Goal: Transaction & Acquisition: Purchase product/service

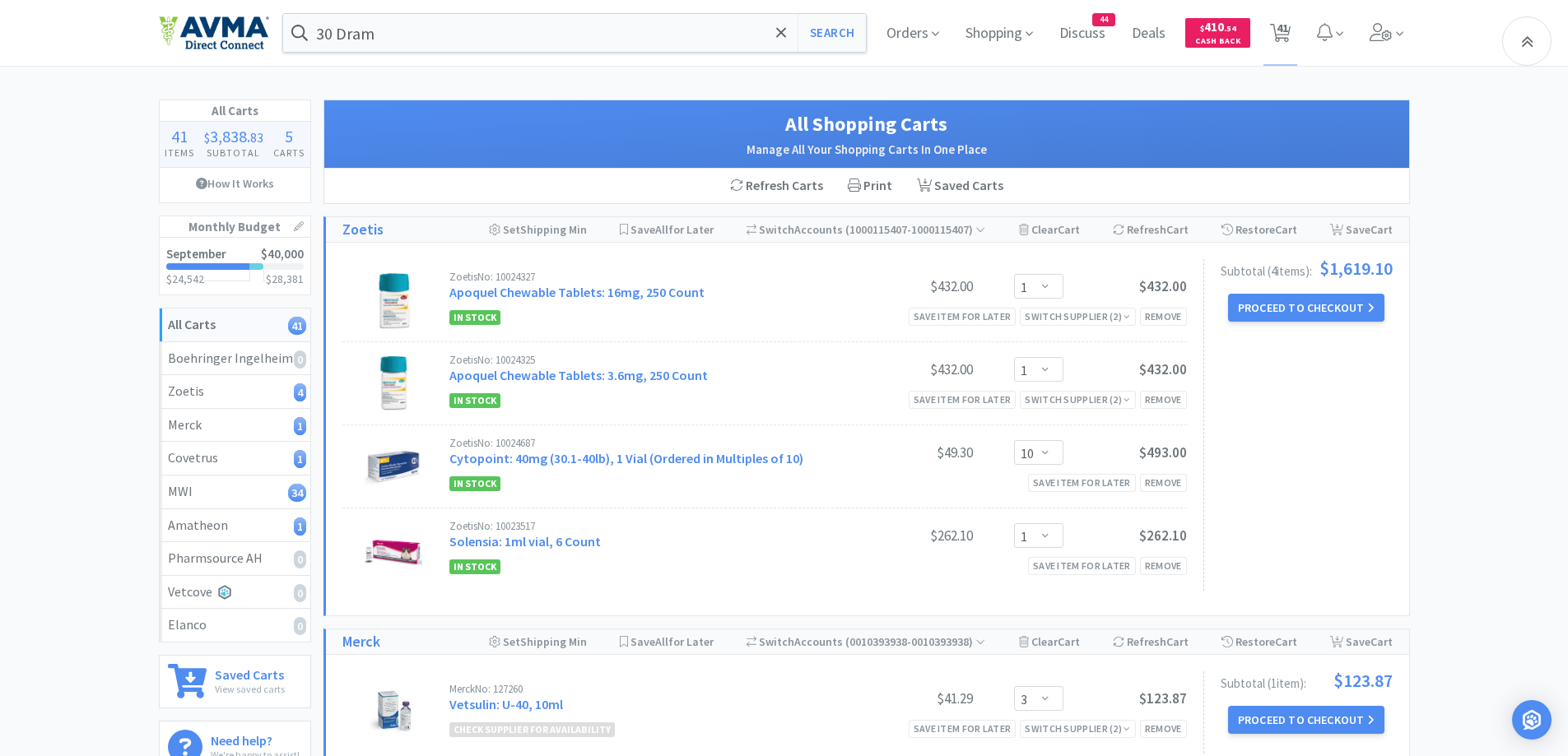
select select "1"
select select "10"
select select "1"
select select "3"
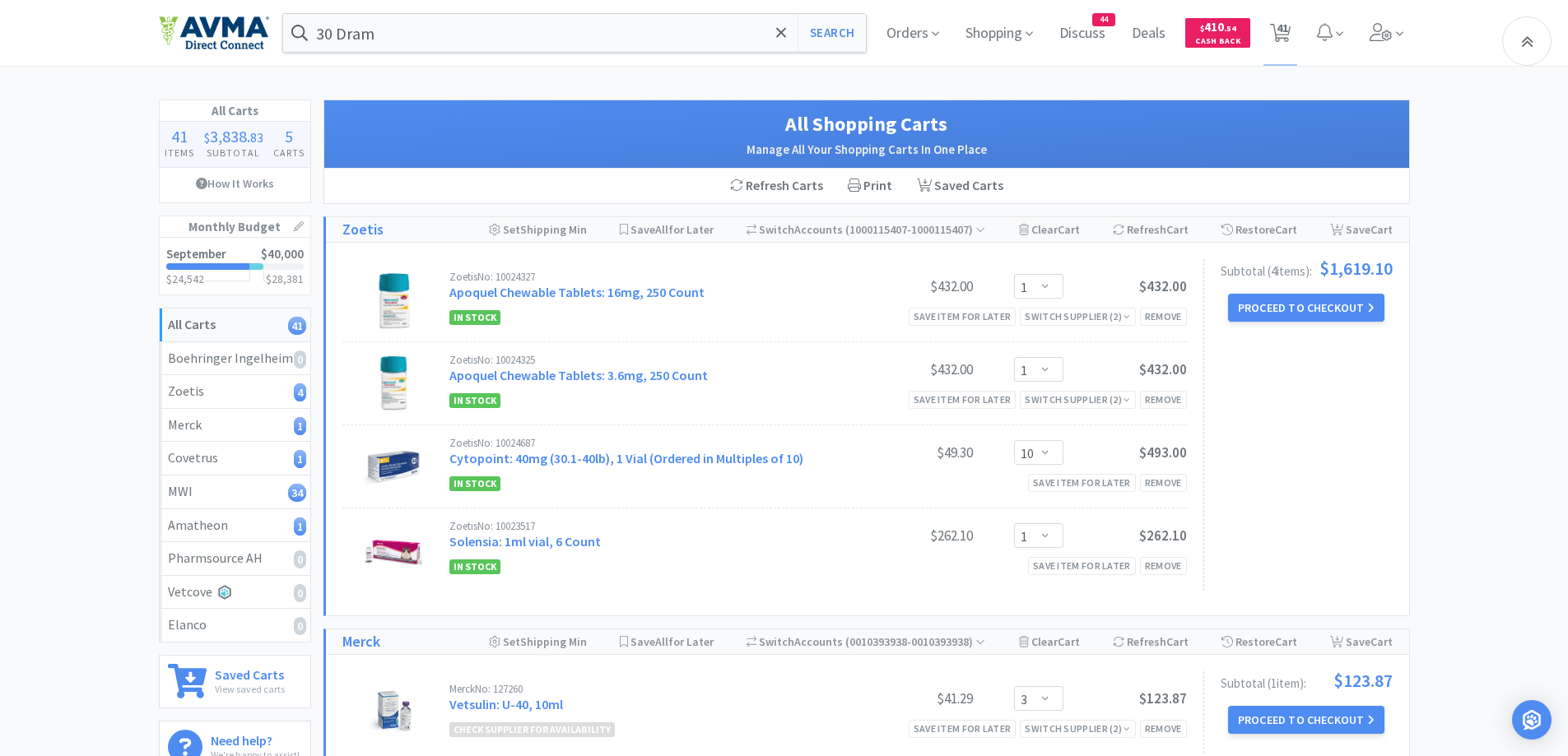
select select "1"
select select "3"
select select "1"
select select "3"
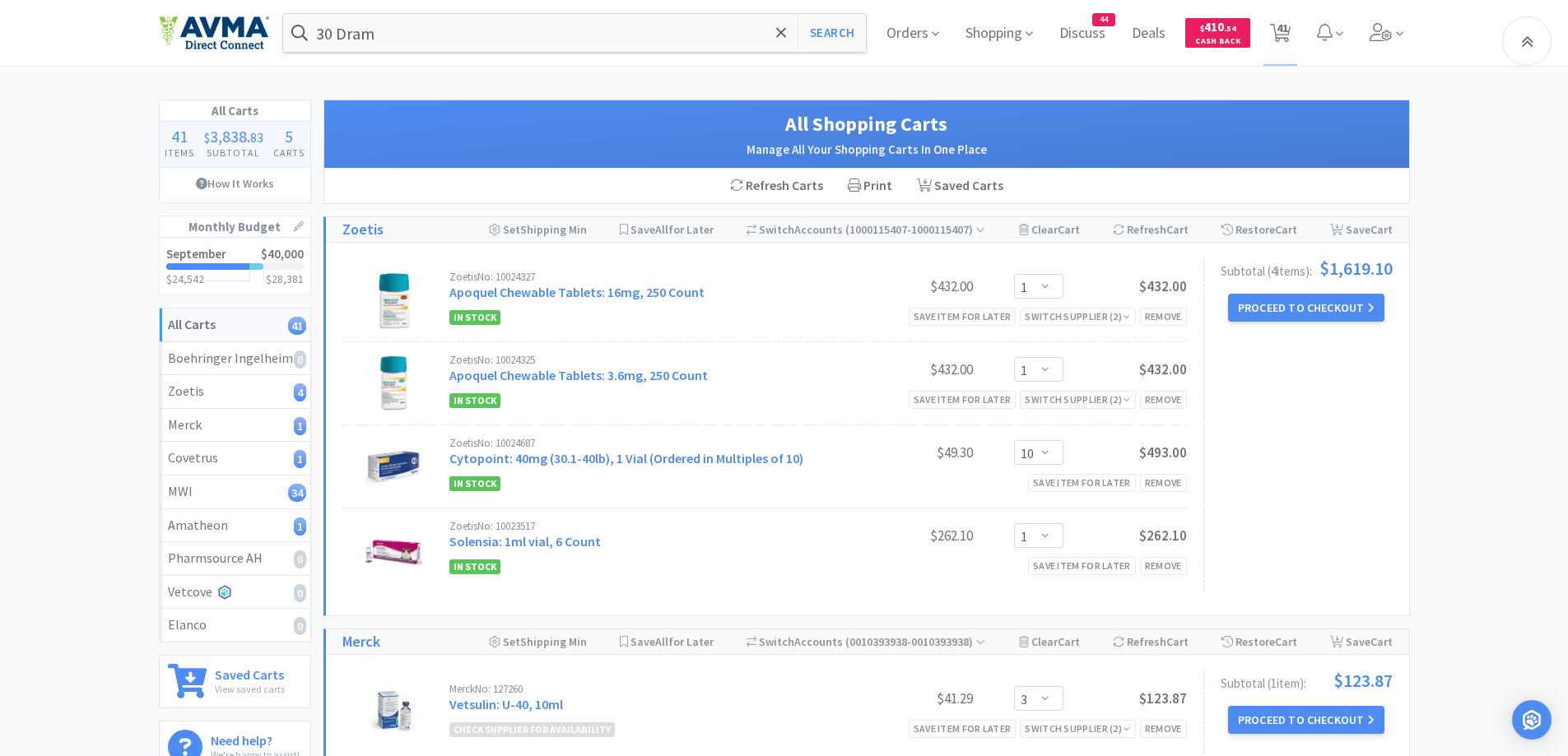
select select "1"
select select "25"
select select "1"
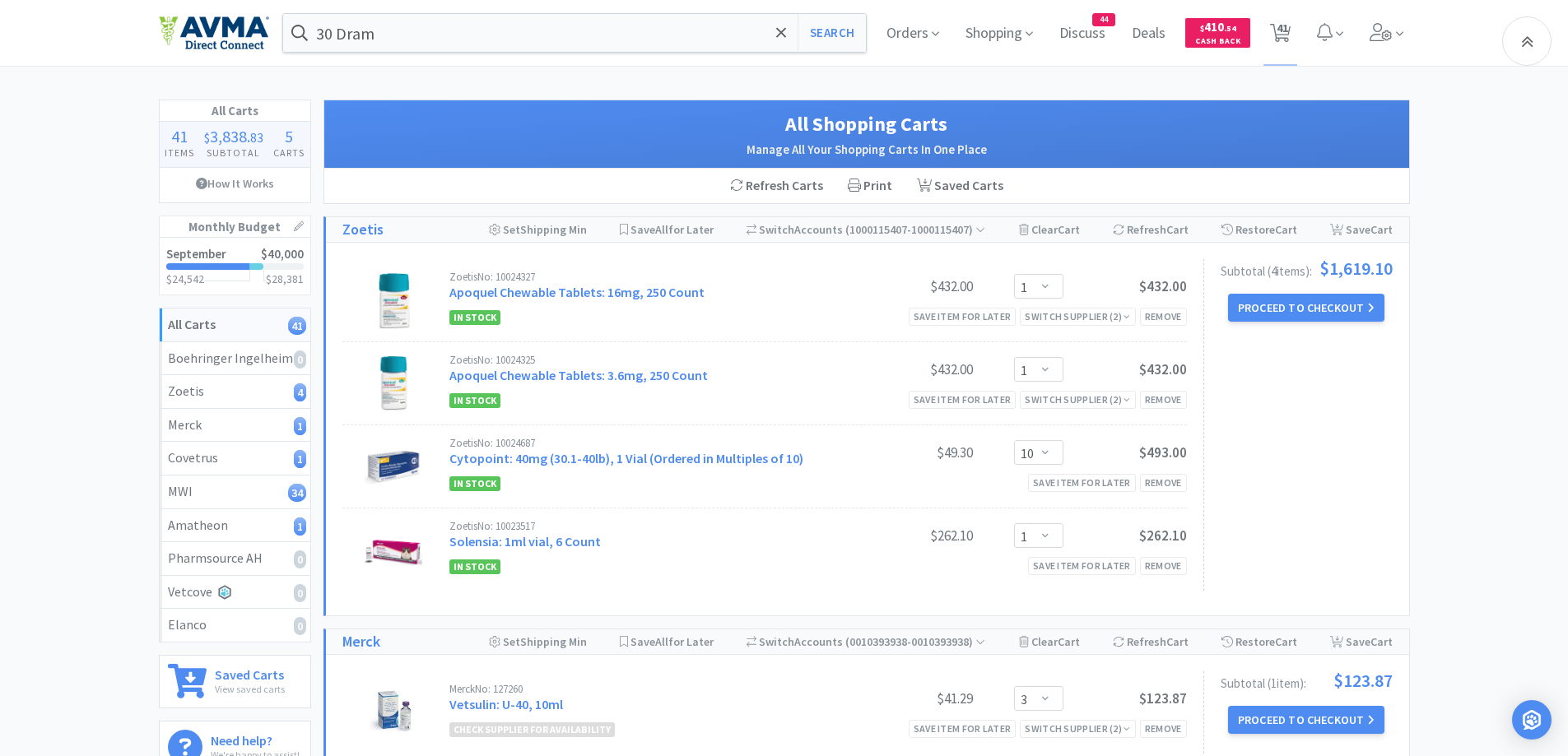
select select "1"
select select "2"
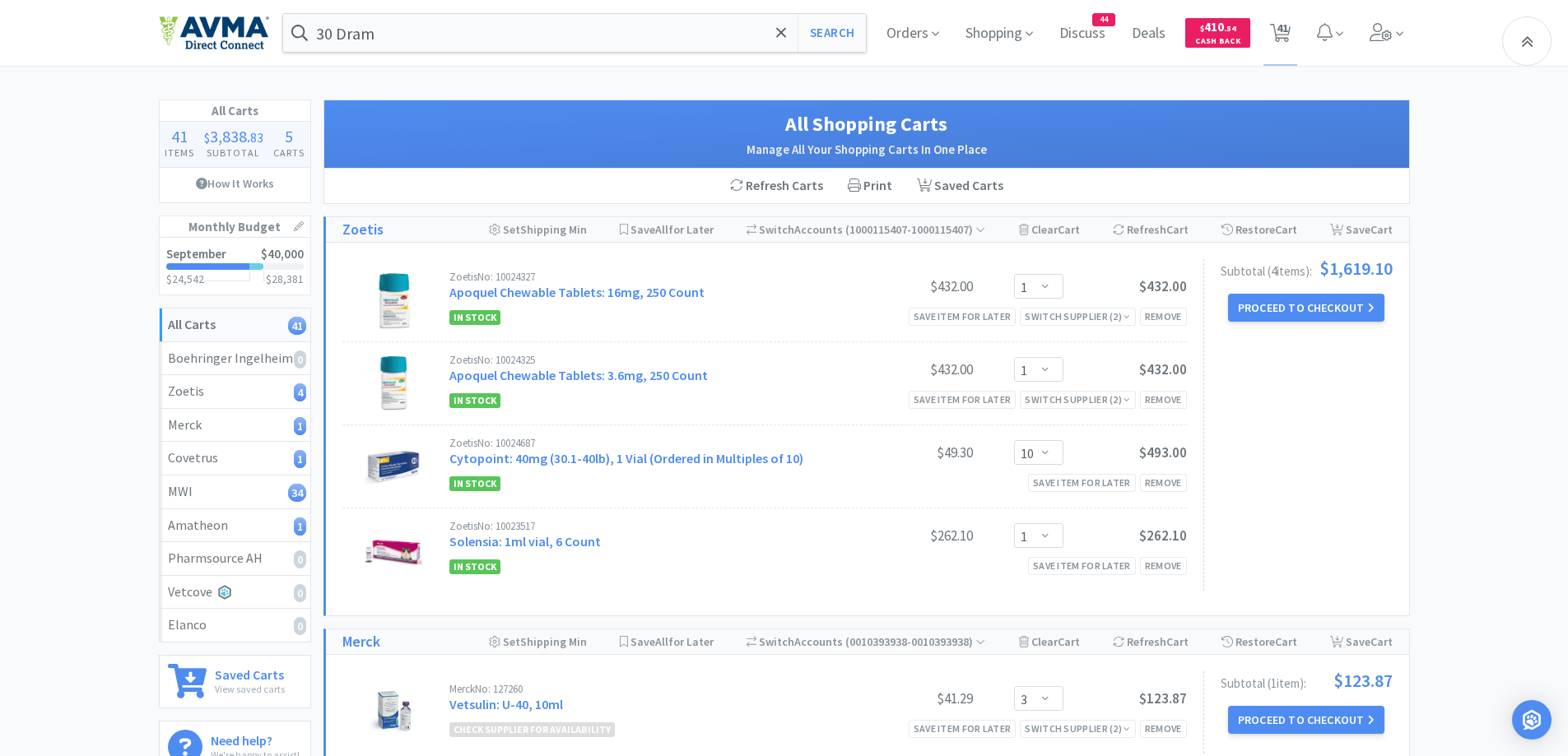
select select "1"
select select "10"
select select "1"
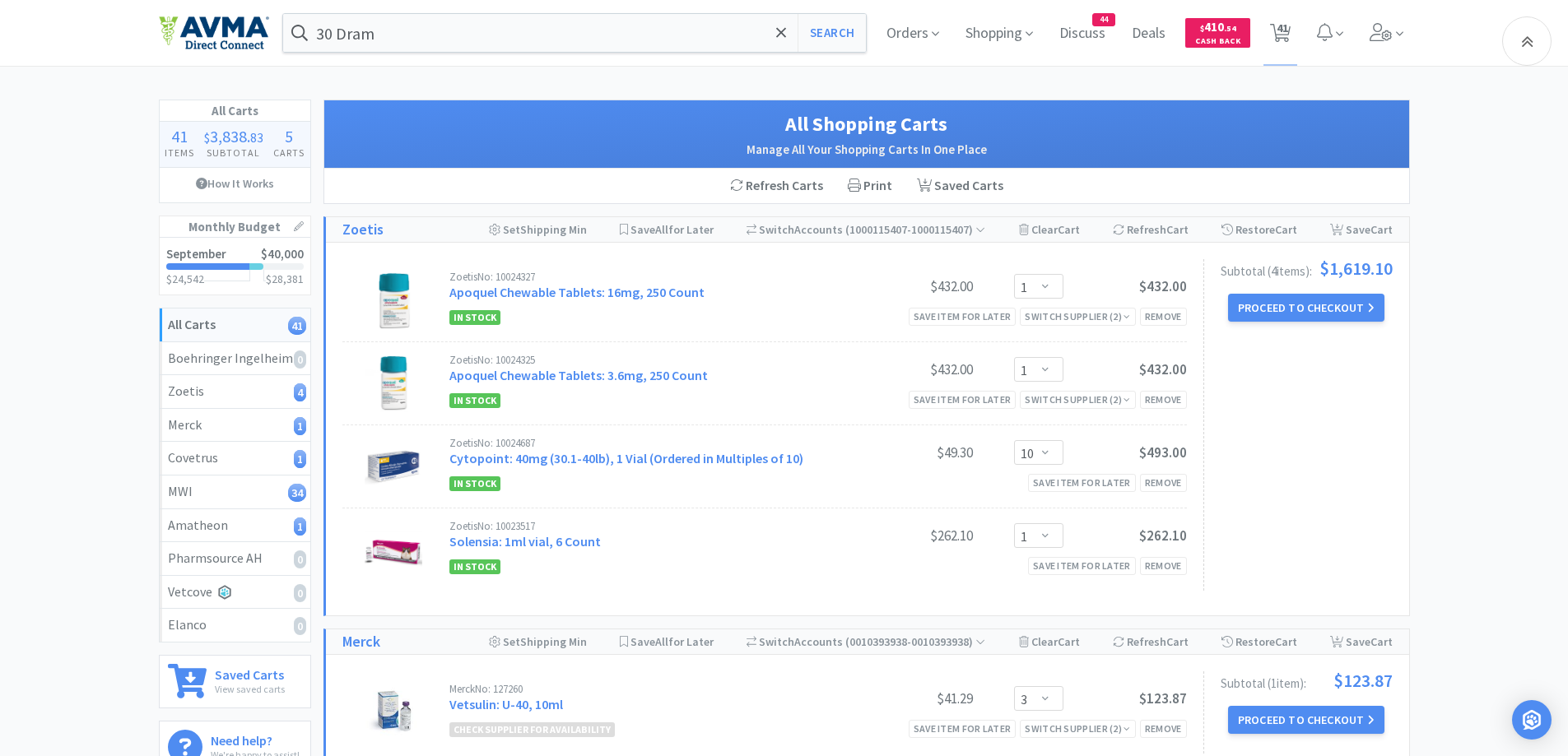
select select "1"
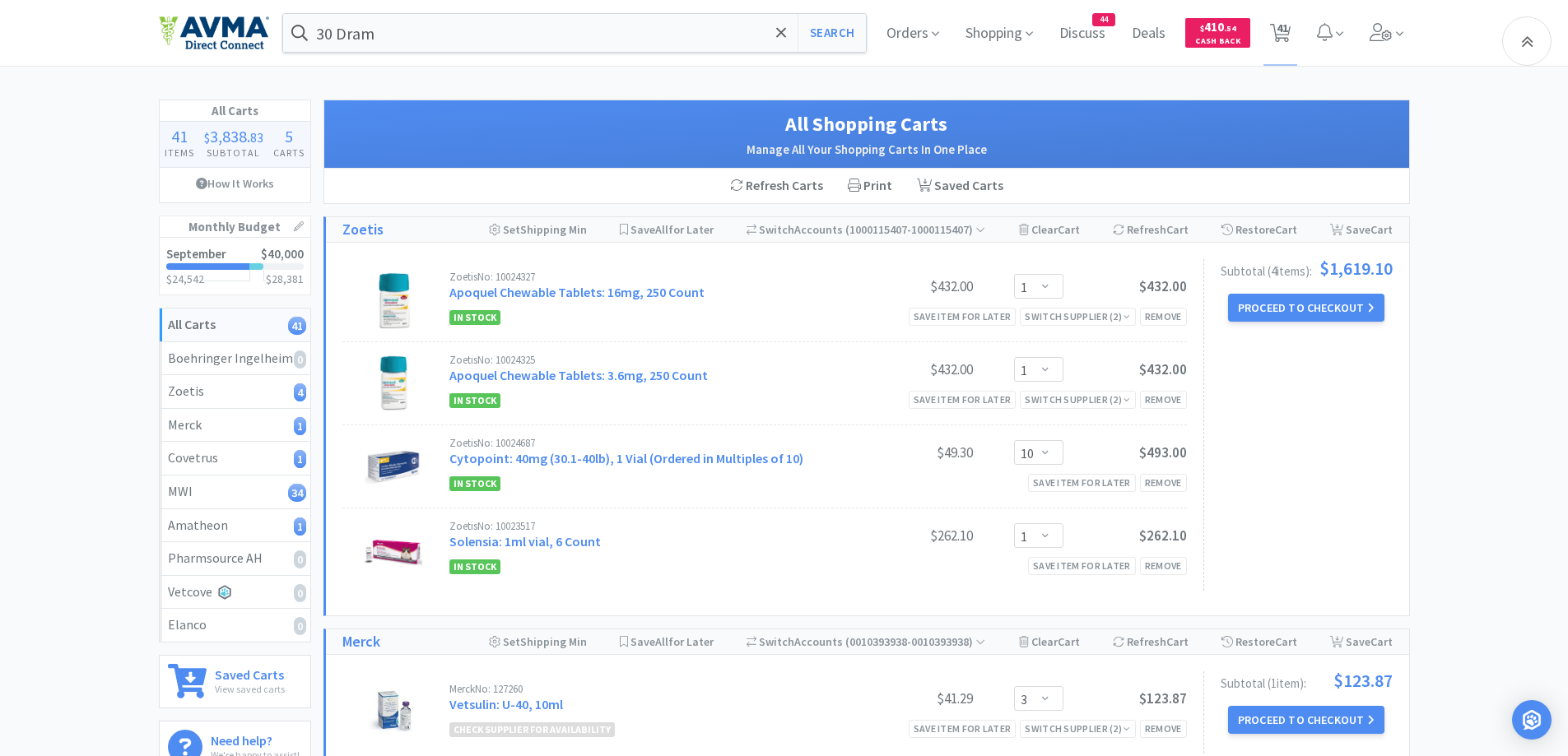
select select "1"
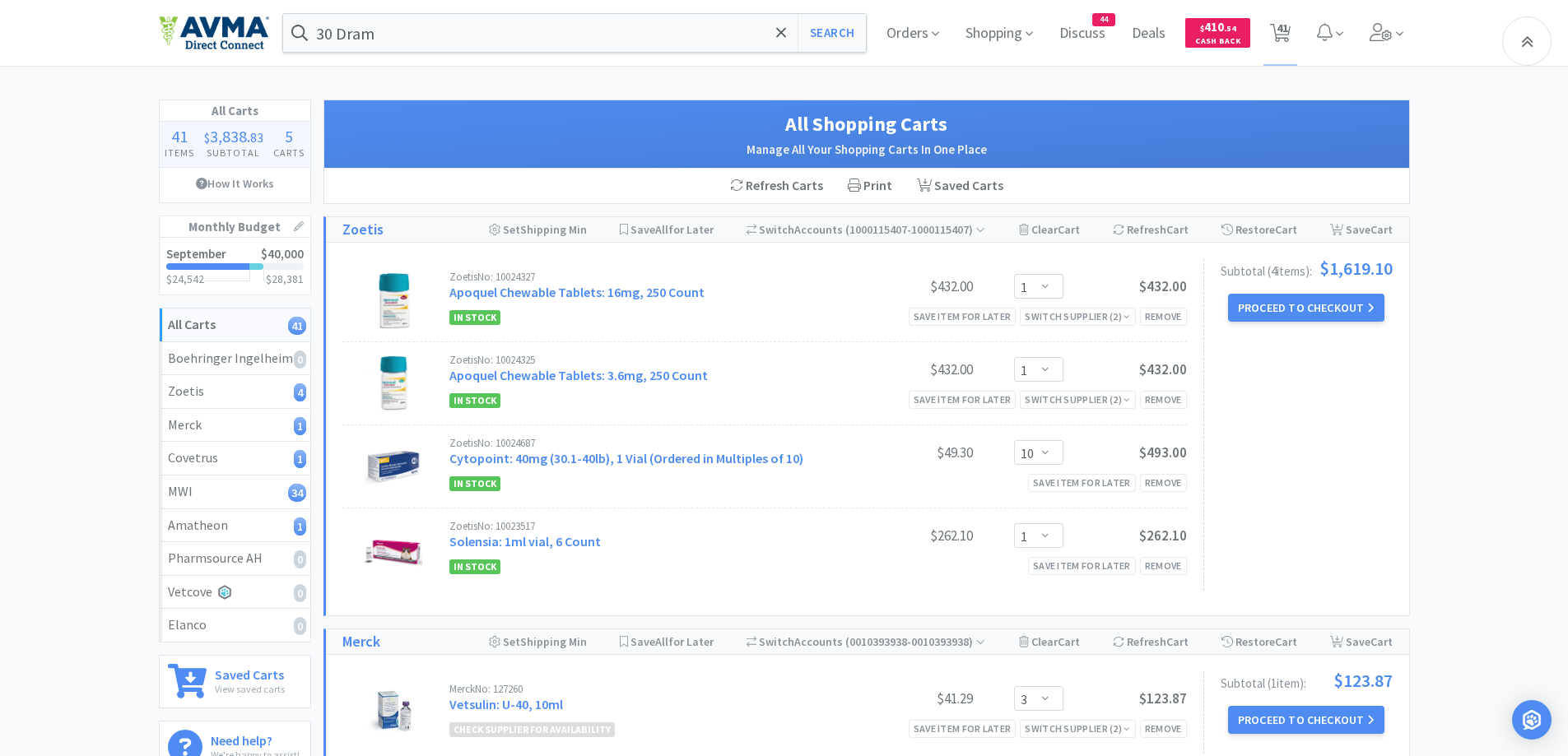
select select "1"
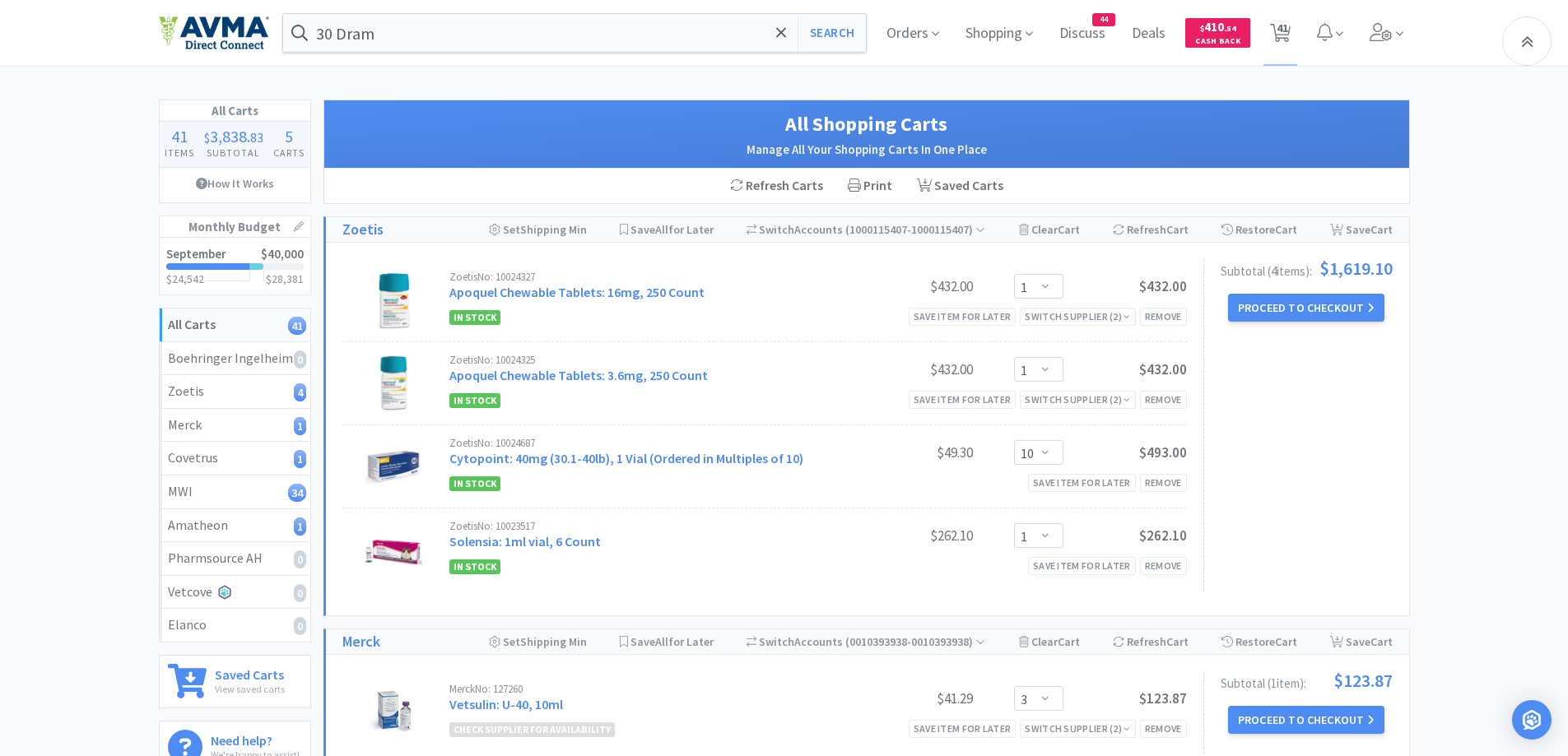
select select "1"
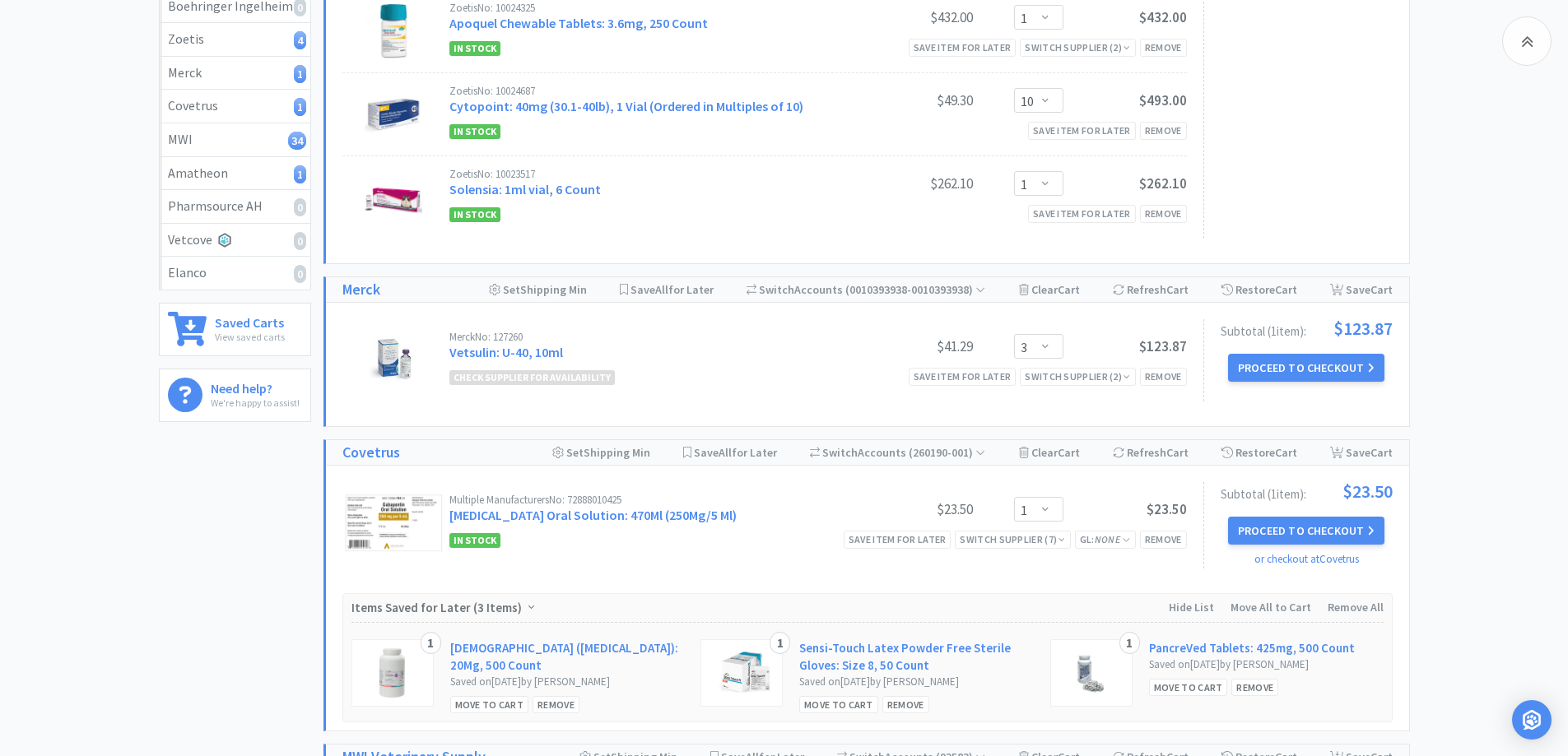
scroll to position [165, 0]
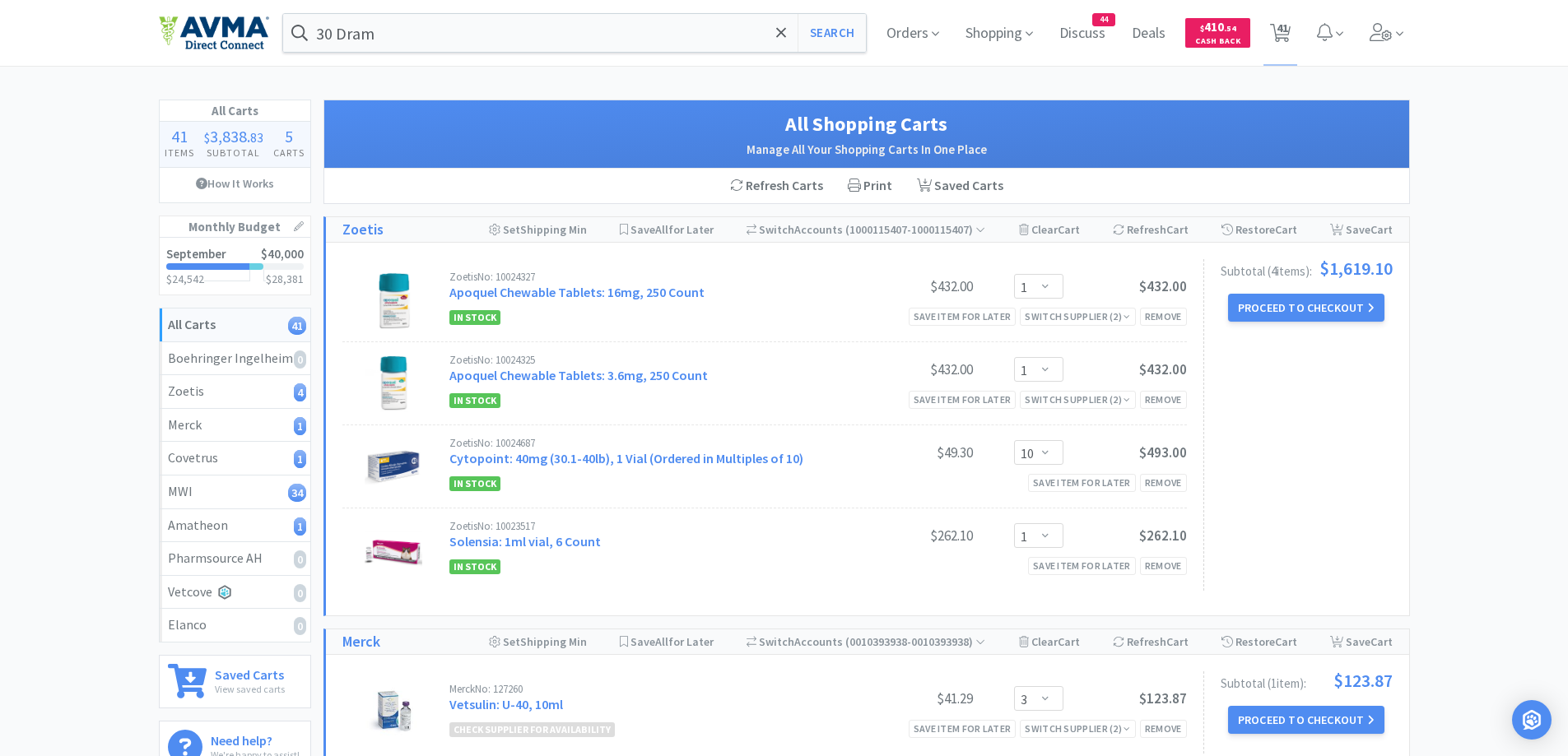
click at [1399, 433] on div "Zoetis No: 10024327 Apoquel Chewable Tablets: 16mg, 250 Count $432.00 Enter Qua…" at bounding box center [868, 429] width 1084 height 372
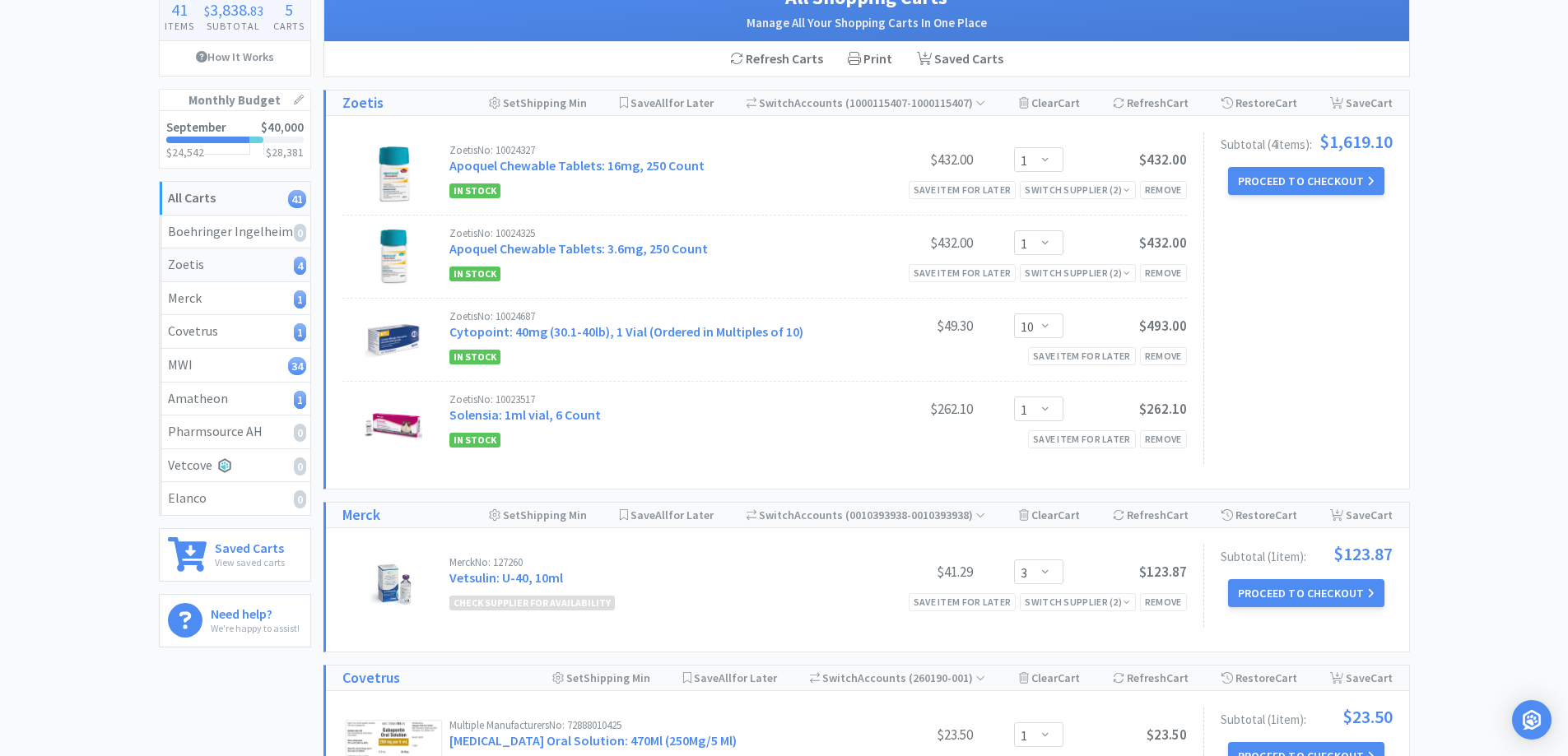
scroll to position [165, 0]
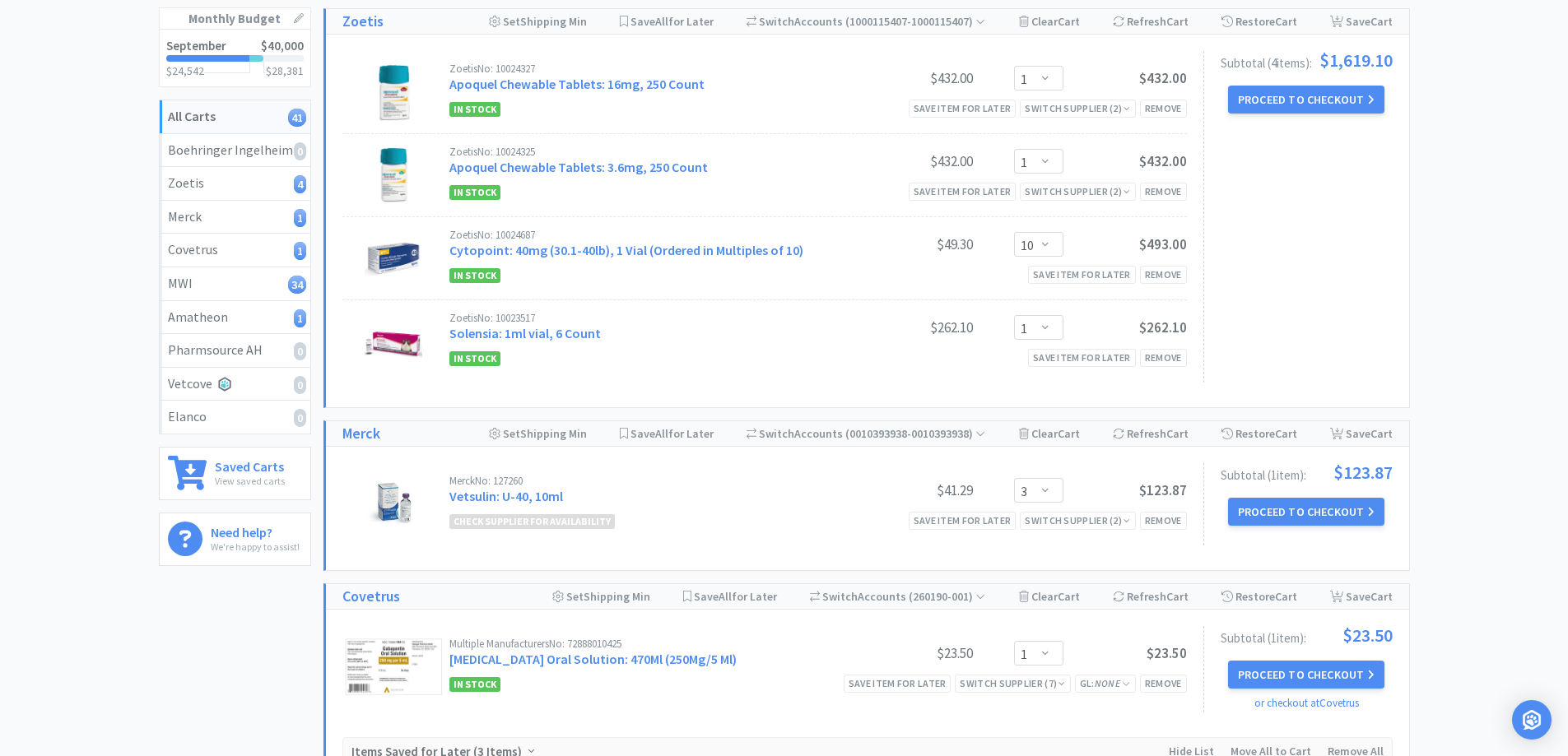
scroll to position [0, 0]
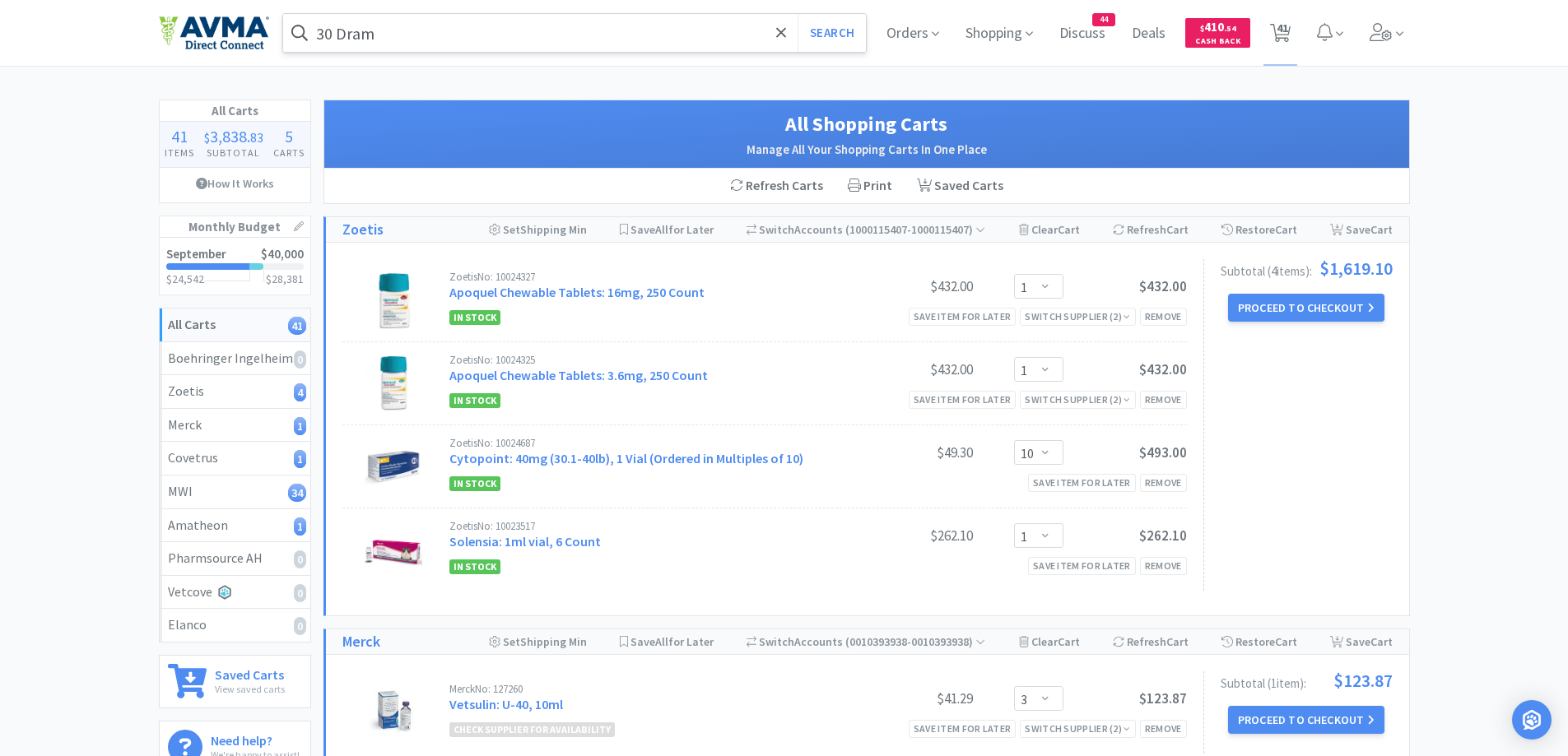
click at [446, 16] on input "30 Dram" at bounding box center [574, 32] width 583 height 38
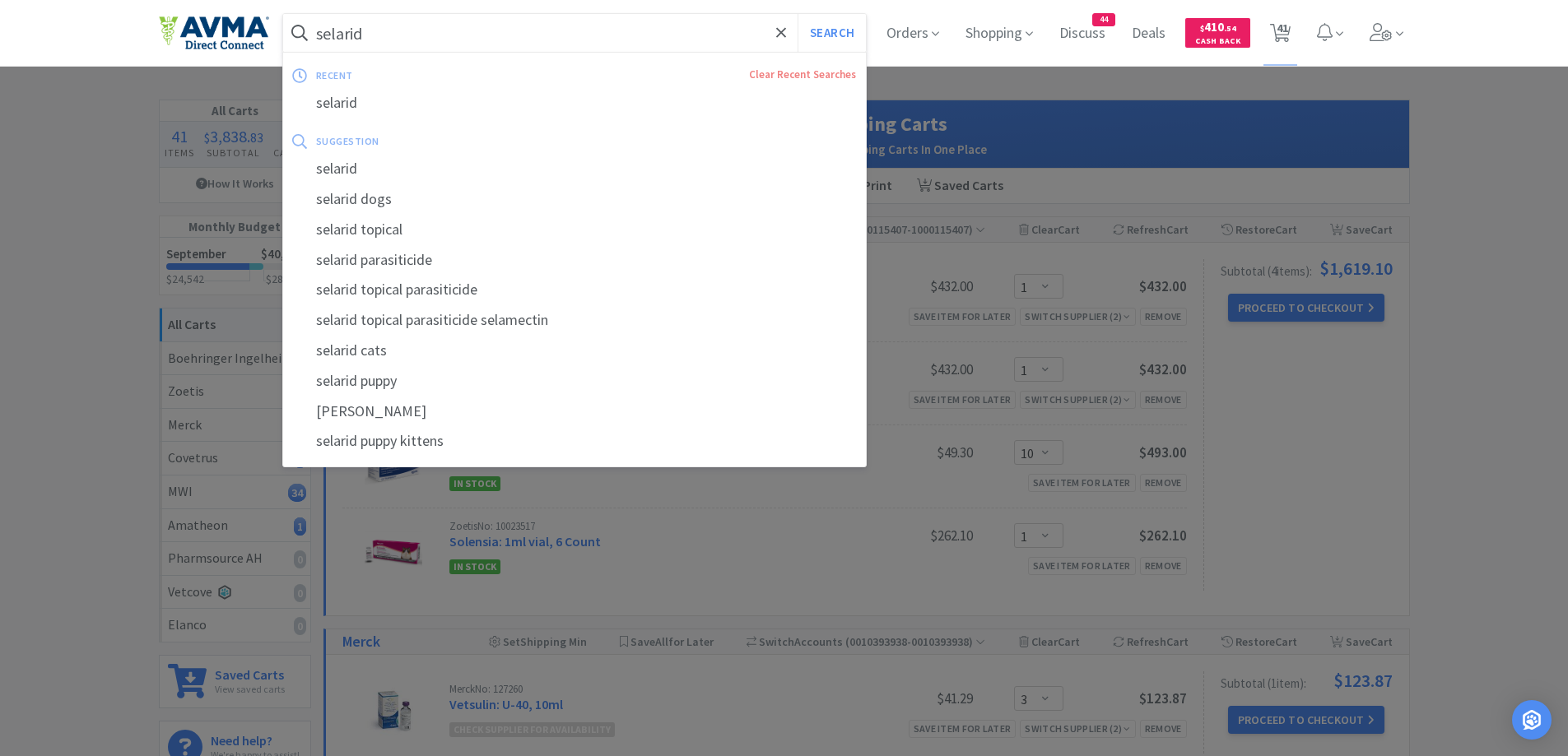
type input "selarid"
click at [798, 14] on button "Search" at bounding box center [832, 32] width 68 height 38
select select "1"
select select "3"
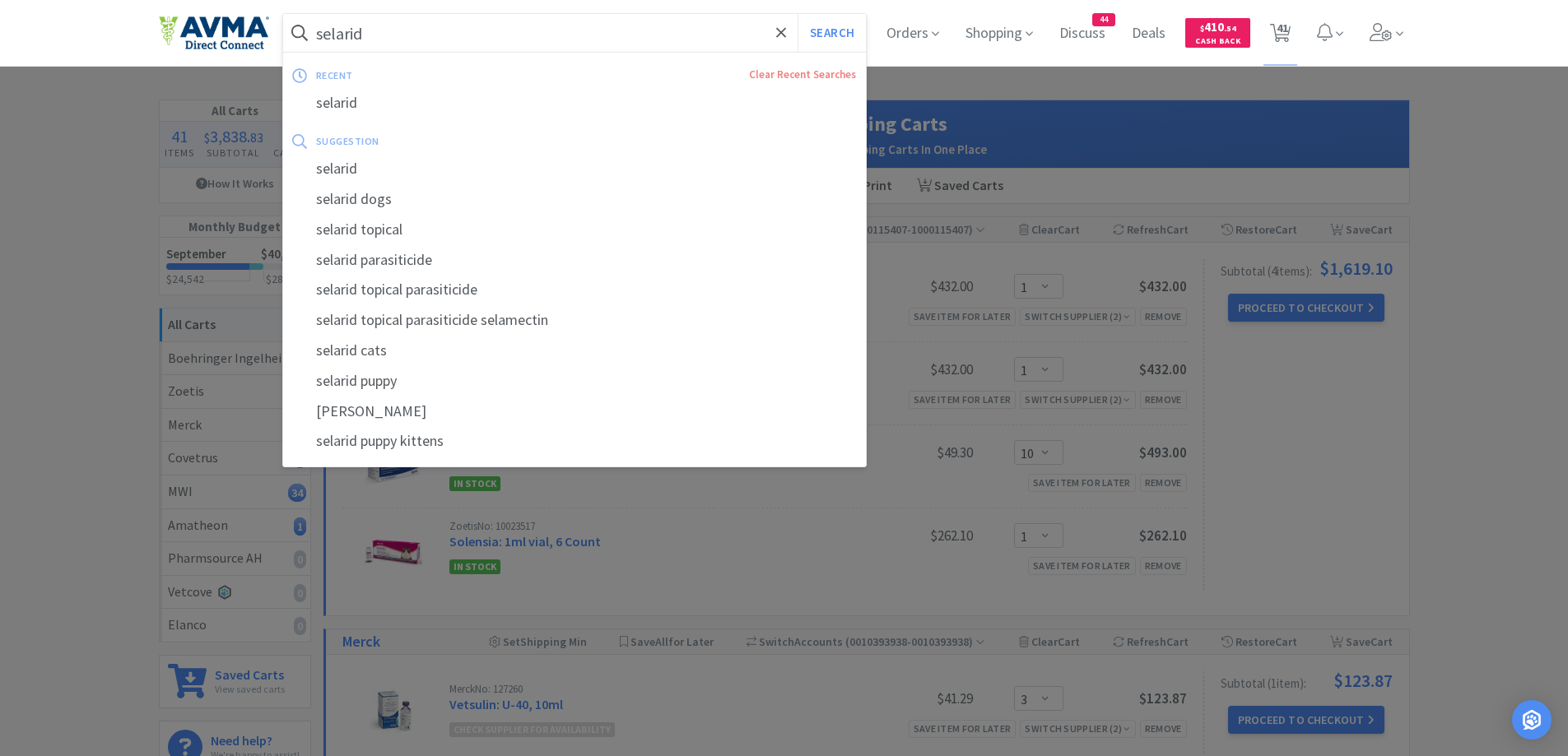
select select "1"
select select "3"
select select "1"
select select "25"
select select "1"
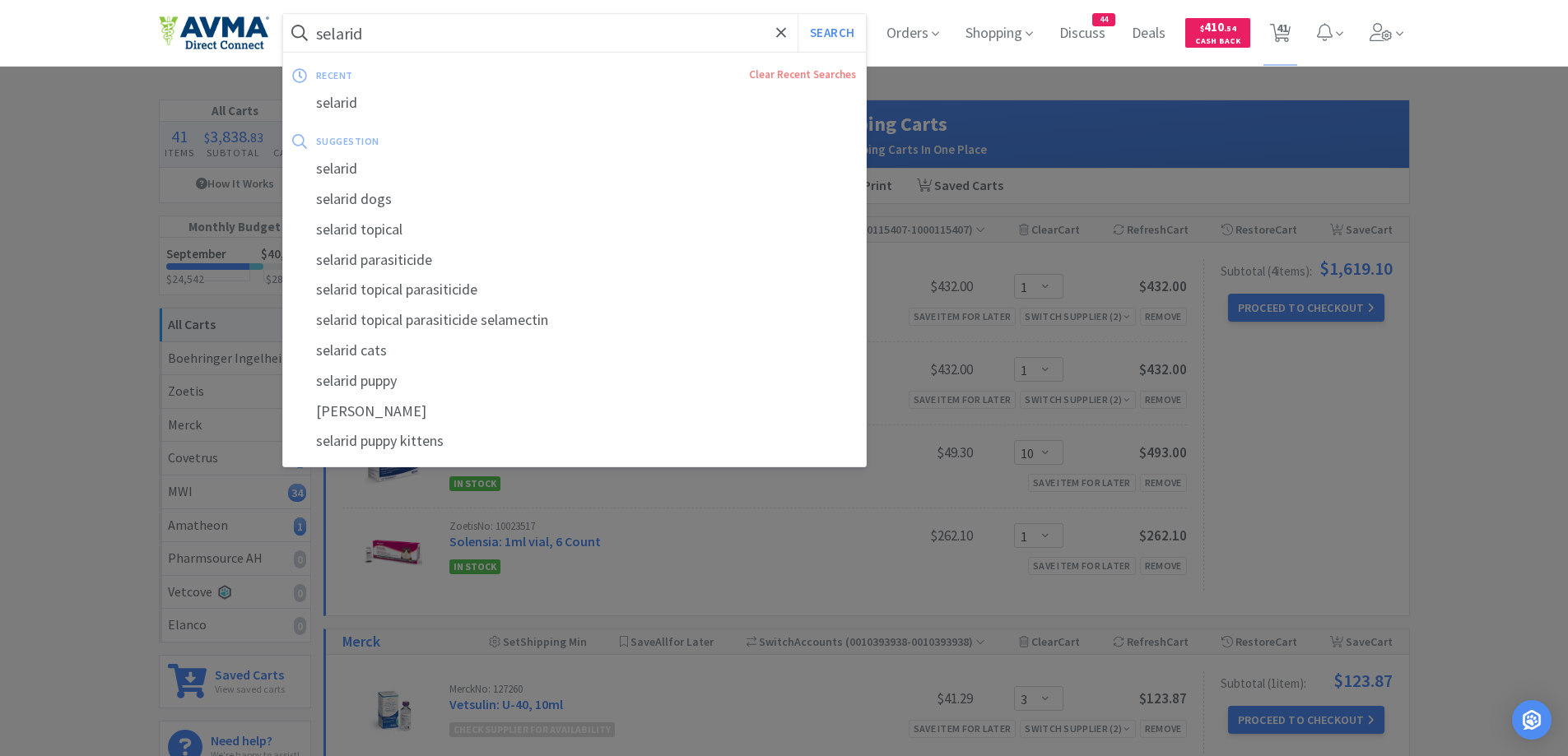
select select "1"
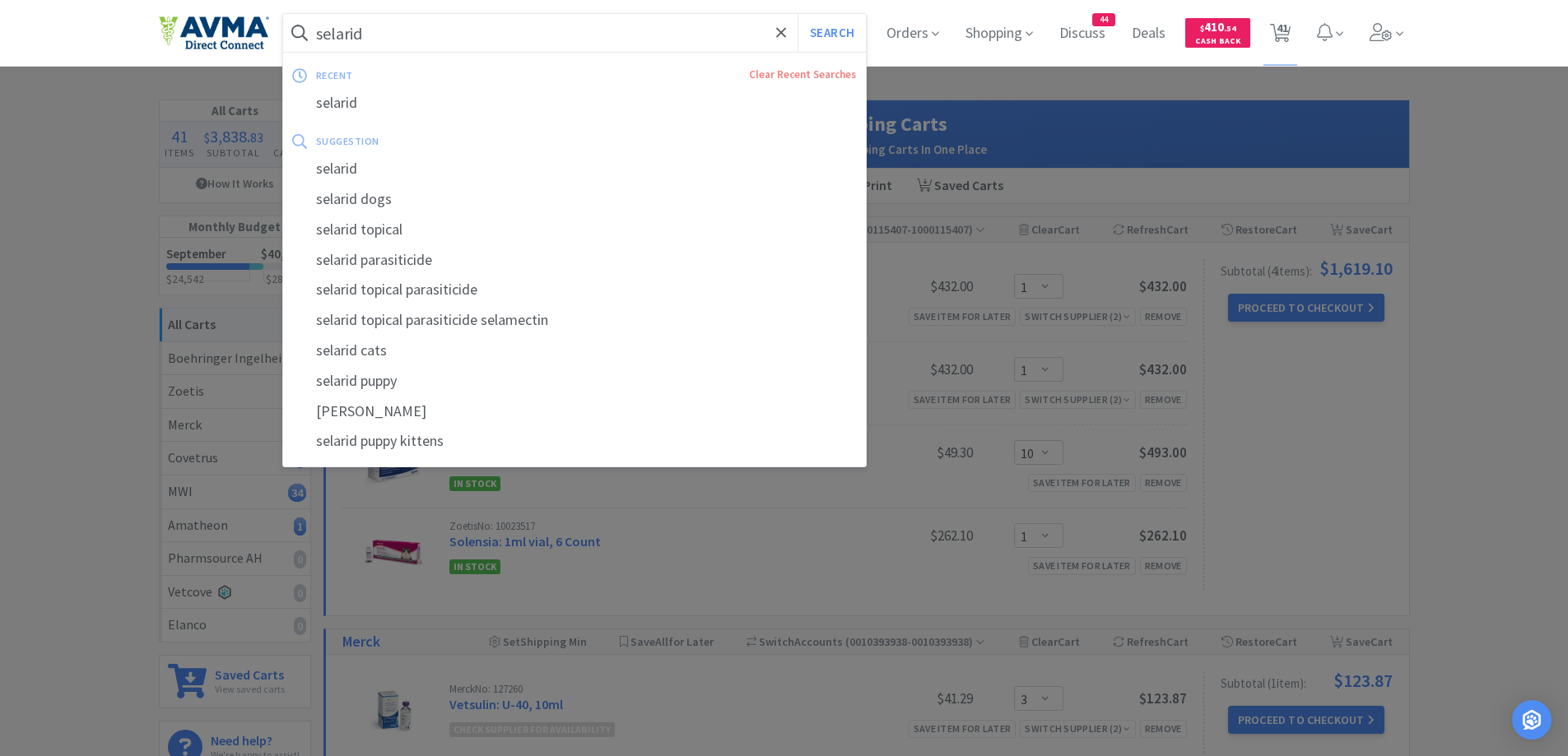
select select "1"
select select "2"
select select "1"
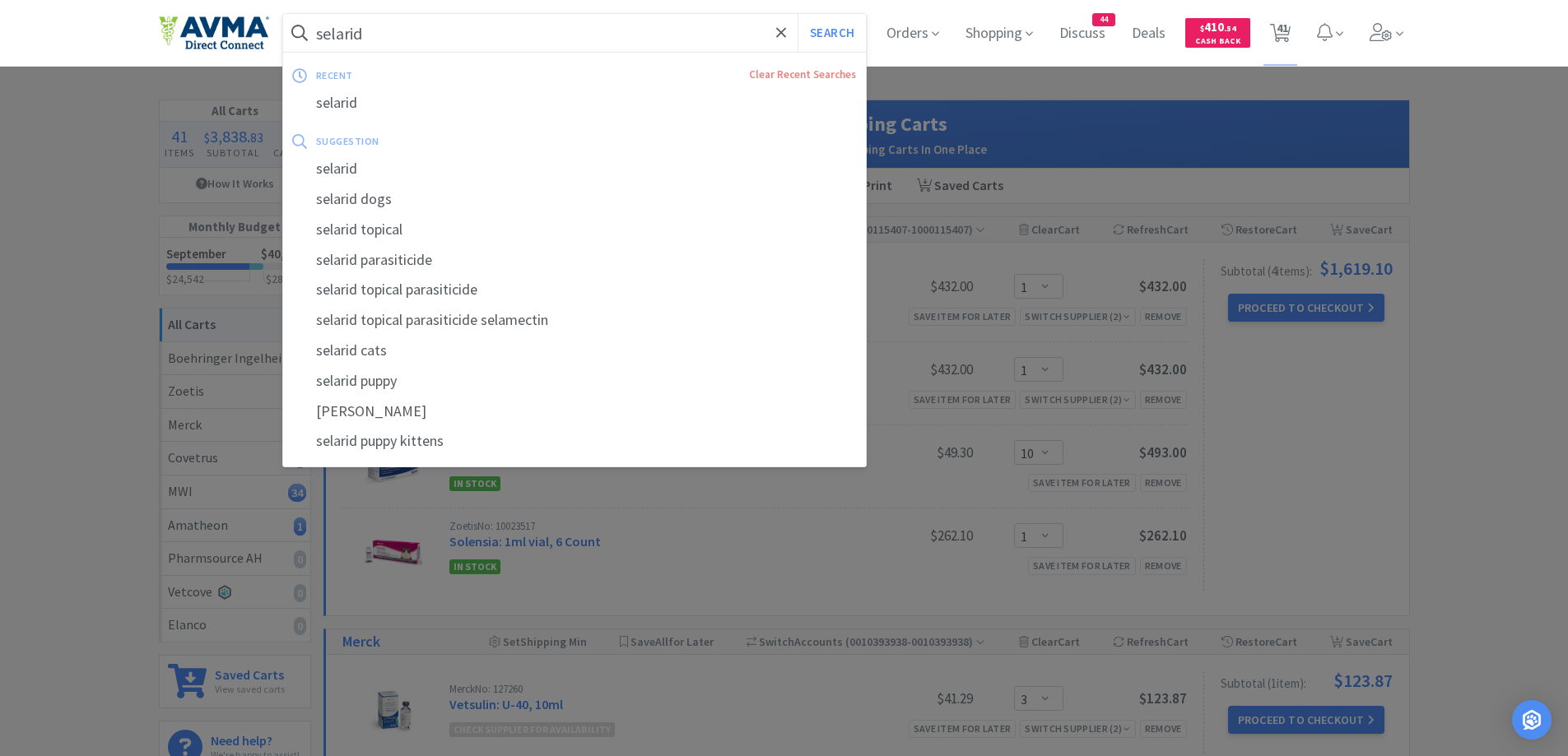
select select "10"
select select "1"
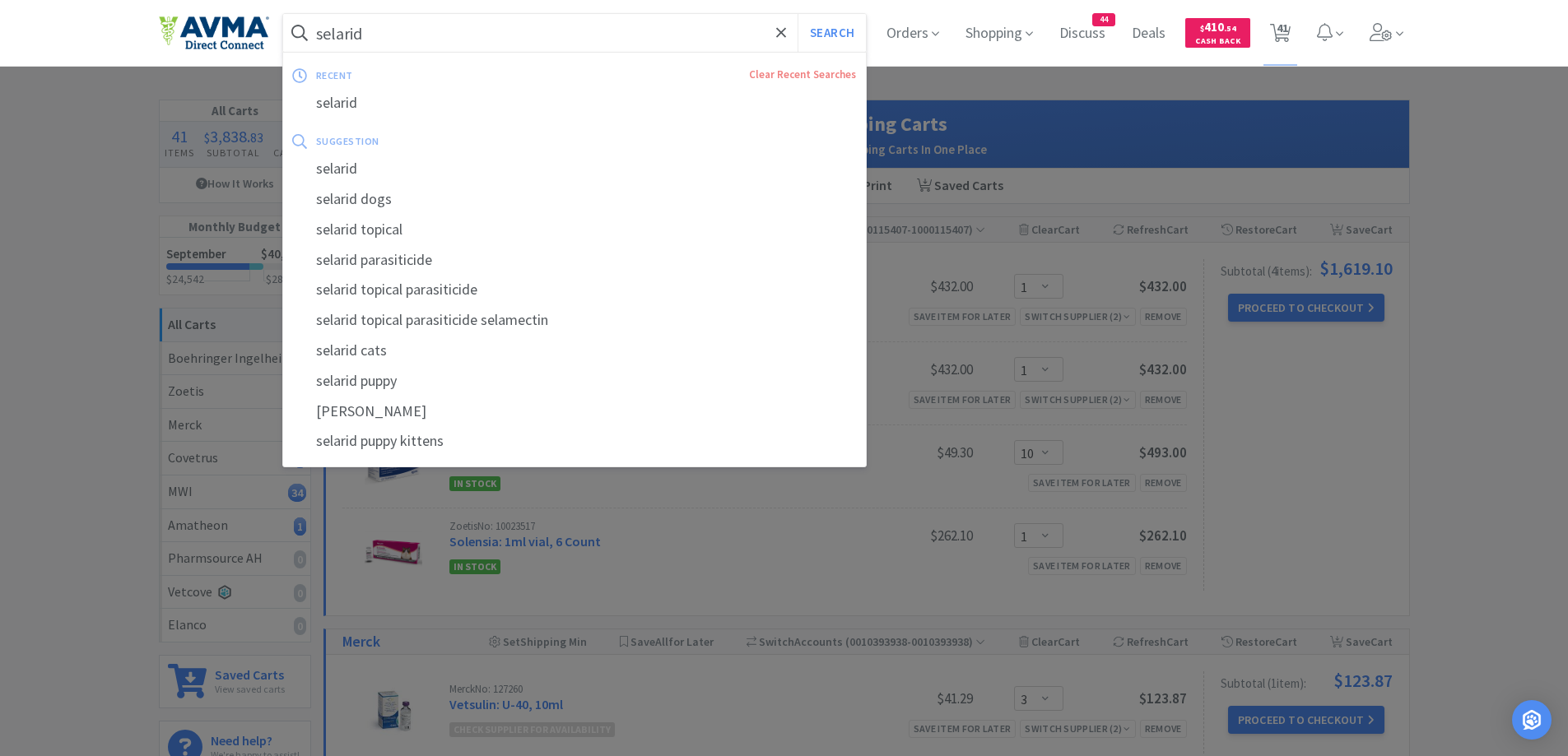
select select "1"
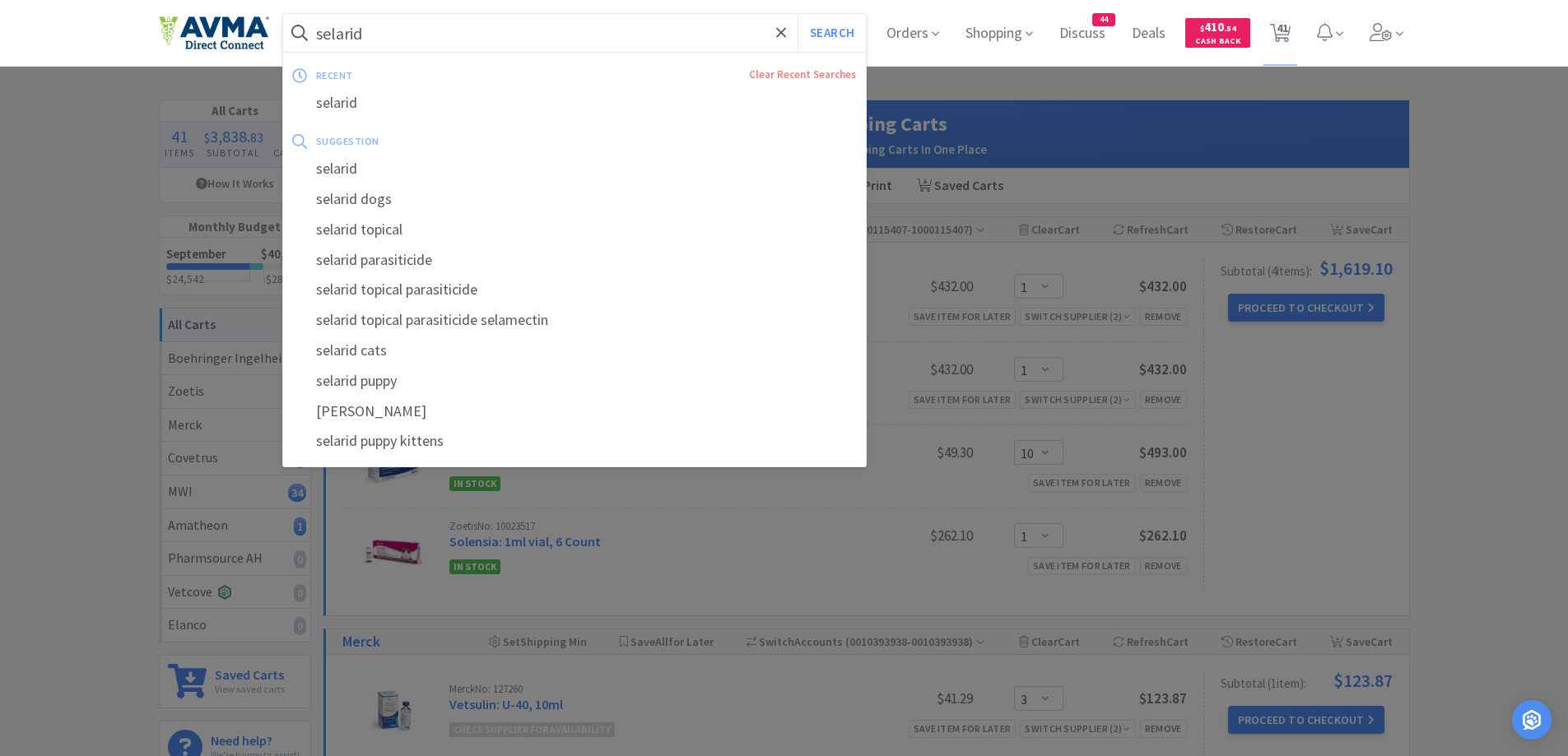
select select "1"
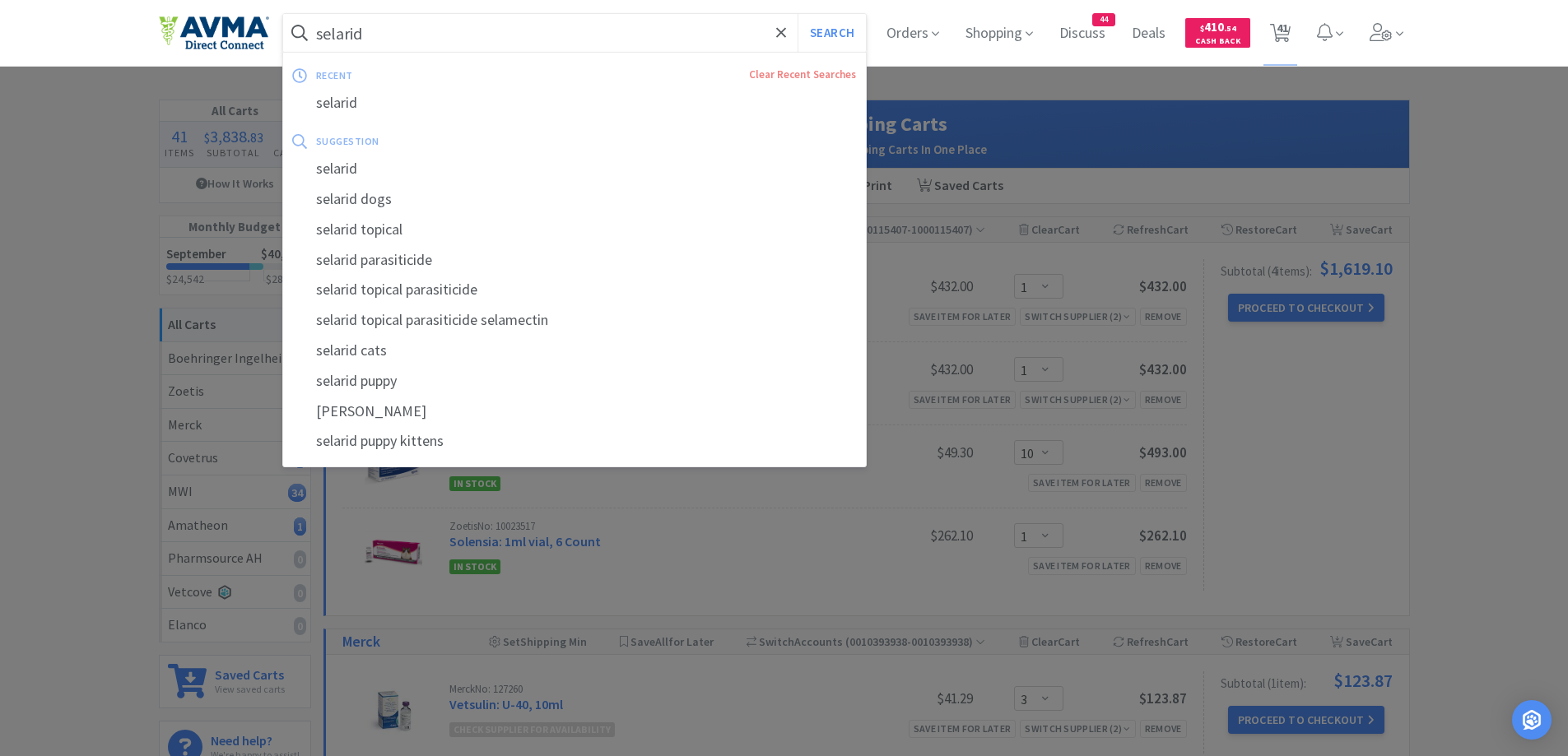
select select "1"
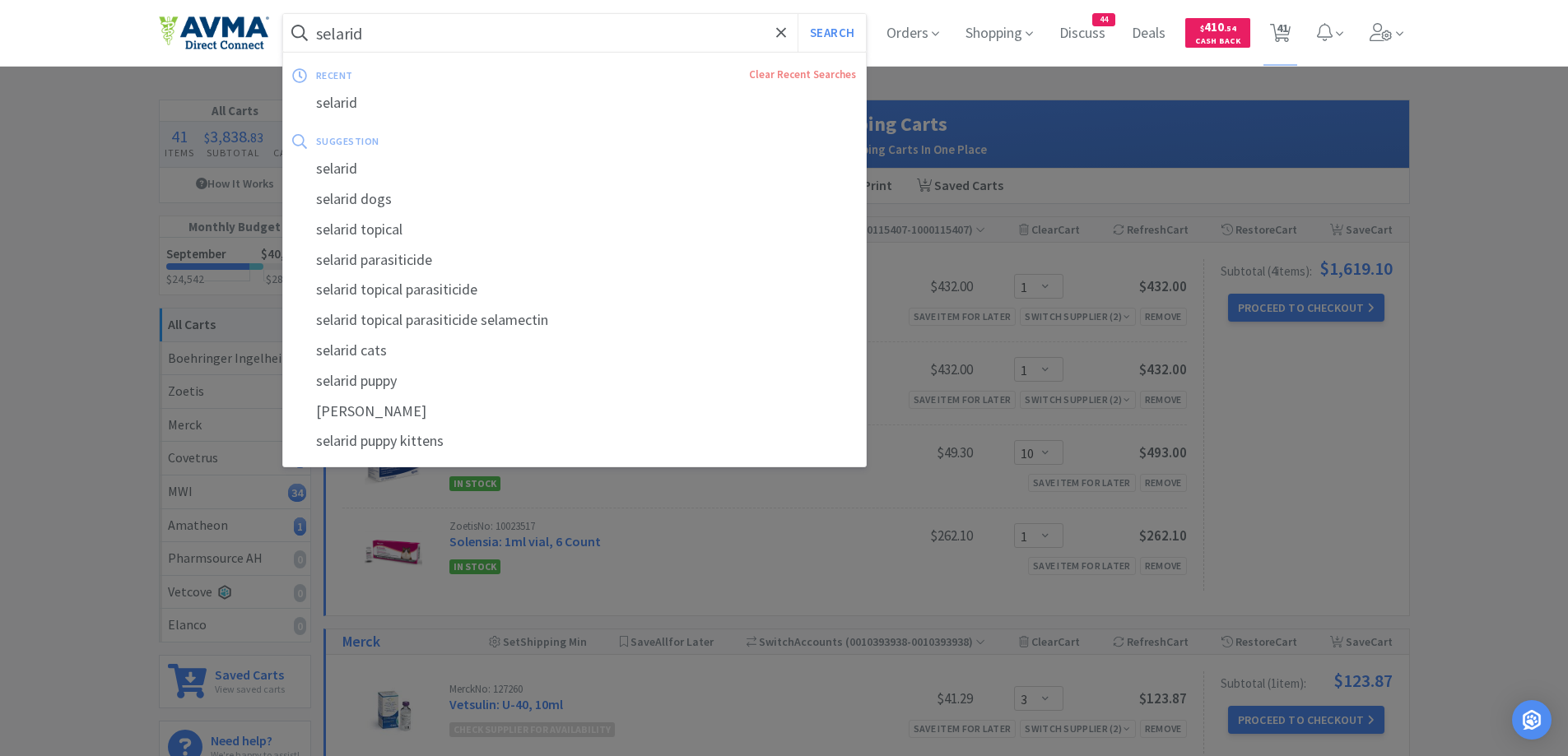
select select "10"
select select "1"
select select "3"
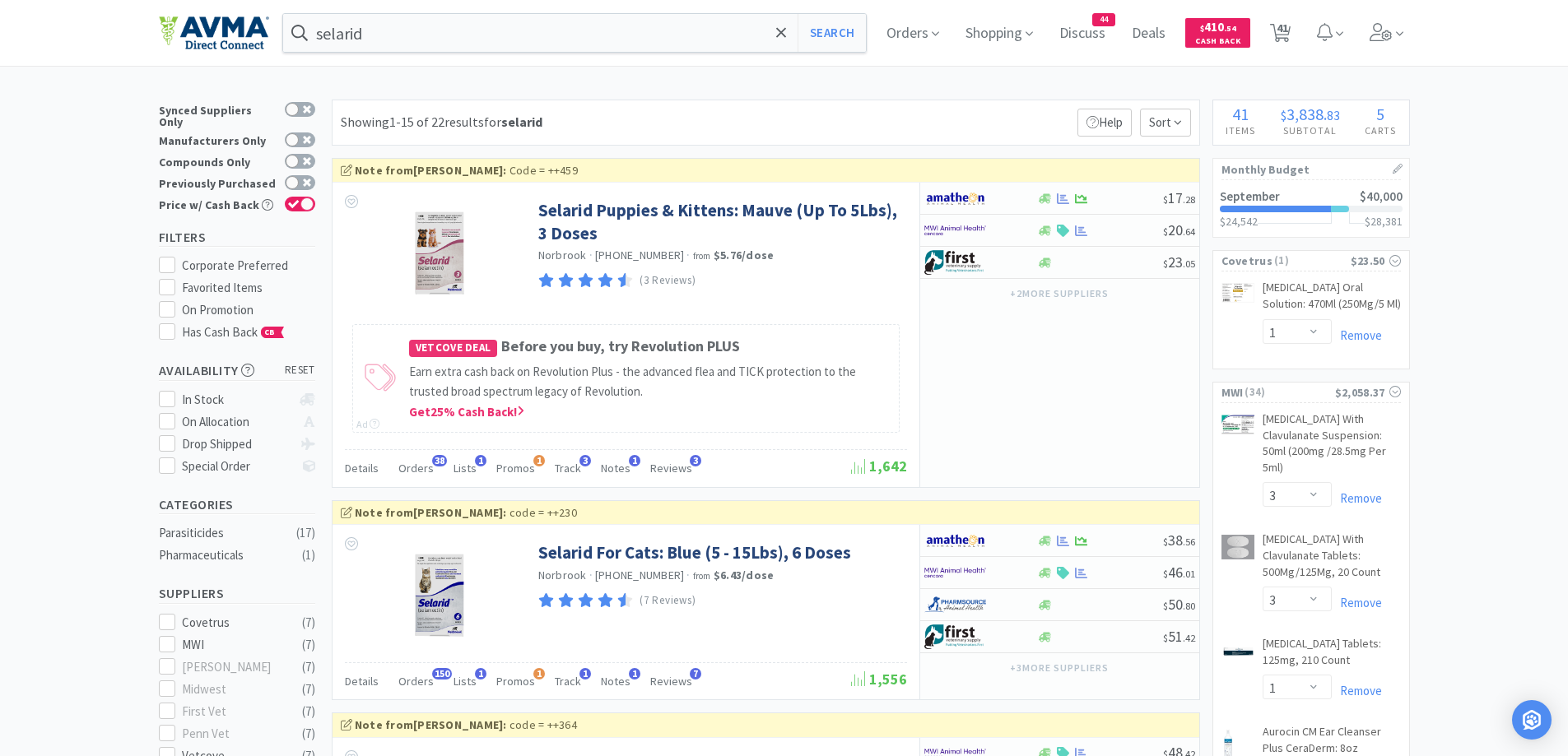
click at [729, 116] on div "Showing 1-15 of 22 results for selarid Filters Help Sort" at bounding box center [766, 123] width 868 height 46
click at [741, 116] on div "Showing 1-15 of 22 results for selarid Filters Help Sort" at bounding box center [766, 123] width 868 height 46
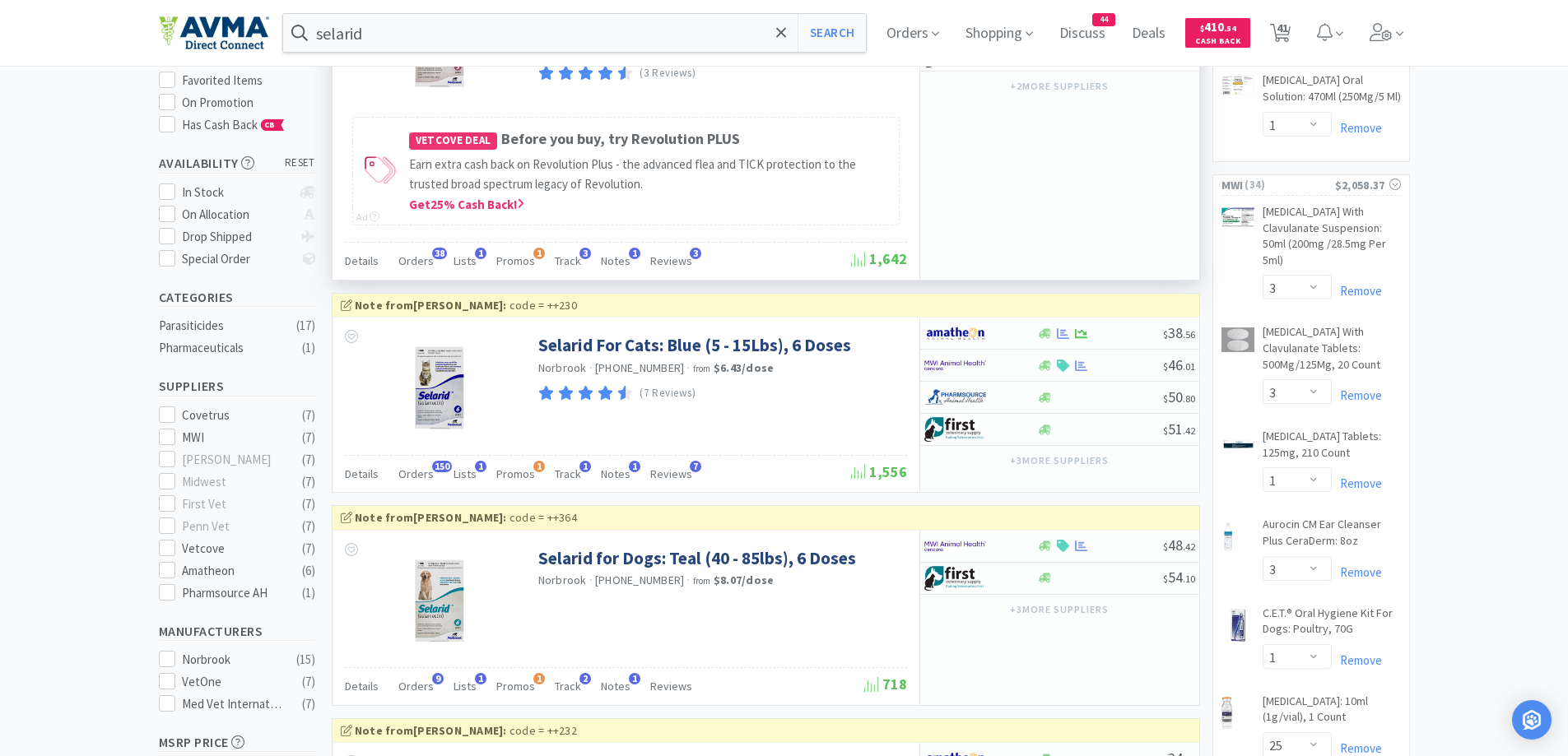
scroll to position [329, 0]
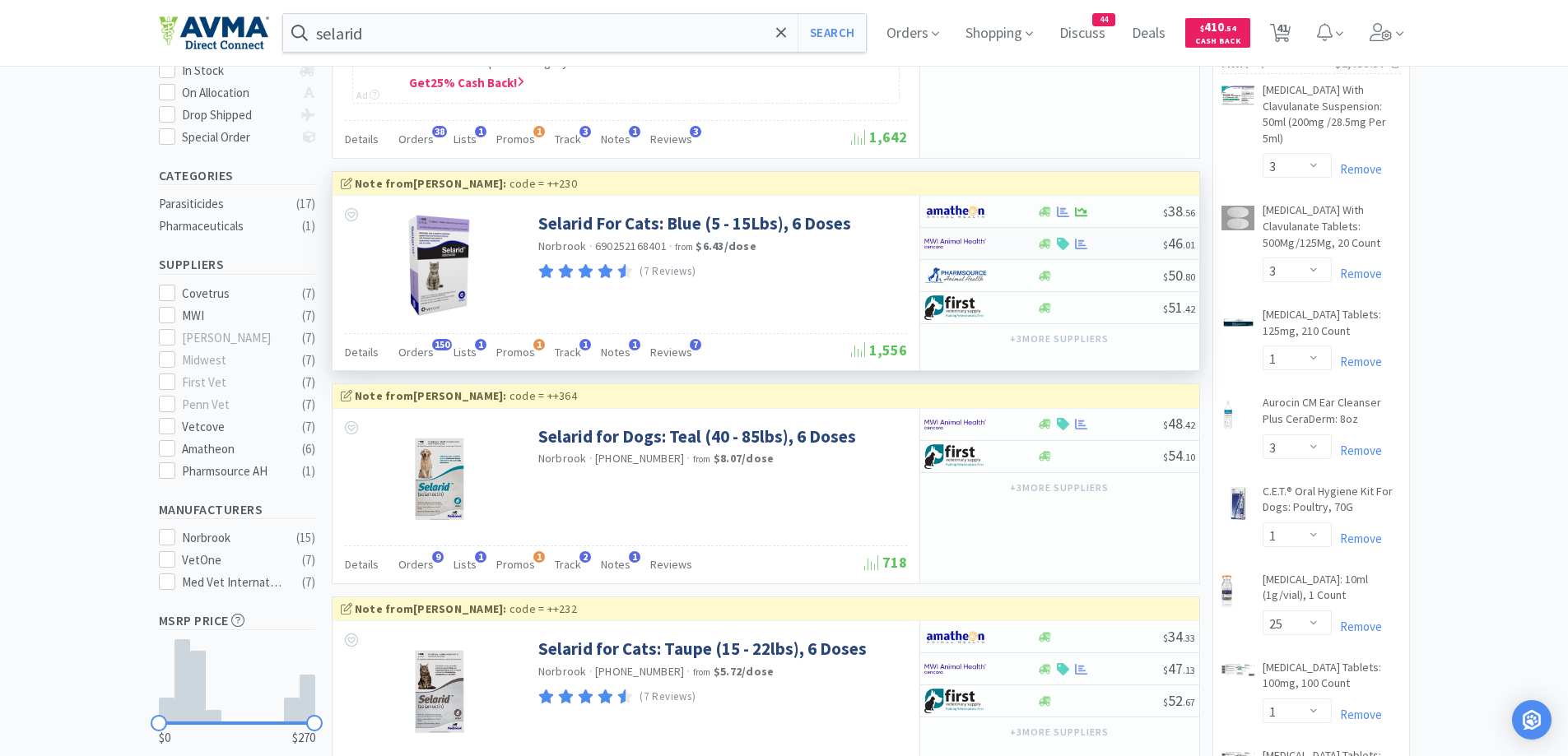
click at [962, 238] on img at bounding box center [955, 243] width 62 height 25
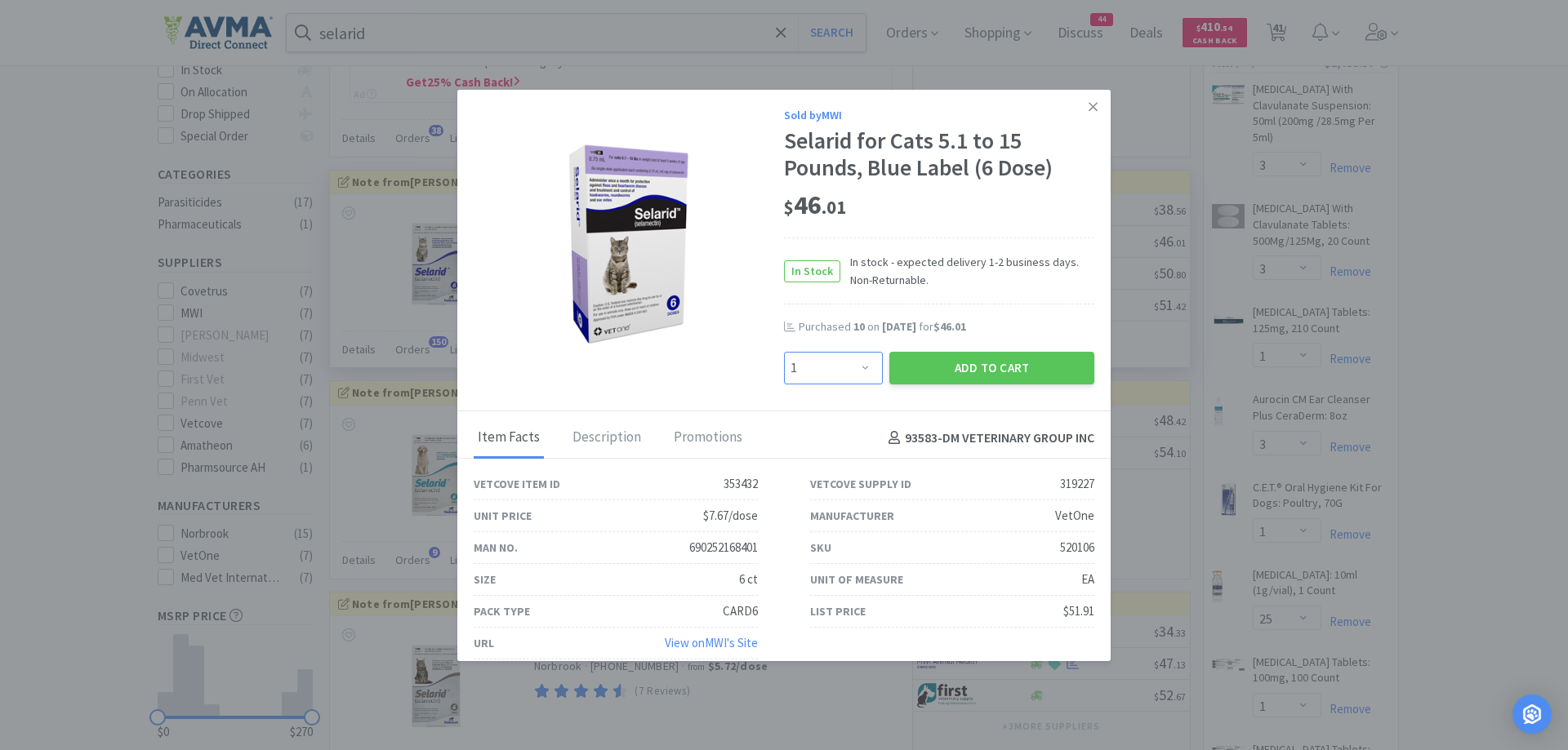
click at [850, 362] on select "Enter Quantity 1 2 3 4 5 6 7 8 9 10 11 12 13 14 15 16 17 18 19 20 Enter Quantity" at bounding box center [834, 369] width 99 height 33
click at [868, 370] on select "Enter Quantity 1 2 3 4 5 6 7 8 9 10 11 12 13 14 15 16 17 18 19 20 Enter Quantity" at bounding box center [834, 369] width 99 height 33
select select "5"
click at [784, 352] on select "Enter Quantity 1 2 3 4 5 6 7 8 9 10 11 12 13 14 15 16 17 18 19 20 Enter Quantity" at bounding box center [834, 369] width 99 height 33
click at [914, 361] on button "Add to Cart" at bounding box center [992, 369] width 205 height 33
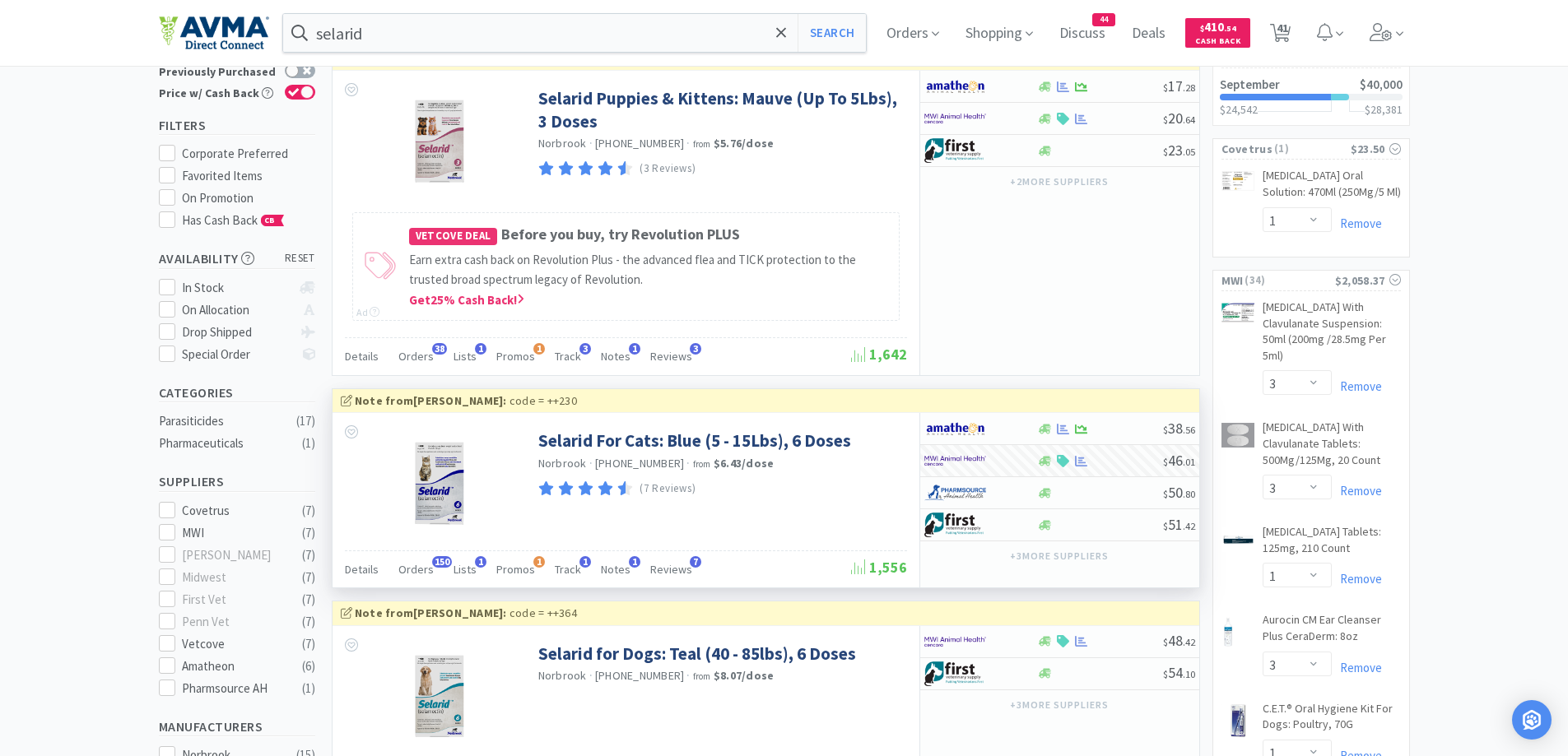
scroll to position [0, 0]
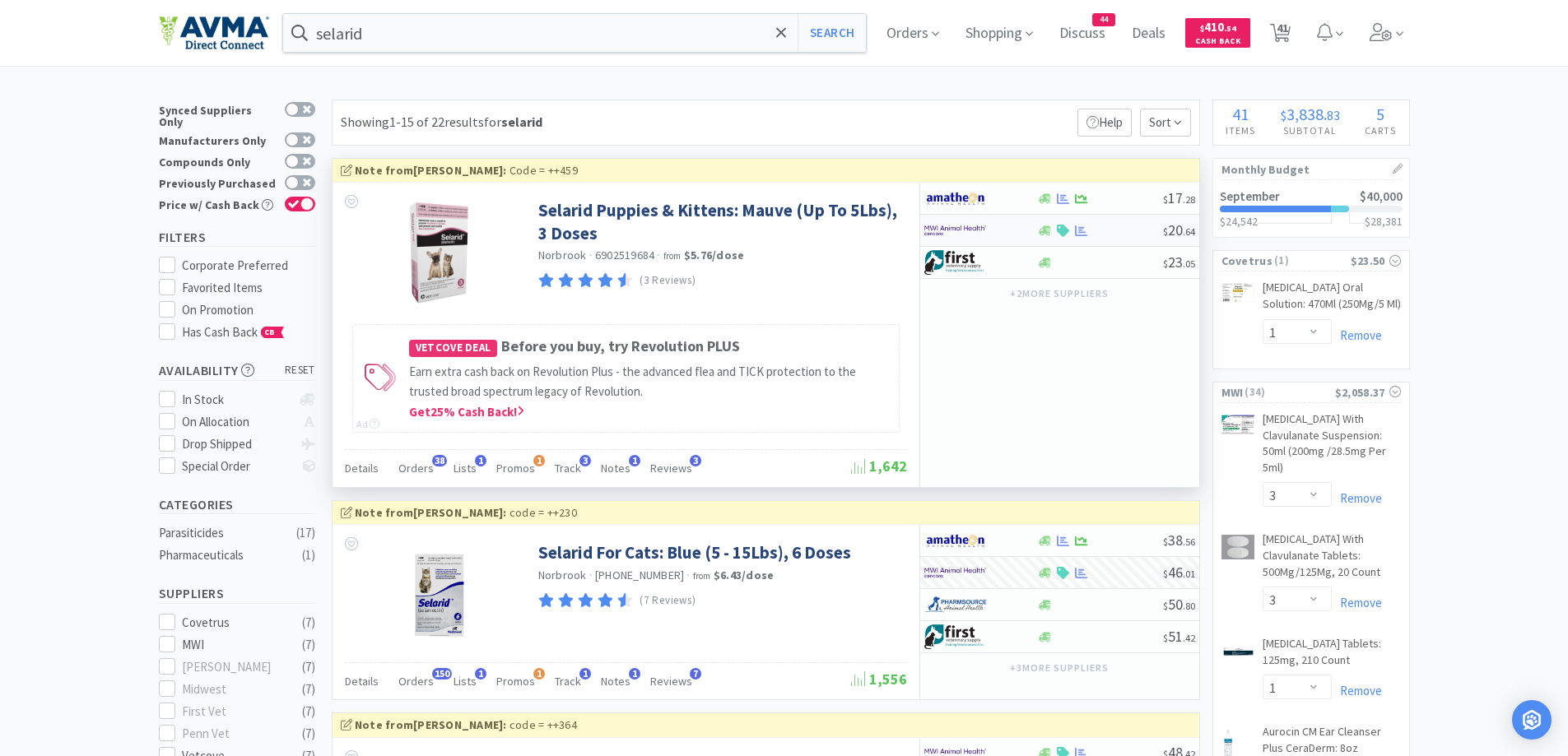
click at [992, 222] on div at bounding box center [970, 230] width 91 height 28
select select "1"
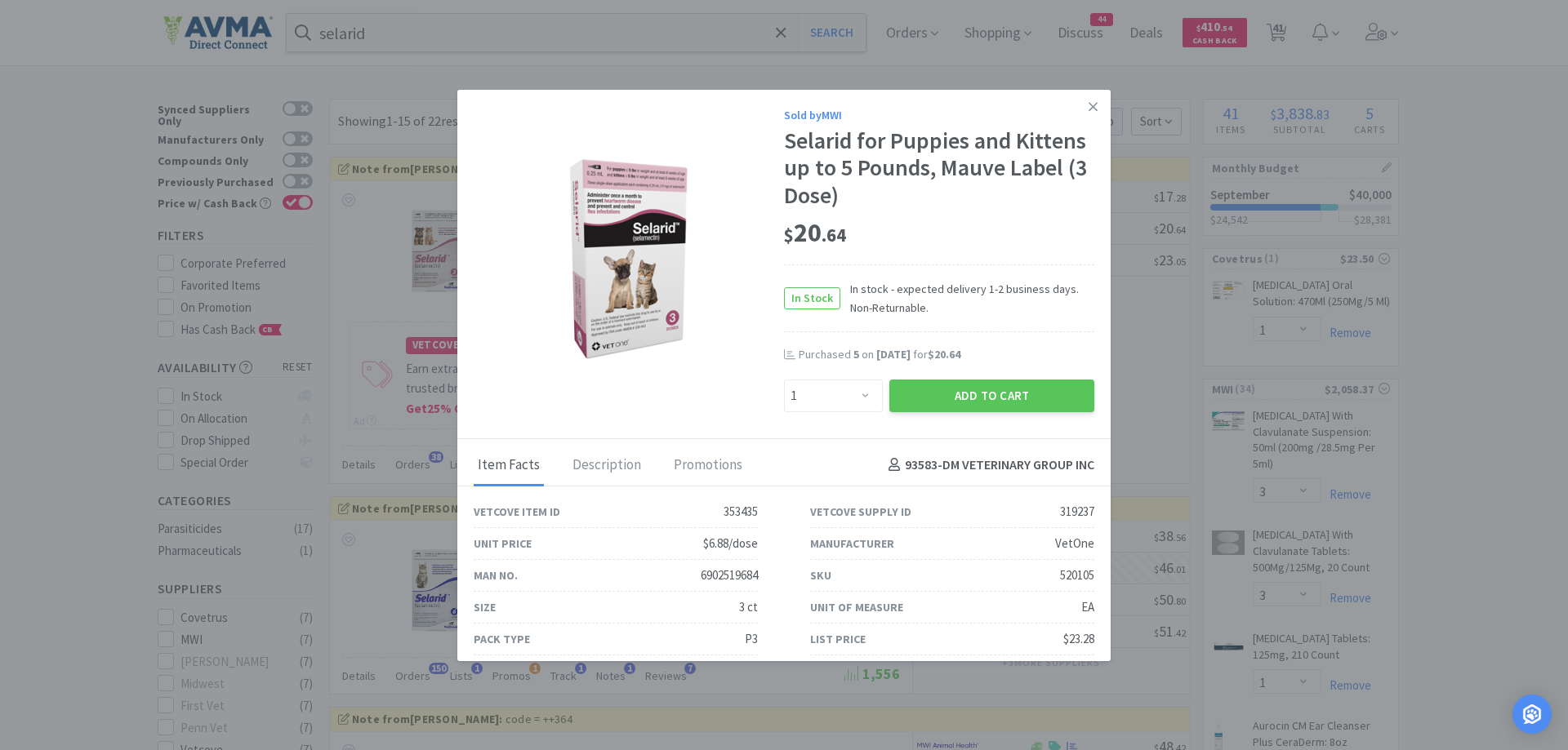
click at [1085, 111] on link at bounding box center [1092, 107] width 28 height 35
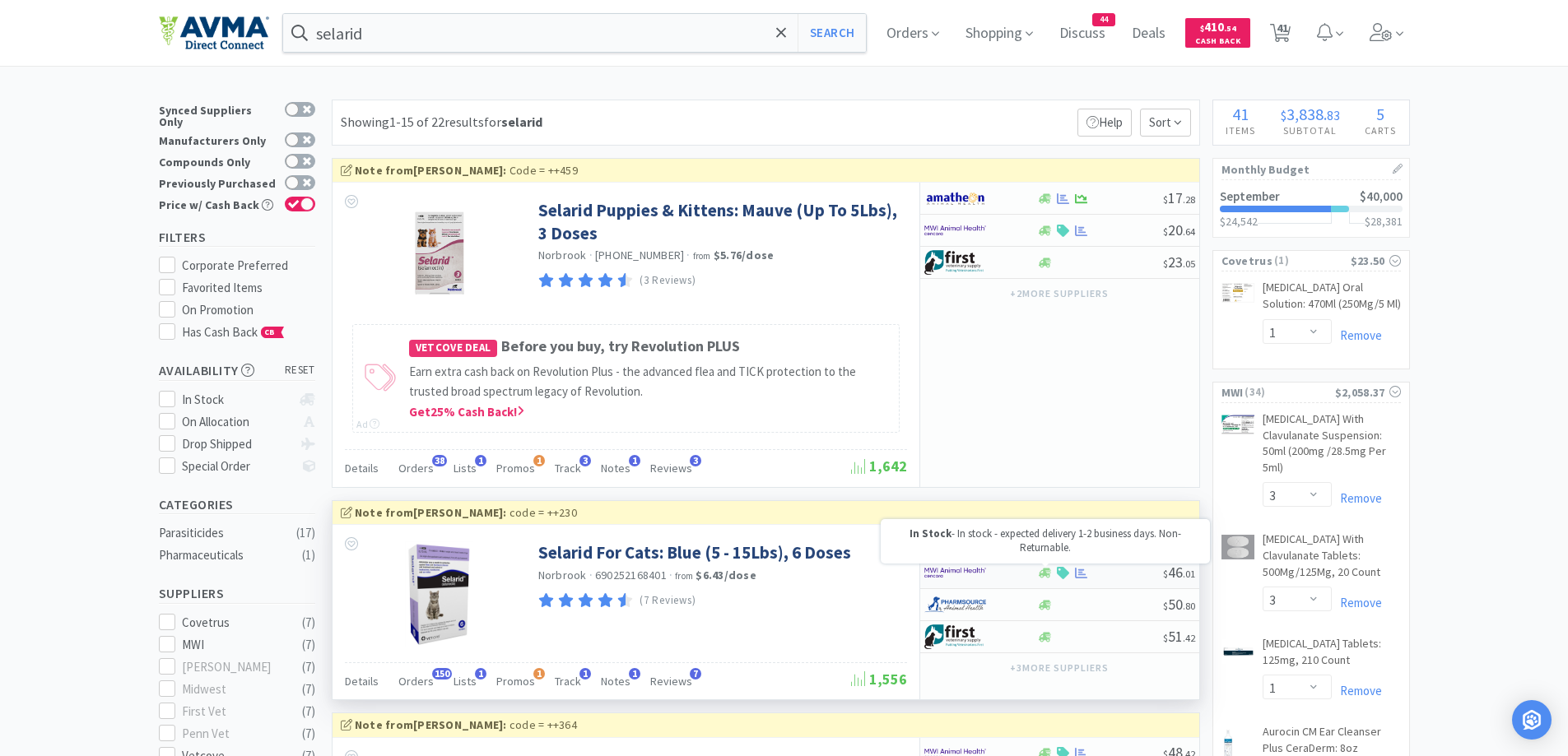
click at [1039, 573] on icon at bounding box center [1045, 573] width 12 height 12
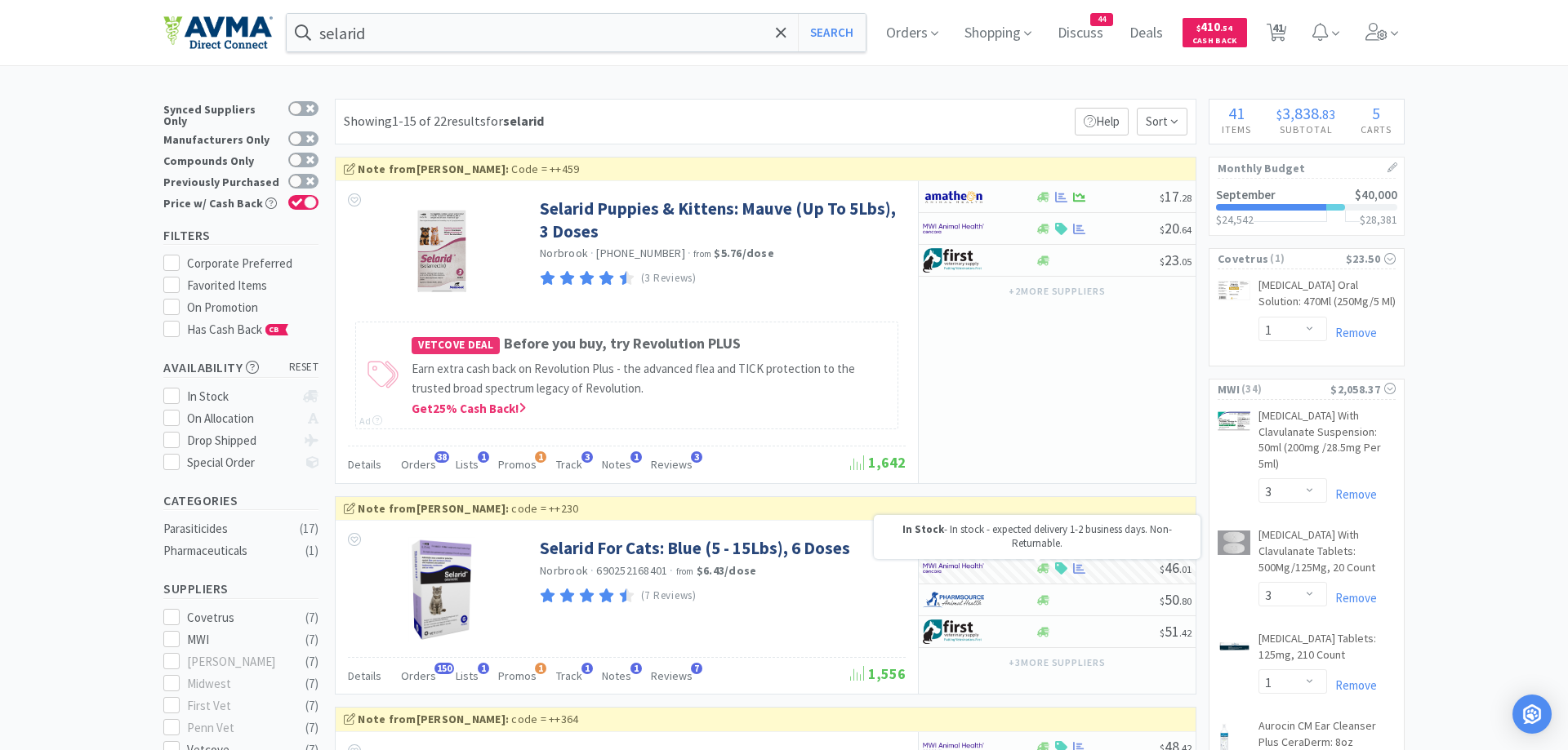
select select "1"
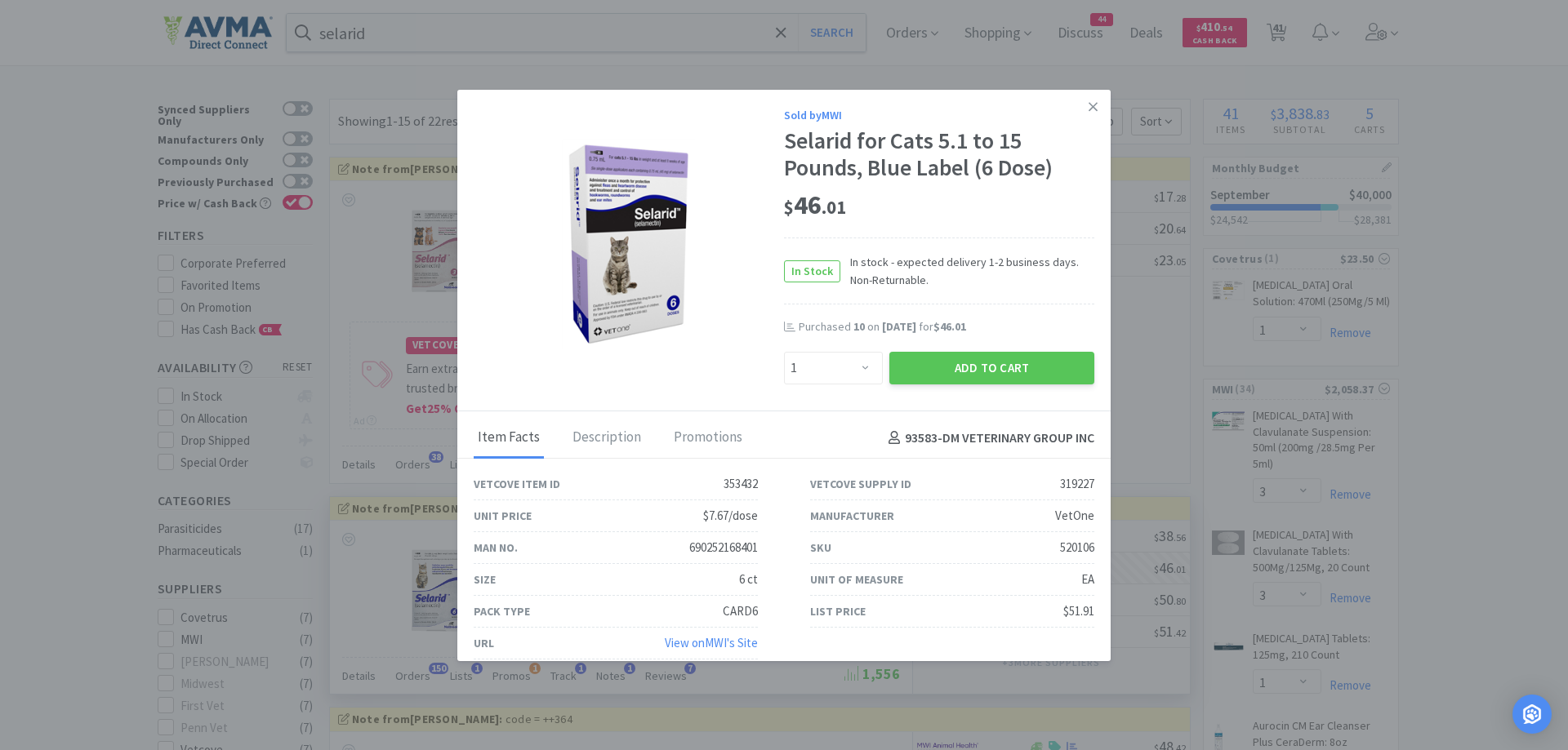
click at [827, 353] on div "Enter Quantity 1 2 3 4 5 6 7 8 9 10 11 12 13 14 15 16 17 18 19 20 Enter Quantity" at bounding box center [833, 368] width 105 height 39
click at [1088, 105] on icon at bounding box center [1093, 107] width 9 height 15
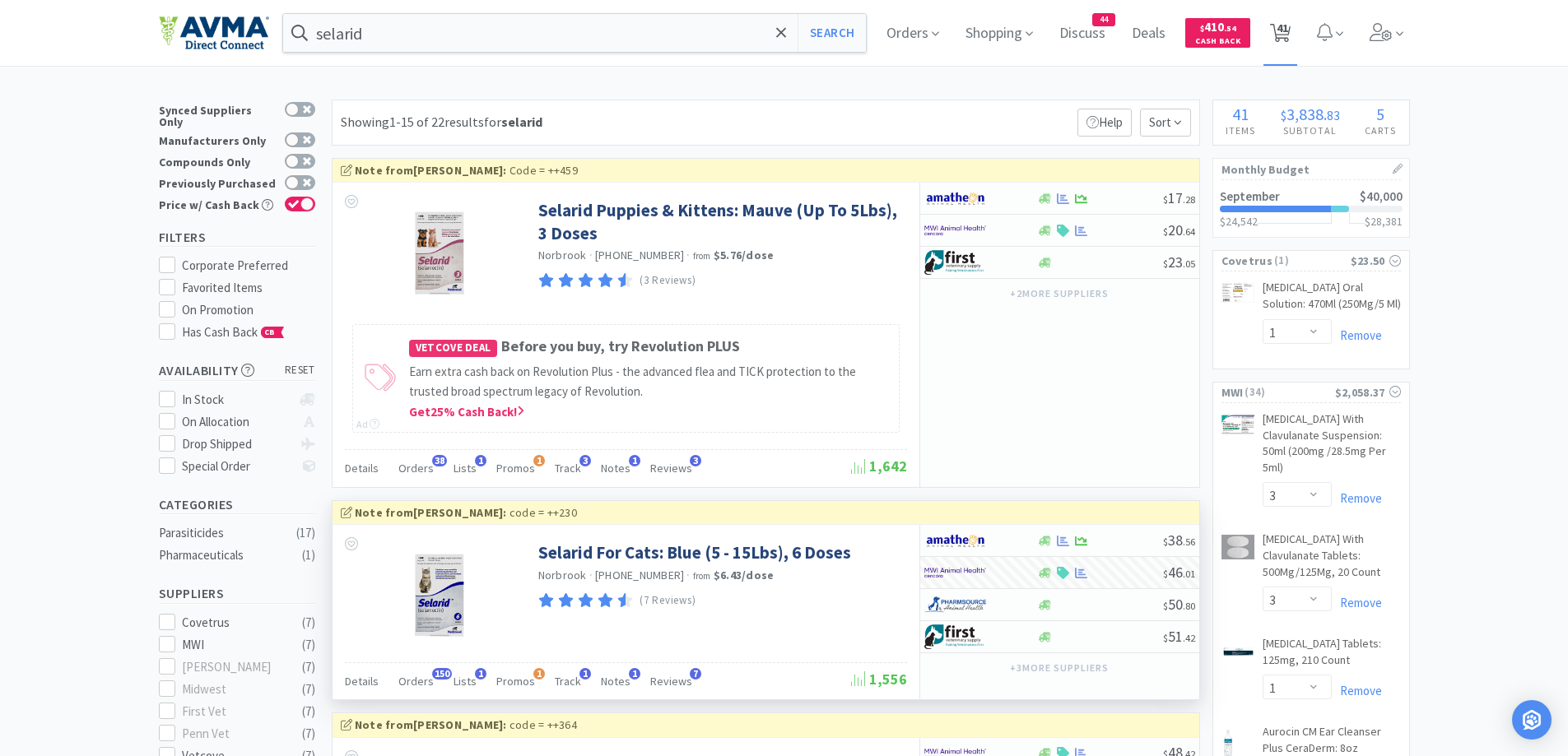
click at [1289, 43] on span "41" at bounding box center [1282, 28] width 11 height 66
select select "1"
select select "10"
select select "1"
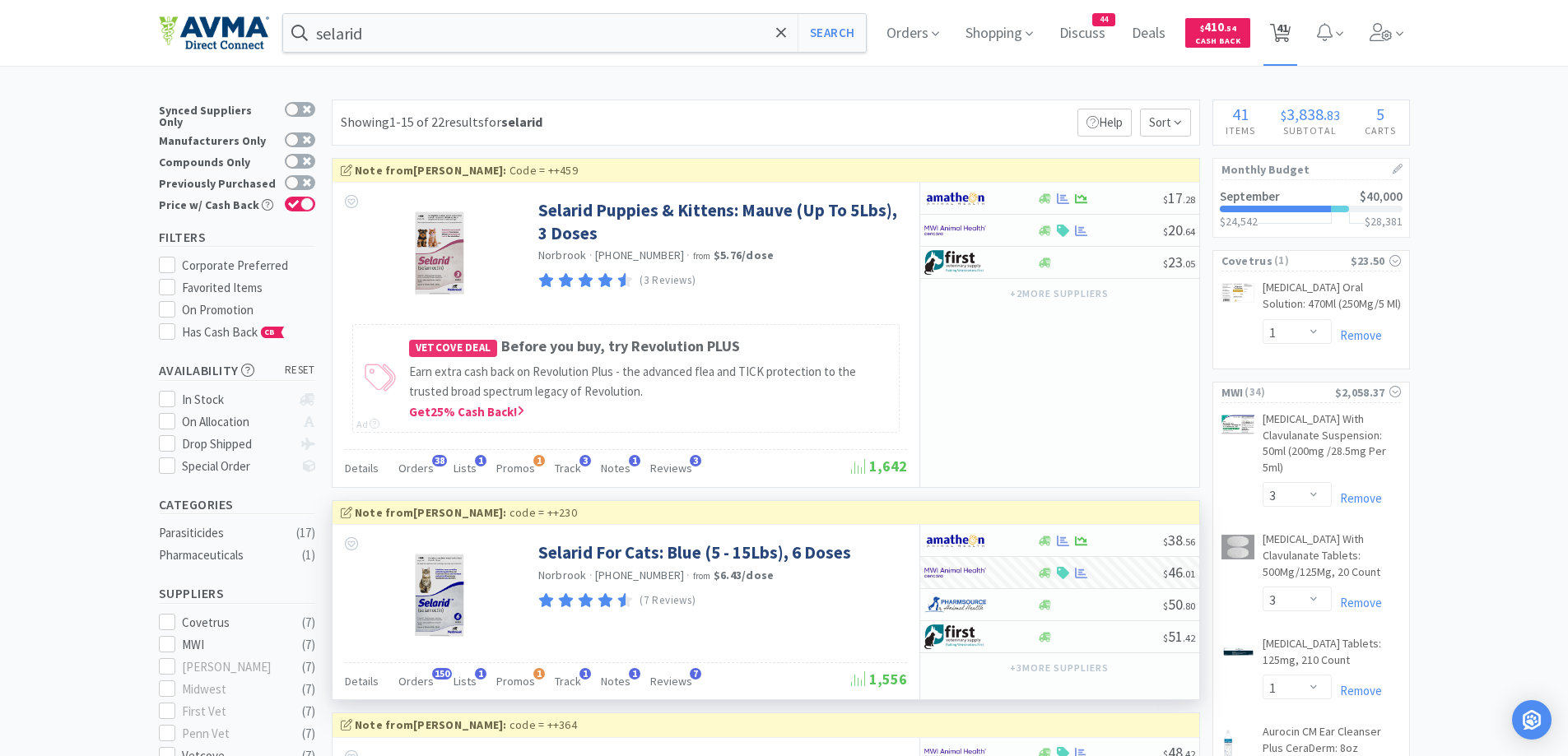
select select "3"
select select "1"
select select "3"
select select "1"
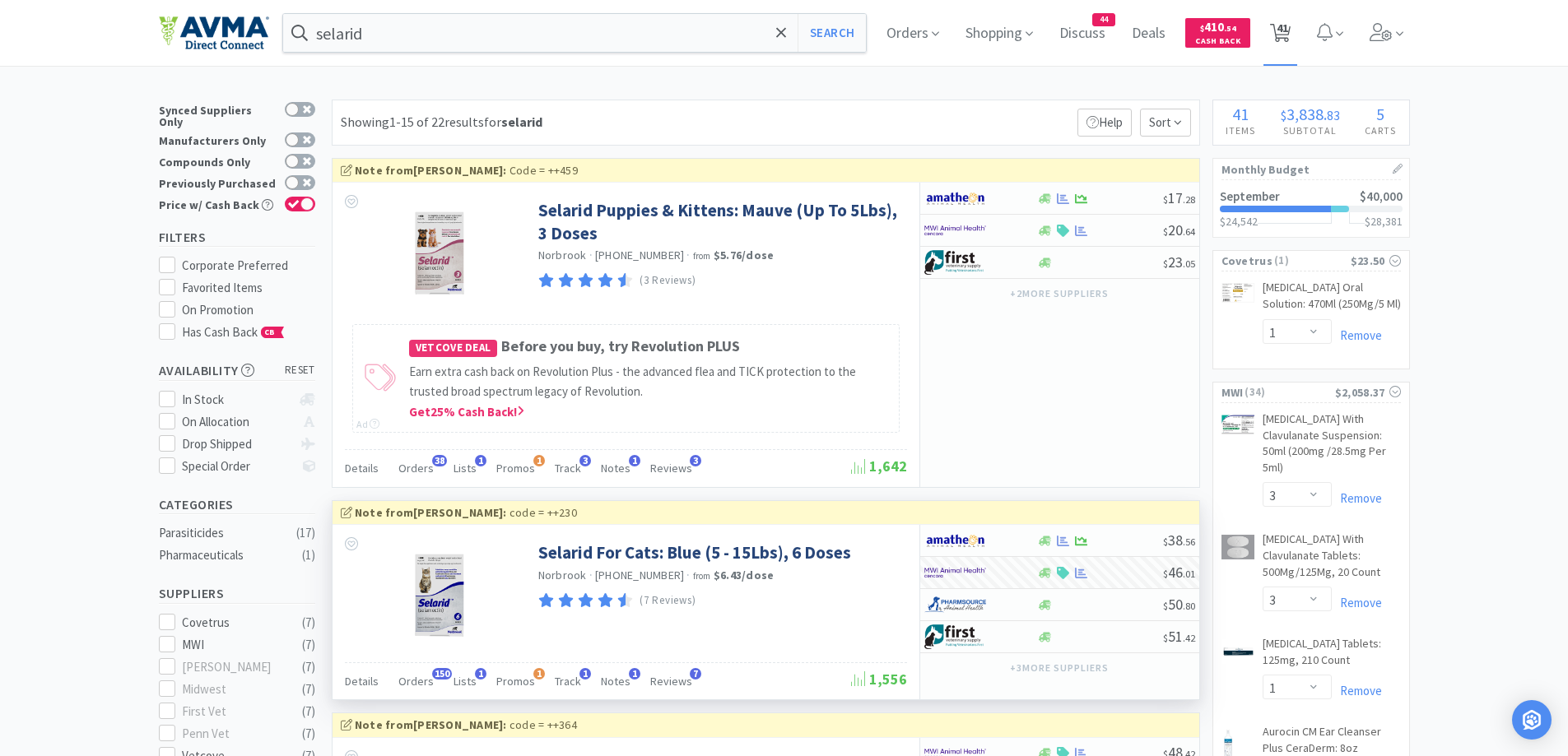
select select "3"
select select "1"
select select "25"
select select "1"
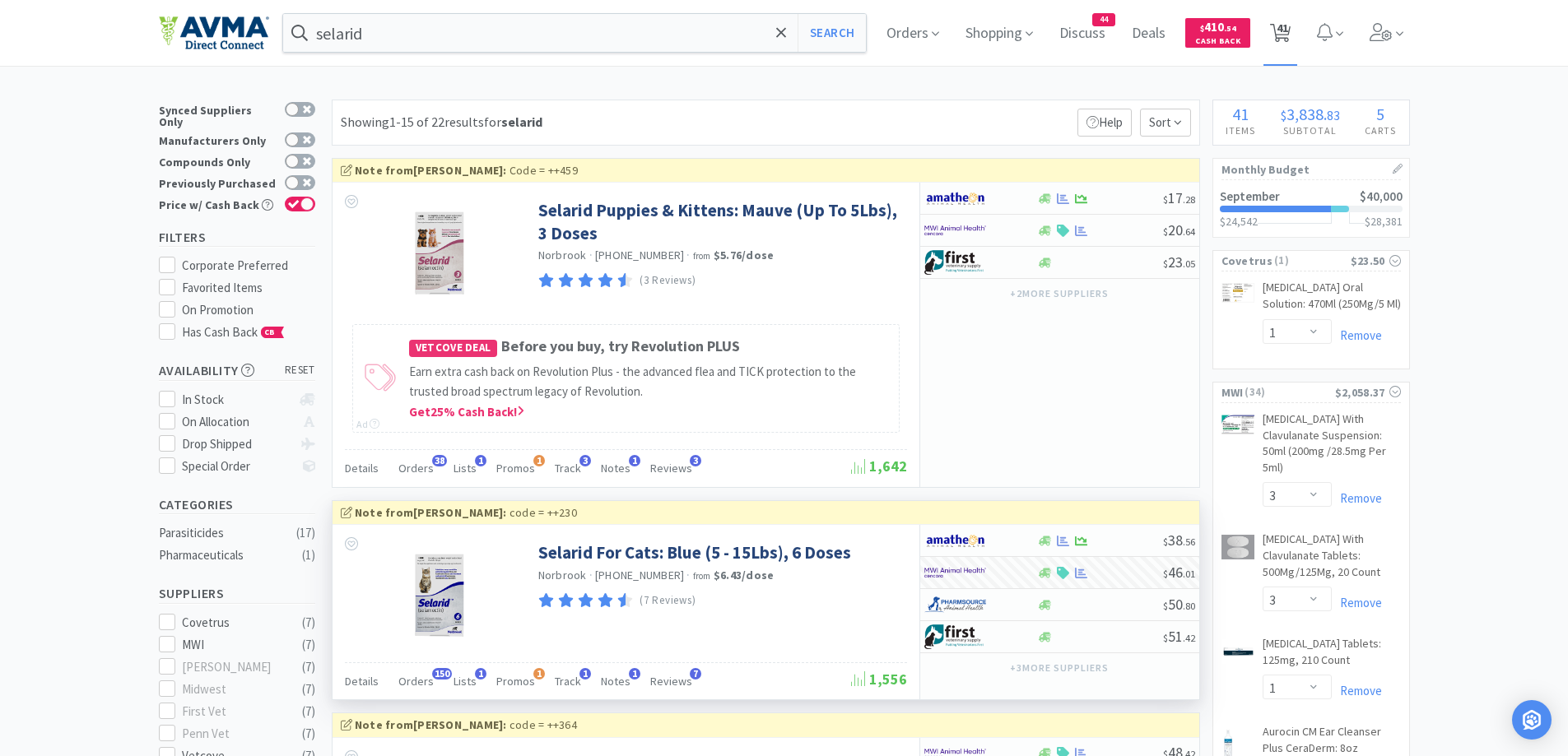
select select "1"
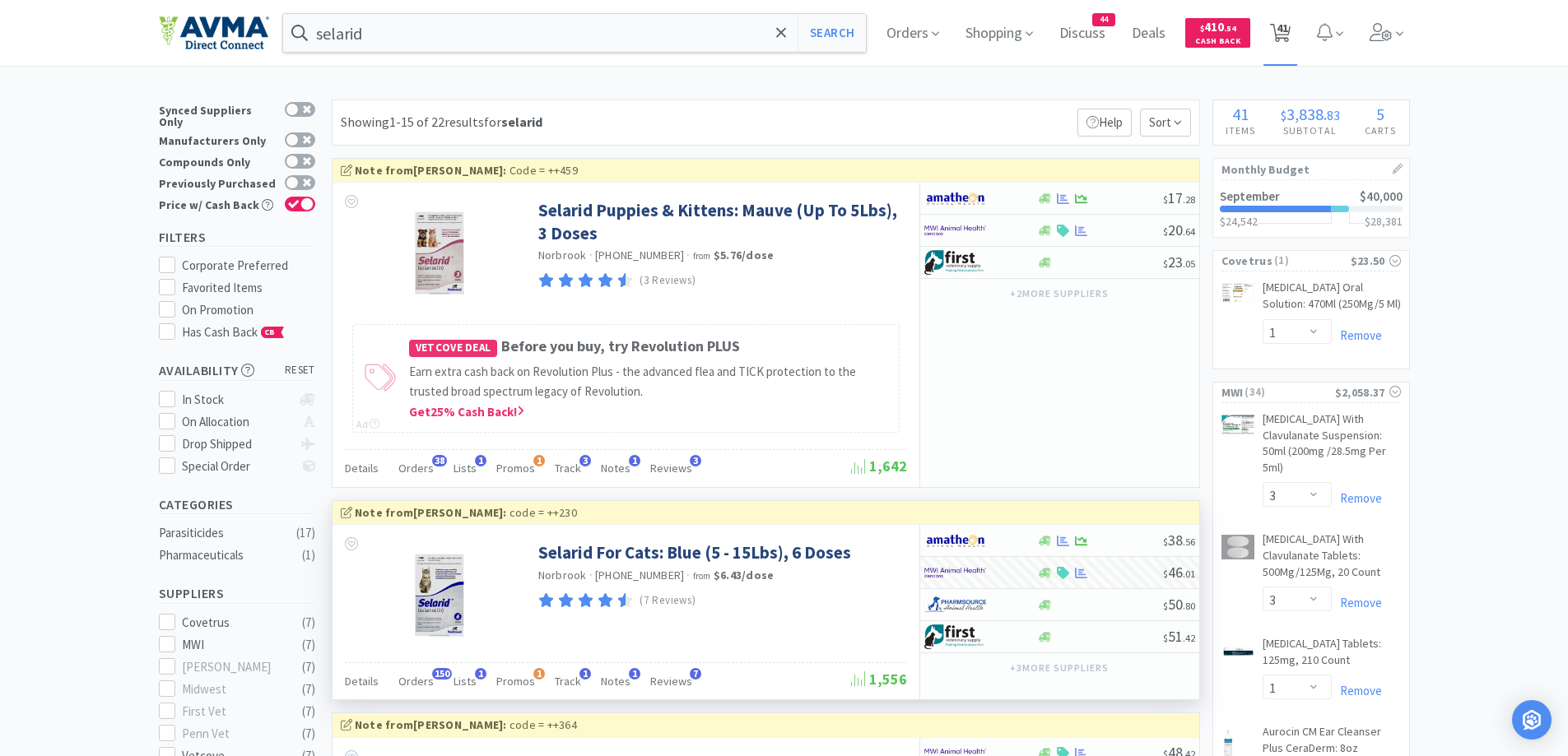
select select "2"
select select "1"
select select "10"
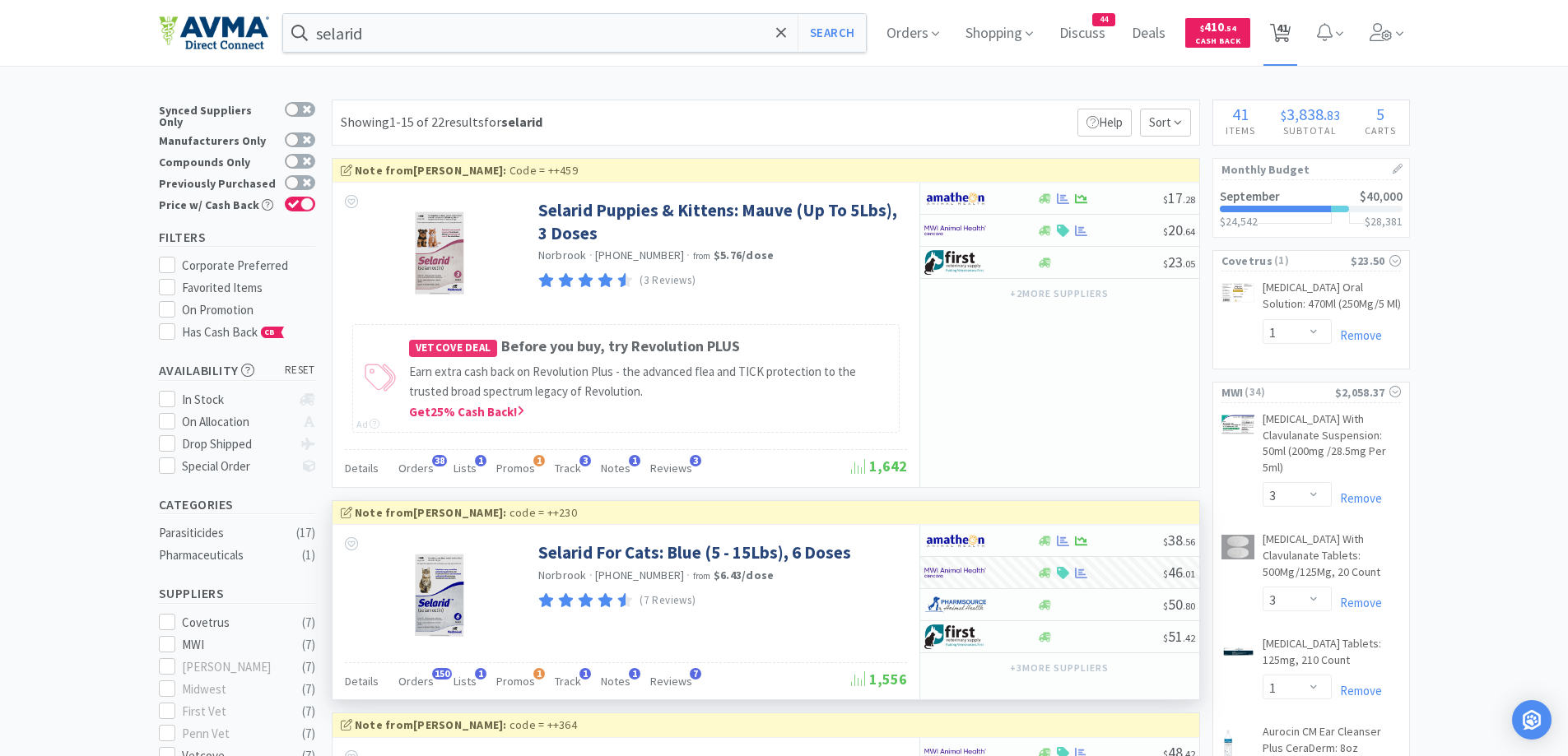
select select "1"
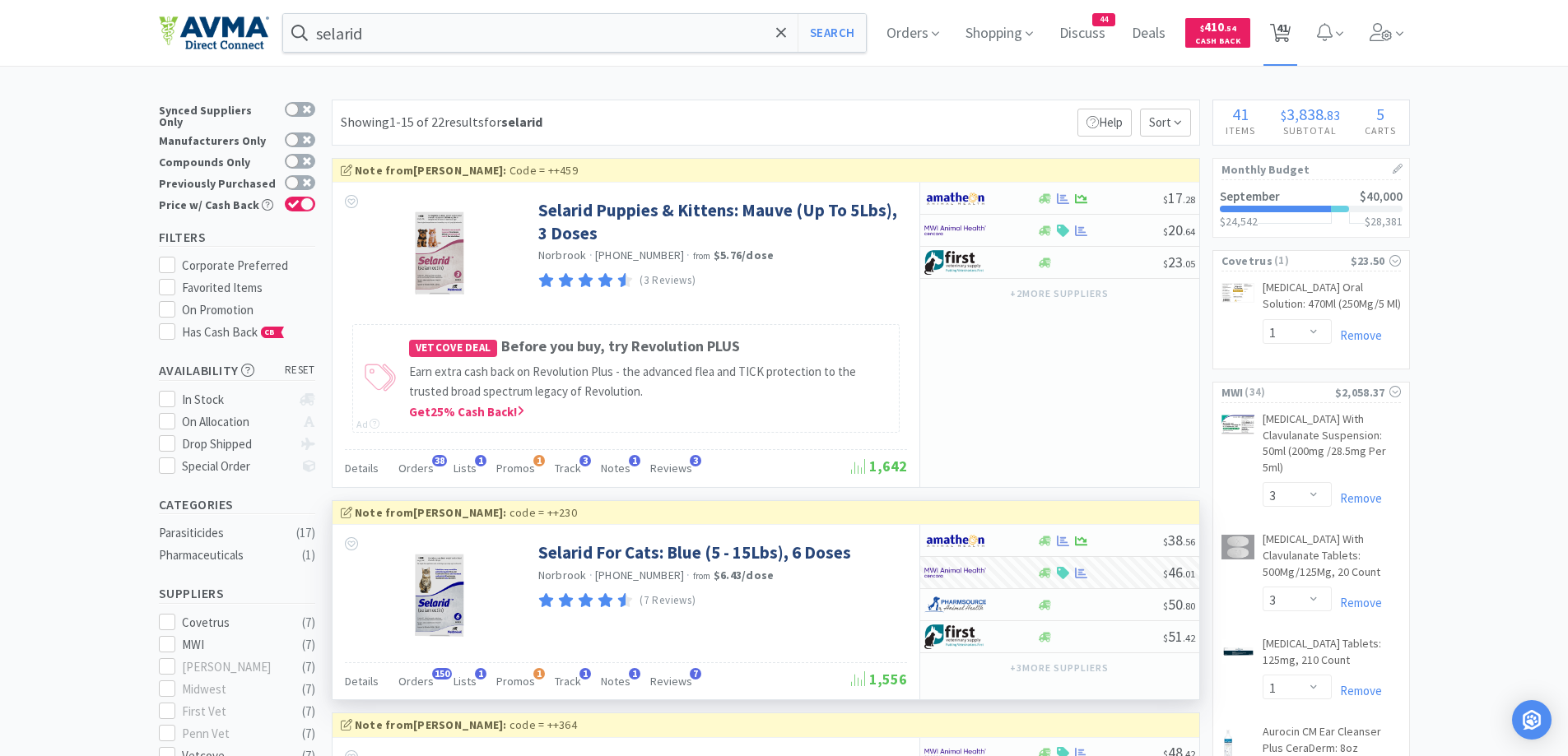
select select "1"
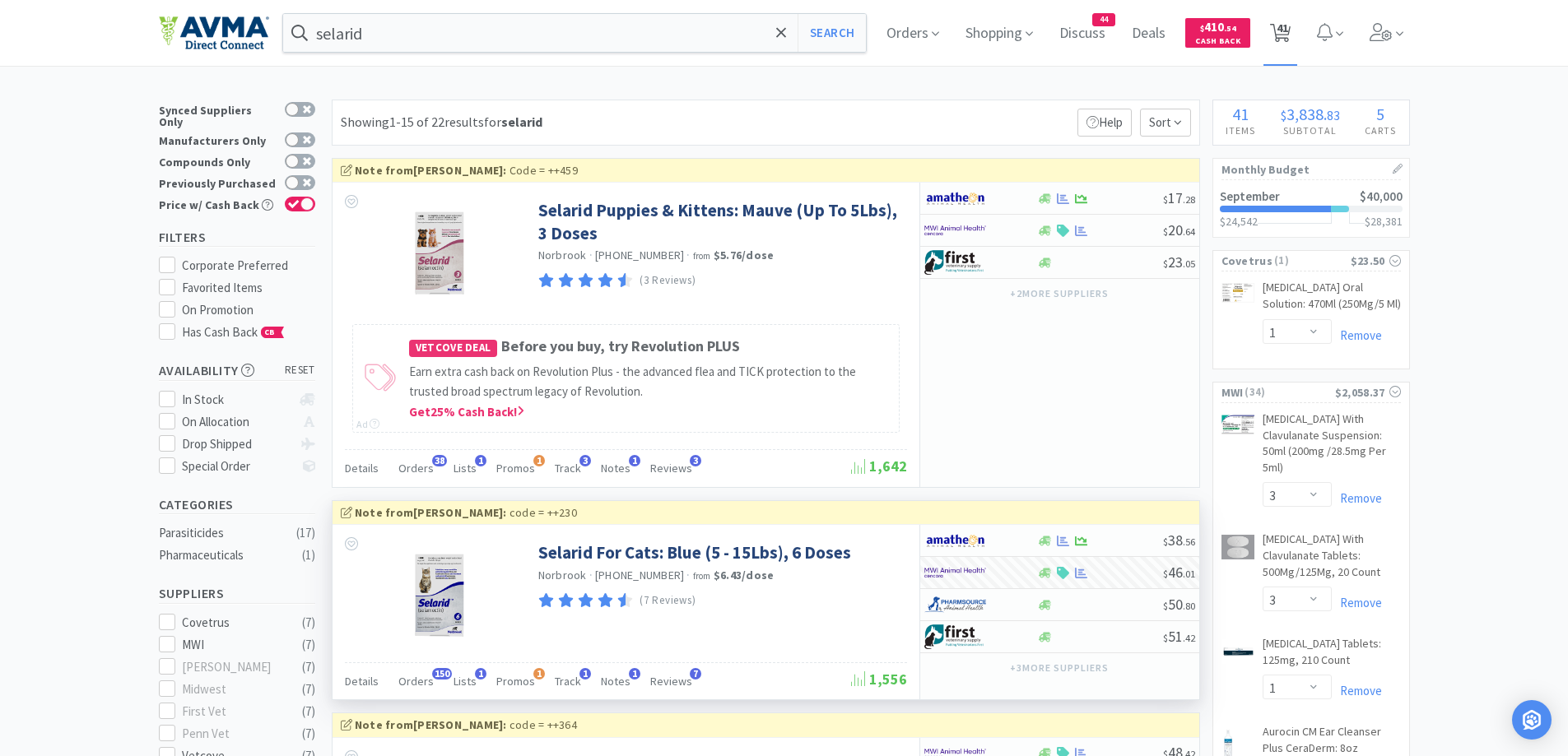
select select "1"
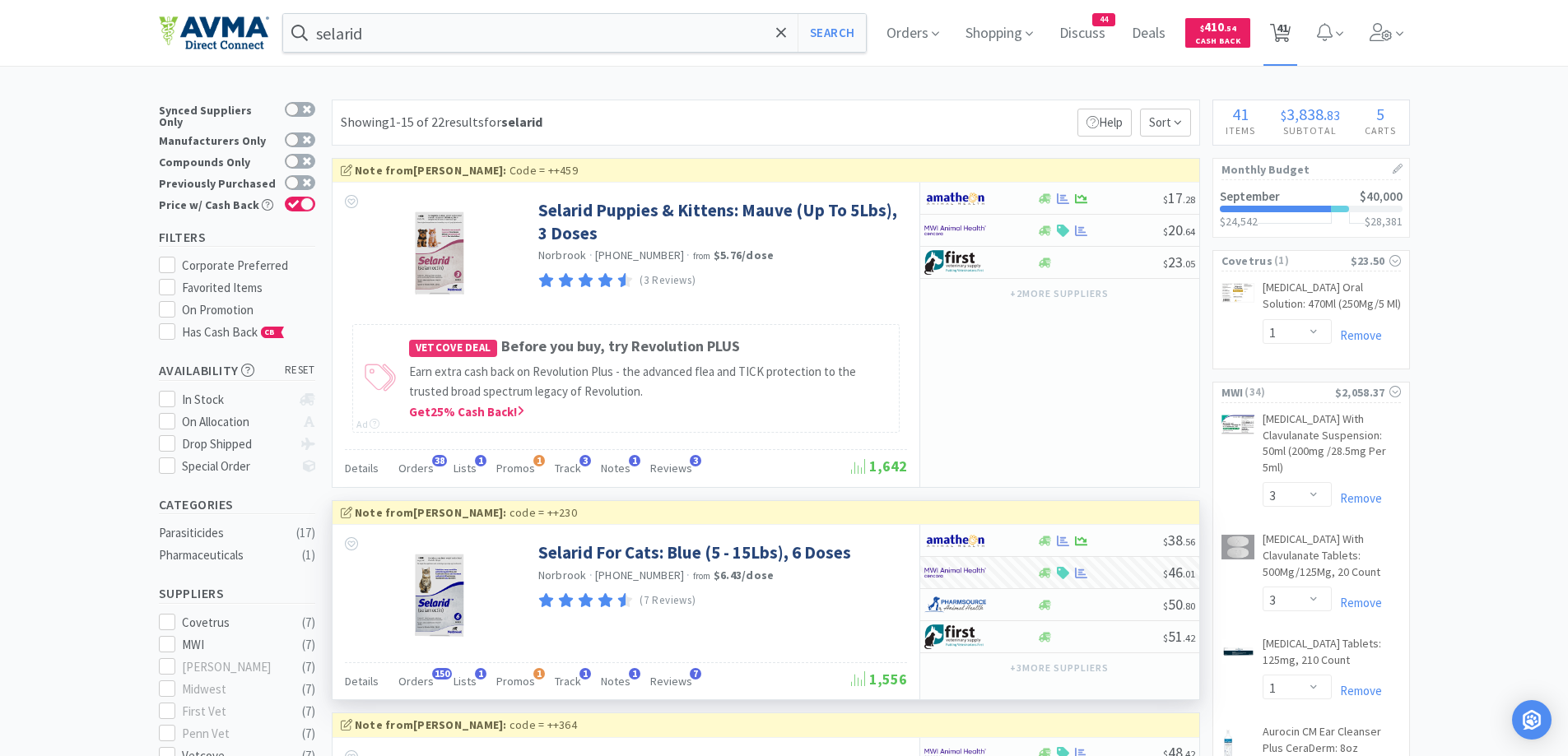
select select "1"
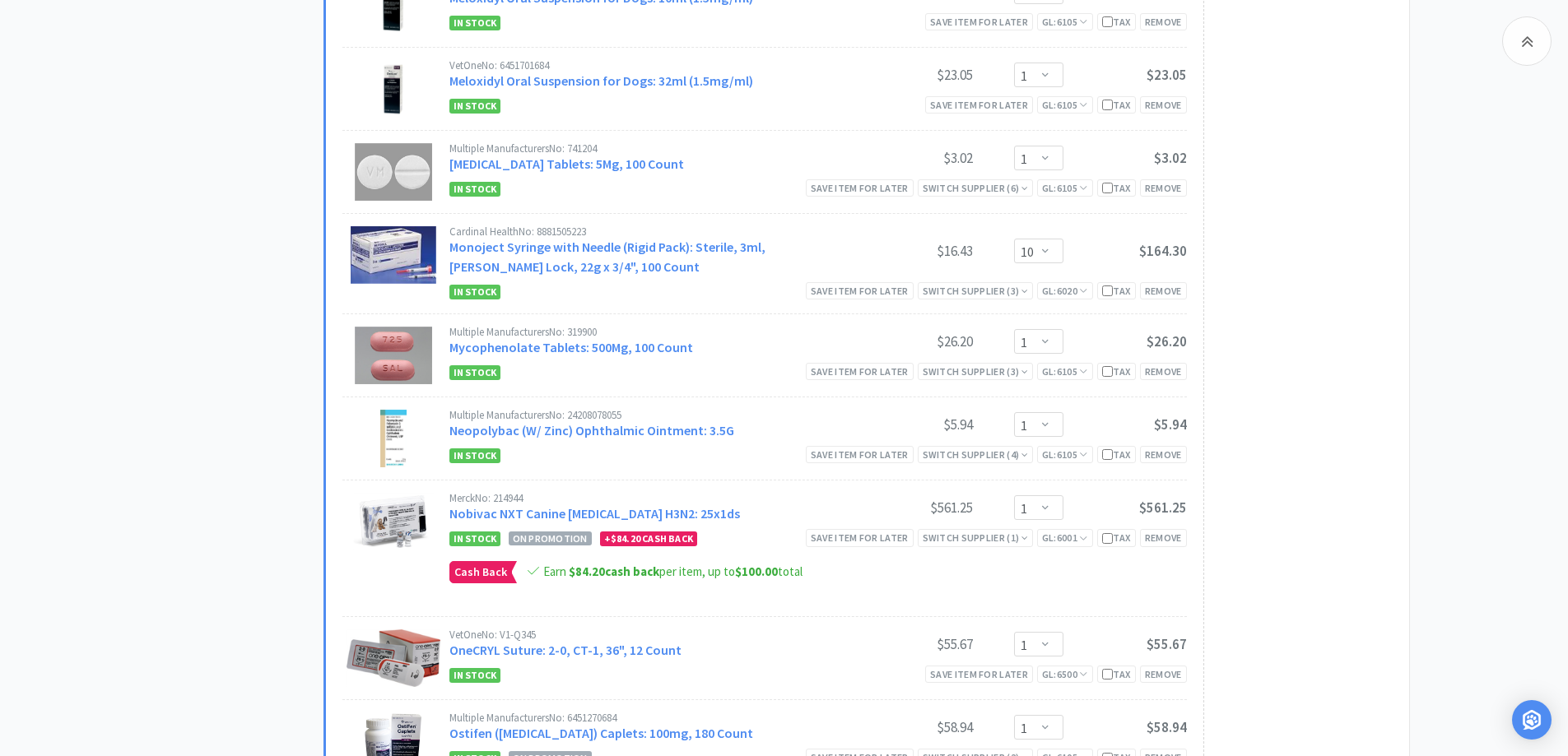
click at [235, 373] on div "All Carts 41 Items $ 3,838 . 83 Subtotal 5 Carts How It Works Monthly Budget Se…" at bounding box center [241, 113] width 165 height 4966
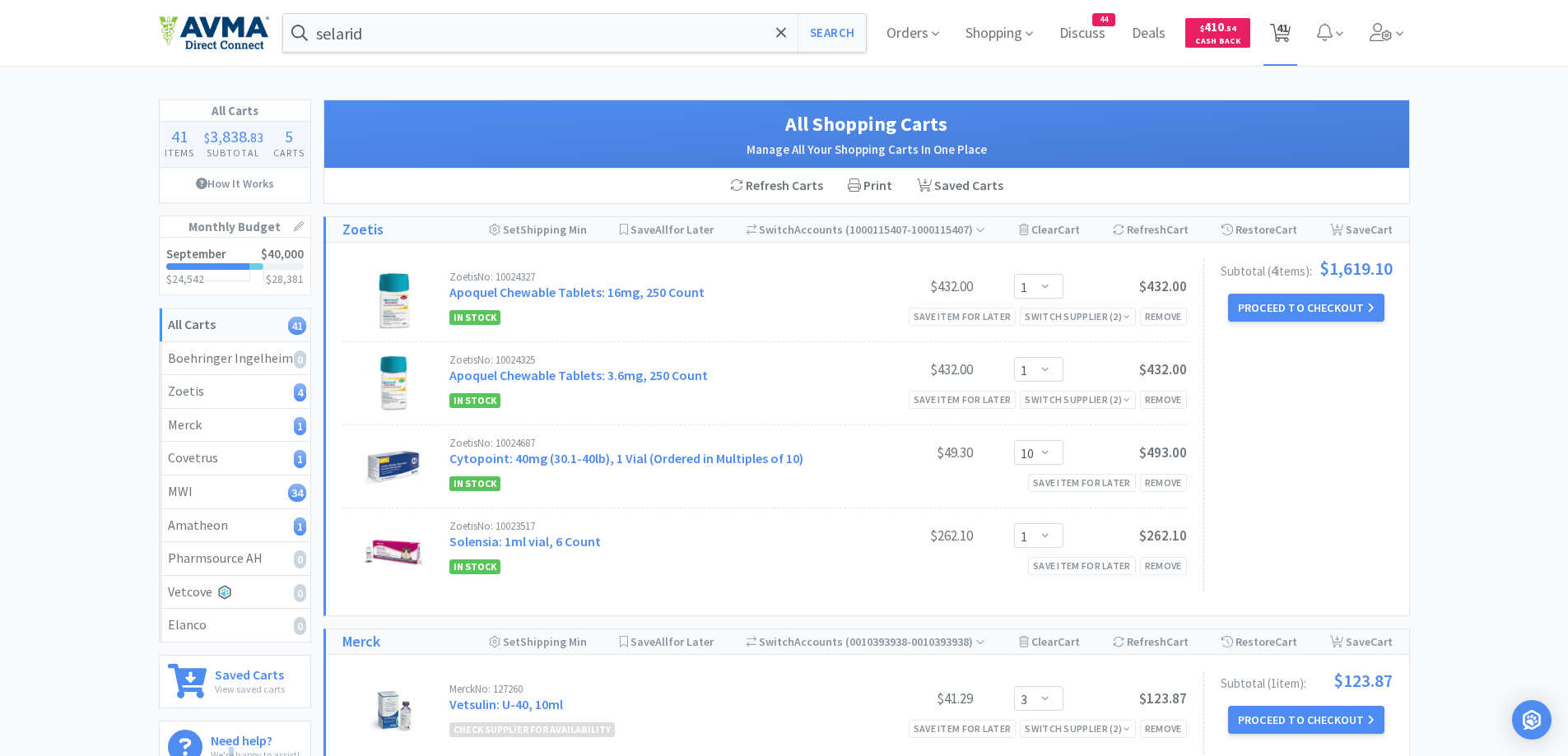
click at [1289, 30] on span "41" at bounding box center [1282, 28] width 11 height 66
click at [840, 43] on button "Search" at bounding box center [832, 32] width 68 height 38
select select "1"
select select "3"
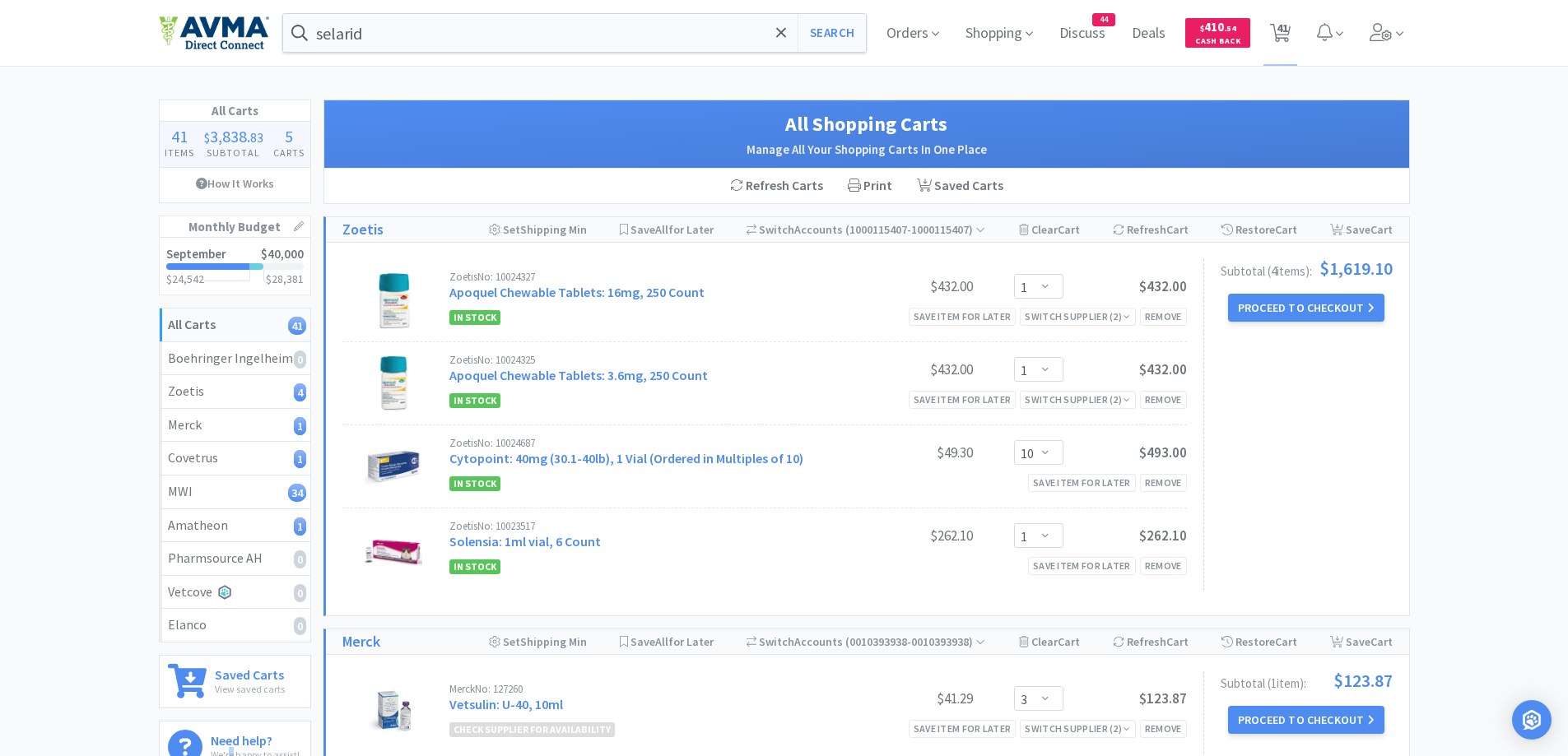
select select "1"
select select "3"
select select "1"
select select "25"
select select "1"
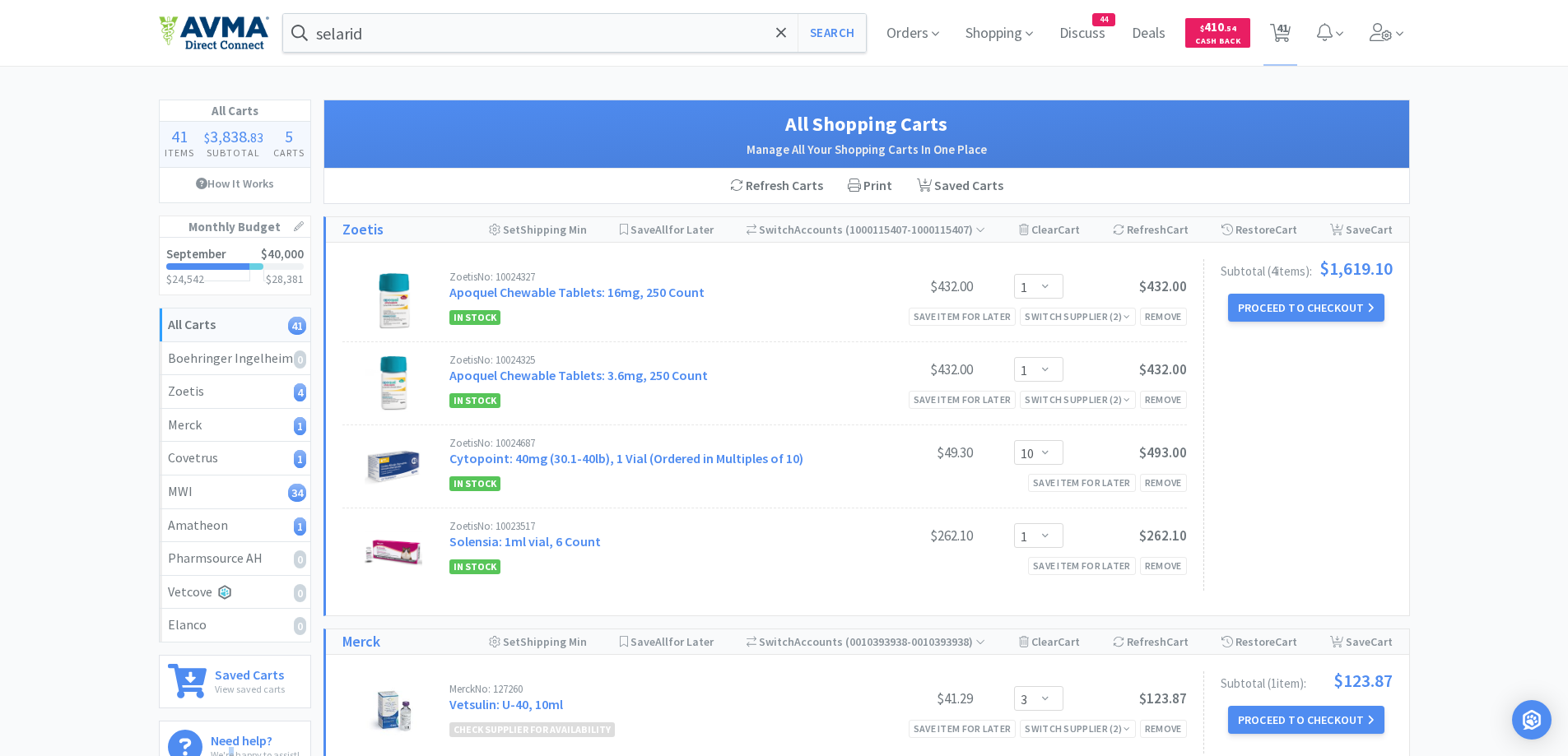
select select "1"
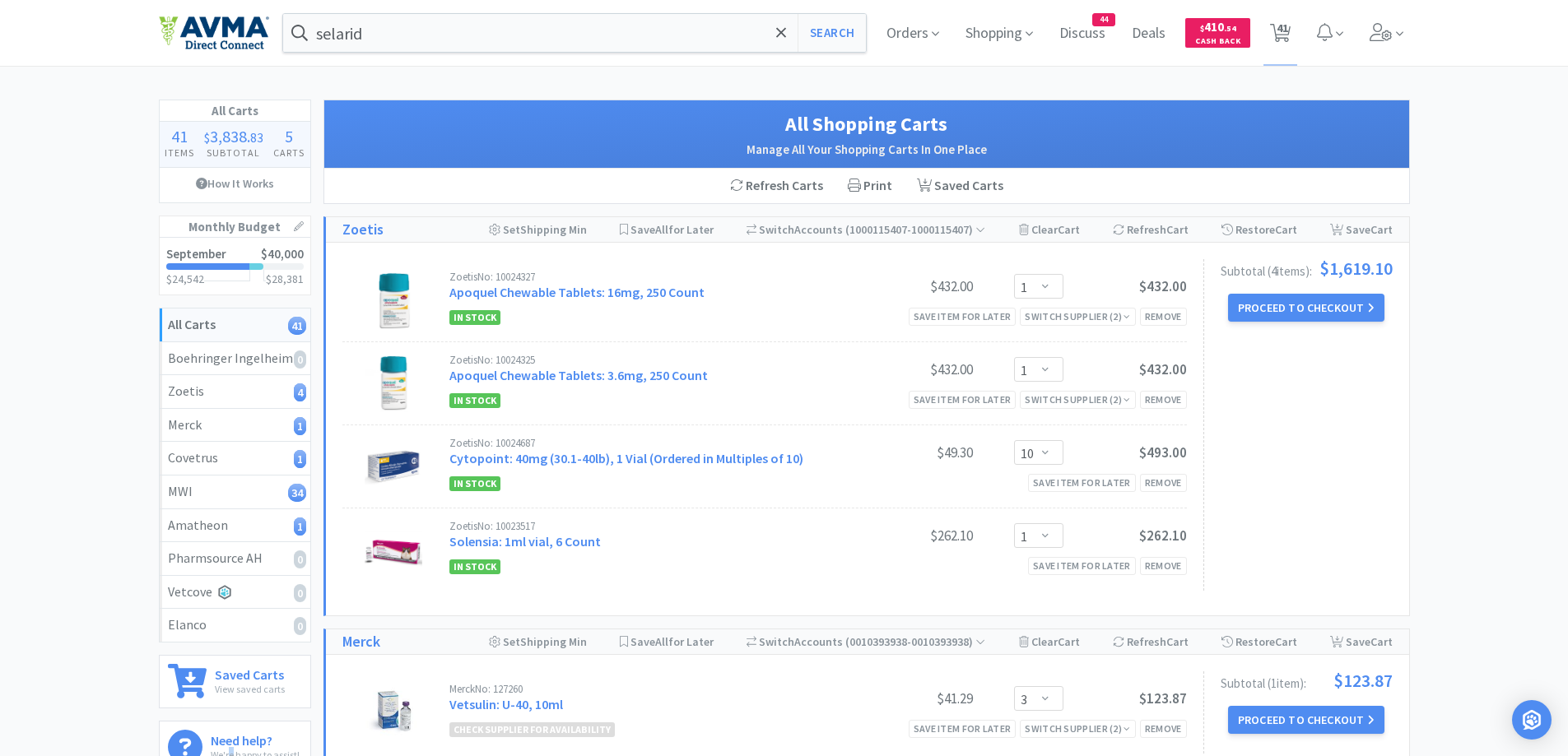
select select "1"
select select "2"
select select "1"
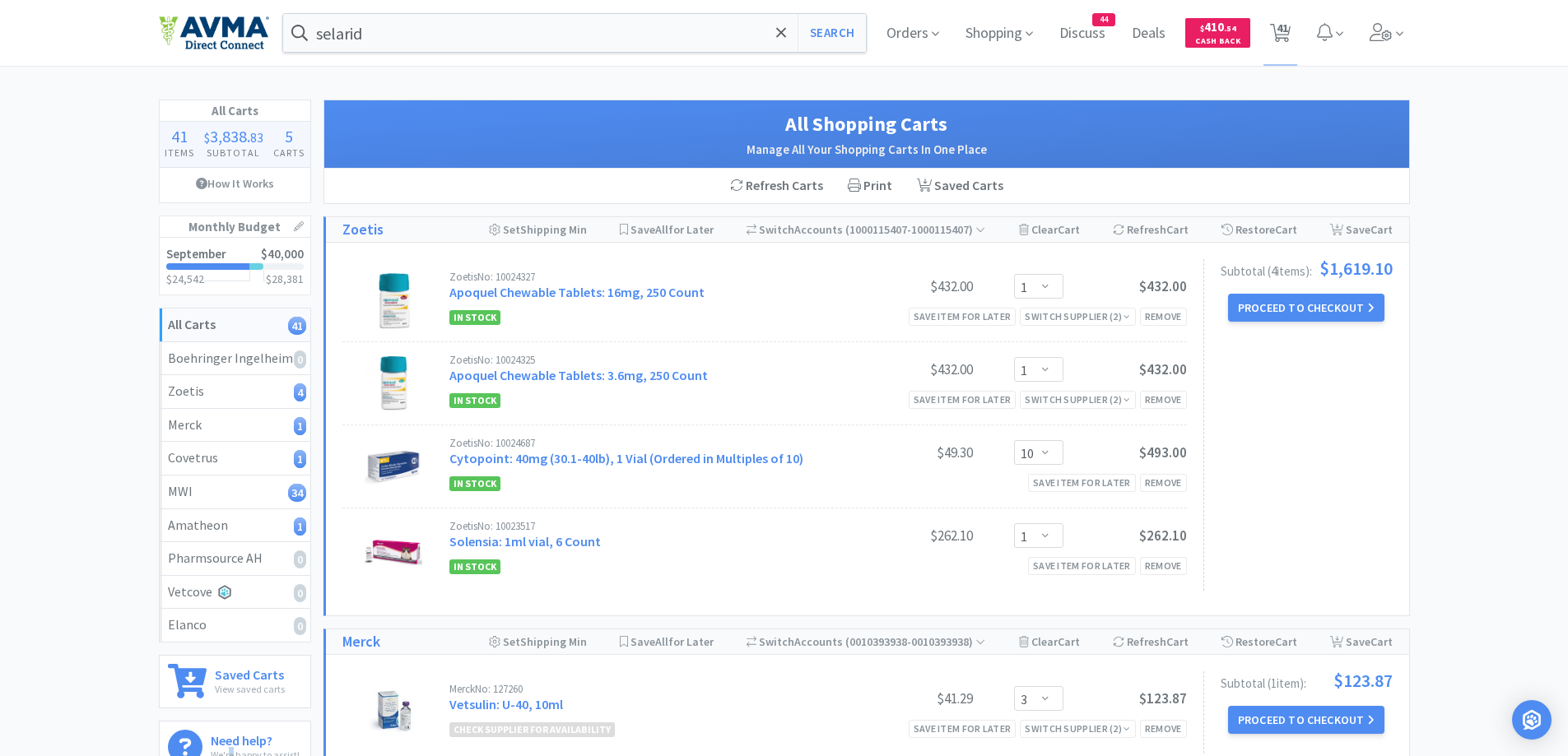
select select "10"
select select "1"
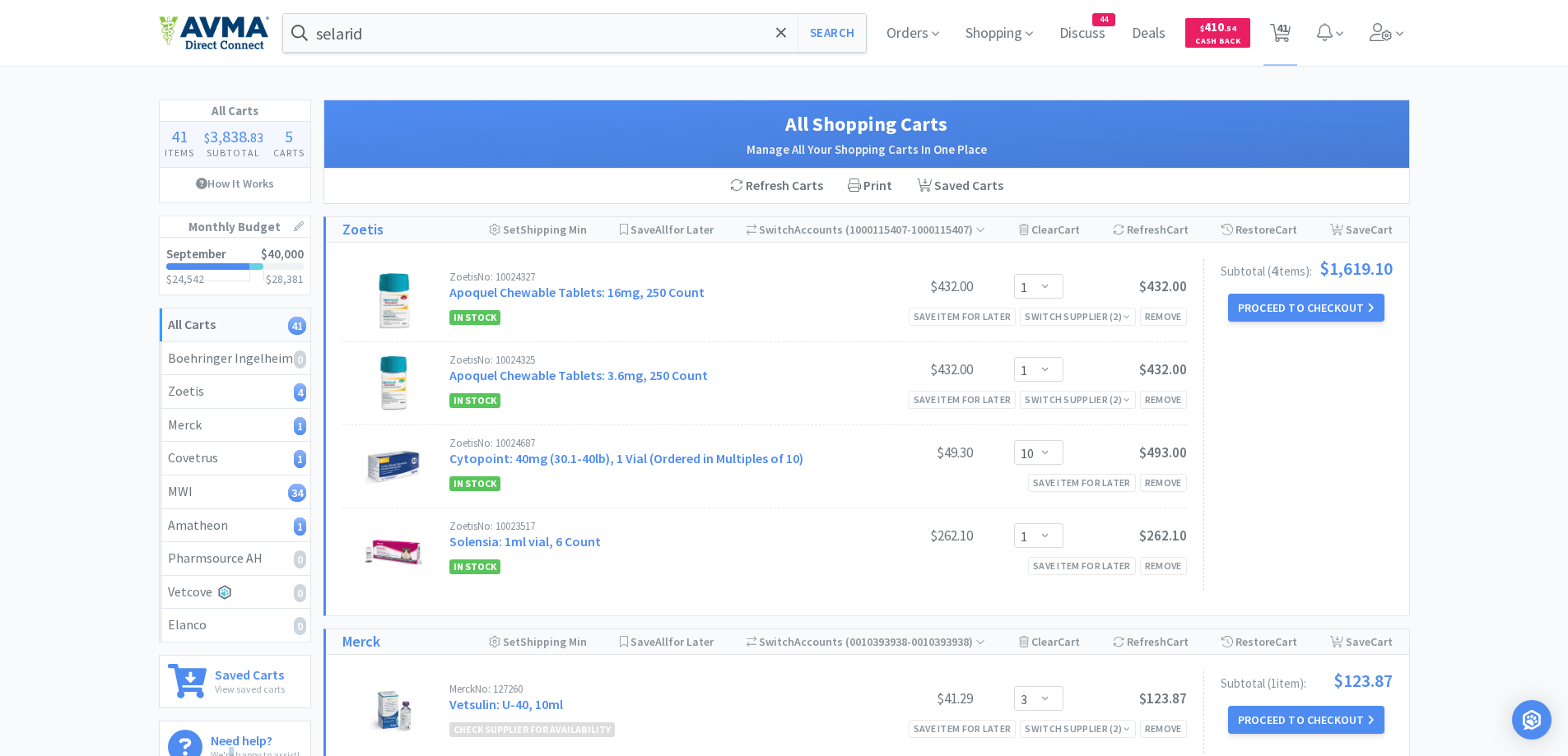
select select "1"
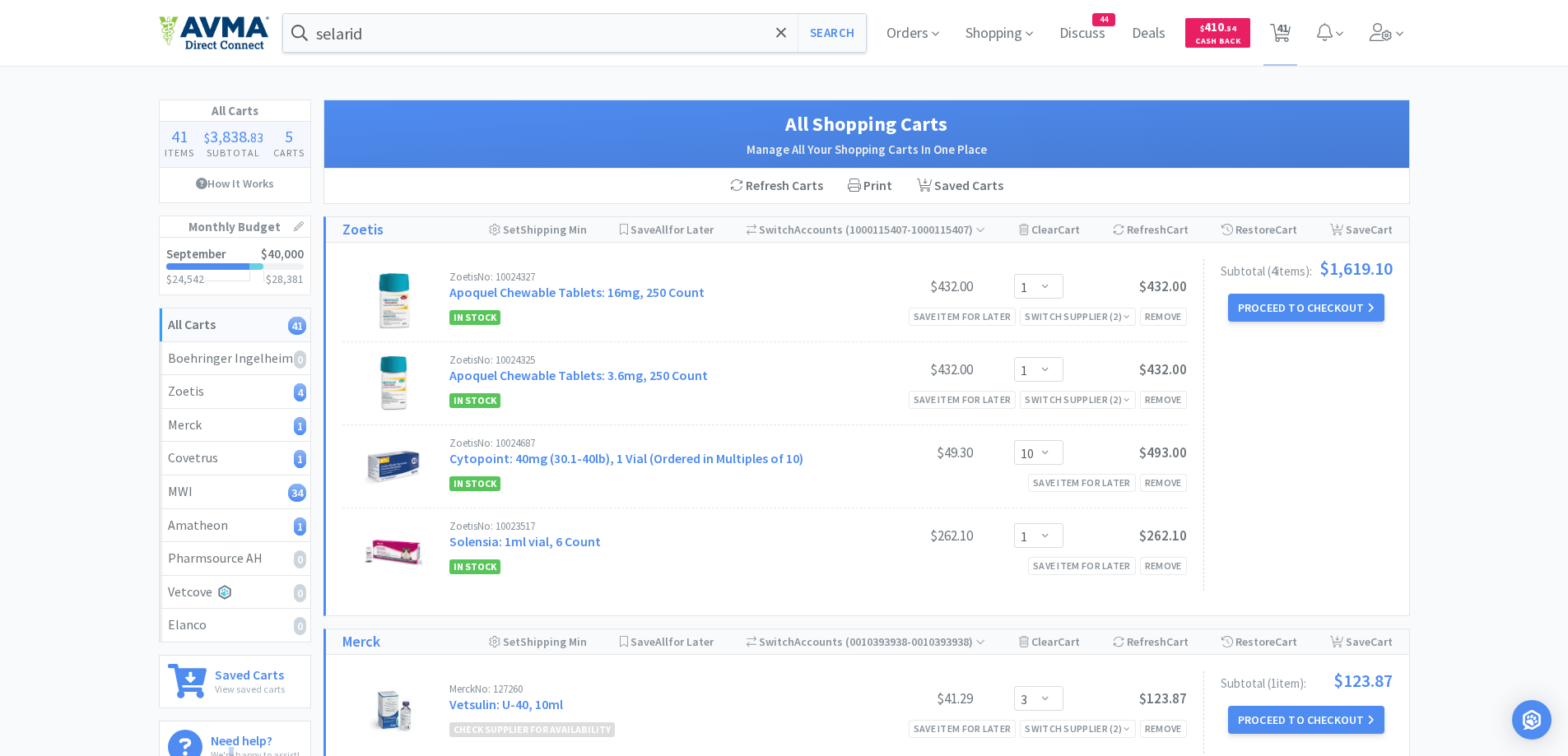
select select "1"
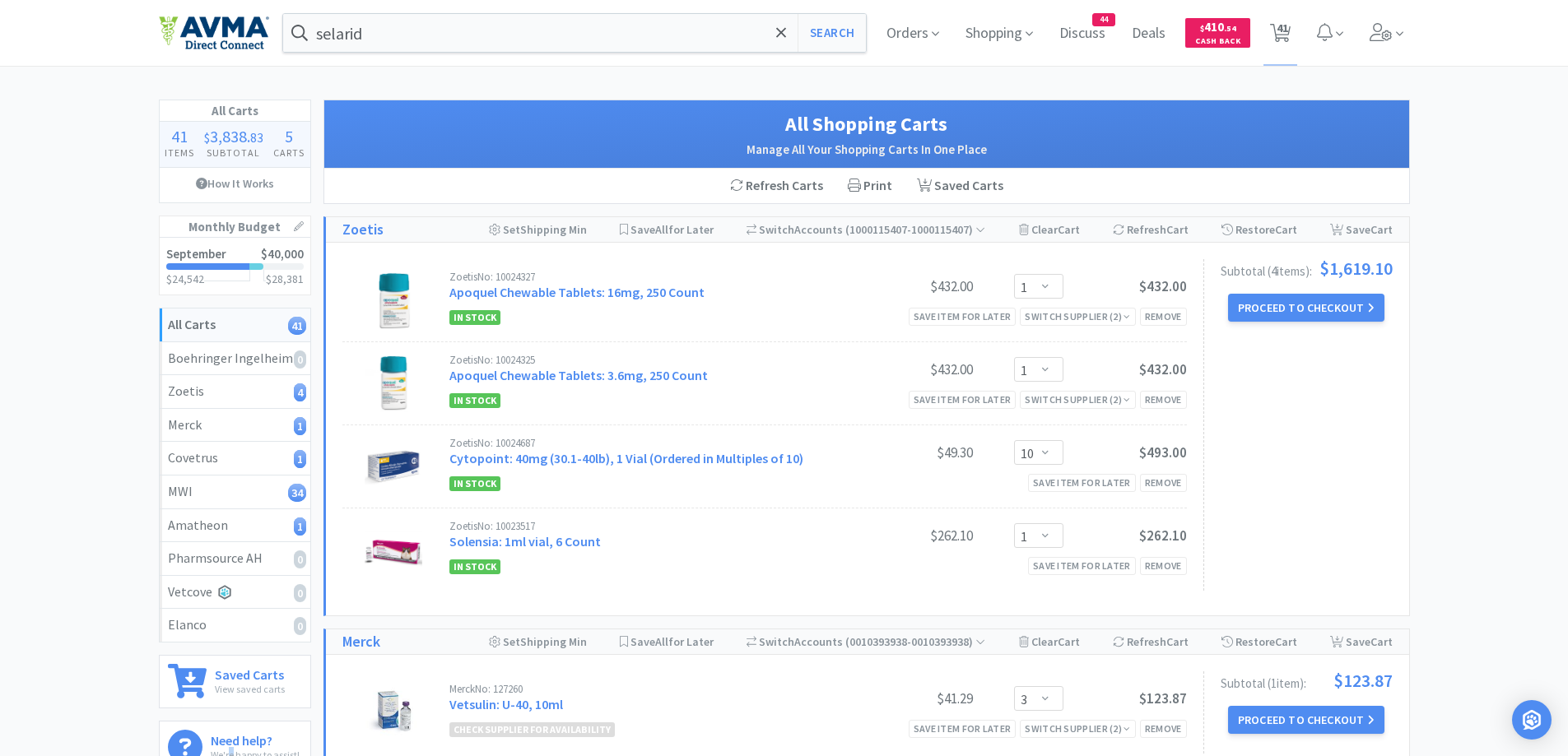
select select "1"
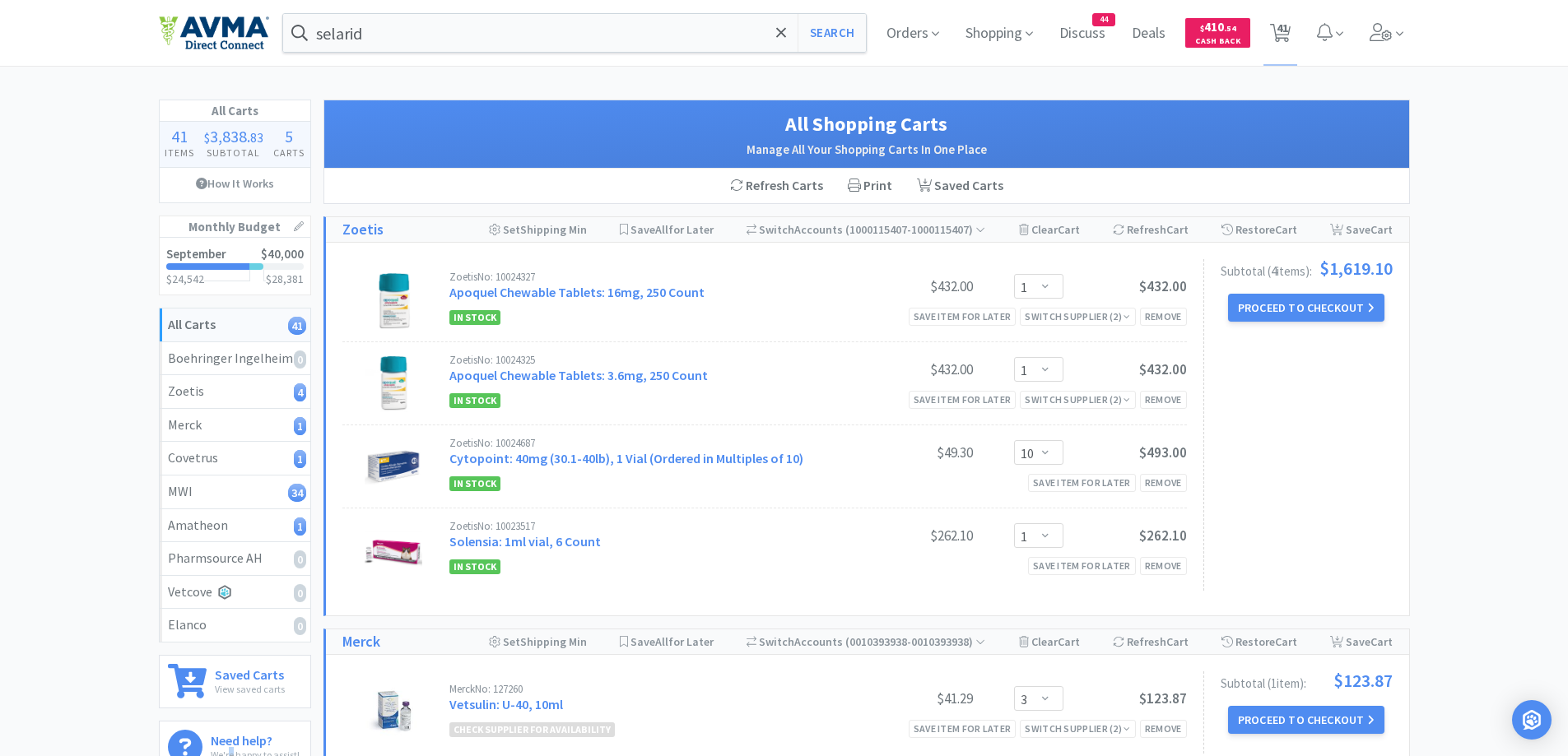
select select "10"
select select "1"
select select "3"
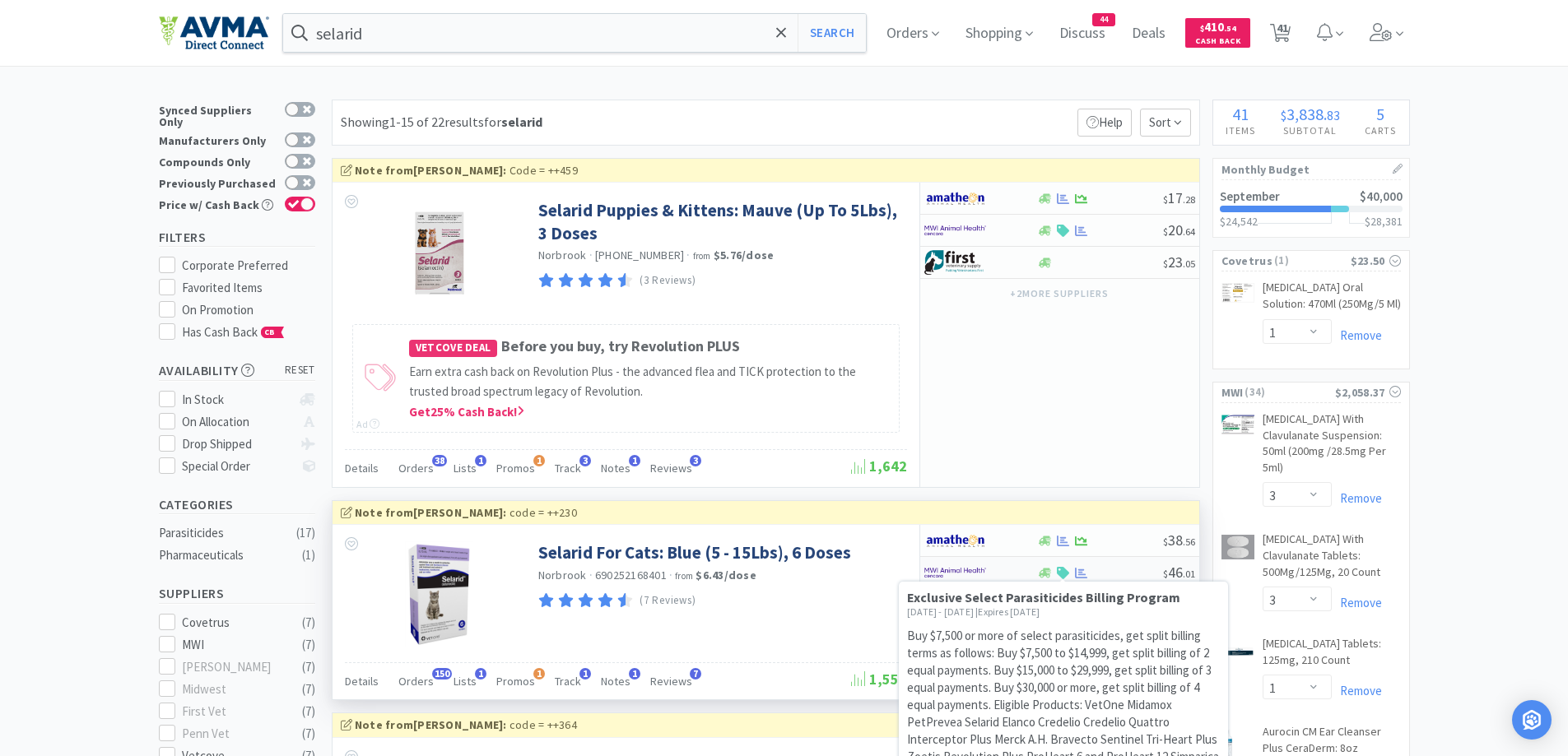
click at [1062, 575] on icon at bounding box center [1062, 573] width 12 height 12
select select "1"
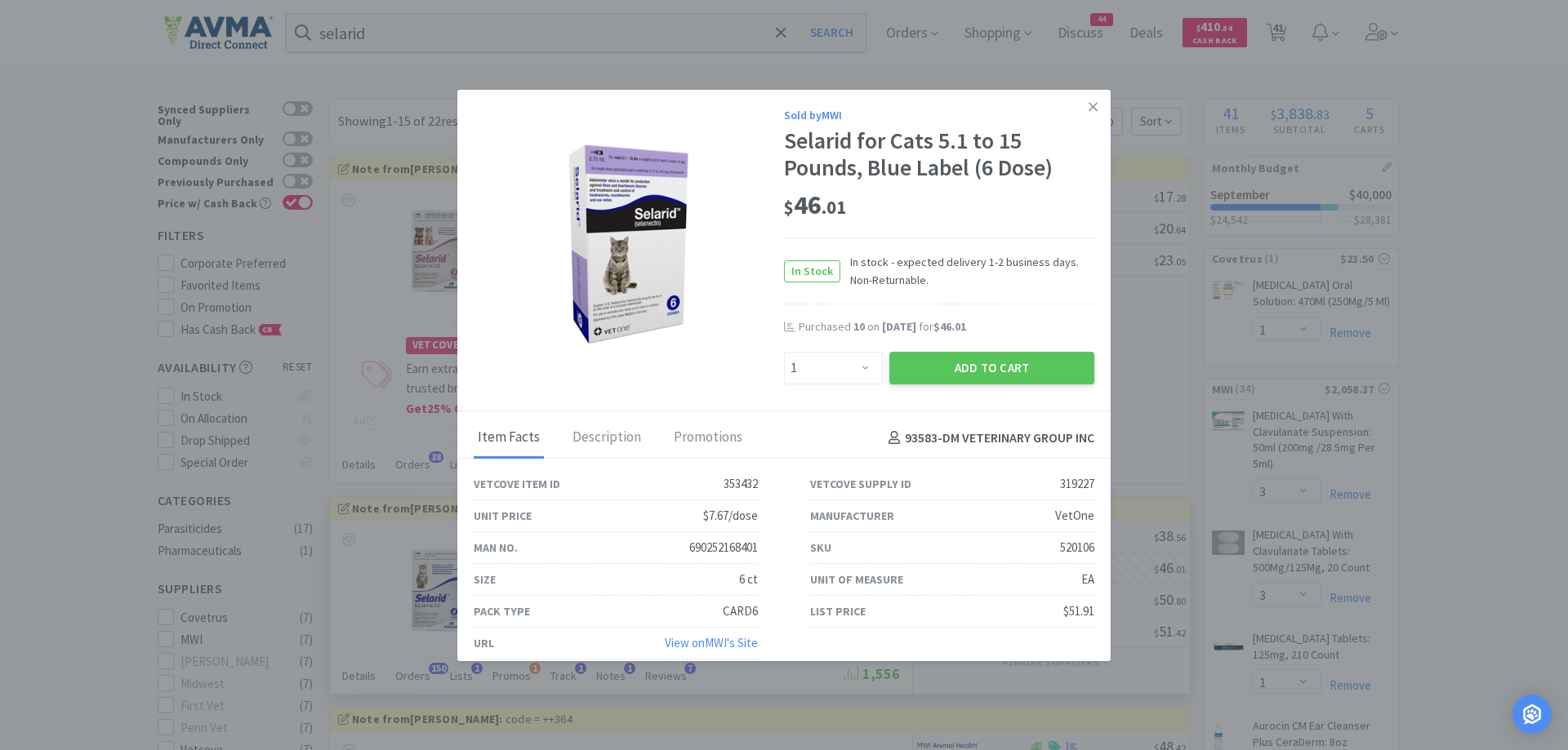
drag, startPoint x: 677, startPoint y: 359, endPoint x: 854, endPoint y: 205, distance: 234.6
click at [680, 359] on div "Sold by MWI Selarid for Cats 5.1 to 15 Pounds, Blue Label (6 Dose) $ 46 . 01 In…" at bounding box center [784, 251] width 653 height 323
click at [1090, 105] on link at bounding box center [1092, 107] width 28 height 35
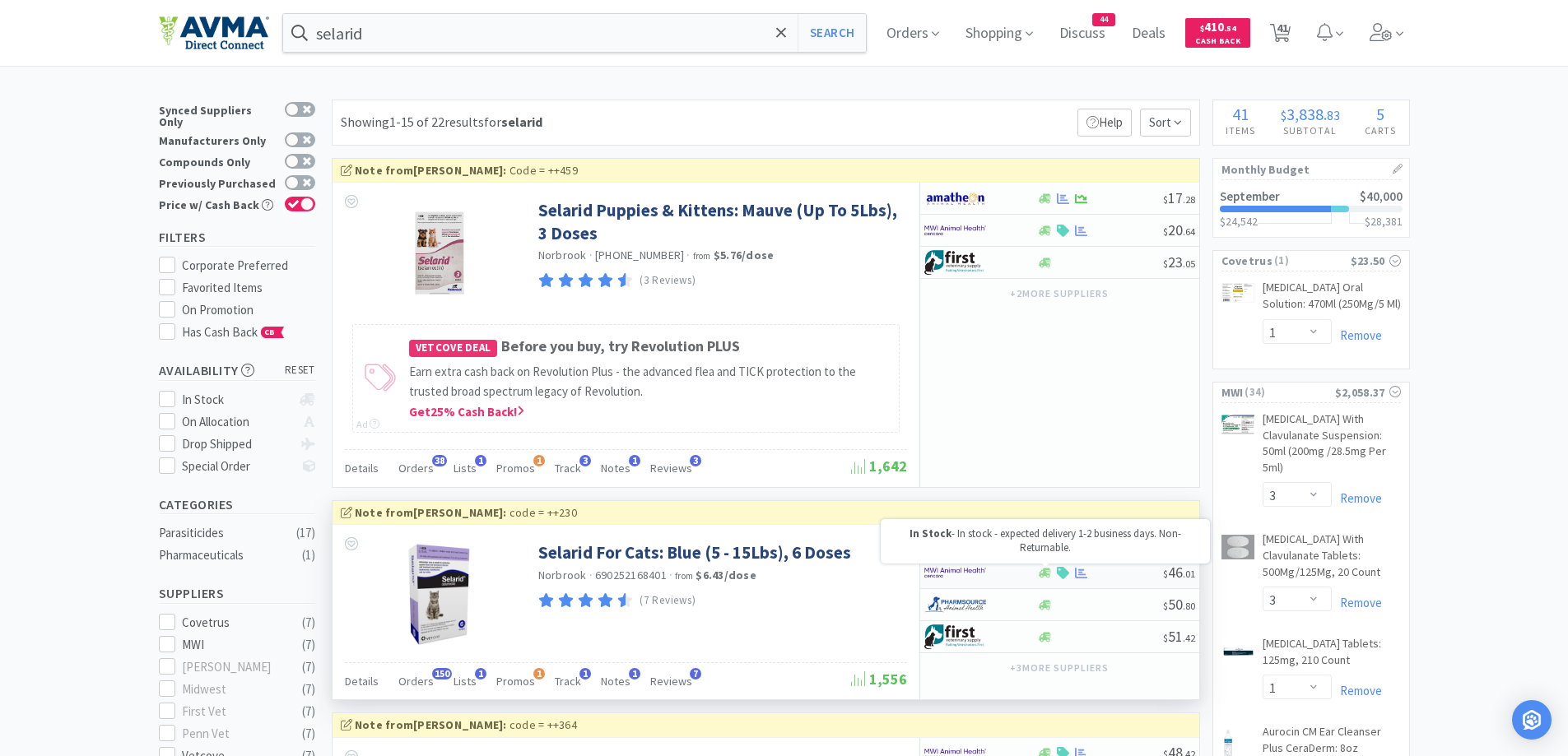
click at [1047, 579] on icon at bounding box center [1045, 573] width 12 height 12
select select "1"
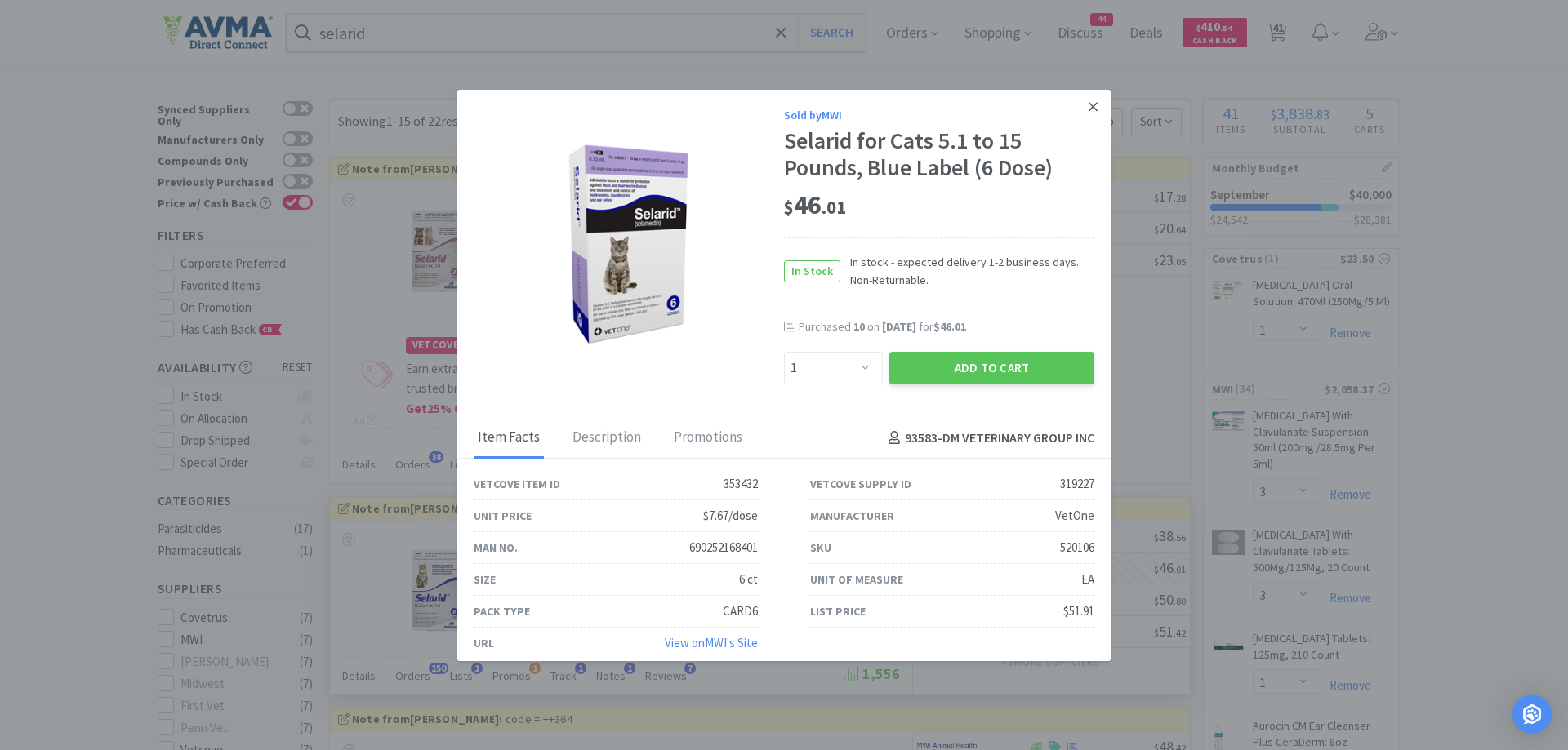
click at [1088, 101] on icon at bounding box center [1093, 107] width 9 height 15
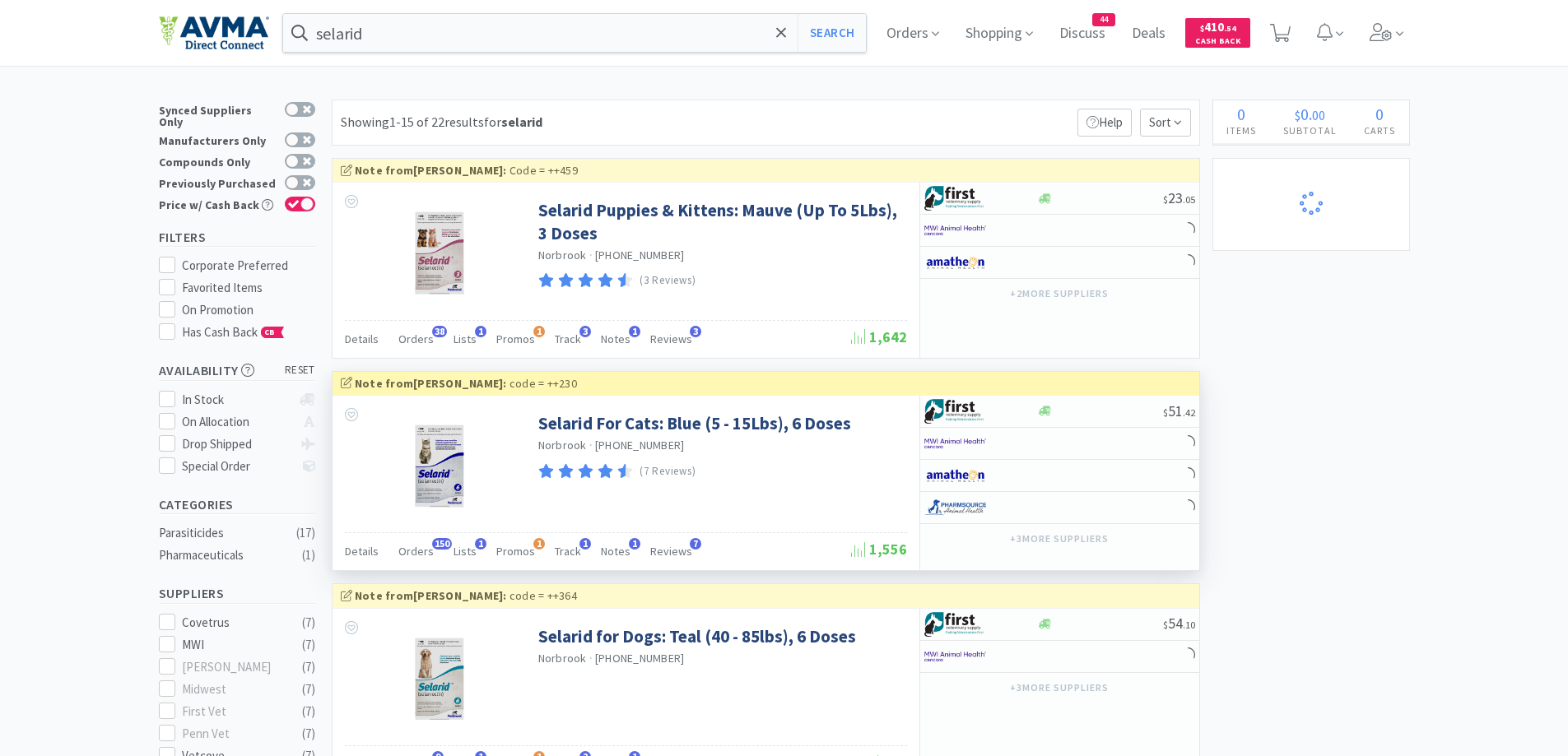
select select "3"
select select "1"
select select "3"
select select "1"
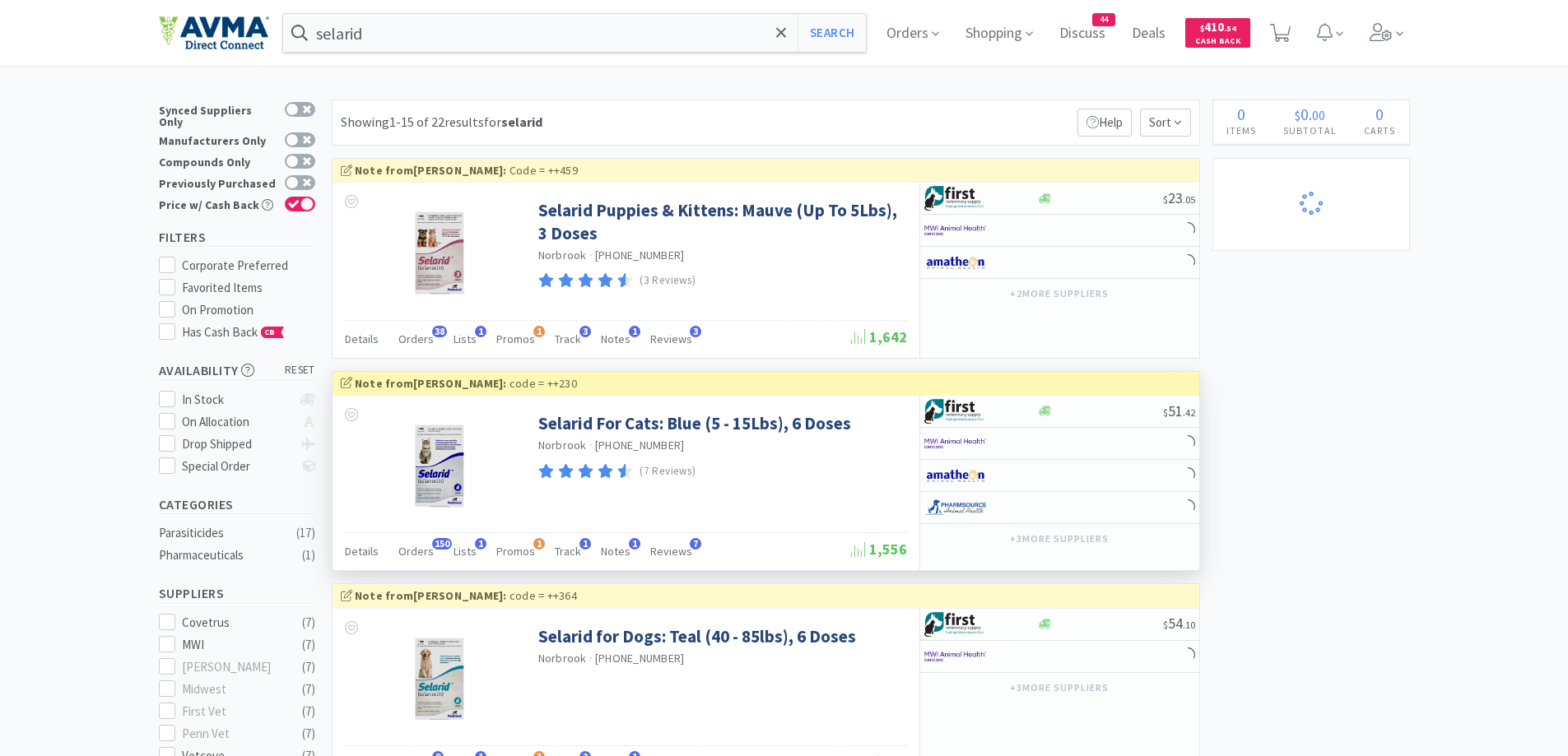
select select "25"
select select "1"
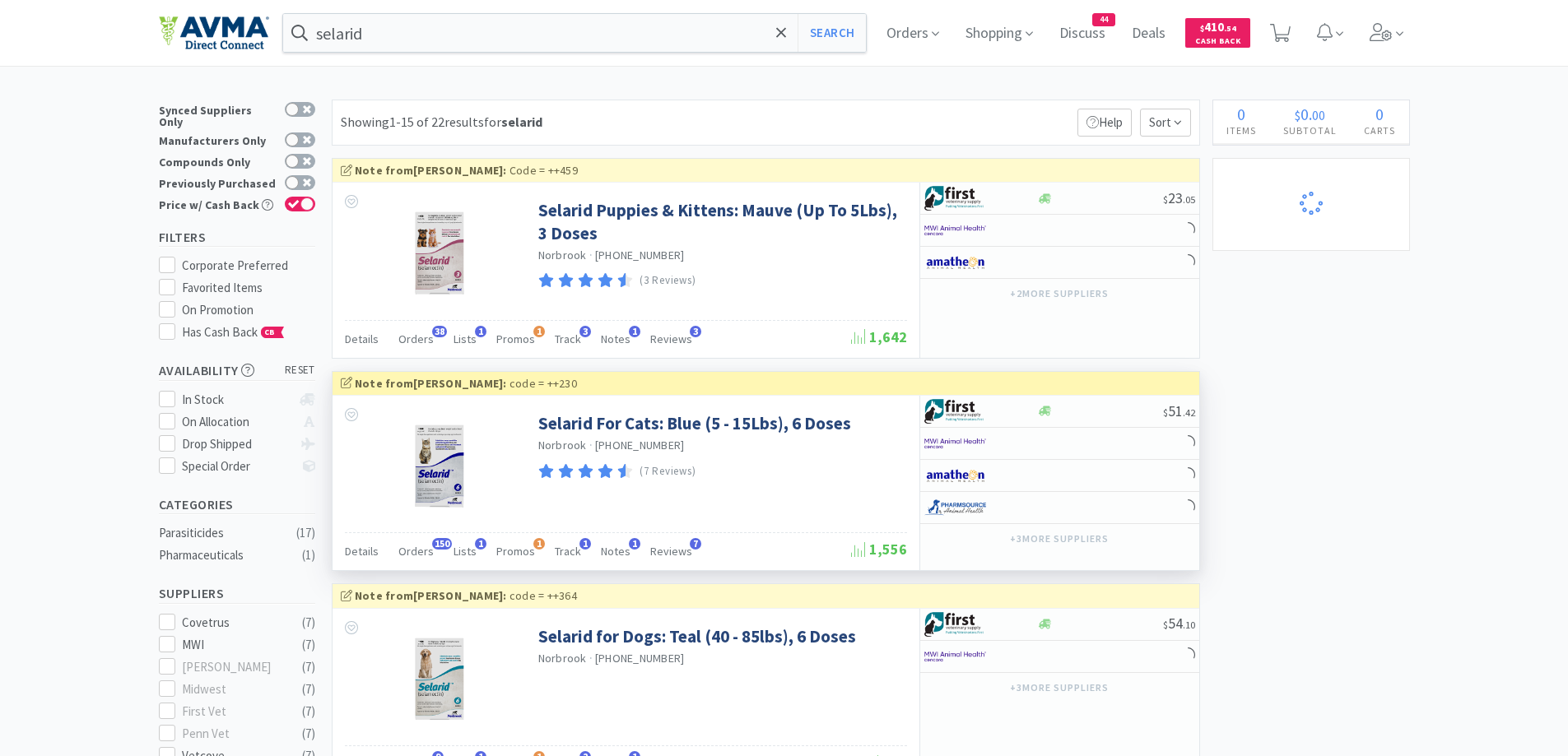
select select "1"
select select "2"
select select "1"
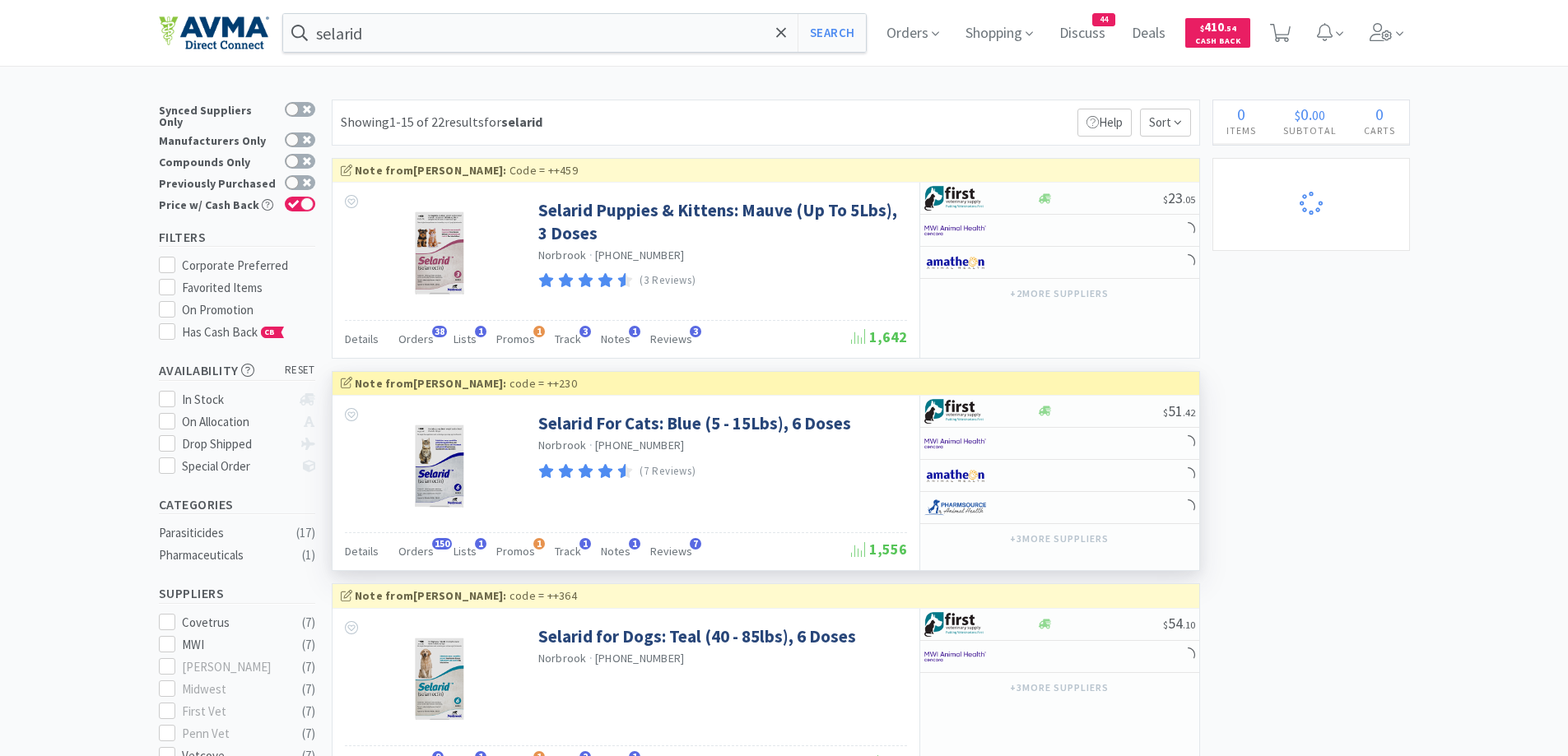
select select "1"
select select "10"
select select "1"
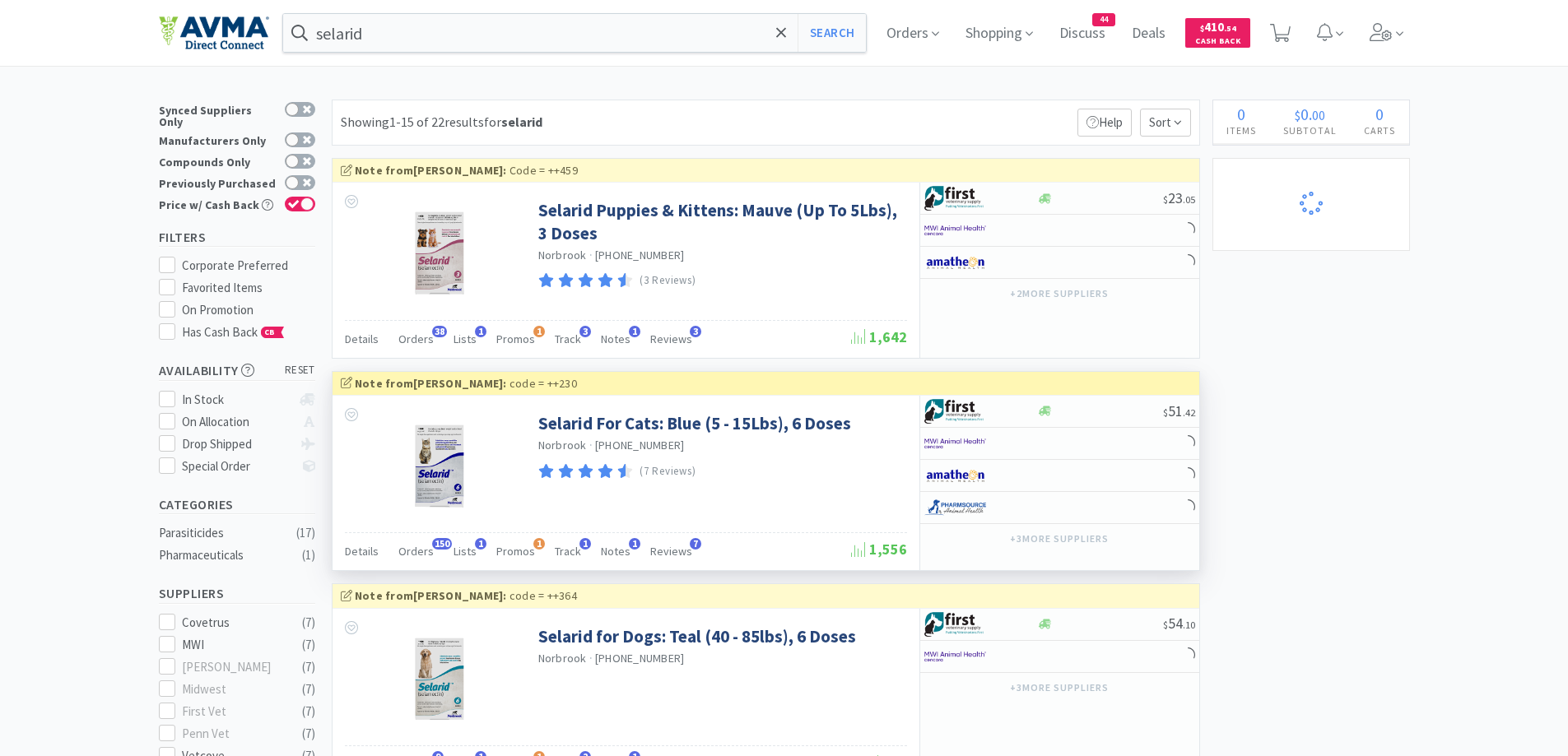
select select "1"
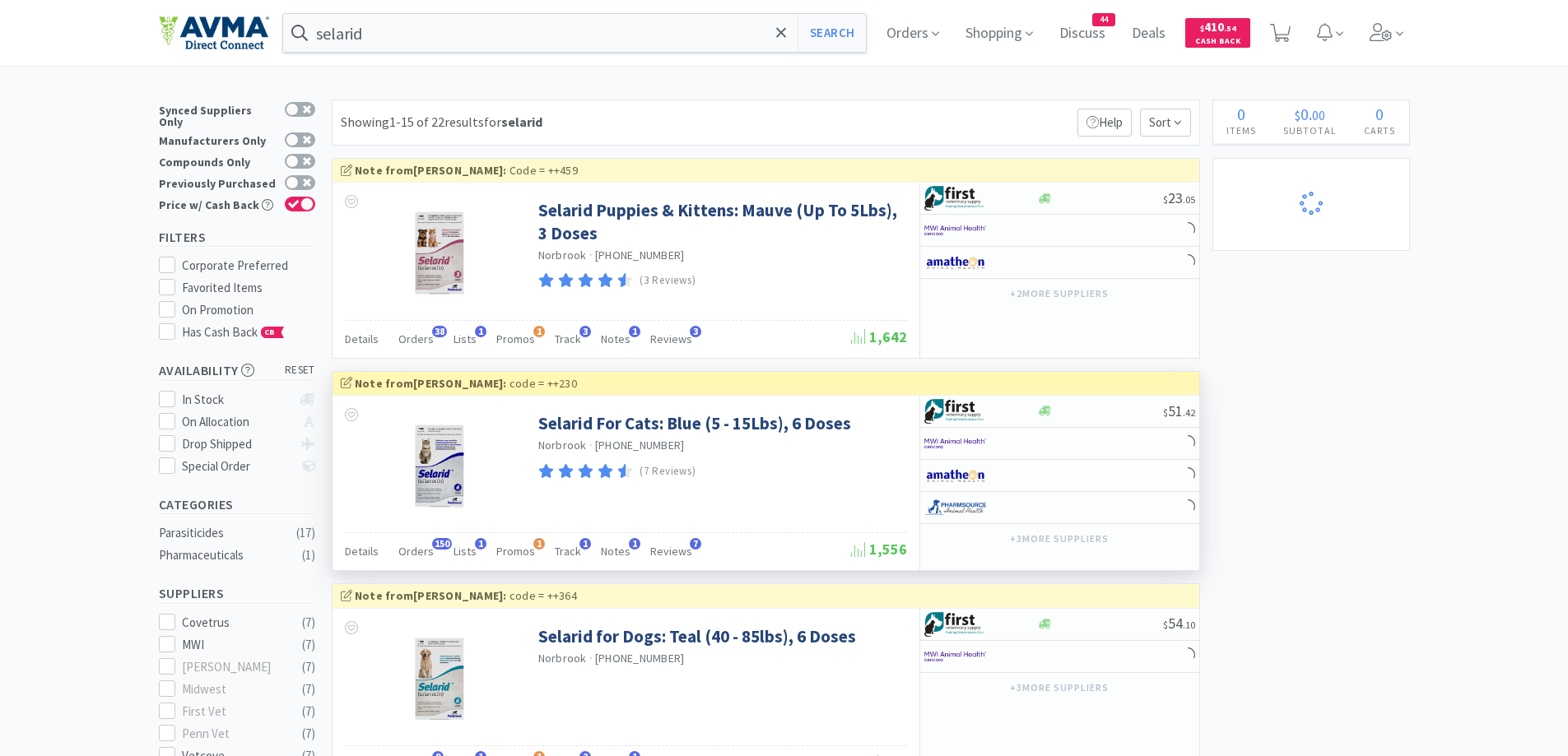
select select "1"
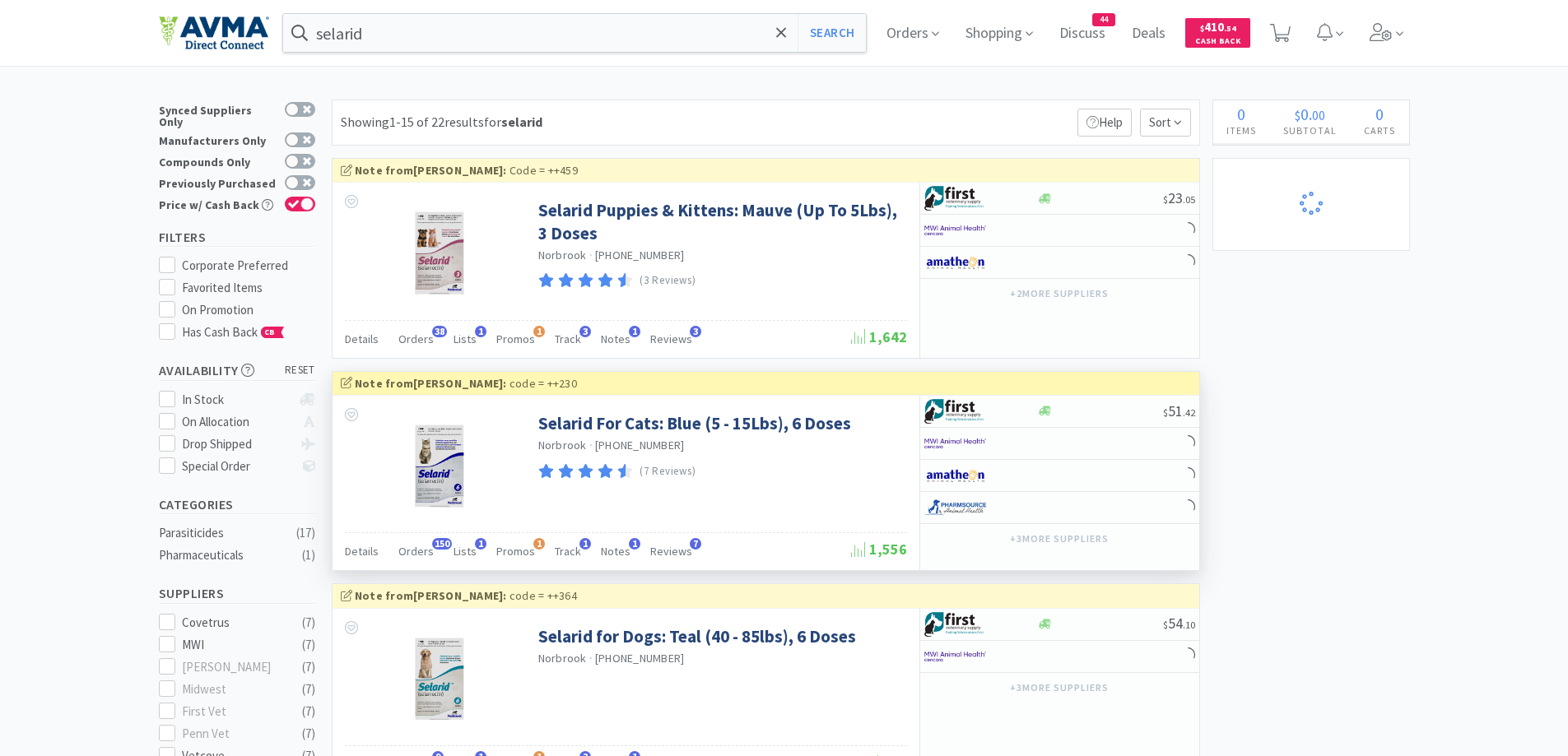
select select "1"
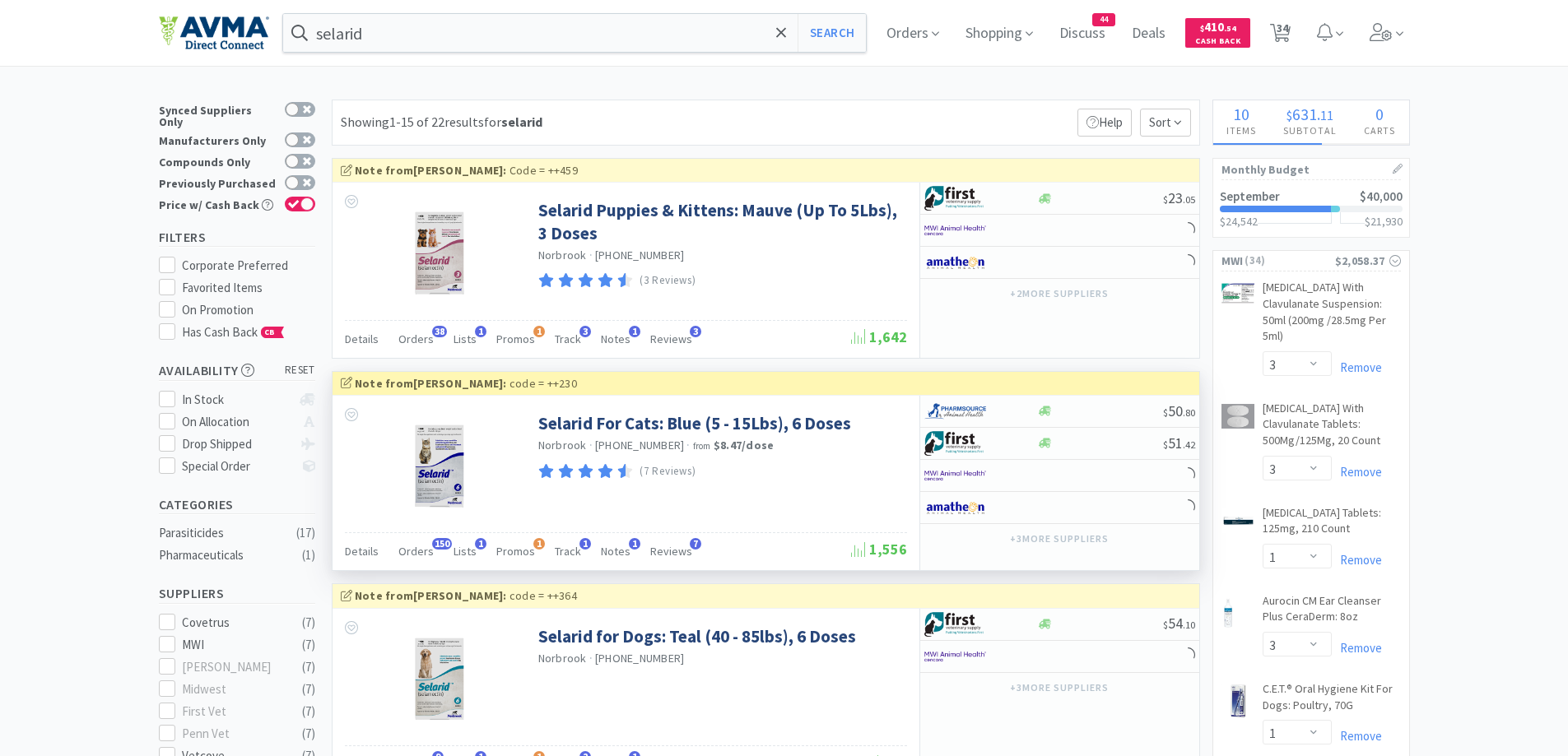
select select "1"
select select "10"
select select "1"
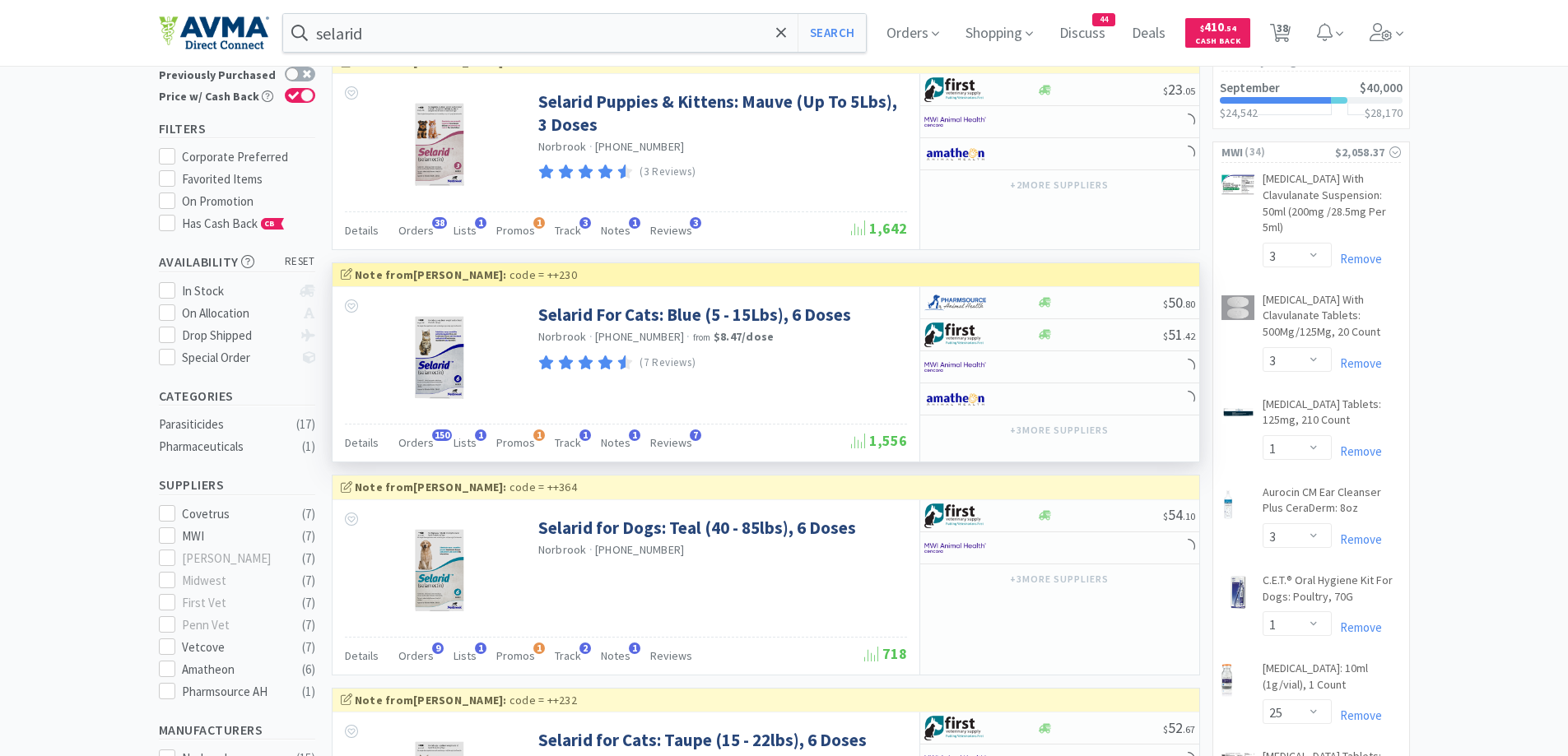
scroll to position [165, 0]
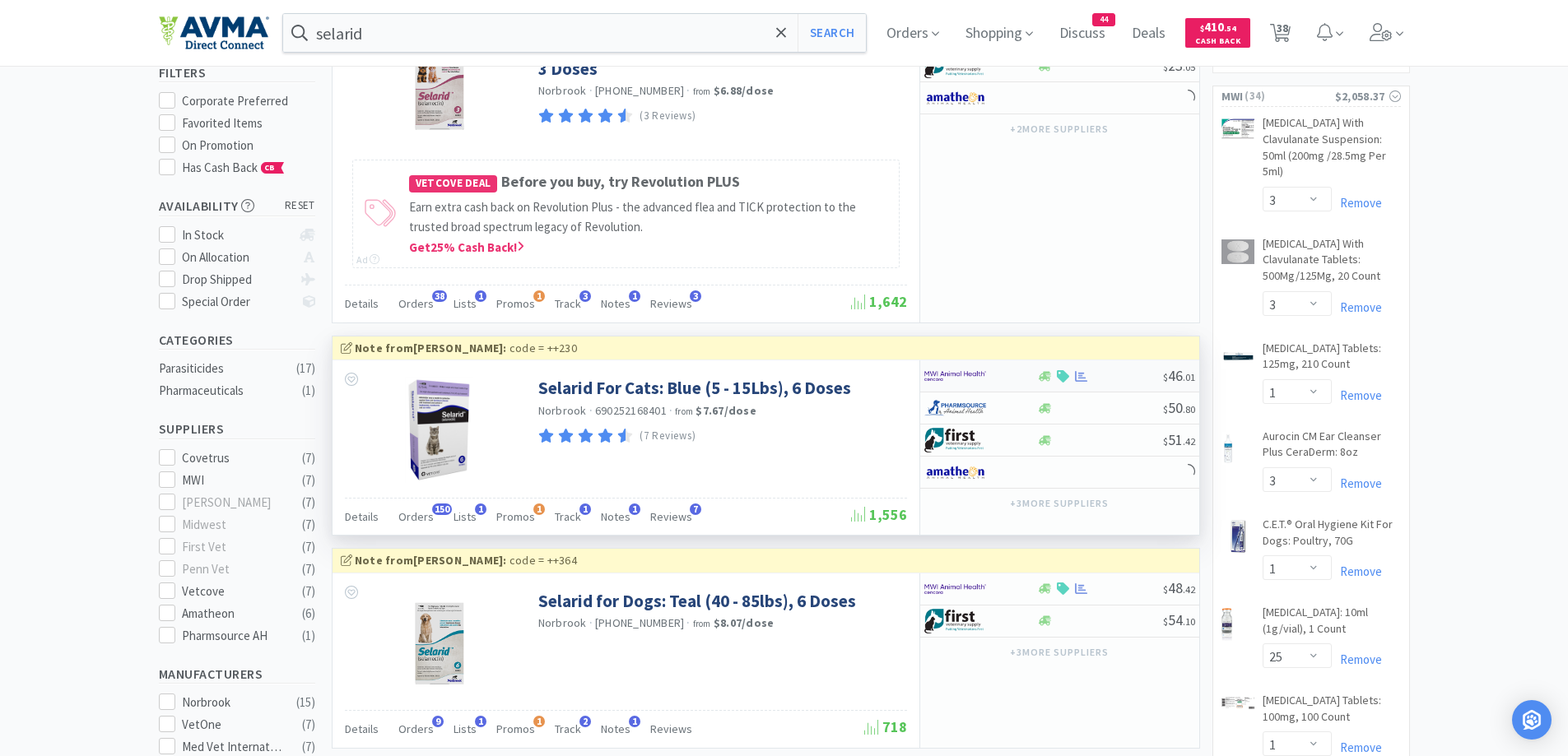
click at [1012, 373] on div at bounding box center [970, 376] width 91 height 28
select select "1"
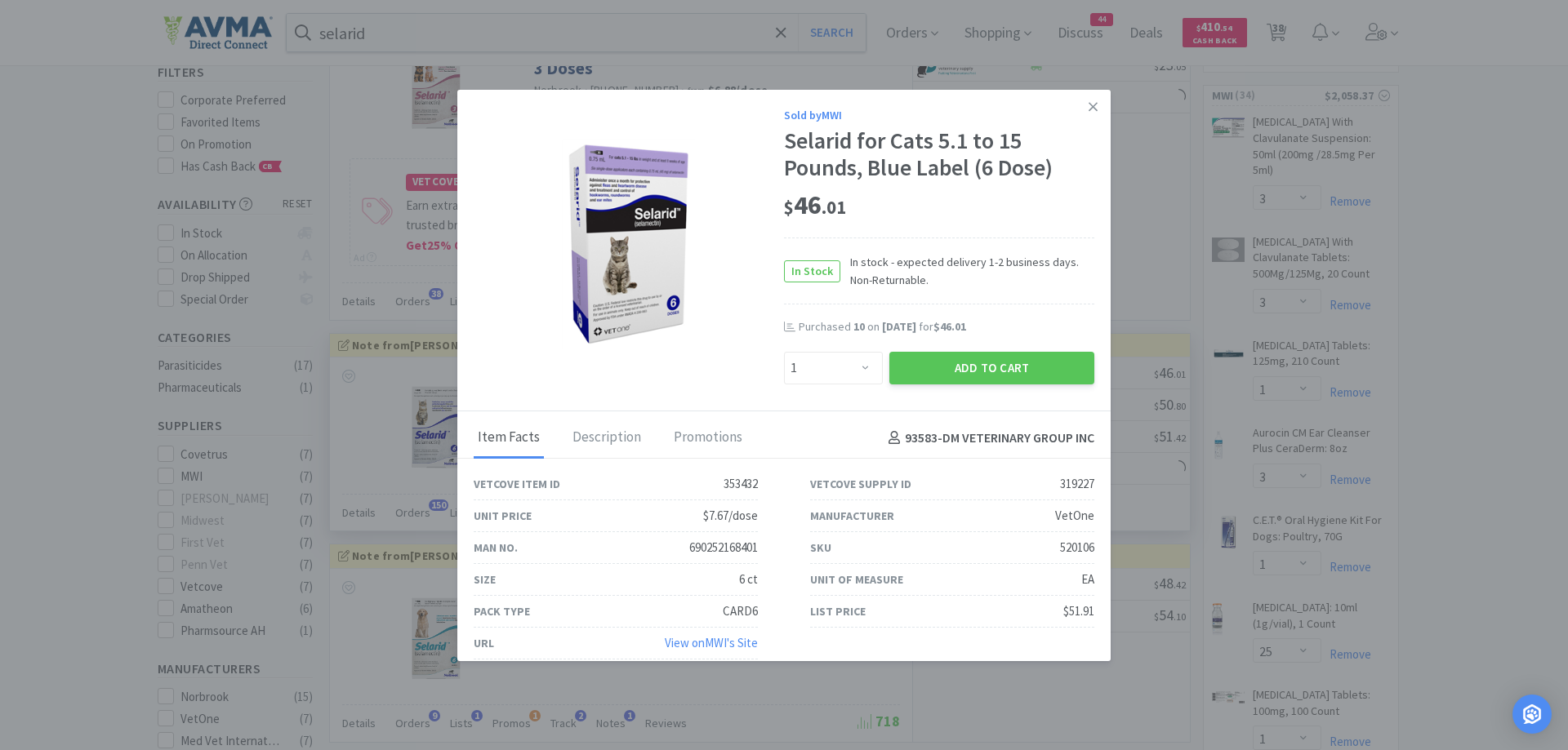
select select "1"
click at [1088, 104] on icon at bounding box center [1093, 107] width 9 height 15
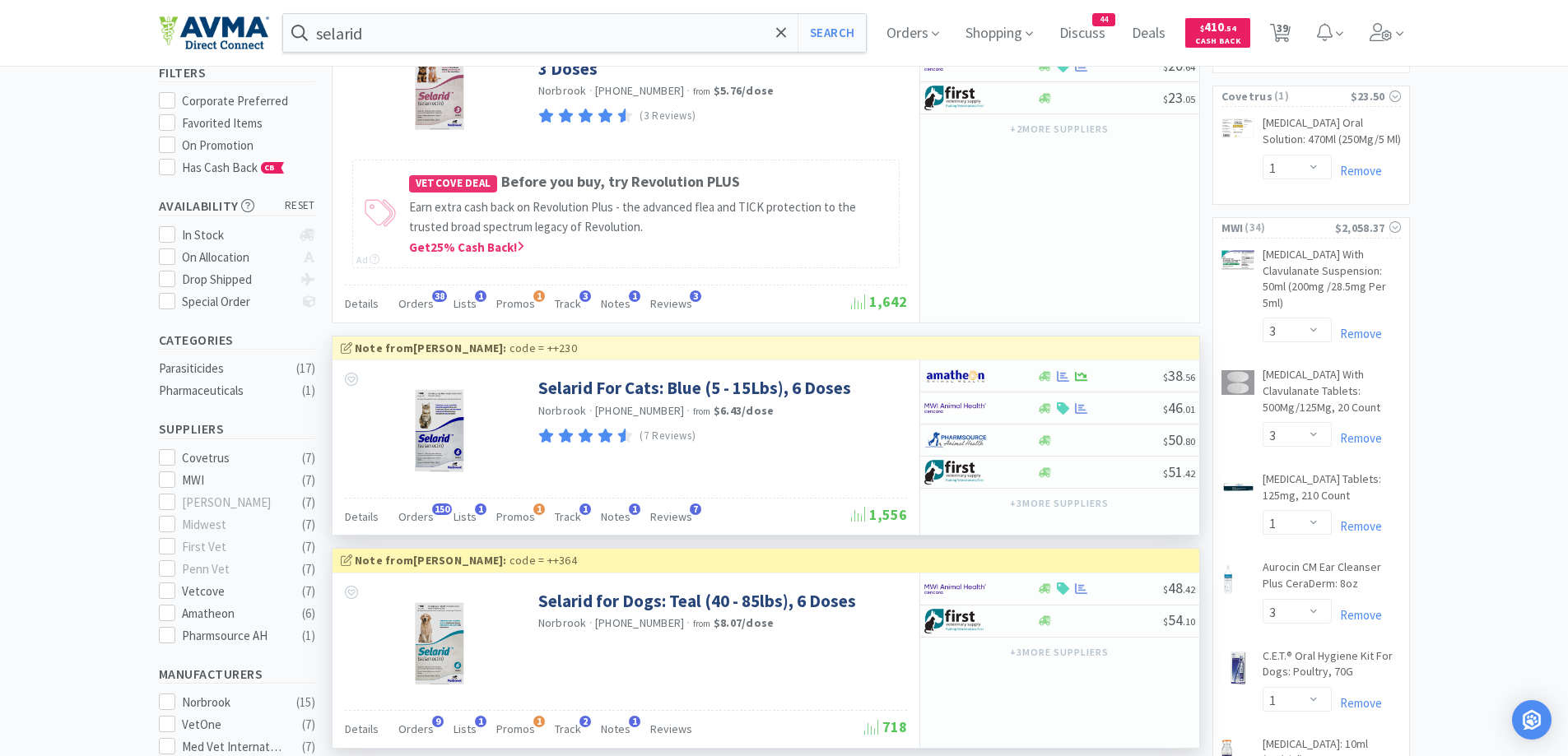
select select "3"
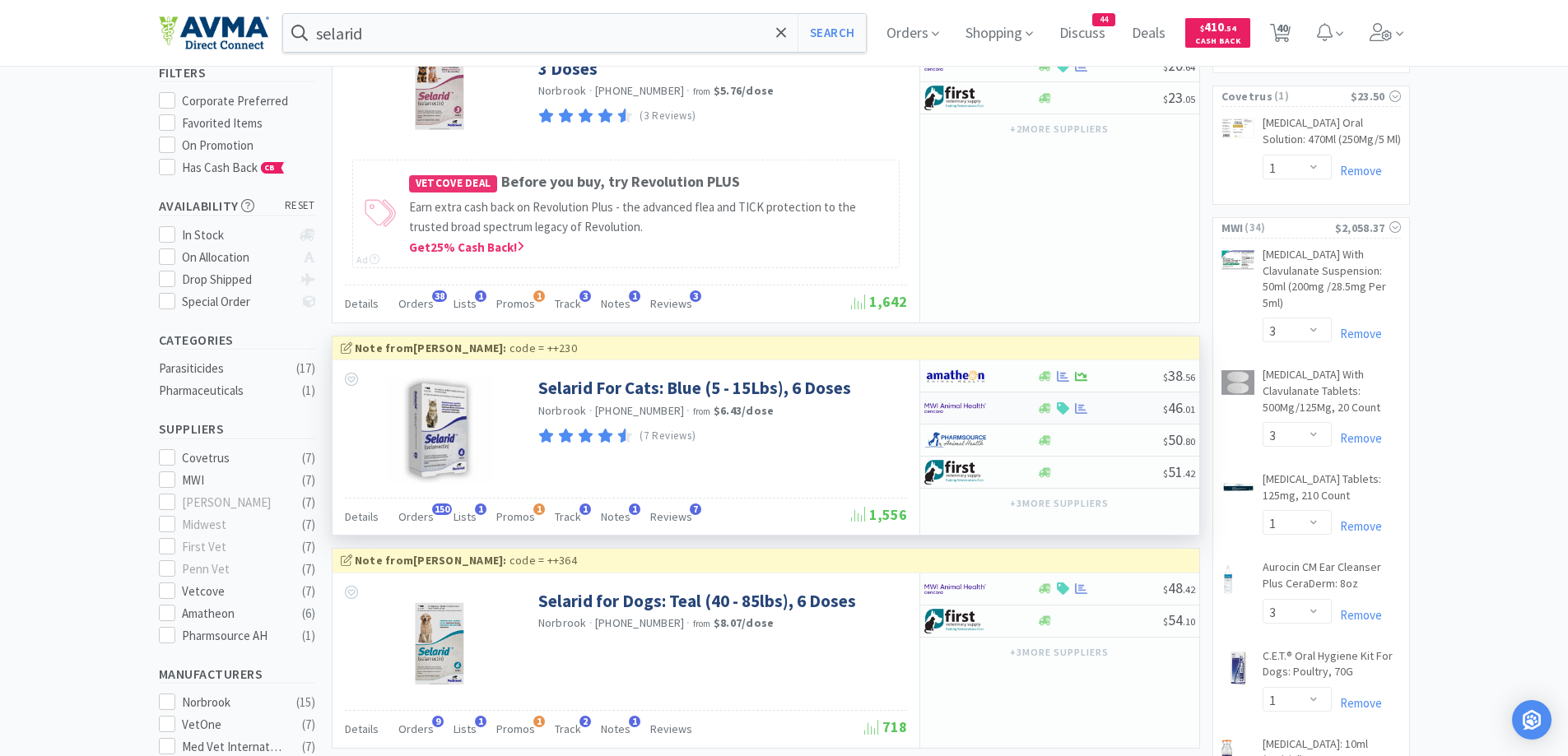
select select "1"
click at [1047, 405] on icon at bounding box center [1045, 408] width 12 height 10
select select "1"
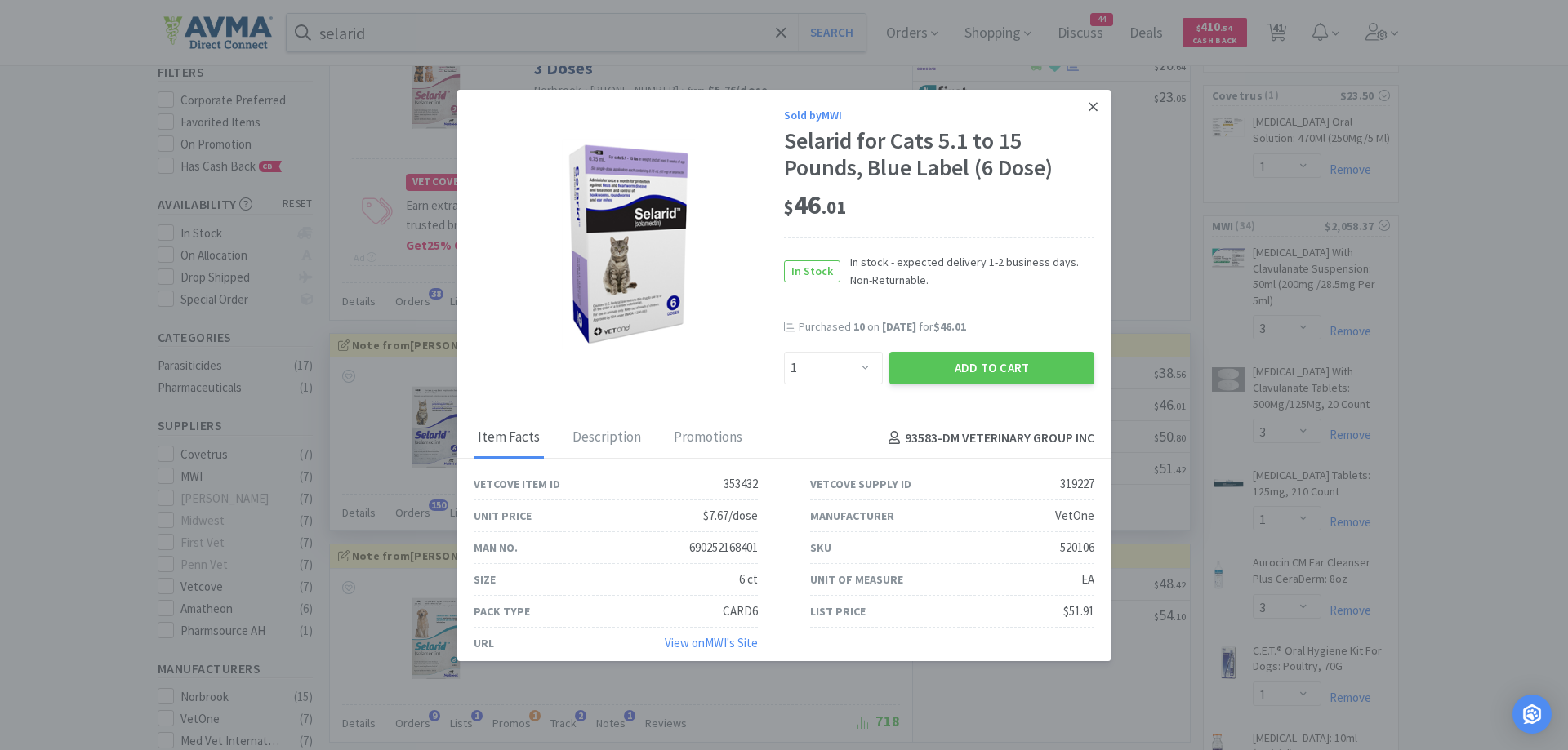
click at [1088, 100] on icon at bounding box center [1093, 107] width 9 height 15
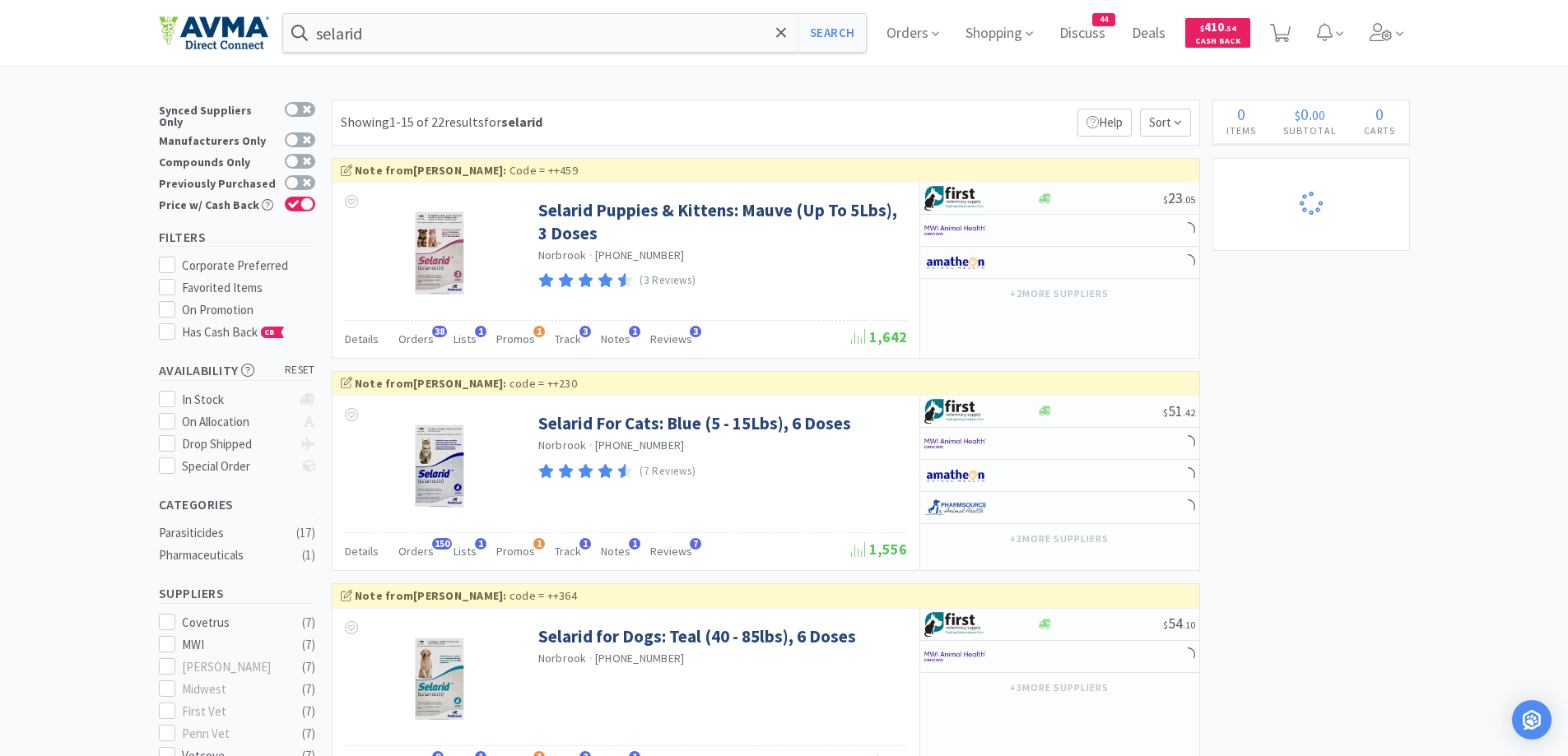
select select "1"
select select "3"
select select "1"
select select "3"
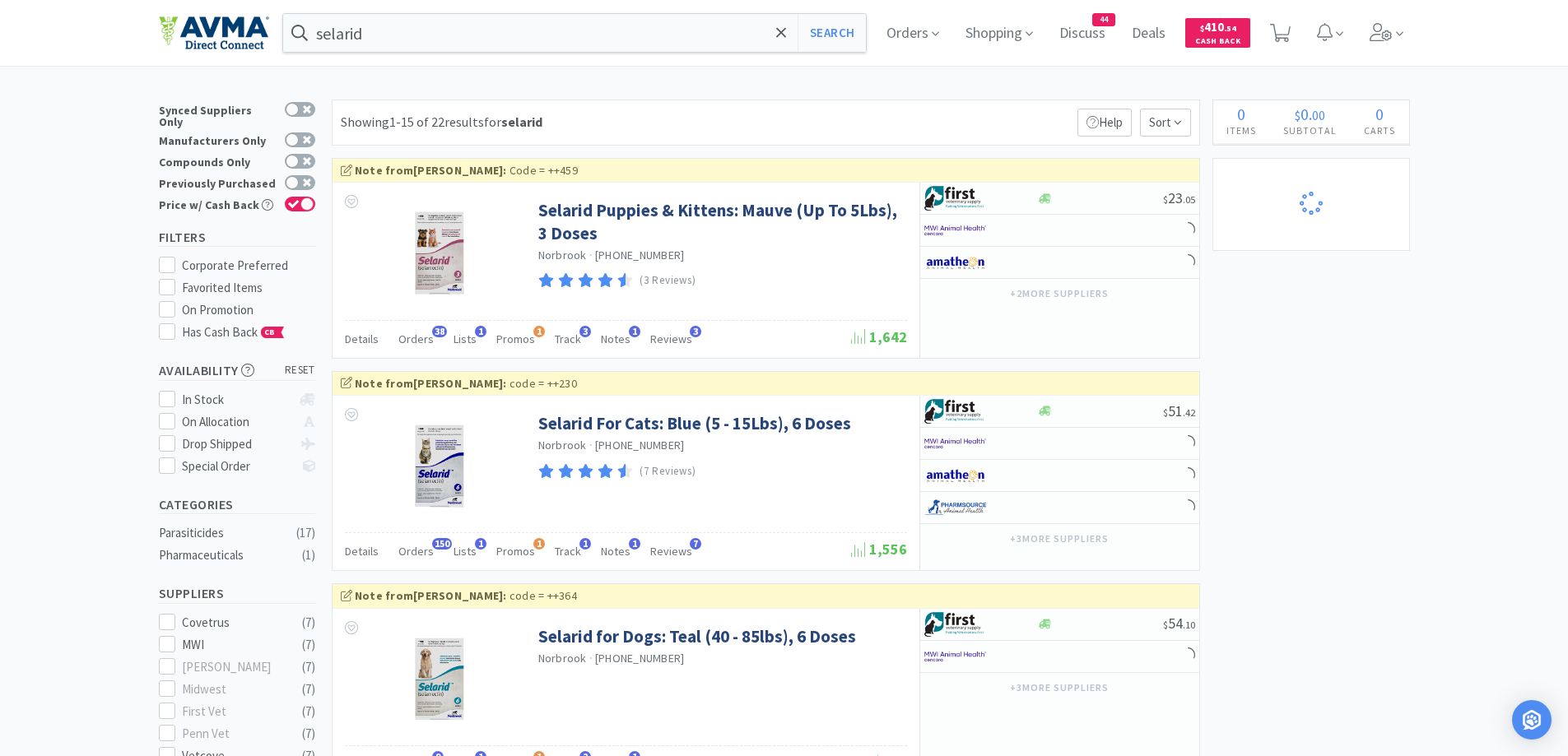
select select "1"
select select "25"
select select "1"
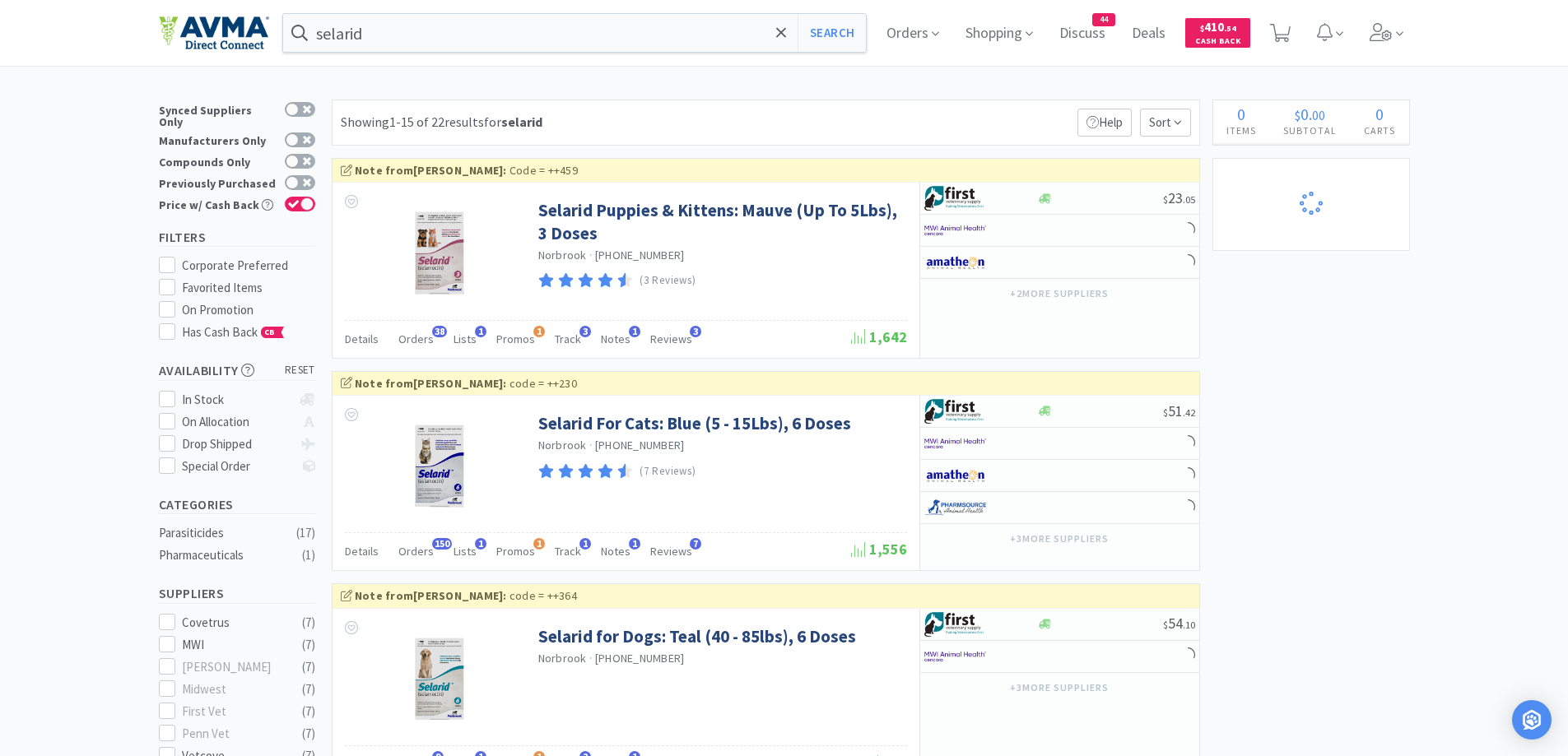
select select "1"
select select "2"
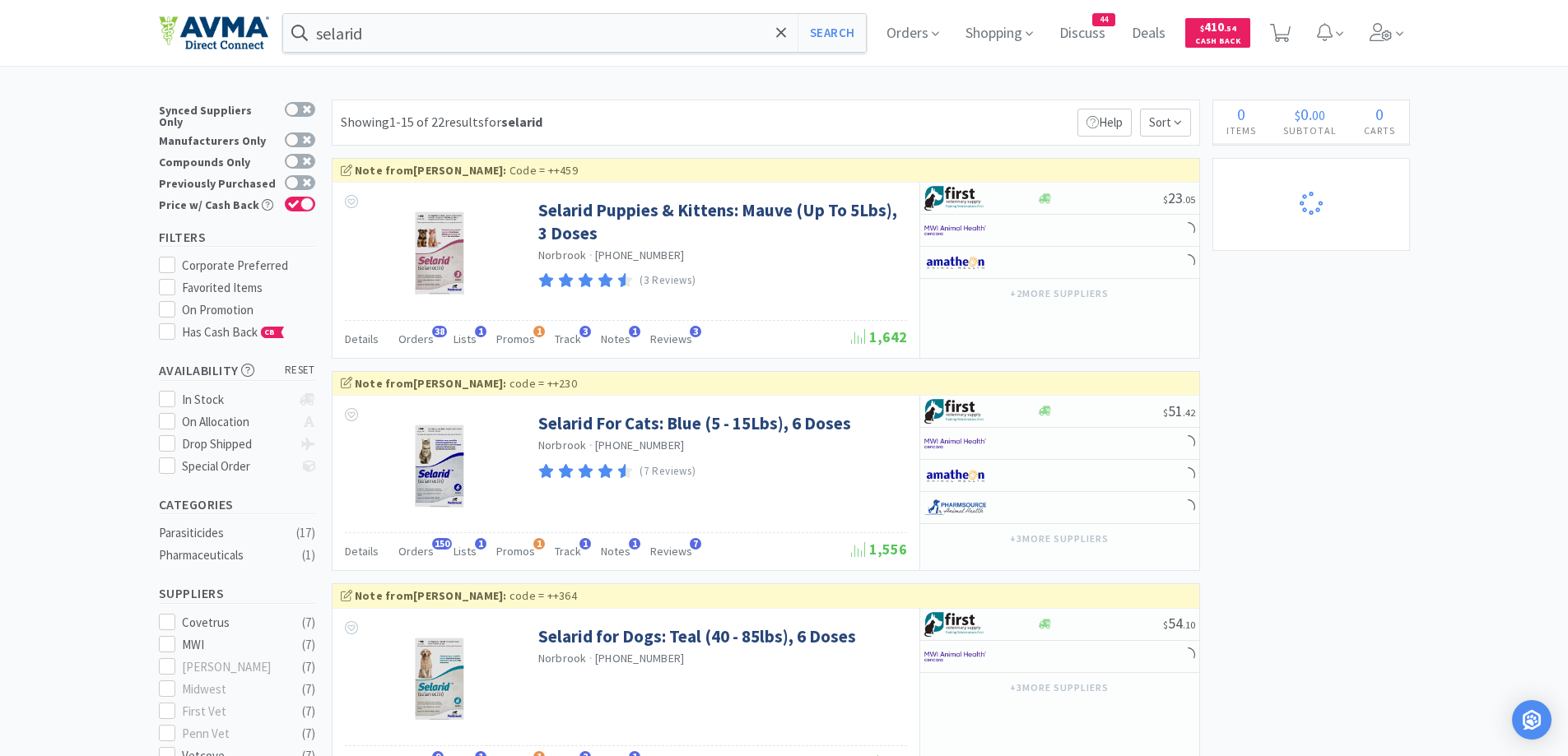
select select "1"
select select "10"
select select "1"
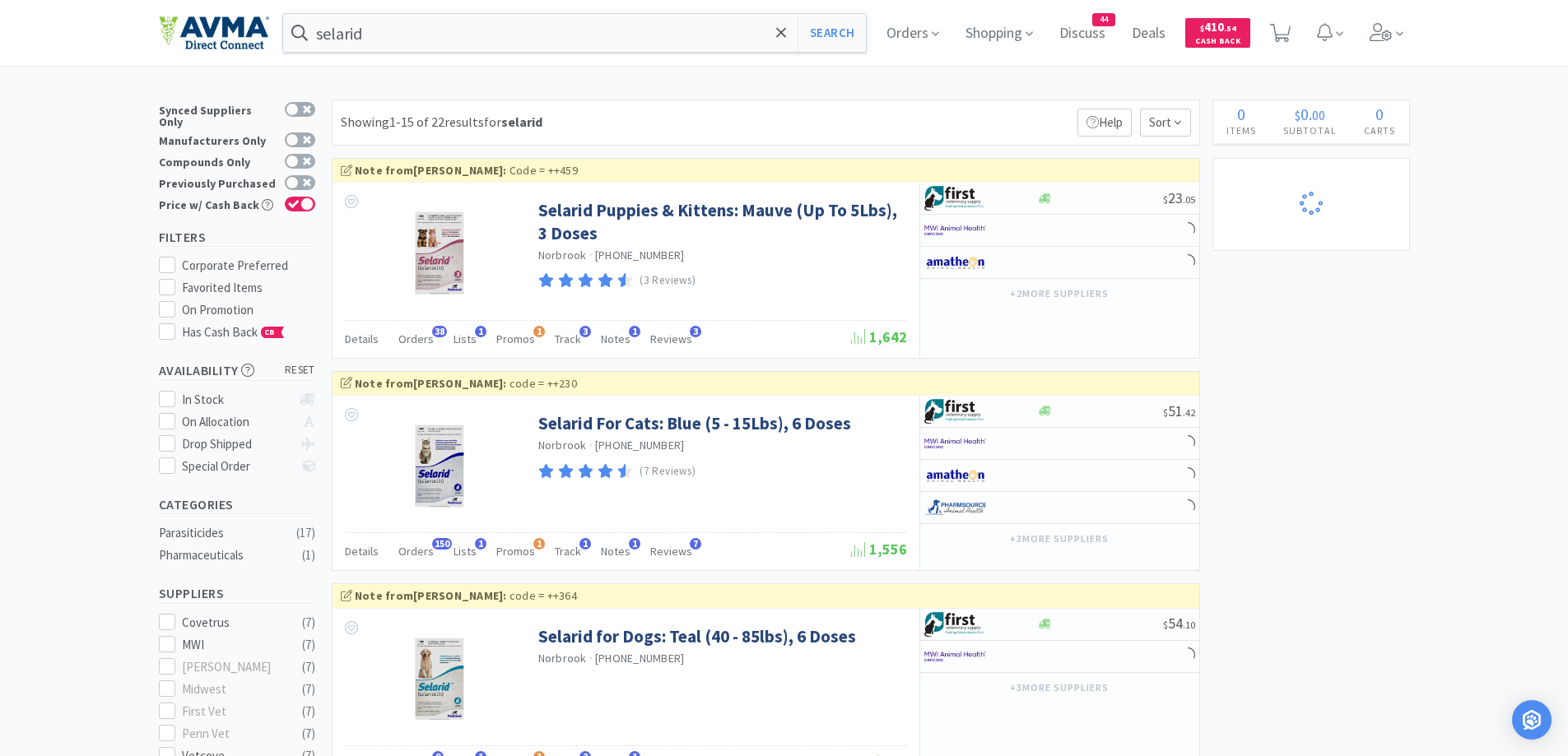
select select "1"
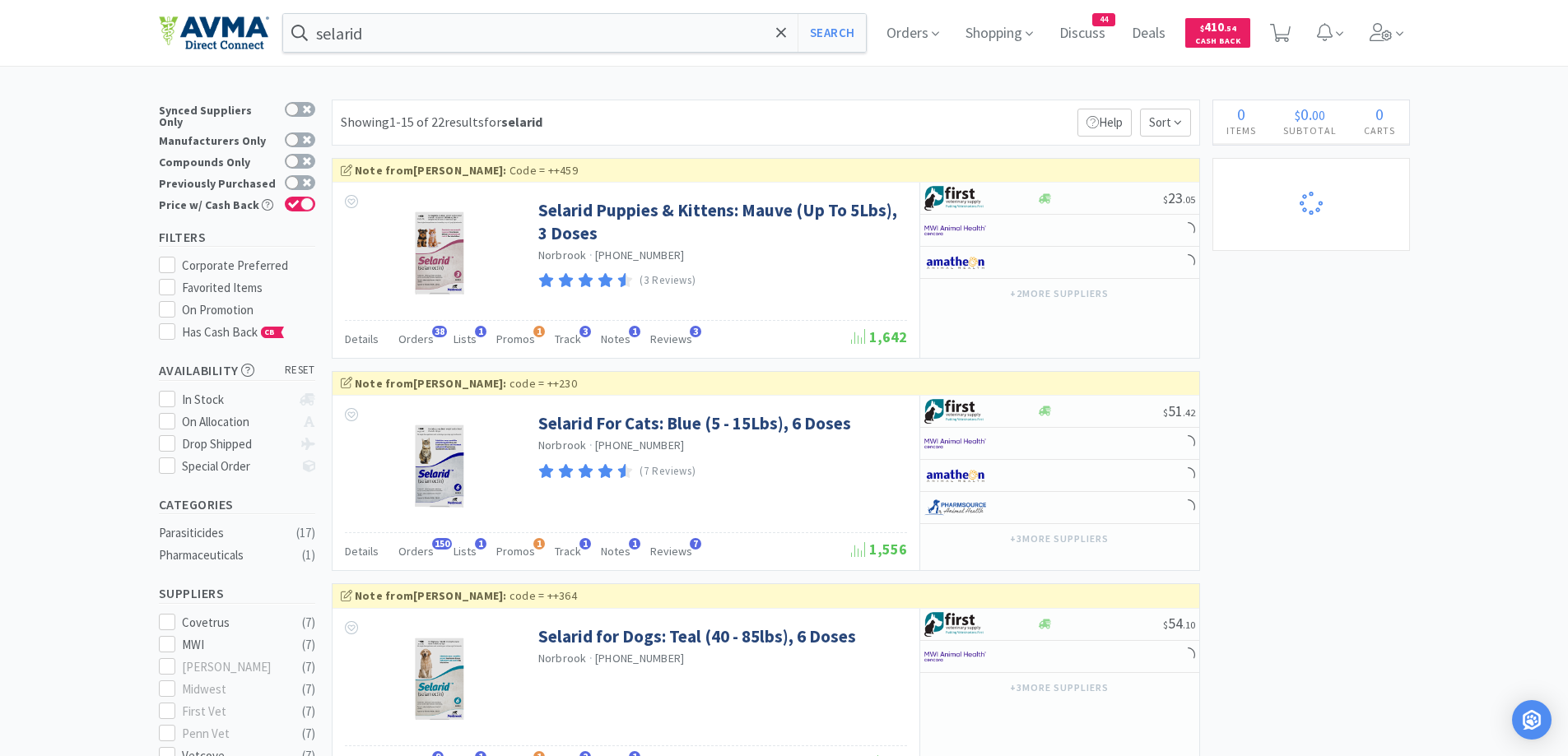
select select "1"
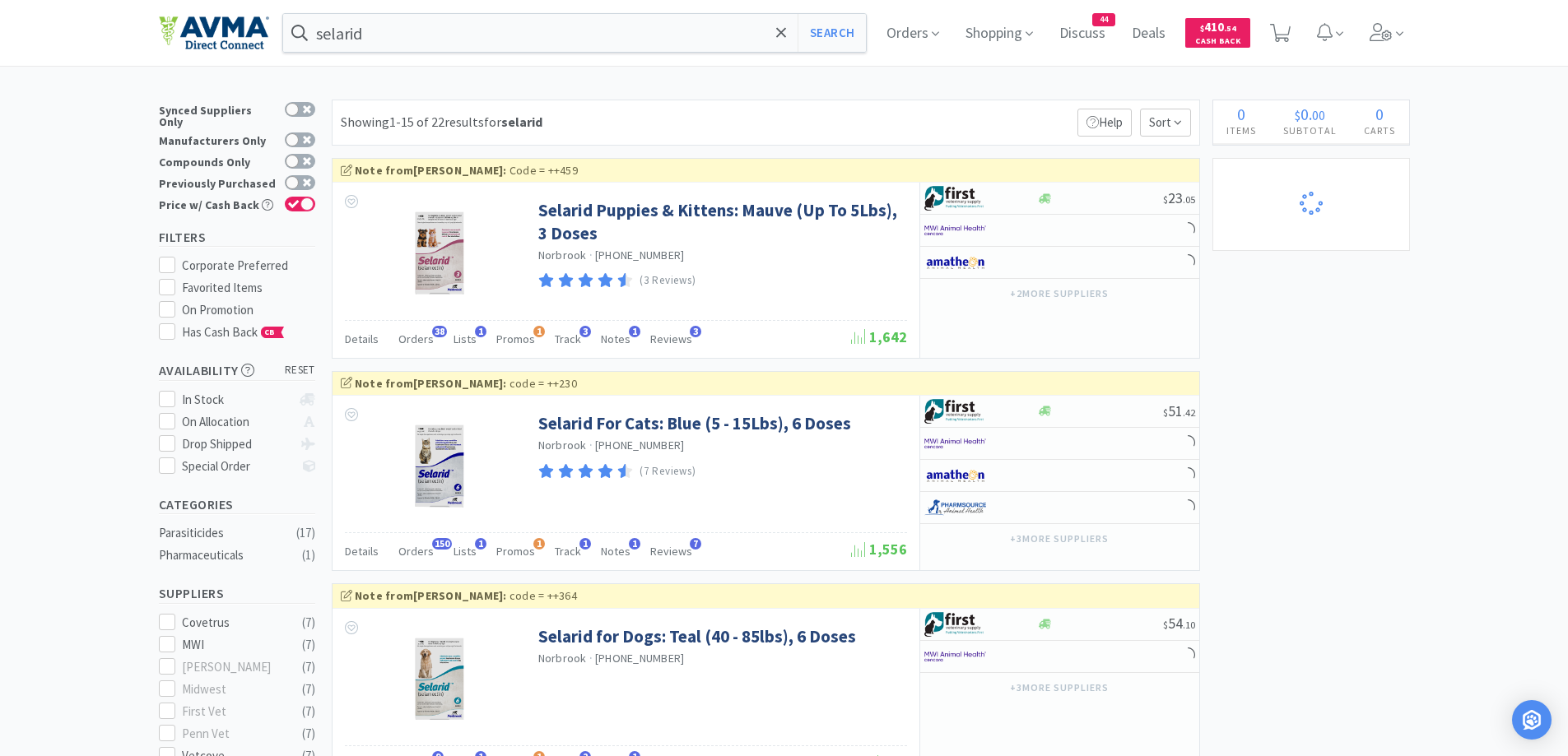
select select "1"
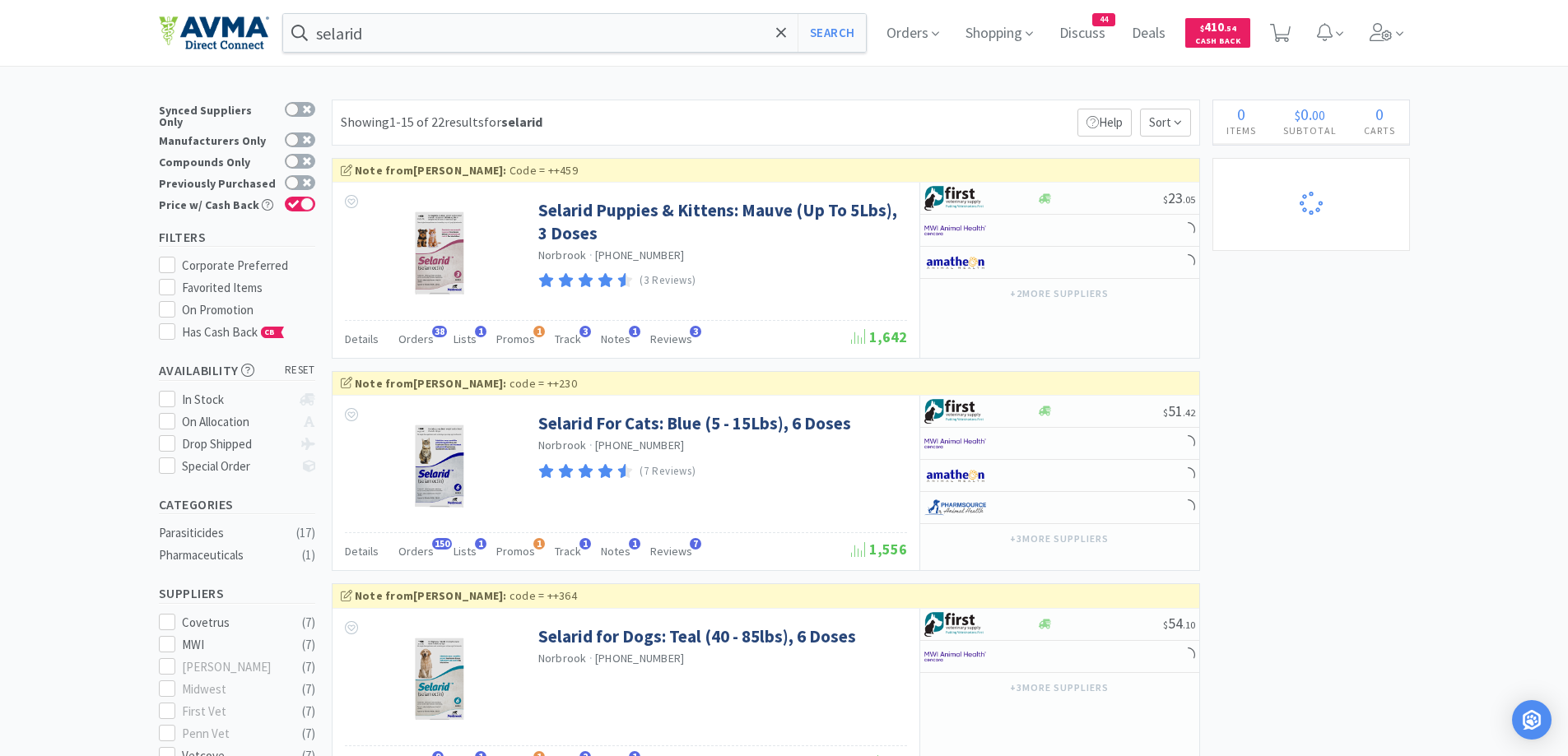
select select "1"
select select "10"
select select "1"
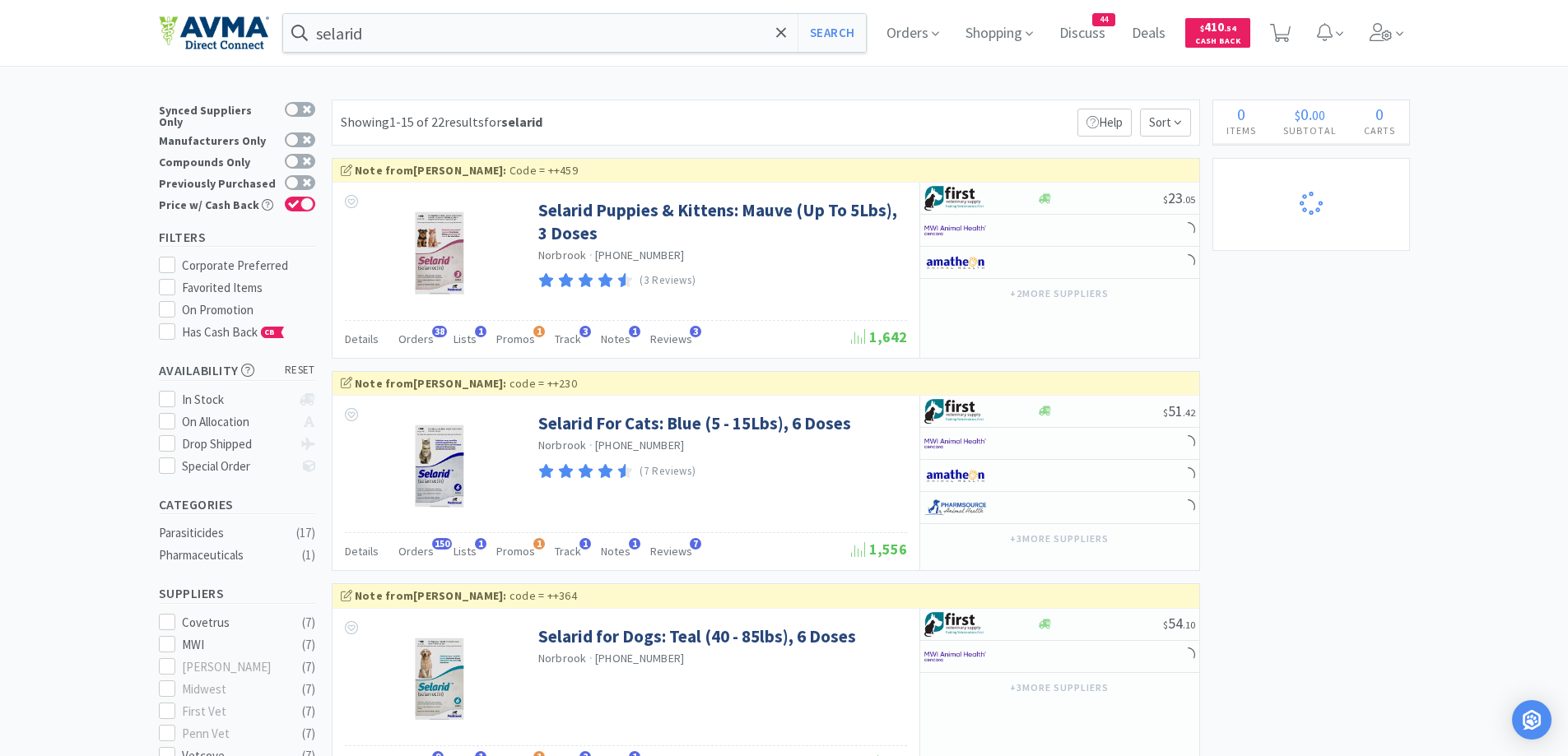
select select "3"
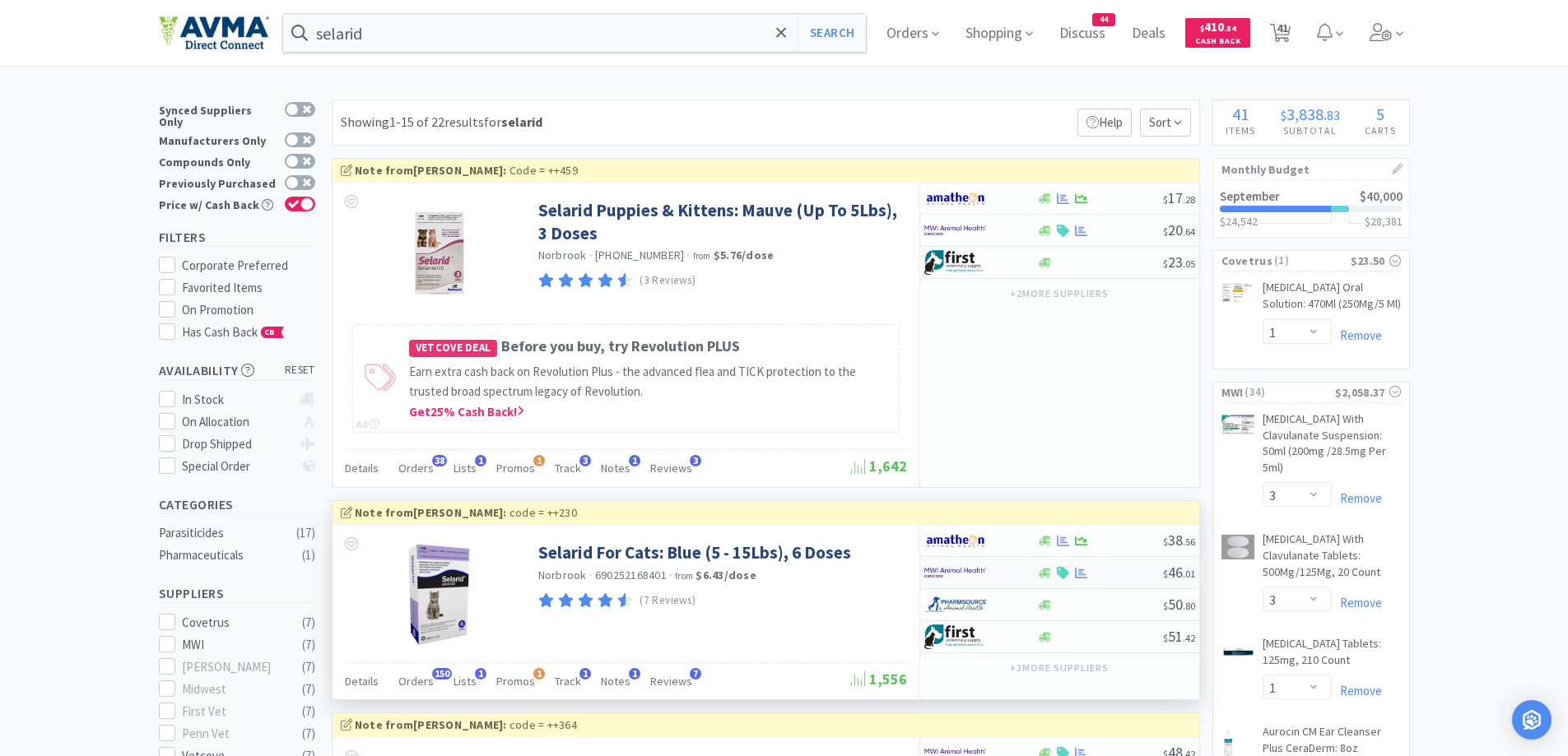
click at [1027, 573] on div at bounding box center [981, 573] width 113 height 28
select select "1"
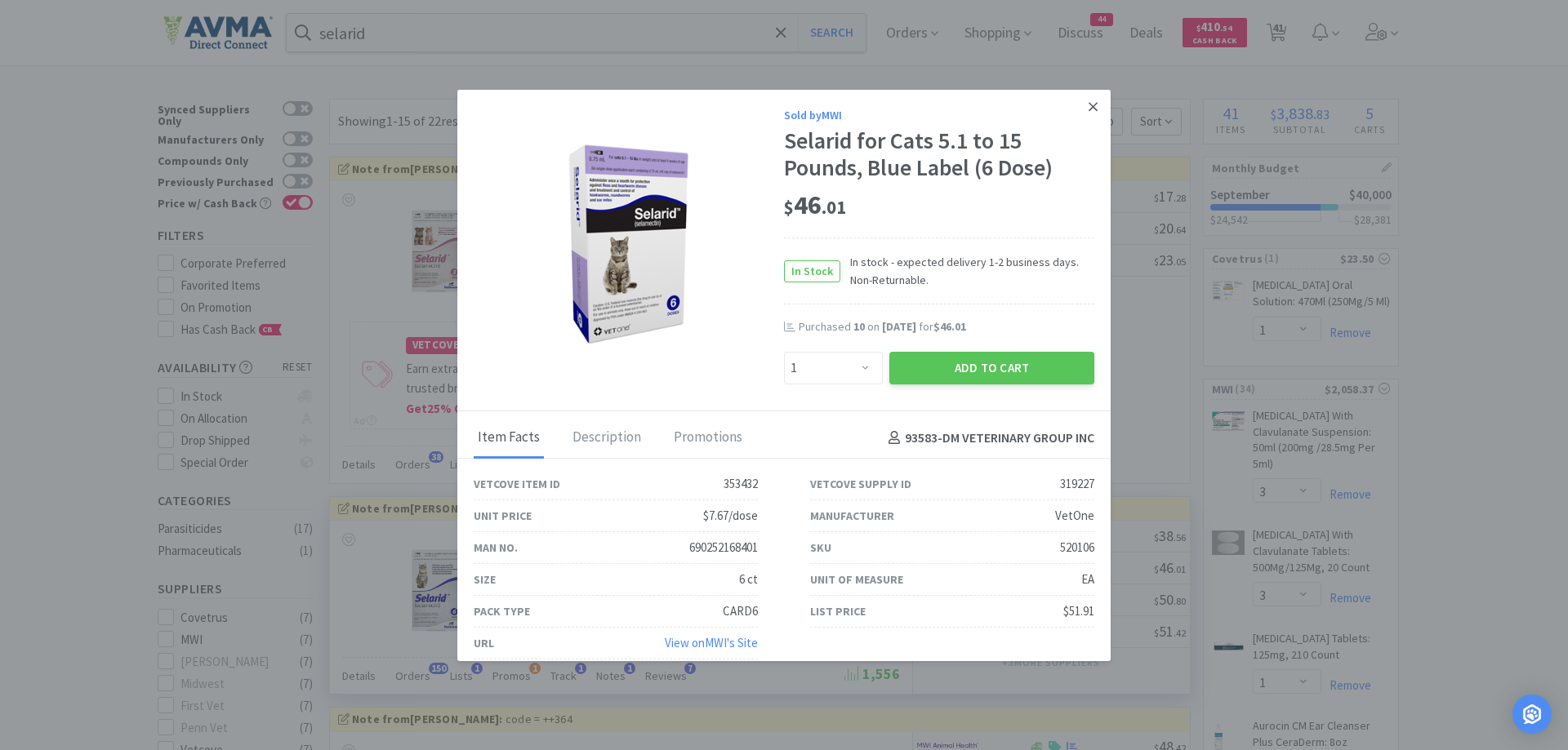
click at [1088, 100] on icon at bounding box center [1093, 107] width 9 height 15
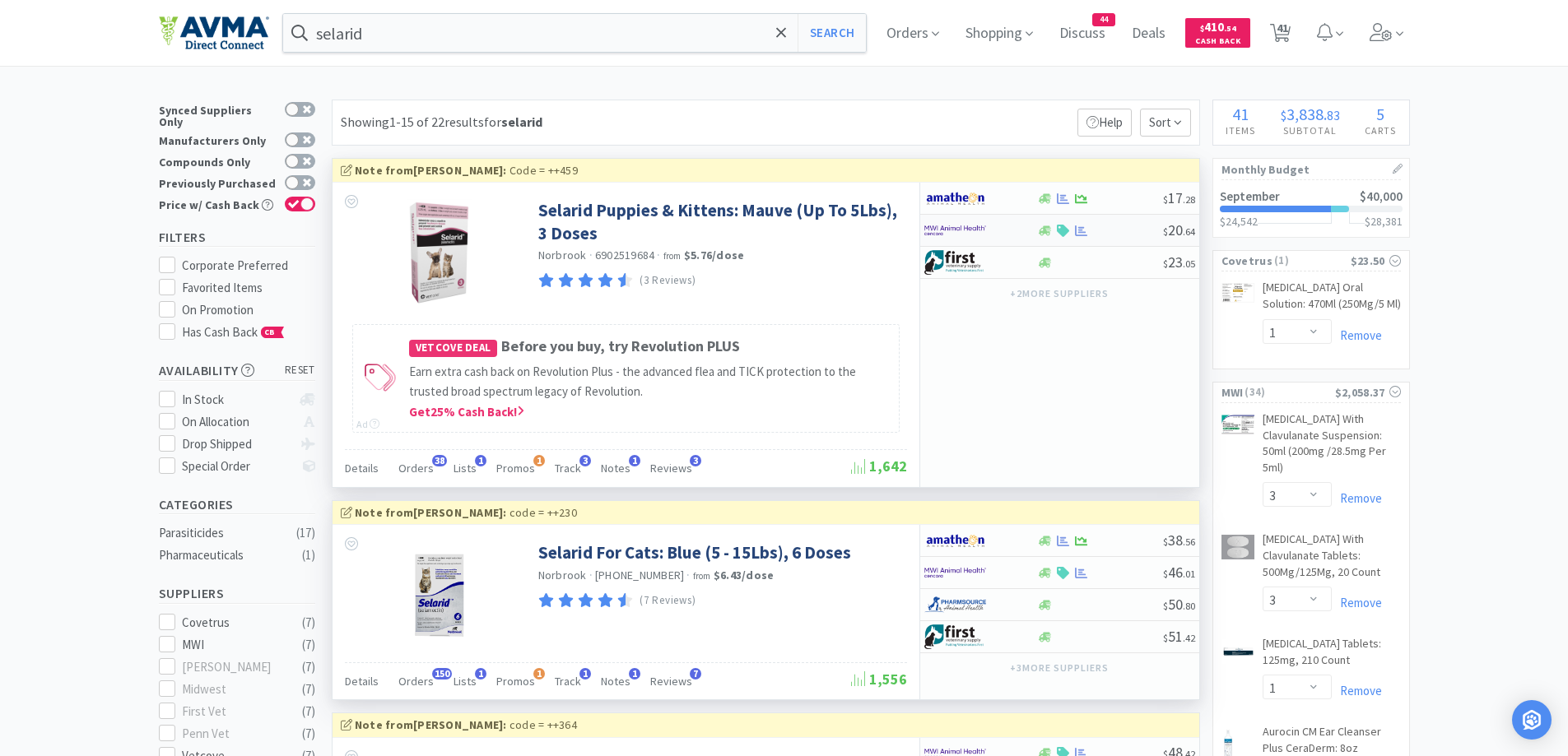
click at [1006, 227] on div at bounding box center [970, 230] width 91 height 28
select select "1"
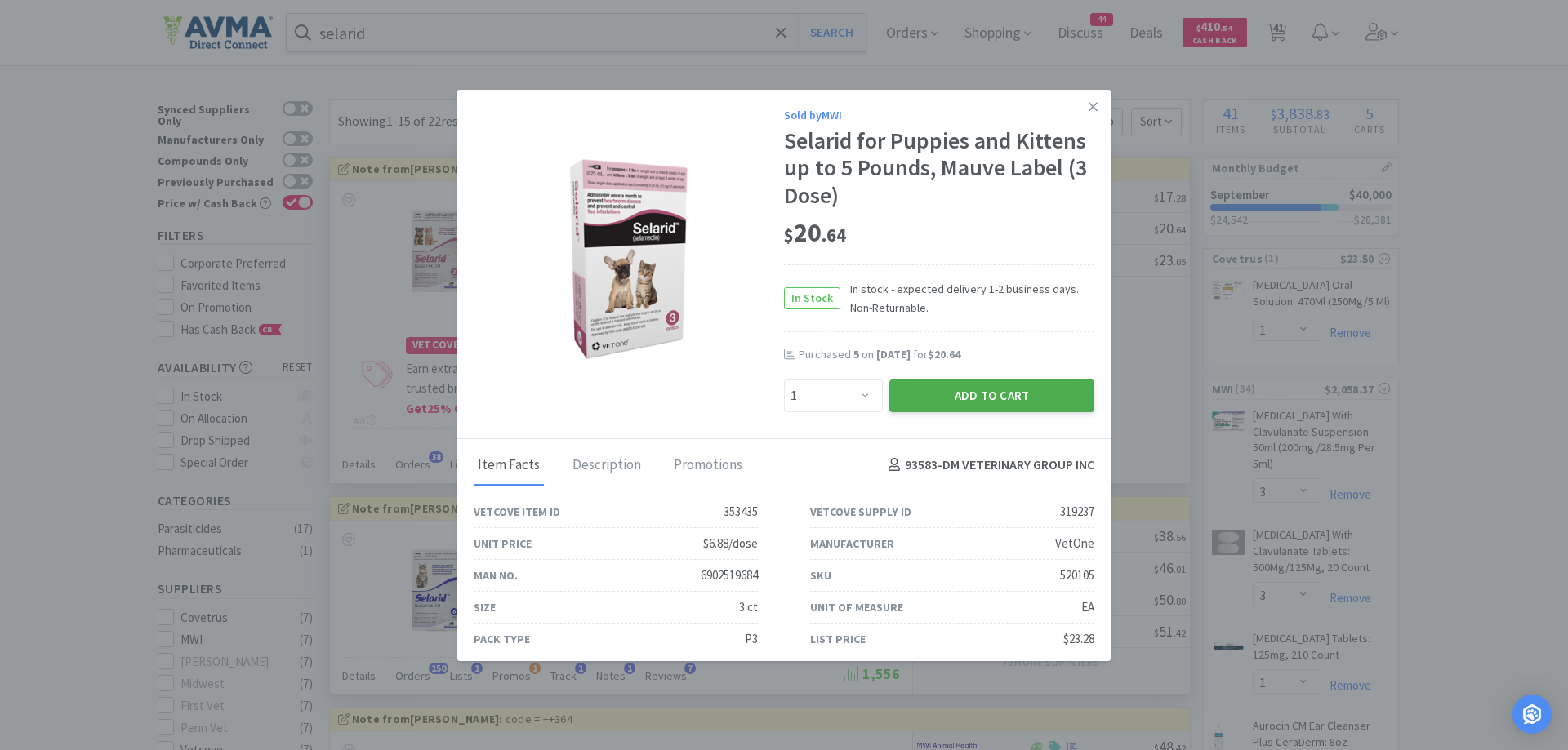
click at [921, 395] on button "Add to Cart" at bounding box center [992, 396] width 205 height 33
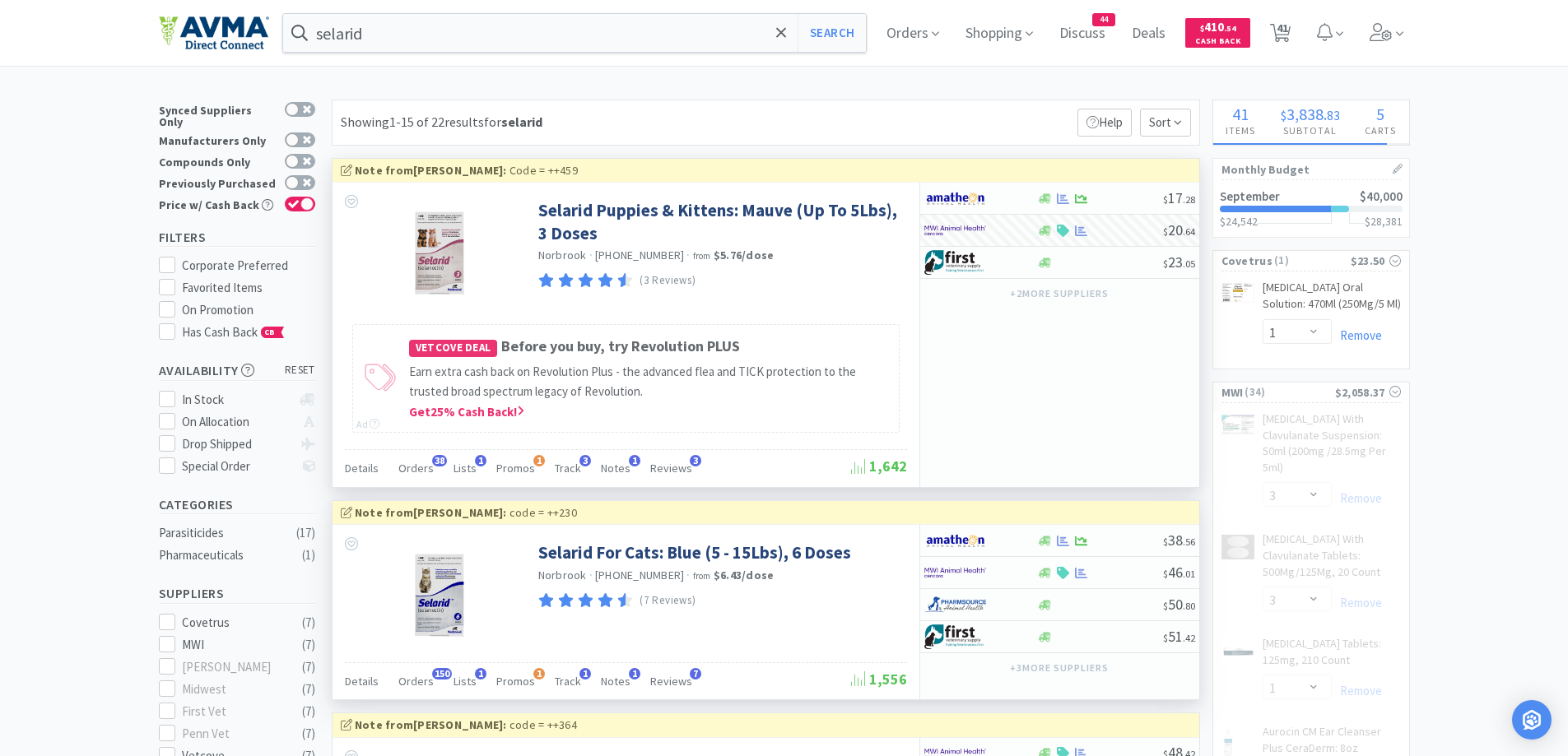
select select "5"
select select "1"
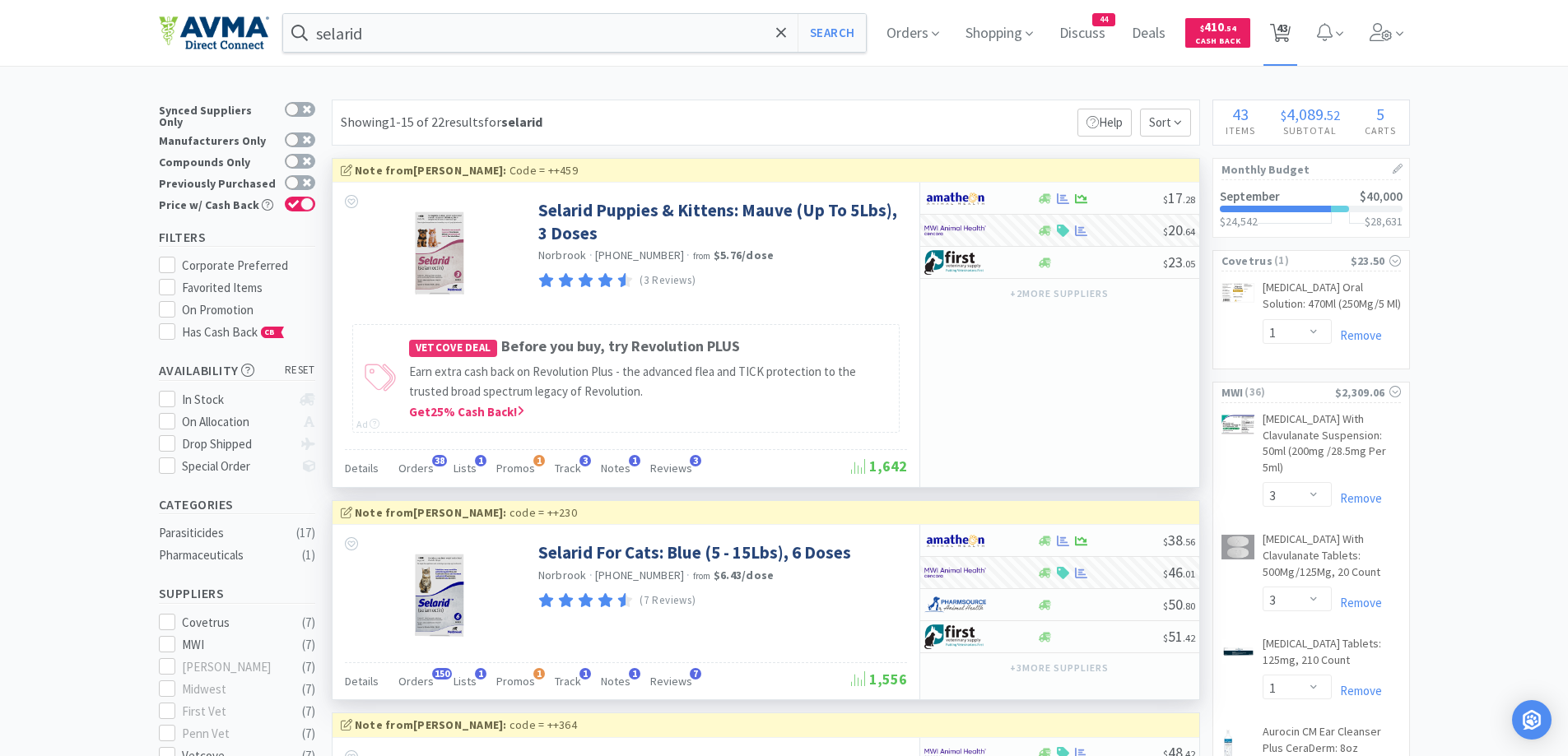
click at [1284, 28] on span "43" at bounding box center [1282, 28] width 11 height 66
select select "1"
select select "10"
select select "1"
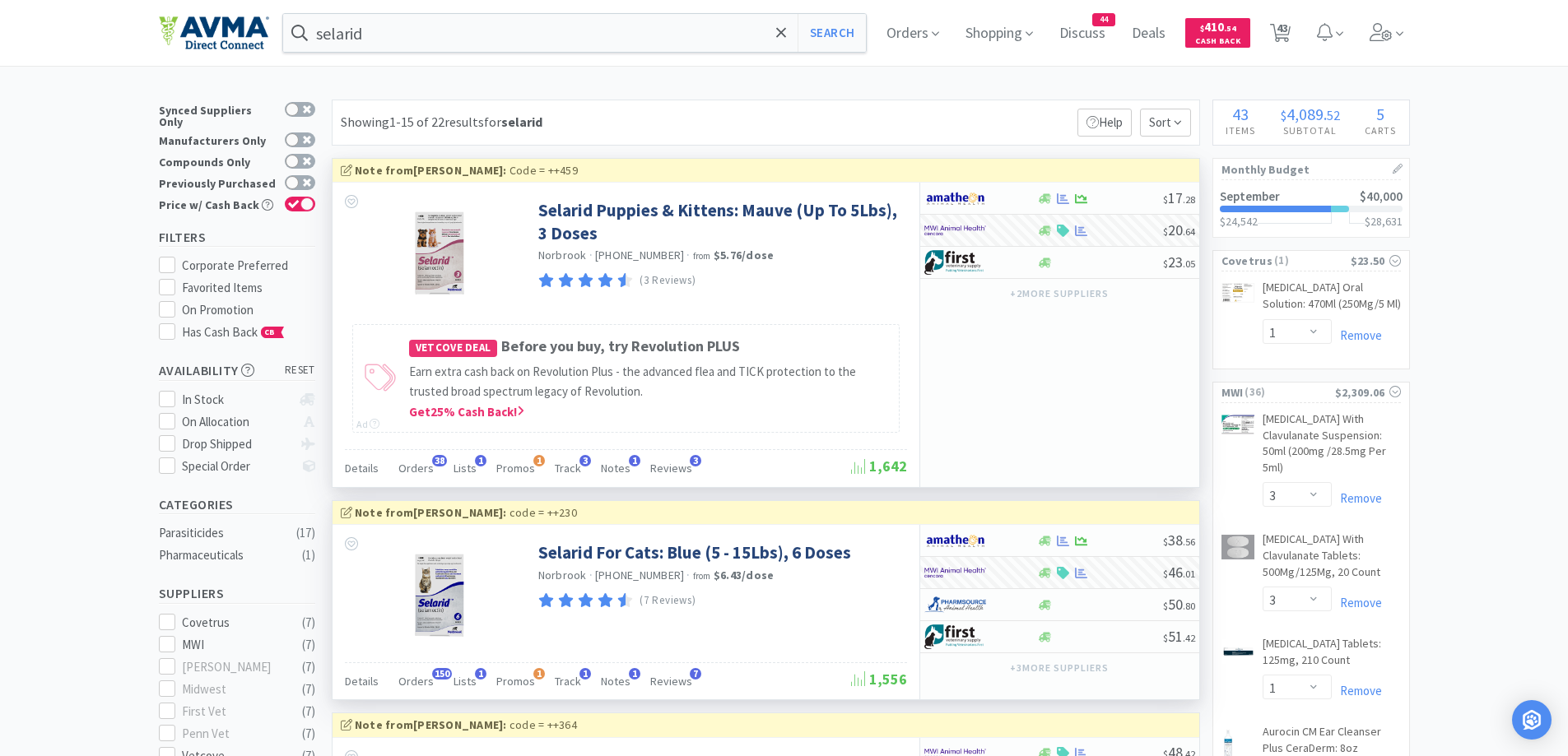
select select "3"
select select "1"
select select "3"
select select "1"
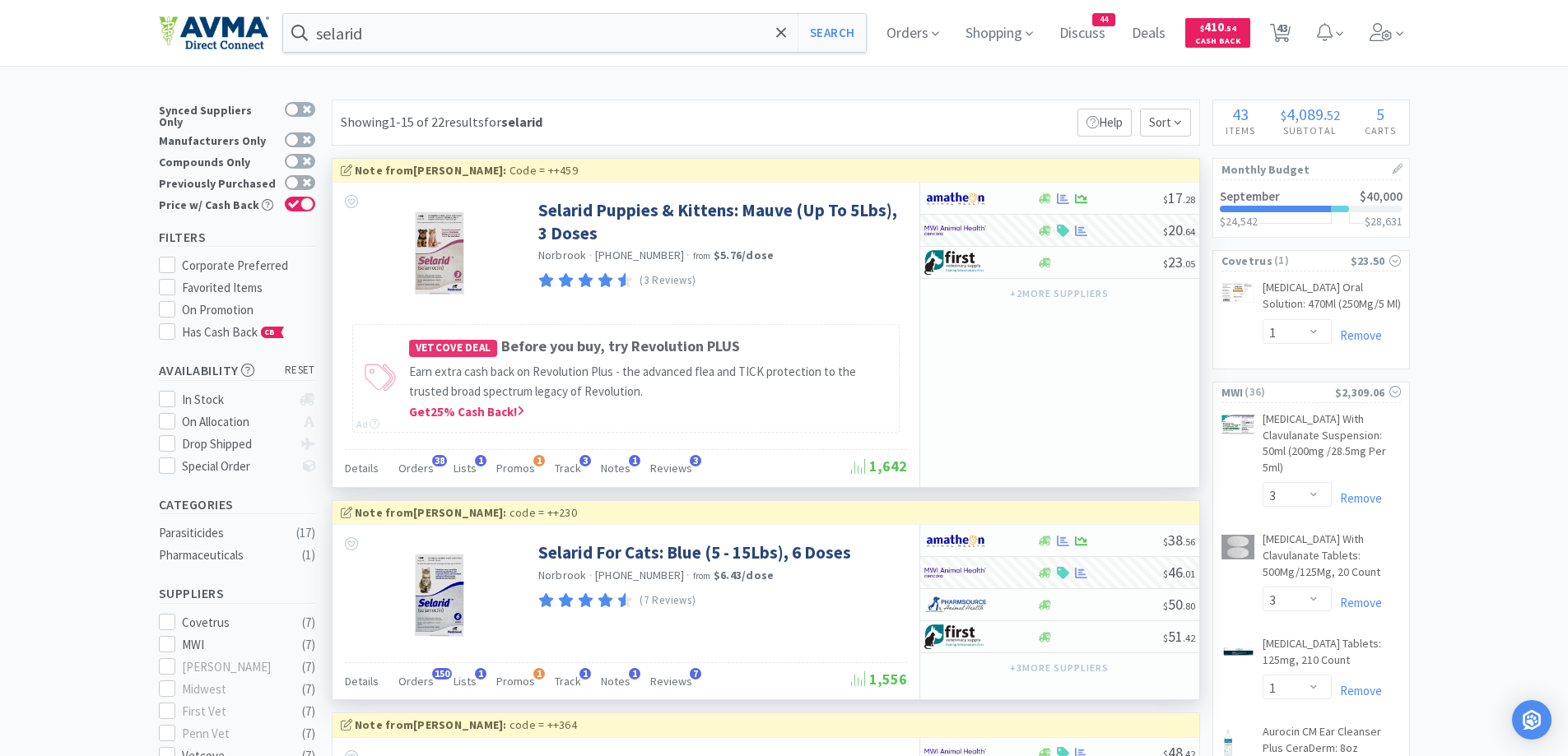
select select "3"
select select "1"
select select "25"
select select "1"
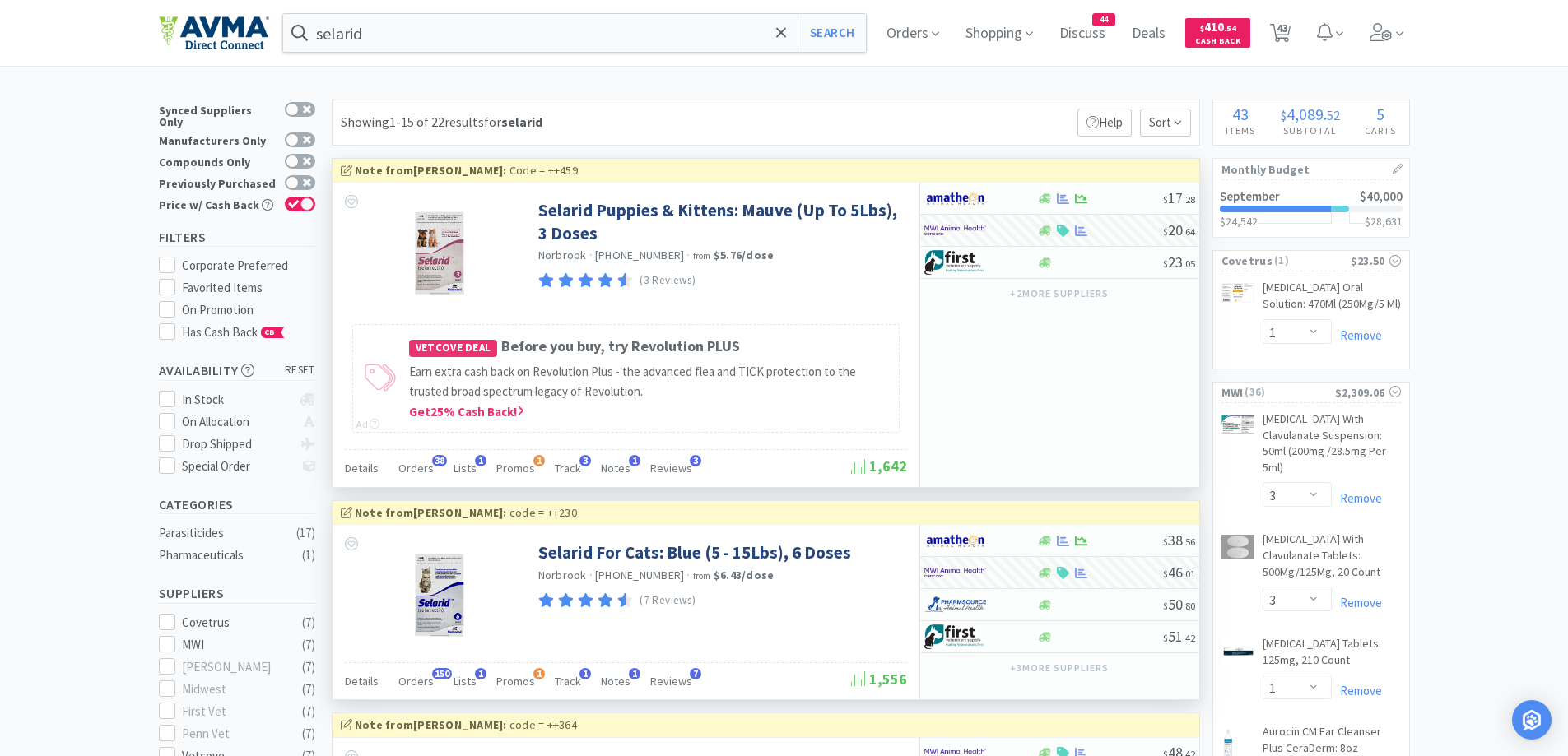
select select "1"
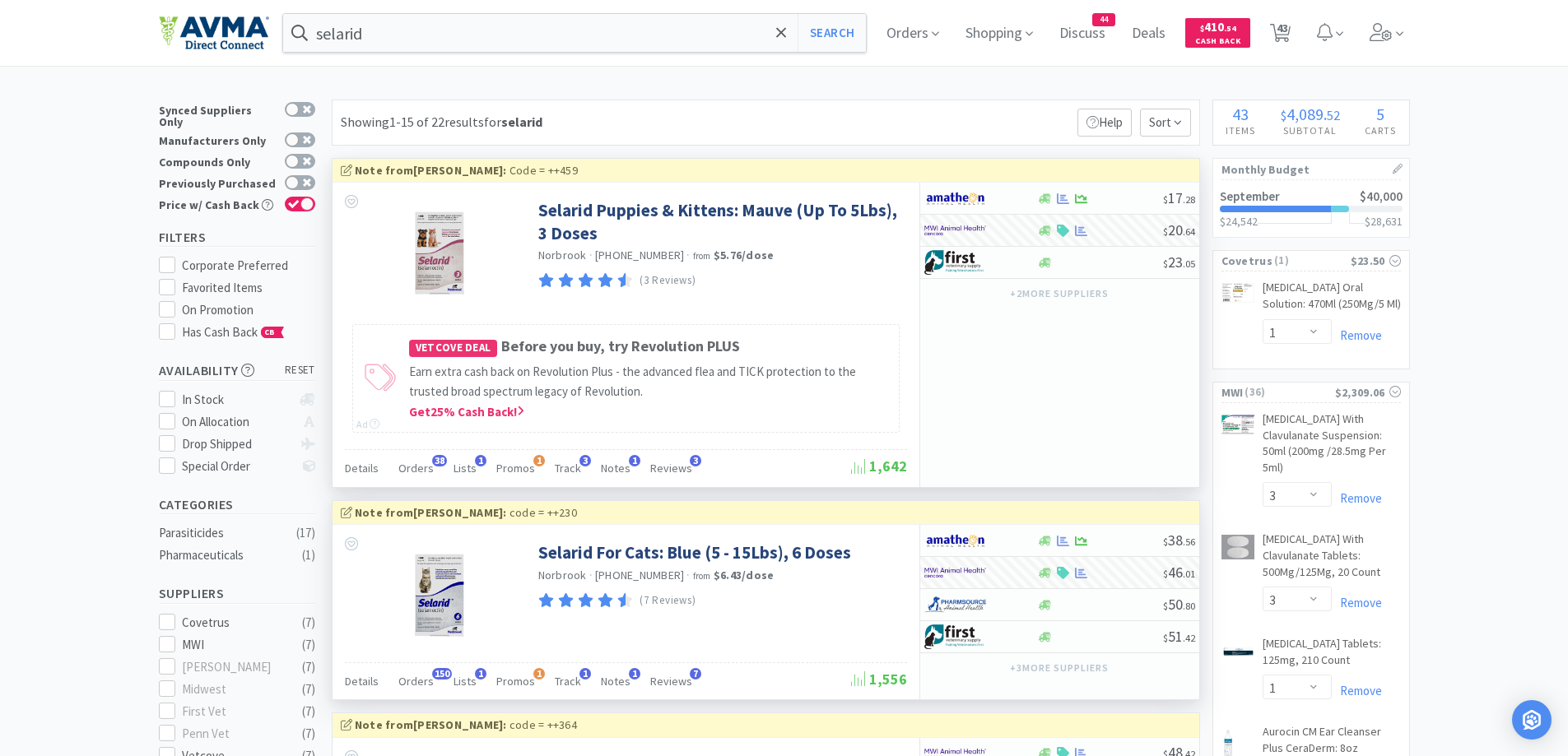
select select "2"
select select "1"
select select "10"
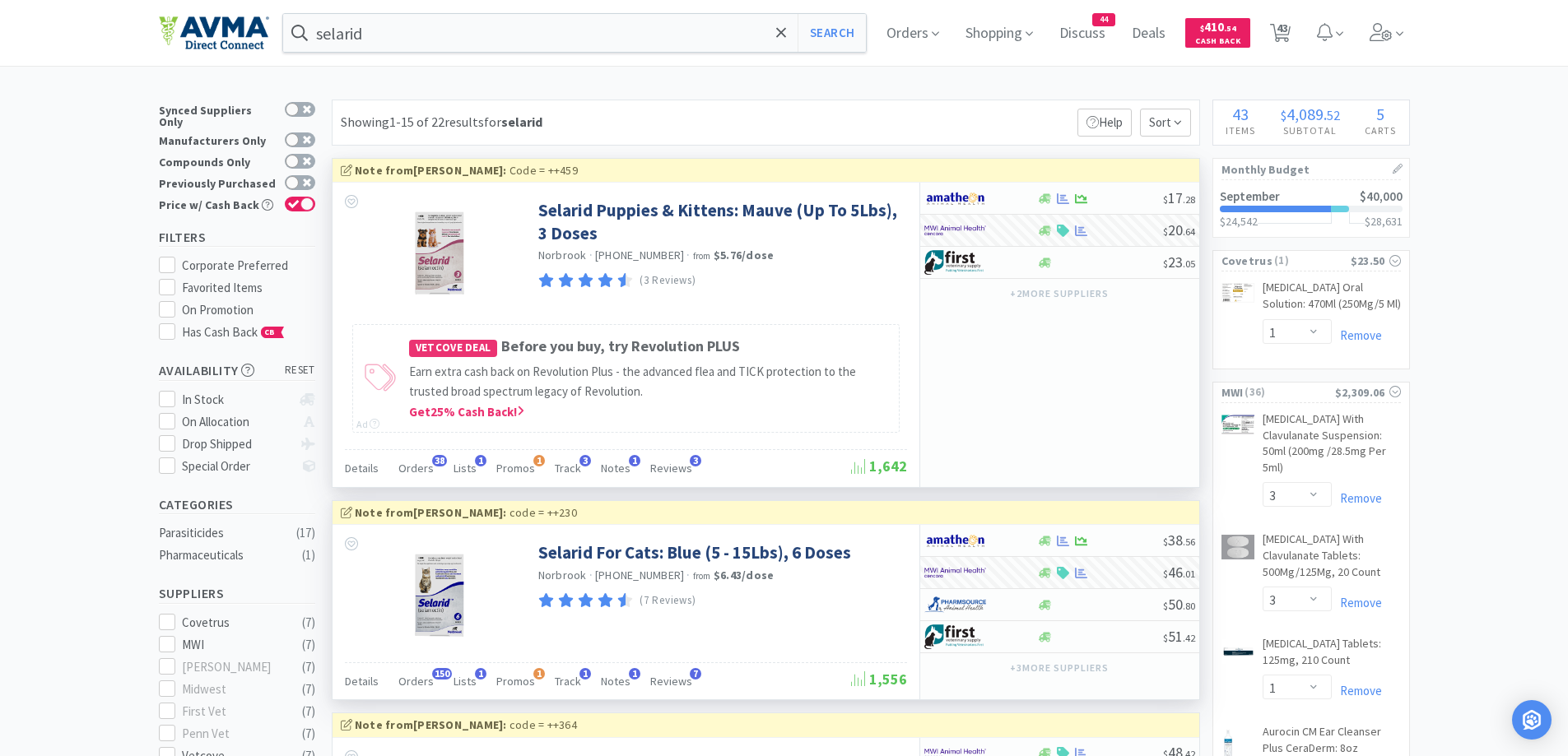
select select "1"
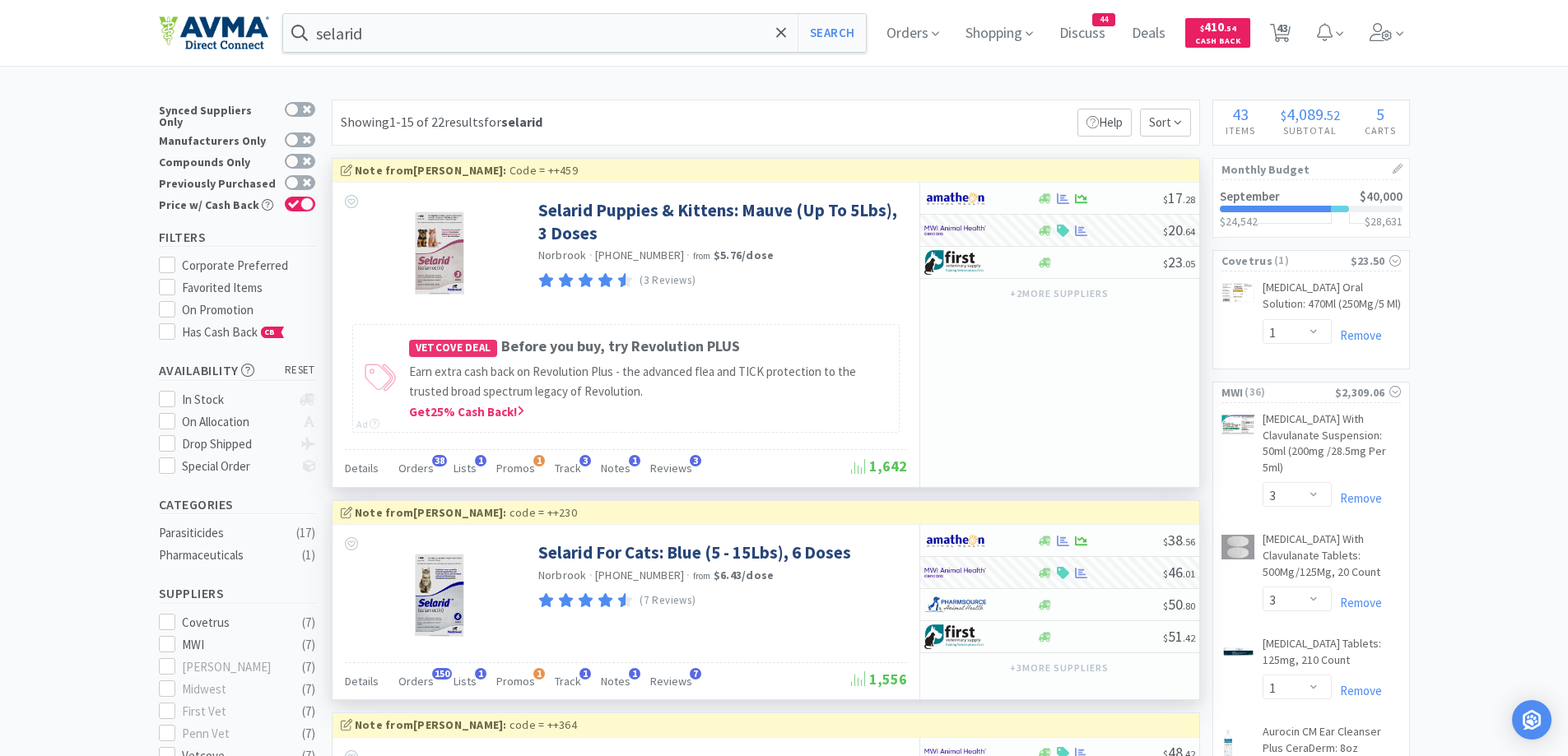
select select "1"
select select "5"
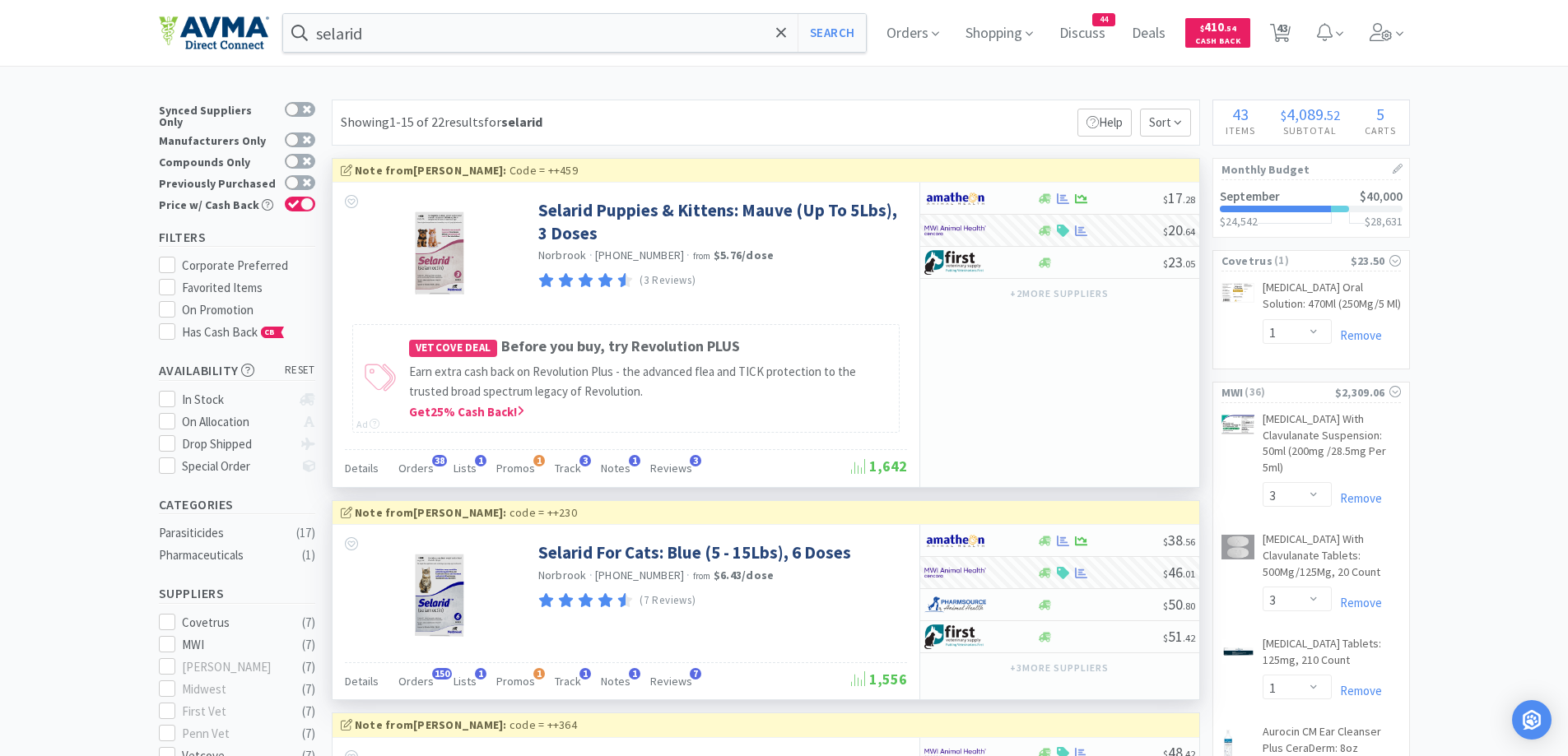
select select "1"
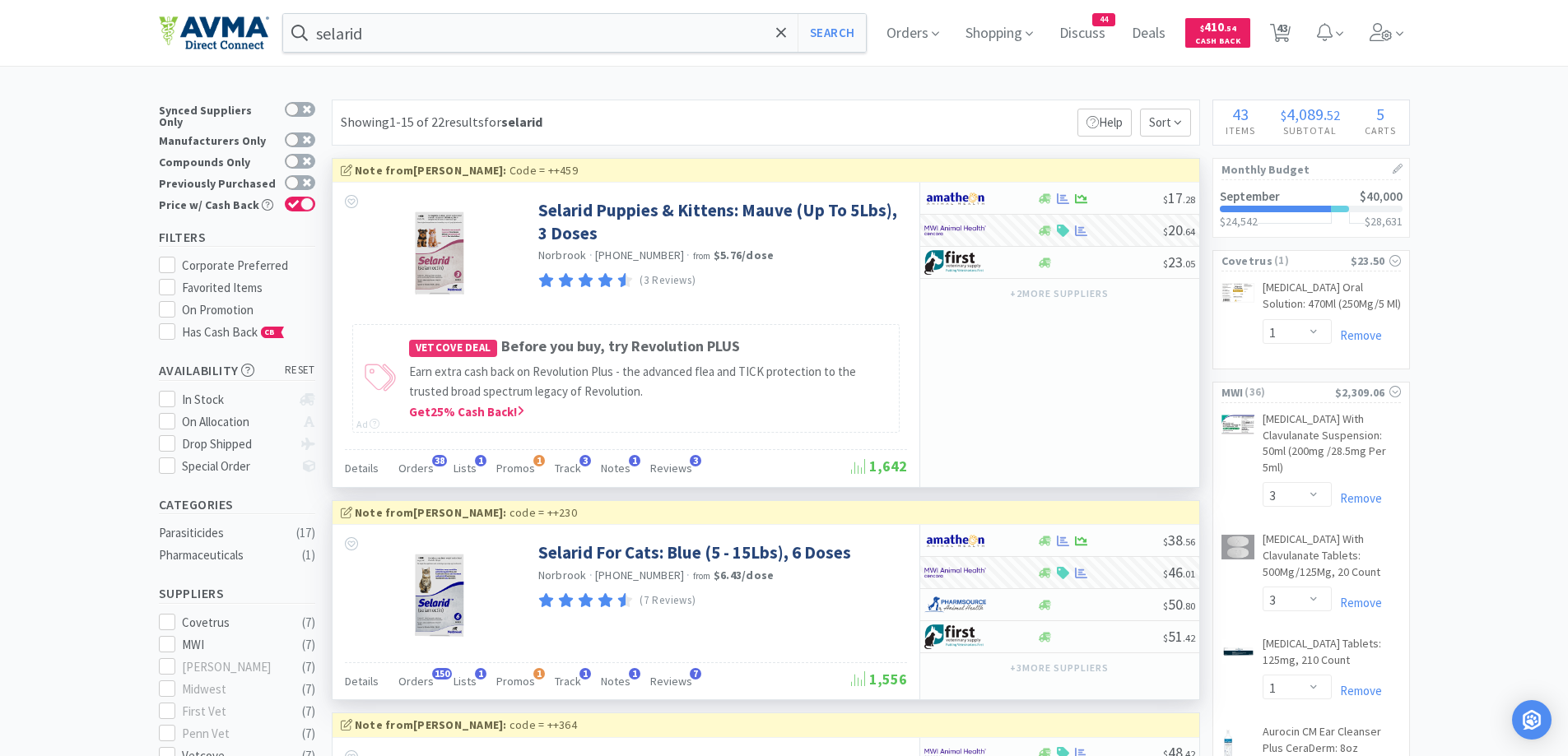
select select "1"
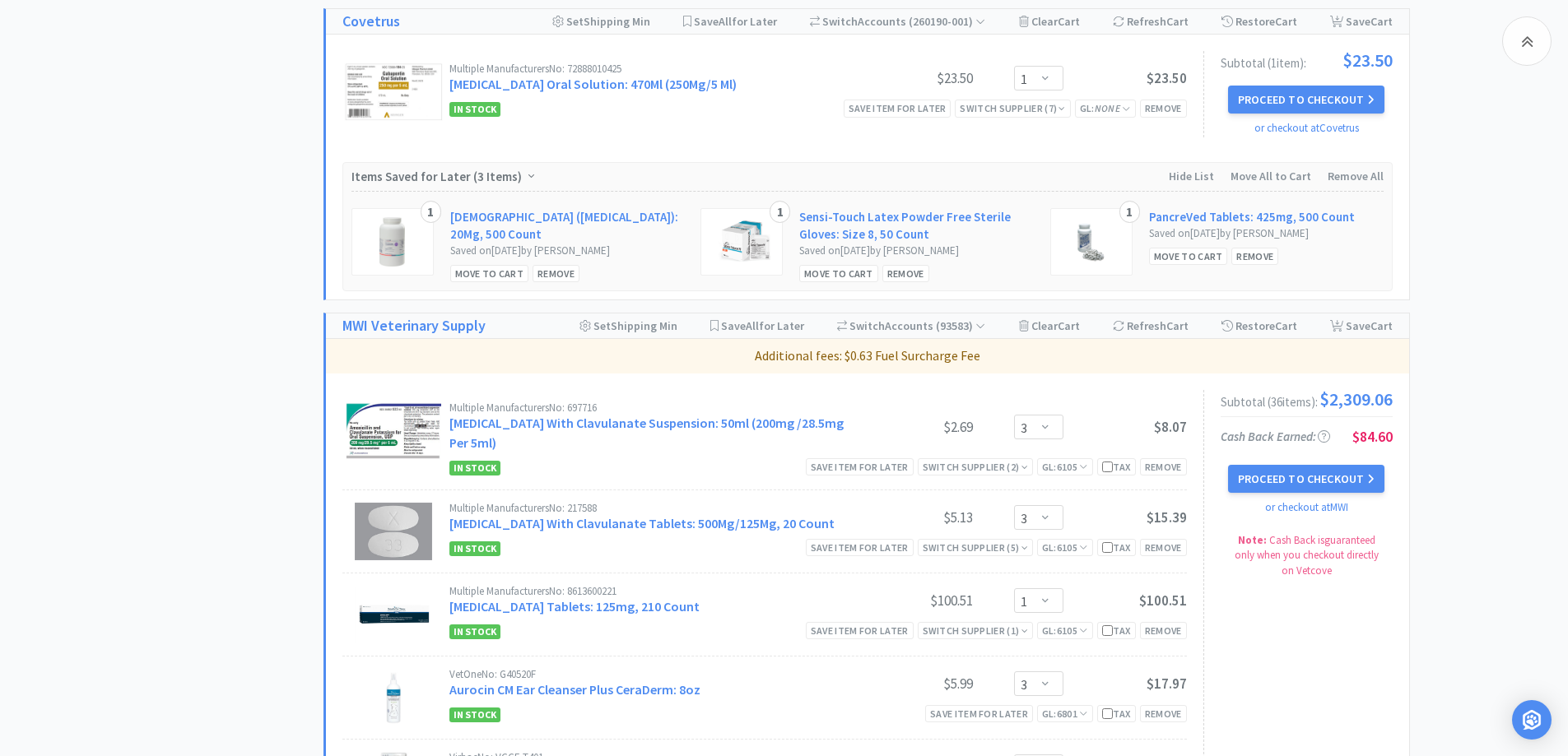
scroll to position [823, 0]
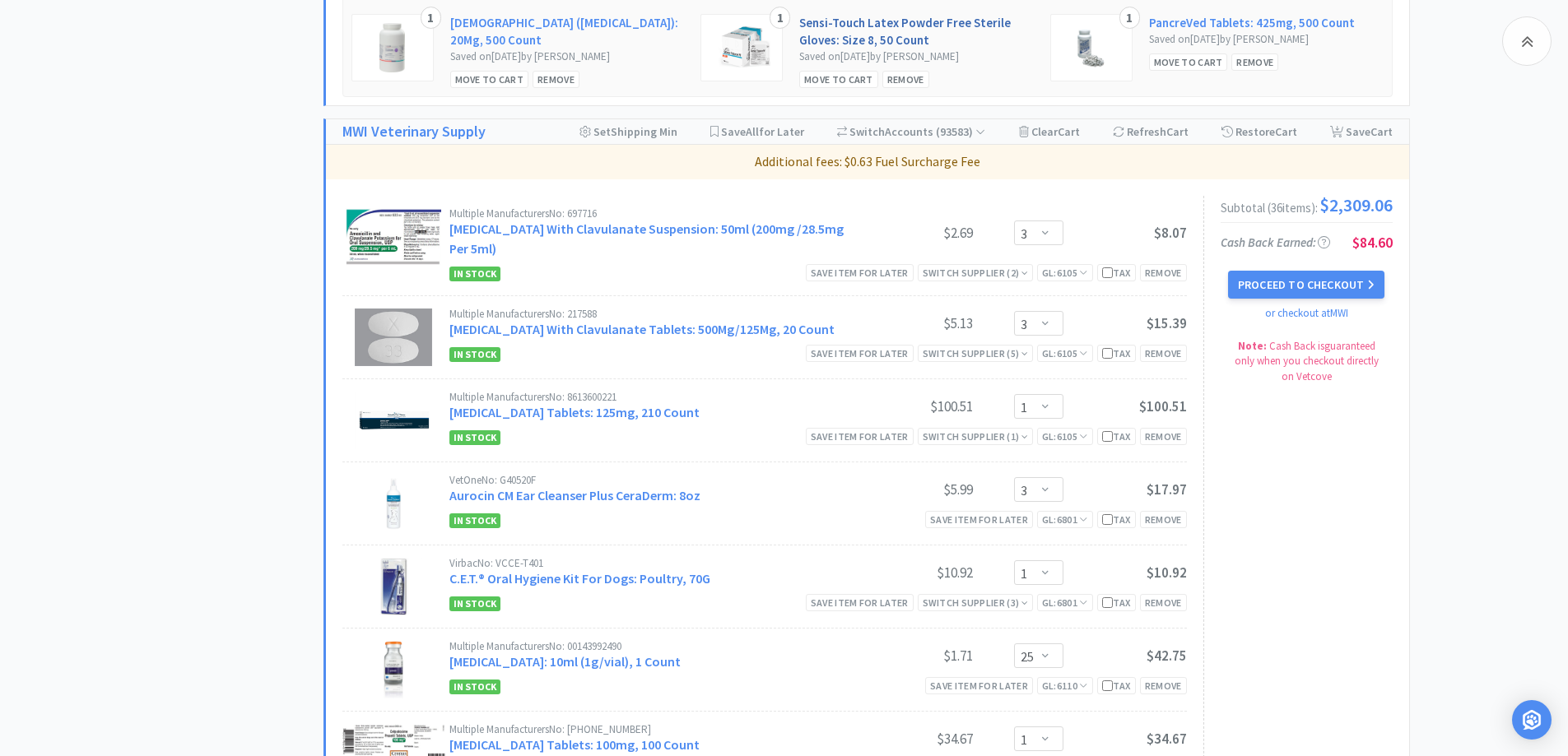
scroll to position [1152, 0]
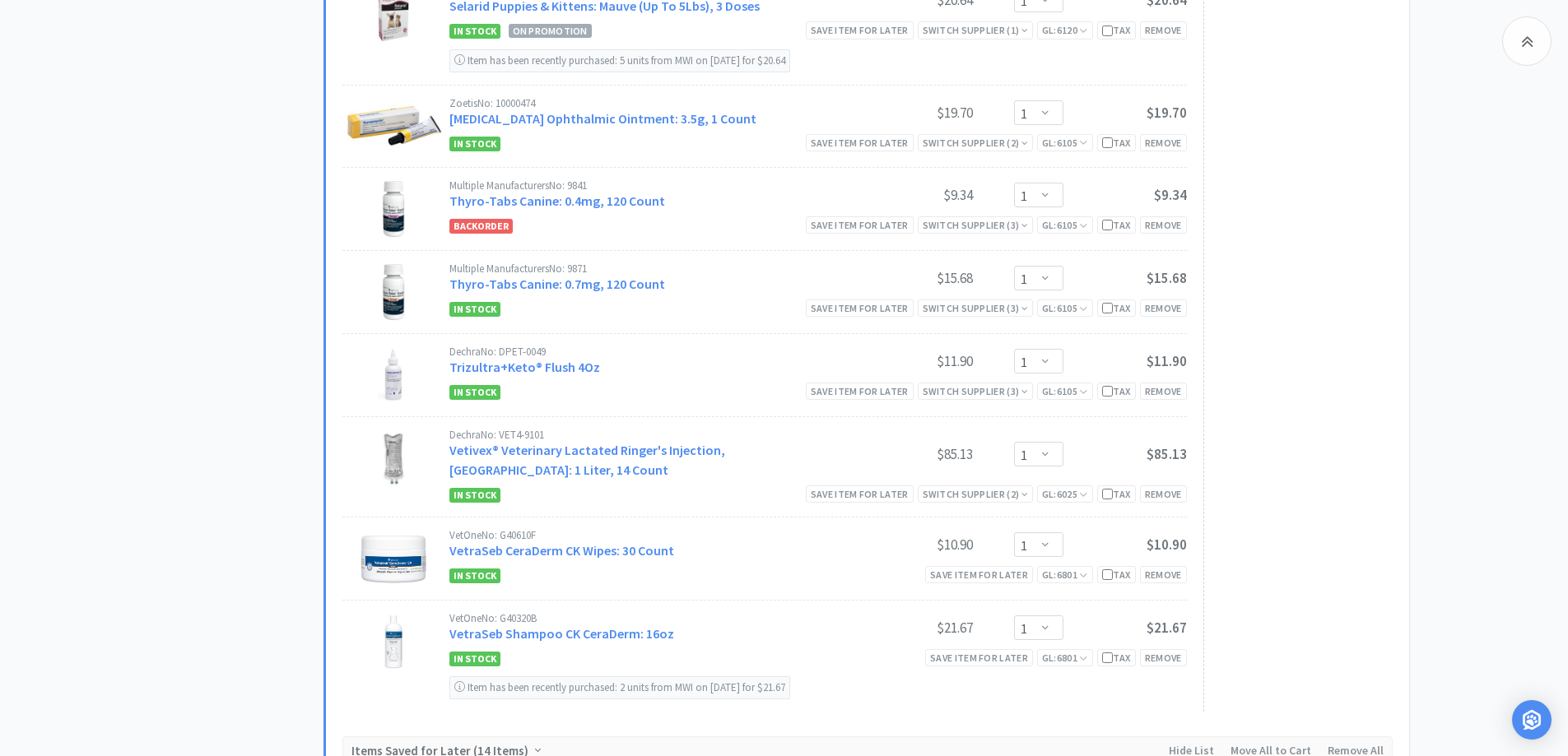
scroll to position [3786, 0]
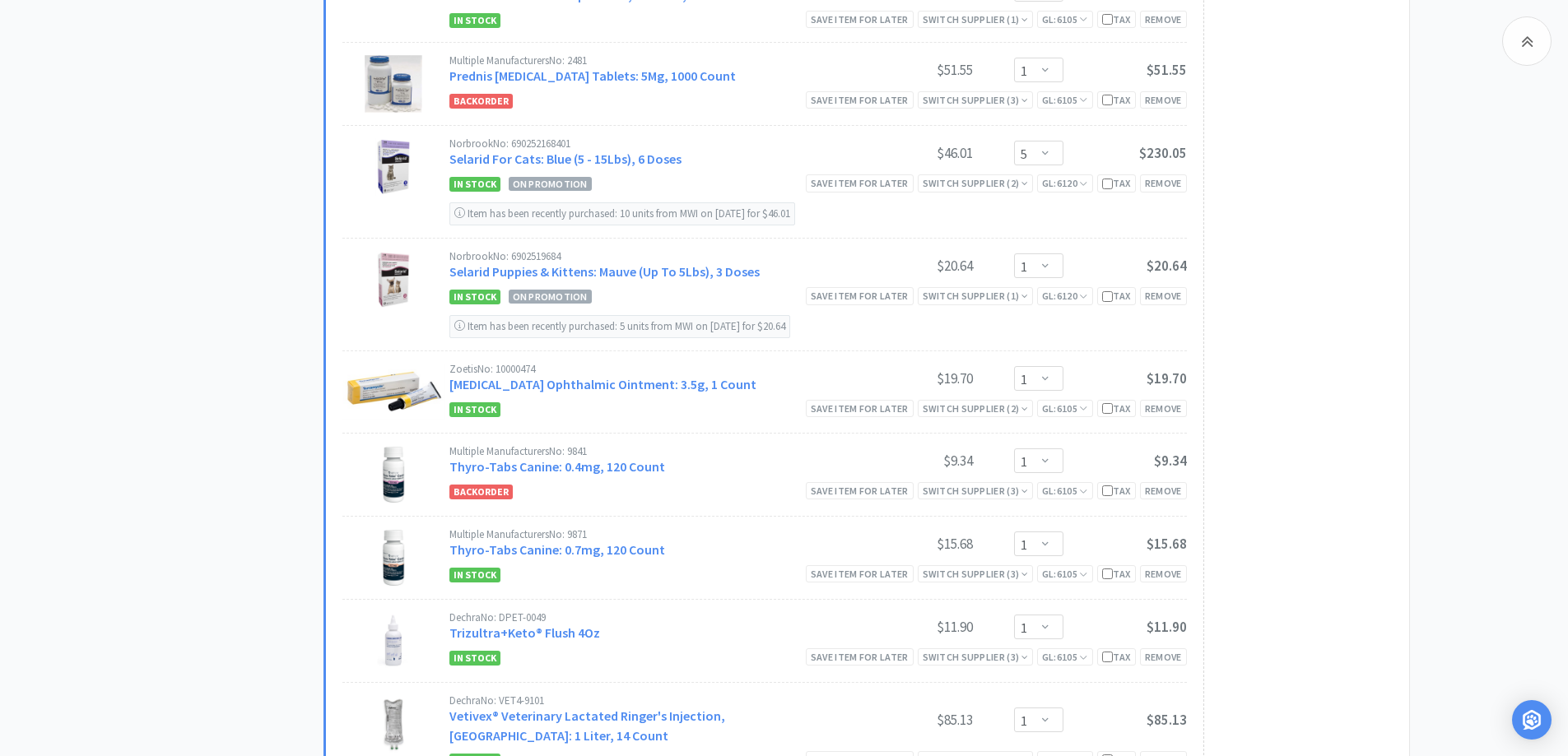
scroll to position [3621, 0]
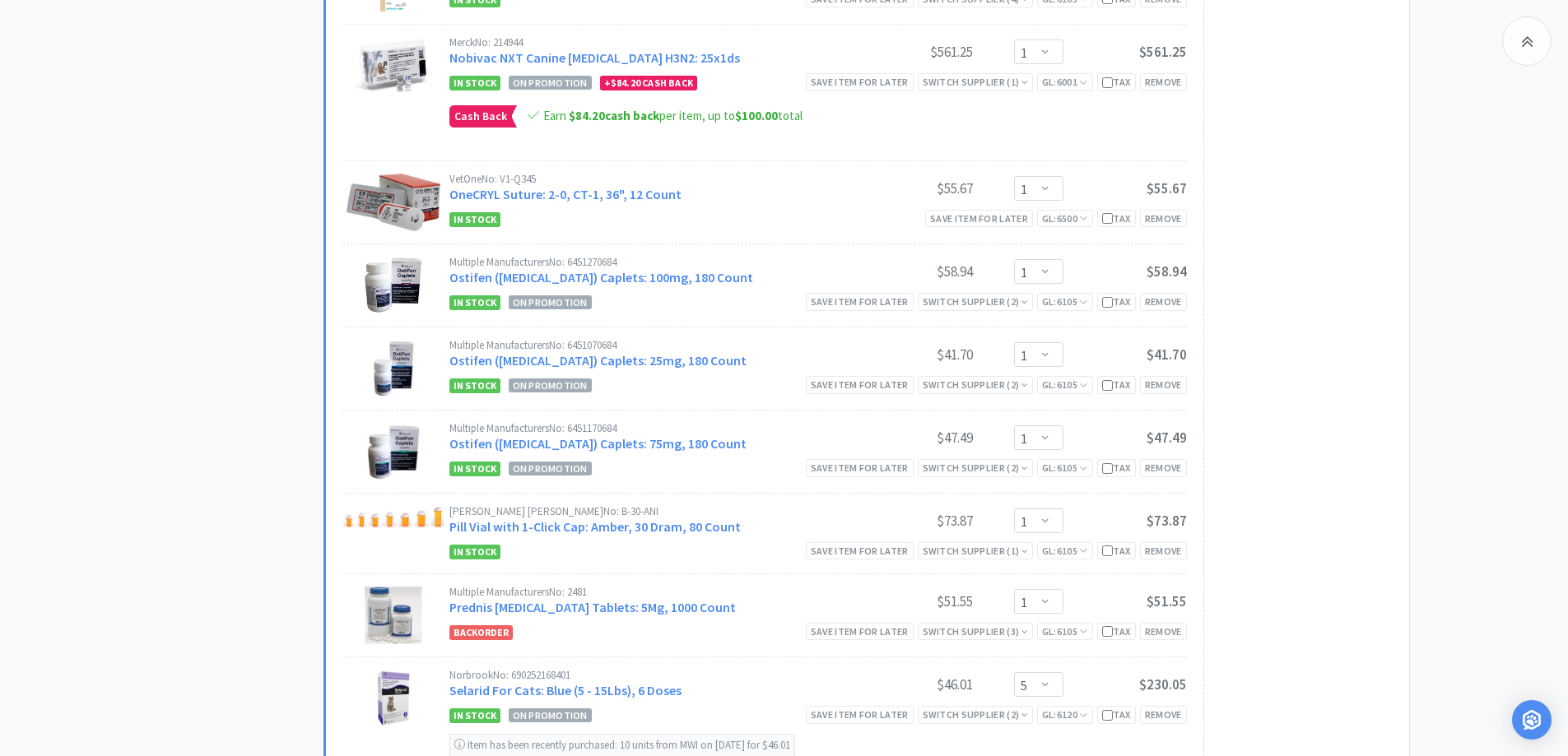
scroll to position [2963, 0]
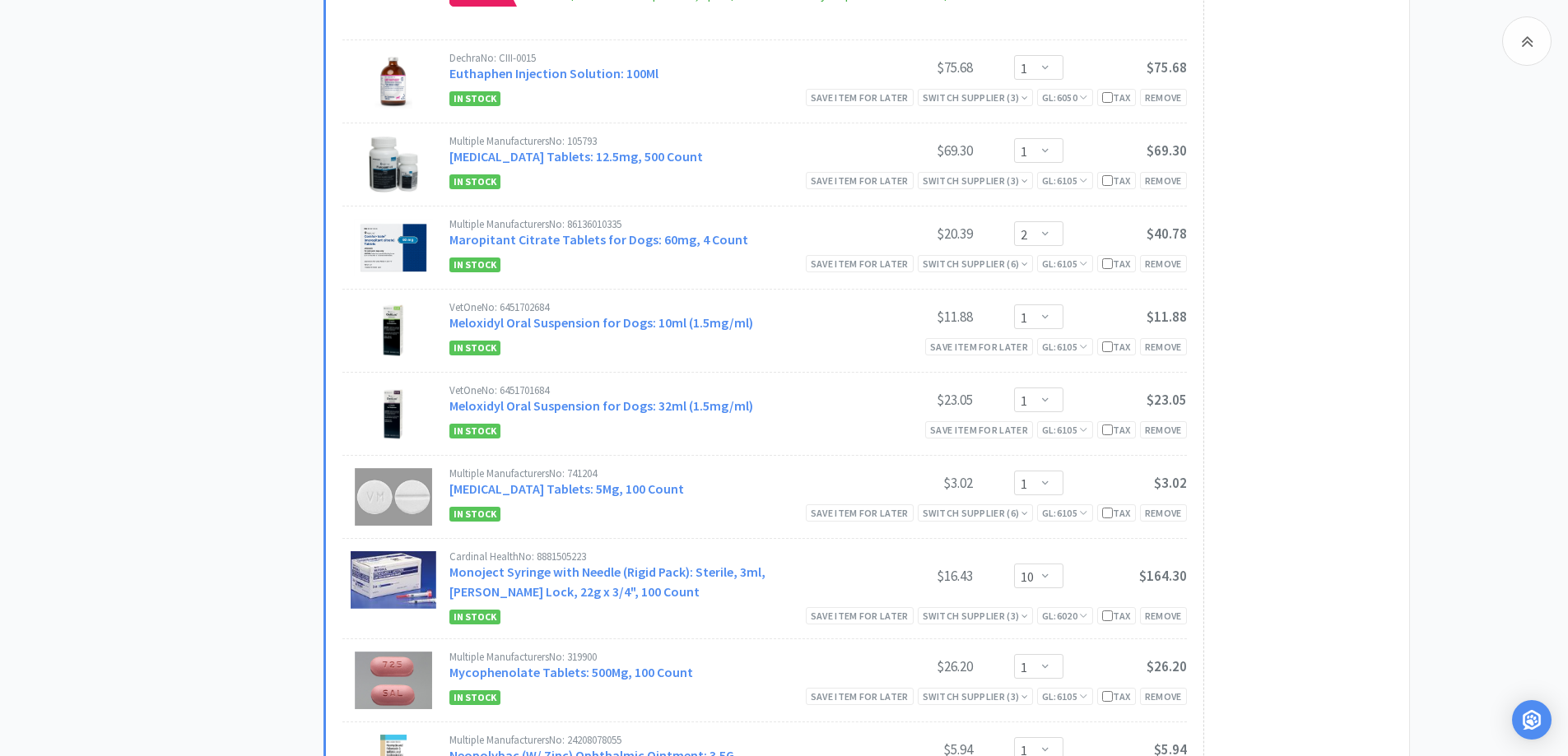
scroll to position [2140, 0]
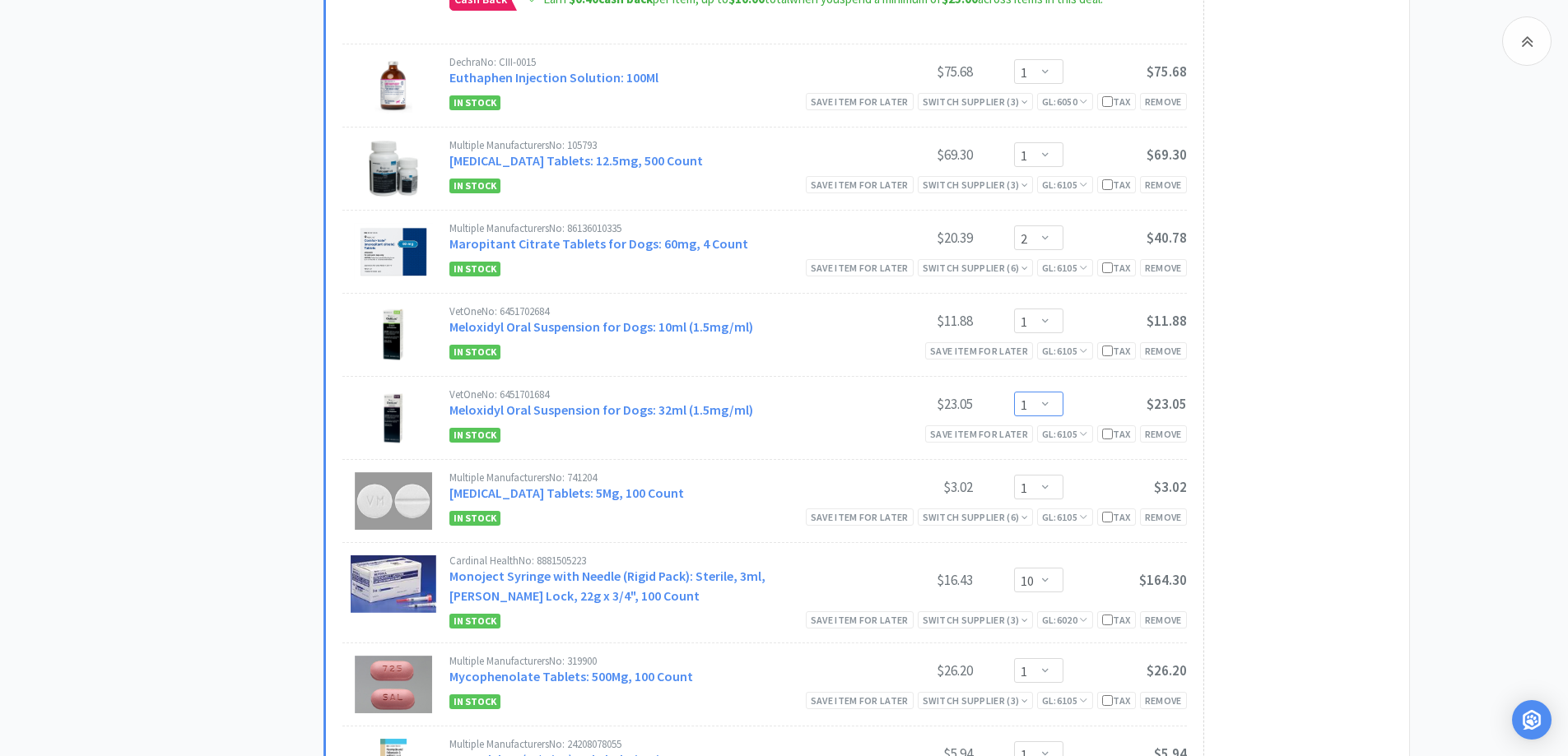
drag, startPoint x: 1056, startPoint y: 405, endPoint x: 1061, endPoint y: 393, distance: 13.0
click at [1056, 405] on select "Enter Quantity 1 2 3 4 5 6 7 8 9 10 11 12 13 14 15 16 17 18 19 20 Enter Quantity" at bounding box center [1038, 404] width 49 height 25
click at [1014, 392] on select "Enter Quantity 1 2 3 4 5 6 7 8 9 10 11 12 13 14 15 16 17 18 19 20 Enter Quantity" at bounding box center [1038, 404] width 49 height 25
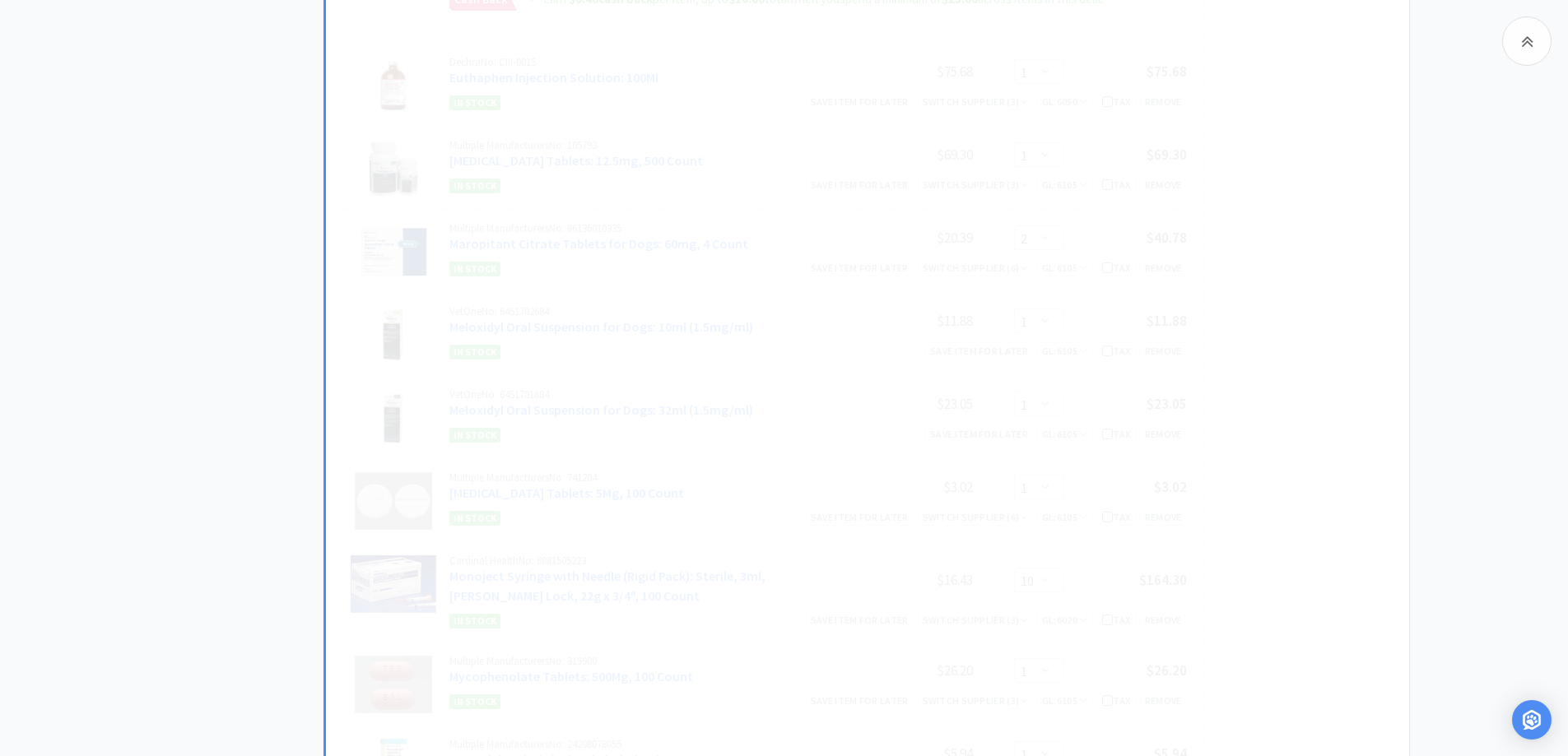
select select "2"
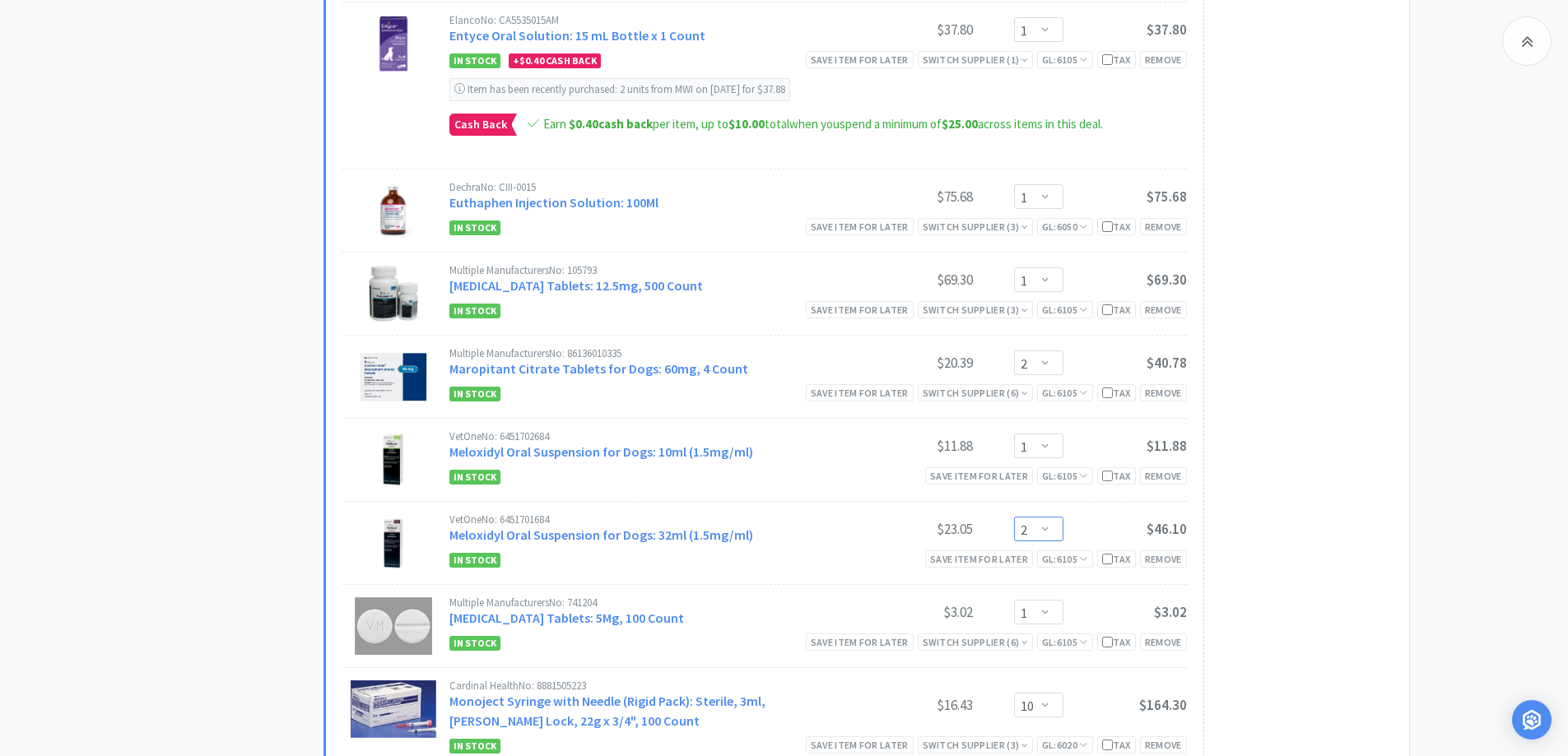
scroll to position [1975, 0]
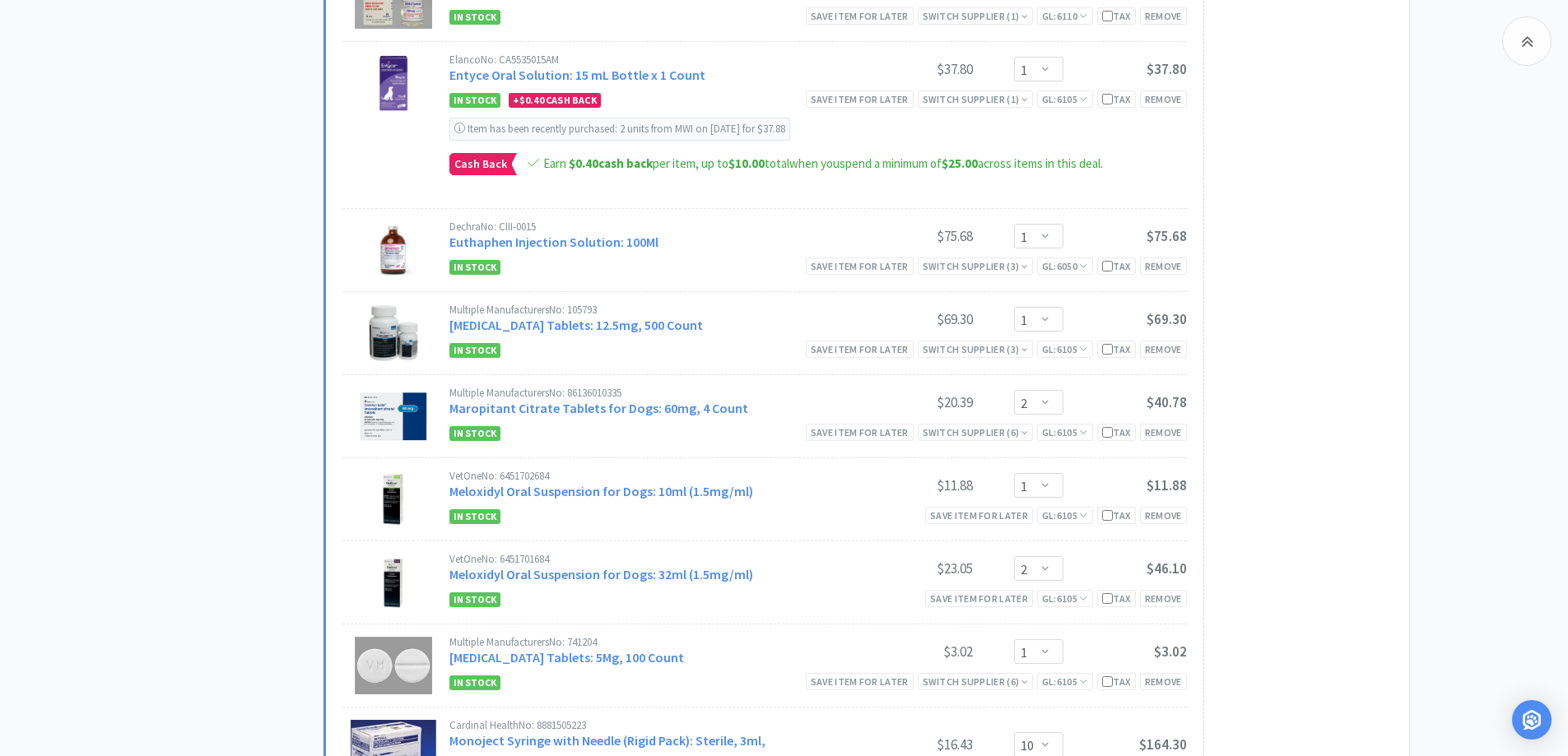
click at [87, 272] on div "All Carts 43 Items $ 4,112 . 57 Subtotal 5 Carts How It Works Monthly Budget Se…" at bounding box center [784, 720] width 1568 height 5191
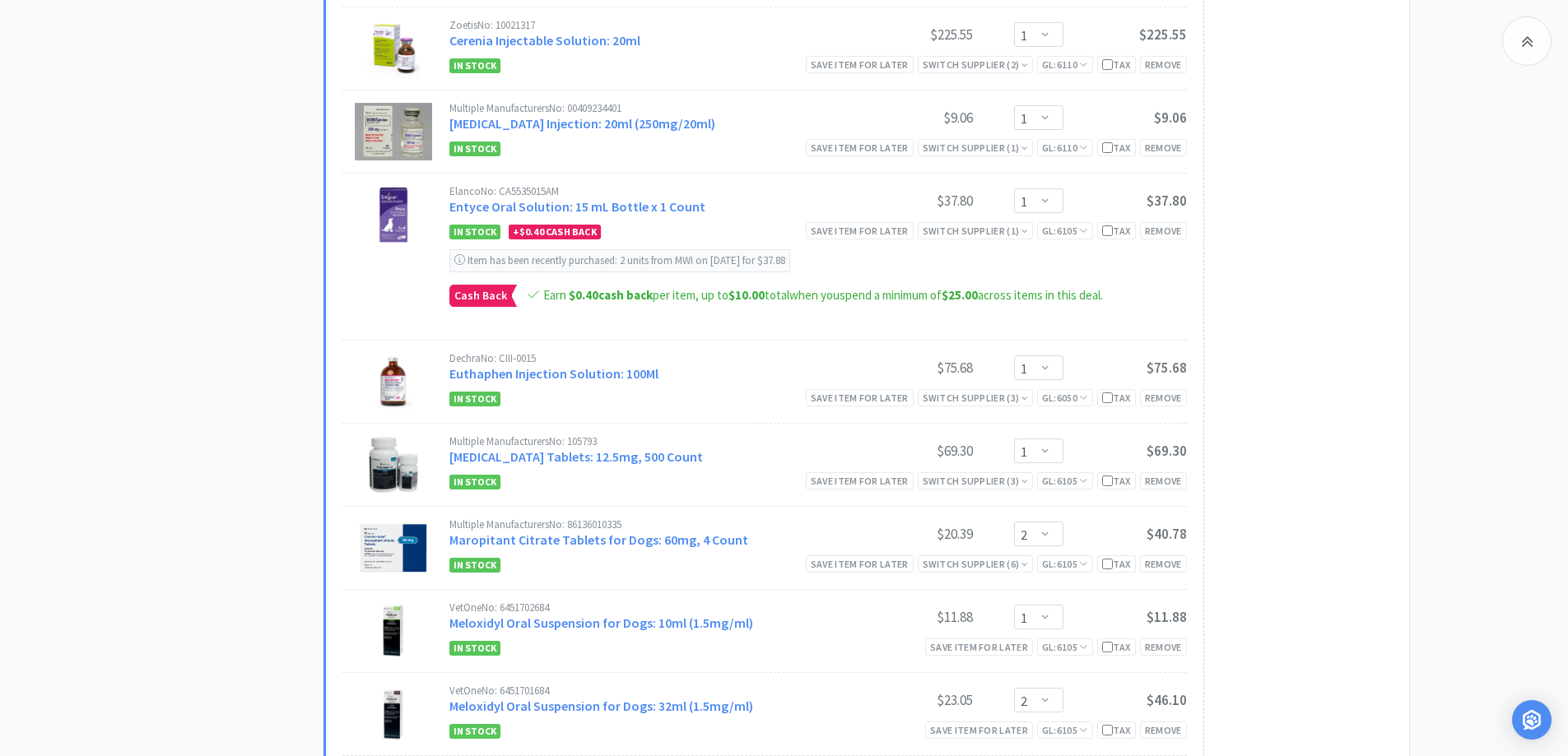
scroll to position [1811, 0]
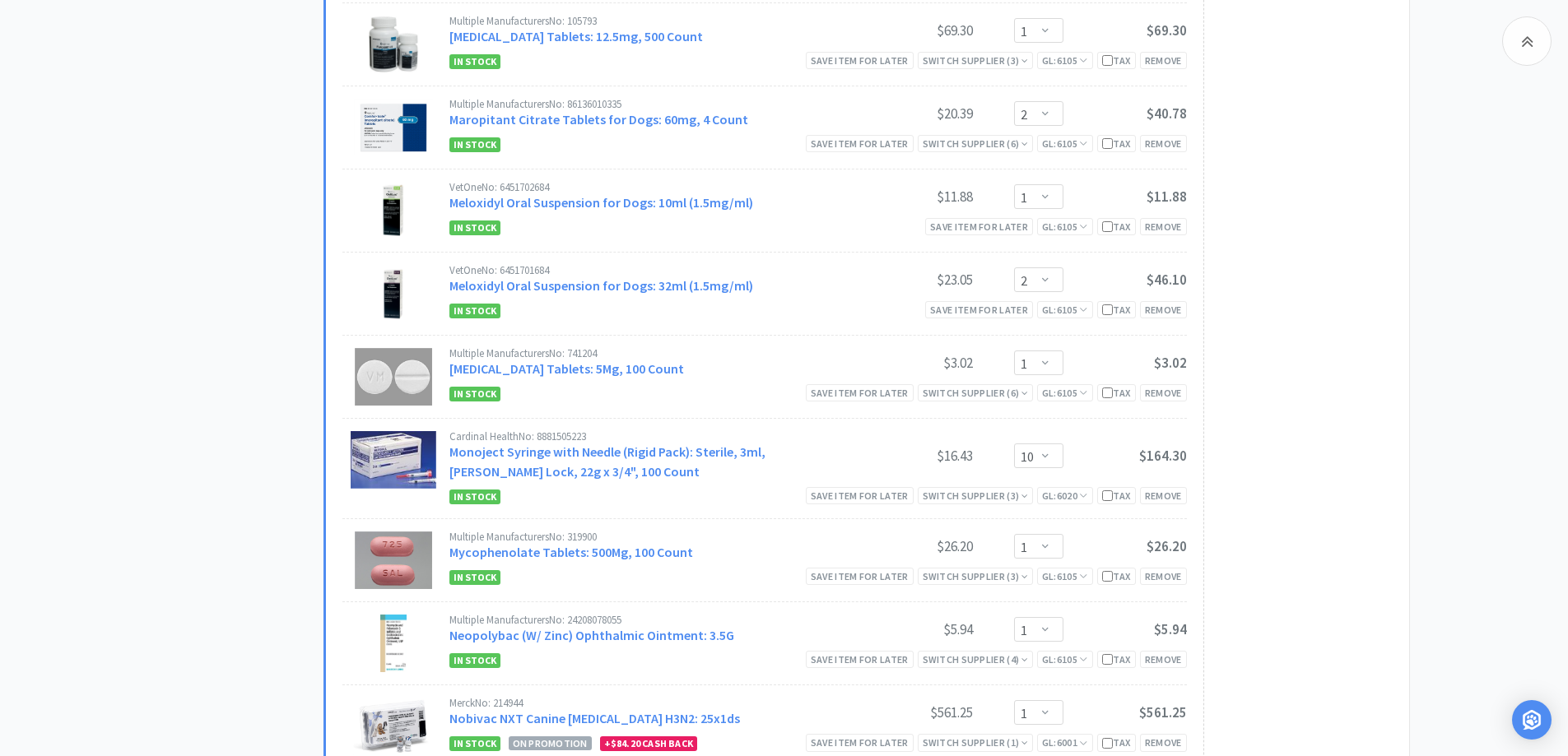
scroll to position [2304, 0]
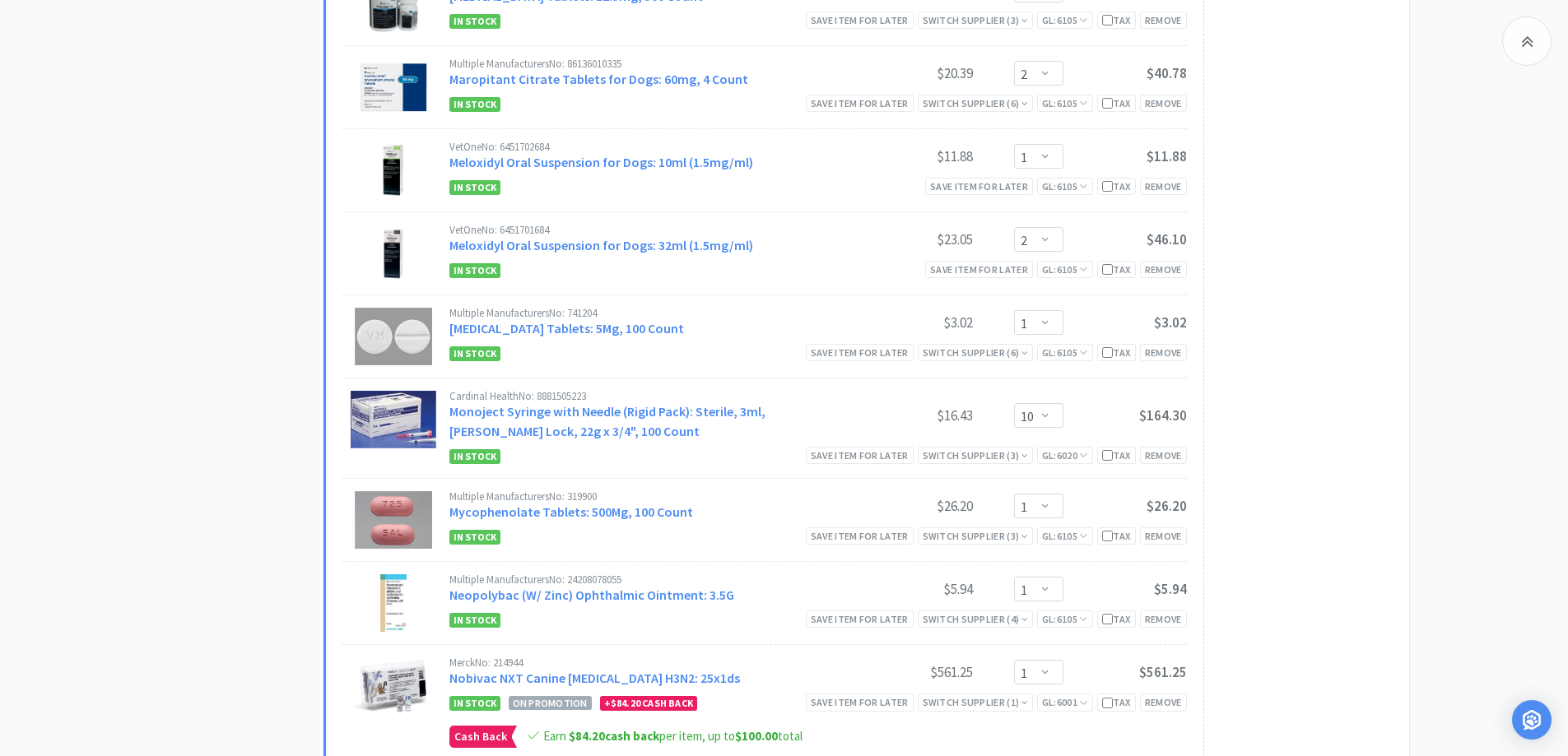
click at [1294, 469] on div "Subtotal ( 36 item s ): $2,332.11 Cash Back Earned : $84.60 Proceed to Checkout…" at bounding box center [1298, 499] width 190 height 3261
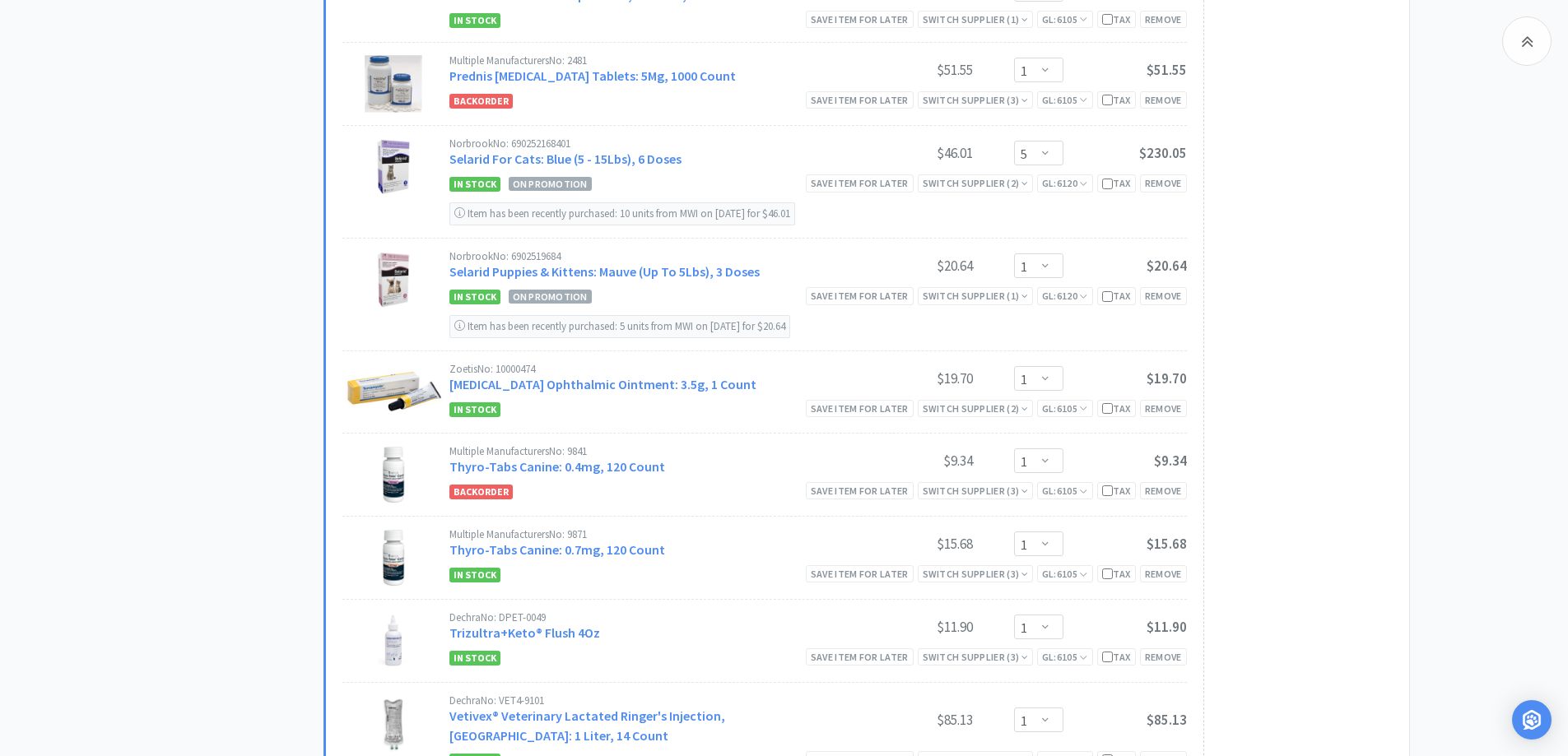
scroll to position [3621, 0]
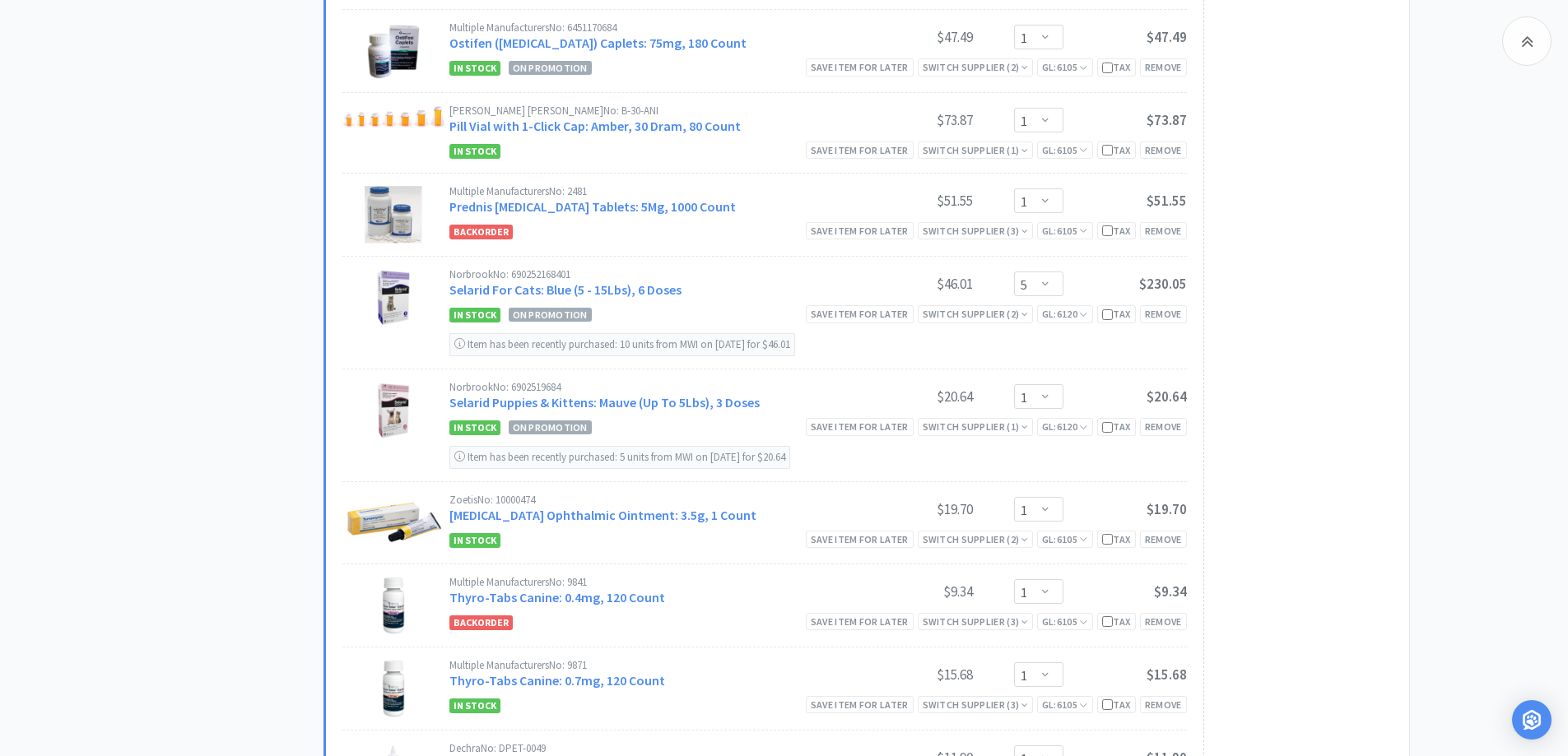
scroll to position [3292, 0]
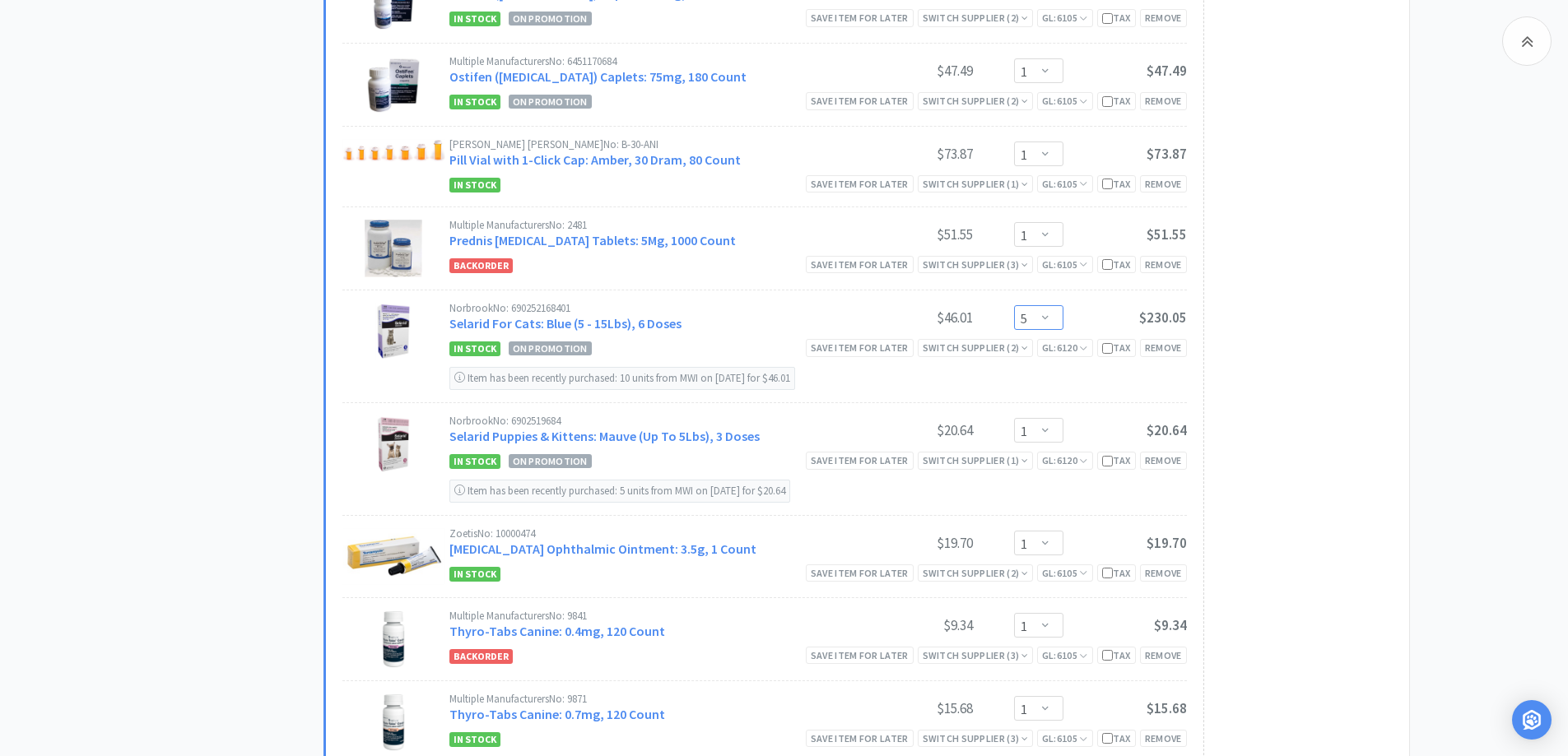
click at [1031, 312] on select "Enter Quantity 1 2 3 4 5 6 7 8 9 10 11 12 13 14 15 16 17 18 19 20 Enter Quantity" at bounding box center [1038, 317] width 49 height 25
click at [1014, 305] on select "Enter Quantity 1 2 3 4 5 6 7 8 9 10 11 12 13 14 15 16 17 18 19 20 Enter Quantity" at bounding box center [1038, 317] width 49 height 25
select select "1"
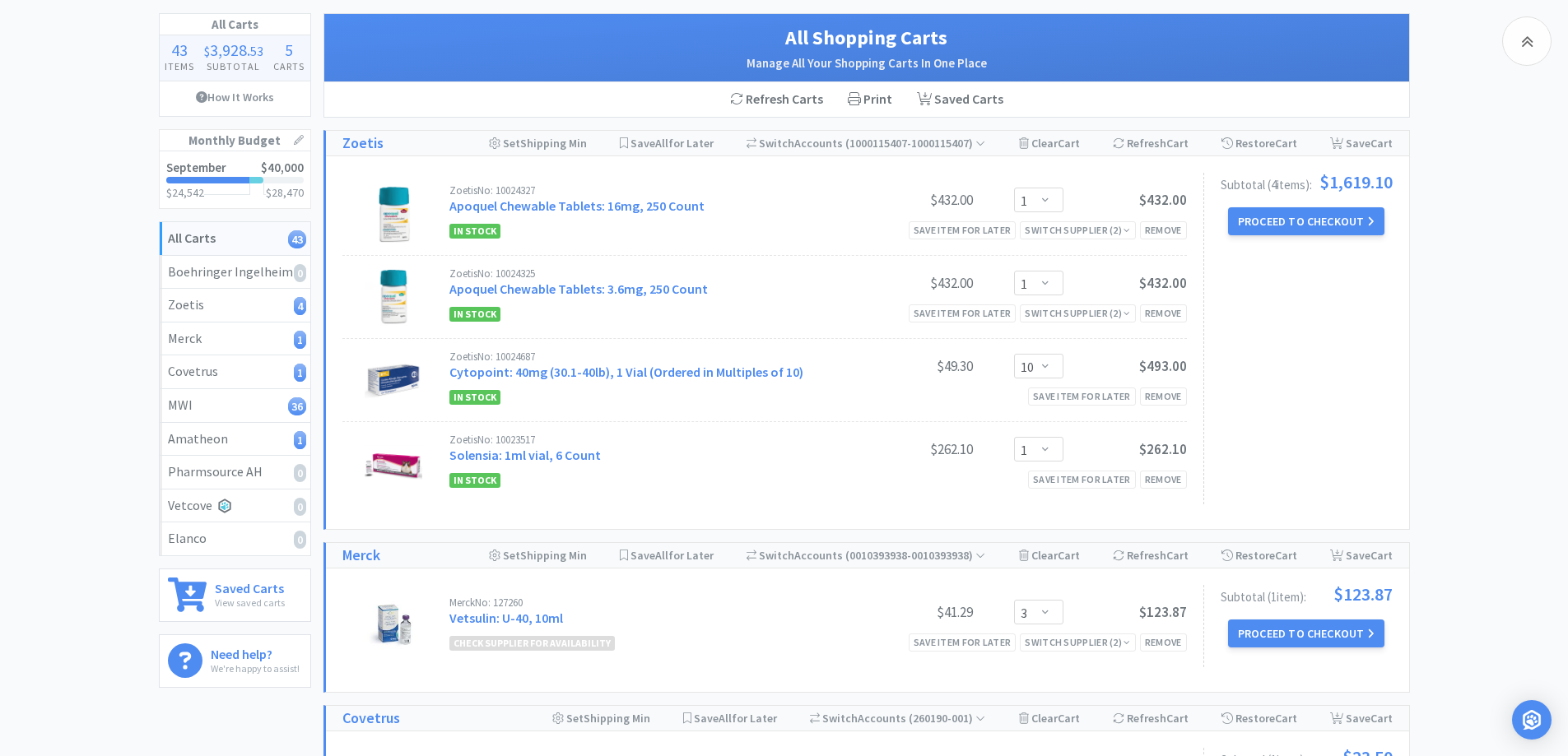
scroll to position [0, 0]
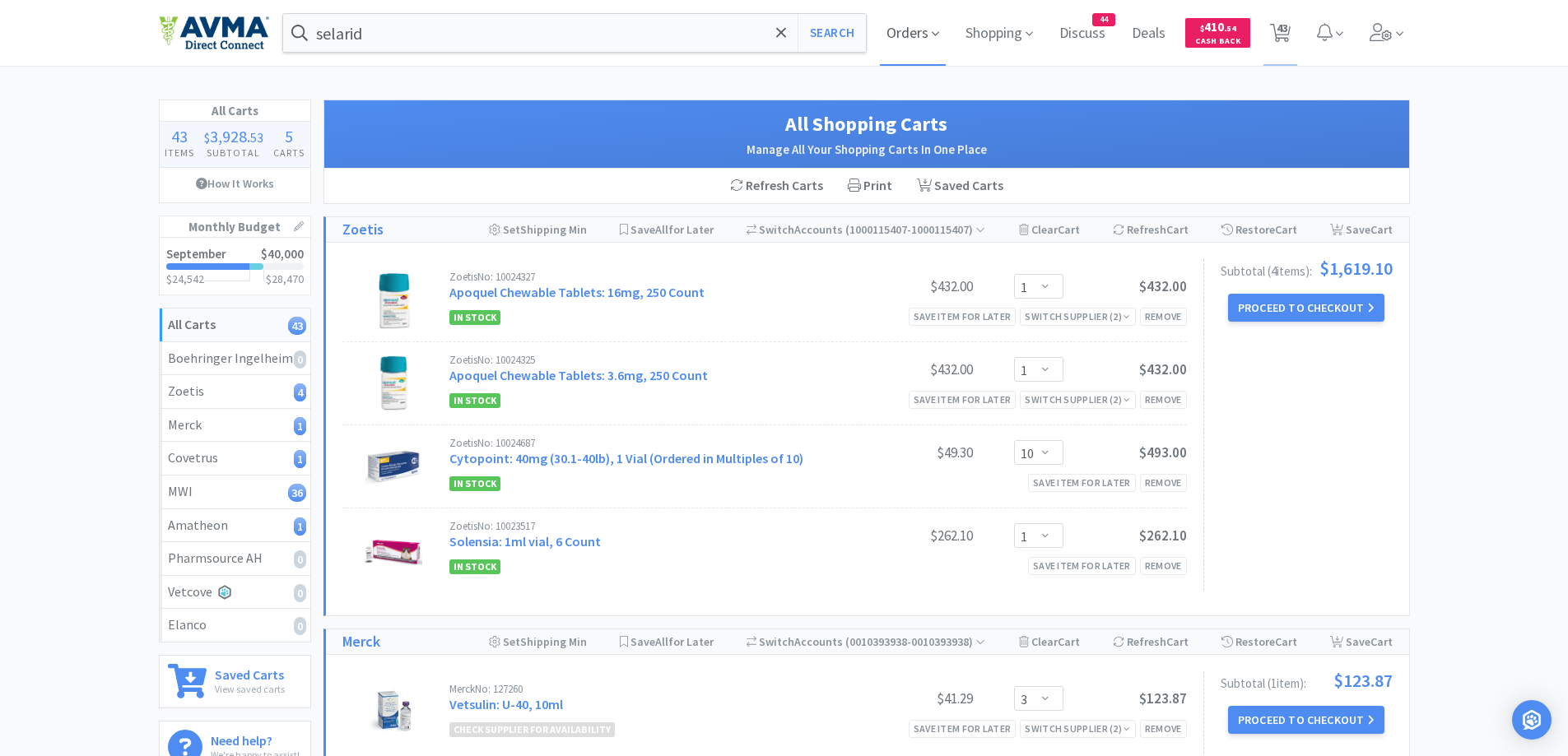
click at [896, 30] on span "Orders" at bounding box center [913, 32] width 66 height 66
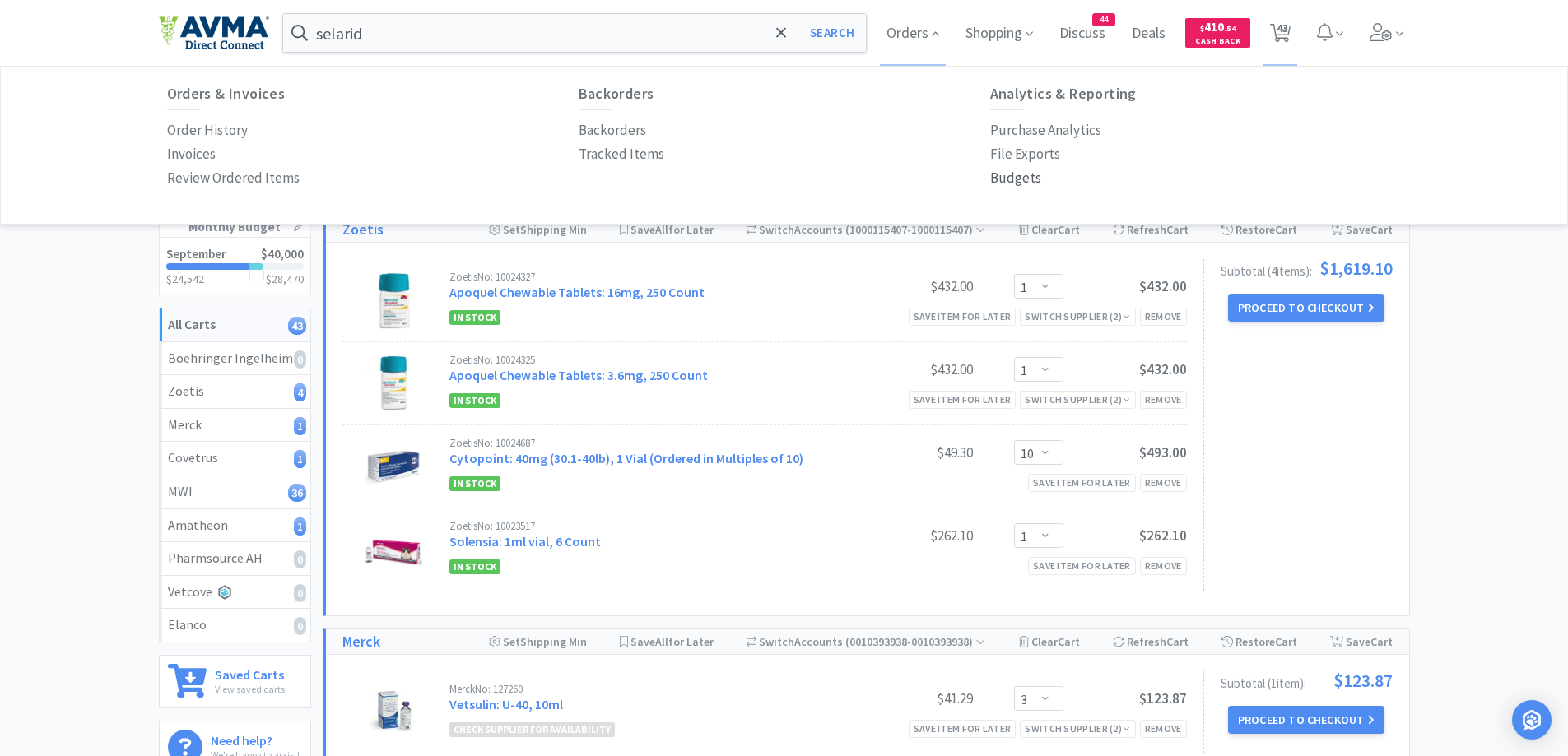
click at [1012, 175] on p "Budgets" at bounding box center [1015, 178] width 51 height 22
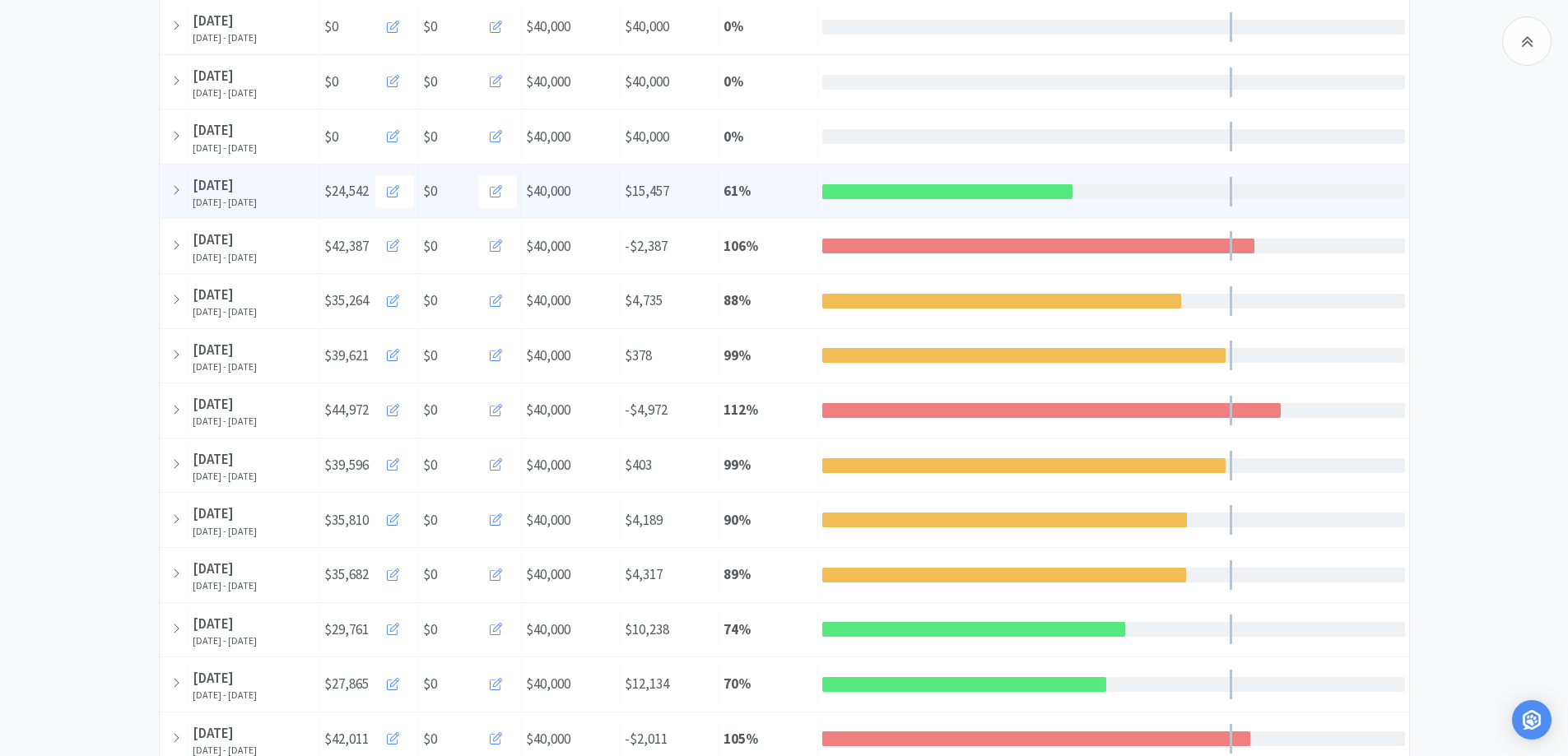
scroll to position [329, 0]
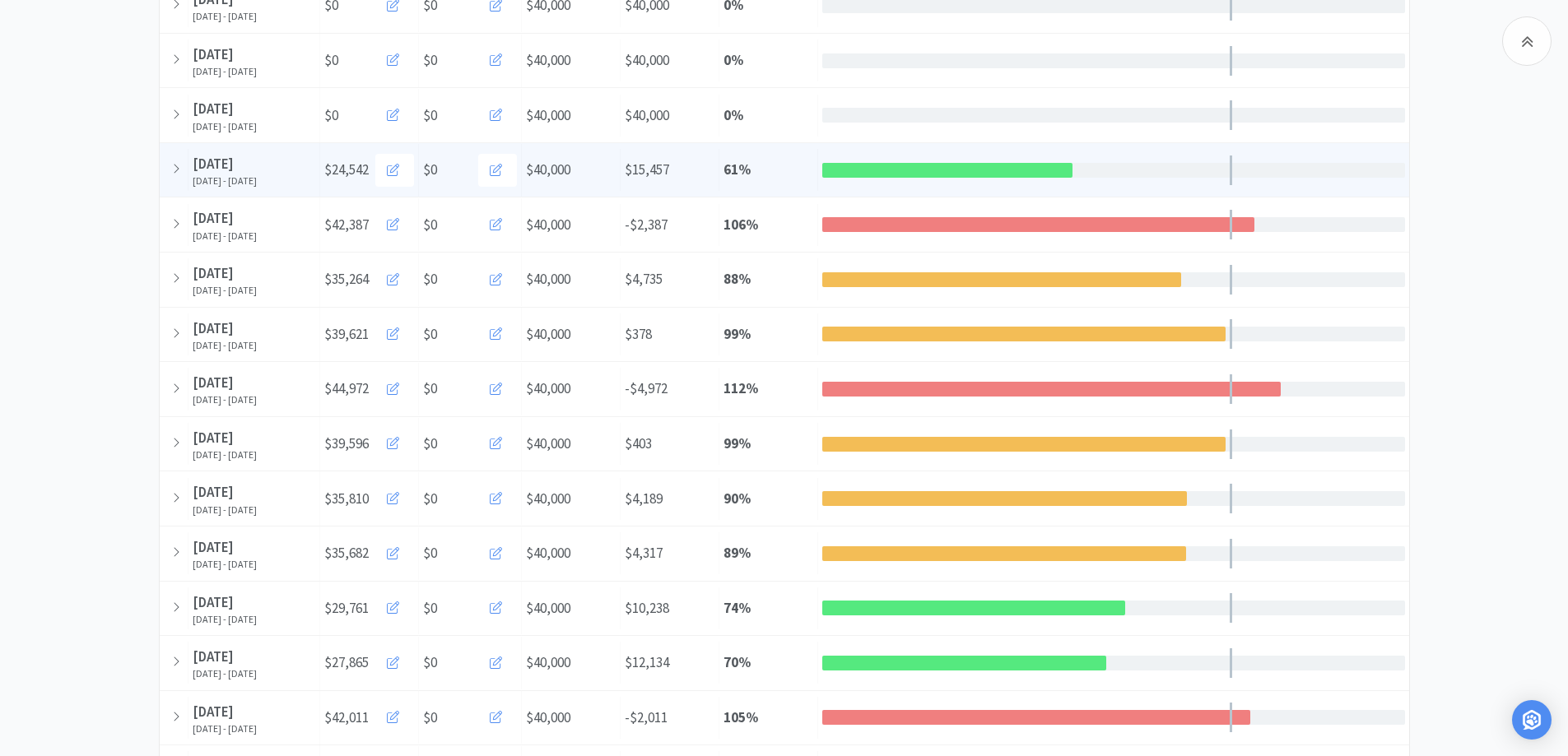
click at [568, 170] on span "$40,000" at bounding box center [548, 170] width 44 height 18
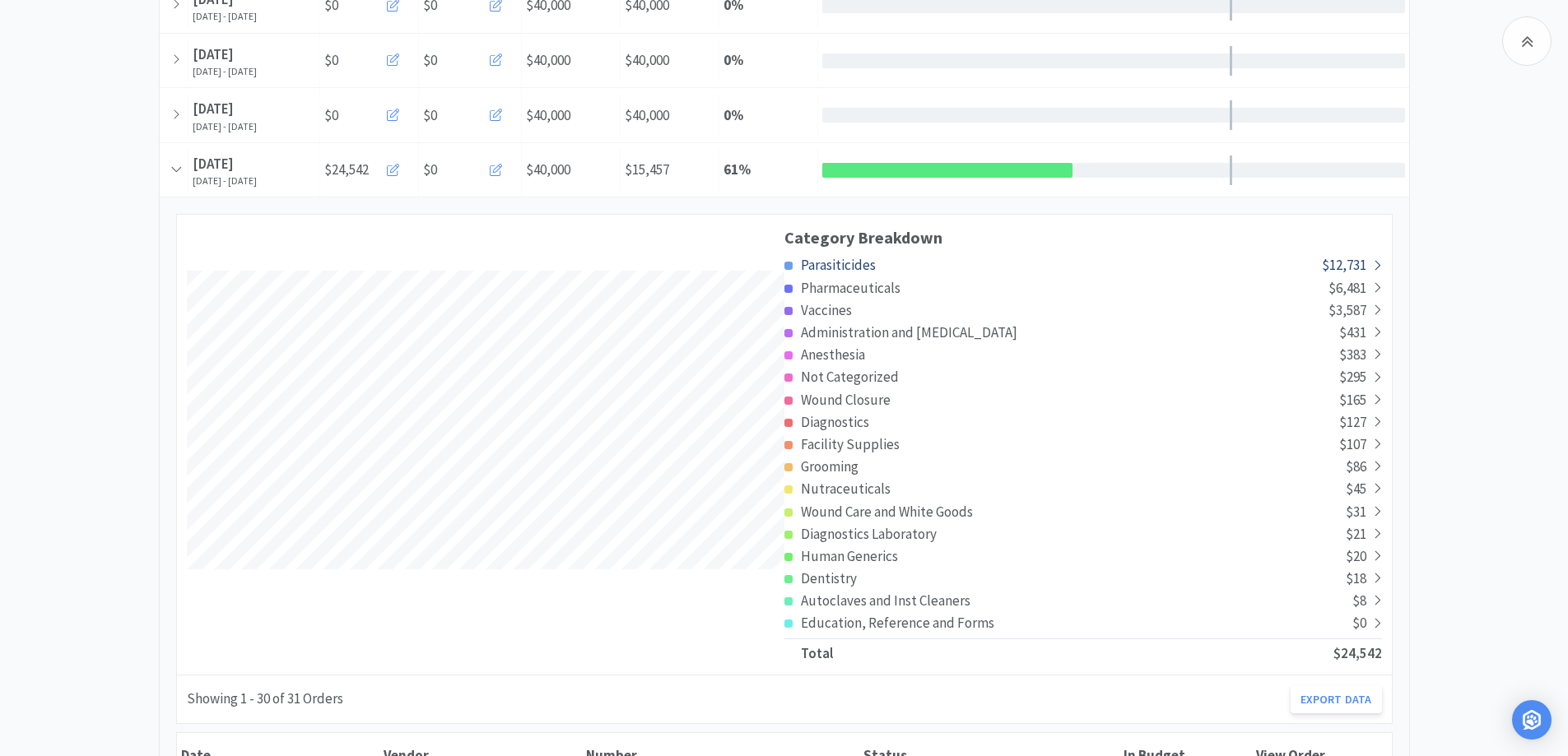
click at [840, 257] on span "Parasiticides" at bounding box center [838, 265] width 75 height 18
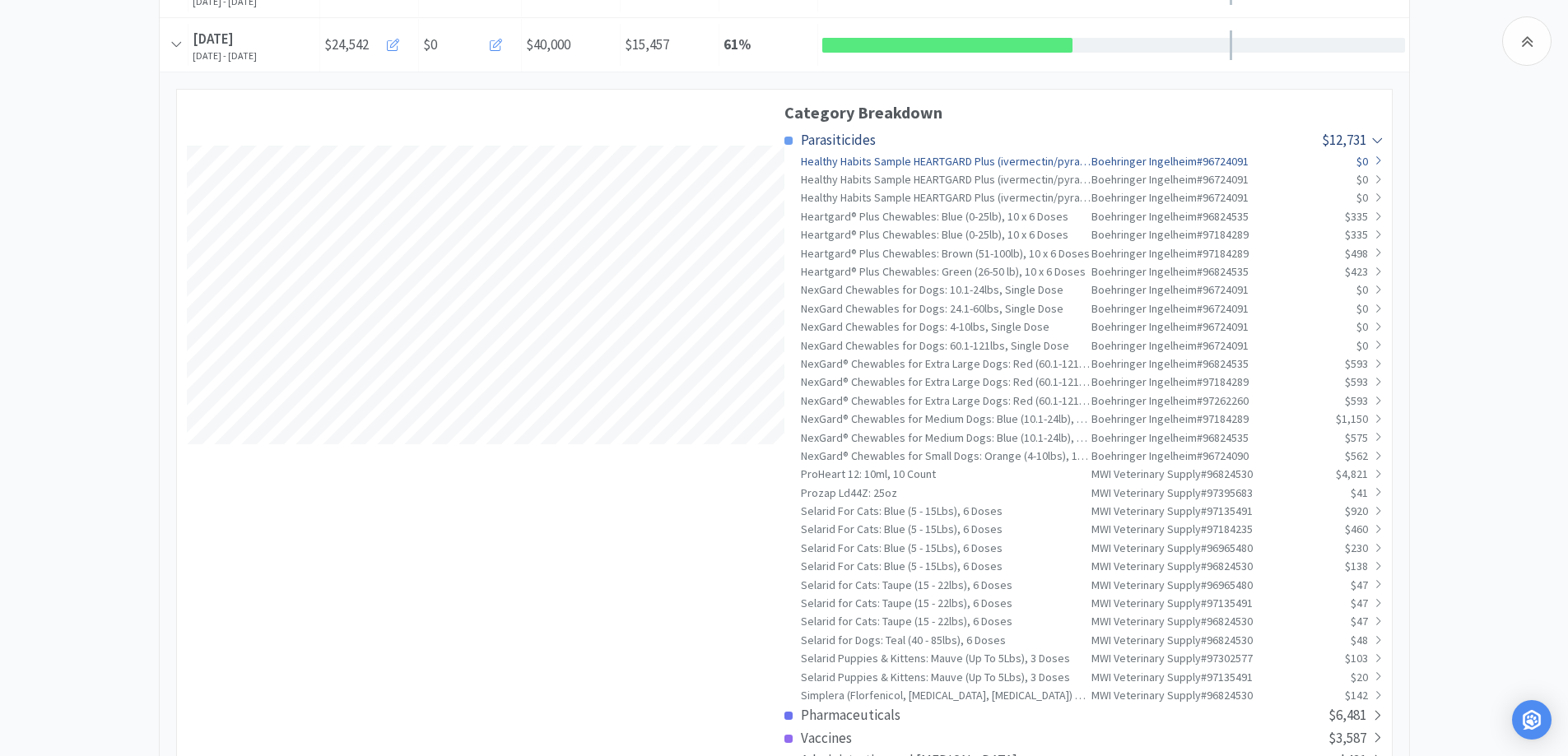
scroll to position [494, 0]
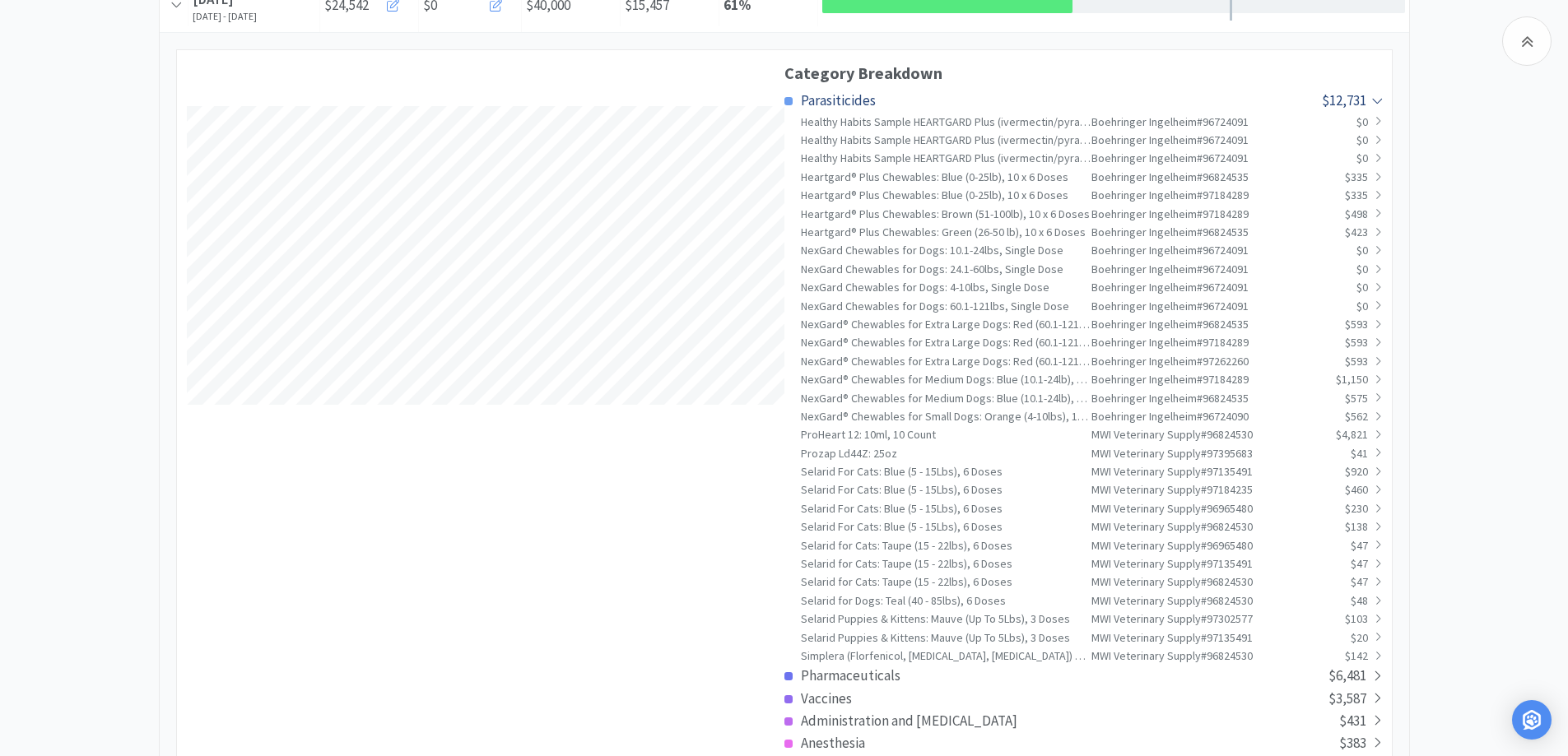
click at [1297, 97] on div "Parasiticides" at bounding box center [1053, 101] width 537 height 22
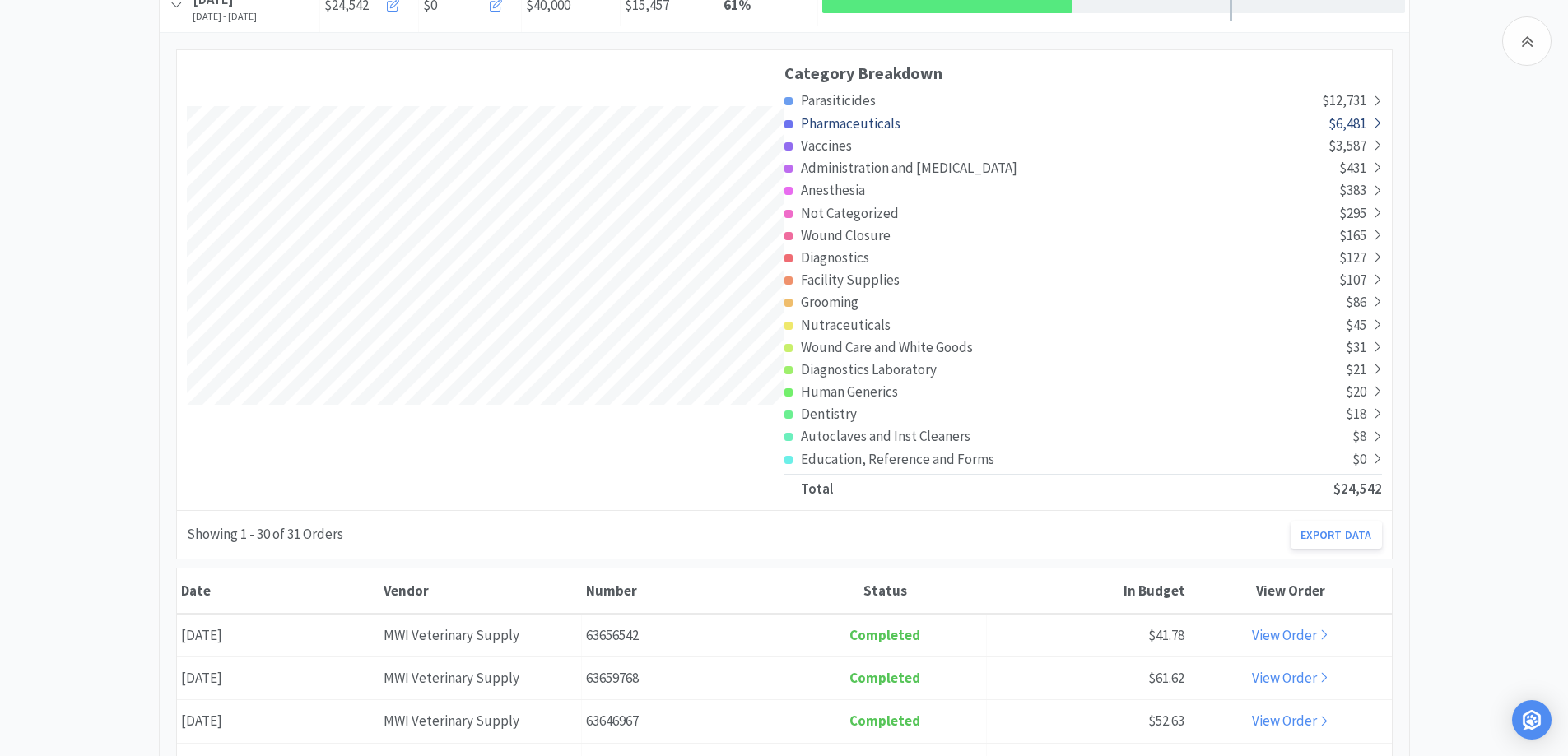
scroll to position [3105, 1250]
click at [893, 126] on span "Pharmaceuticals" at bounding box center [851, 124] width 100 height 18
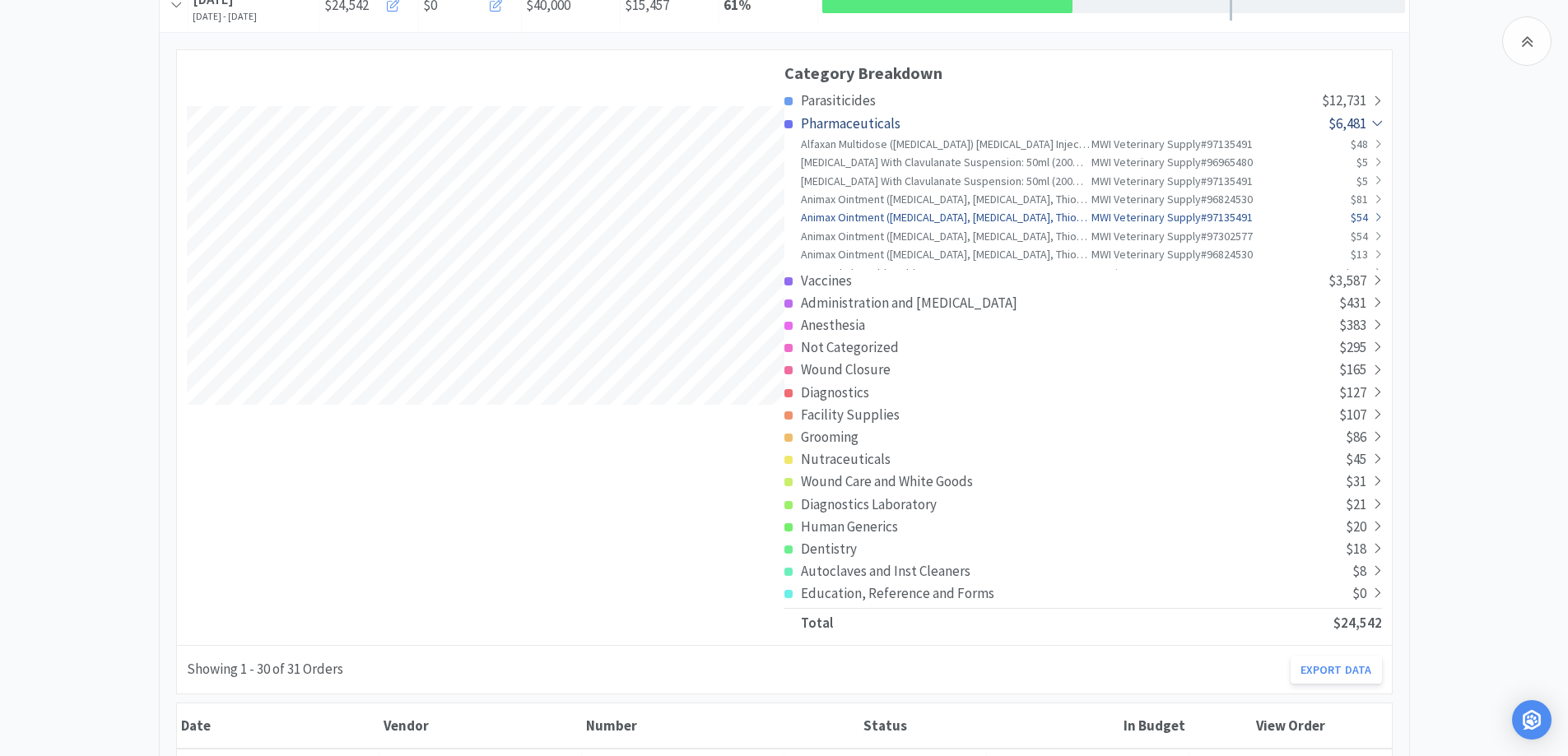
scroll to position [0, 0]
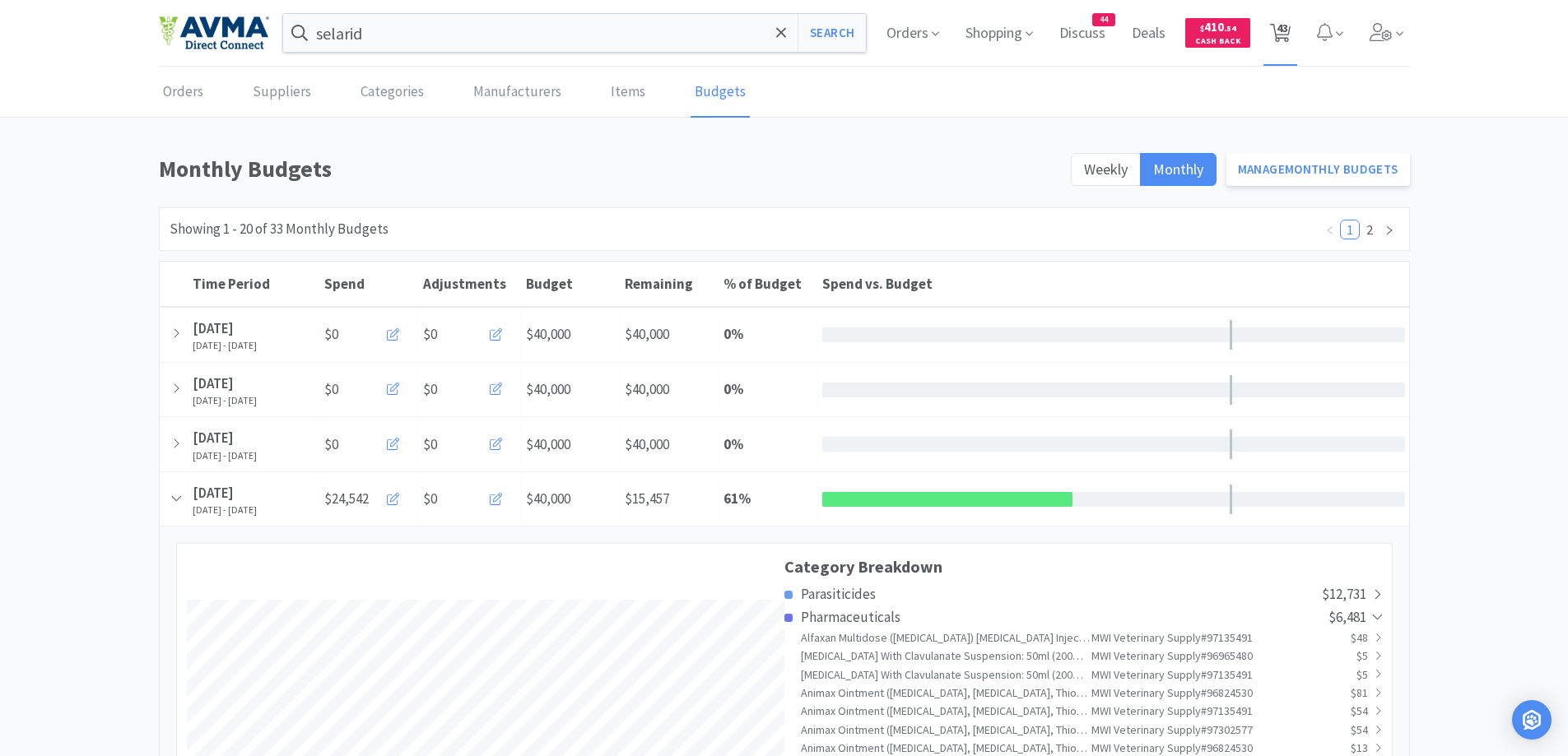
click at [1279, 35] on span "43" at bounding box center [1282, 28] width 11 height 66
select select "1"
select select "10"
select select "1"
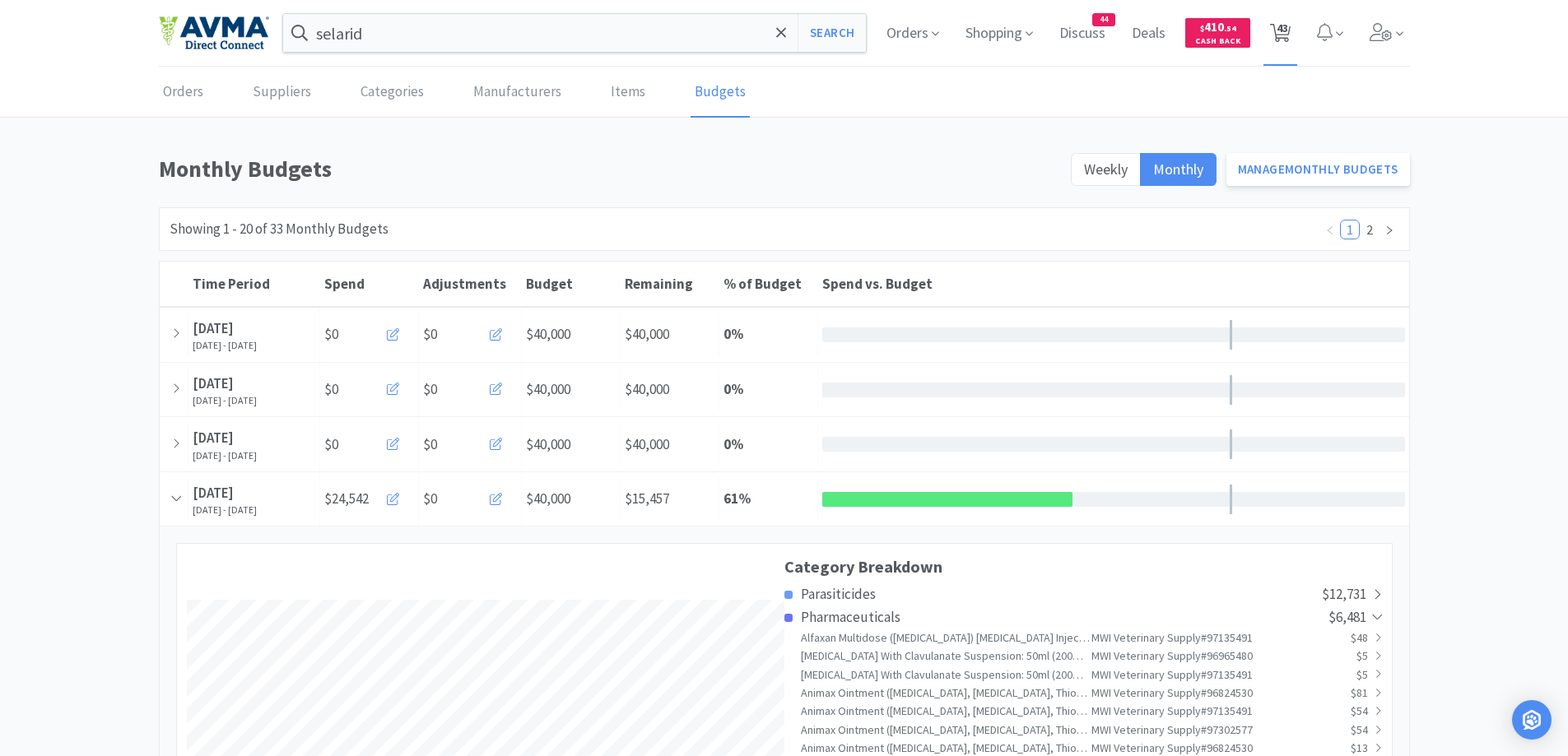
select select "3"
select select "1"
select select "3"
select select "1"
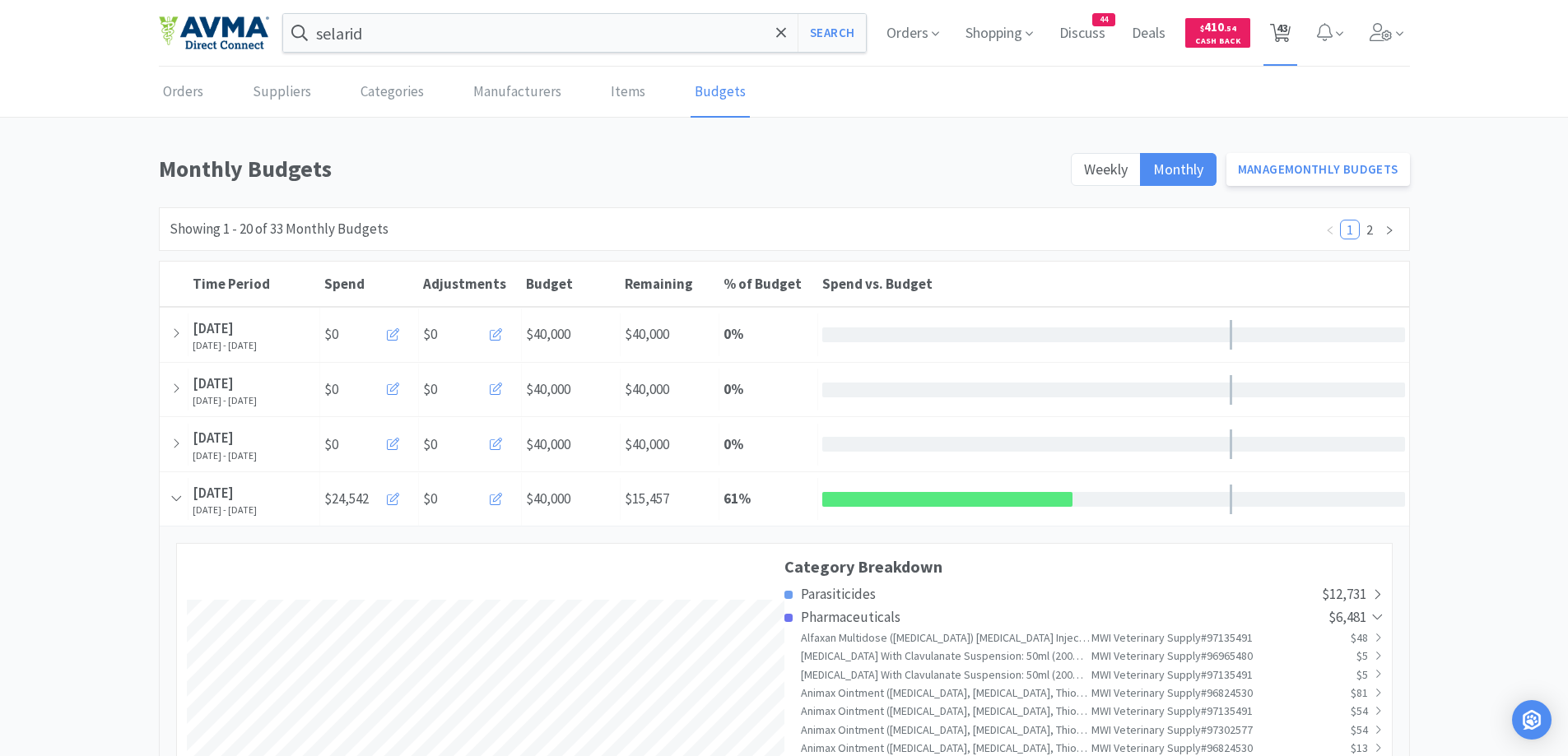
select select "3"
select select "1"
select select "25"
select select "1"
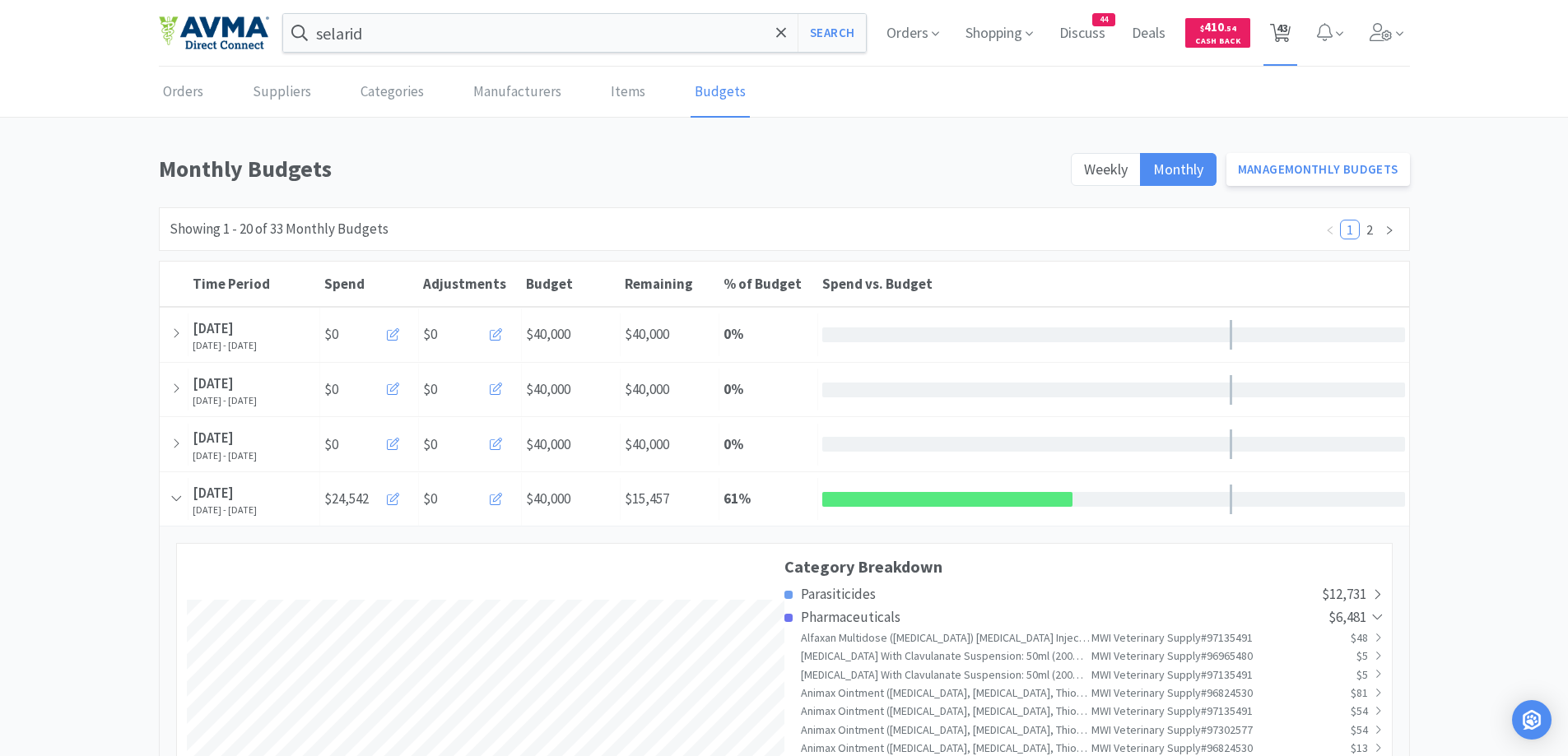
select select "1"
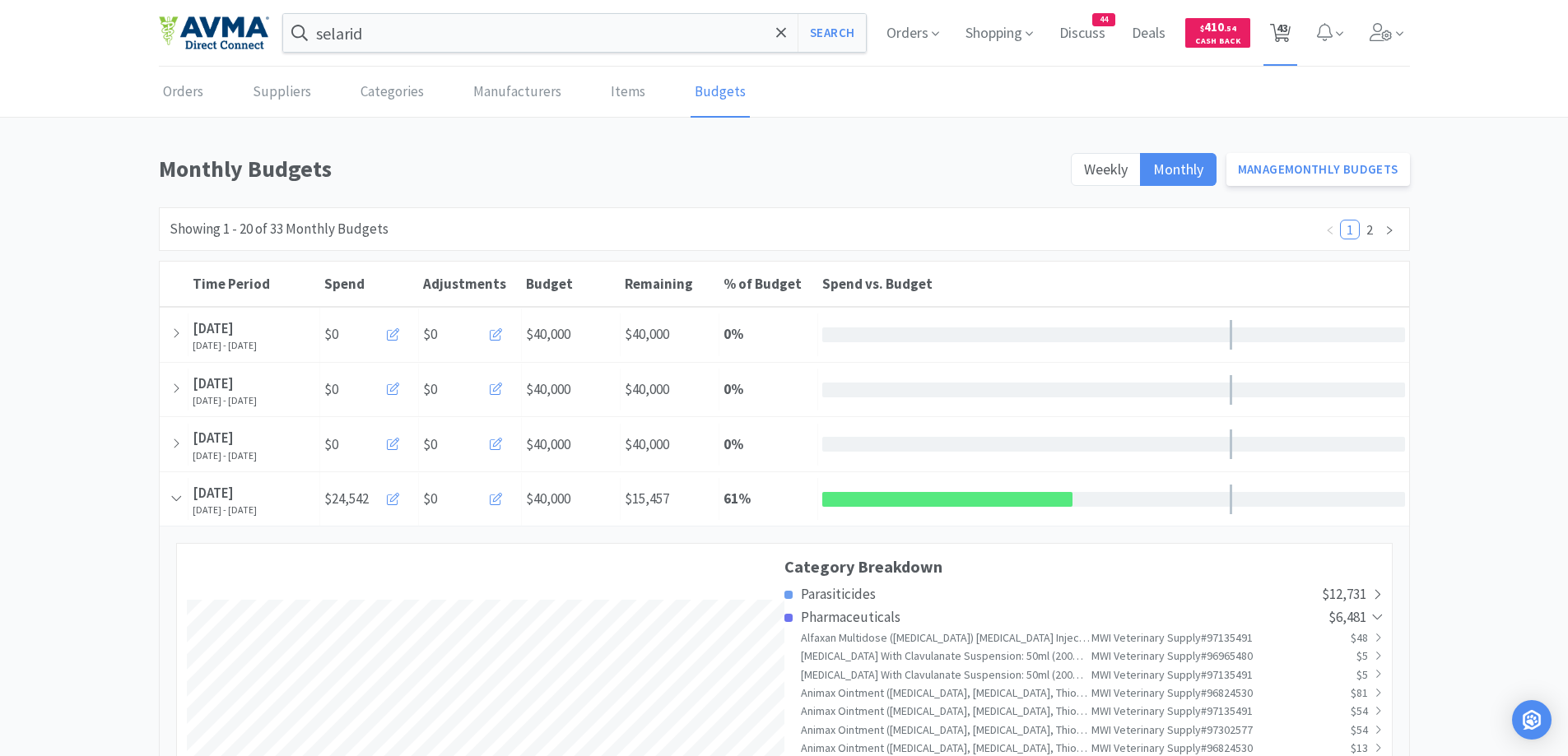
select select "2"
select select "1"
select select "2"
select select "1"
select select "10"
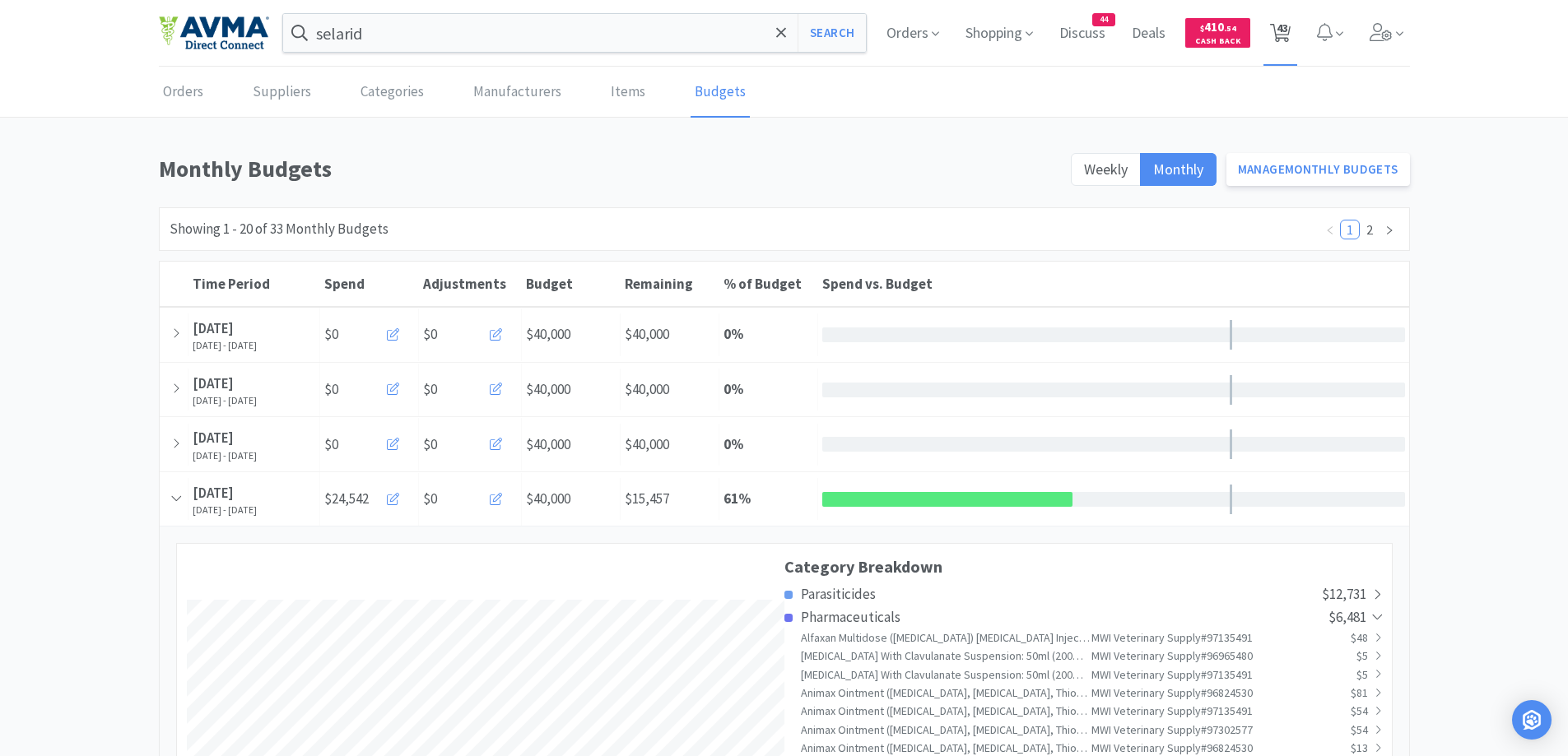
select select "1"
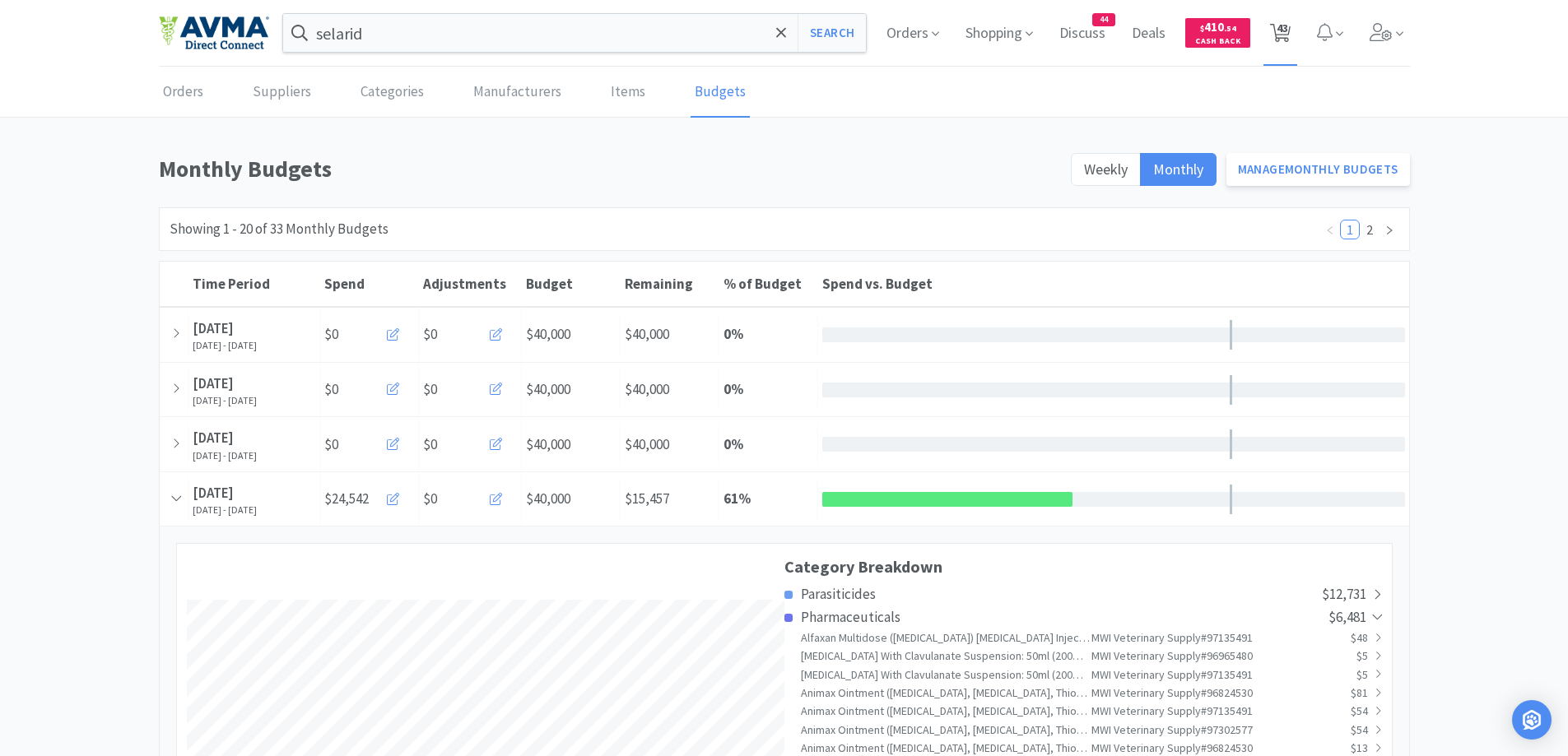
select select "1"
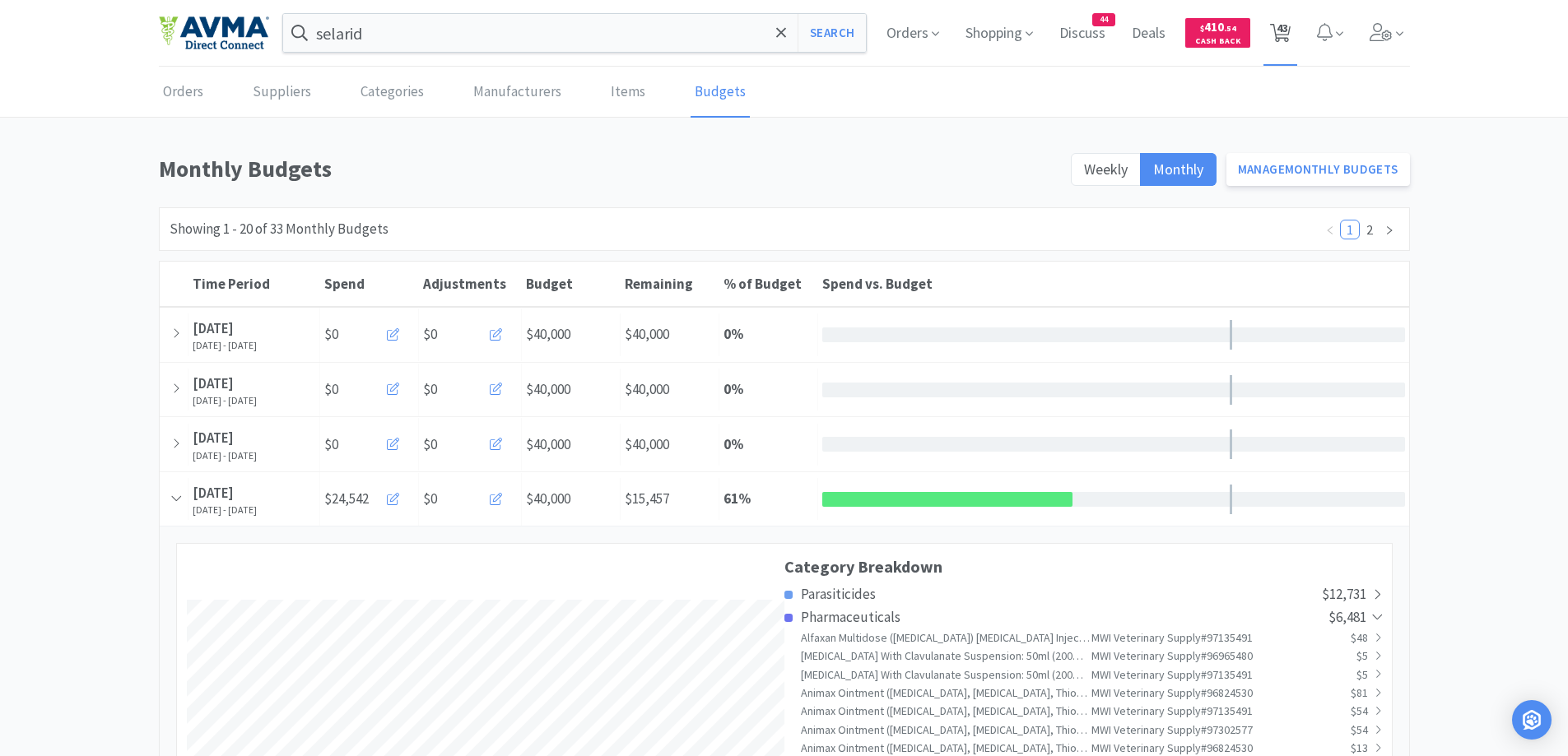
select select "1"
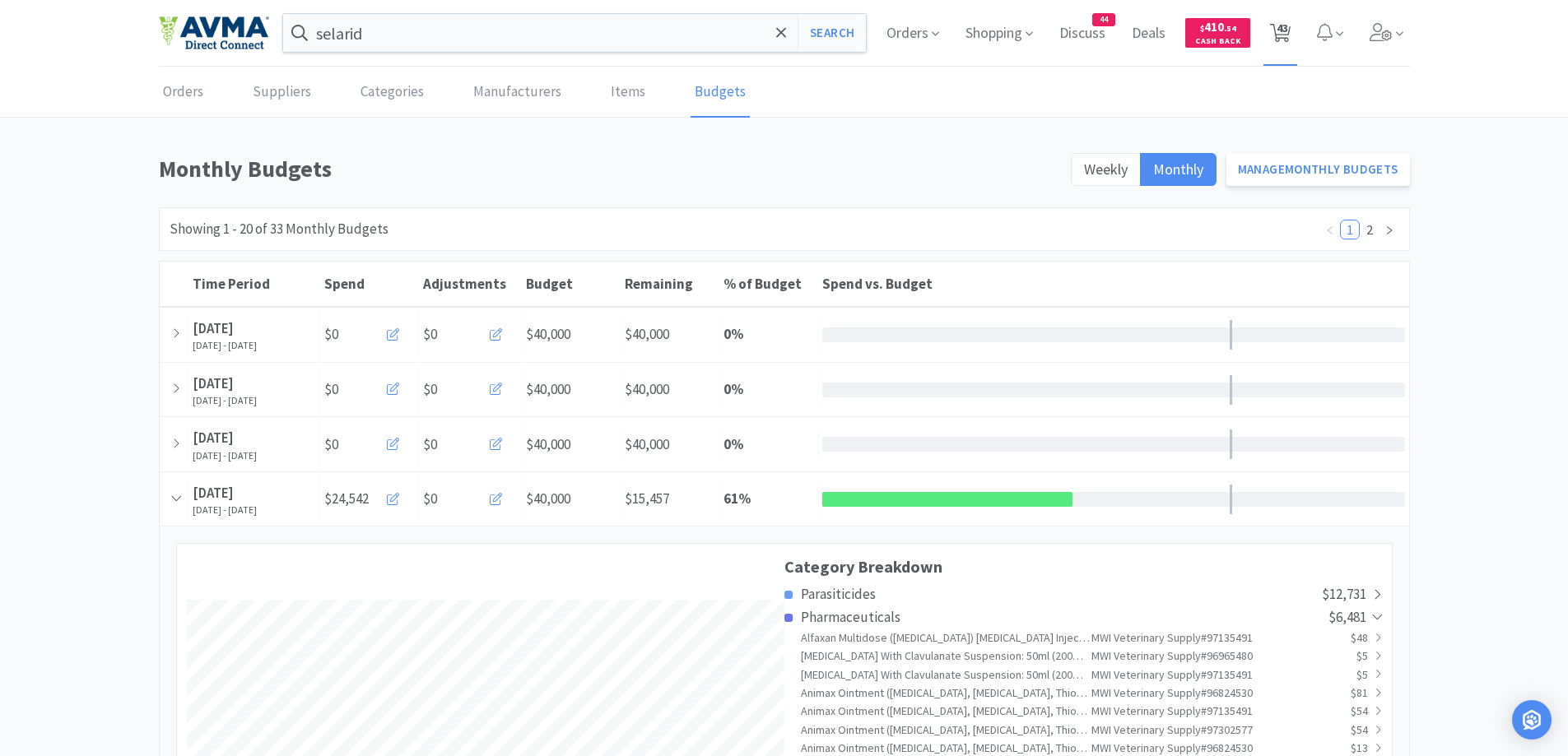
select select "1"
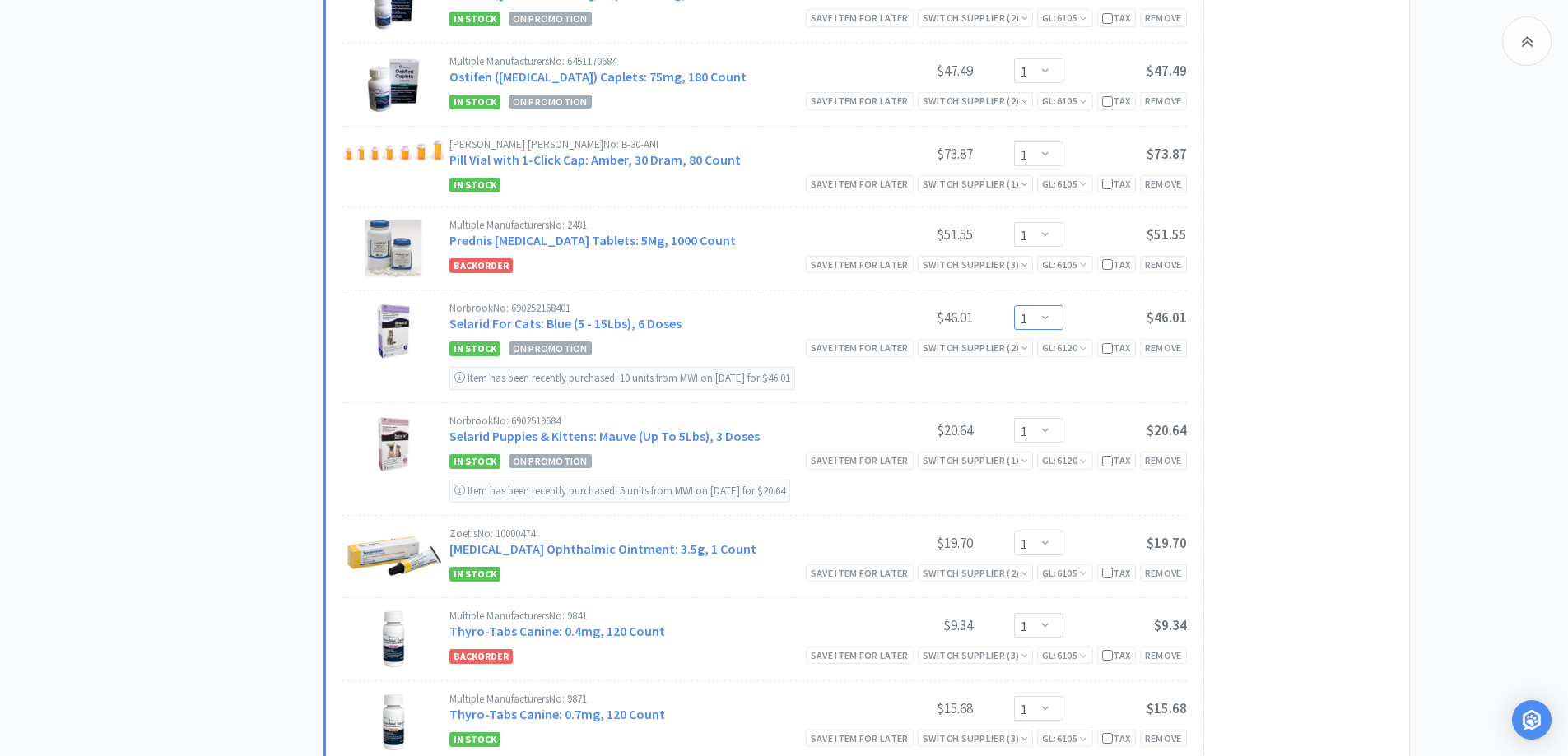
click at [1053, 316] on select "Enter Quantity 1 2 3 4 5 6 7 8 9 10 11 12 13 14 15 16 17 18 19 20 Enter Quantity" at bounding box center [1038, 317] width 49 height 25
click at [1014, 305] on select "Enter Quantity 1 2 3 4 5 6 7 8 9 10 11 12 13 14 15 16 17 18 19 20 Enter Quantity" at bounding box center [1038, 317] width 49 height 25
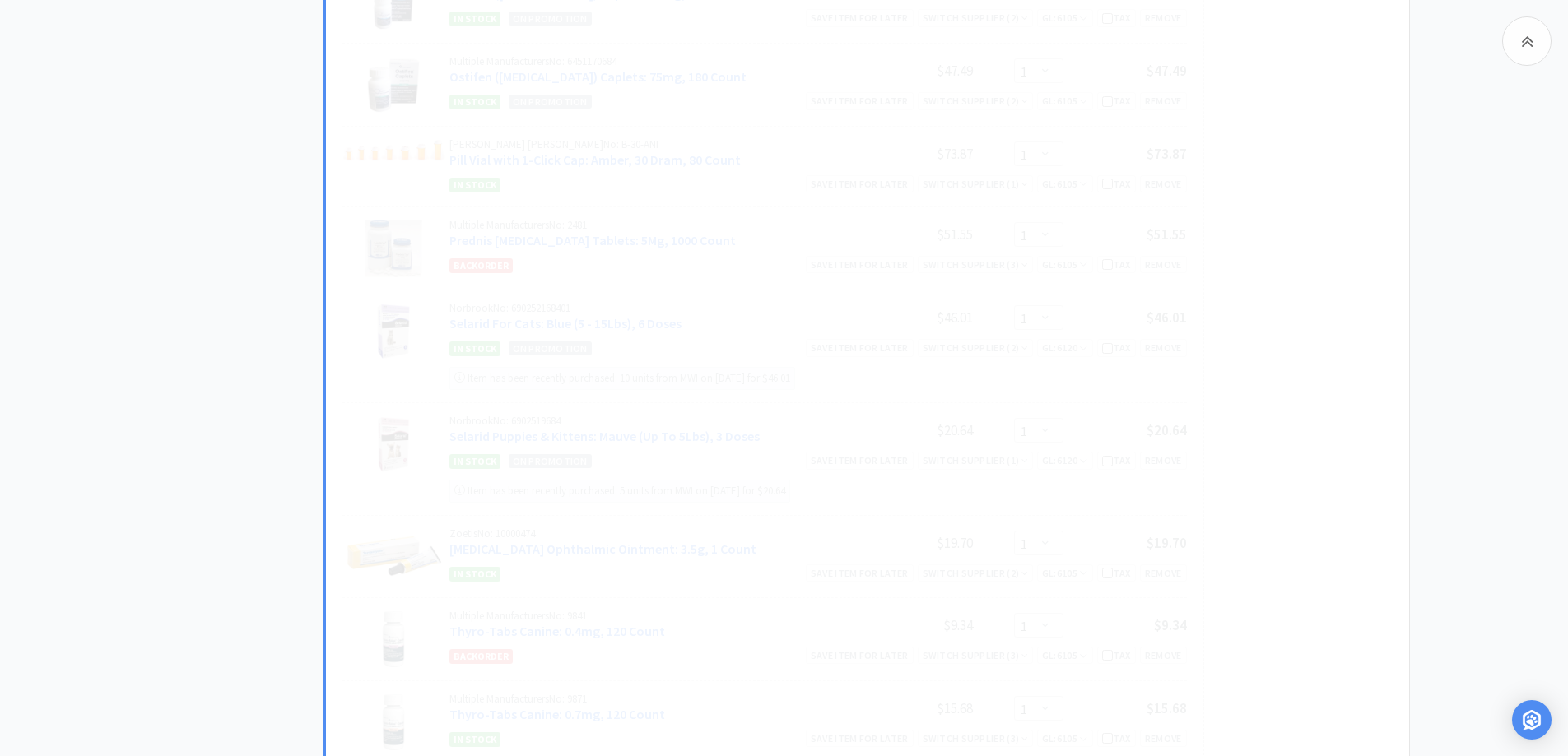
select select "2"
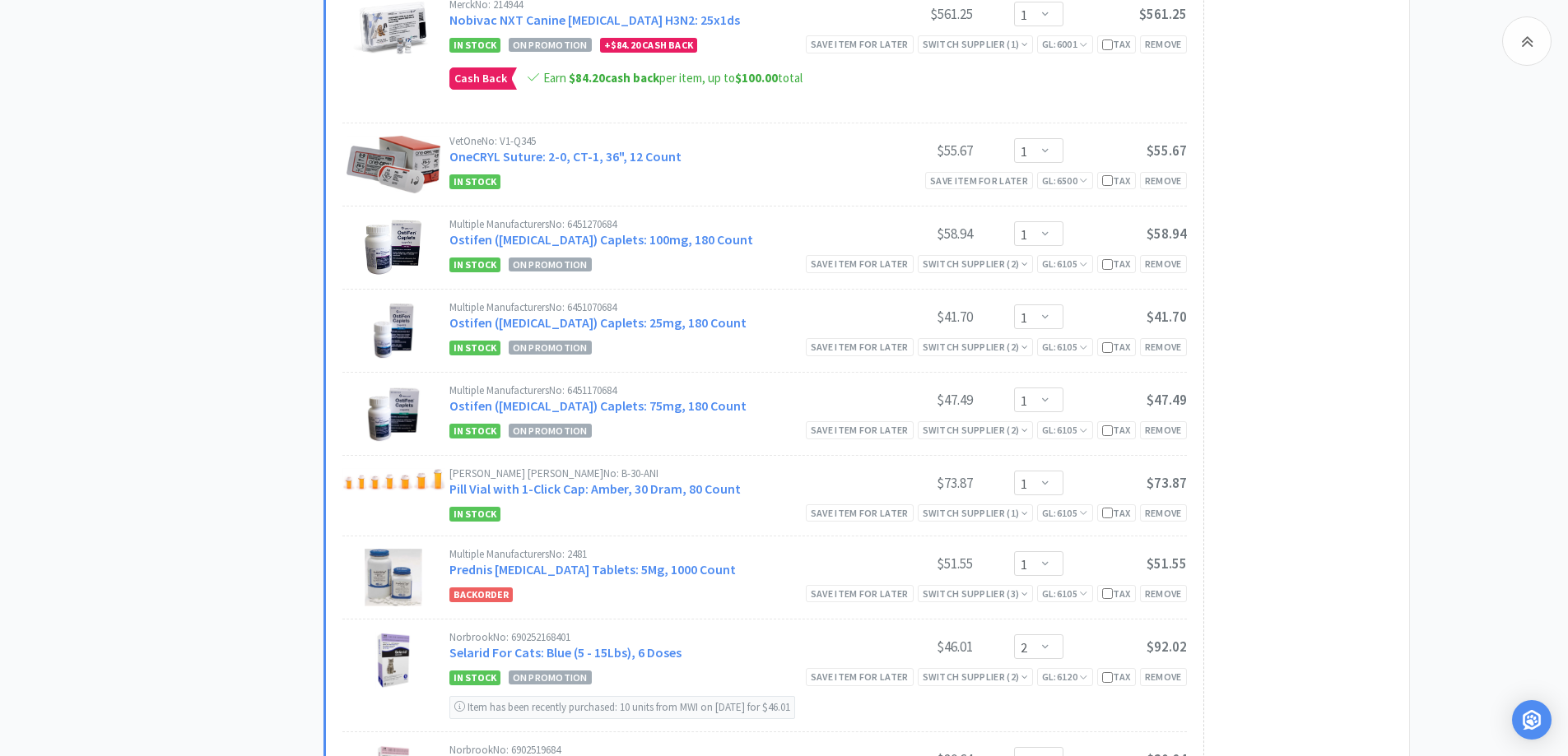
scroll to position [2634, 0]
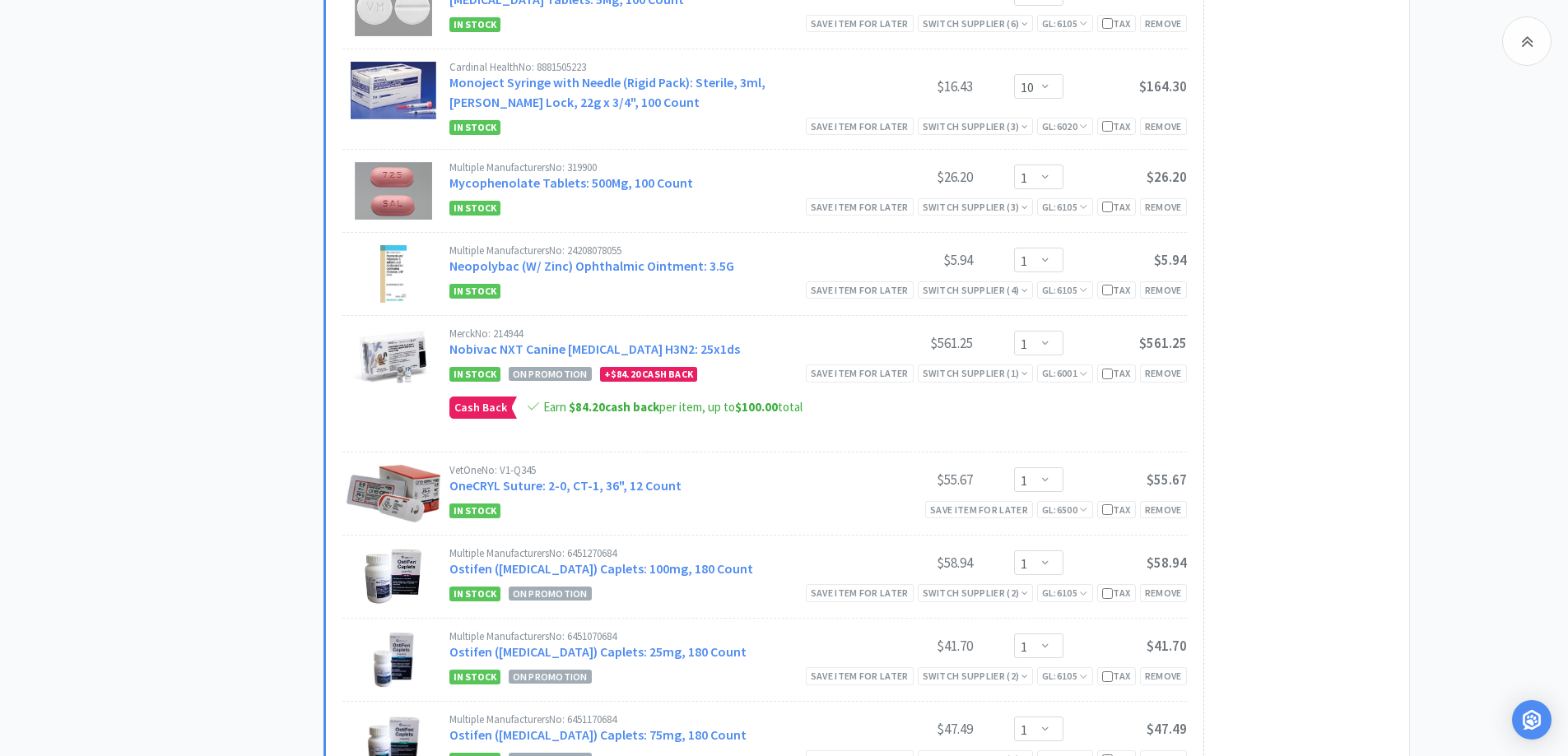
click at [198, 382] on div "All Carts 43 Items $ 3,974 . 54 Subtotal 5 Carts How It Works Monthly Budget Se…" at bounding box center [241, 61] width 165 height 5191
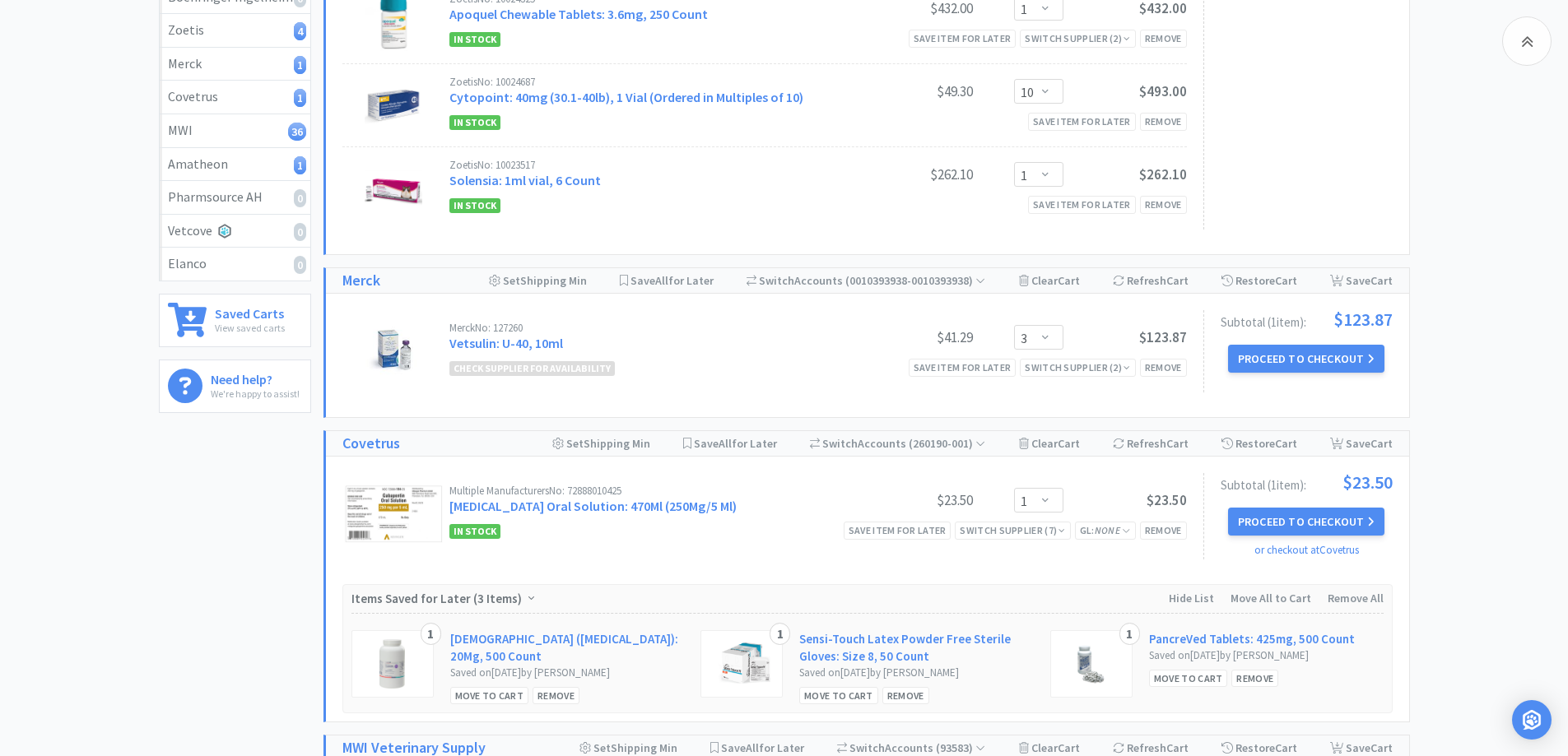
scroll to position [329, 0]
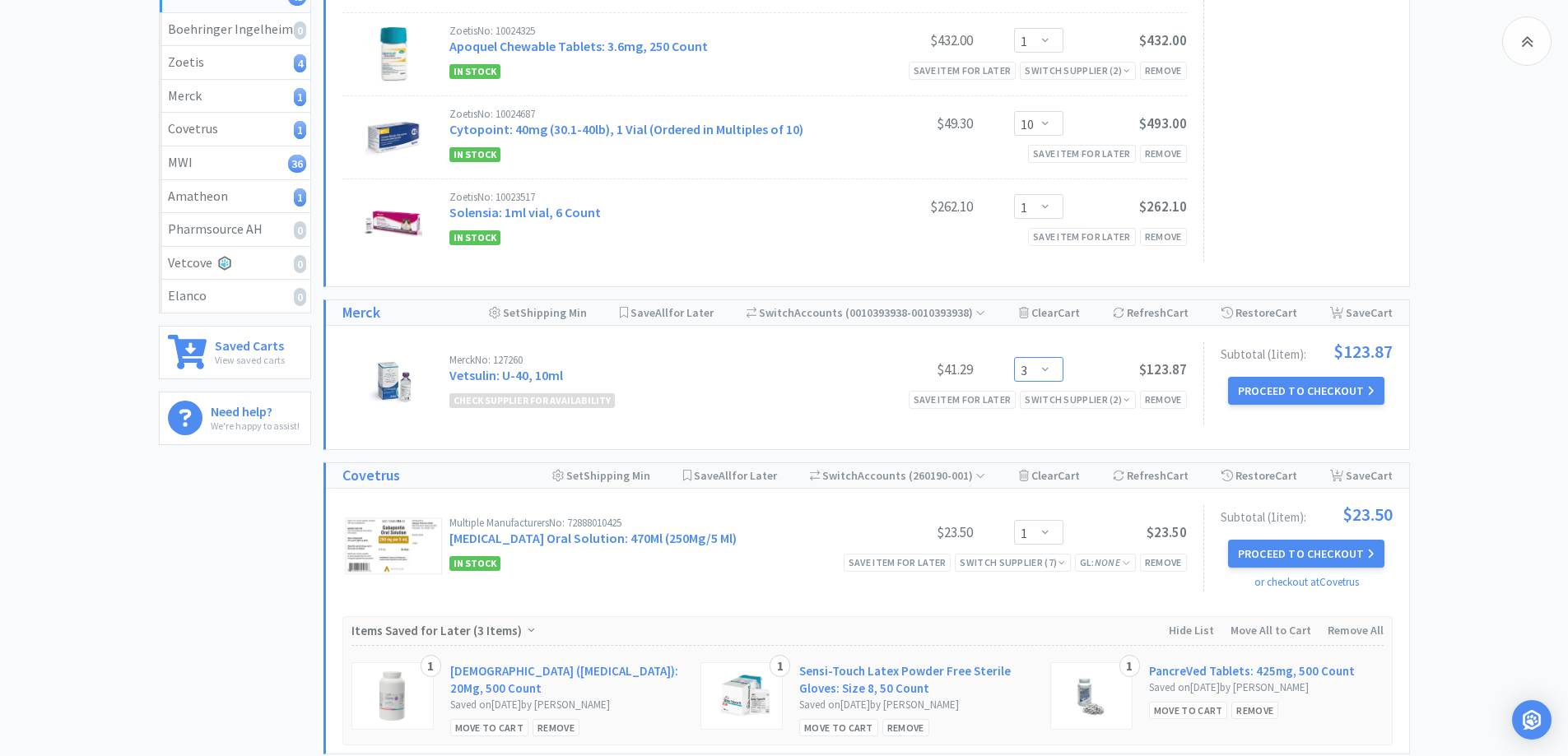
click at [1054, 368] on select "Enter Quantity 2 3 4 5 6 7 8 9 10 11 12 13 14 15 16 17 18 19 20 21 Enter Quanti…" at bounding box center [1038, 369] width 49 height 25
click at [1014, 357] on select "Enter Quantity 2 3 4 5 6 7 8 9 10 11 12 13 14 15 16 17 18 19 20 21 Enter Quanti…" at bounding box center [1038, 369] width 49 height 25
select select "3"
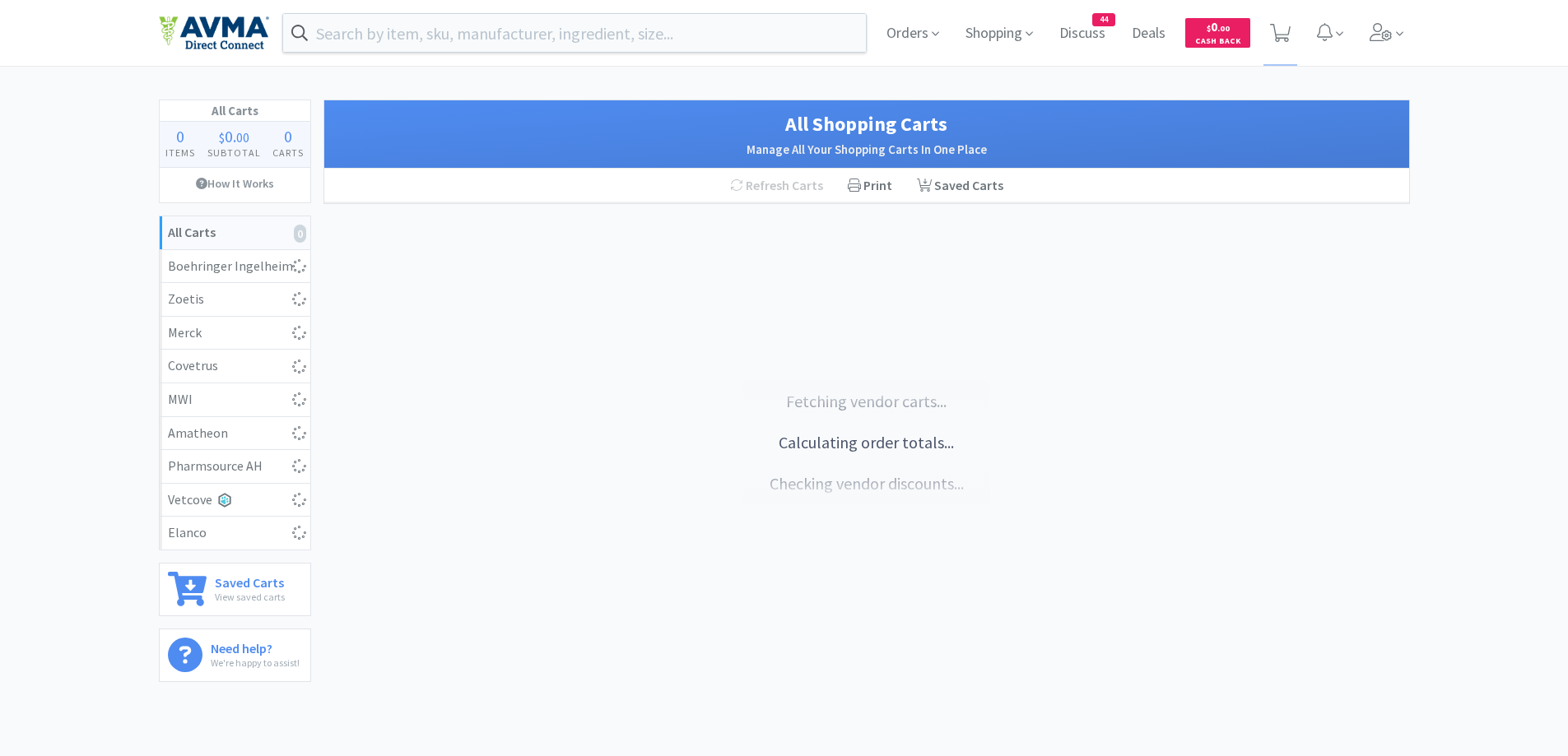
select select "3"
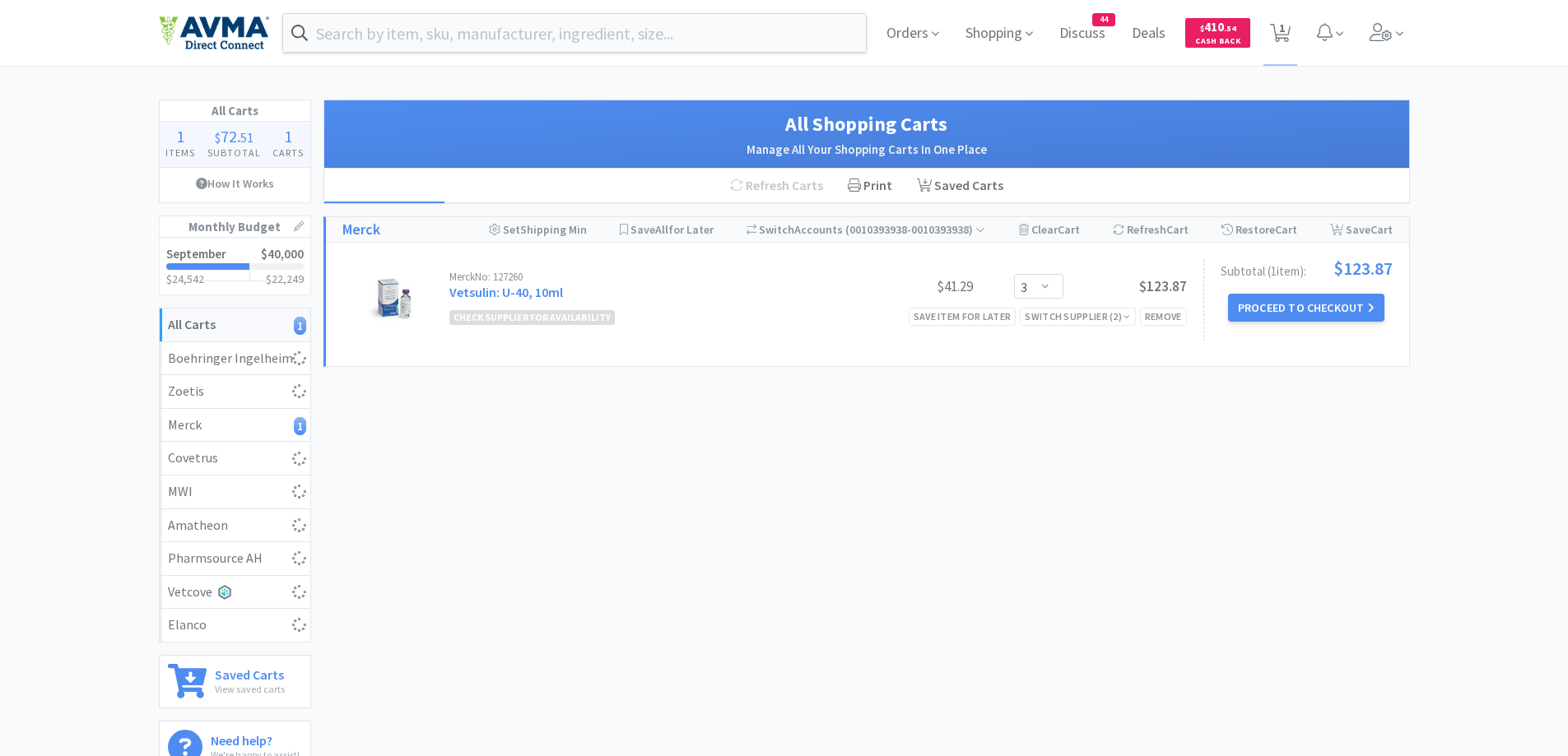
select select "3"
select select "1"
select select "3"
select select "1"
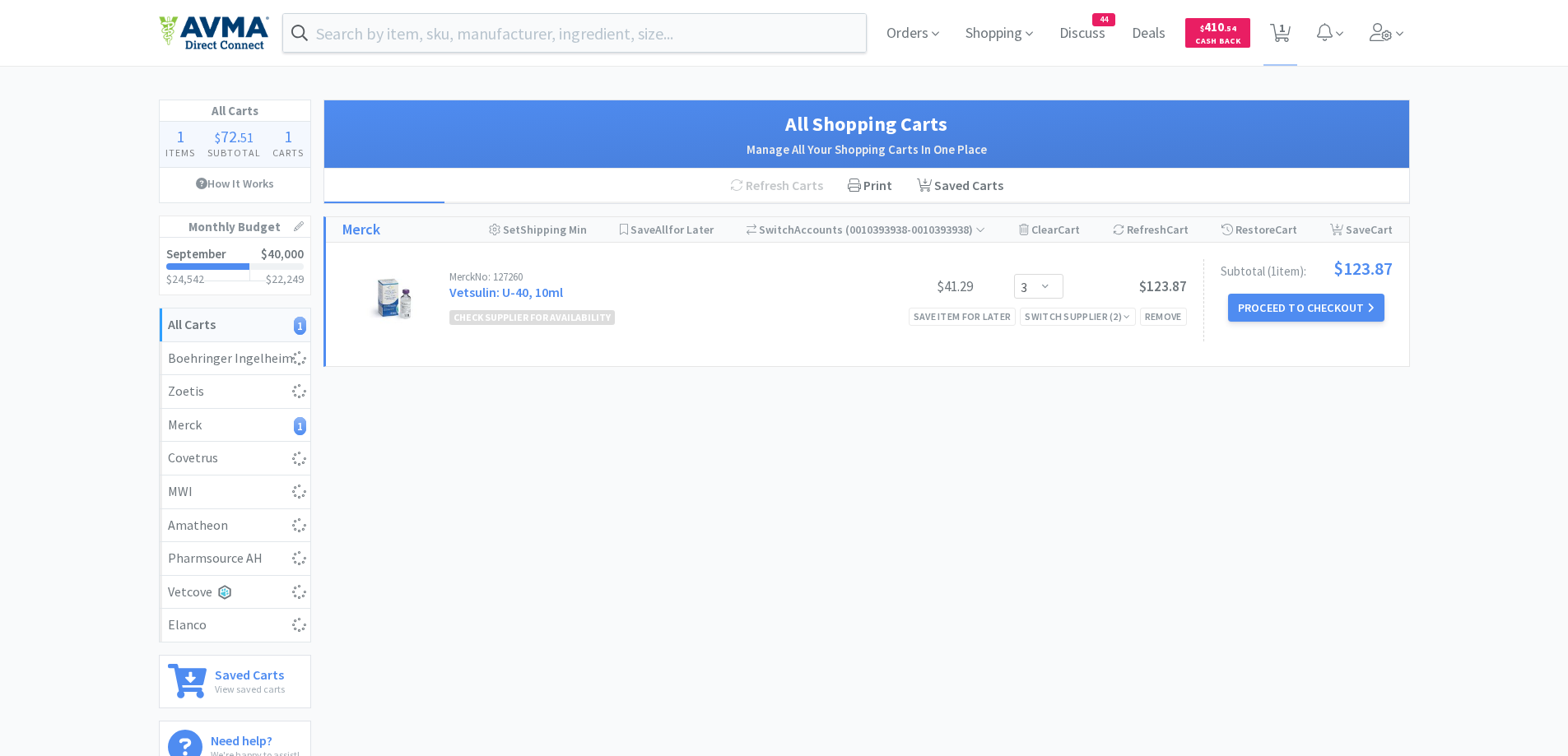
select select "25"
select select "1"
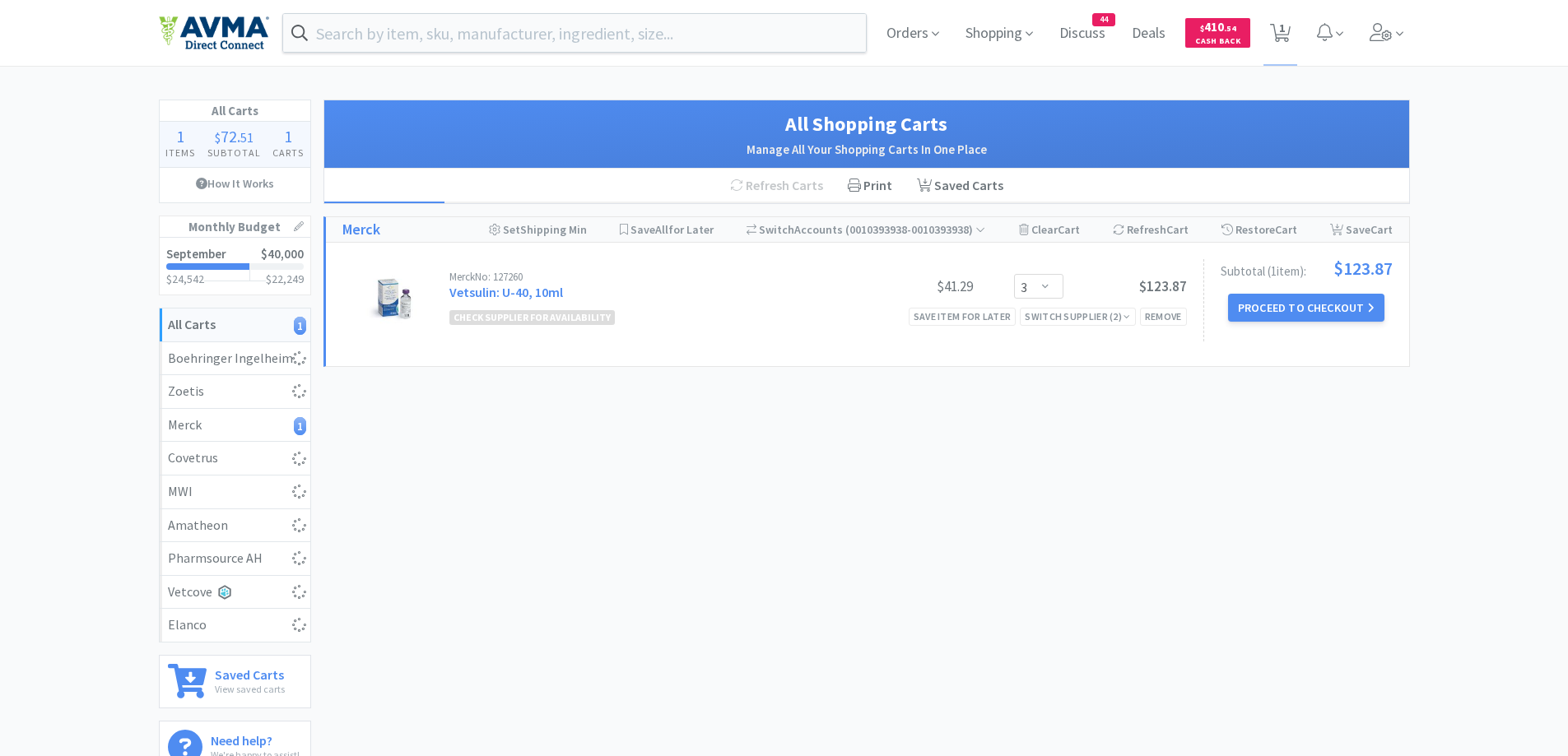
select select "1"
select select "2"
select select "1"
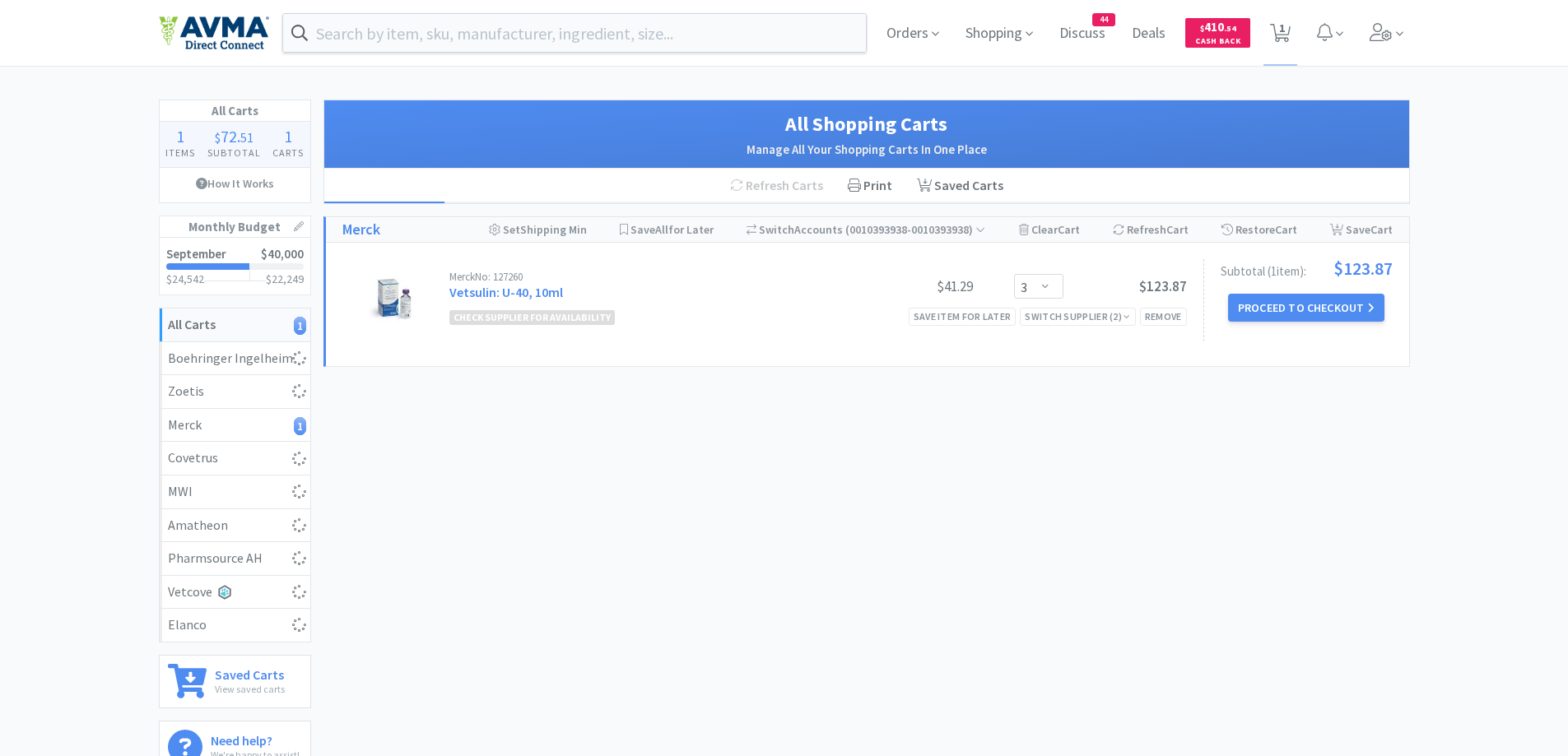
select select "2"
select select "1"
select select "10"
select select "1"
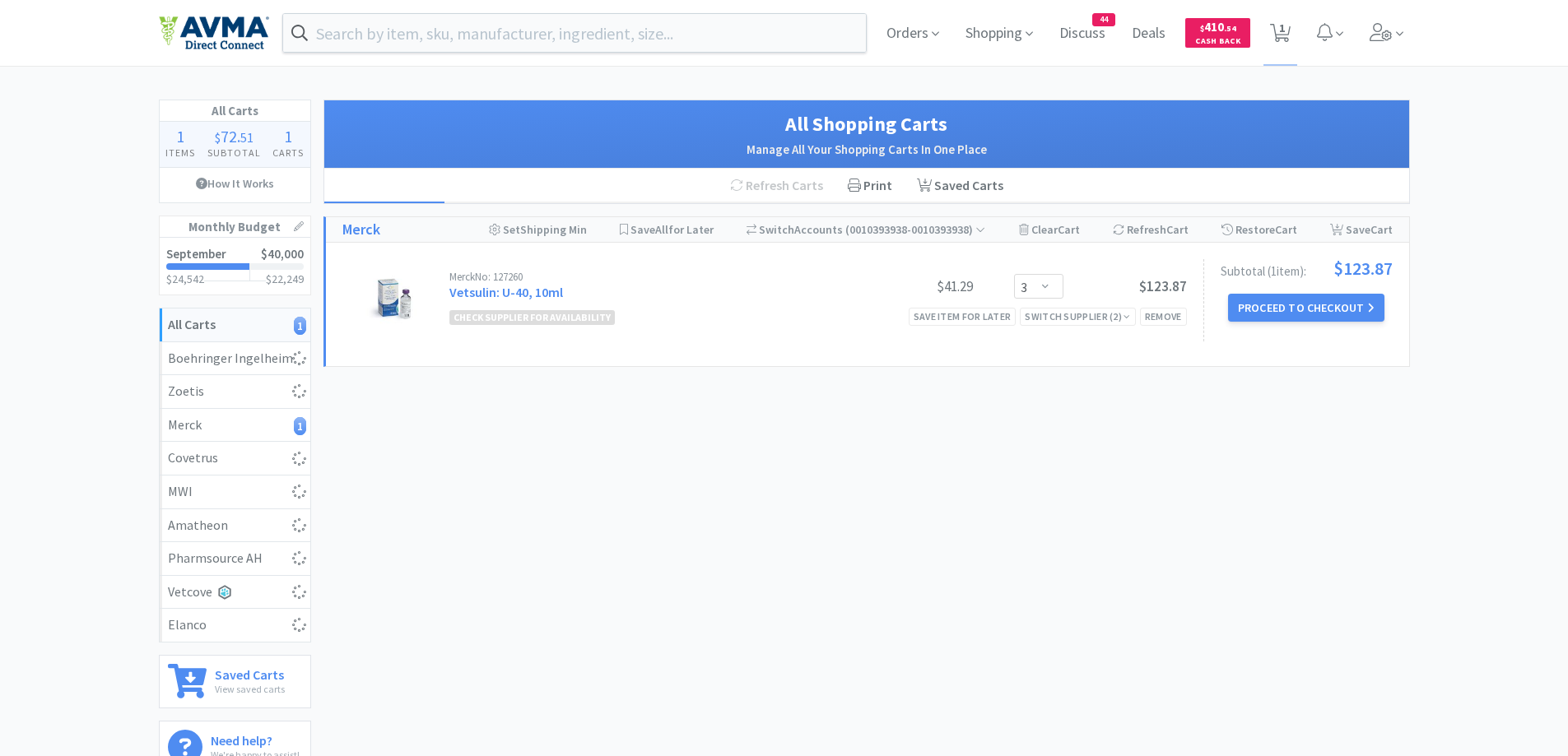
select select "1"
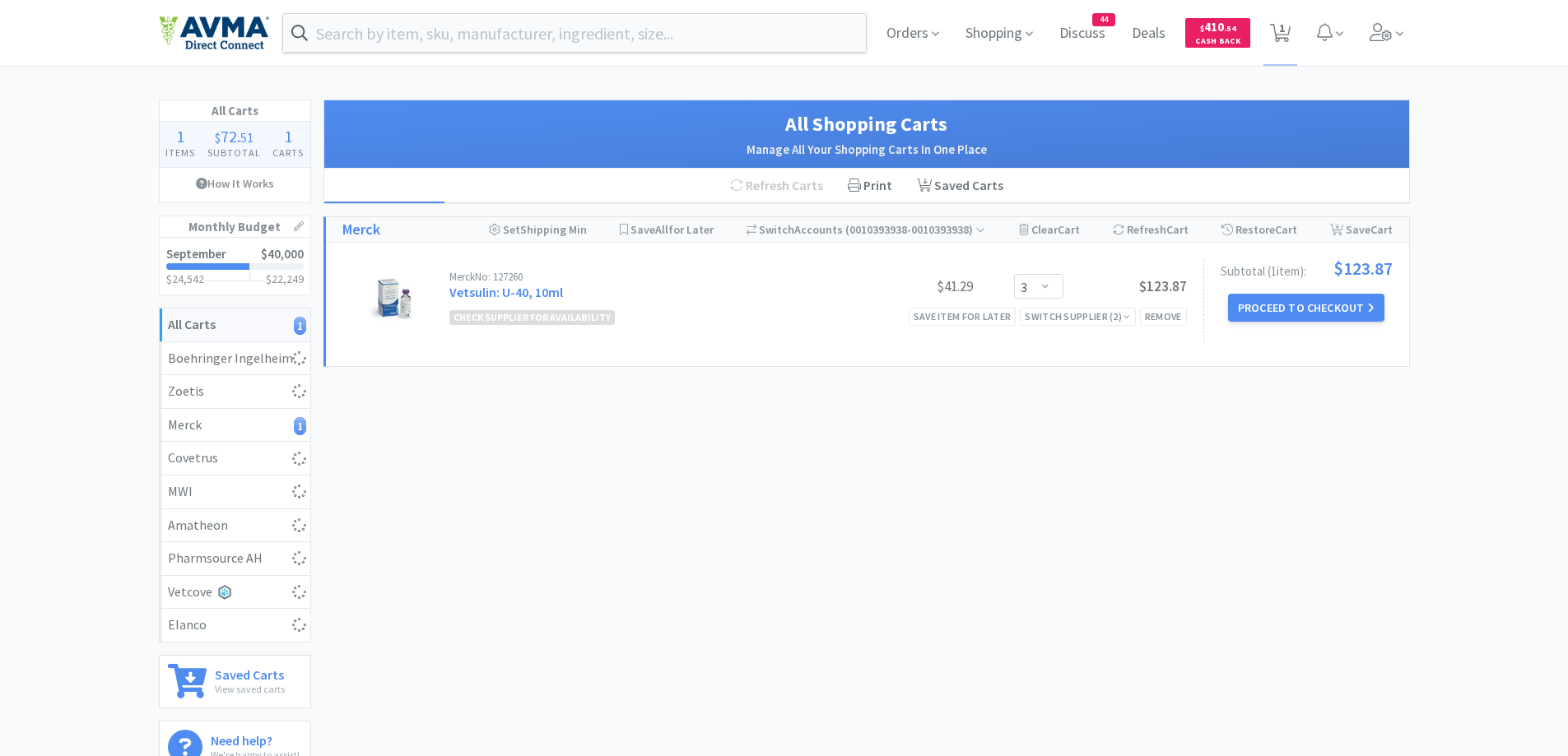
select select "1"
select select "2"
select select "1"
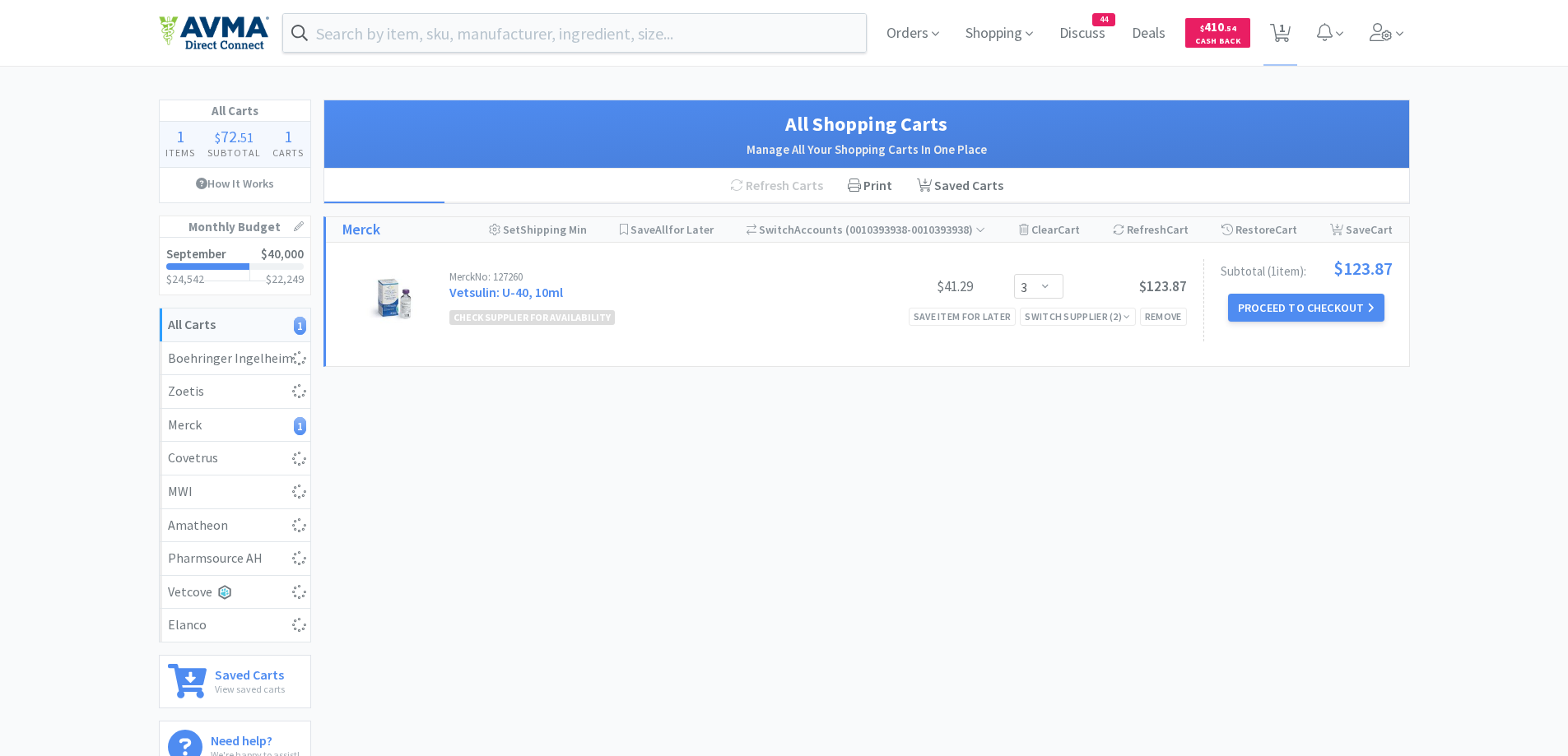
select select "1"
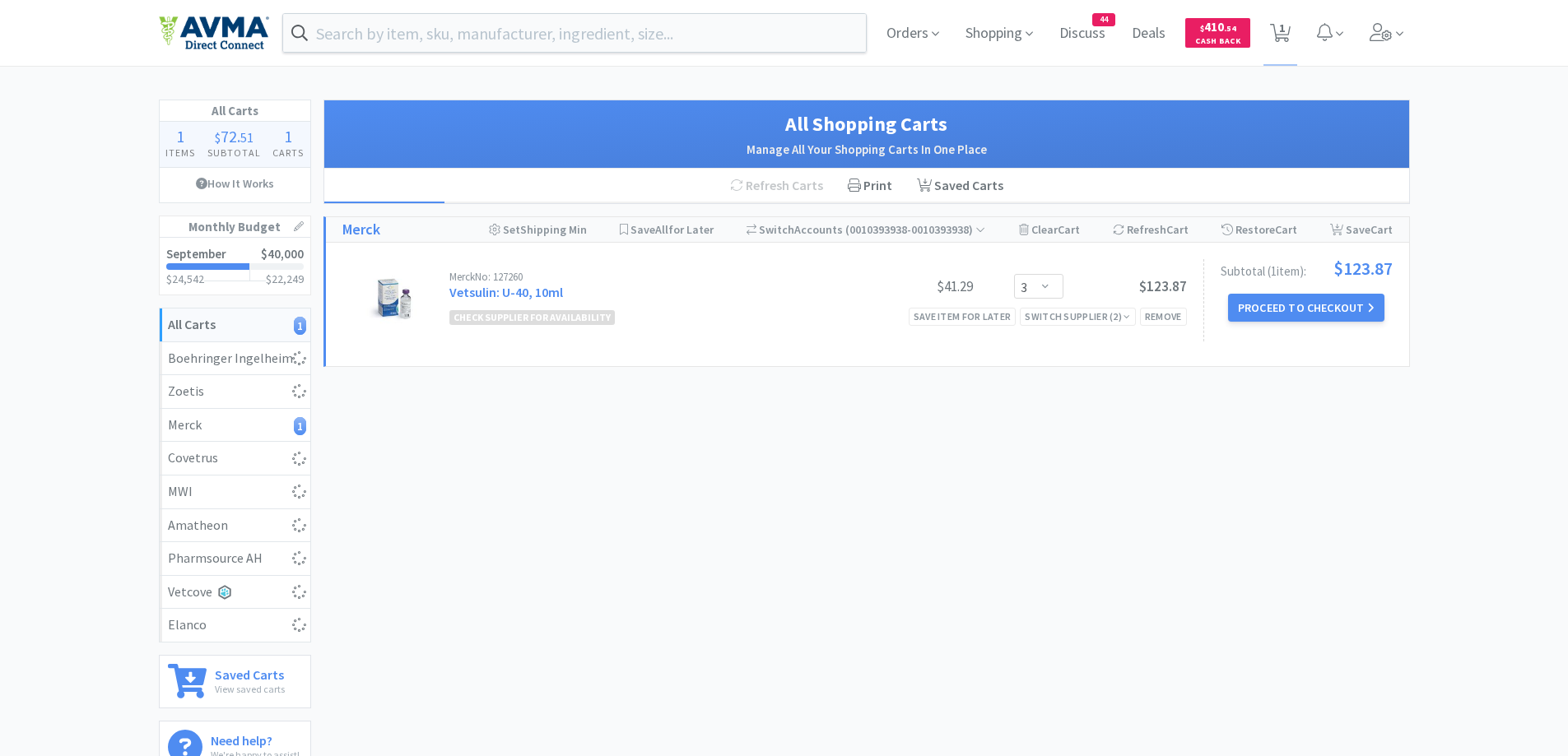
select select "1"
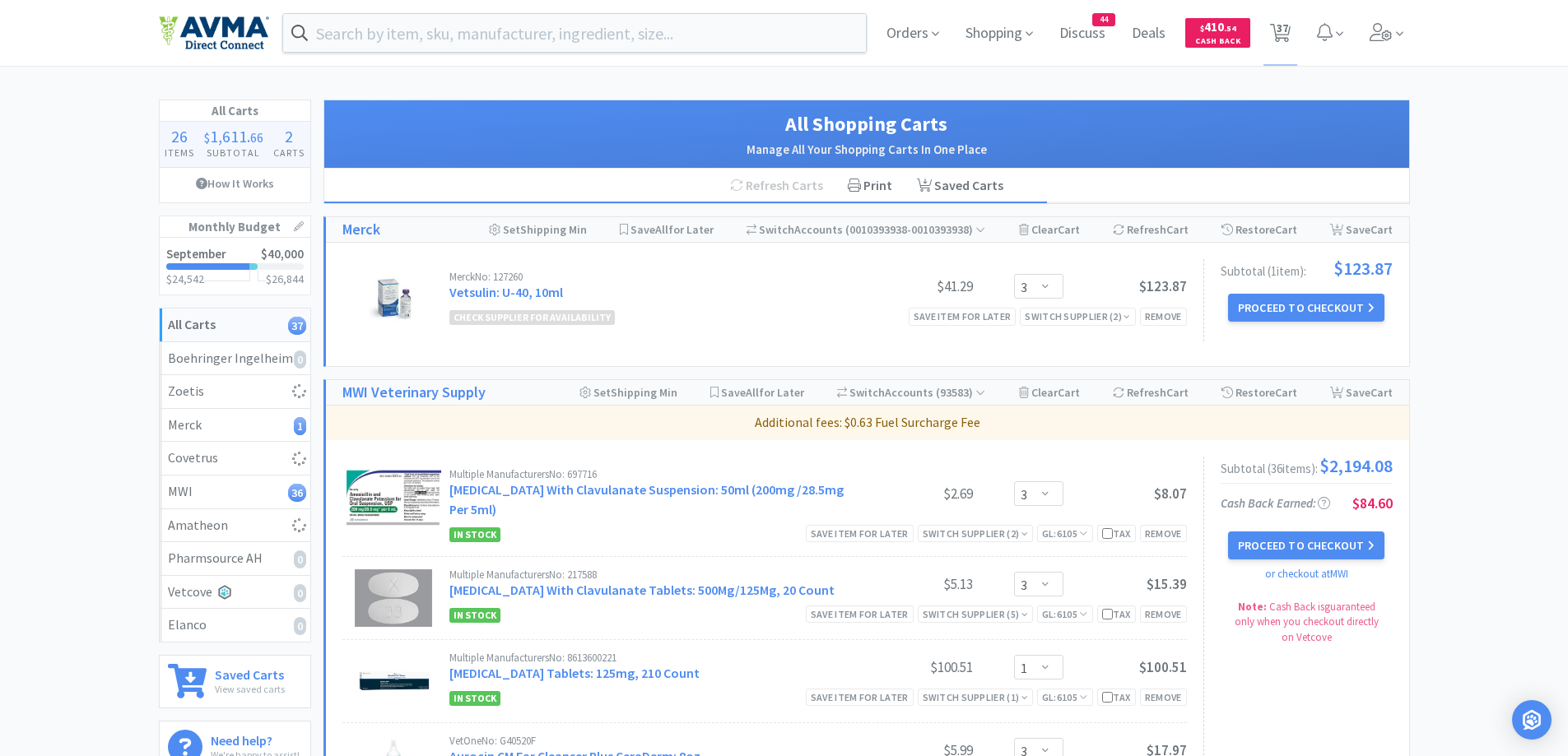
select select "1"
select select "10"
select select "1"
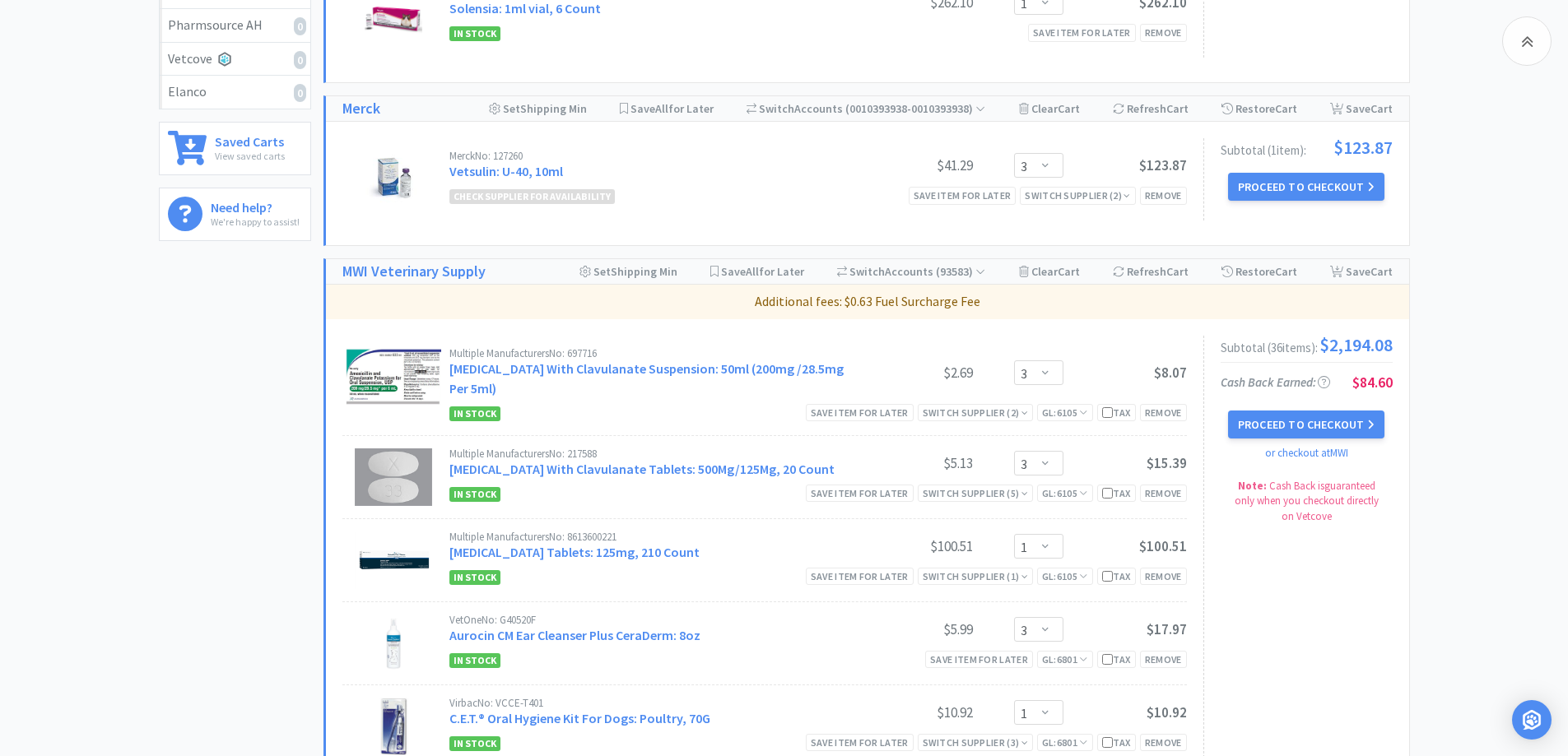
scroll to position [494, 0]
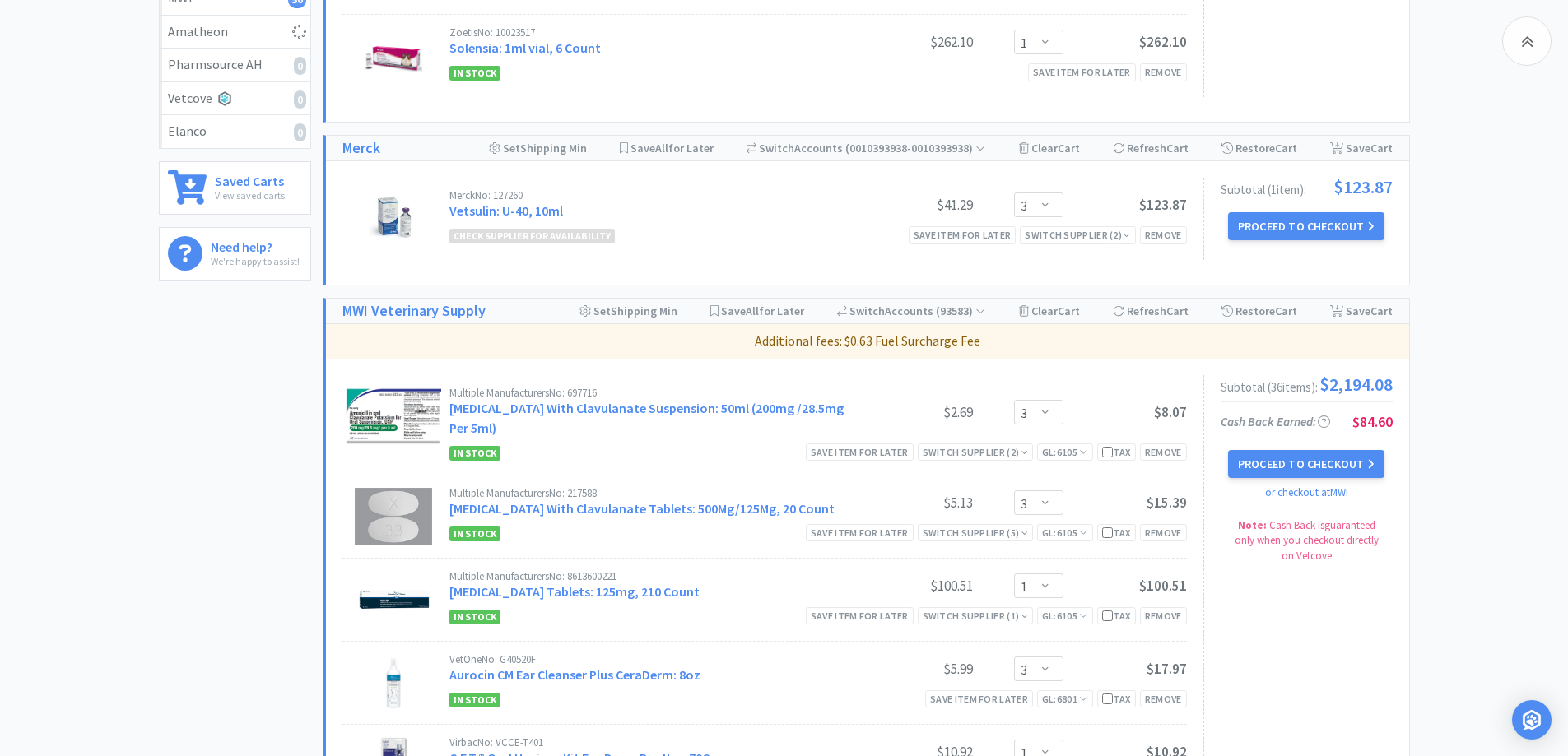
select select "1"
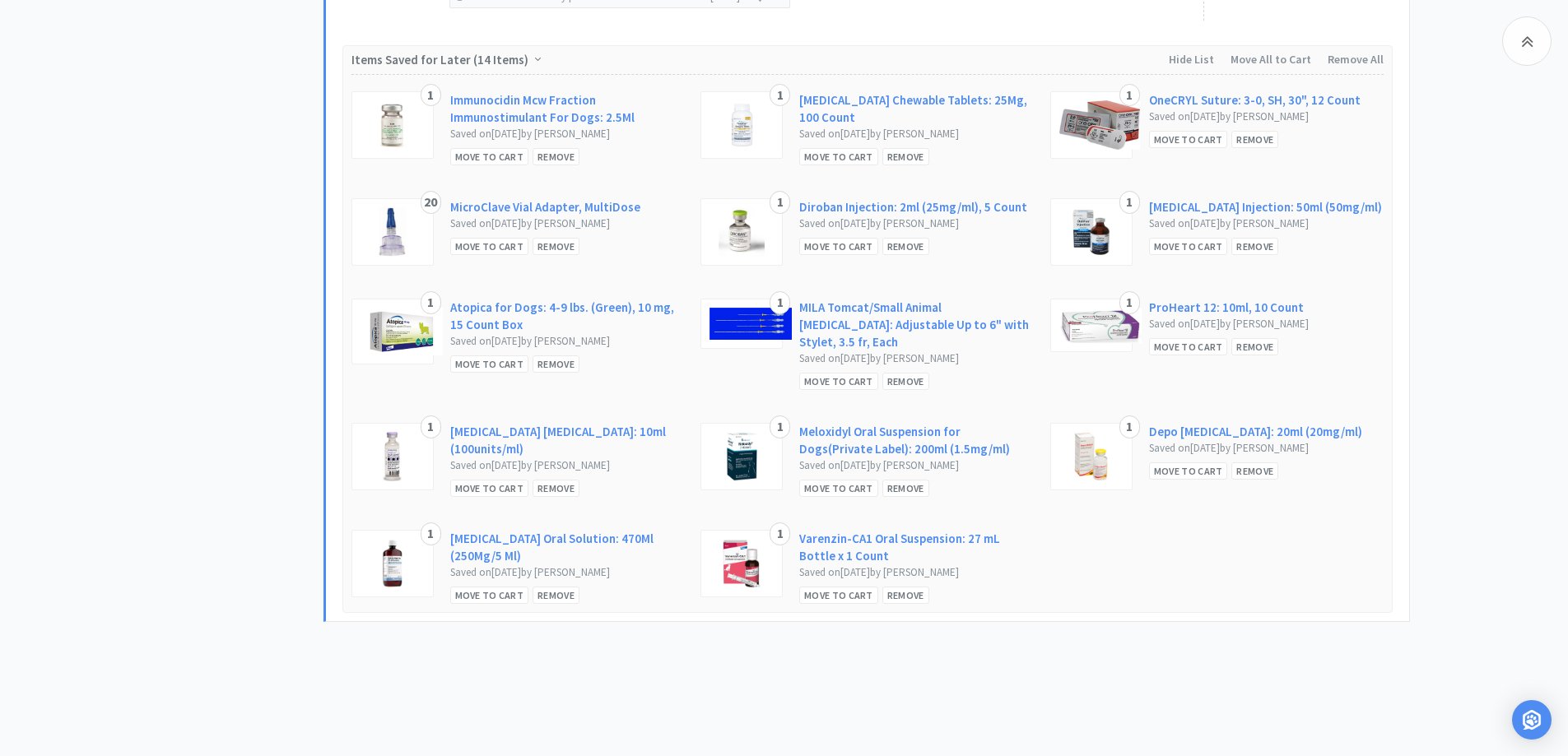
select select "1"
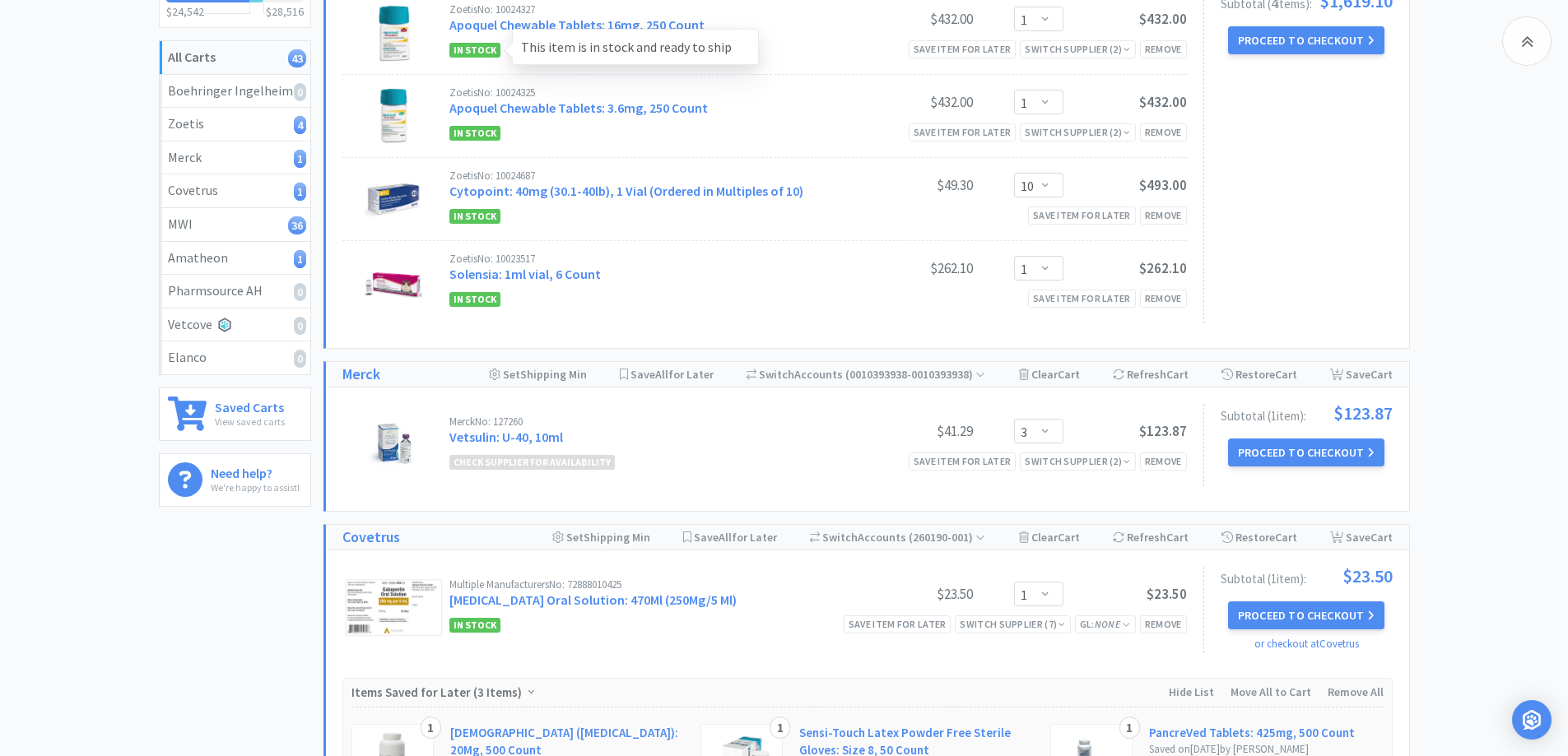
scroll to position [329, 0]
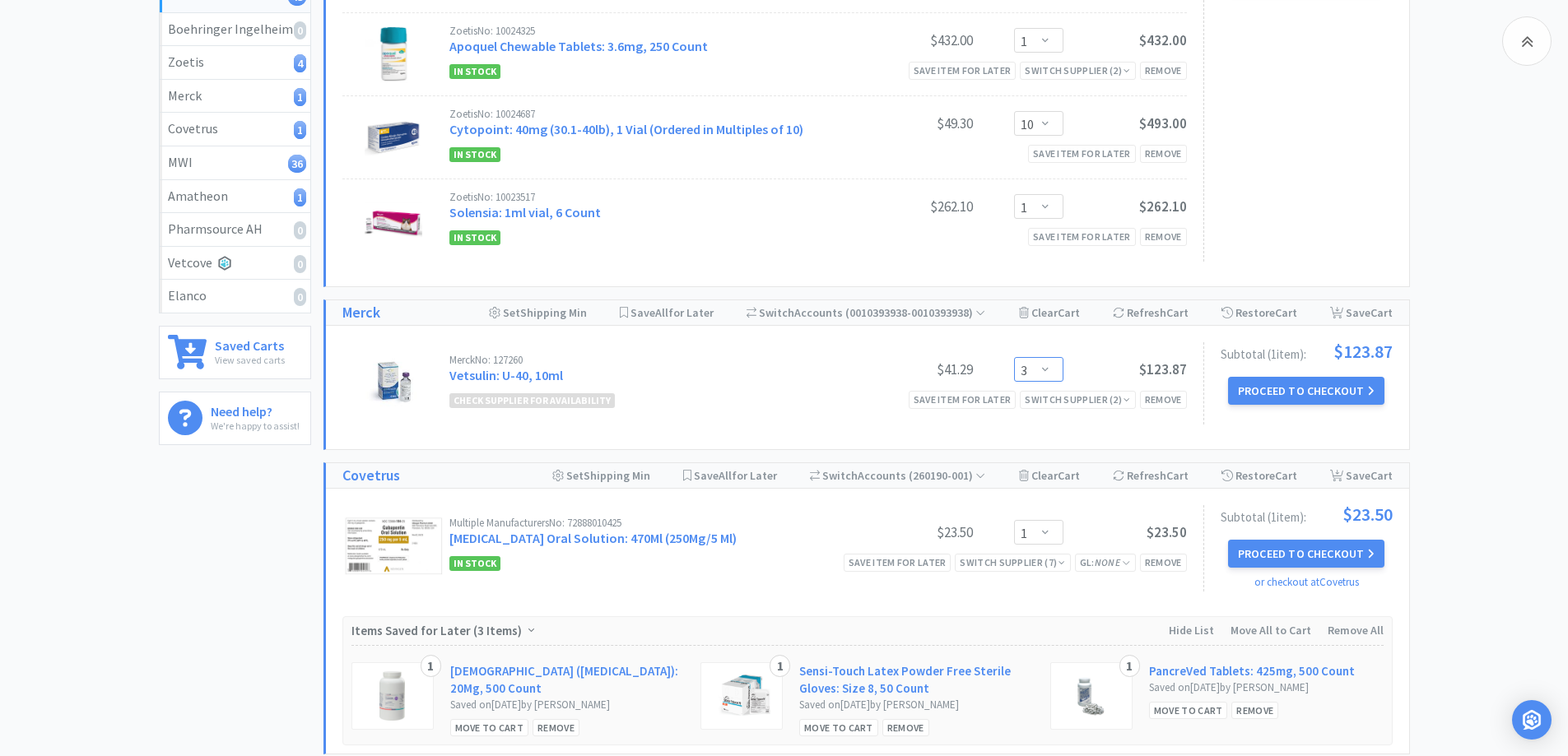
click at [1041, 367] on select "Enter Quantity 2 3 4 5 6 7 8 9 10 11 12 13 14 15 16 17 18 19 20 21 Enter Quanti…" at bounding box center [1038, 369] width 49 height 25
click at [1014, 357] on select "Enter Quantity 2 3 4 5 6 7 8 9 10 11 12 13 14 15 16 17 18 19 20 21 Enter Quanti…" at bounding box center [1038, 369] width 49 height 25
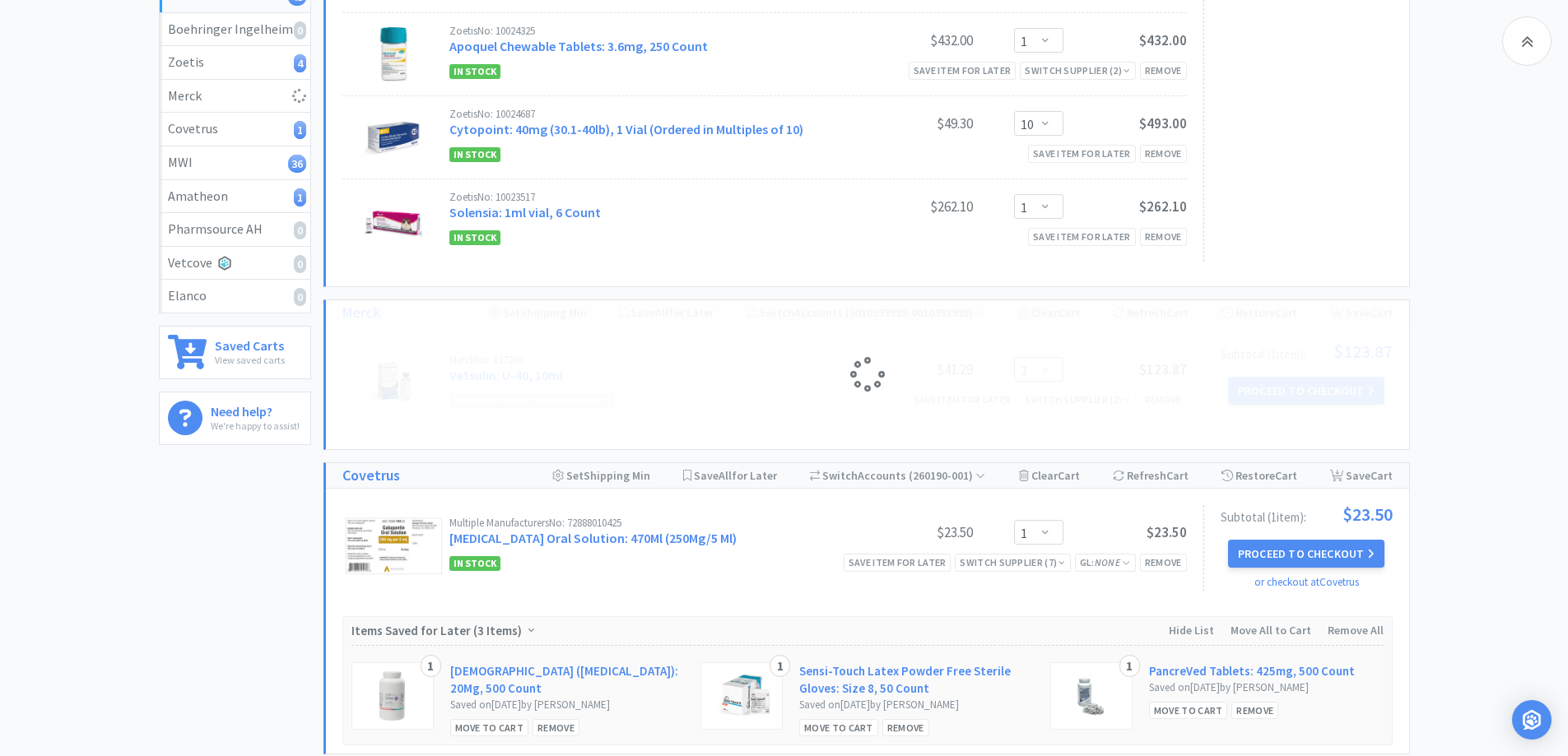
select select "4"
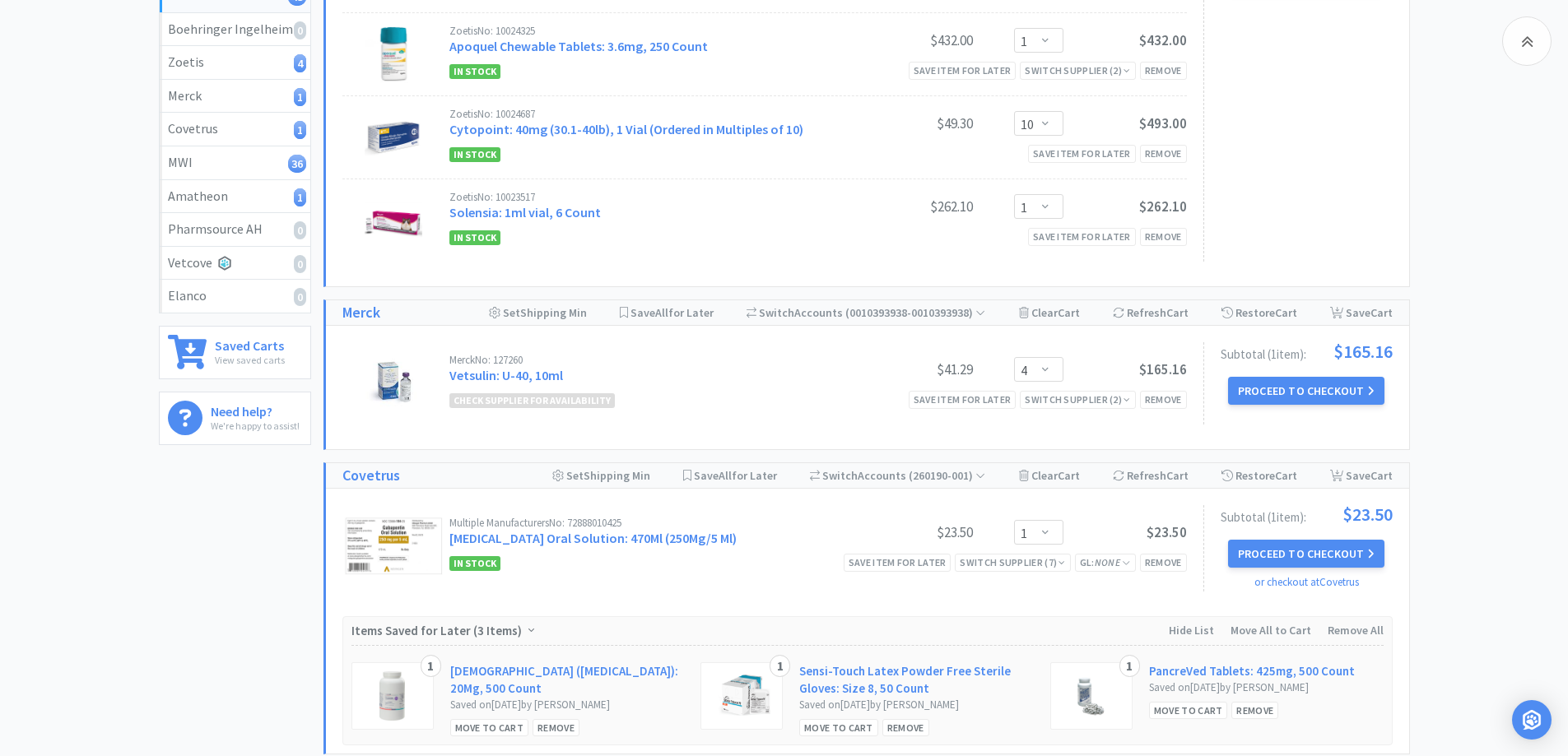
click at [496, 405] on span "Check Supplier for Availability" at bounding box center [532, 401] width 165 height 15
click at [538, 372] on link "Vetsulin: U-40, 10ml" at bounding box center [506, 375] width 114 height 17
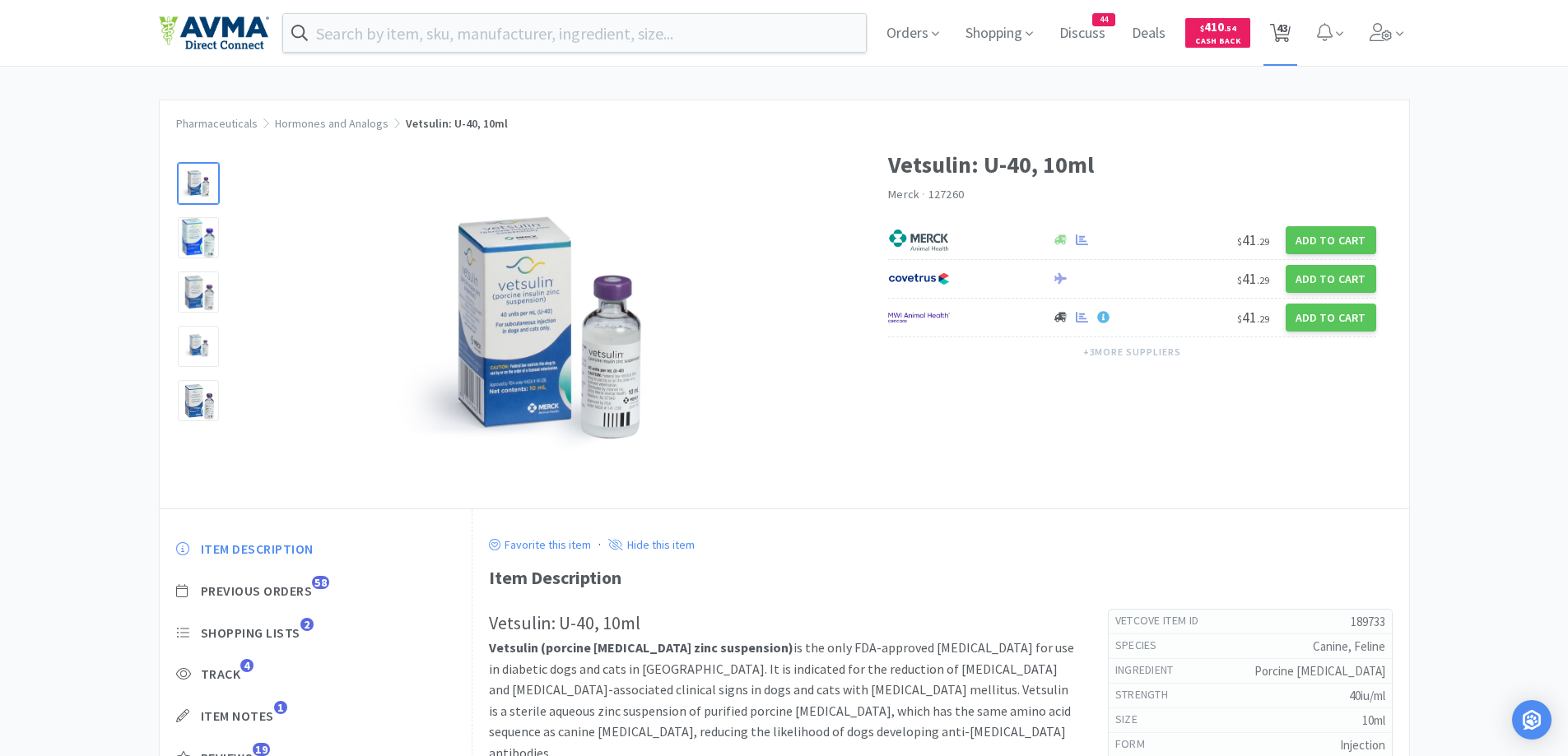
click at [1291, 35] on icon at bounding box center [1280, 33] width 20 height 18
select select "1"
select select "10"
select select "1"
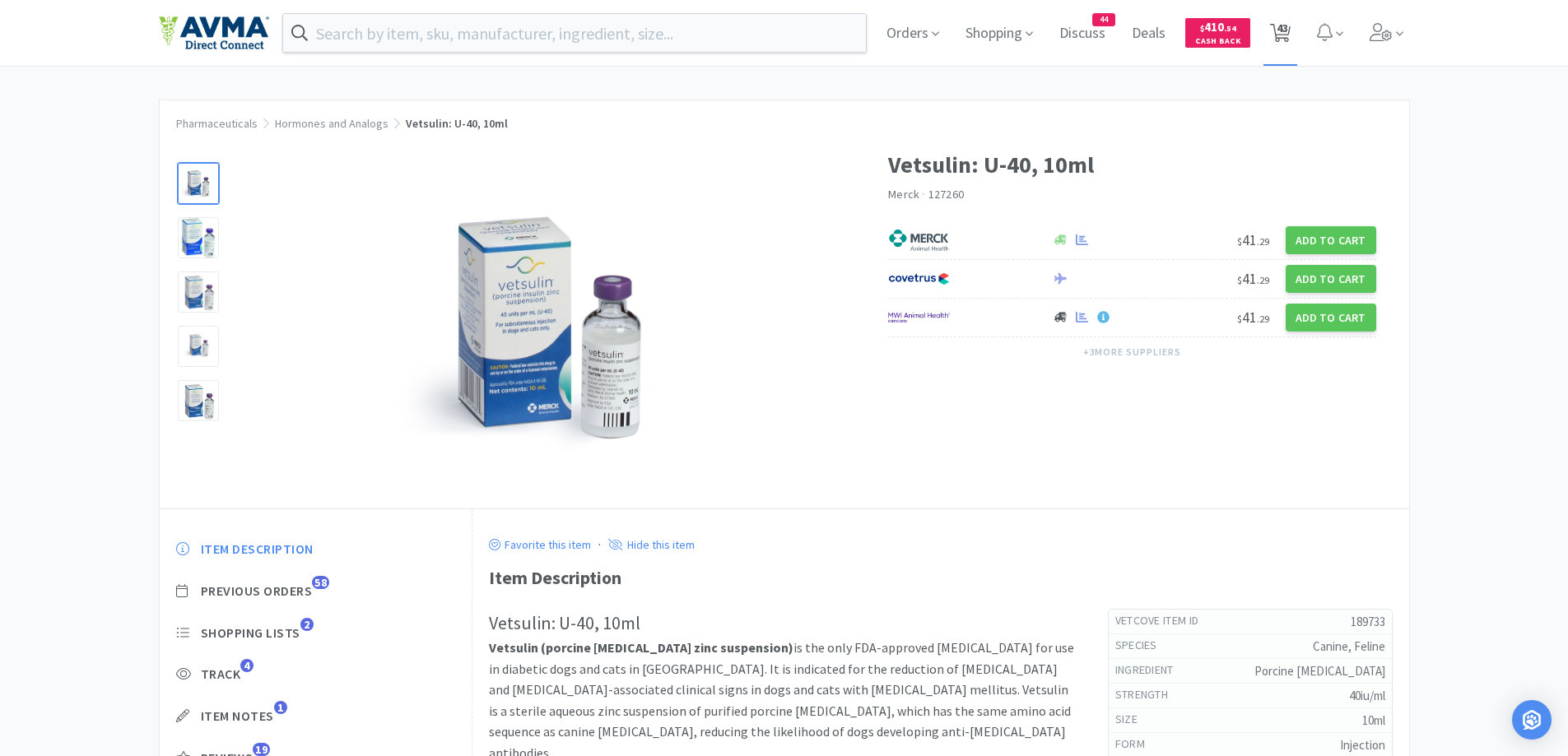
select select "4"
select select "1"
select select "3"
select select "1"
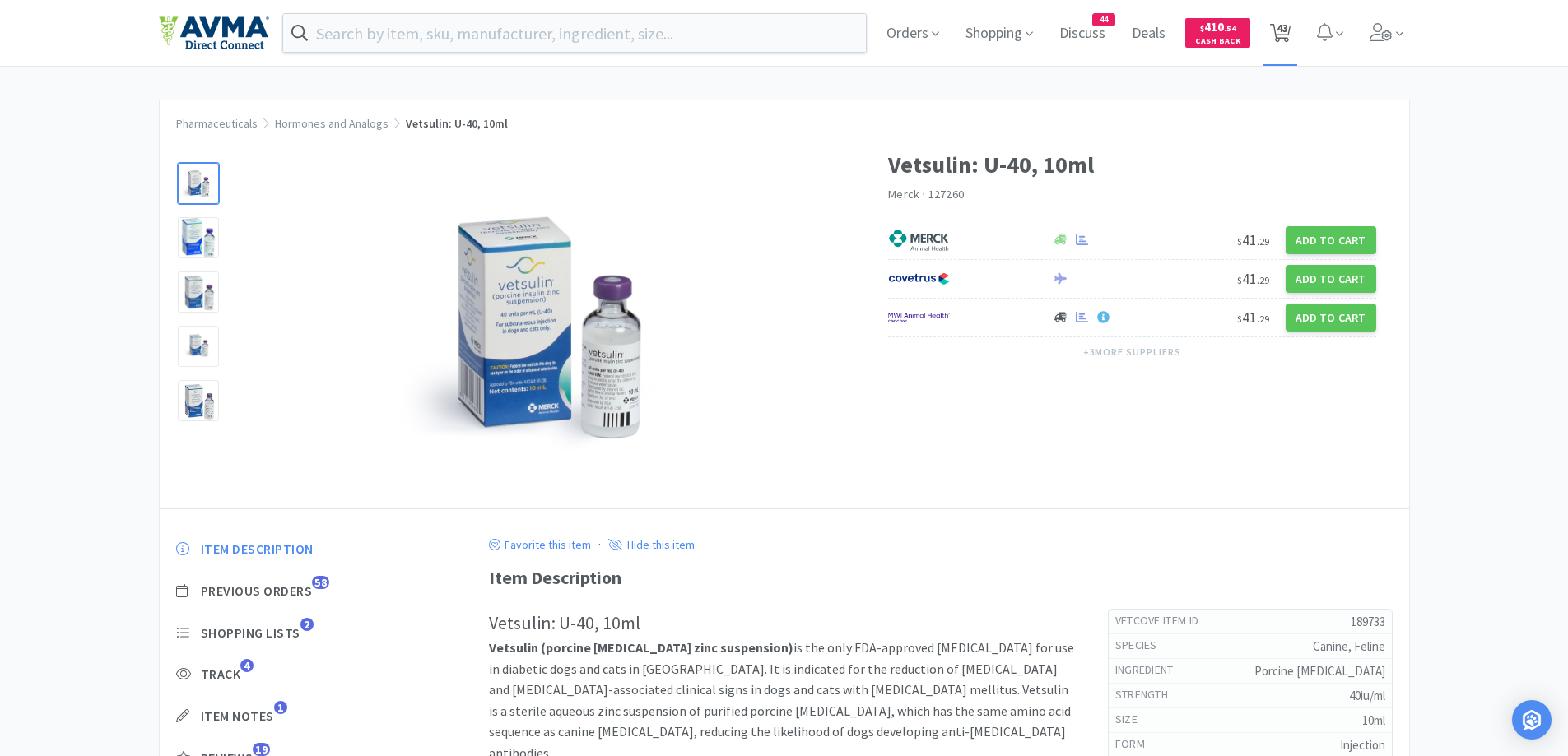
select select "3"
select select "1"
select select "25"
select select "1"
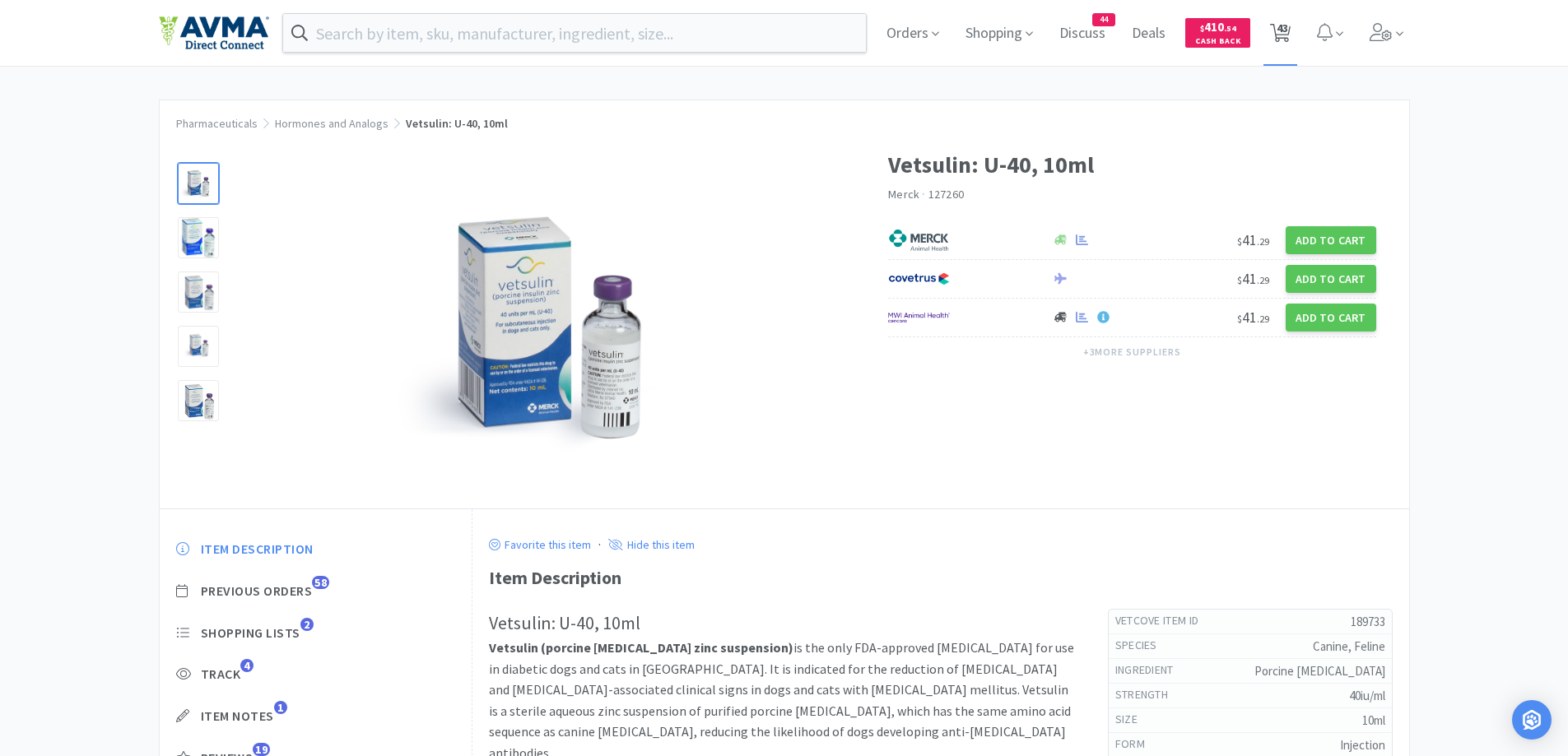
select select "1"
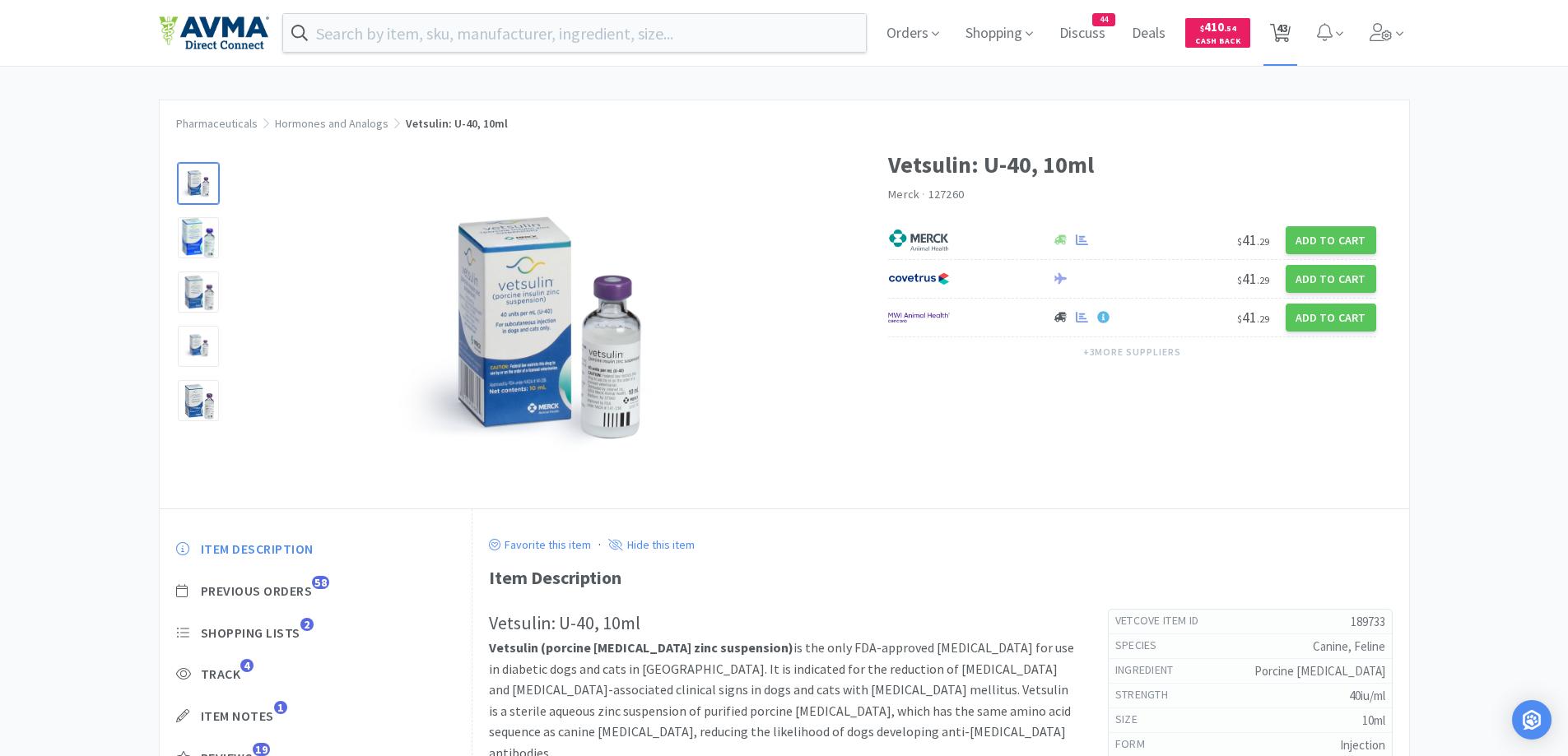
select select "2"
select select "1"
select select "2"
select select "1"
select select "10"
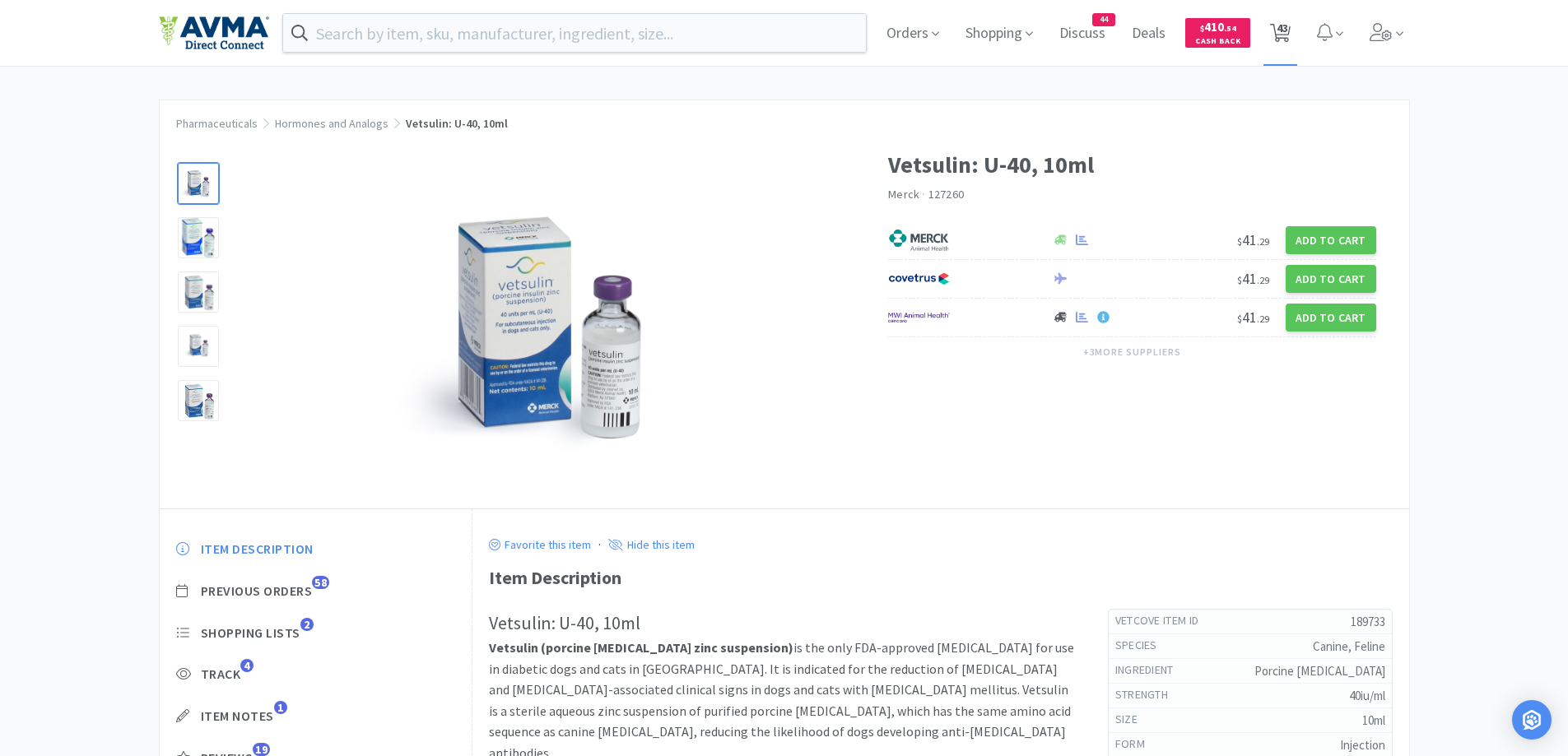
select select "1"
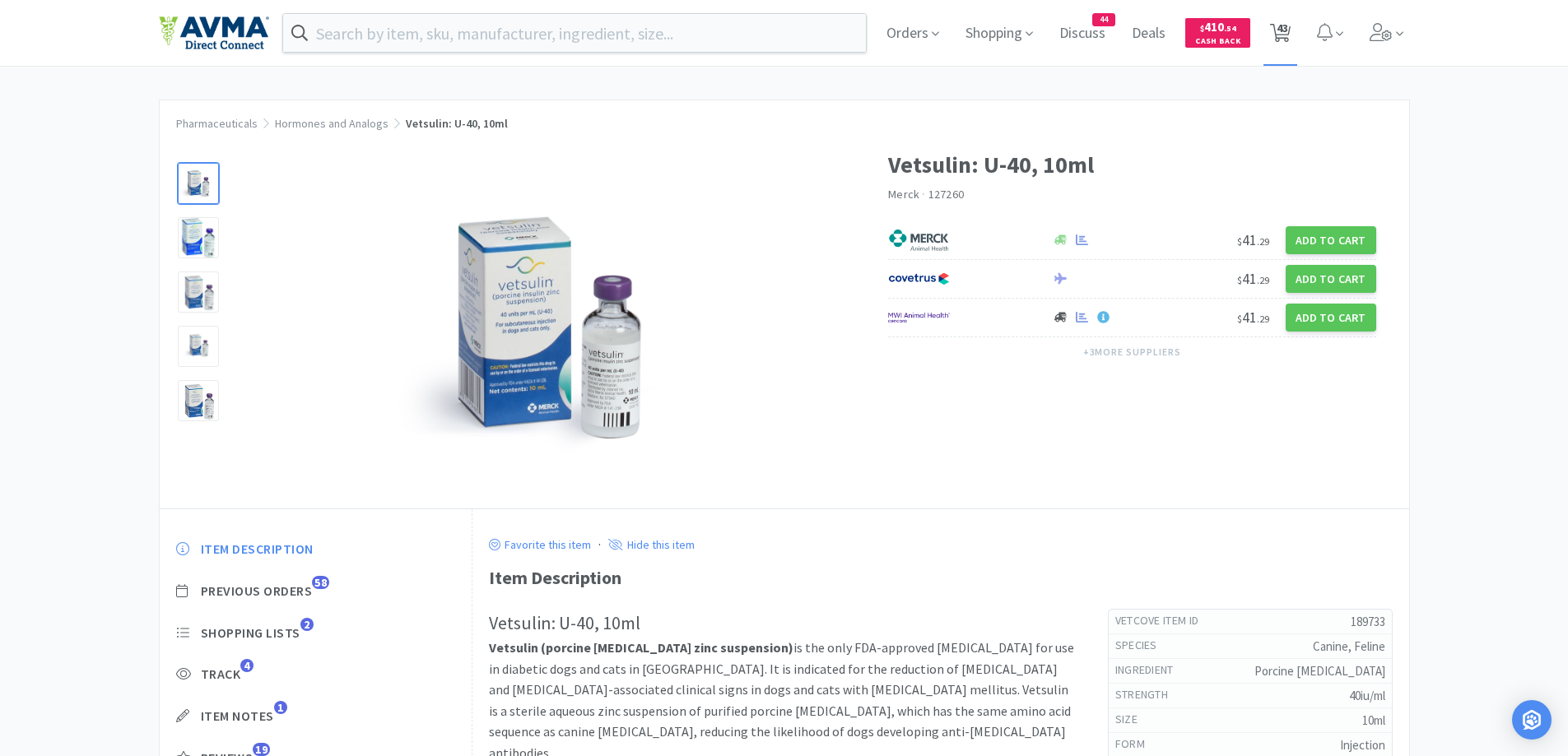
select select "1"
select select "2"
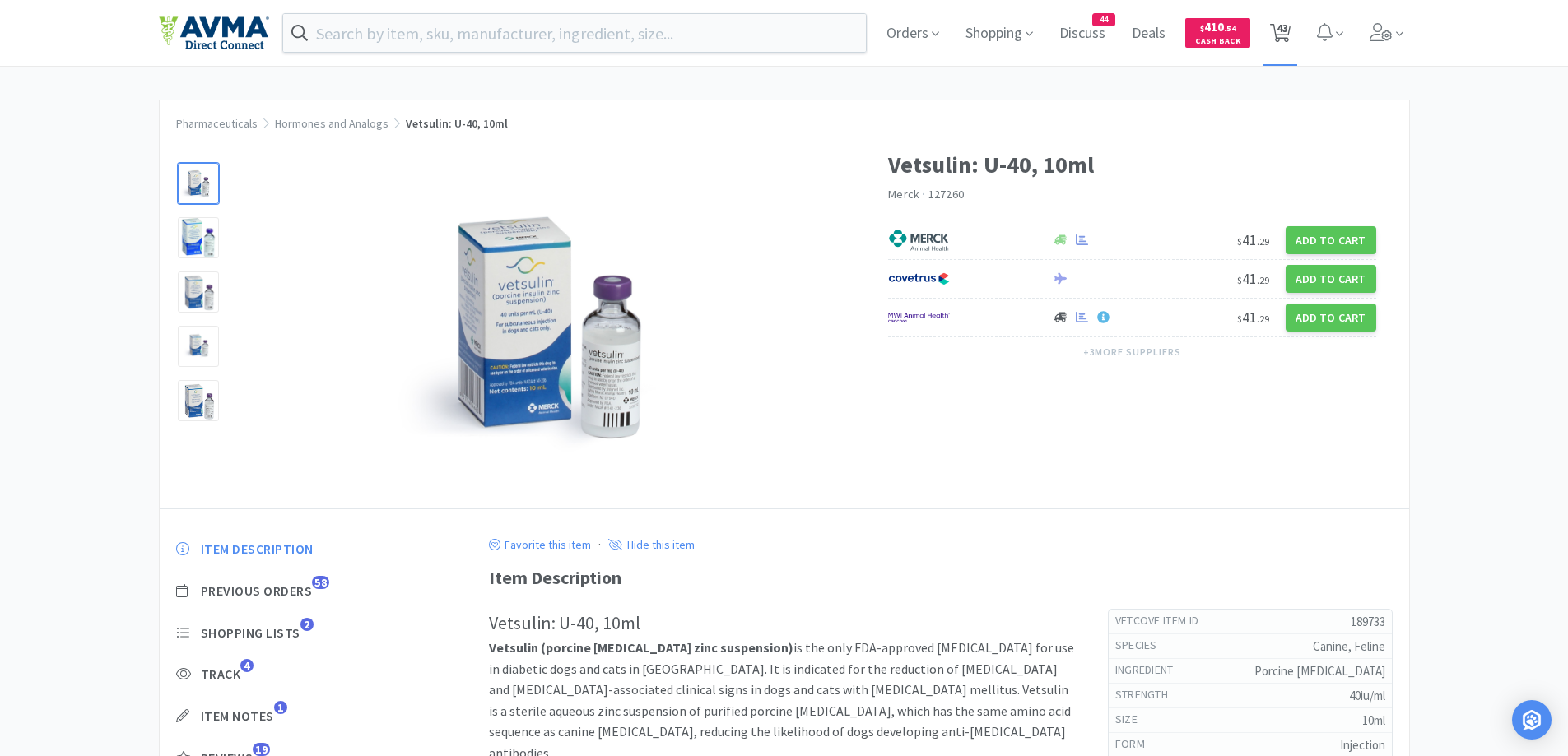
select select "1"
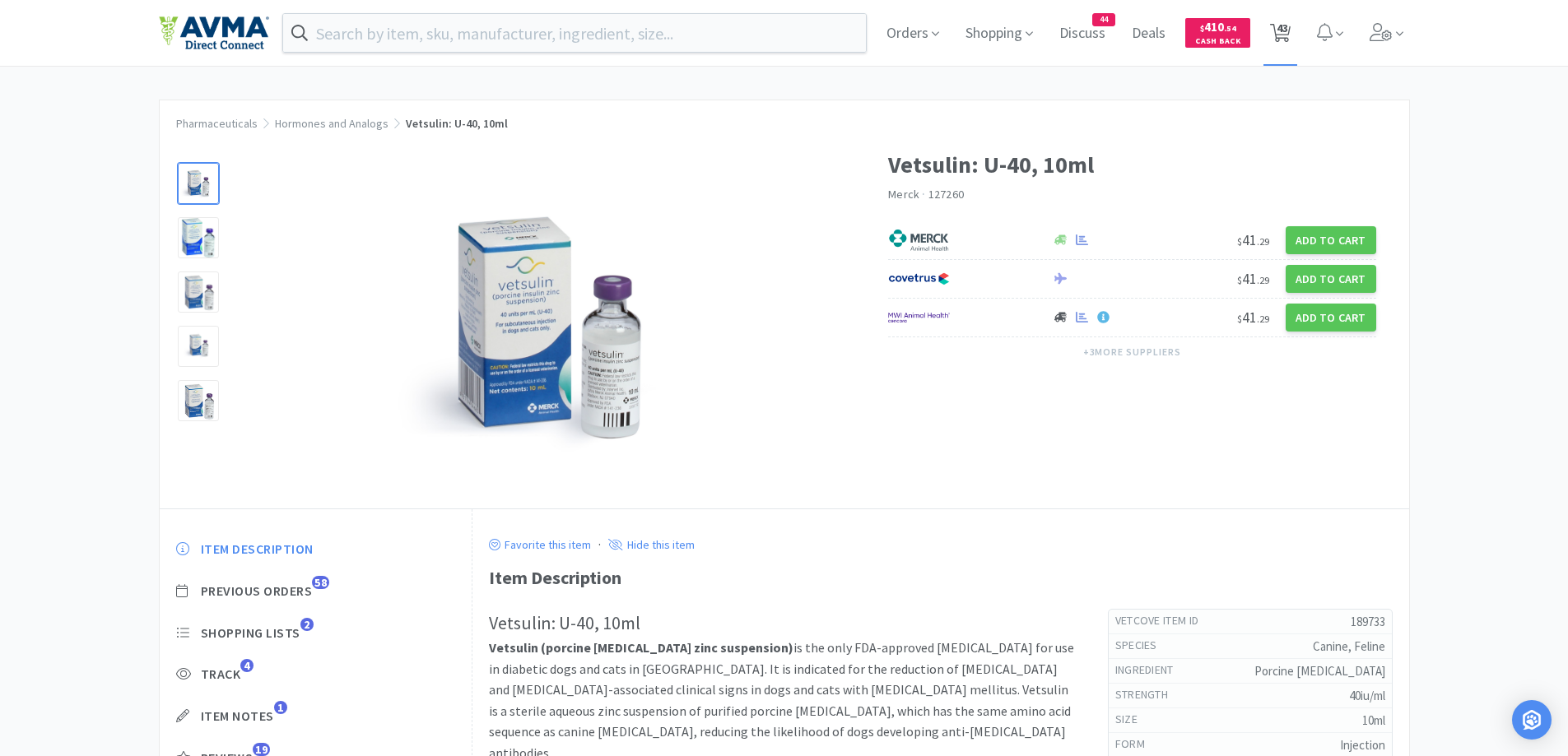
select select "1"
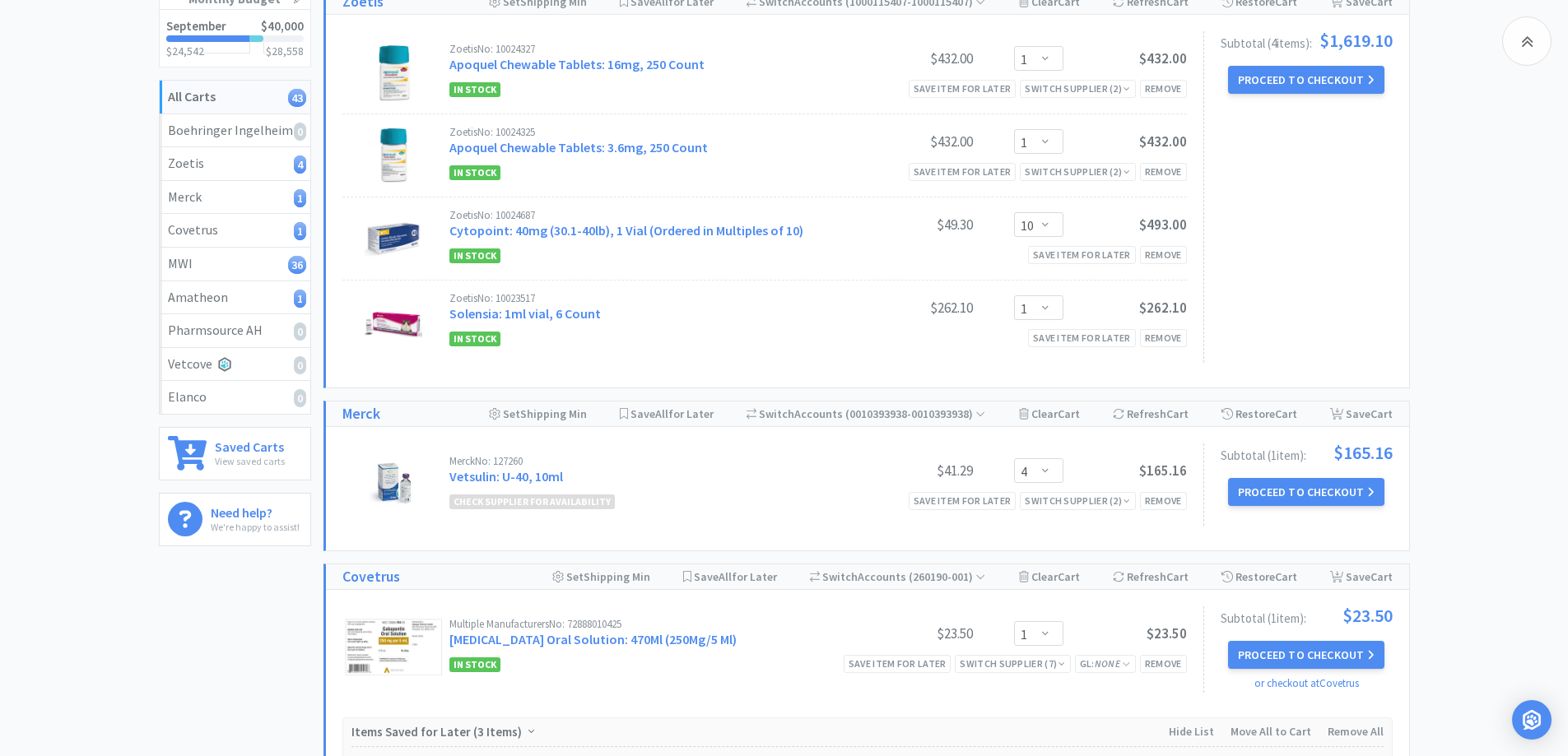
scroll to position [329, 0]
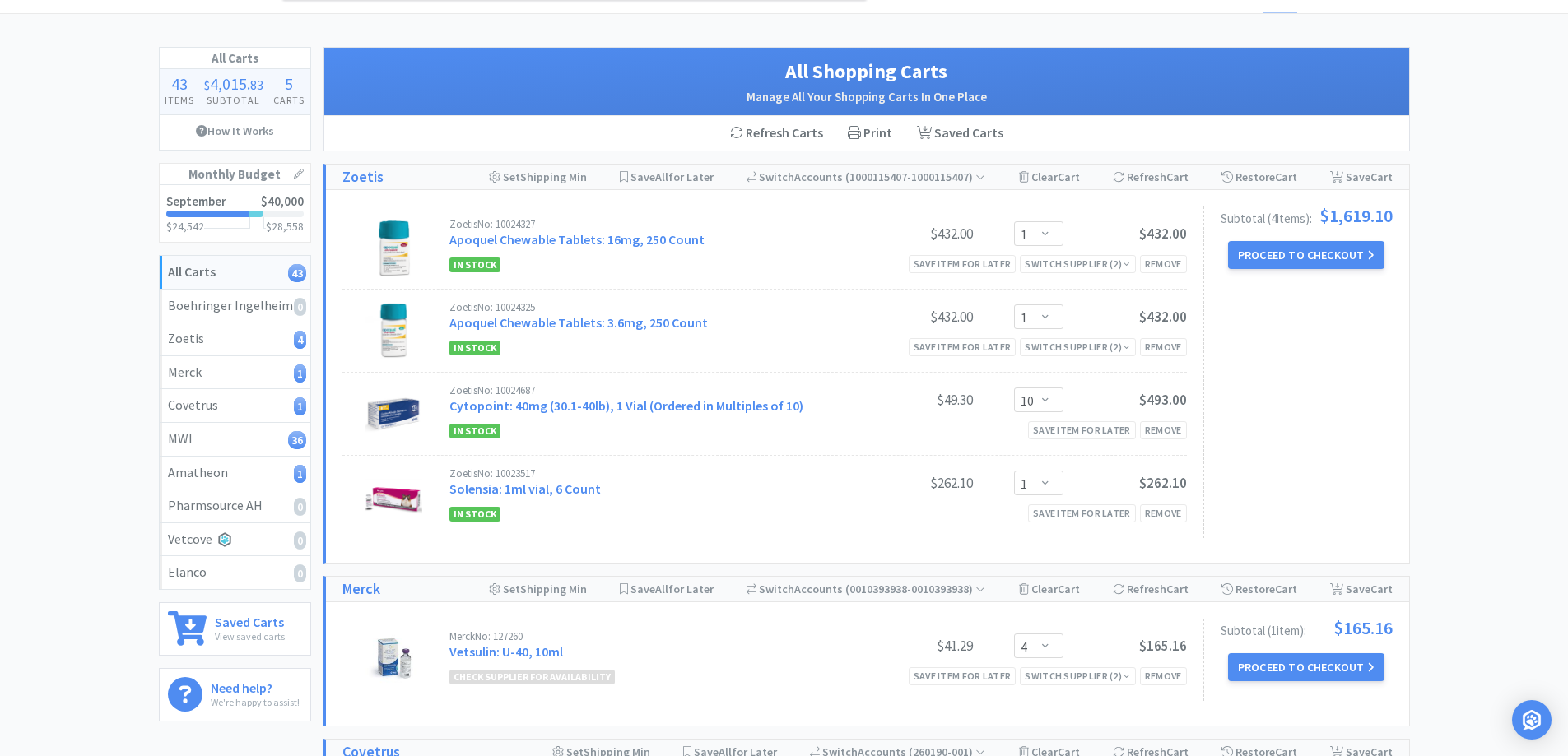
scroll to position [0, 0]
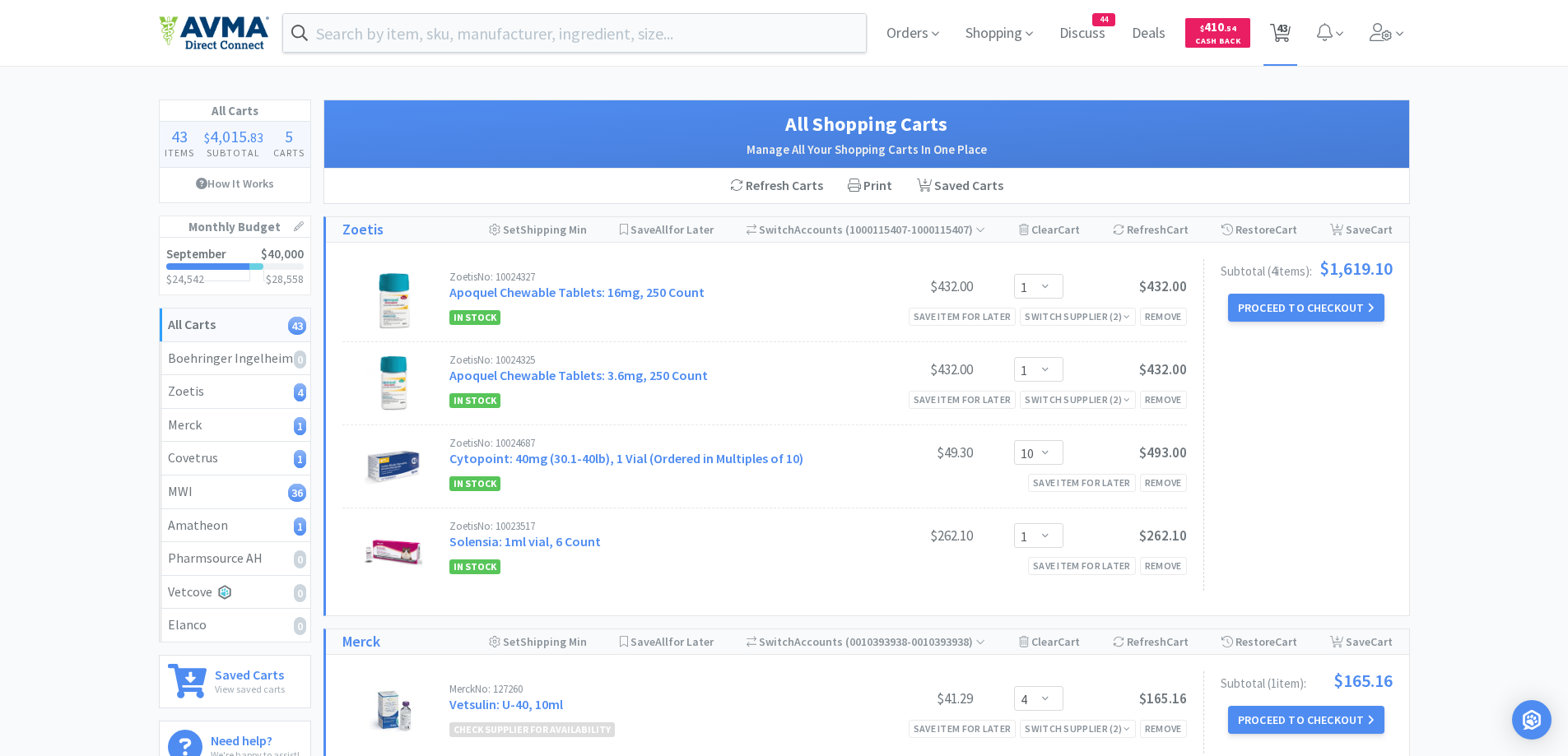
click at [1281, 38] on span "43" at bounding box center [1282, 28] width 11 height 66
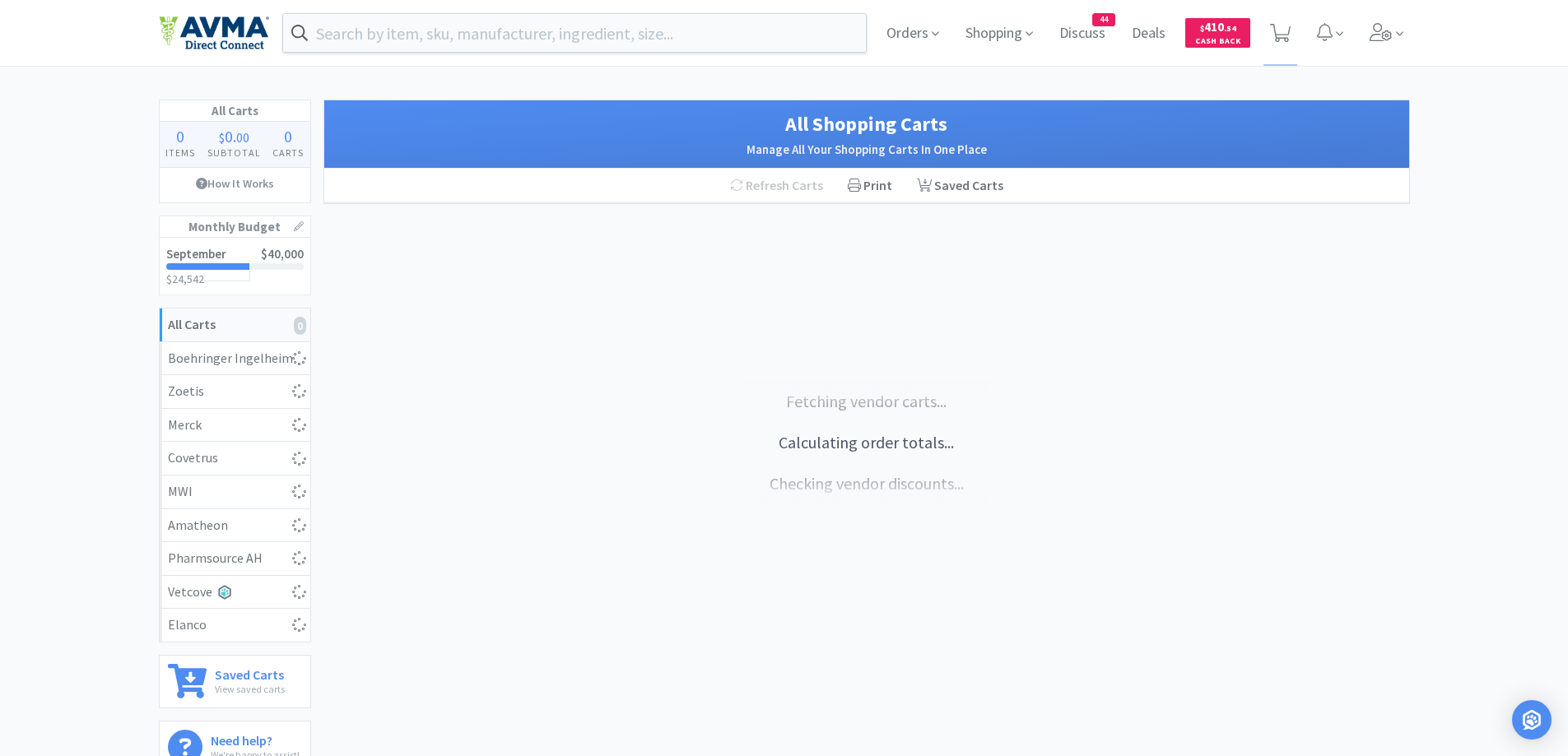
select select "1"
select select "10"
select select "1"
select select "4"
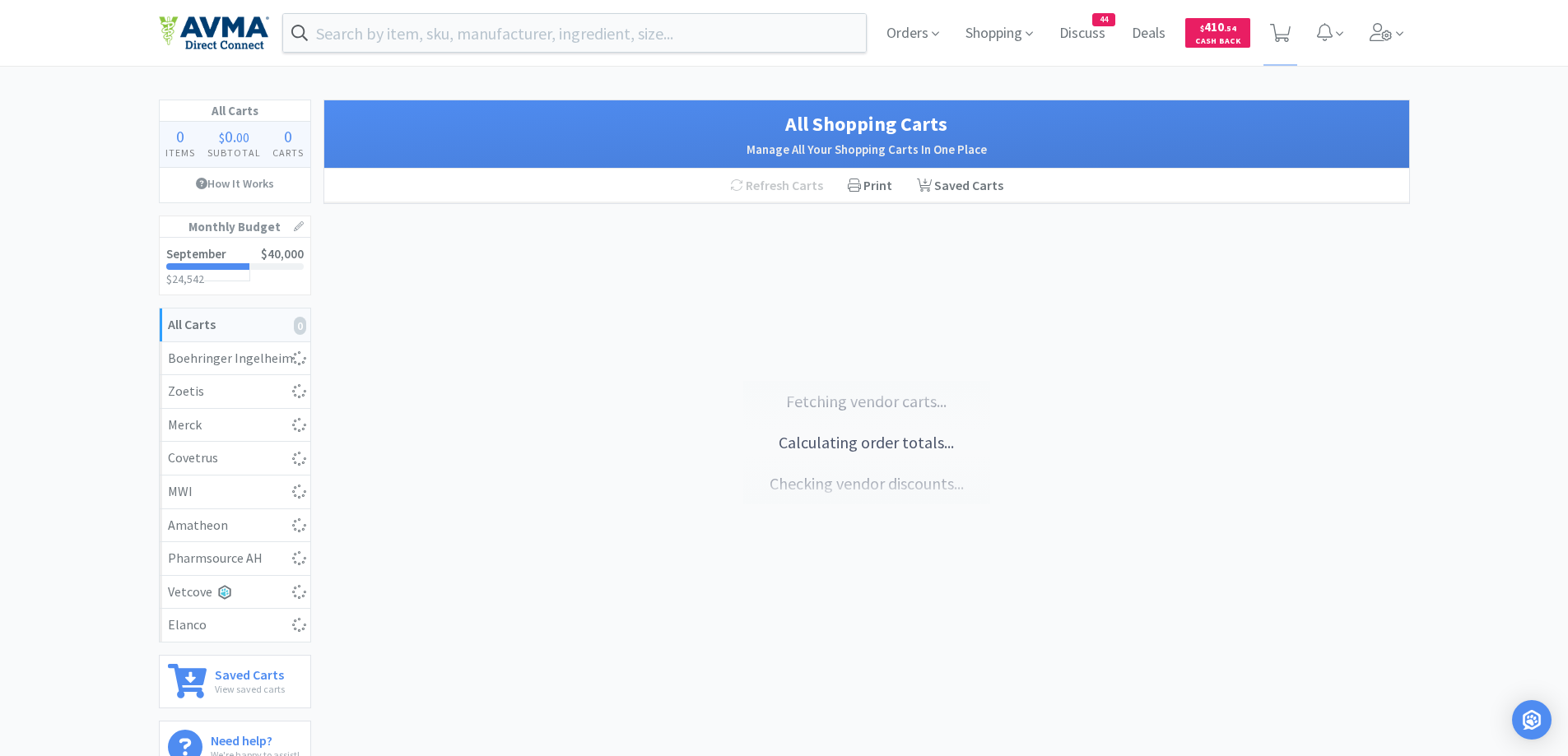
select select "1"
select select "3"
select select "1"
select select "3"
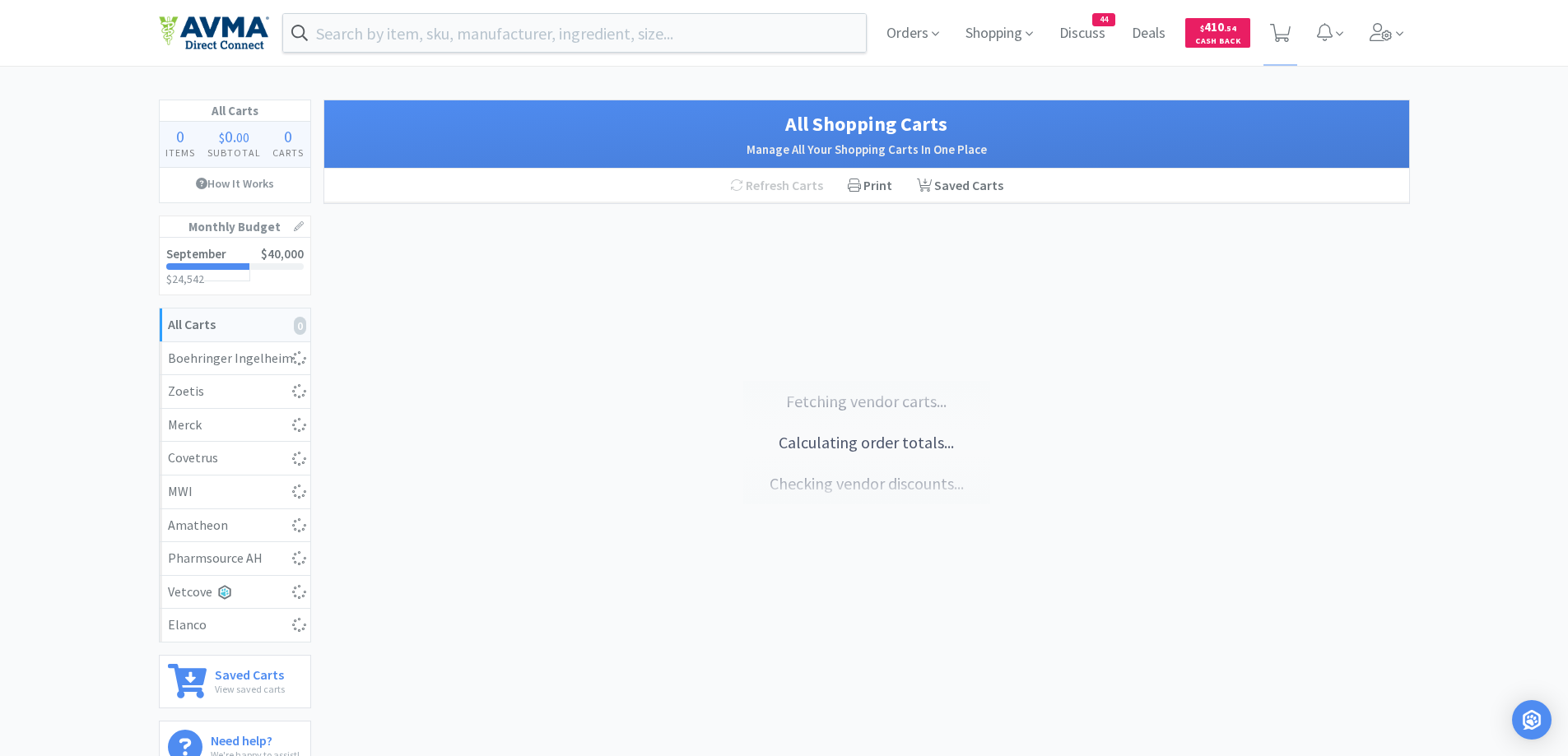
select select "1"
select select "25"
select select "1"
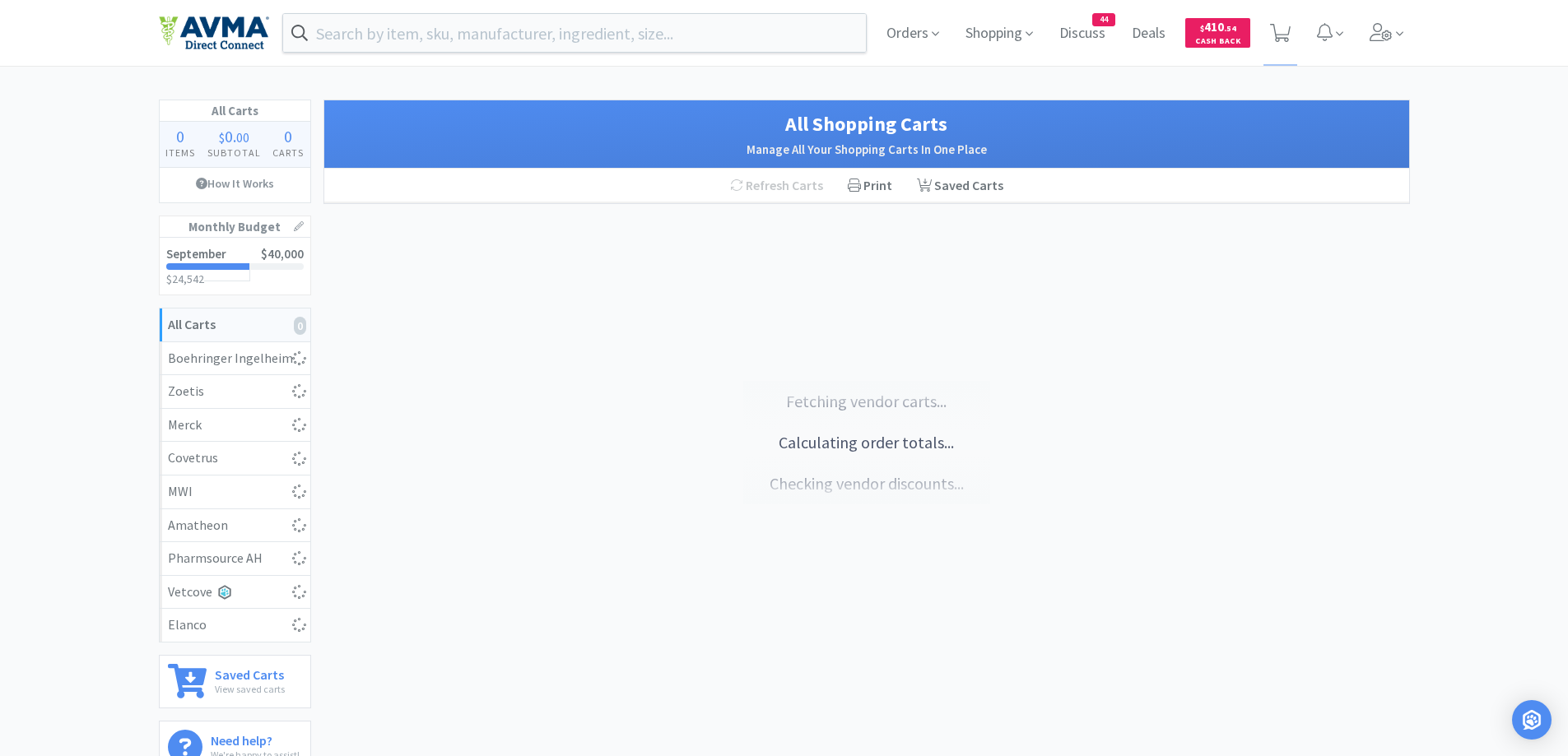
select select "1"
select select "2"
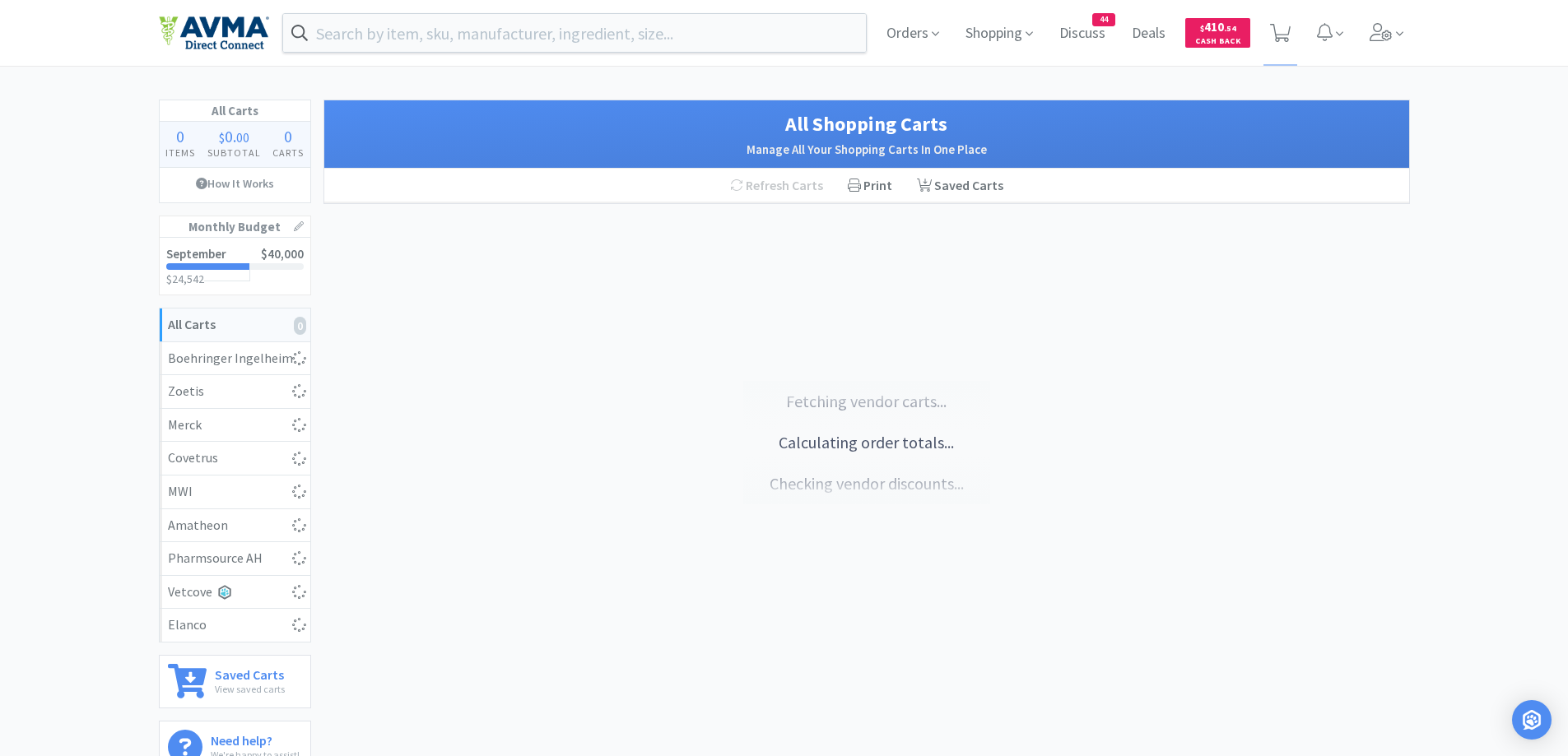
select select "1"
select select "2"
select select "1"
select select "10"
select select "1"
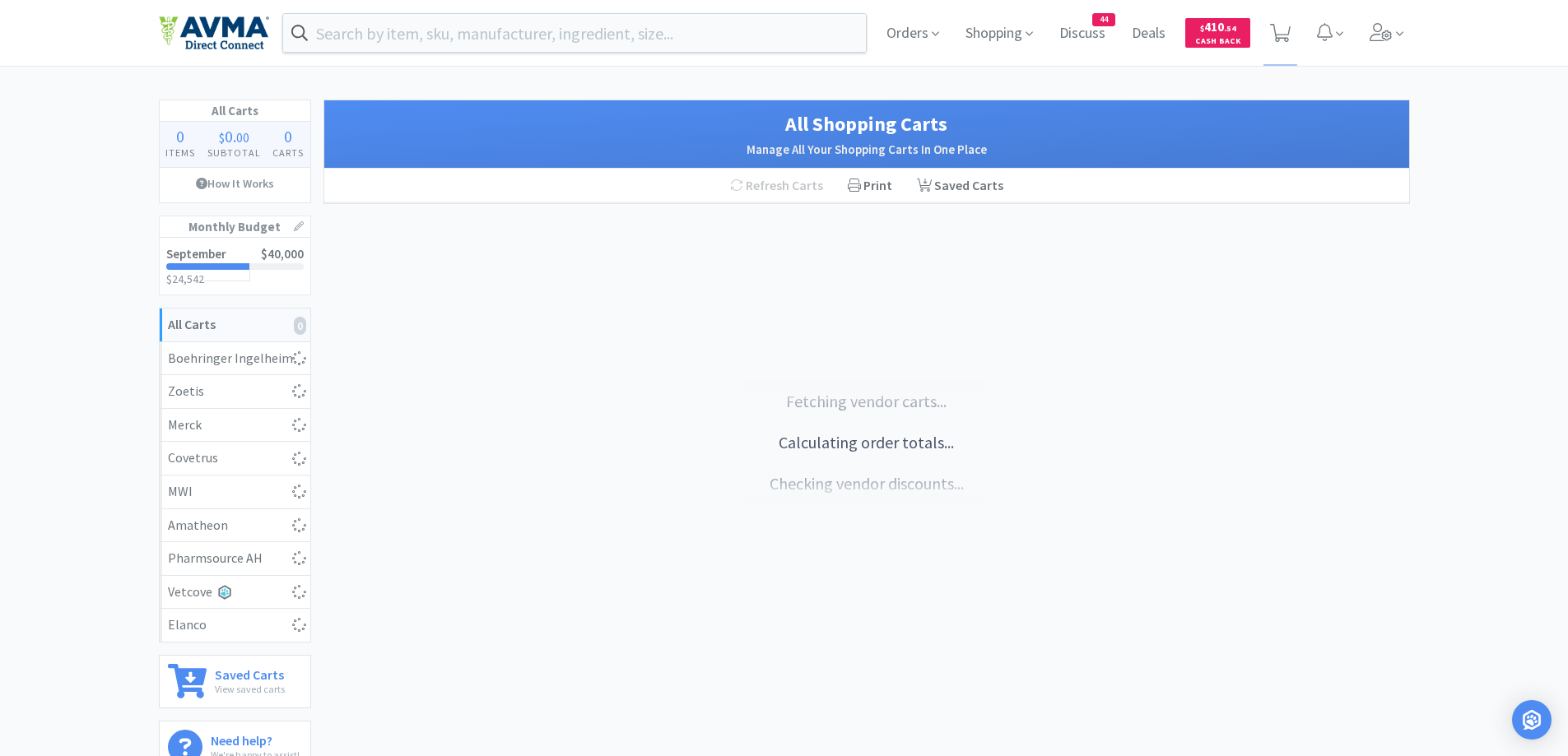
select select "1"
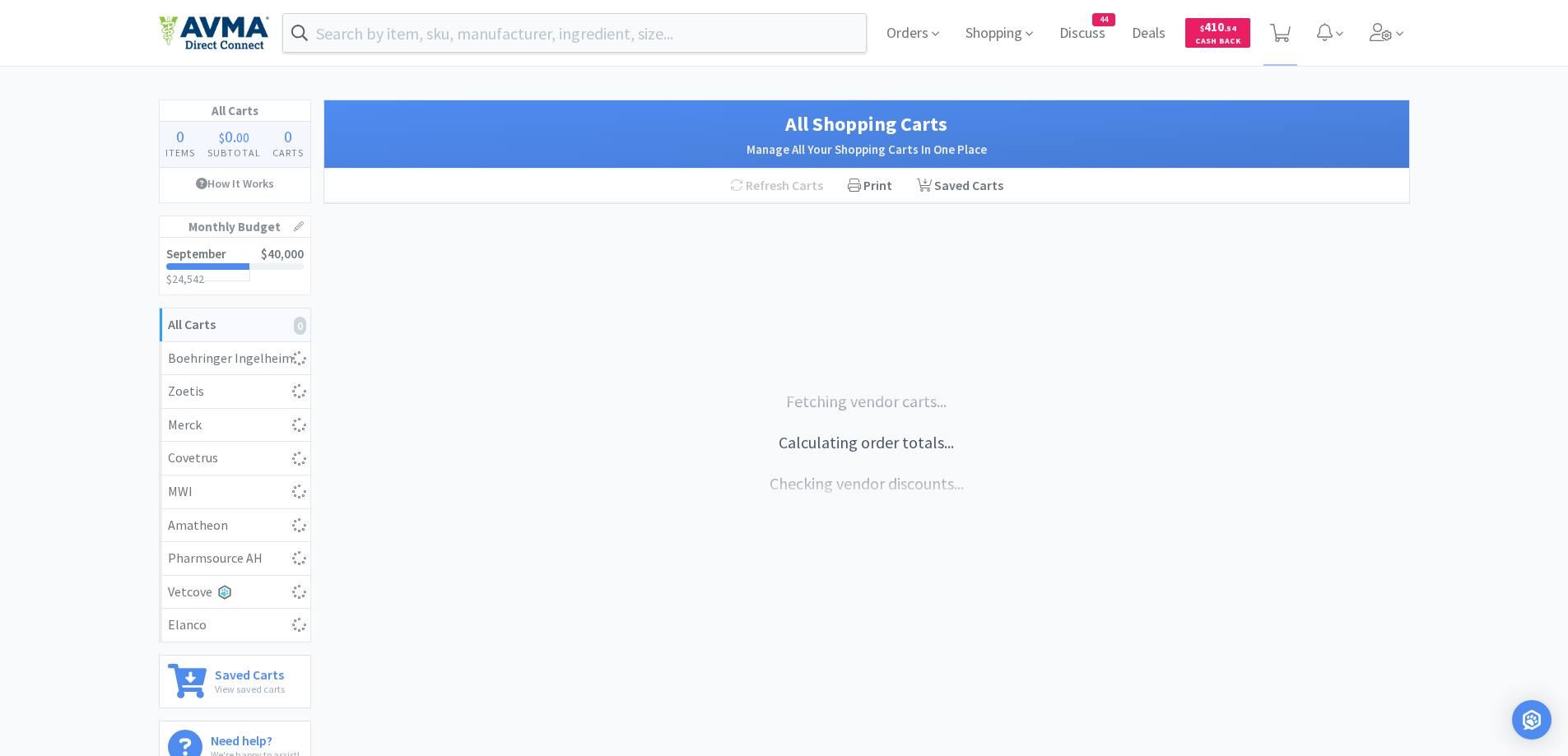
select select "1"
select select "2"
select select "1"
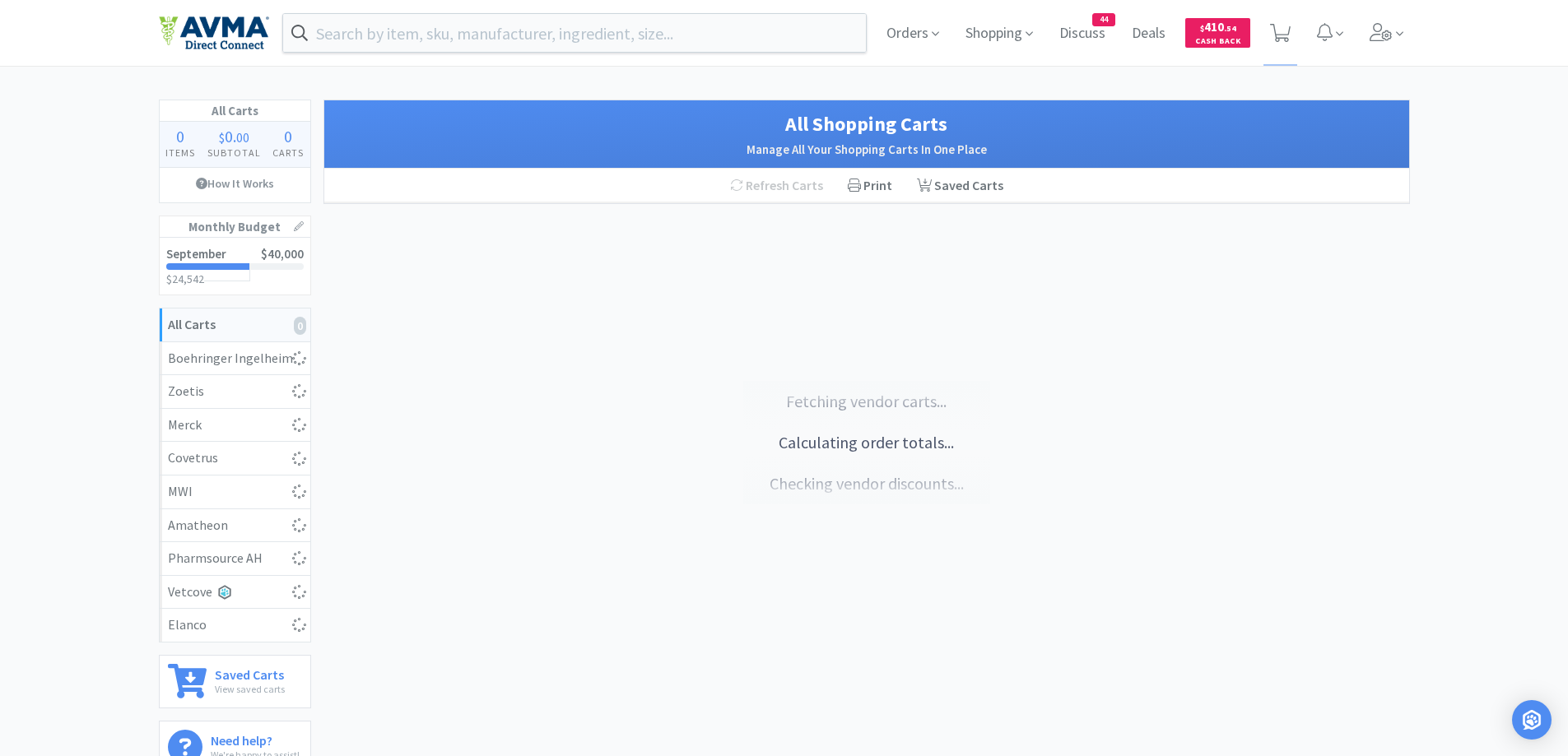
select select "1"
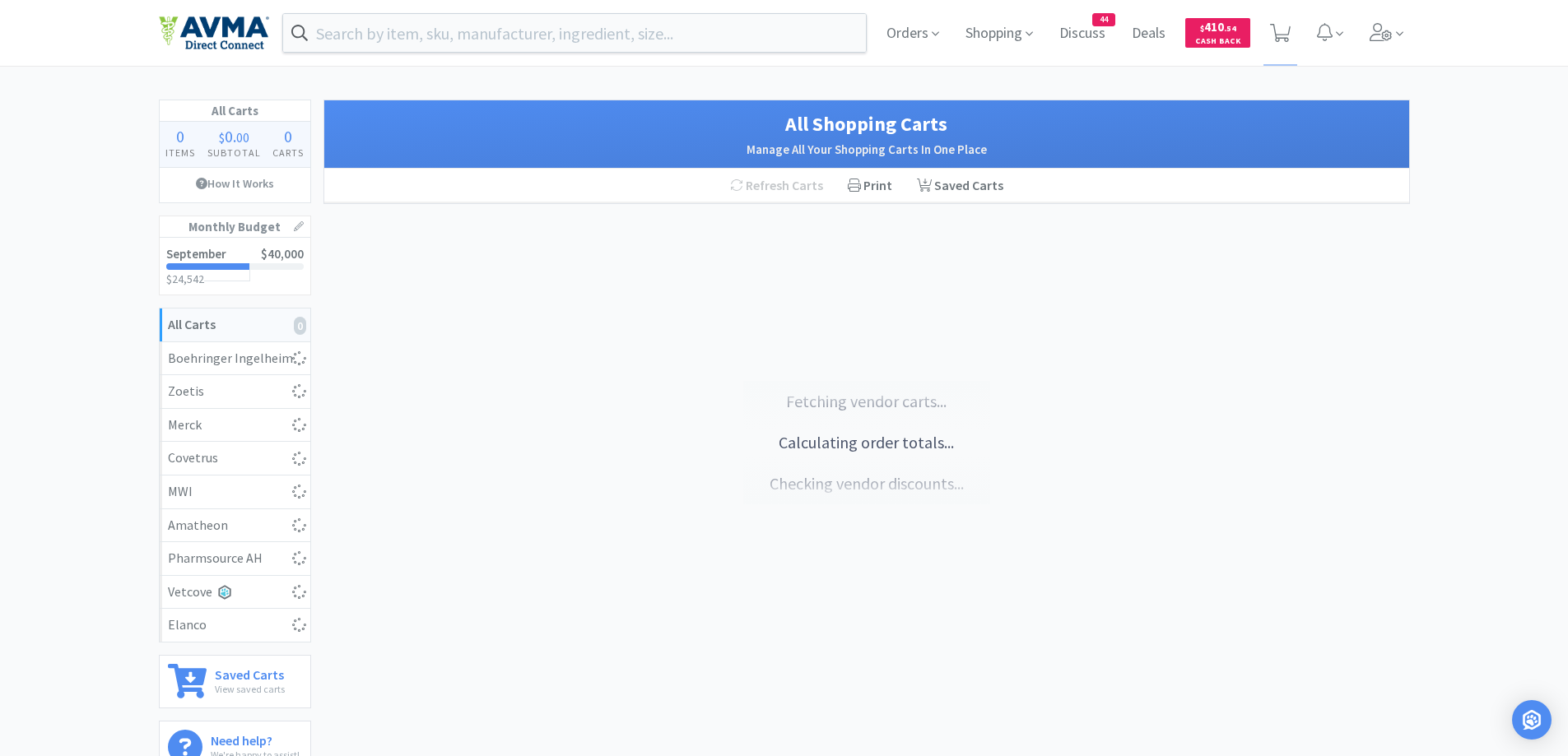
select select "1"
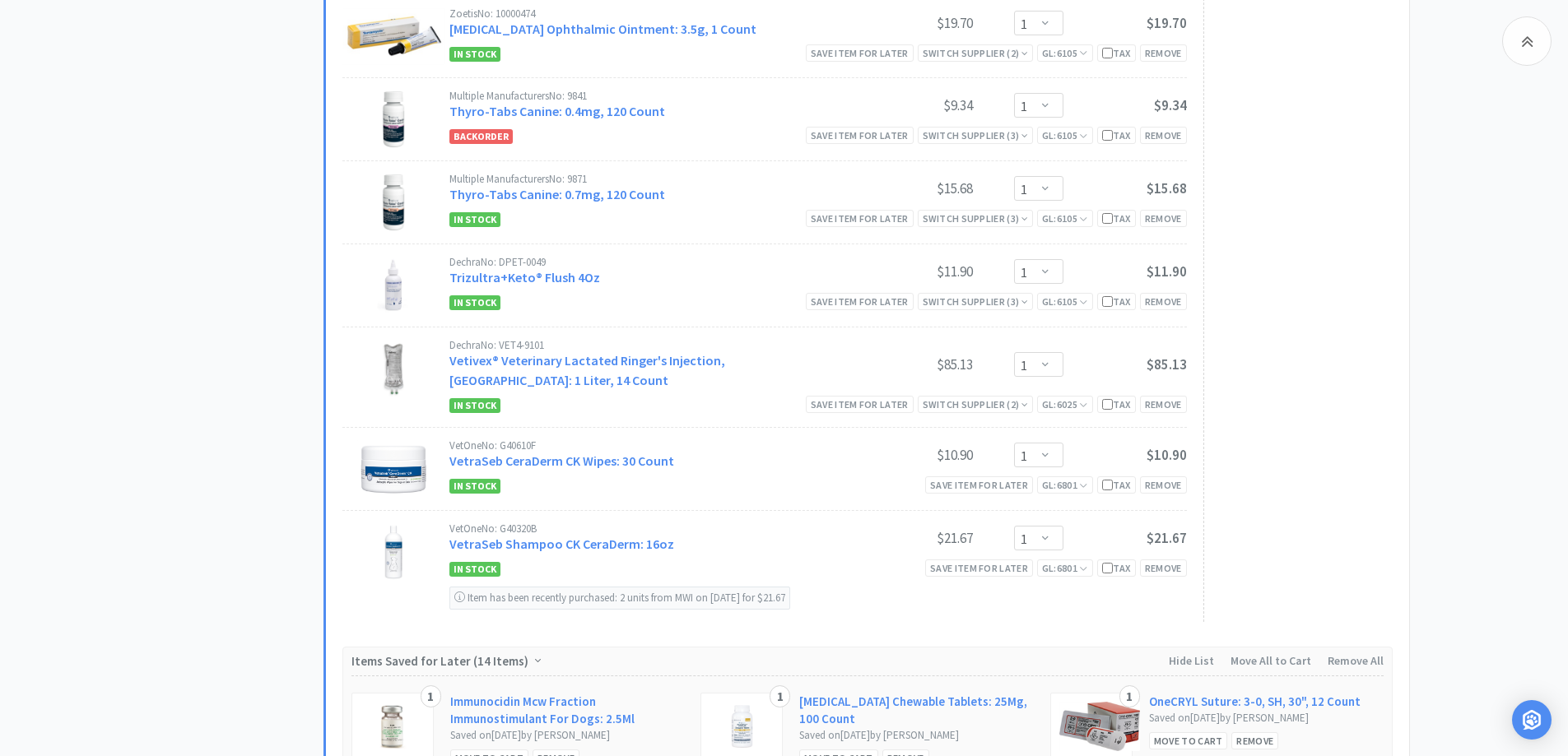
scroll to position [3817, 0]
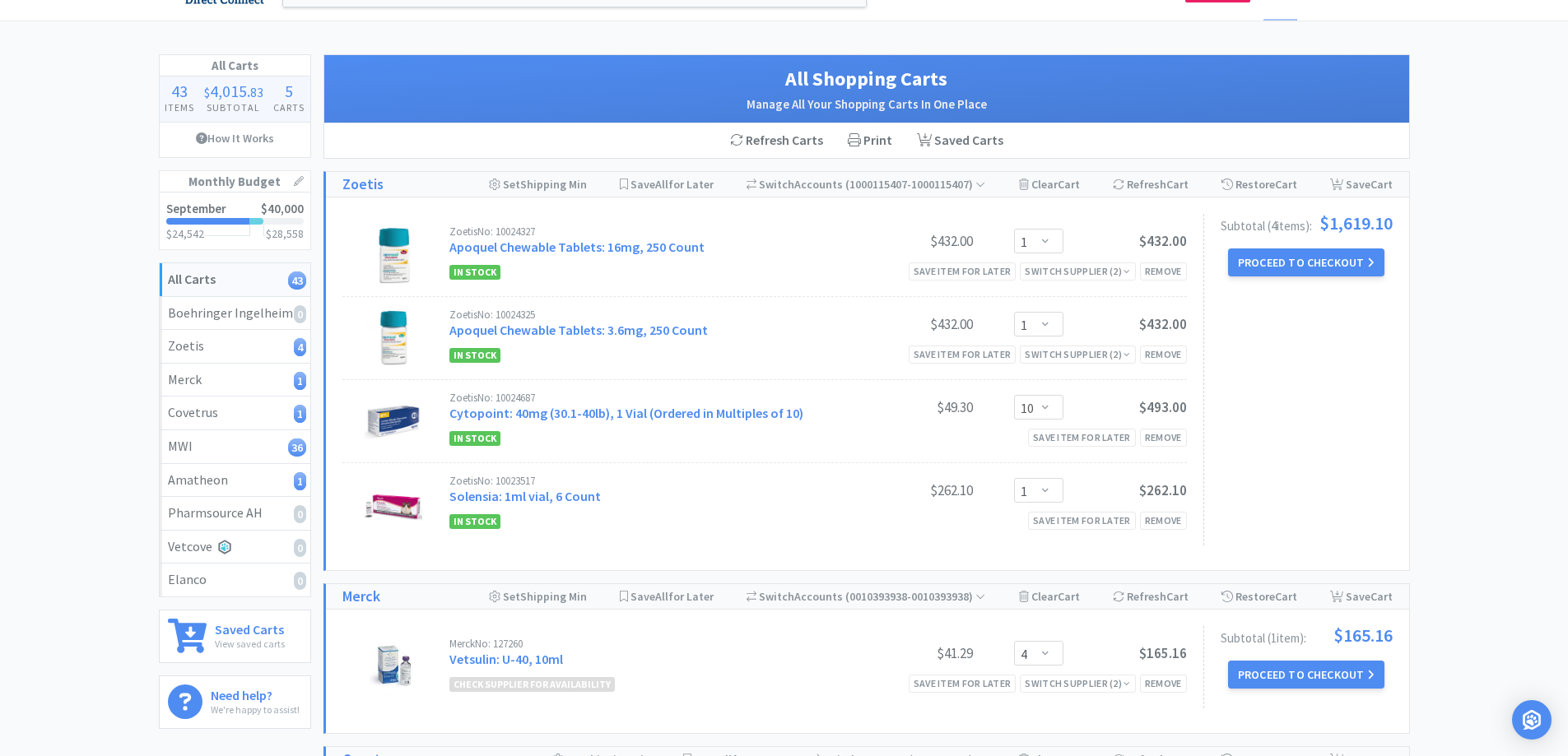
scroll to position [31, 0]
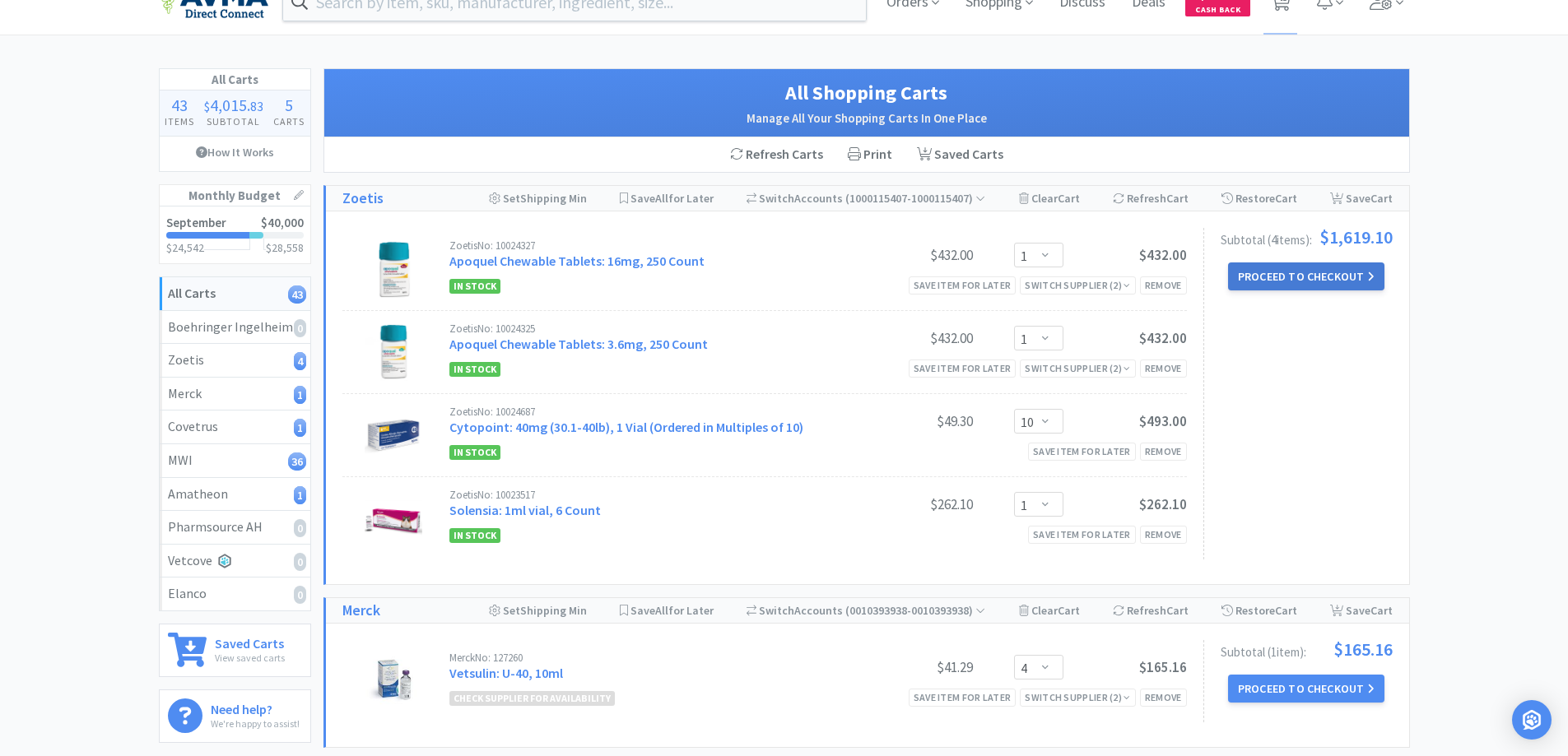
click at [1327, 287] on button "Proceed to Checkout" at bounding box center [1306, 276] width 156 height 28
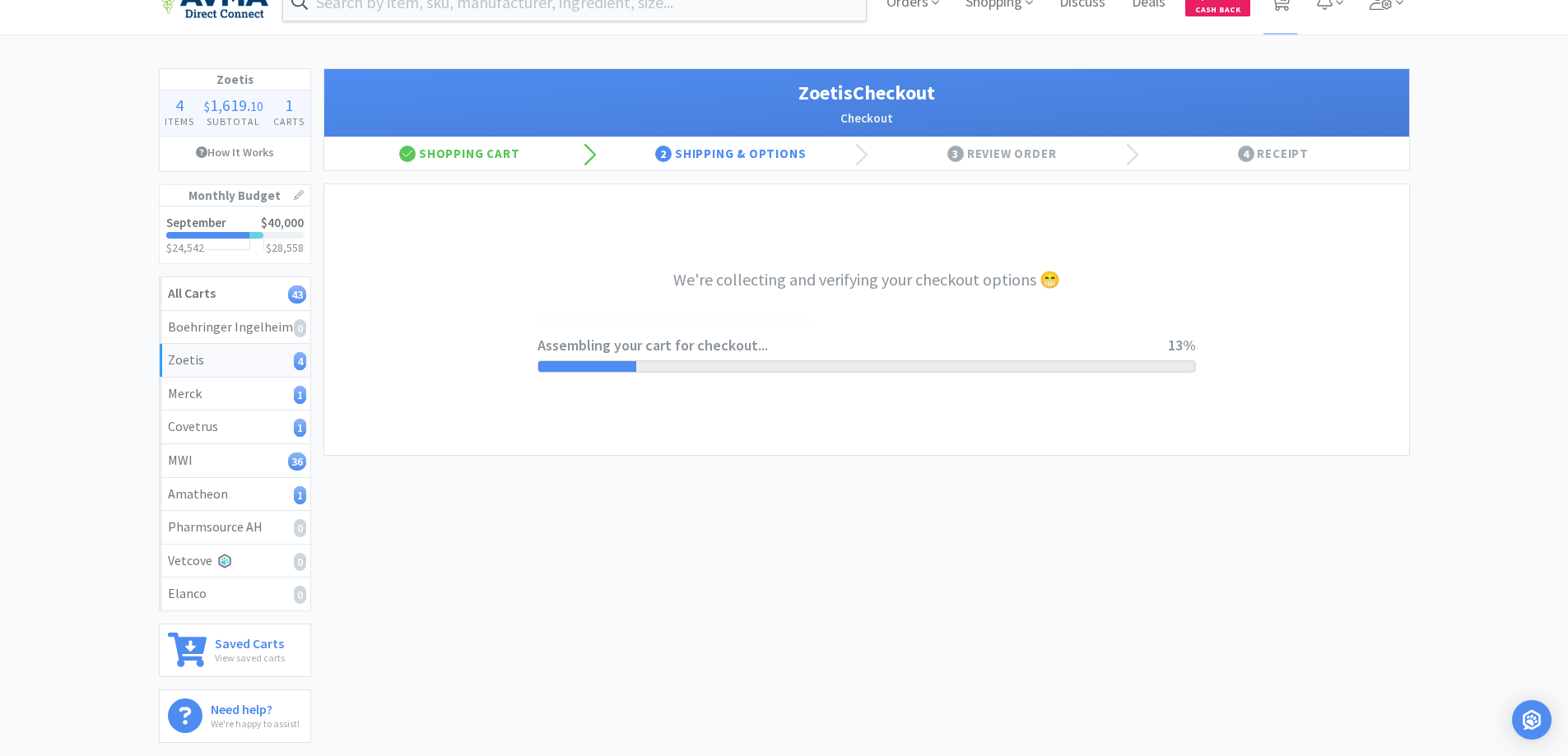
select select "invoice"
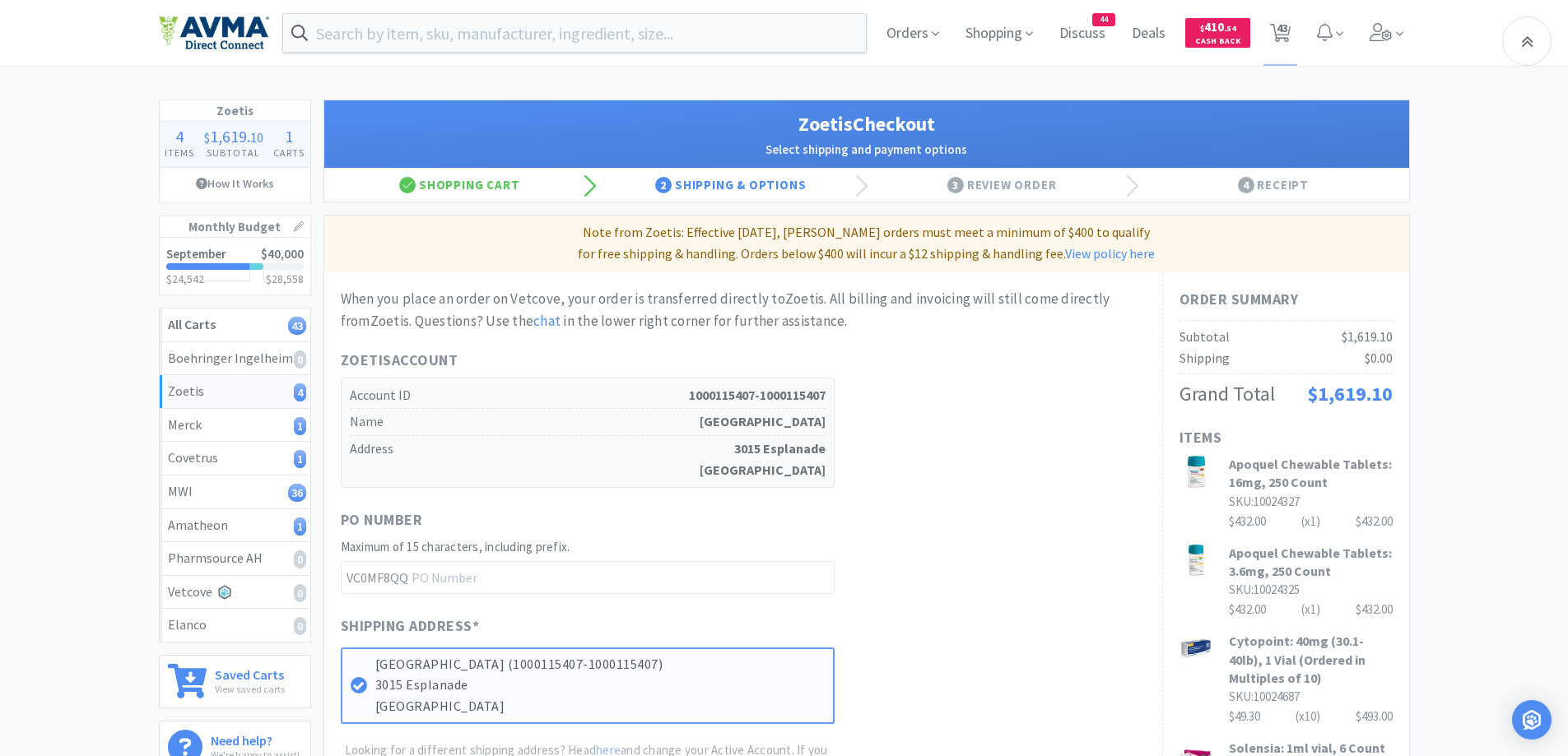
scroll to position [329, 0]
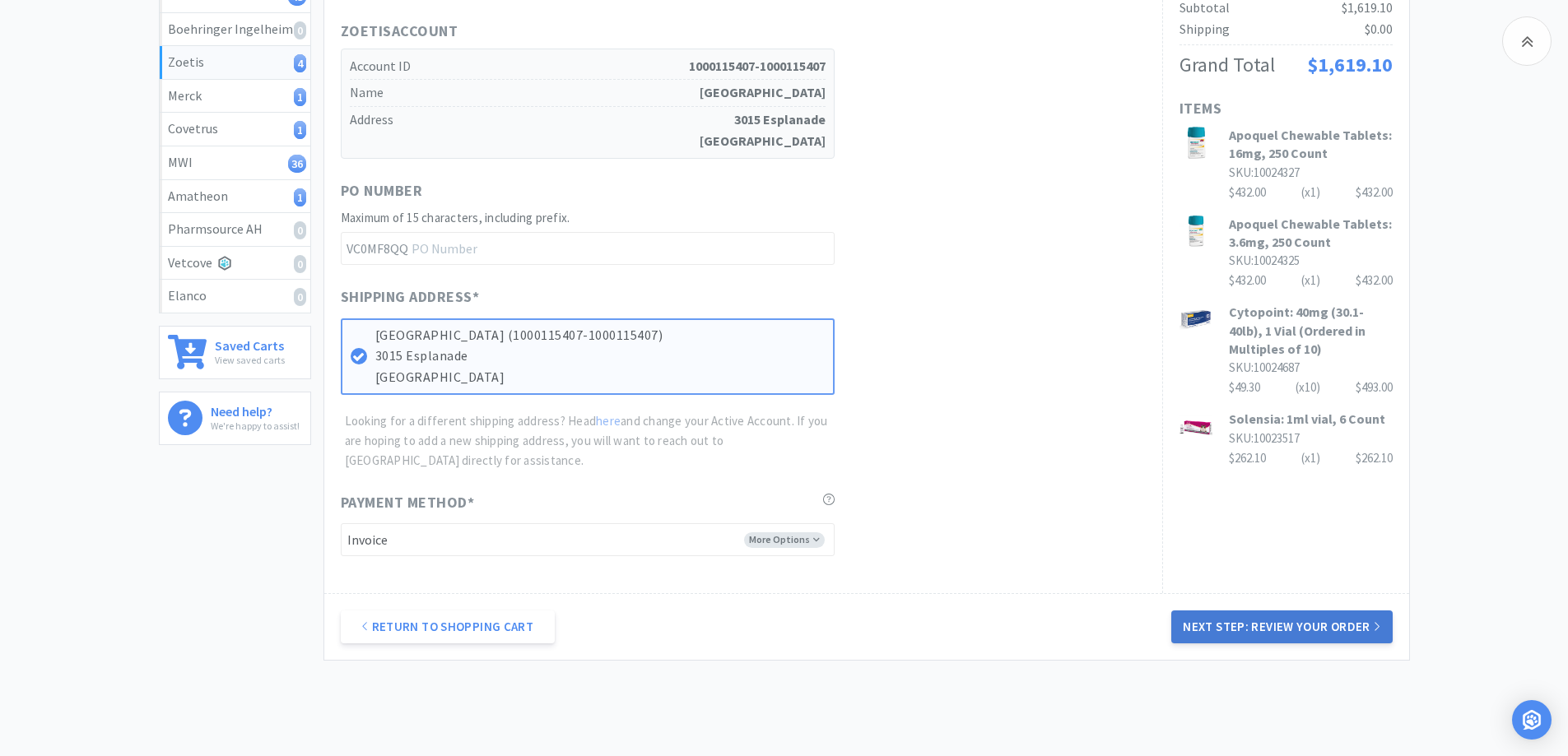
click at [1232, 620] on button "Next Step: Review Your Order" at bounding box center [1281, 628] width 221 height 33
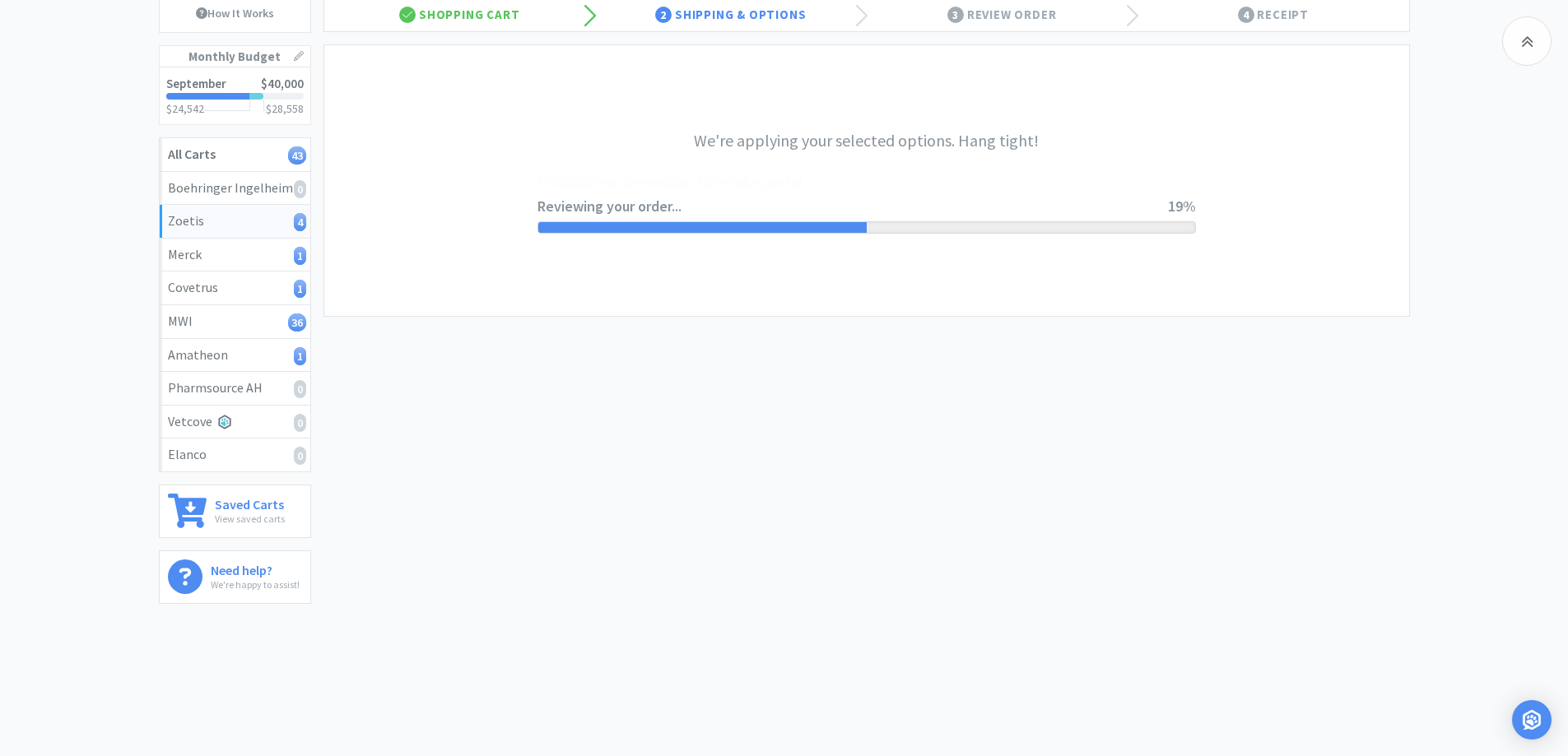
scroll to position [0, 0]
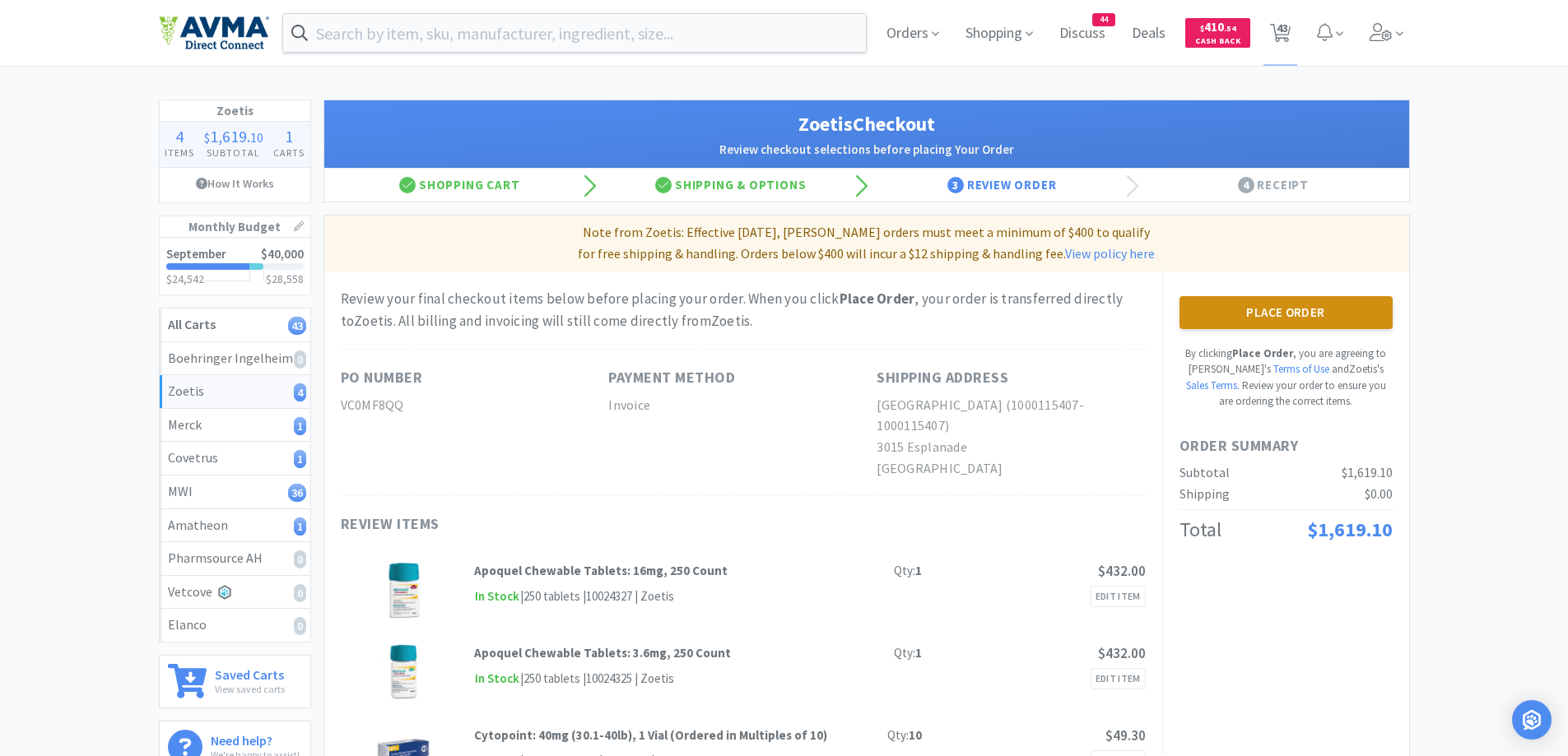
click at [1268, 322] on button "Place Order" at bounding box center [1286, 313] width 214 height 33
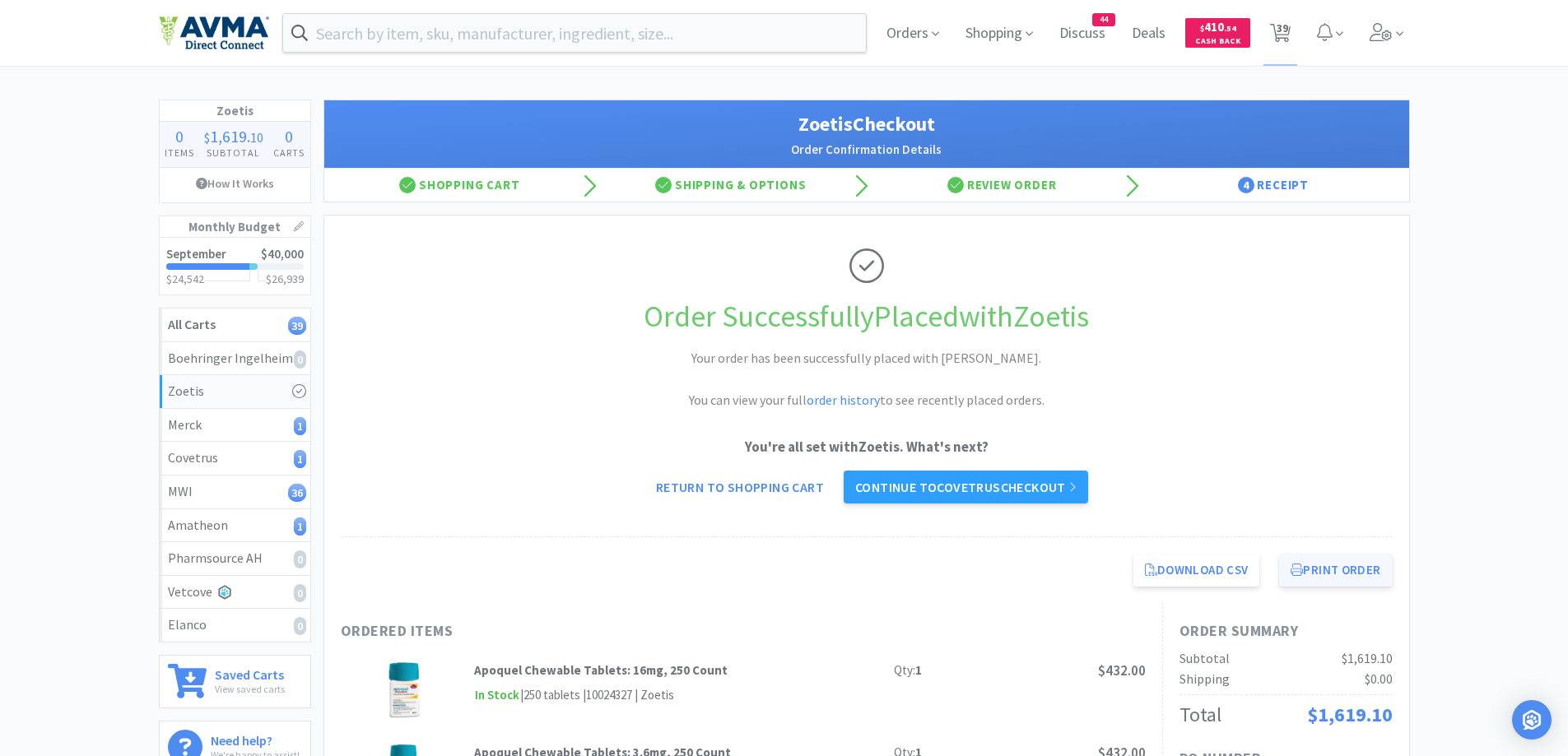
click at [1320, 567] on button "Print Order" at bounding box center [1336, 570] width 113 height 33
click at [977, 481] on link "Continue to Covetrus checkout" at bounding box center [966, 487] width 244 height 33
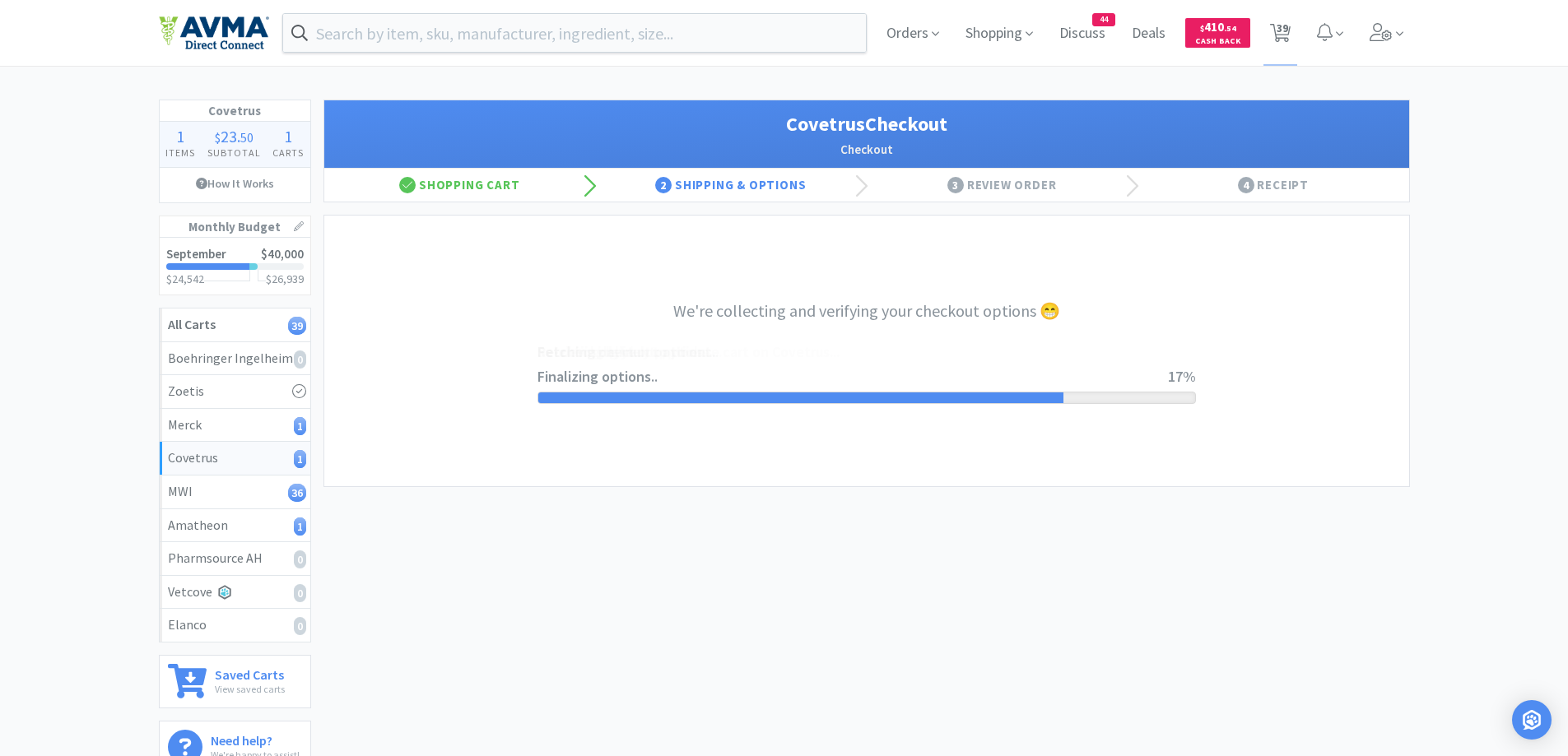
select select "9812417019946"
select select "cvt-standard-net"
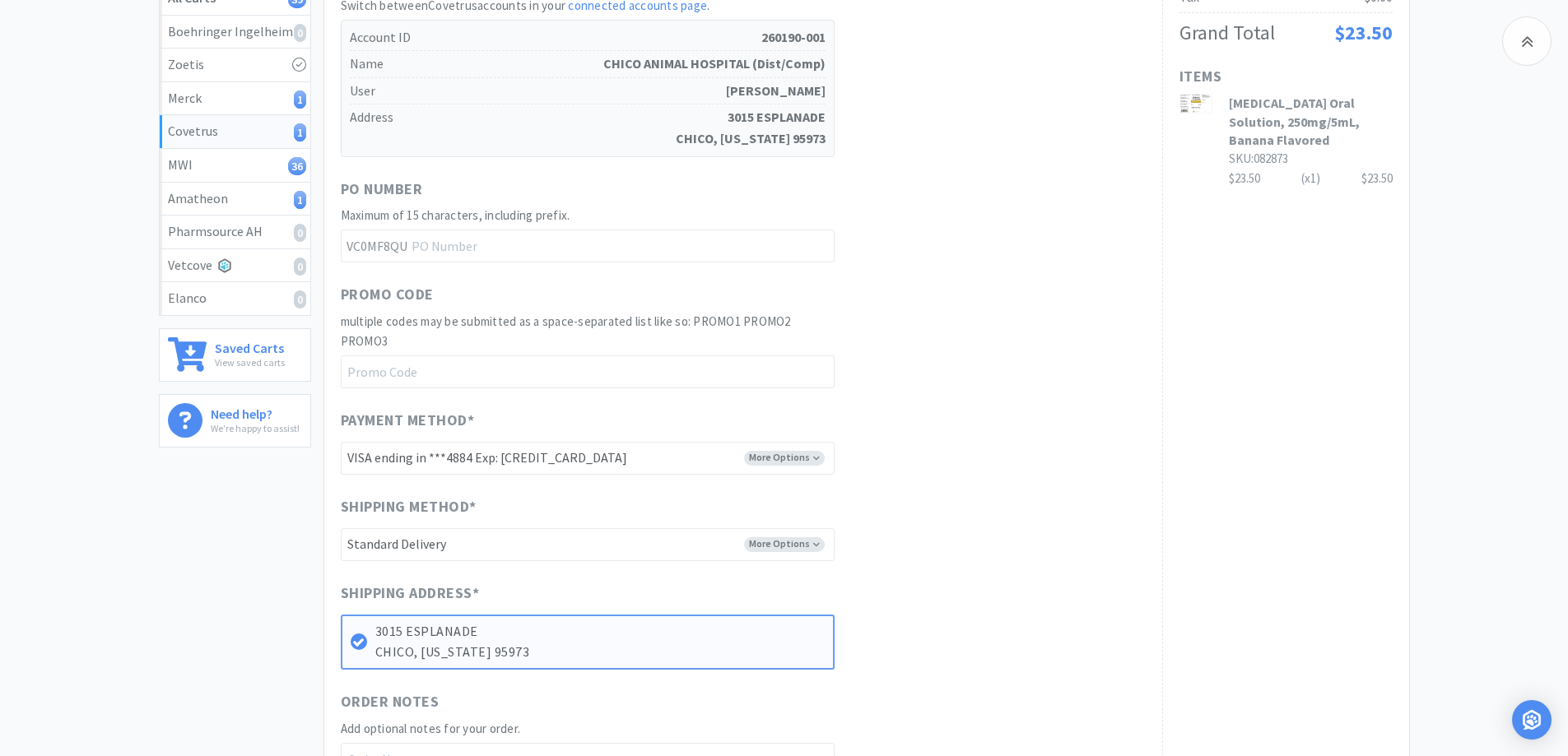
scroll to position [494, 0]
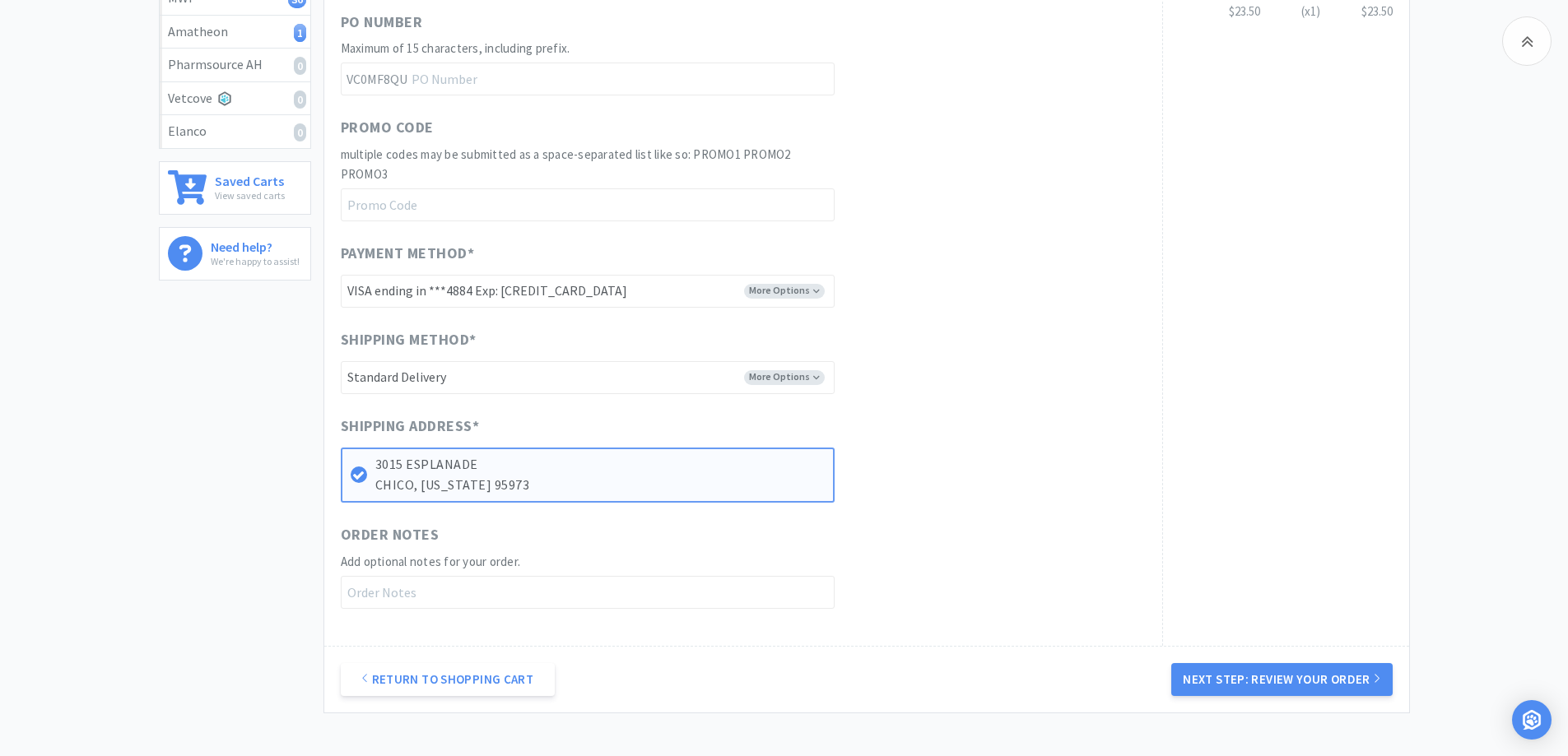
click at [1292, 661] on div "Return to Shopping Cart Next Step: Review Your Order" at bounding box center [867, 679] width 1085 height 67
click at [1286, 677] on button "Next Step: Review Your Order" at bounding box center [1281, 680] width 221 height 33
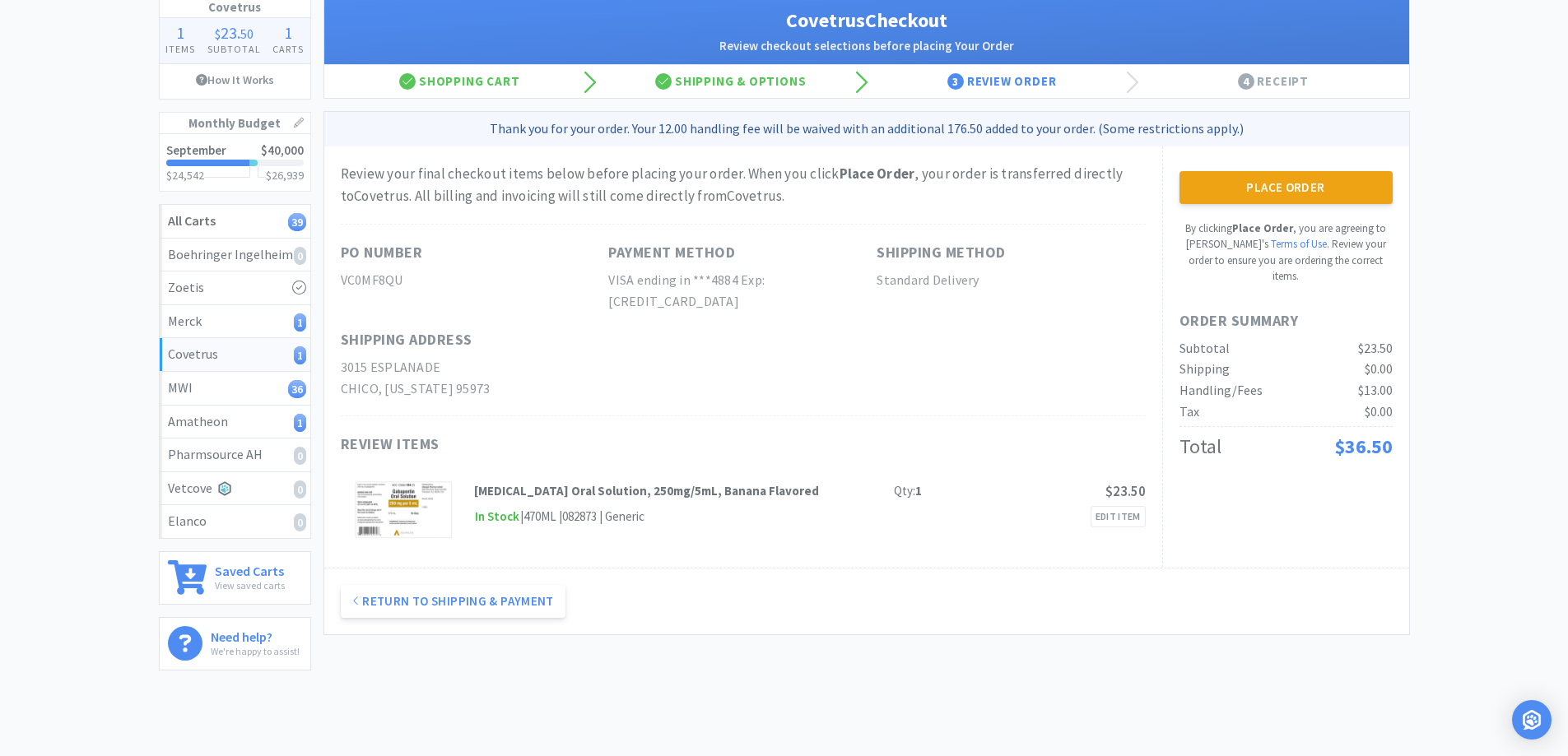
scroll to position [165, 0]
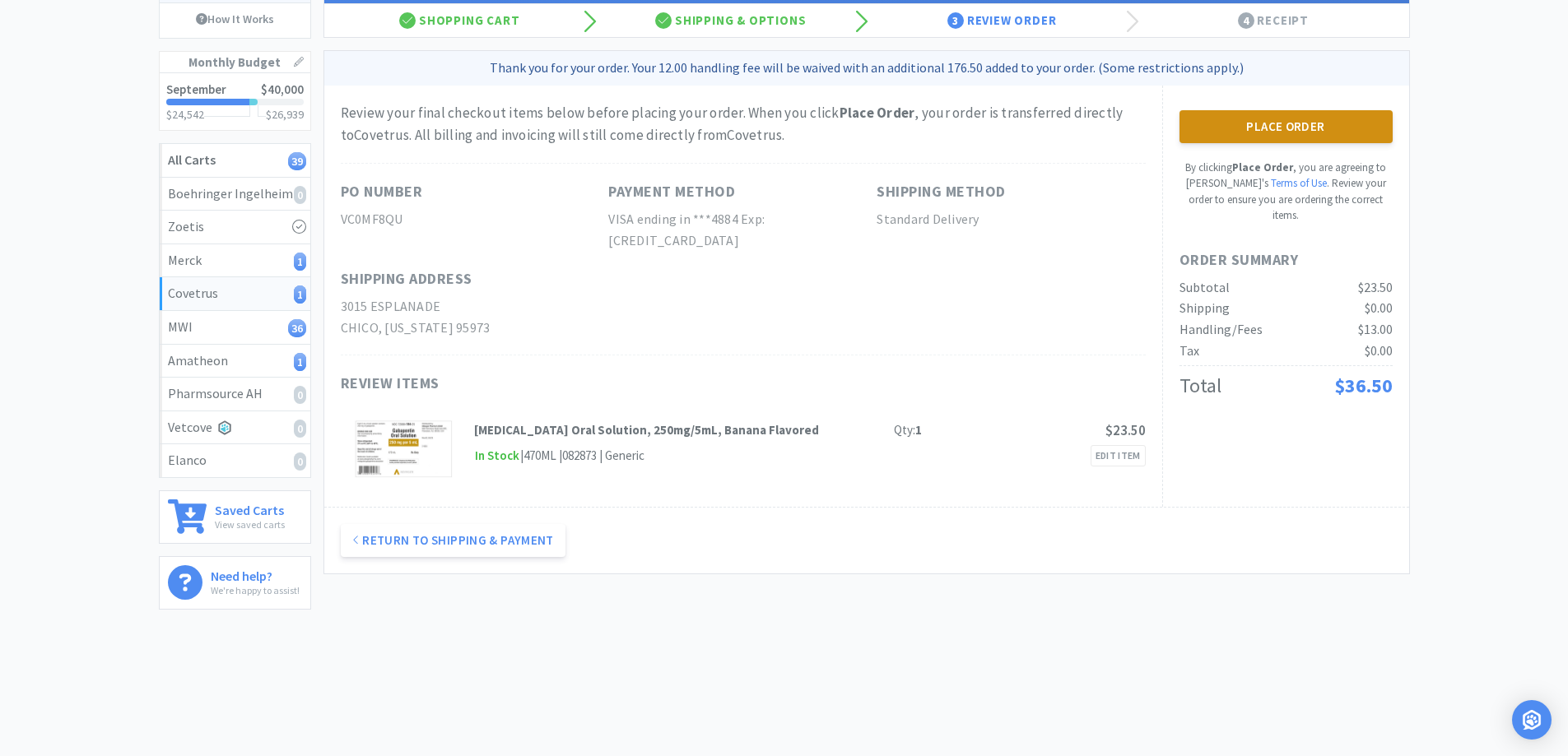
click at [1278, 130] on button "Place Order" at bounding box center [1286, 127] width 214 height 33
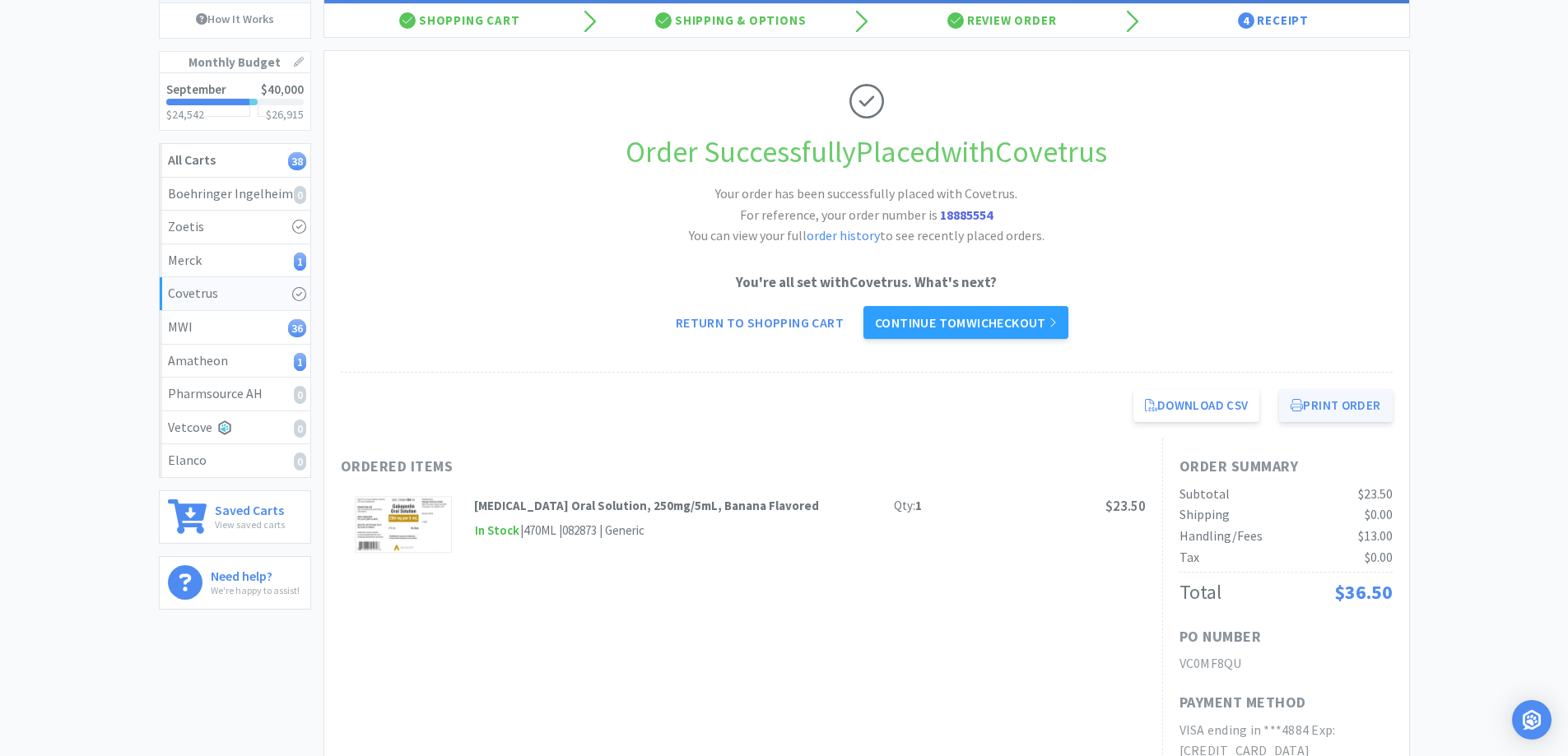
click at [1366, 404] on button "Print Order" at bounding box center [1336, 406] width 113 height 33
click at [1024, 326] on link "Continue to MWI checkout" at bounding box center [966, 323] width 205 height 33
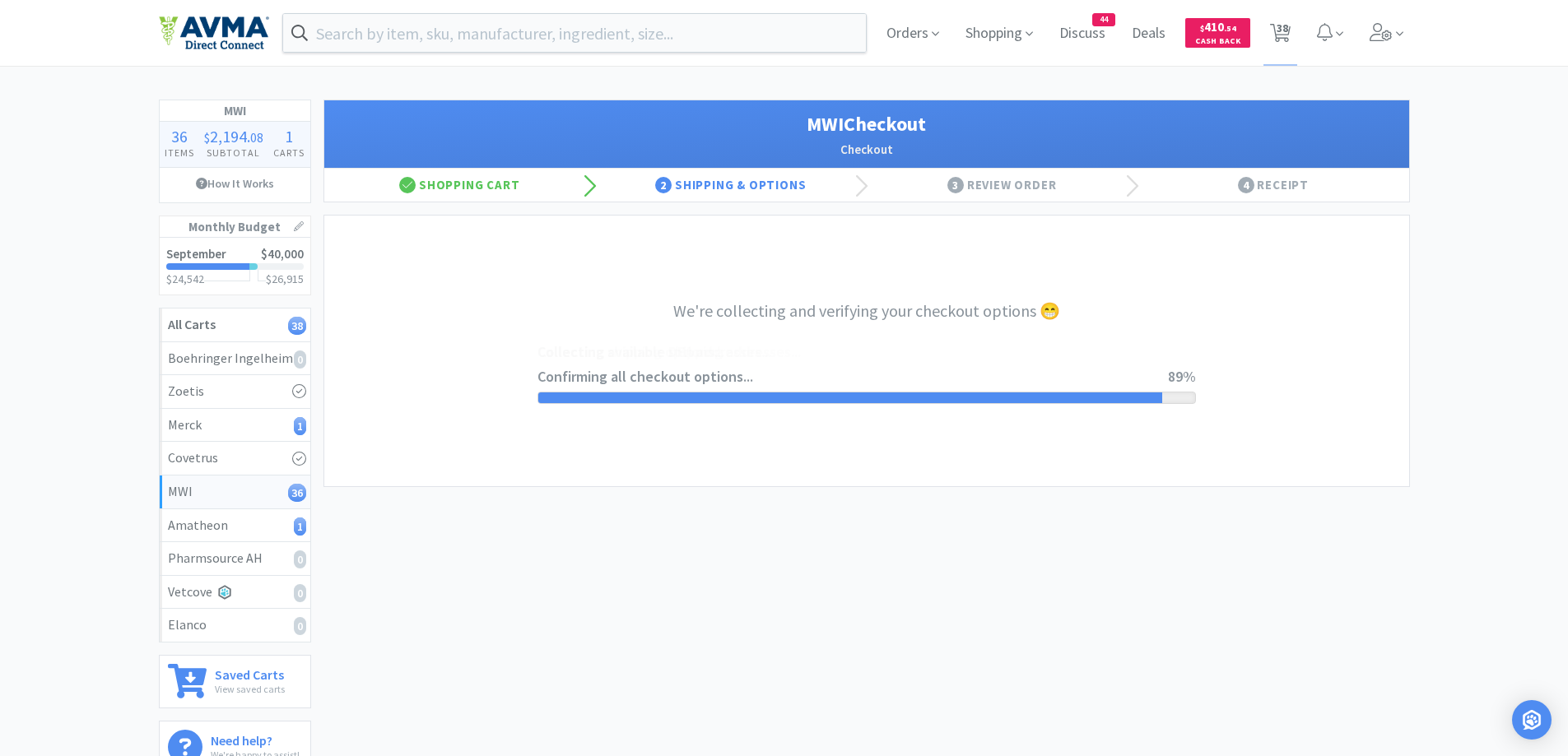
select select "CC_9421154621689816"
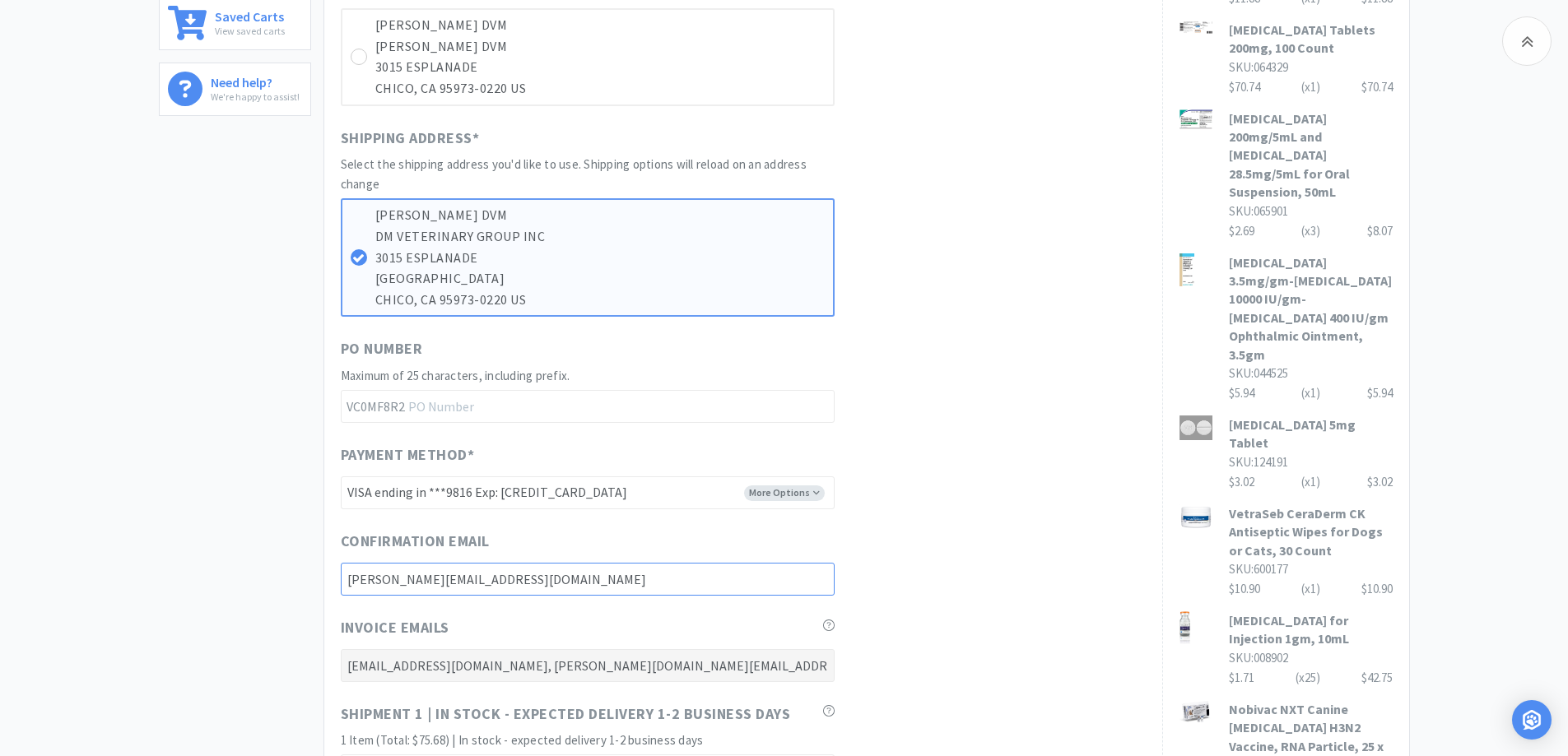
scroll to position [494, 0]
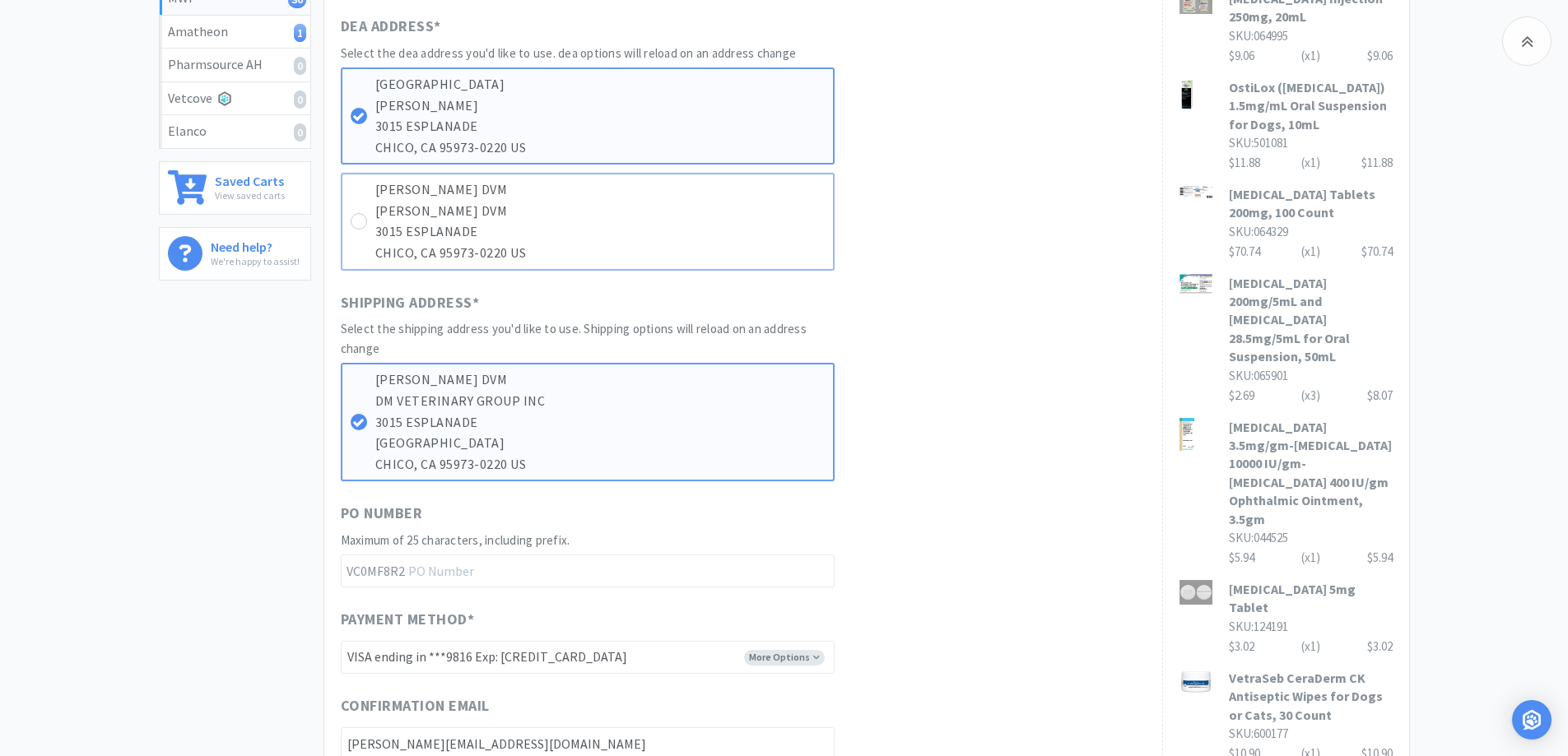
click at [364, 229] on div "[PERSON_NAME] DVM [PERSON_NAME] DVM [STREET_ADDRESS]" at bounding box center [588, 221] width 494 height 97
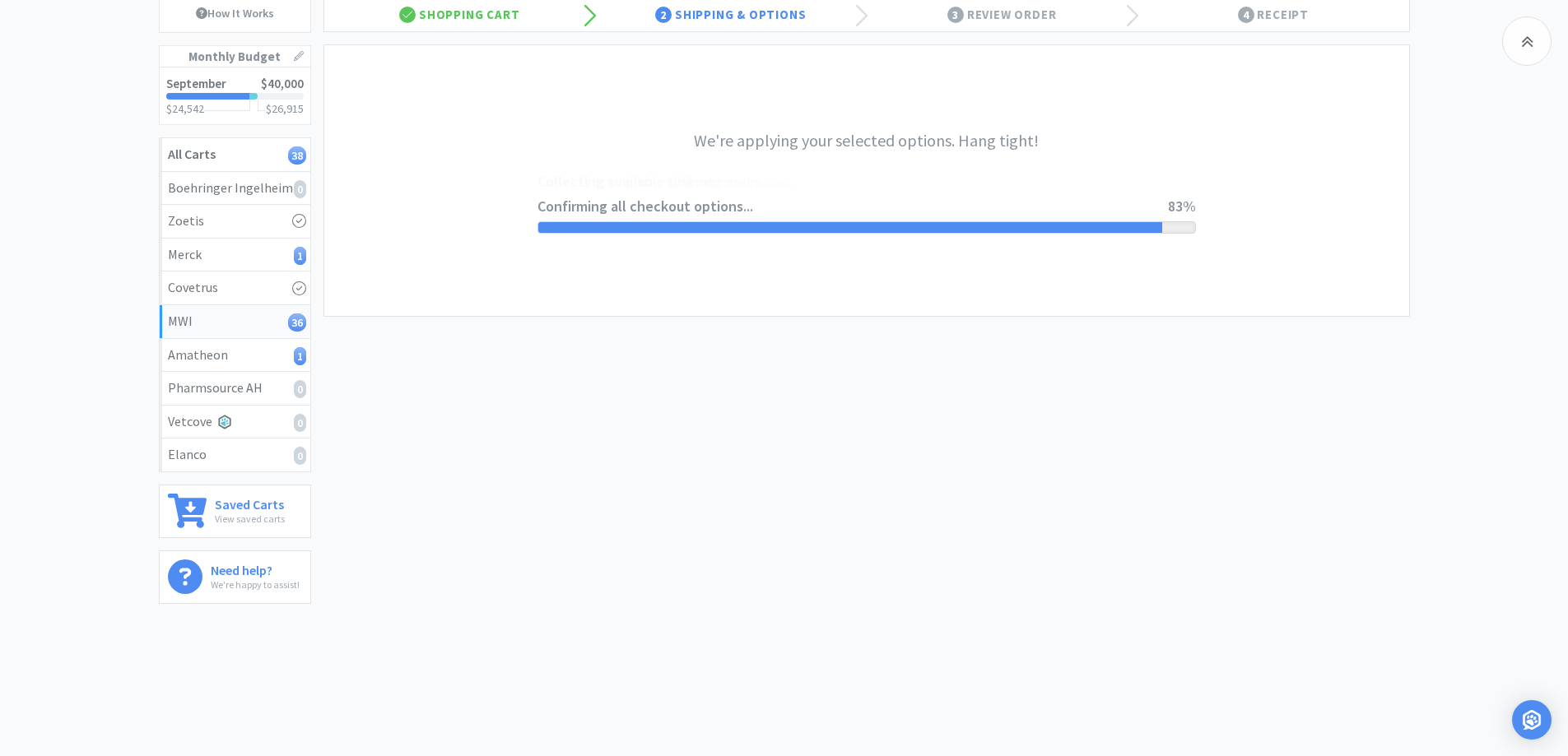
select select "CC_9421154621689816"
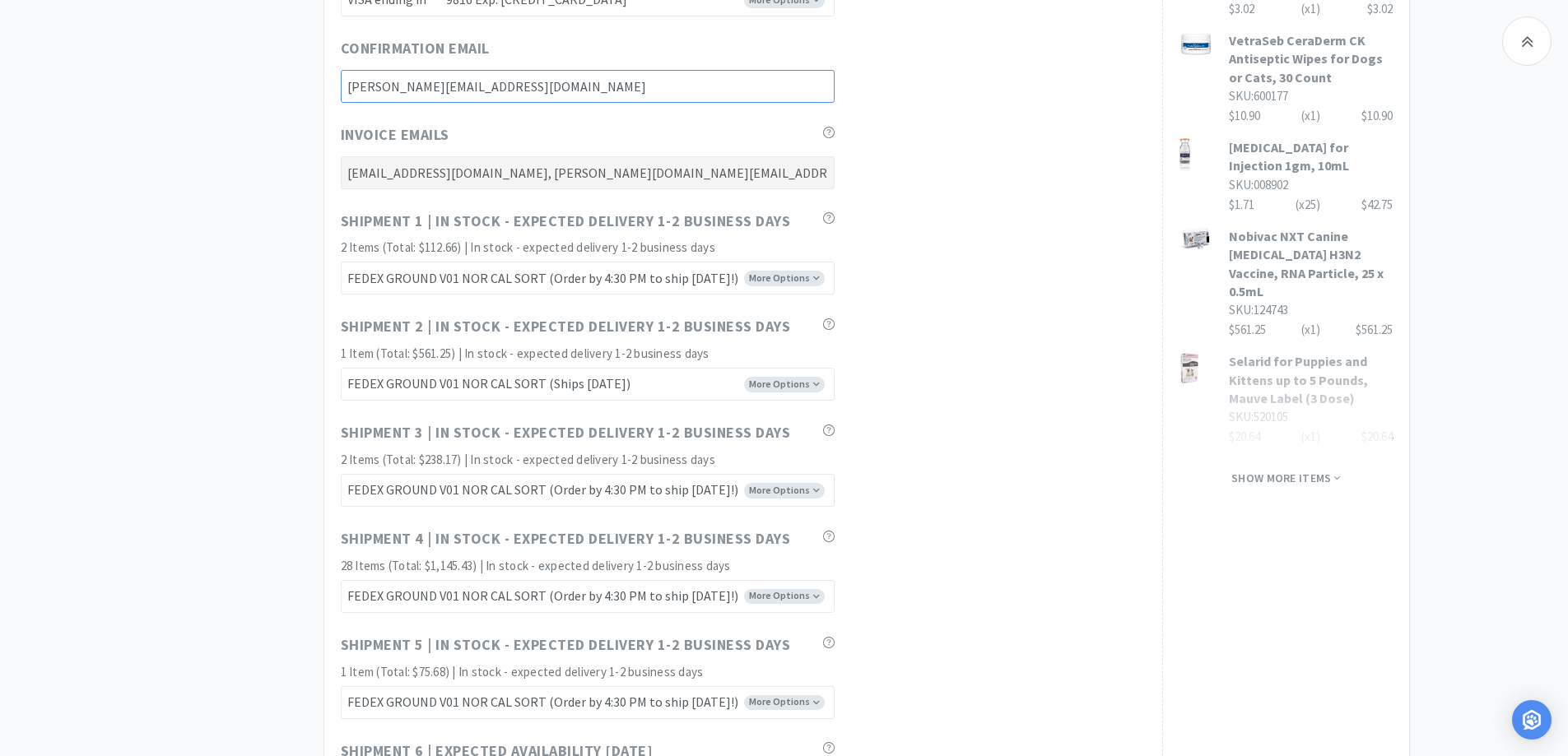
scroll to position [1152, 0]
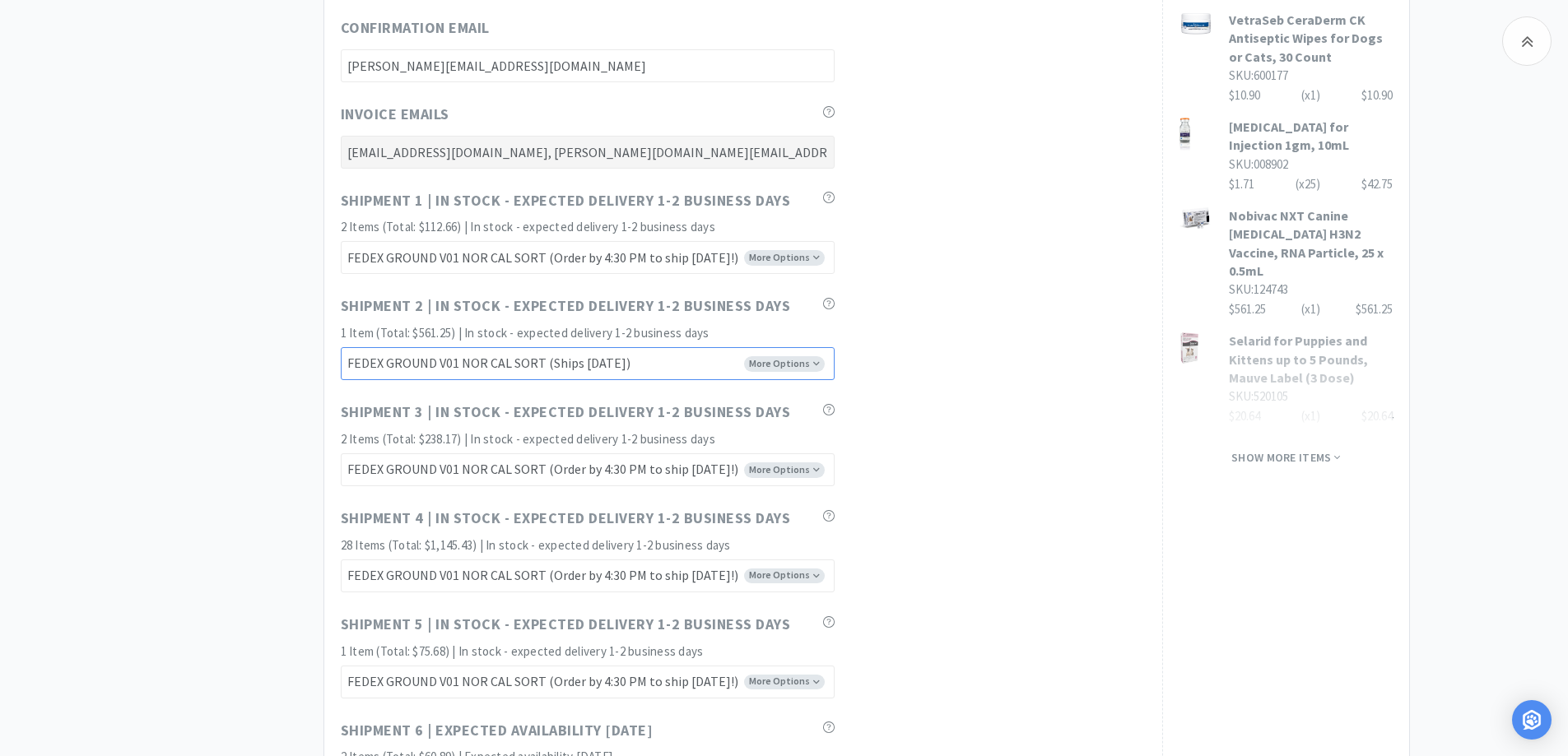
click at [656, 369] on select "FEDEX GROUND V01 NOR CAL SORT (Ships [DATE]) FEDEX GROUND V01 SO CAL SORT (Ship…" at bounding box center [588, 364] width 494 height 33
click at [961, 381] on div "When you place an order on Vetcove, your order is transferred directly to MWI .…" at bounding box center [743, 120] width 805 height 2012
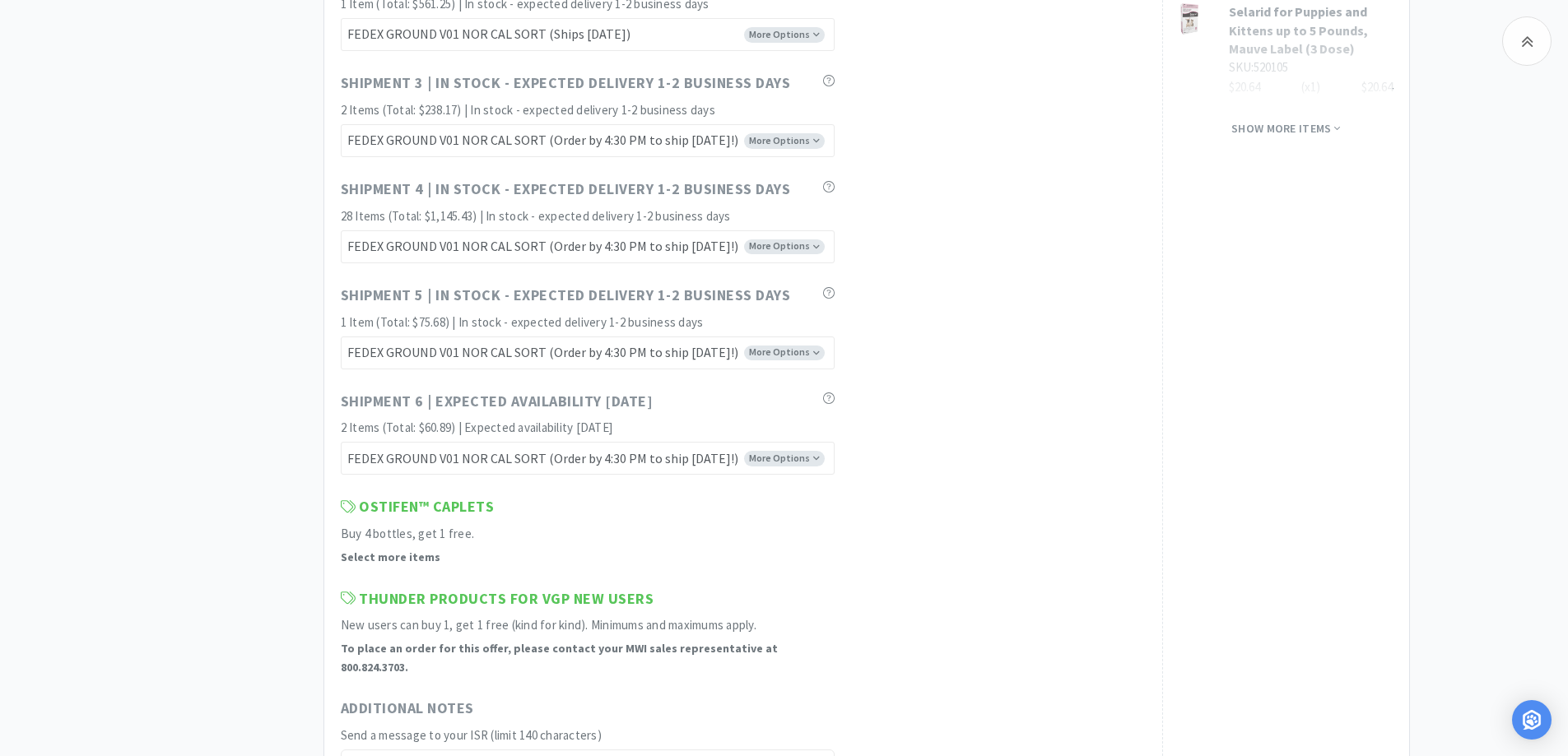
scroll to position [1646, 0]
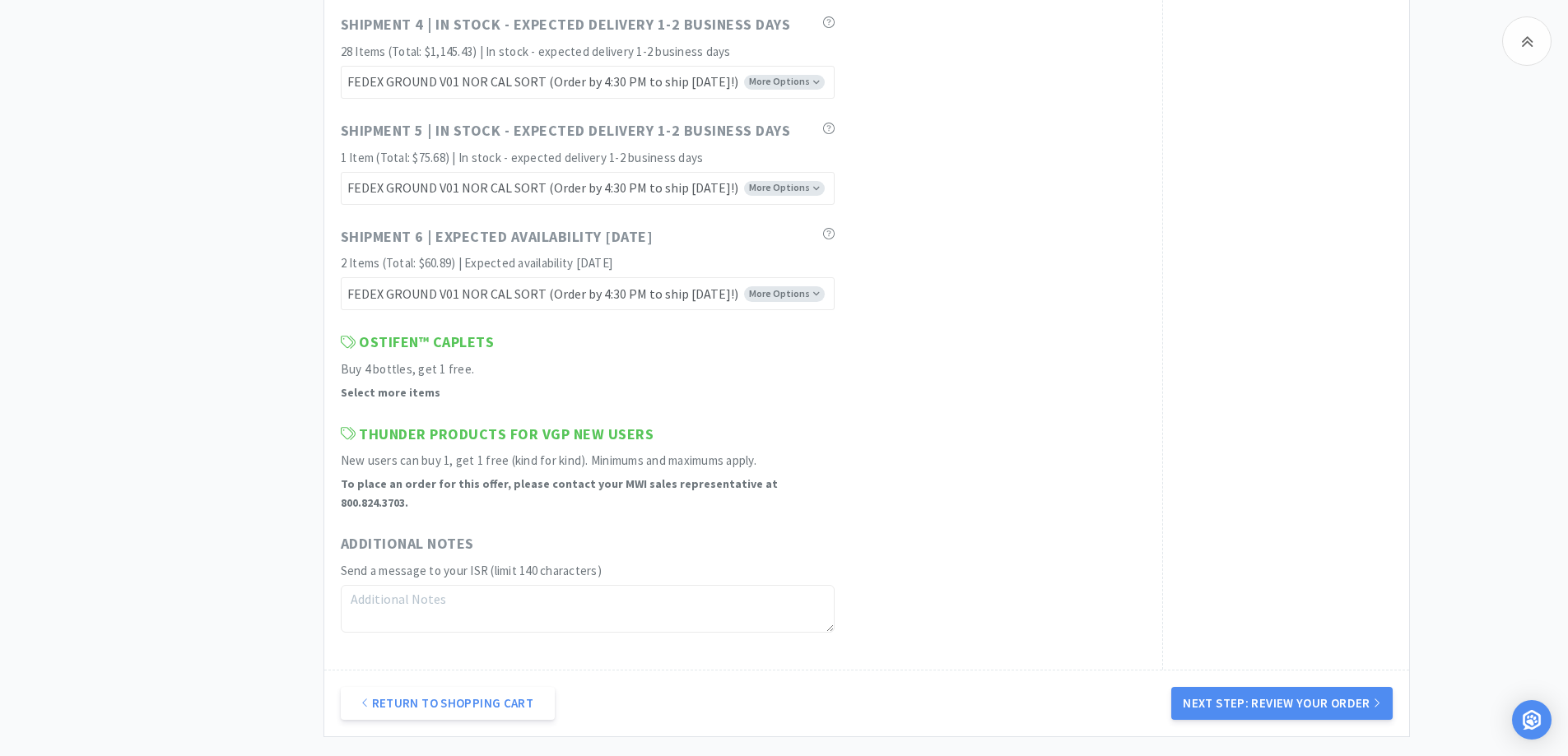
click at [1100, 384] on div "OstiFen™ Caplets Buy 4 bottles, get 1 free. Select more items" at bounding box center [743, 366] width 805 height 71
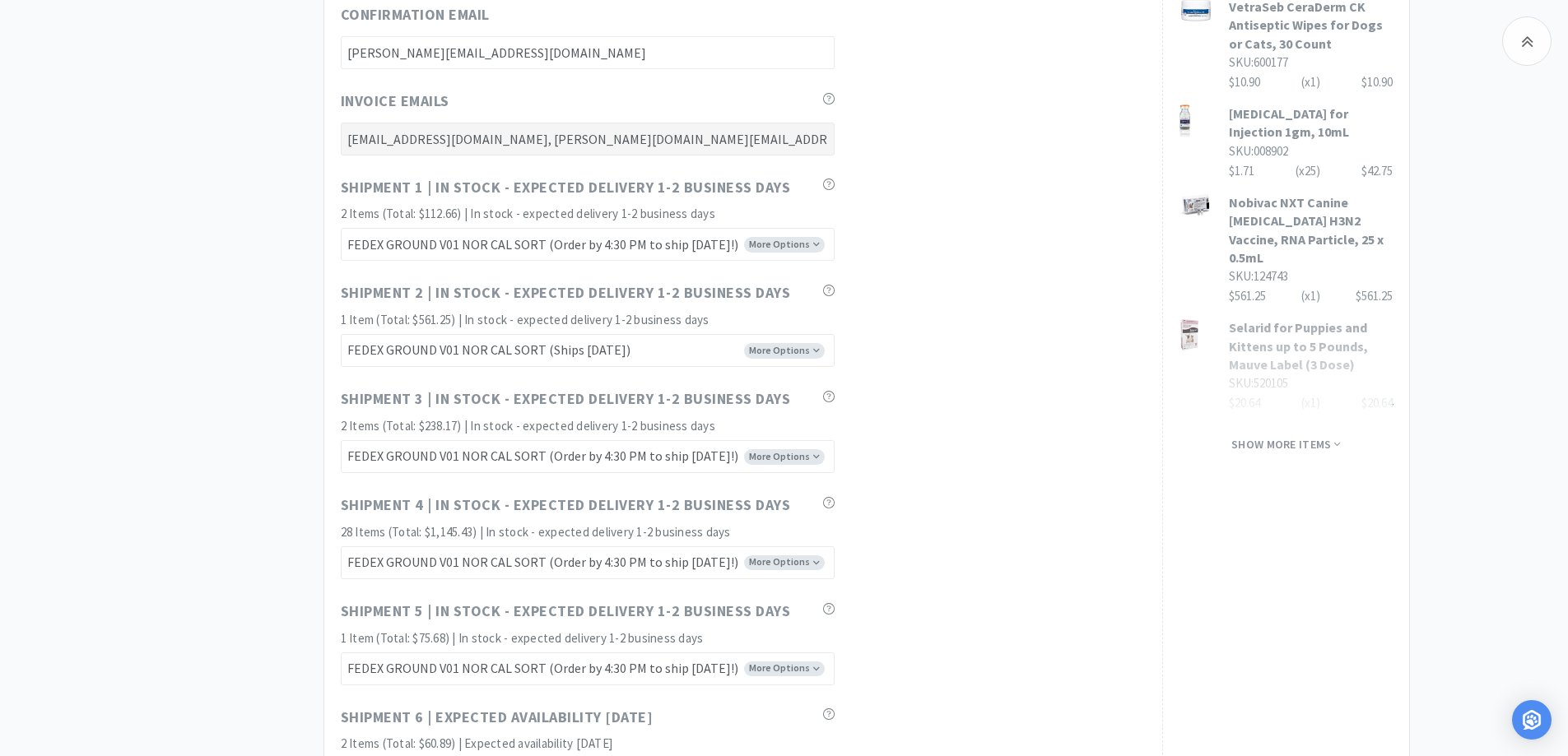
scroll to position [988, 0]
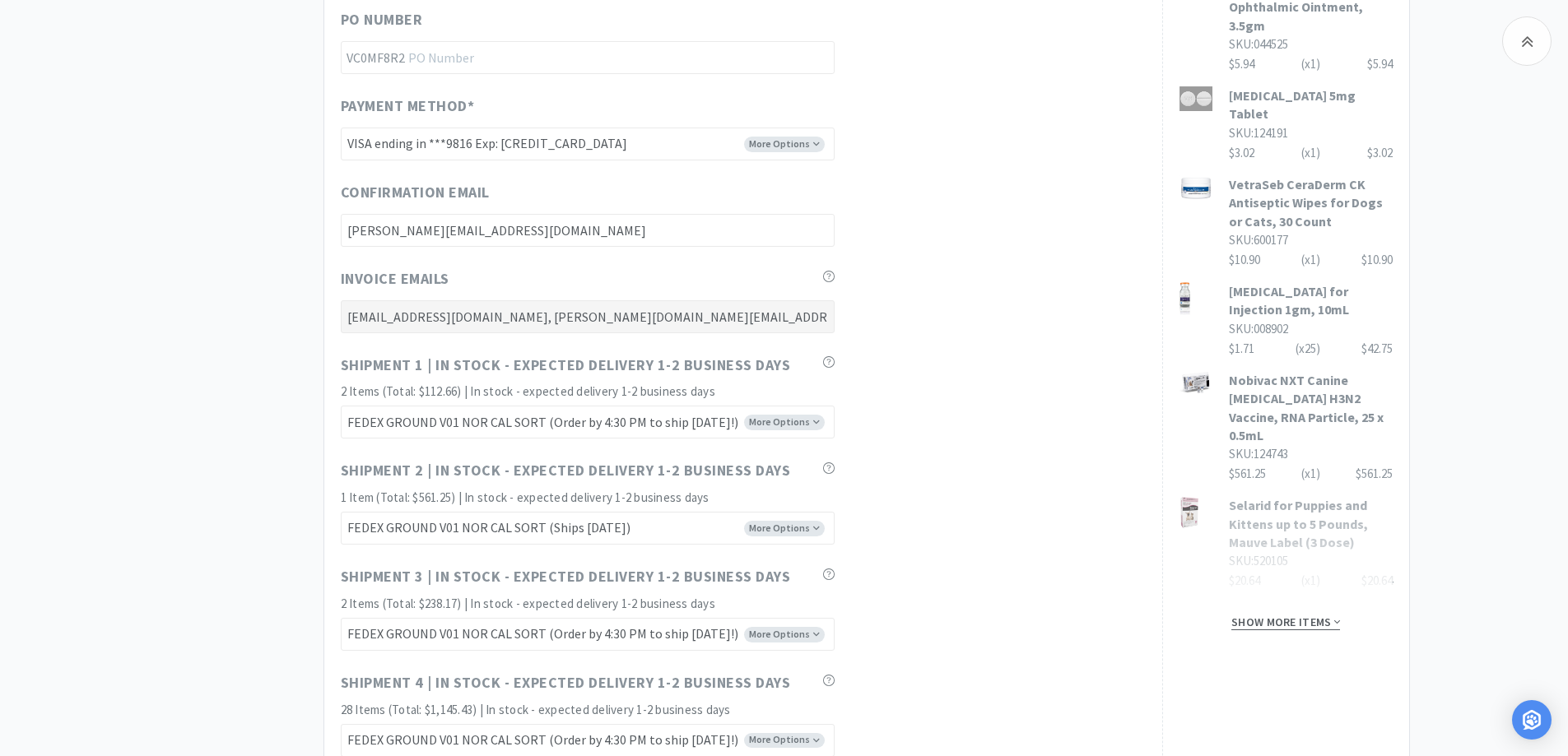
click at [1297, 615] on span "Show more items" at bounding box center [1286, 622] width 109 height 16
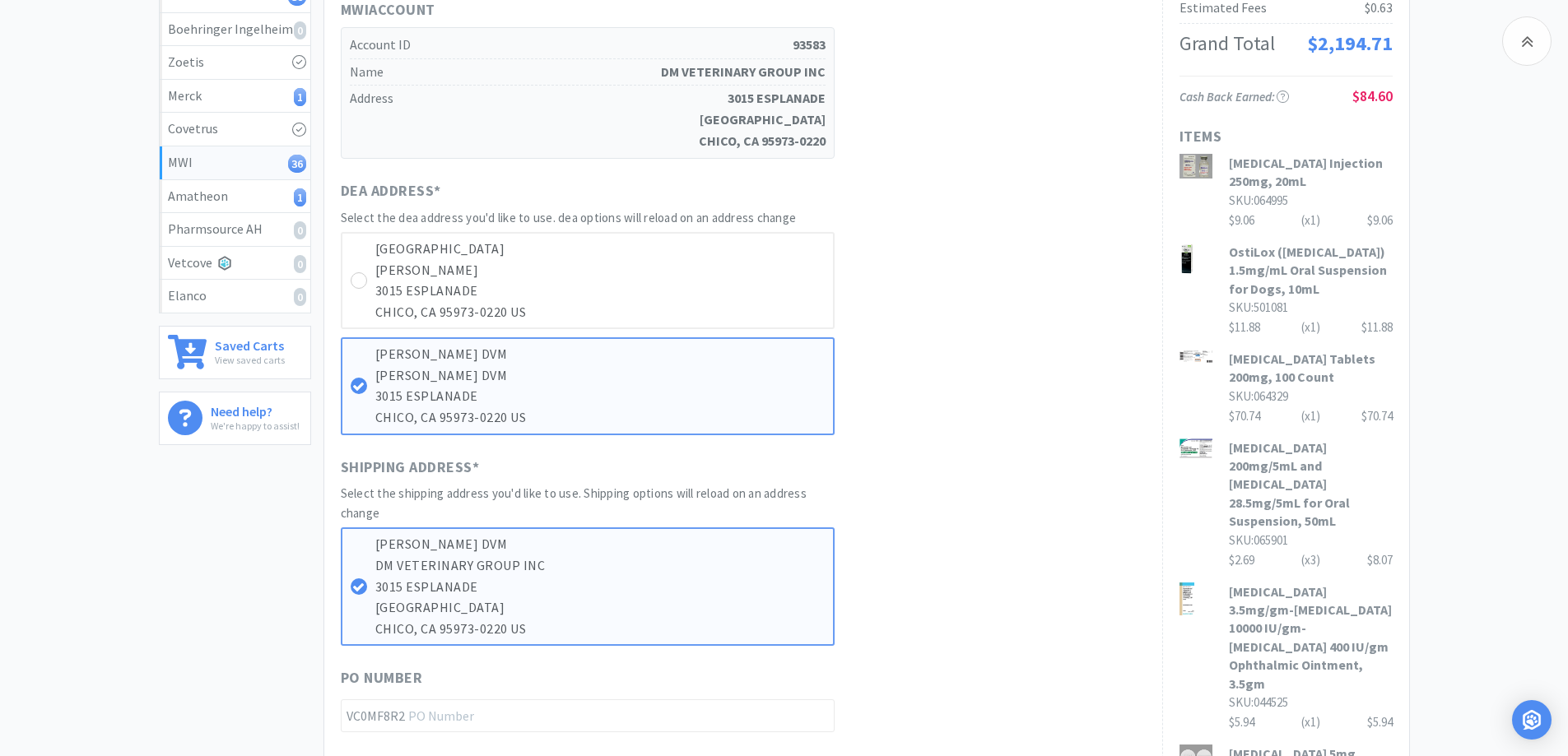
scroll to position [658, 0]
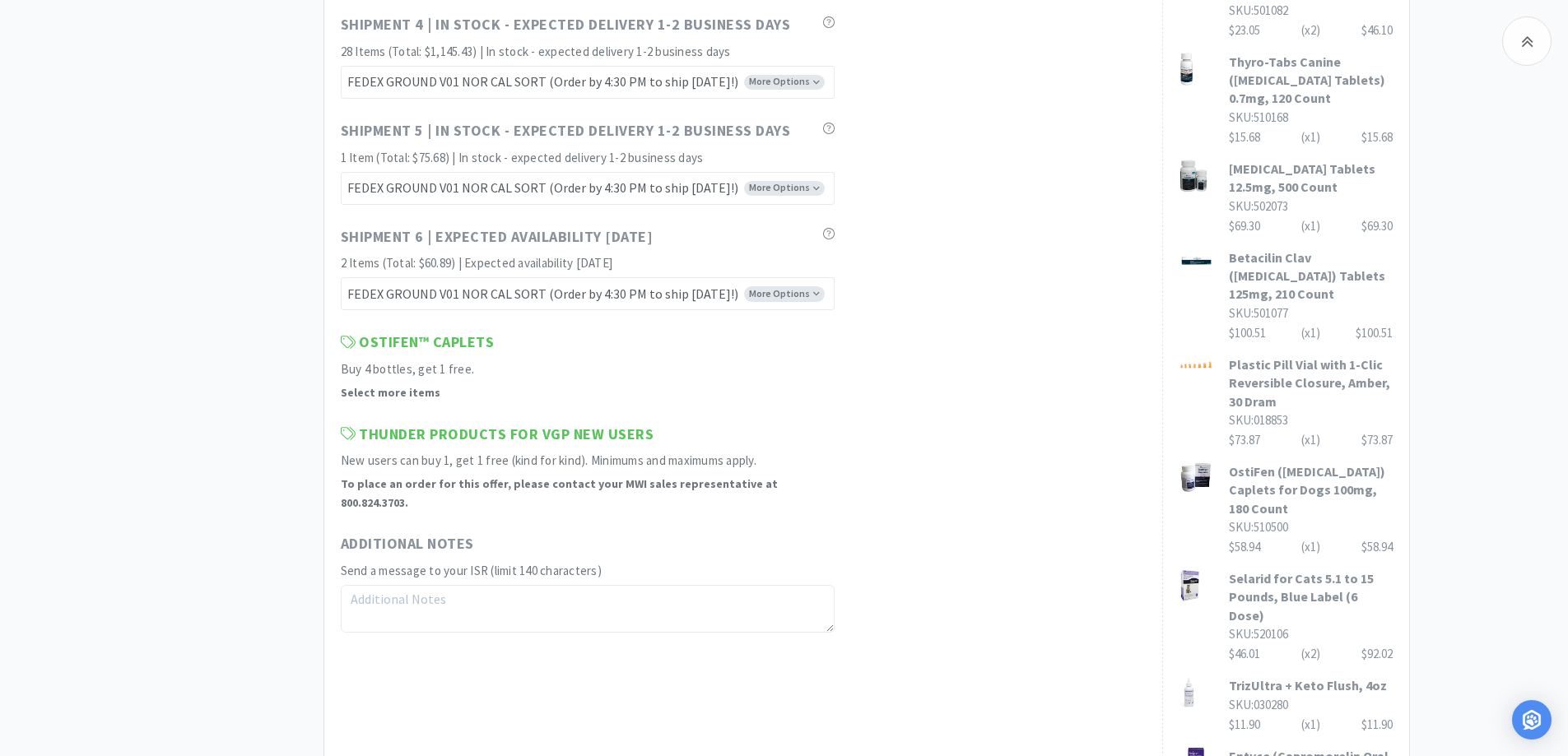
scroll to position [1811, 0]
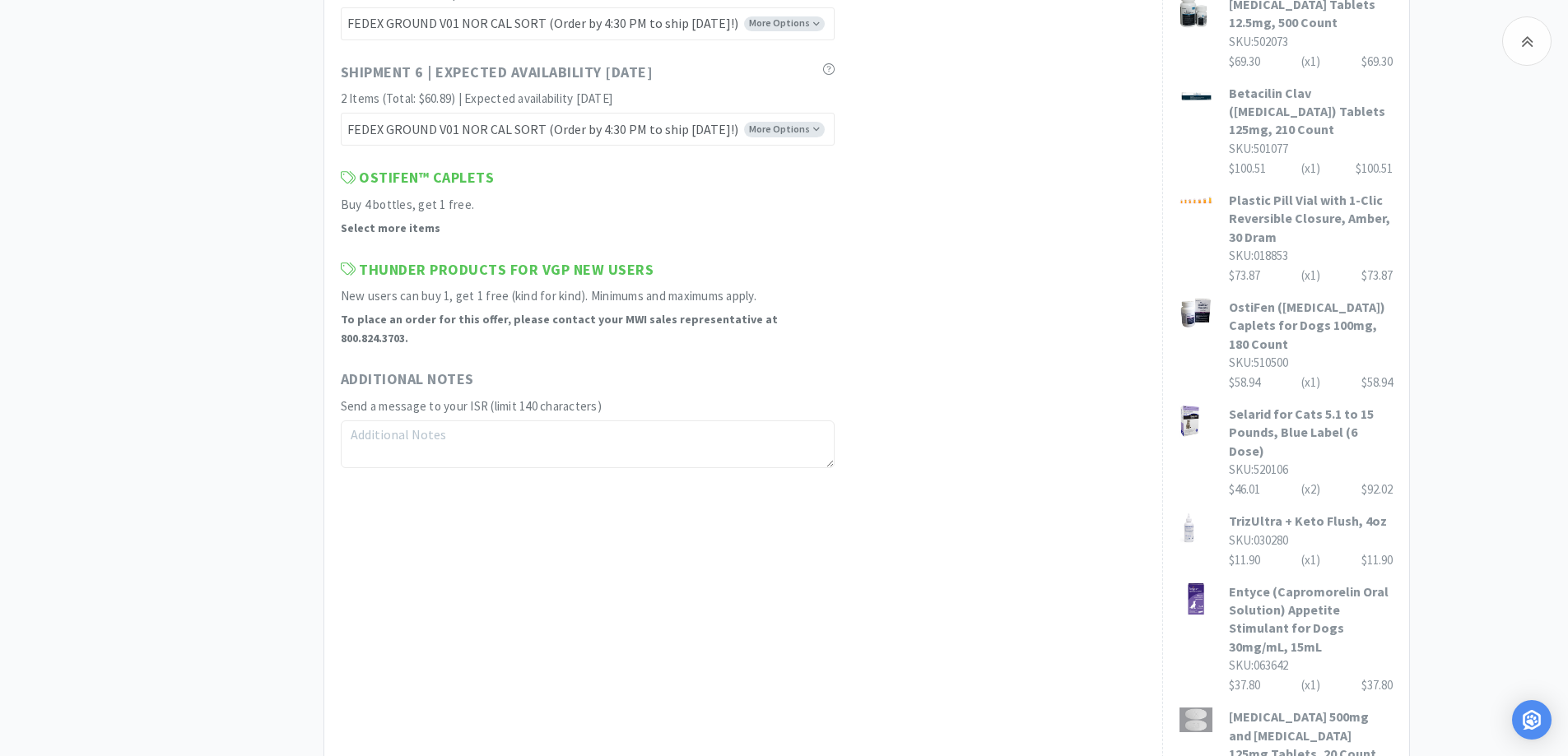
click at [1464, 369] on div "MWI 36 Items $ 2,194 . 08 Subtotal 1 Carts How It Works Monthly Budget Septembe…" at bounding box center [784, 501] width 1568 height 4424
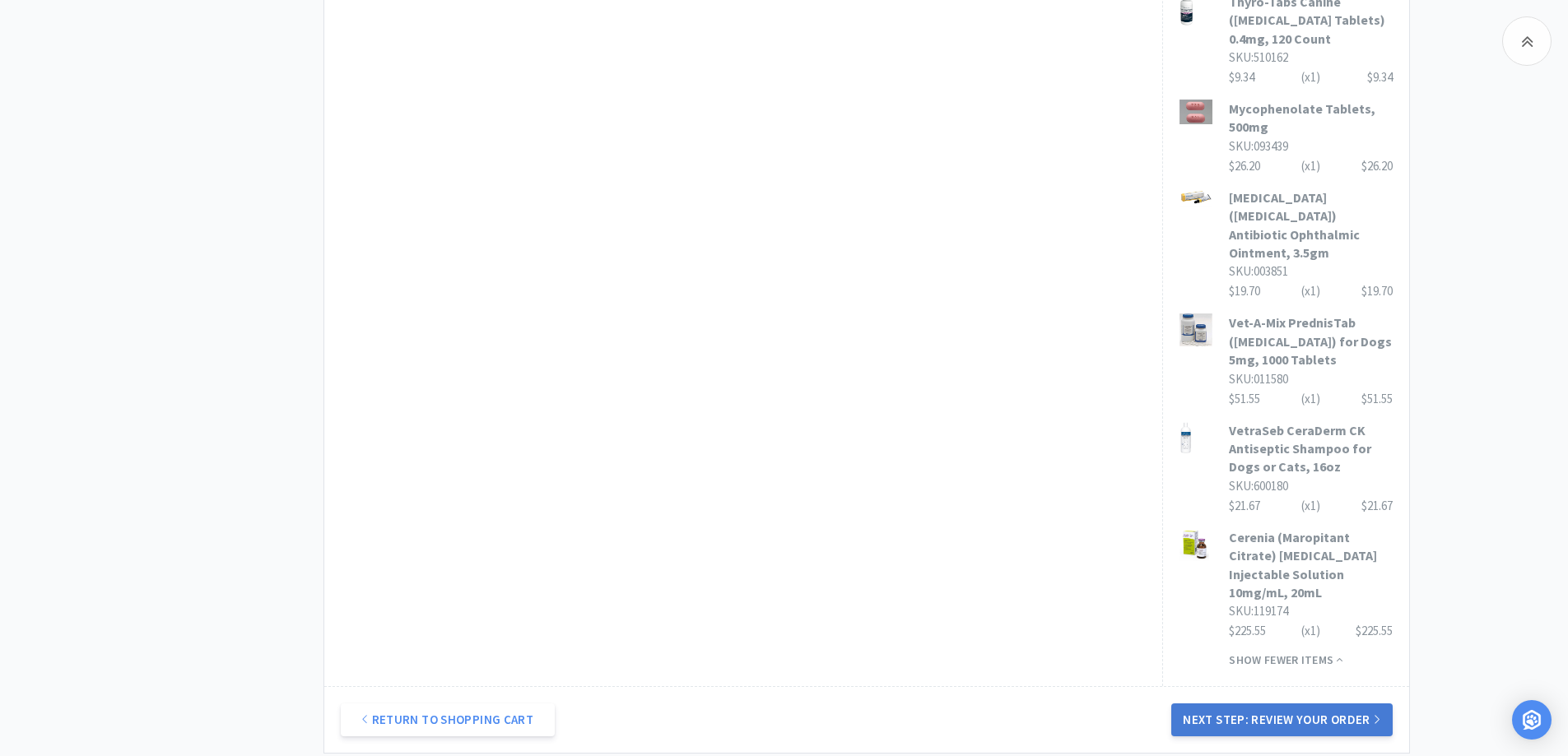
click at [1317, 703] on button "Next Step: Review Your Order" at bounding box center [1281, 720] width 221 height 33
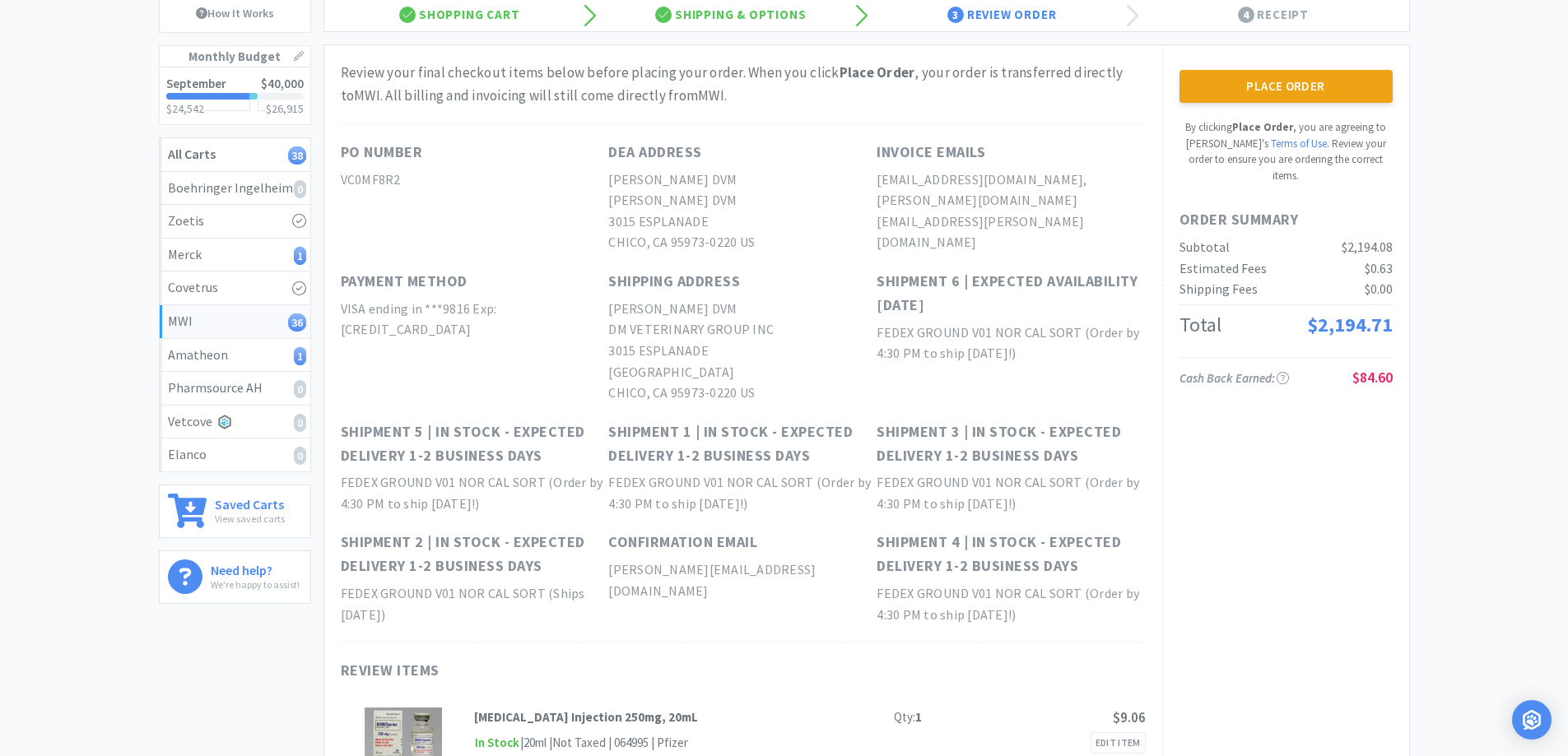
scroll to position [0, 0]
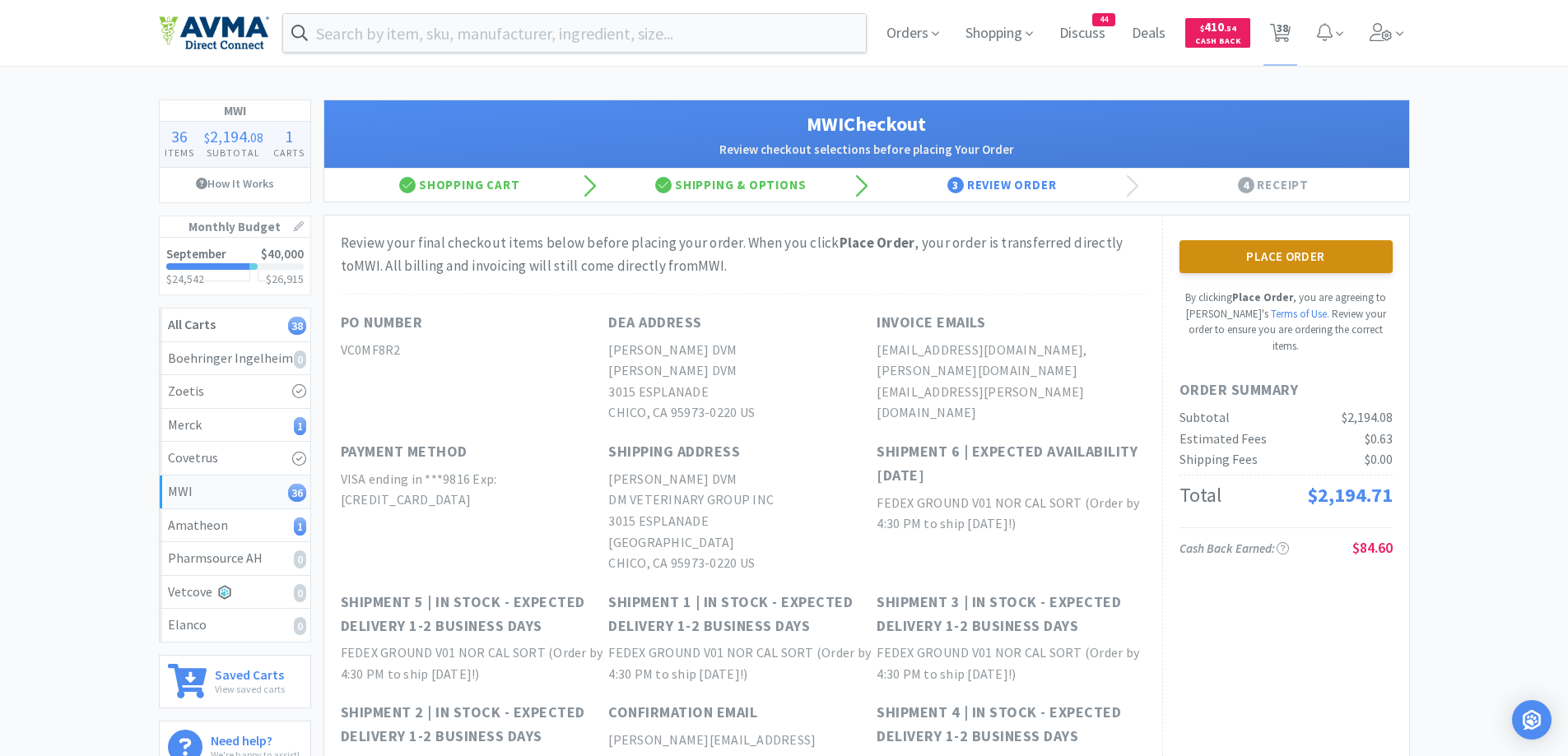
click at [1334, 263] on button "Place Order" at bounding box center [1286, 257] width 214 height 33
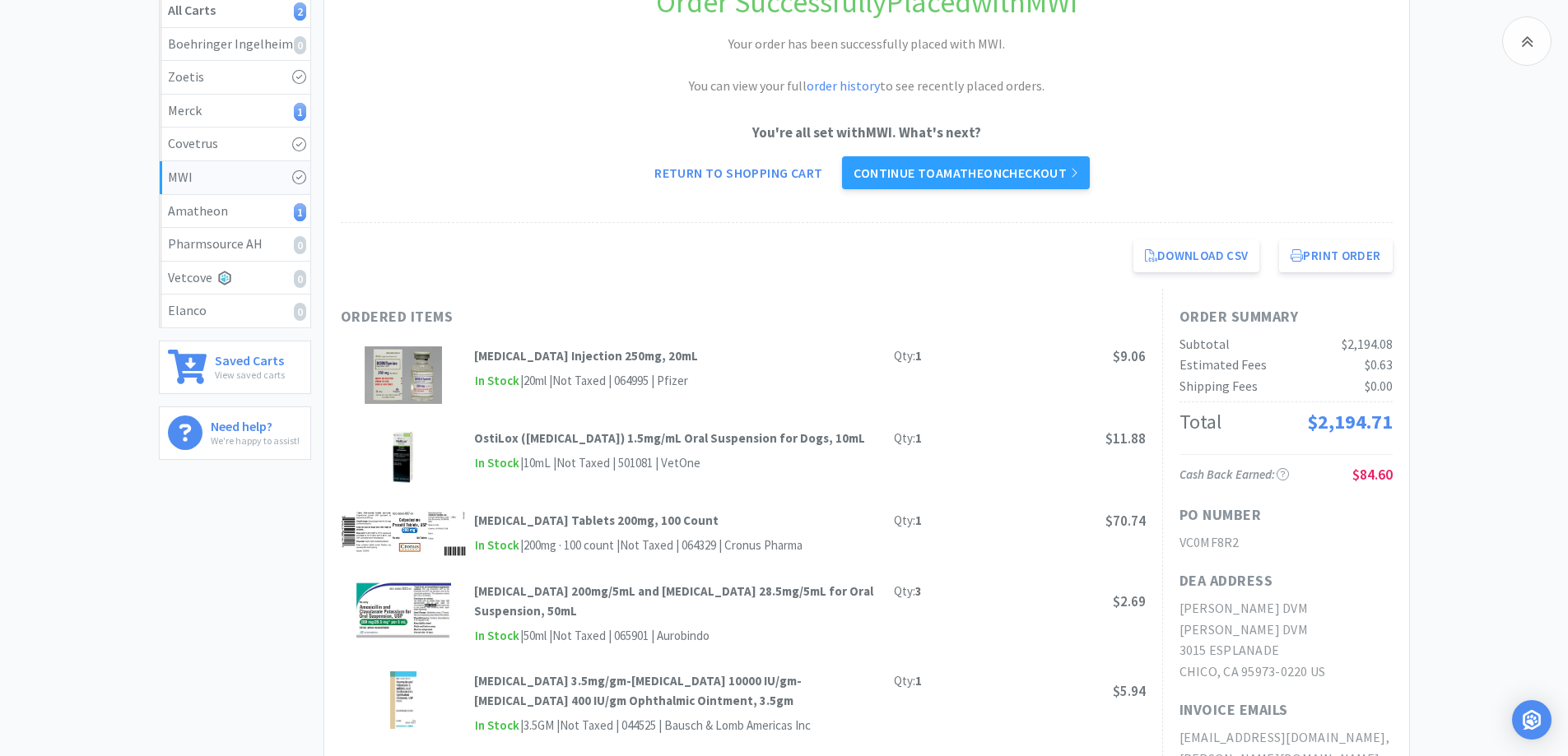
scroll to position [165, 0]
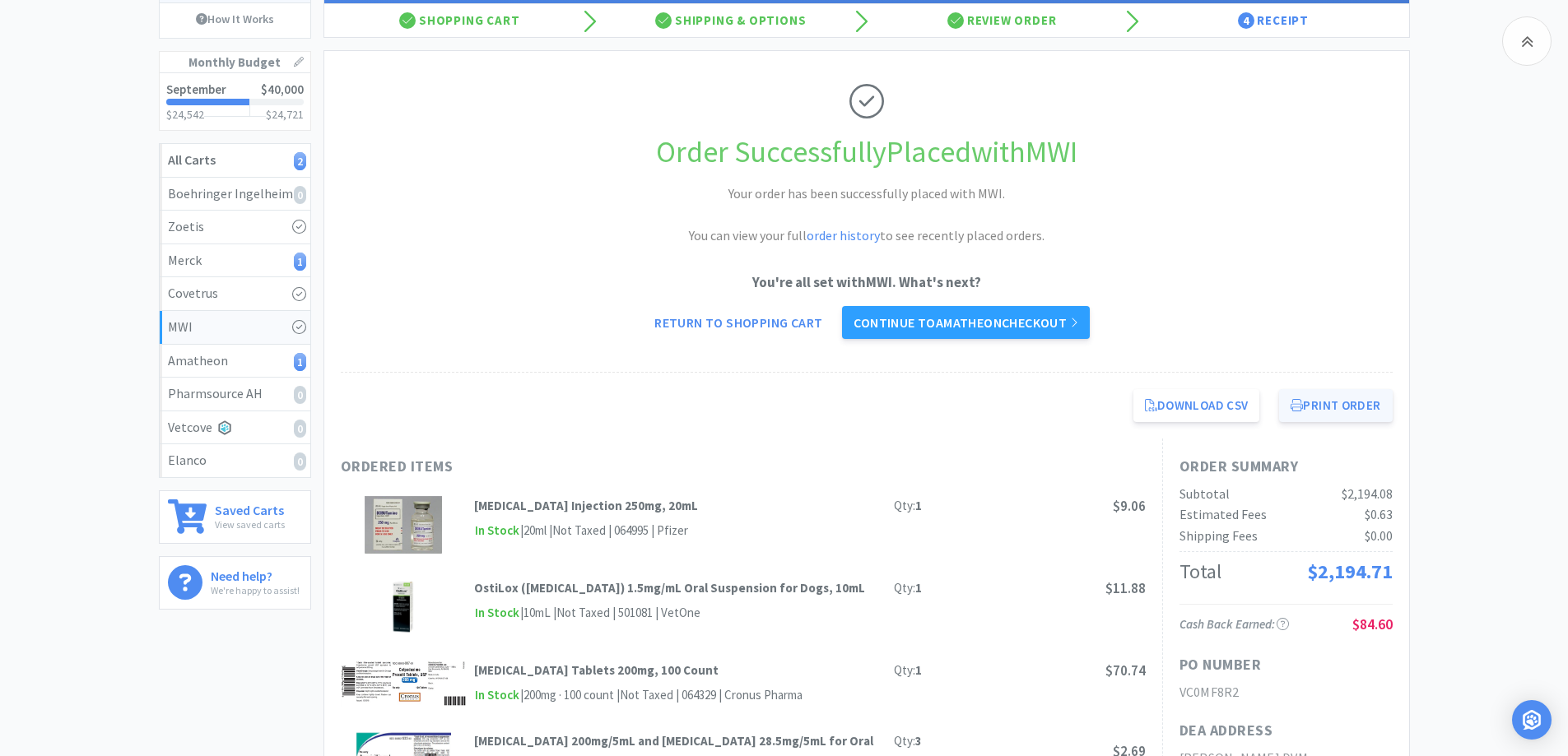
click at [1337, 402] on button "Print Order" at bounding box center [1336, 406] width 113 height 33
click at [1012, 327] on link "Continue to Amatheon checkout" at bounding box center [965, 323] width 247 height 33
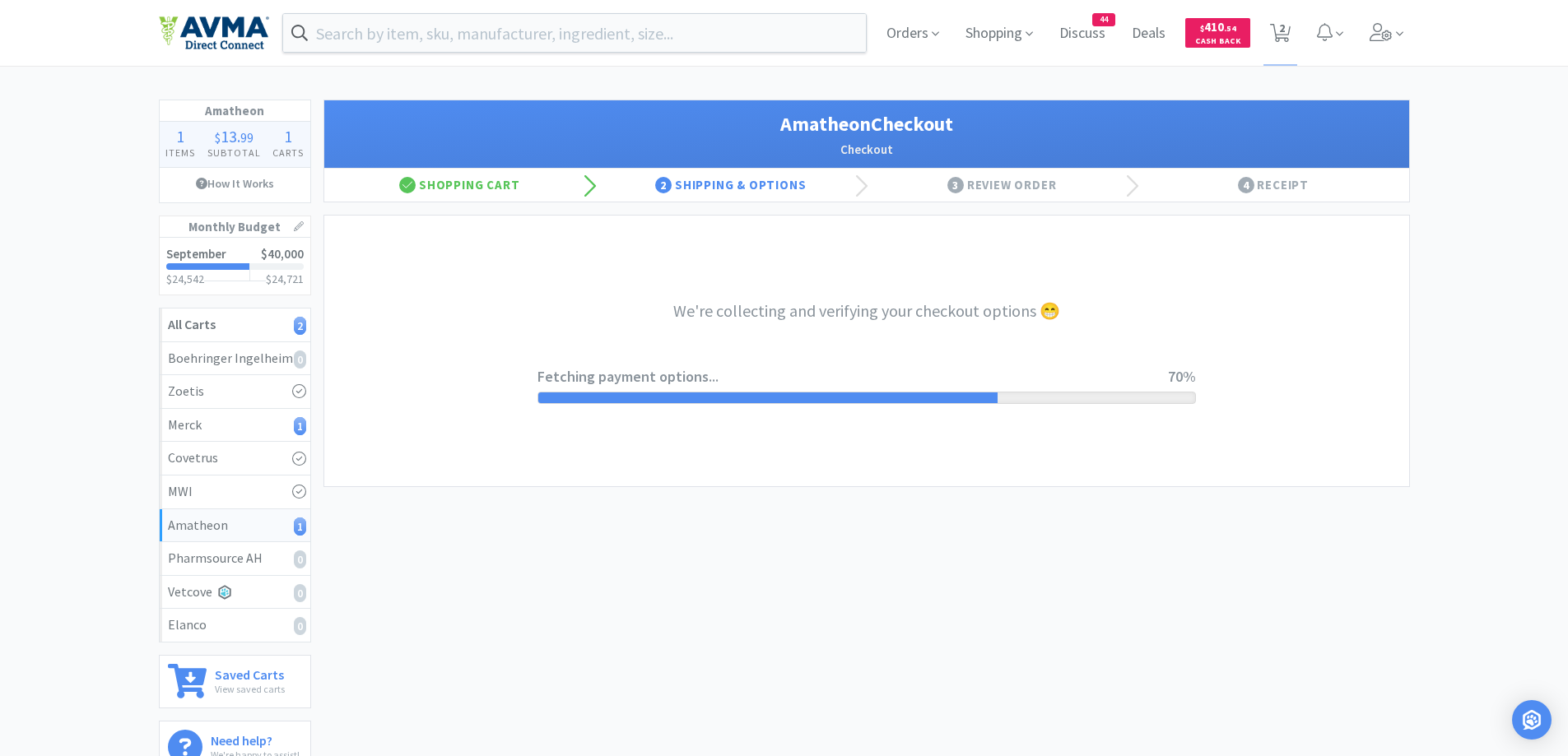
select select "21874"
select select "191135"
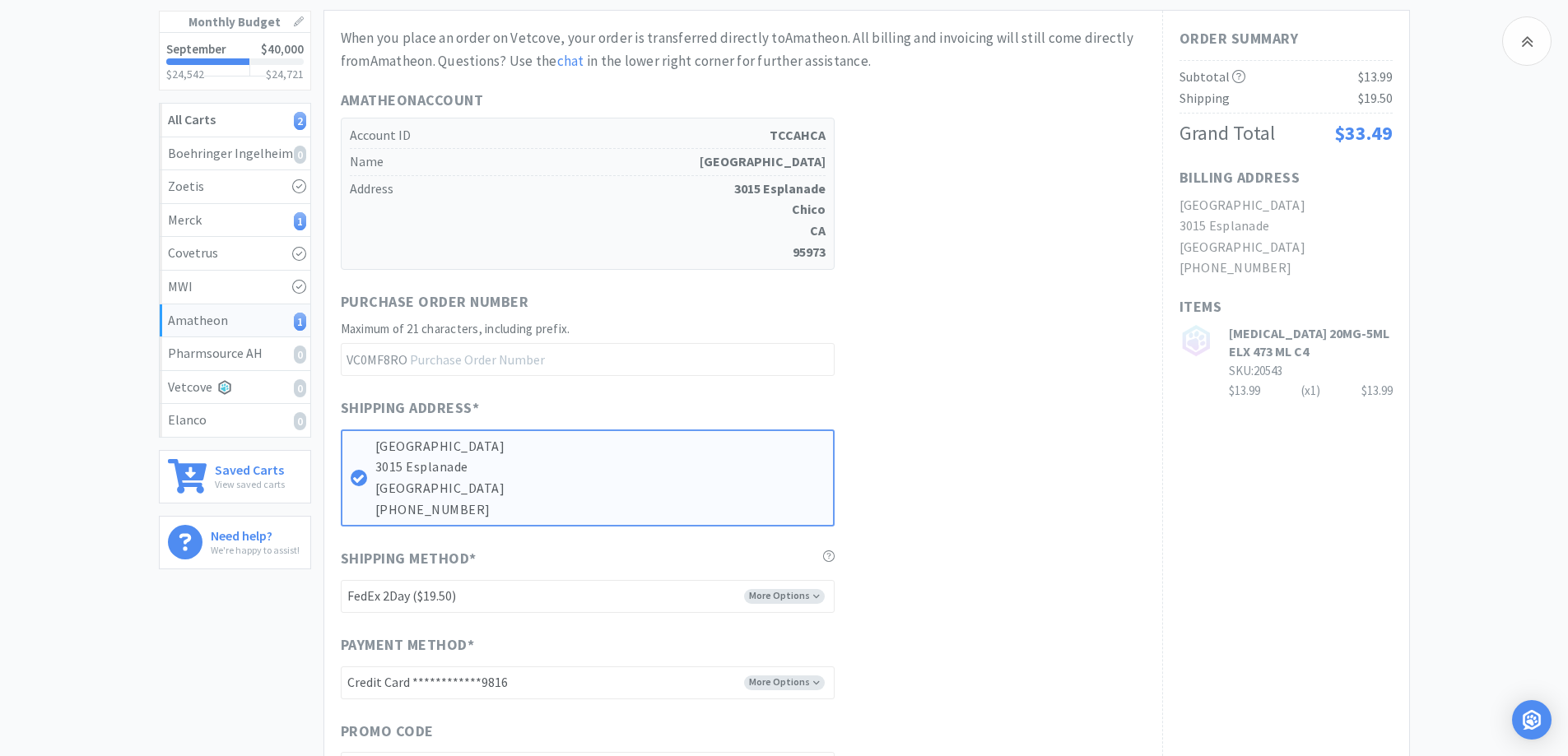
scroll to position [165, 0]
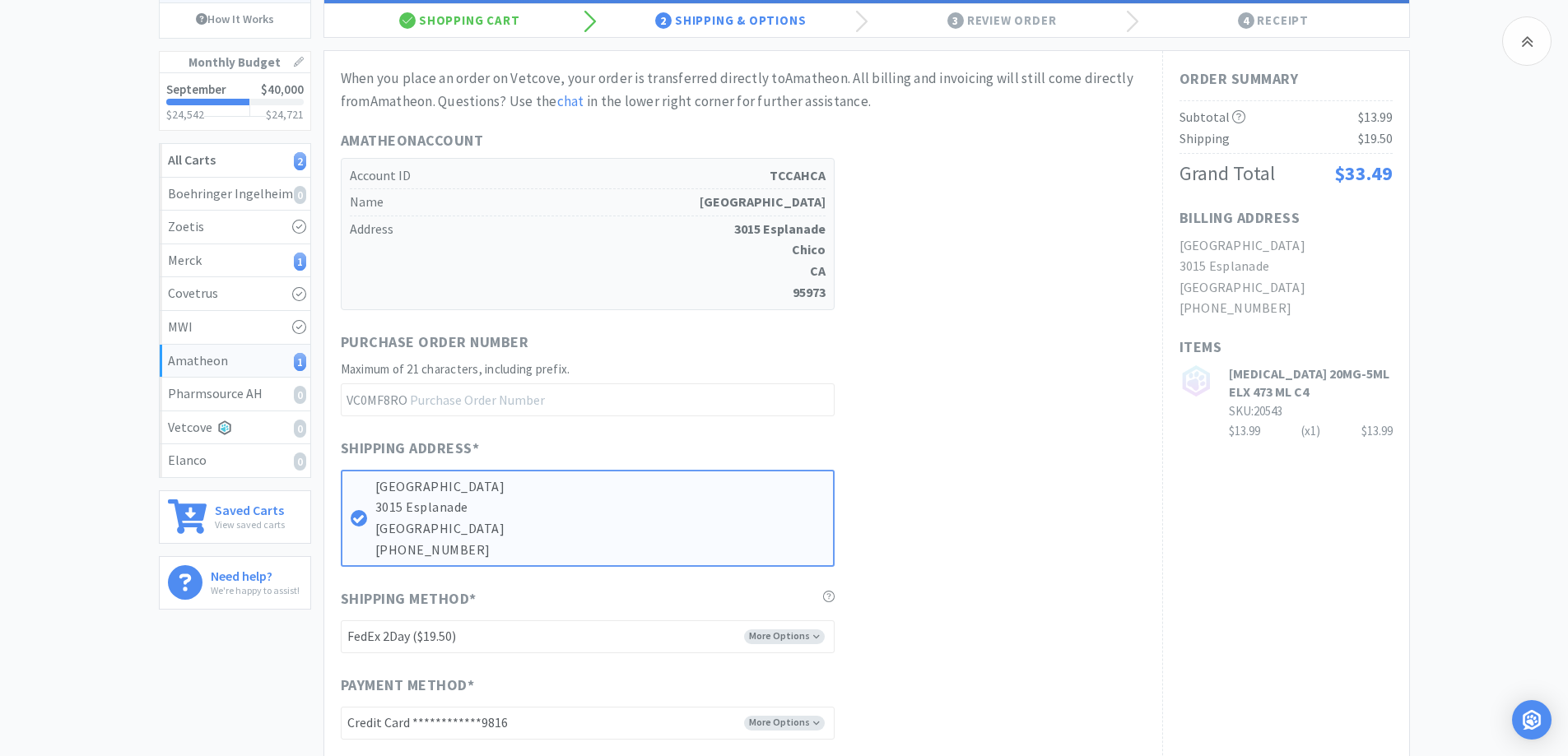
click at [1303, 460] on div "Order Summary Subtotal $13.99 Shipping $19.50 Grand Total $33.49 Billing Addres…" at bounding box center [1285, 457] width 247 height 811
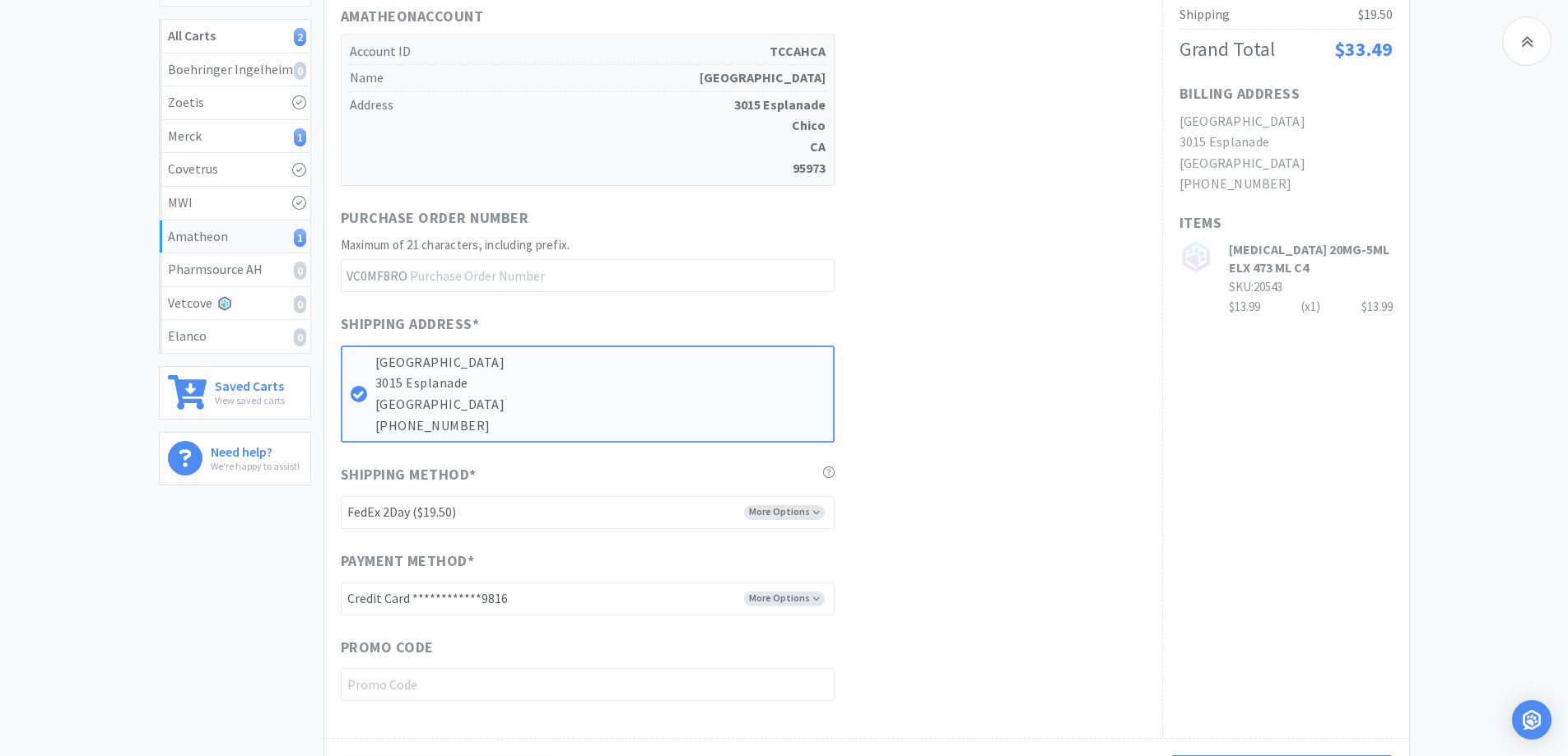
scroll to position [329, 0]
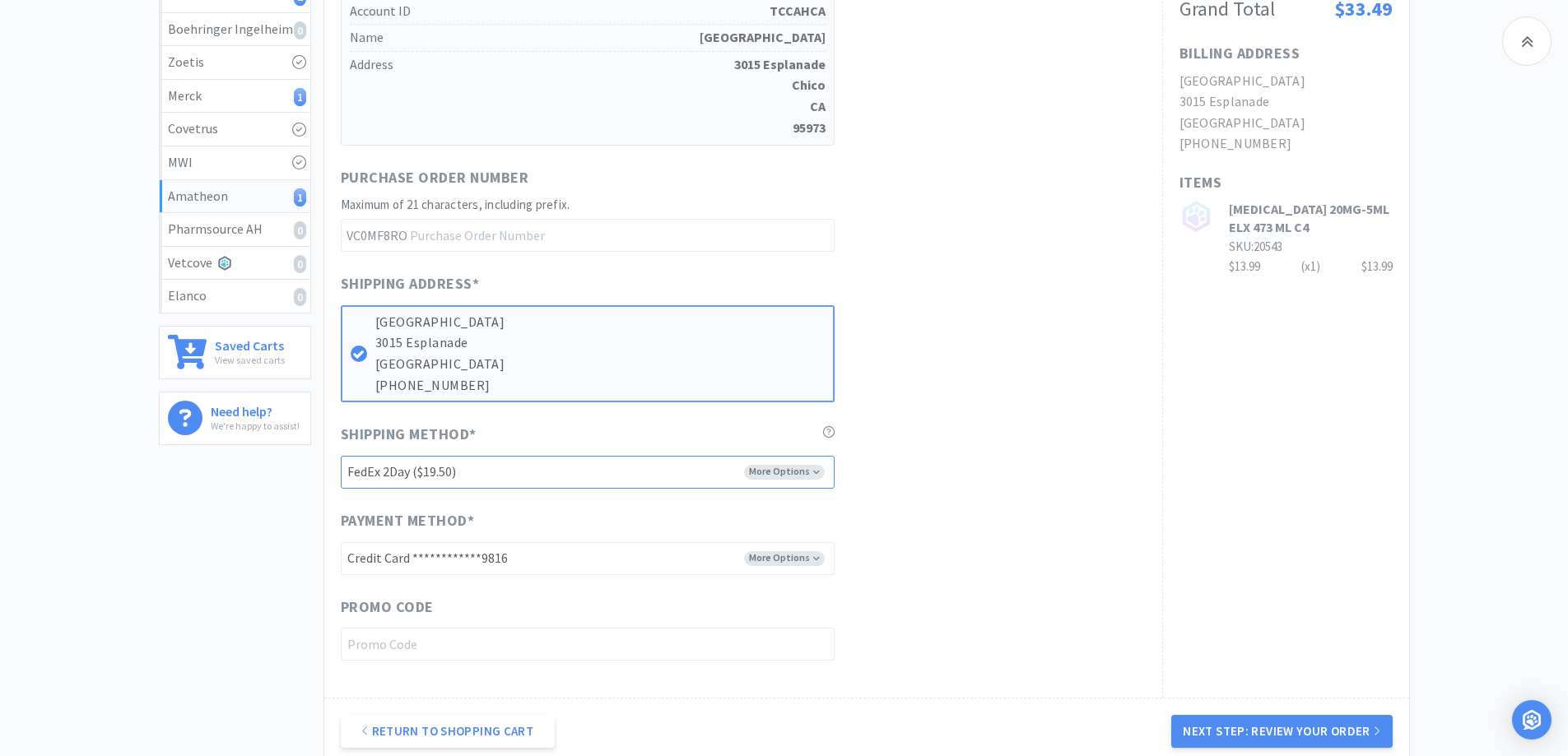
click at [559, 460] on select "-------- FedEx 2Day ($19.50) Ground ($9.95) Ground (Signature Required) ($17.60…" at bounding box center [588, 472] width 494 height 33
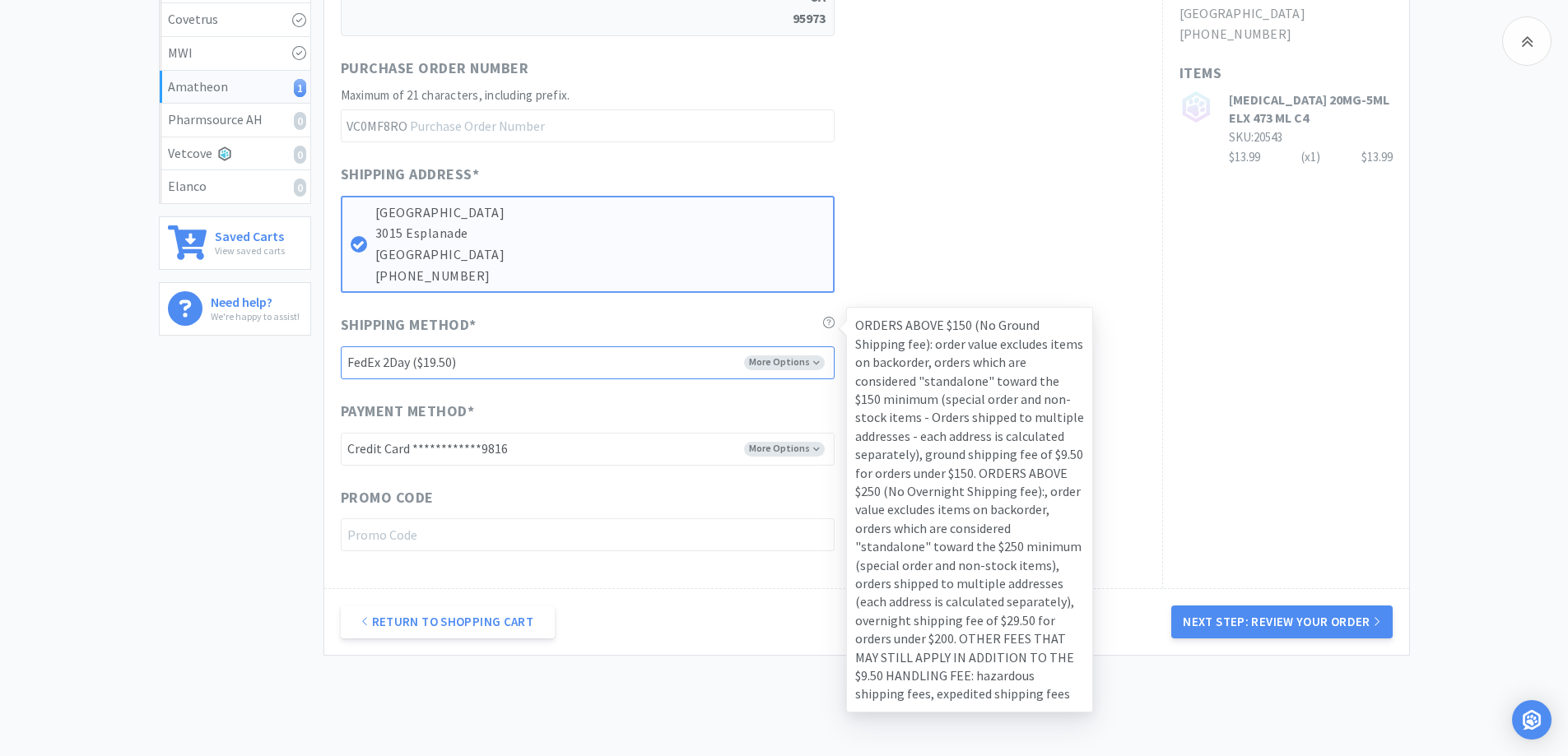
scroll to position [494, 0]
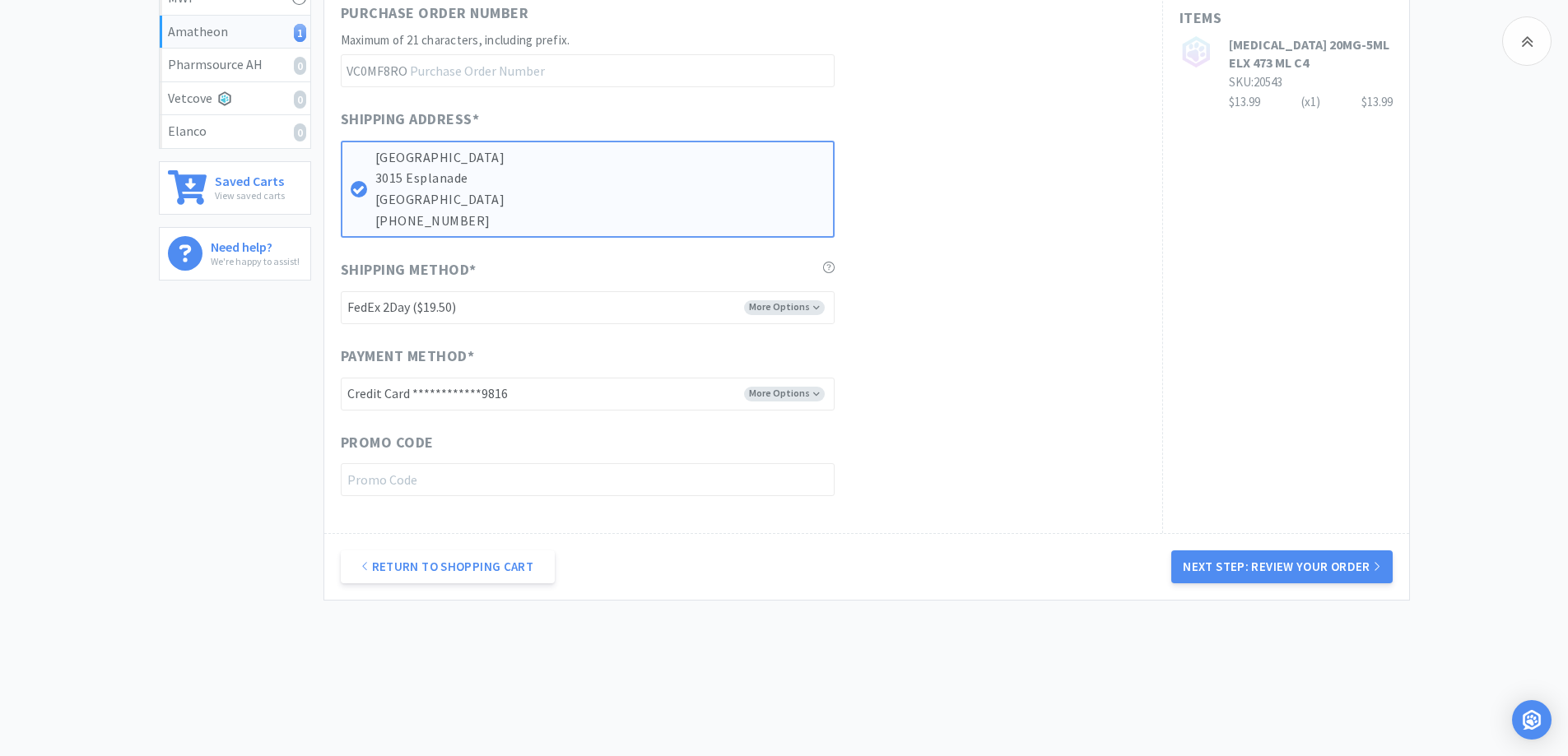
click at [1157, 366] on div "**********" at bounding box center [743, 128] width 839 height 811
click at [737, 314] on select "-------- FedEx 2Day ($19.50) Ground ($9.95) Ground (Signature Required) ($17.60…" at bounding box center [588, 308] width 494 height 33
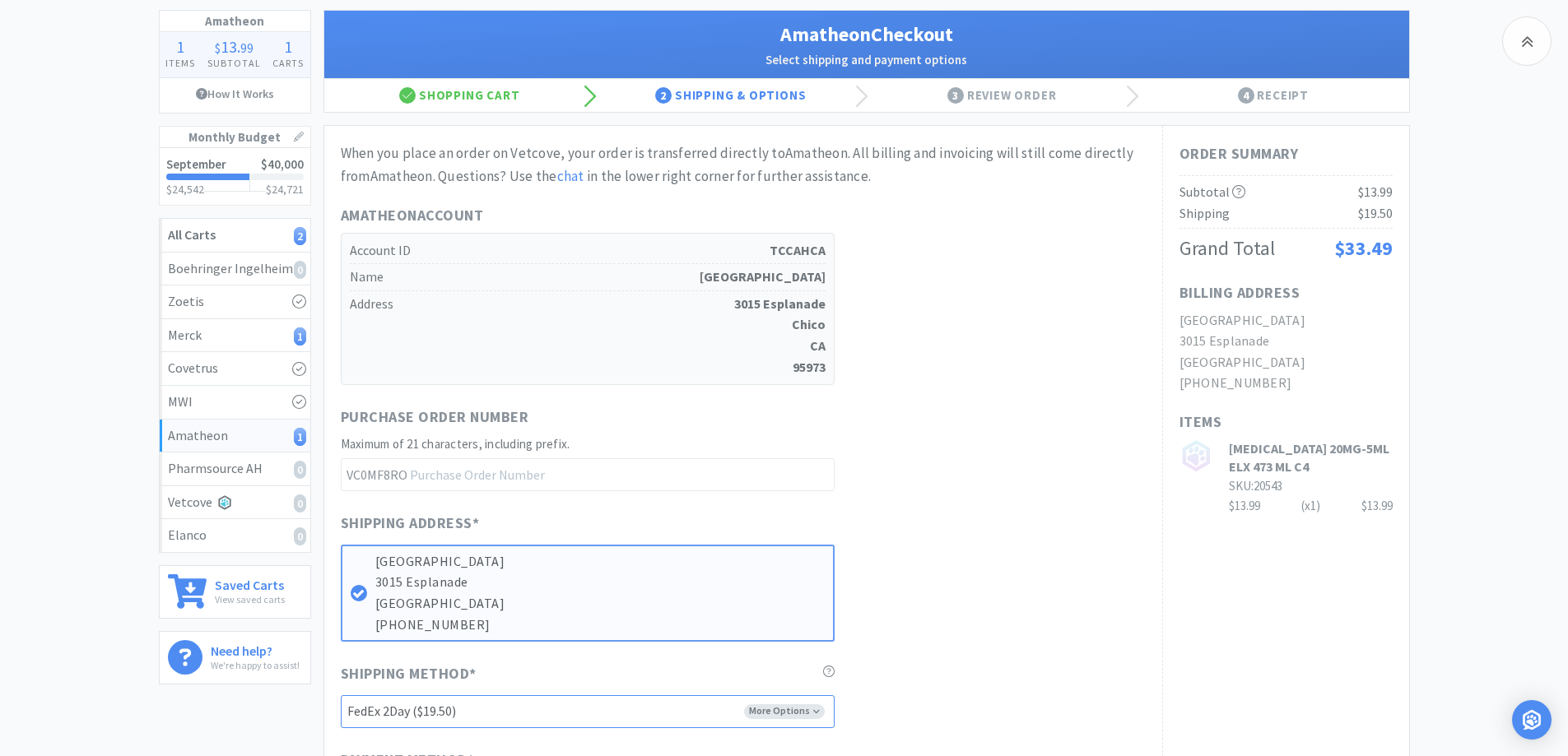
scroll to position [0, 0]
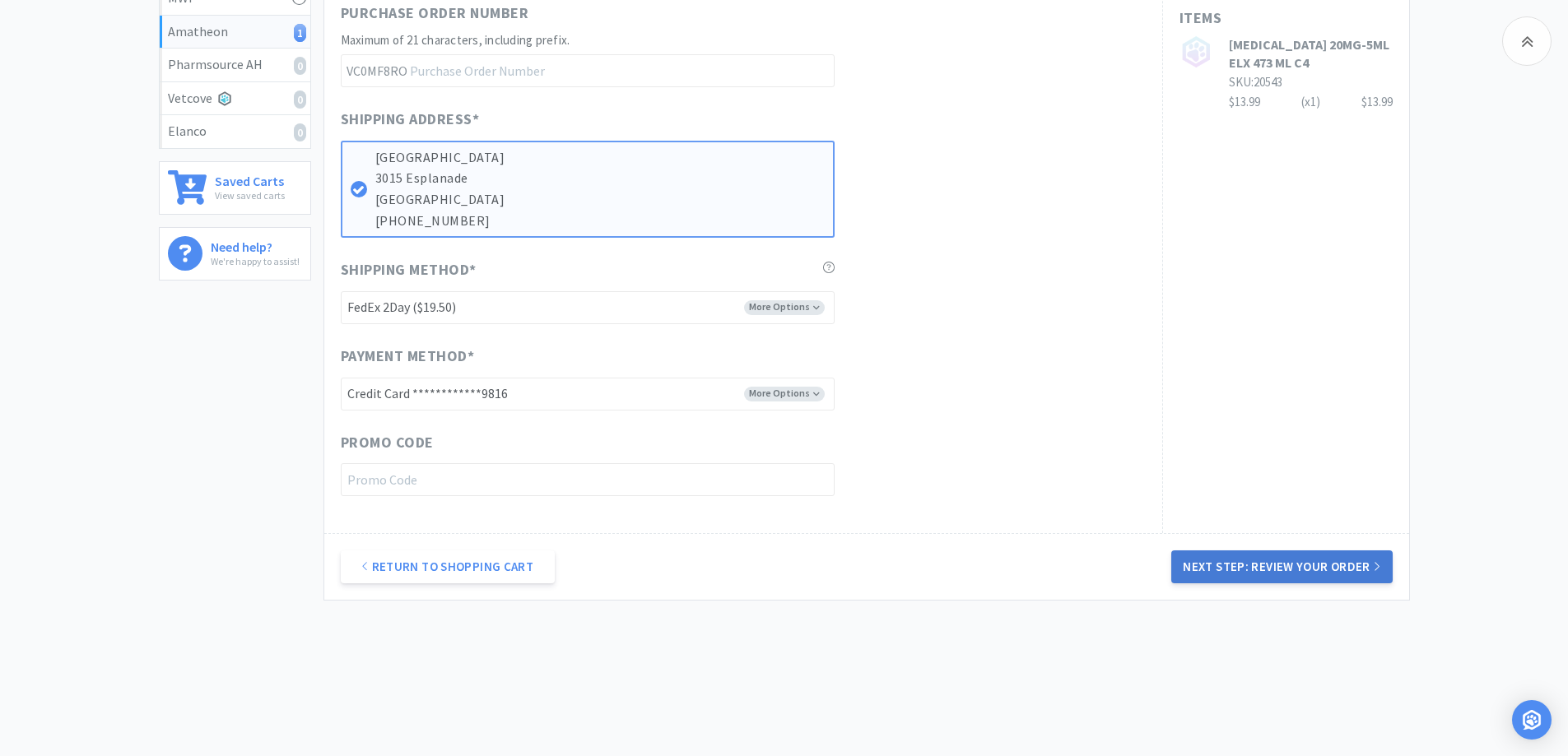
click at [1267, 565] on button "Next Step: Review Your Order" at bounding box center [1281, 567] width 221 height 33
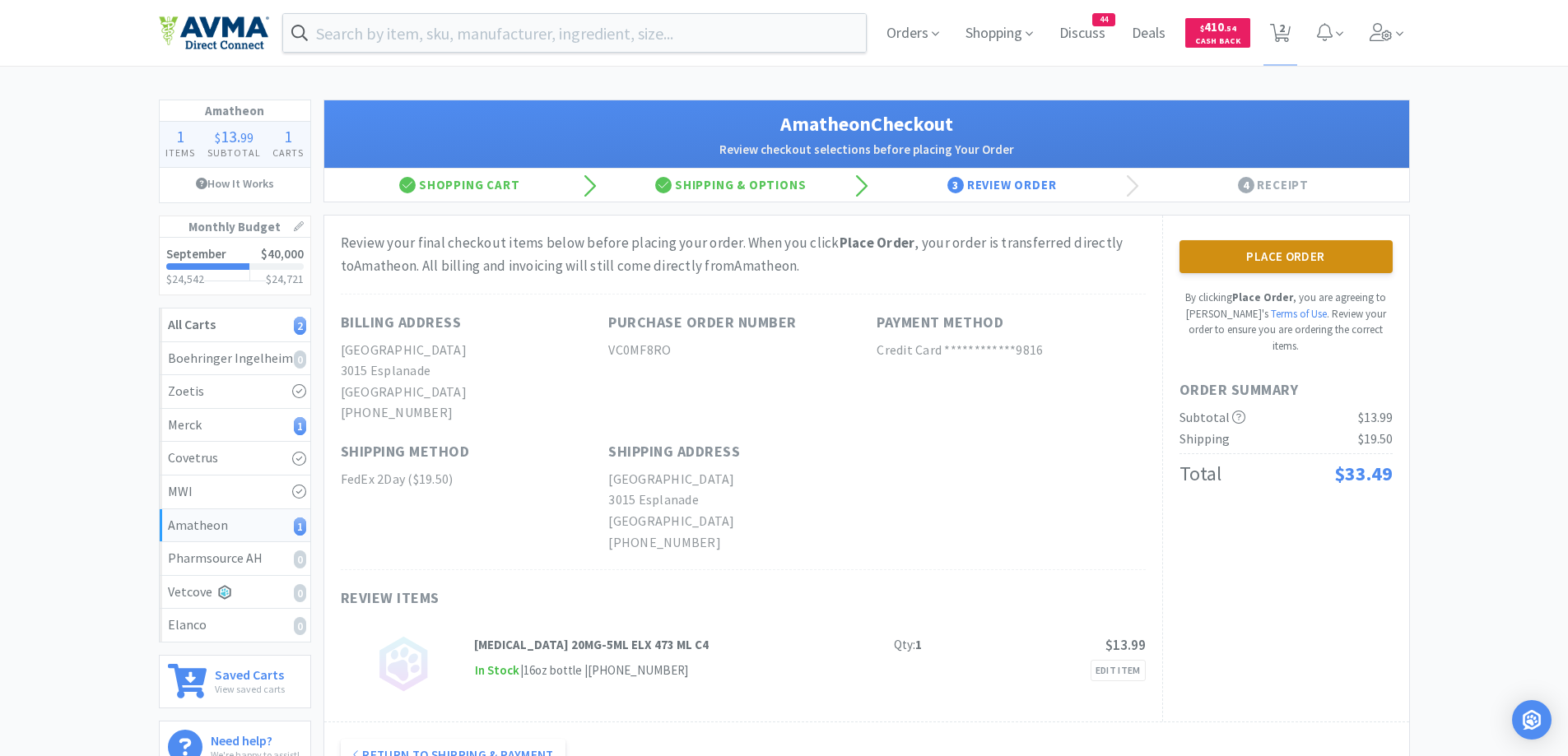
click at [1314, 268] on button "Place Order" at bounding box center [1286, 257] width 214 height 33
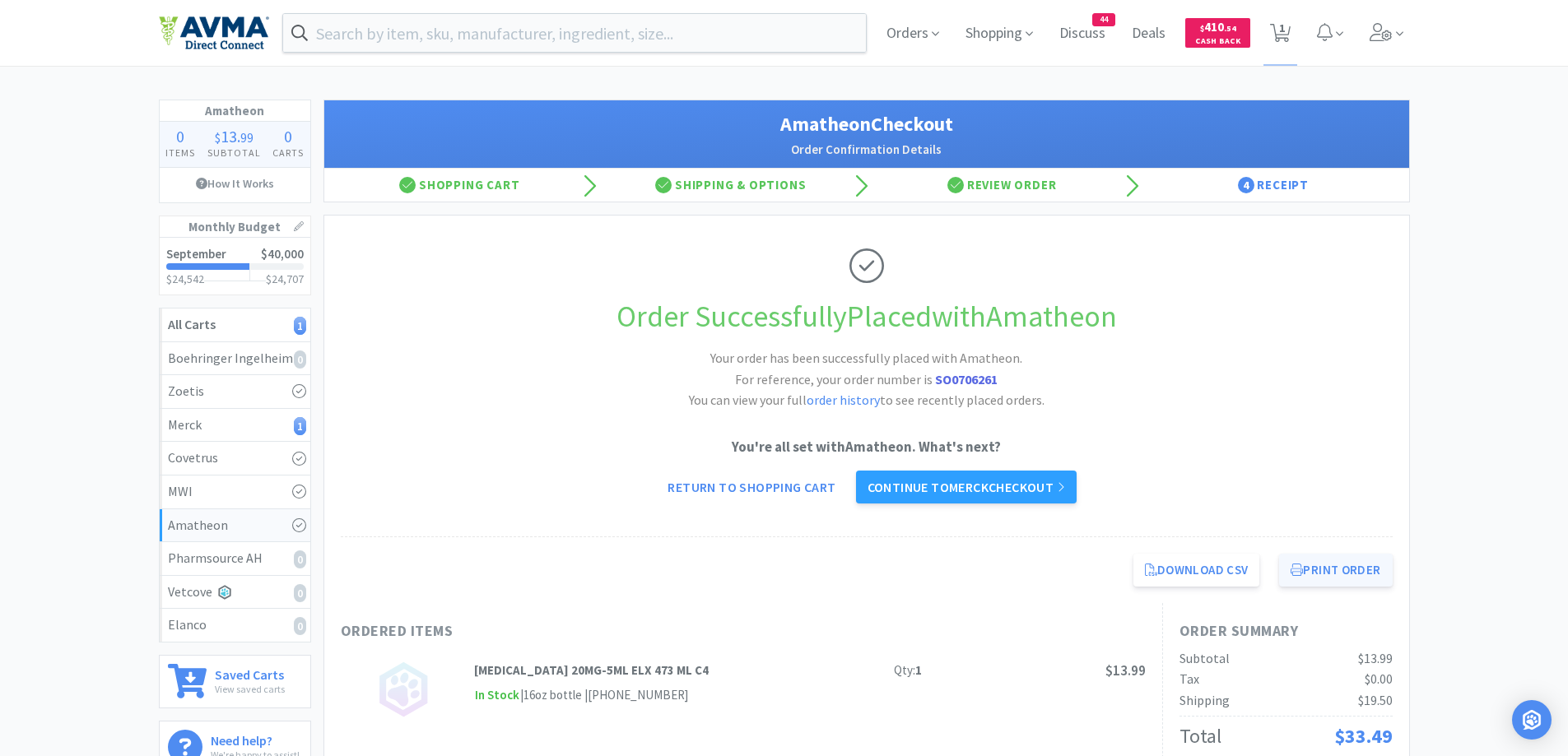
click at [1368, 566] on button "Print Order" at bounding box center [1336, 570] width 113 height 33
drag, startPoint x: 1056, startPoint y: 494, endPoint x: 1062, endPoint y: 488, distance: 8.5
click at [1056, 494] on link "Continue to Merck checkout" at bounding box center [966, 487] width 221 height 33
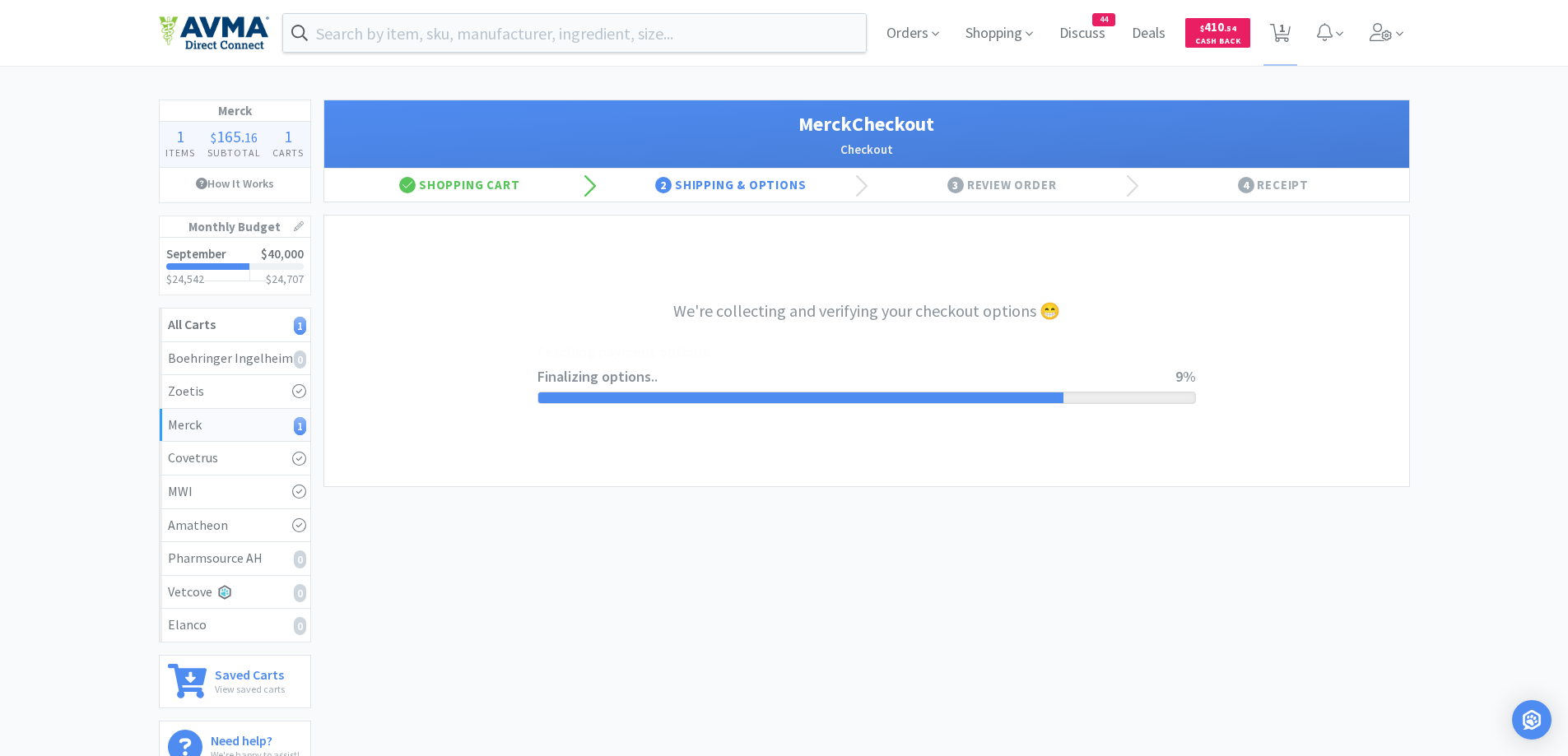
select select "INVOICE"
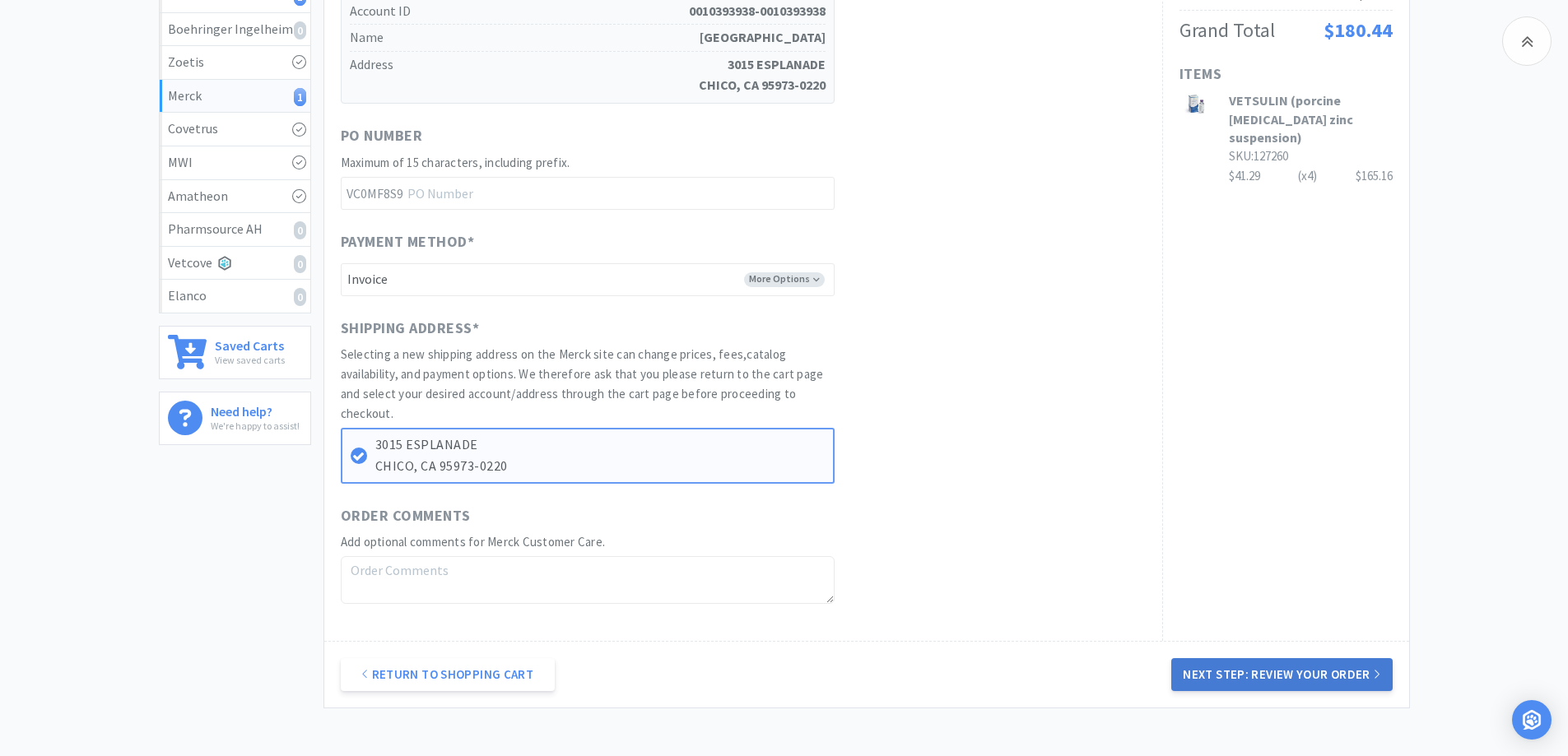
click at [1308, 691] on button "Next Step: Review Your Order" at bounding box center [1281, 675] width 221 height 33
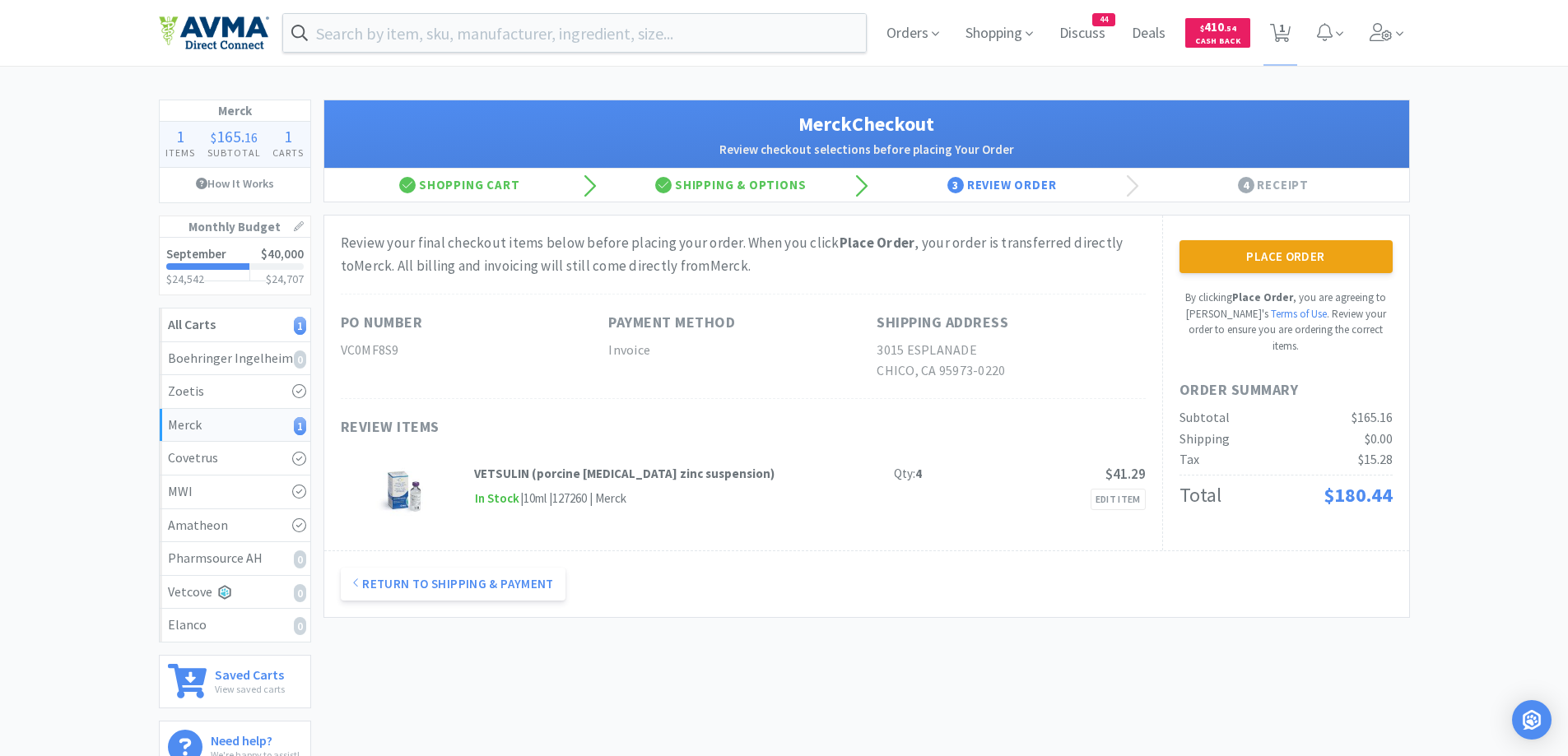
click at [1319, 270] on button "Place Order" at bounding box center [1286, 257] width 214 height 33
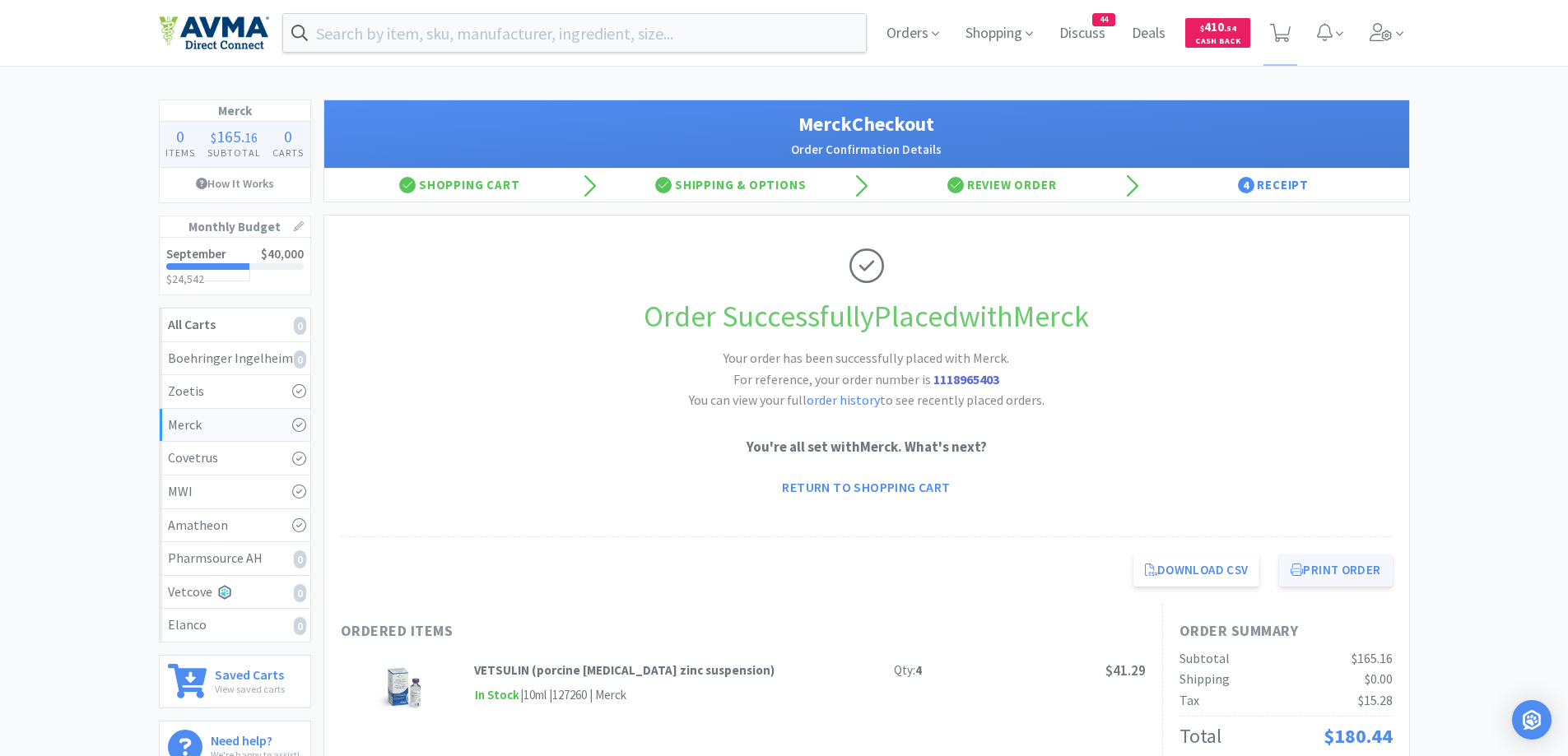
click at [1318, 578] on button "Print Order" at bounding box center [1336, 570] width 113 height 33
click at [1064, 26] on span "Discuss" at bounding box center [1083, 32] width 59 height 66
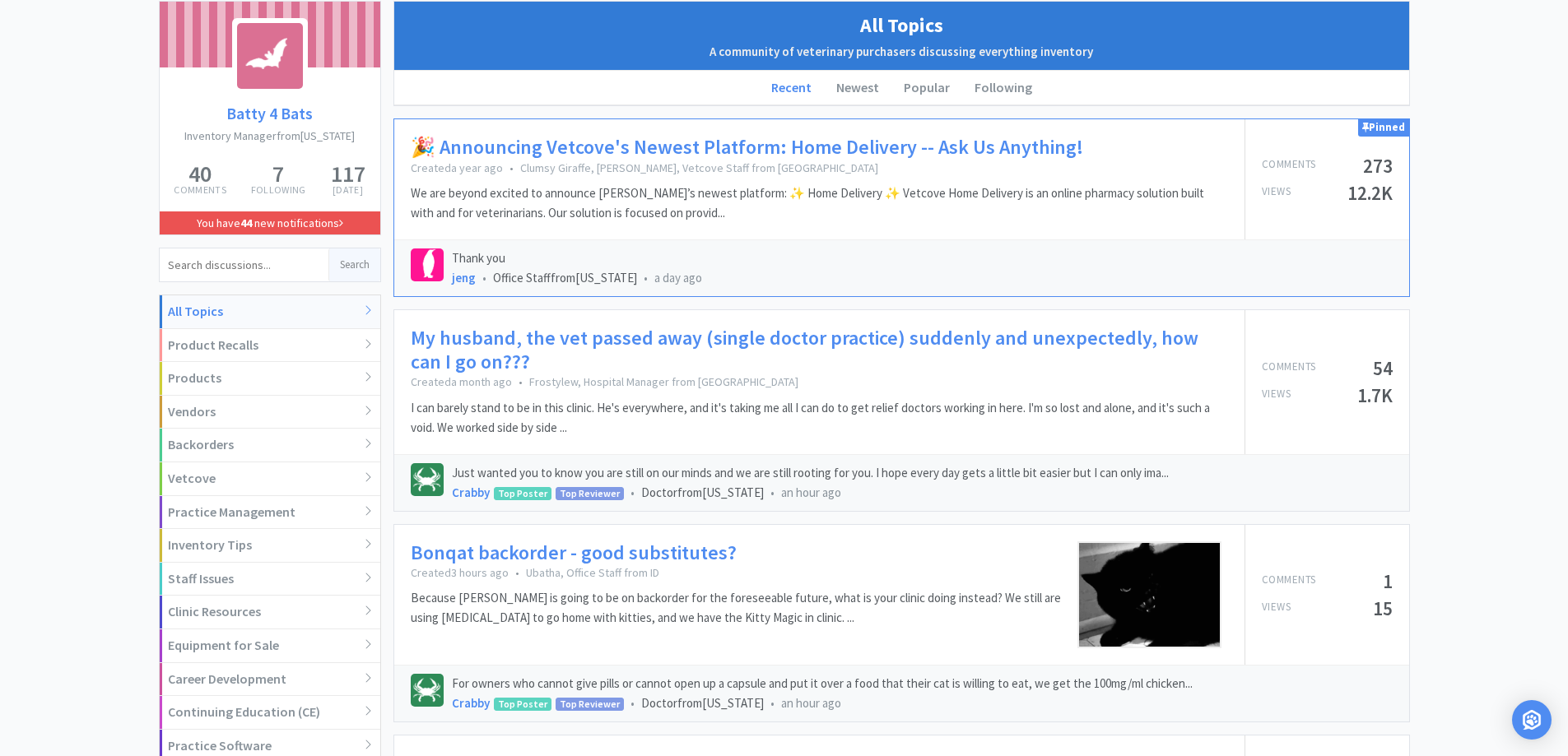
scroll to position [329, 0]
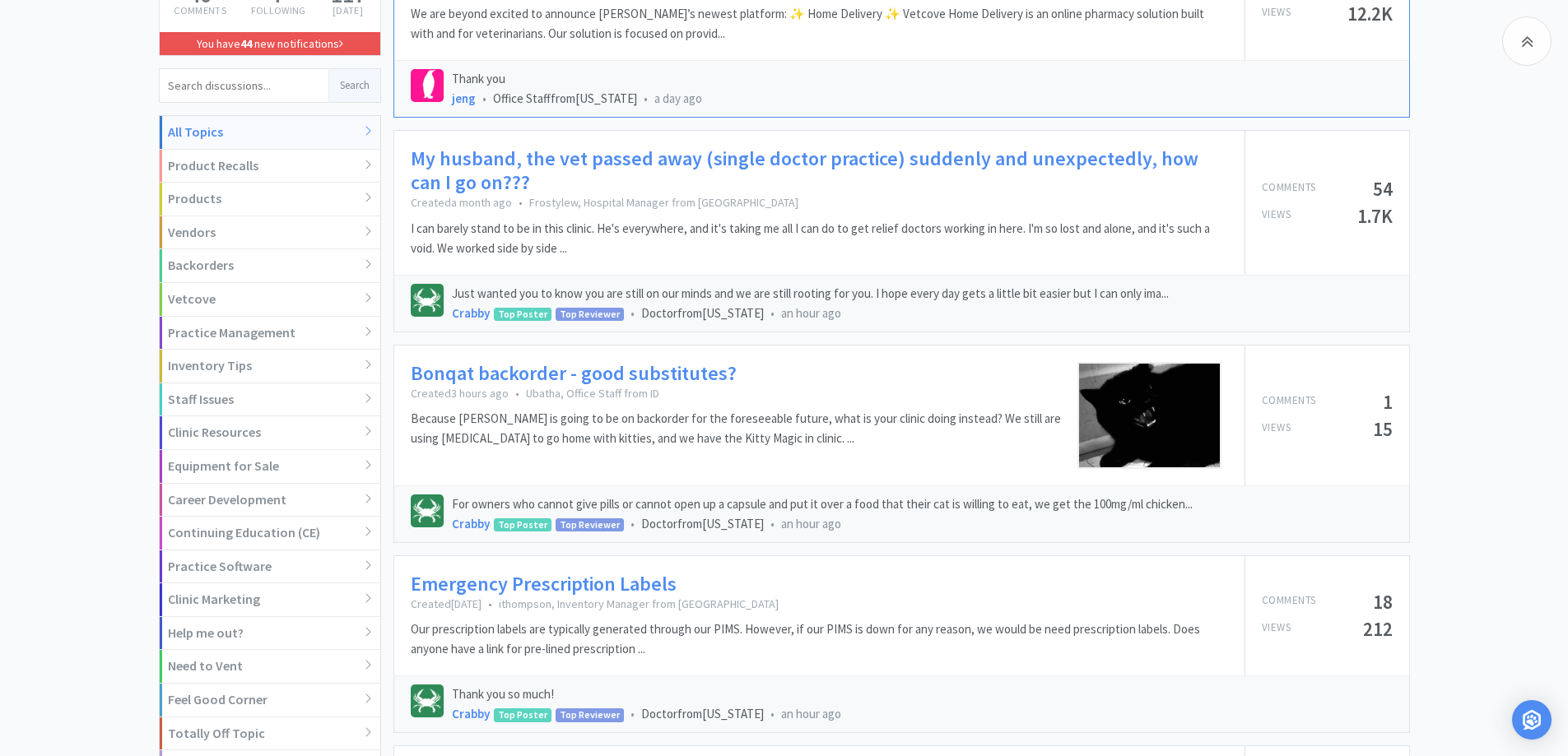
click at [925, 158] on link "My husband, the vet passed away (single doctor practice) suddenly and unexpecte…" at bounding box center [819, 171] width 817 height 48
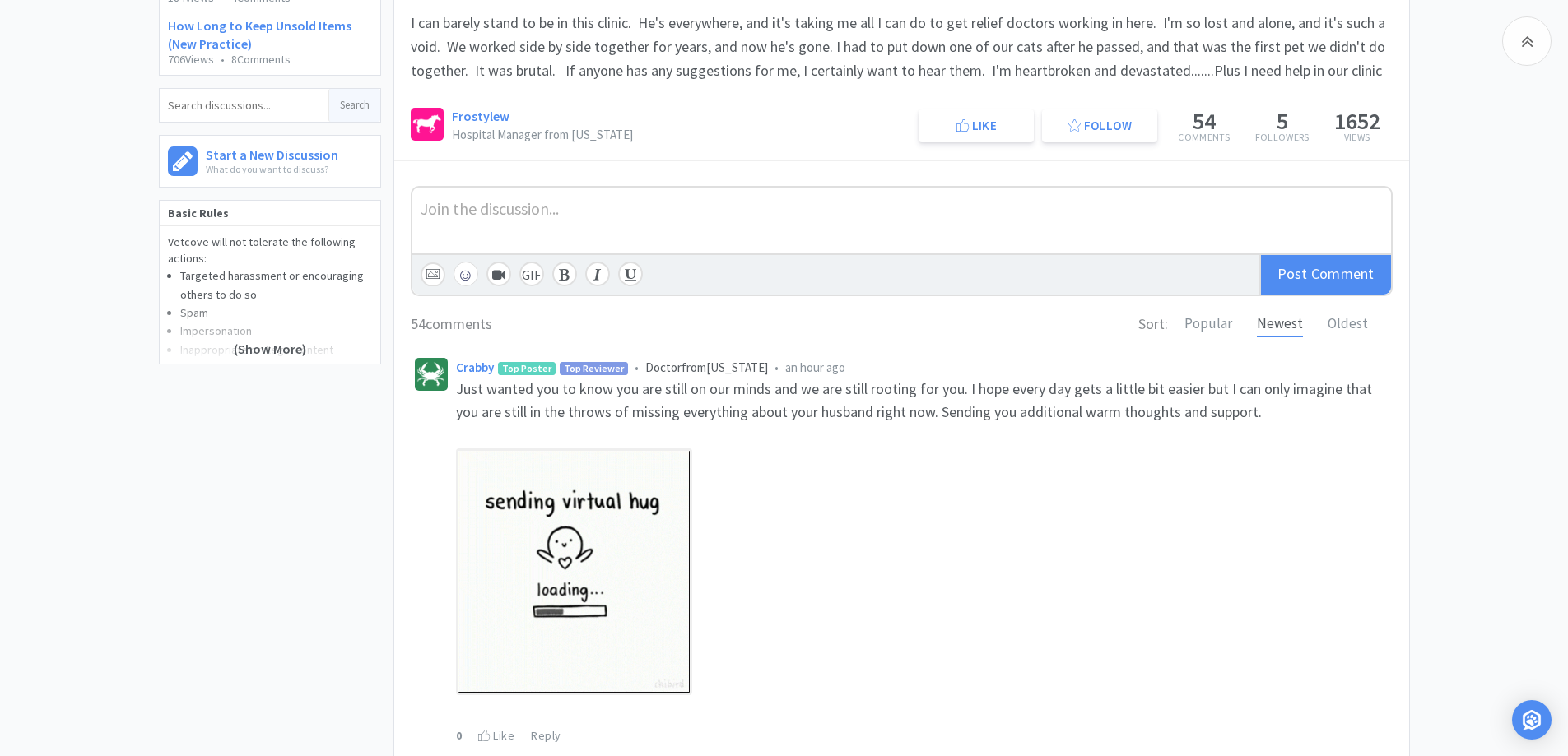
scroll to position [329, 0]
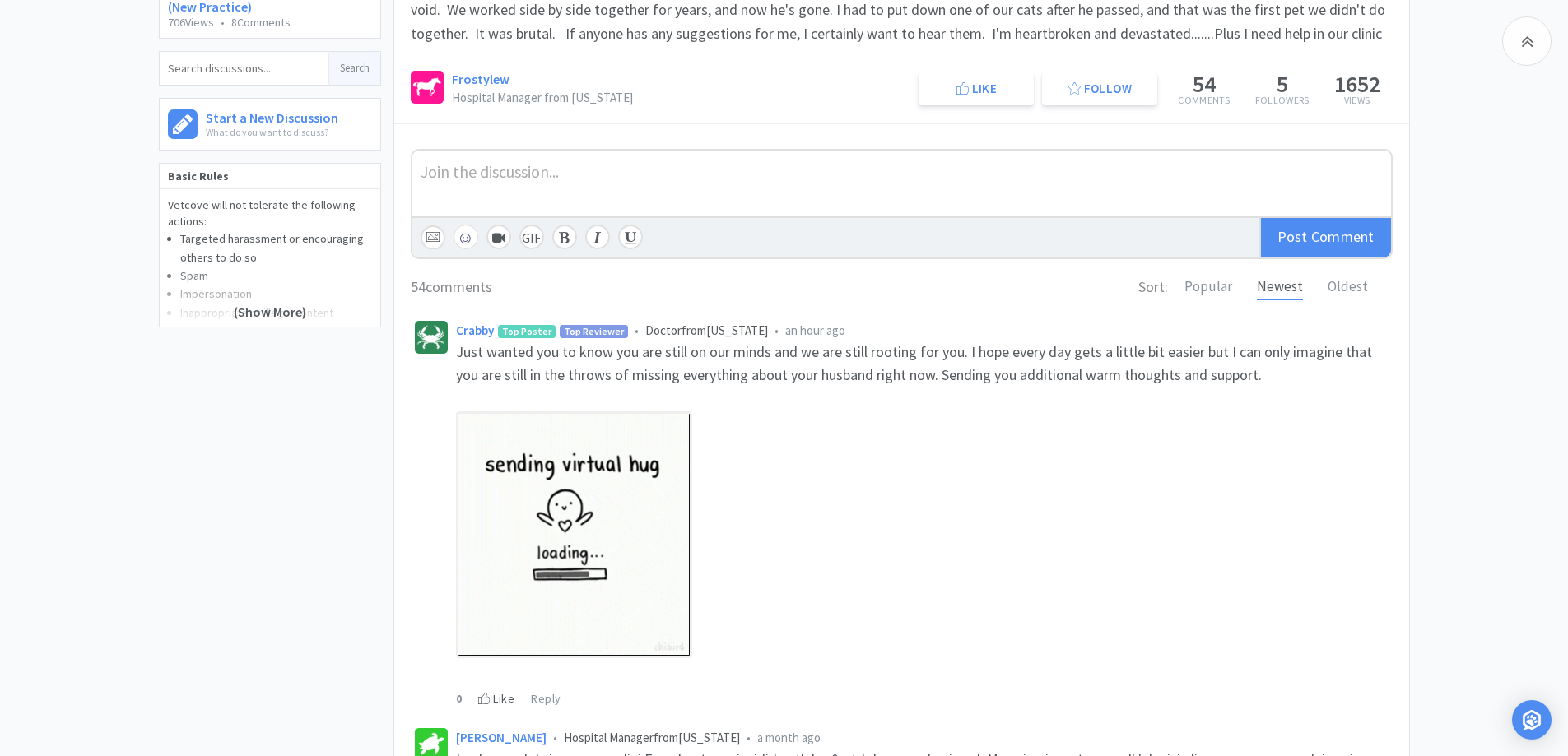
click at [480, 704] on div "Like" at bounding box center [496, 699] width 36 height 18
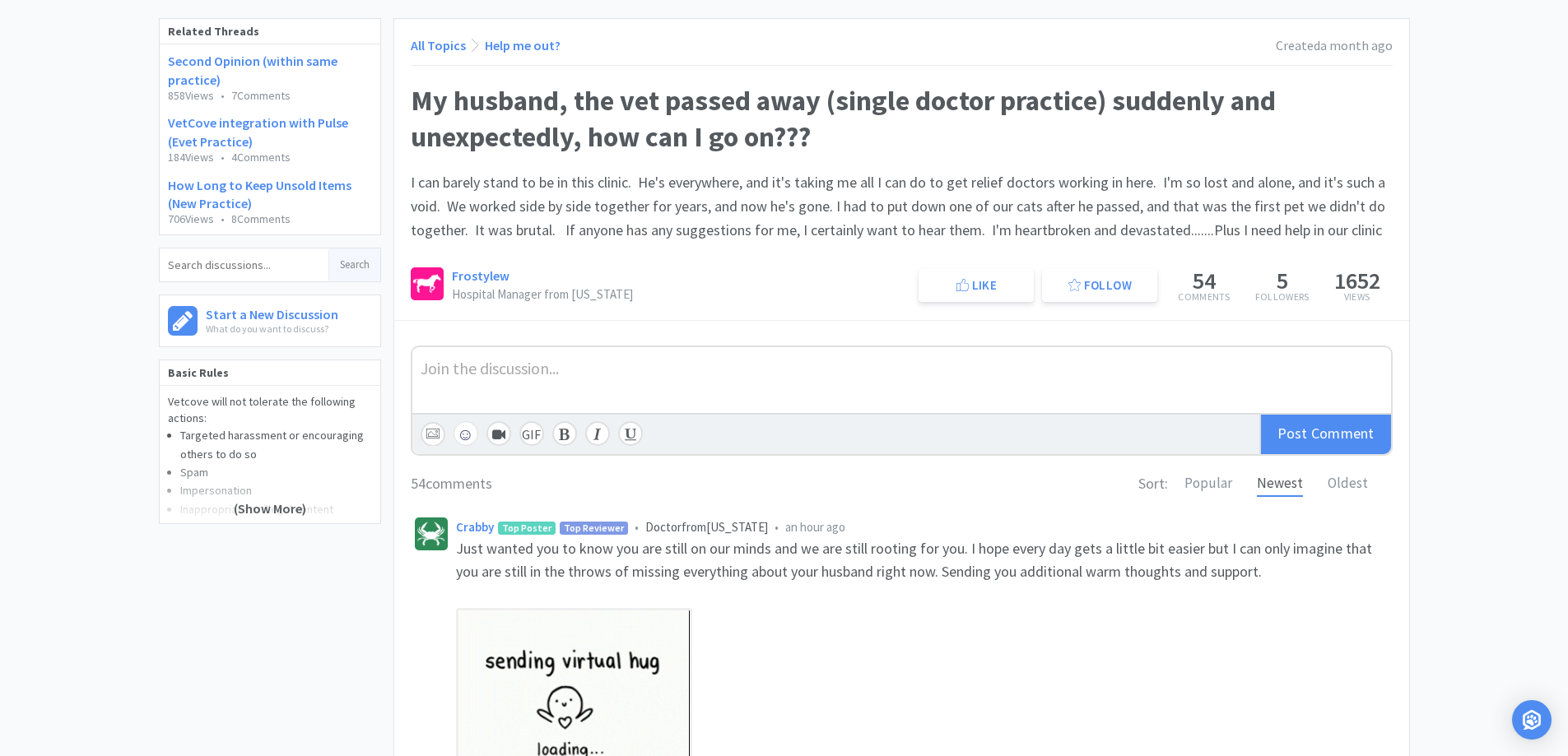
scroll to position [0, 0]
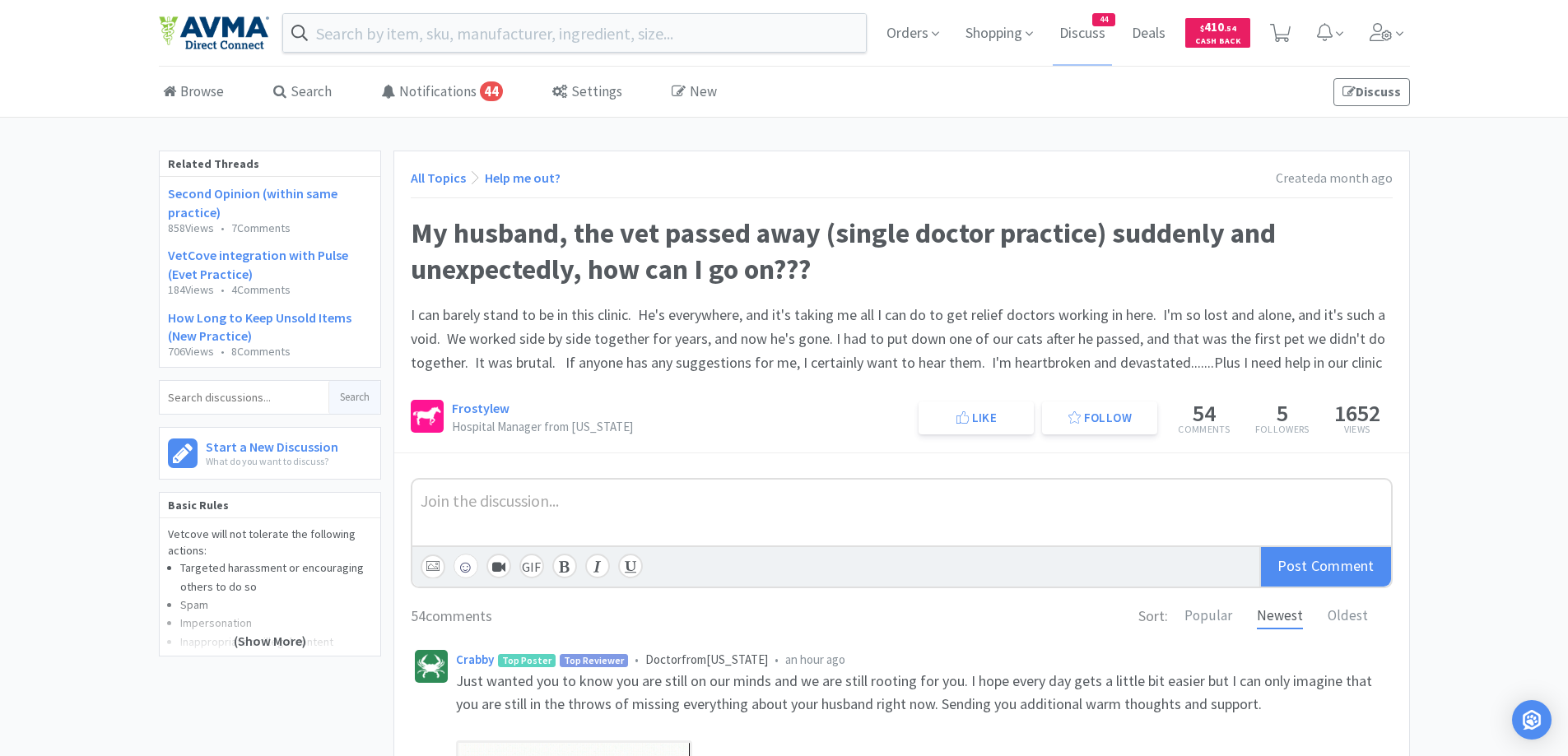
click at [448, 181] on link "All Topics" at bounding box center [438, 177] width 55 height 17
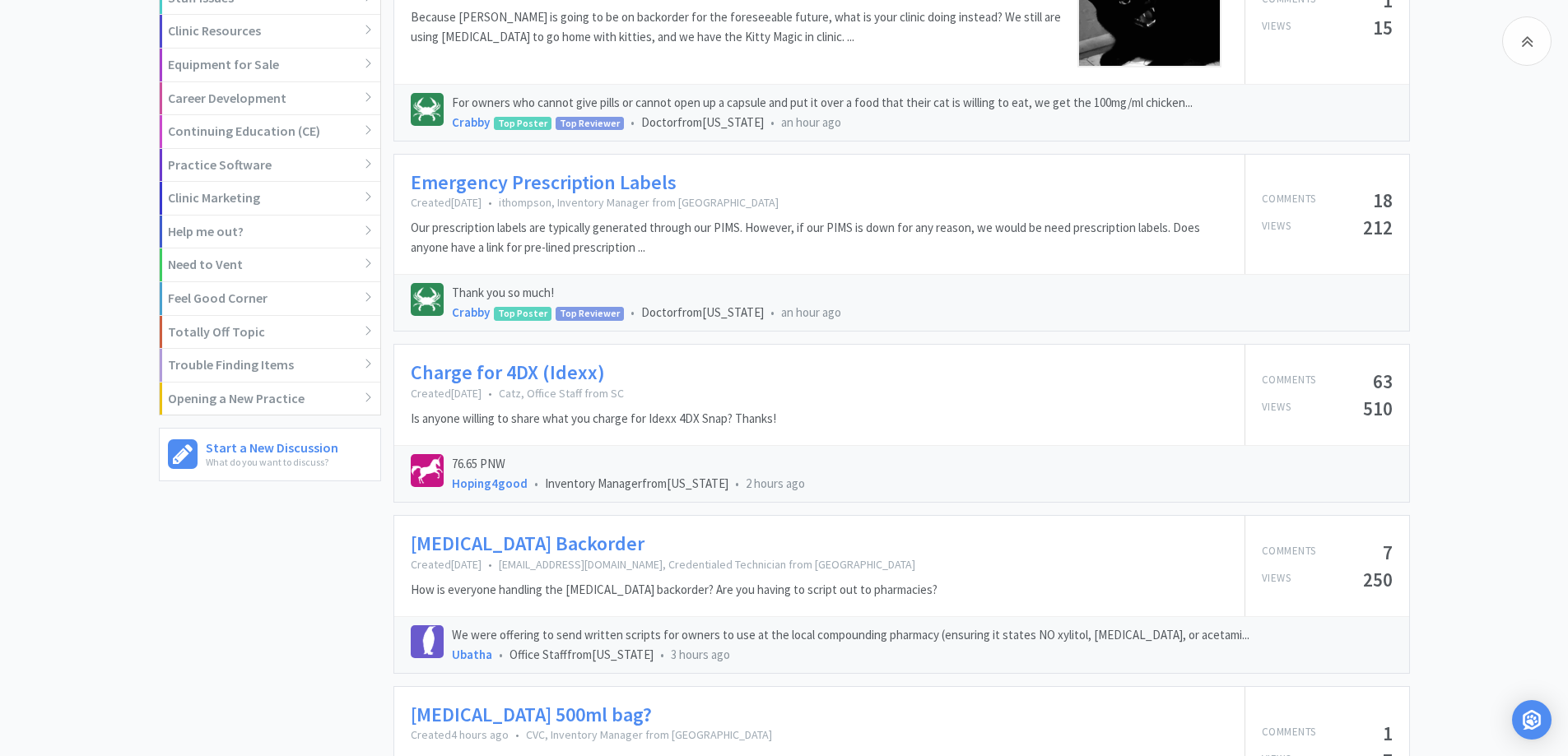
scroll to position [823, 0]
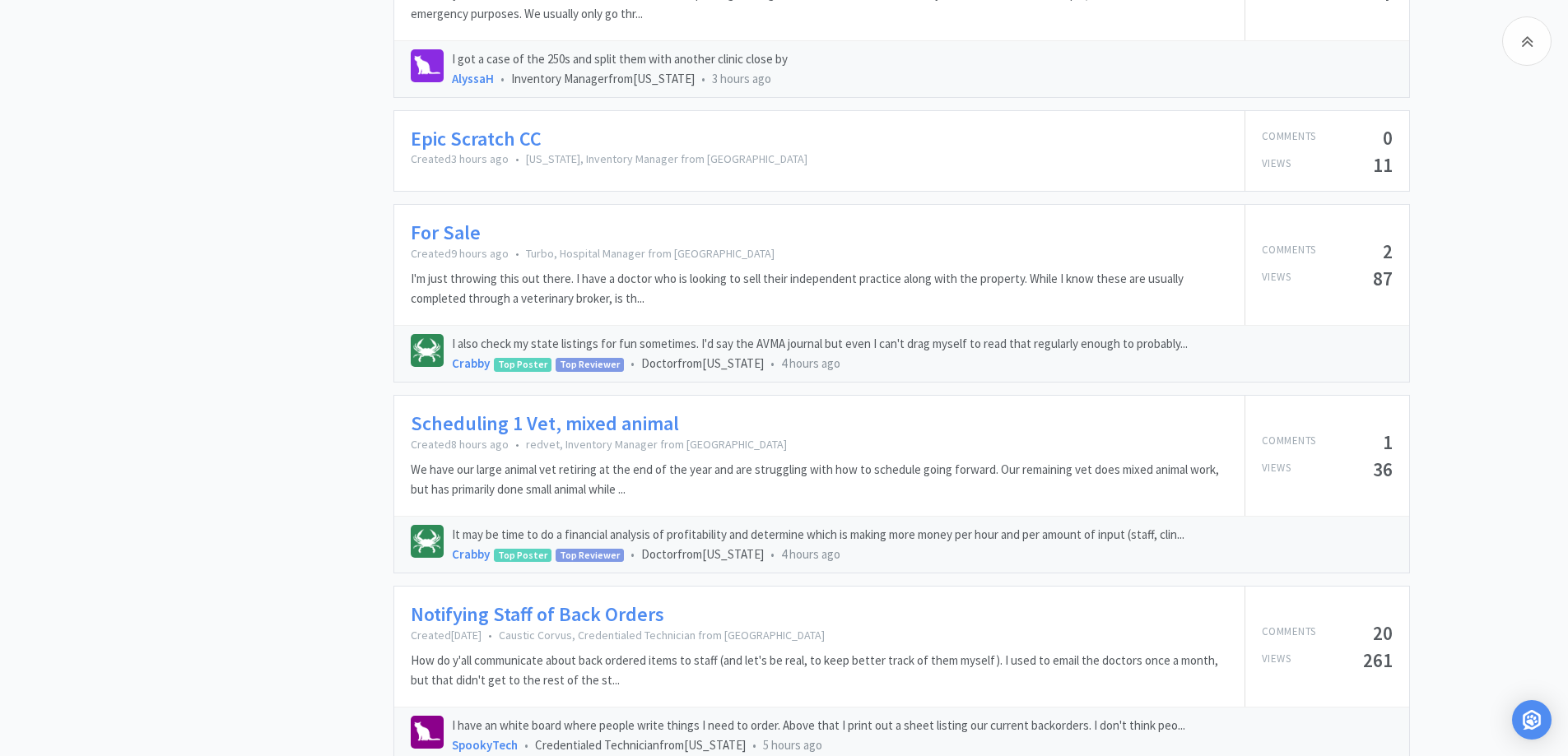
scroll to position [1646, 0]
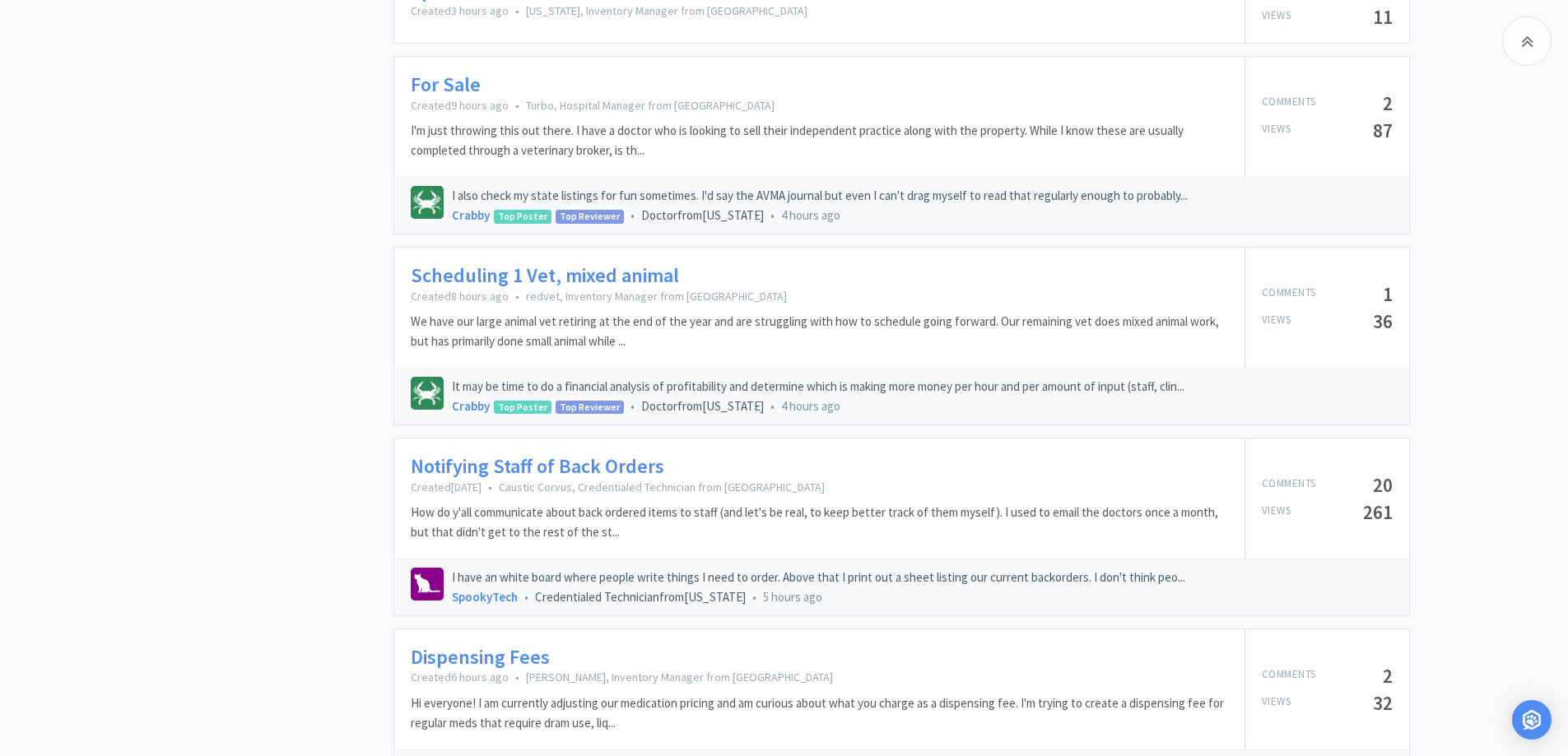
click at [554, 480] on p "Created [DATE] • Caustic Corvus, Credentialed Technician from [GEOGRAPHIC_DATA]" at bounding box center [819, 487] width 817 height 15
click at [565, 466] on link "Notifying Staff of Back Orders" at bounding box center [537, 467] width 253 height 24
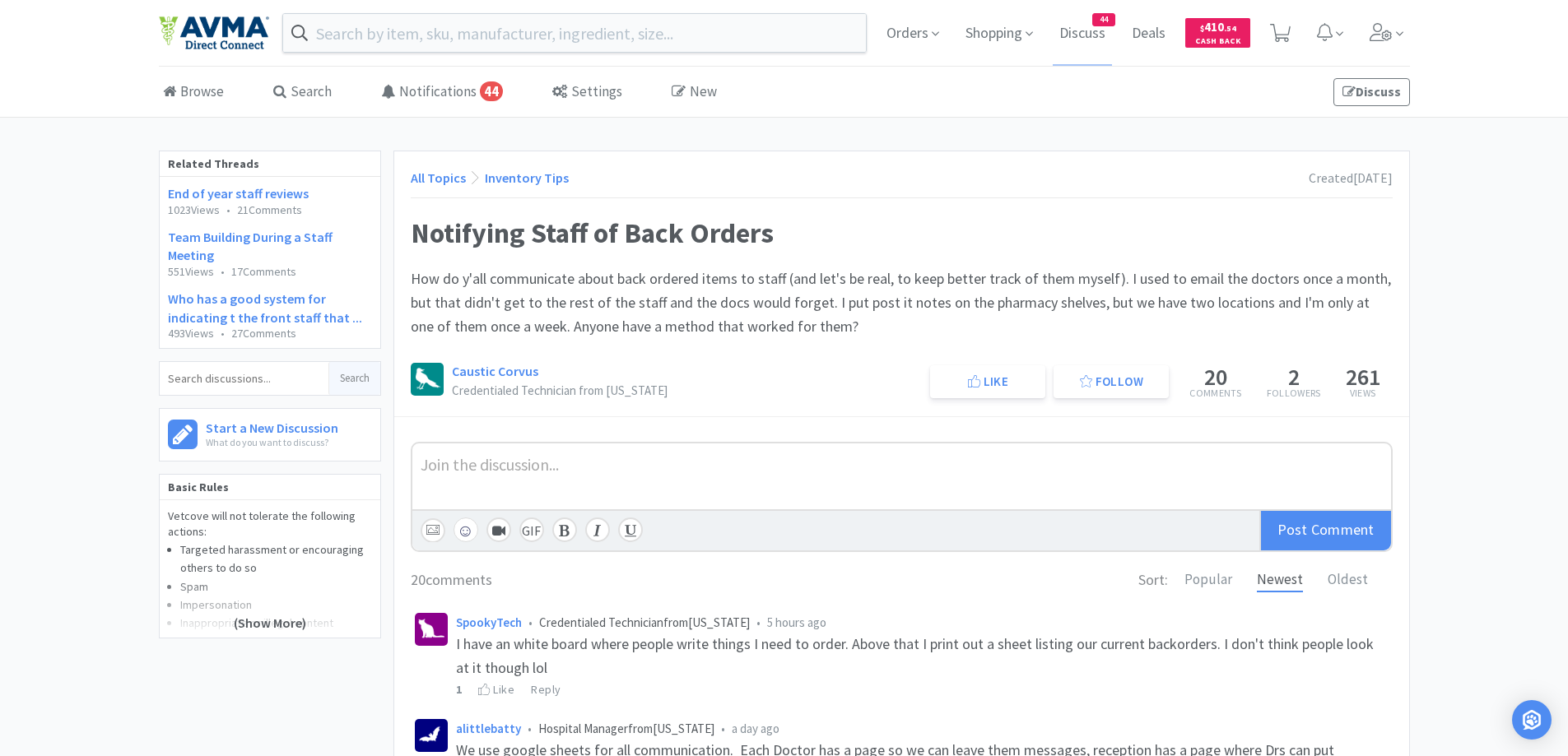
scroll to position [165, 0]
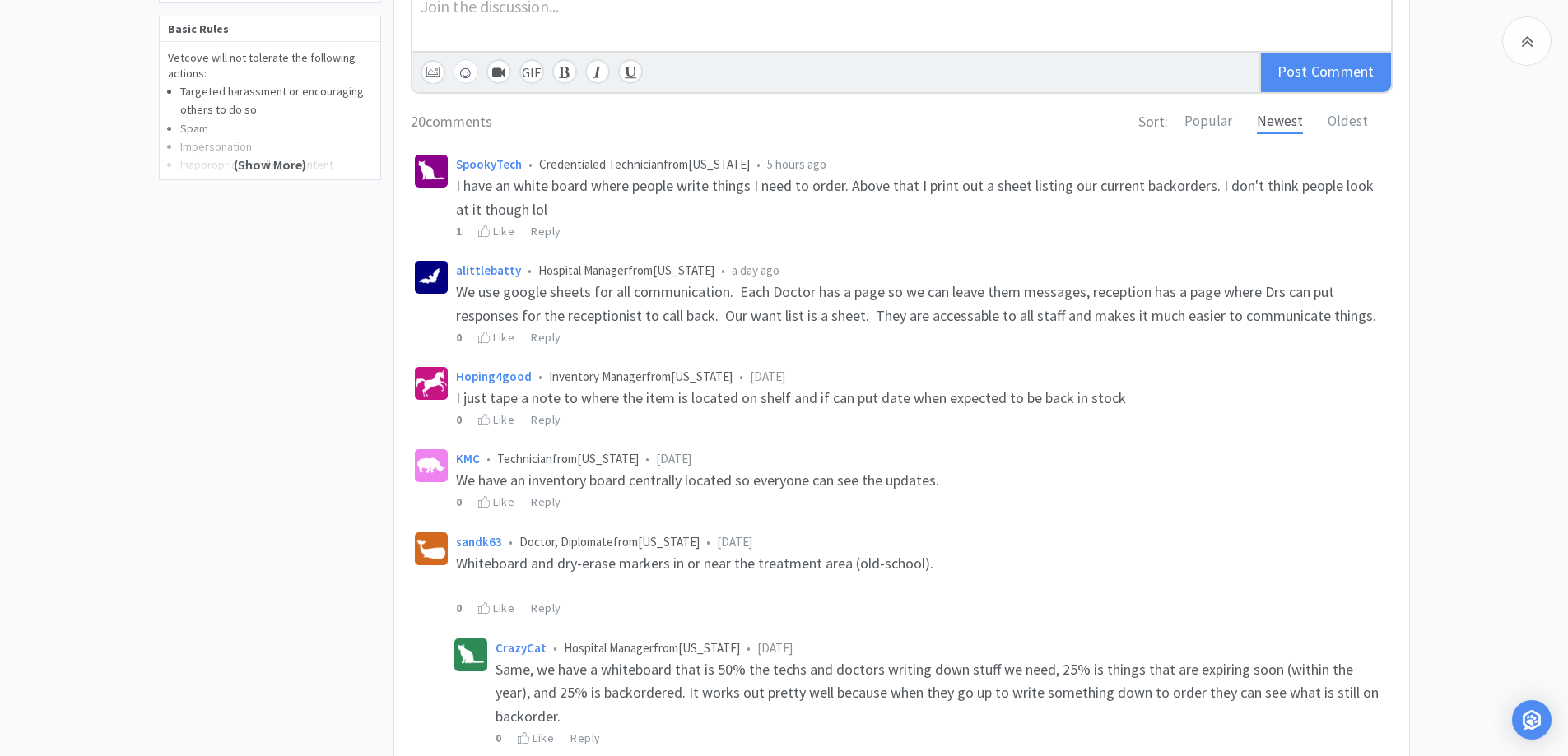
scroll to position [494, 0]
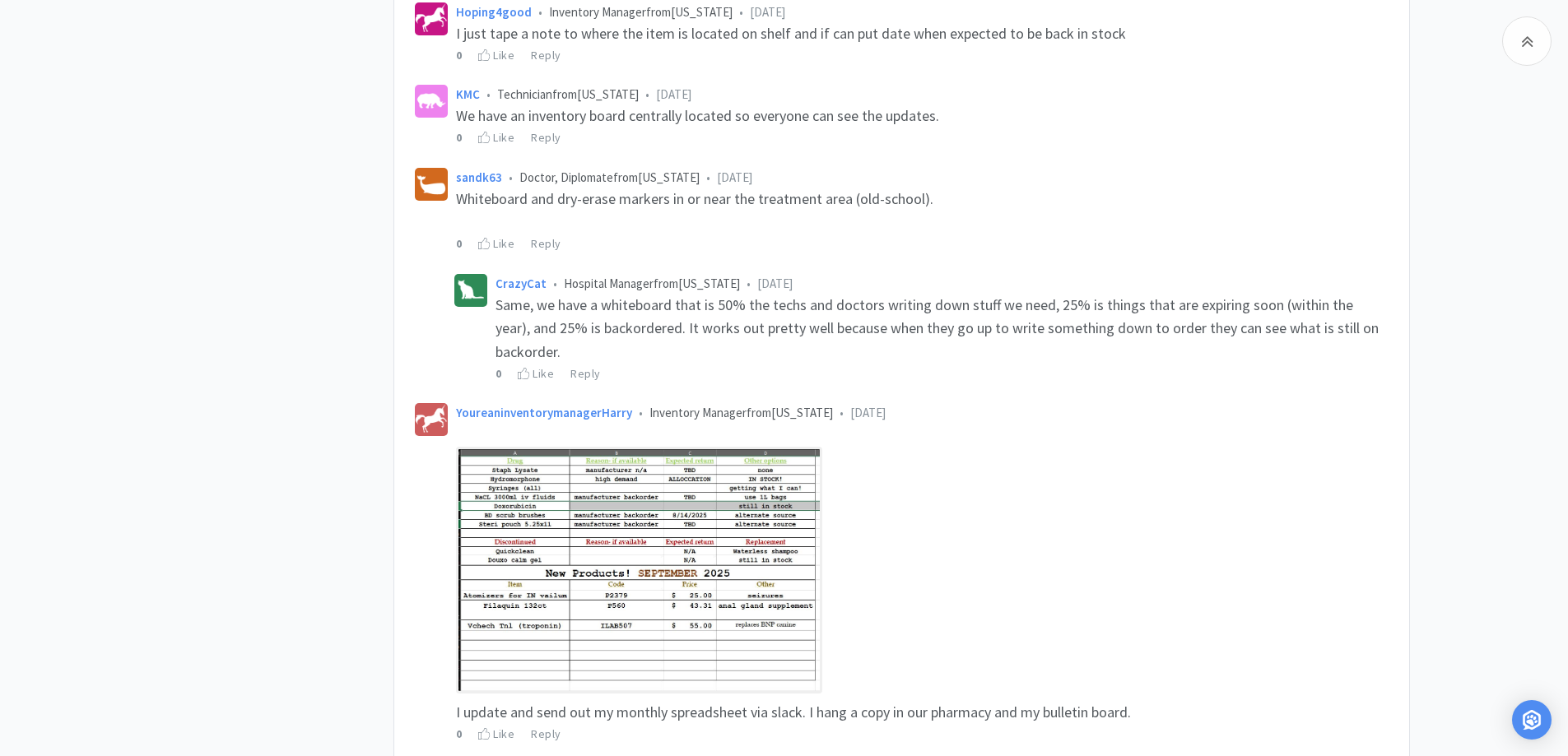
scroll to position [988, 0]
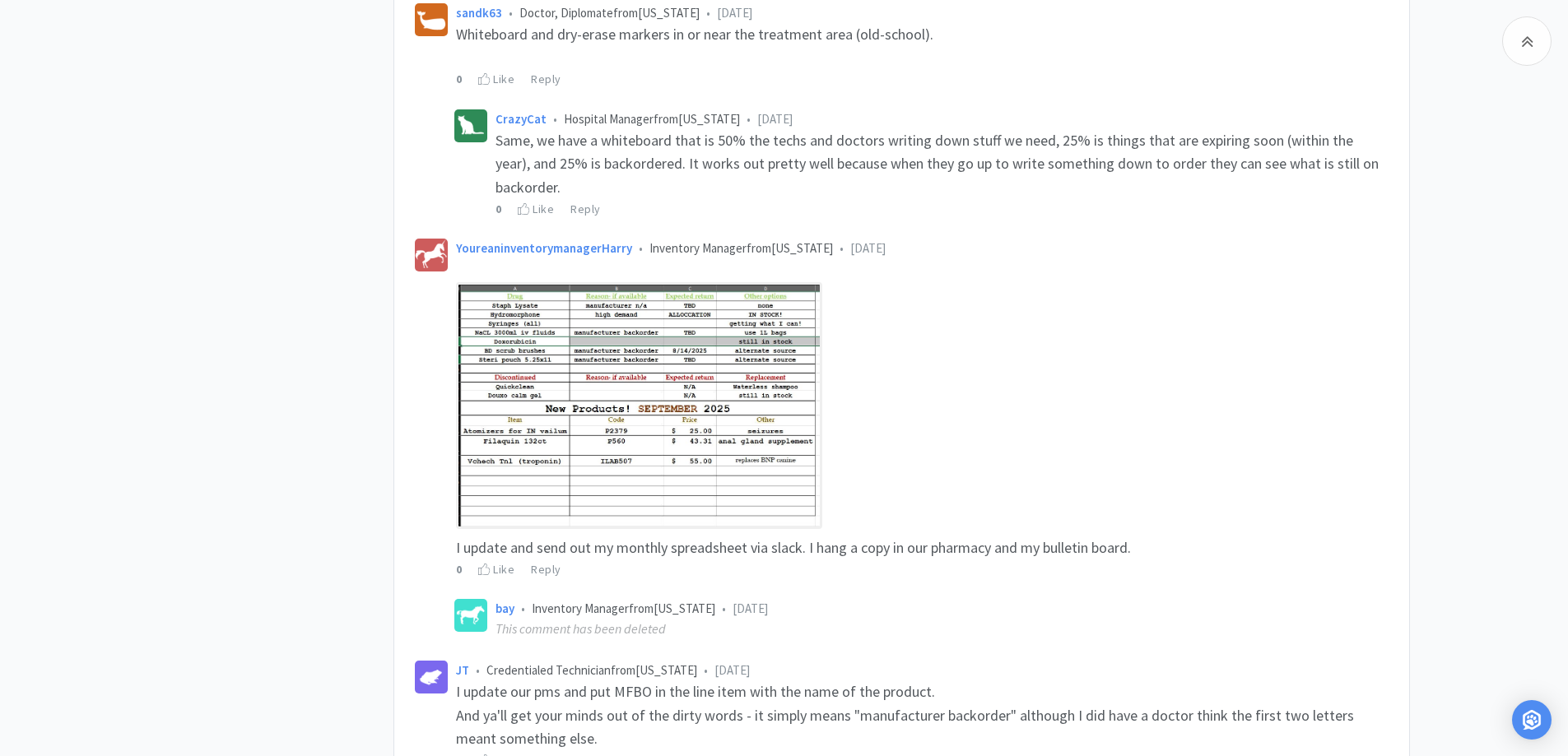
click at [626, 356] on img at bounding box center [639, 405] width 367 height 247
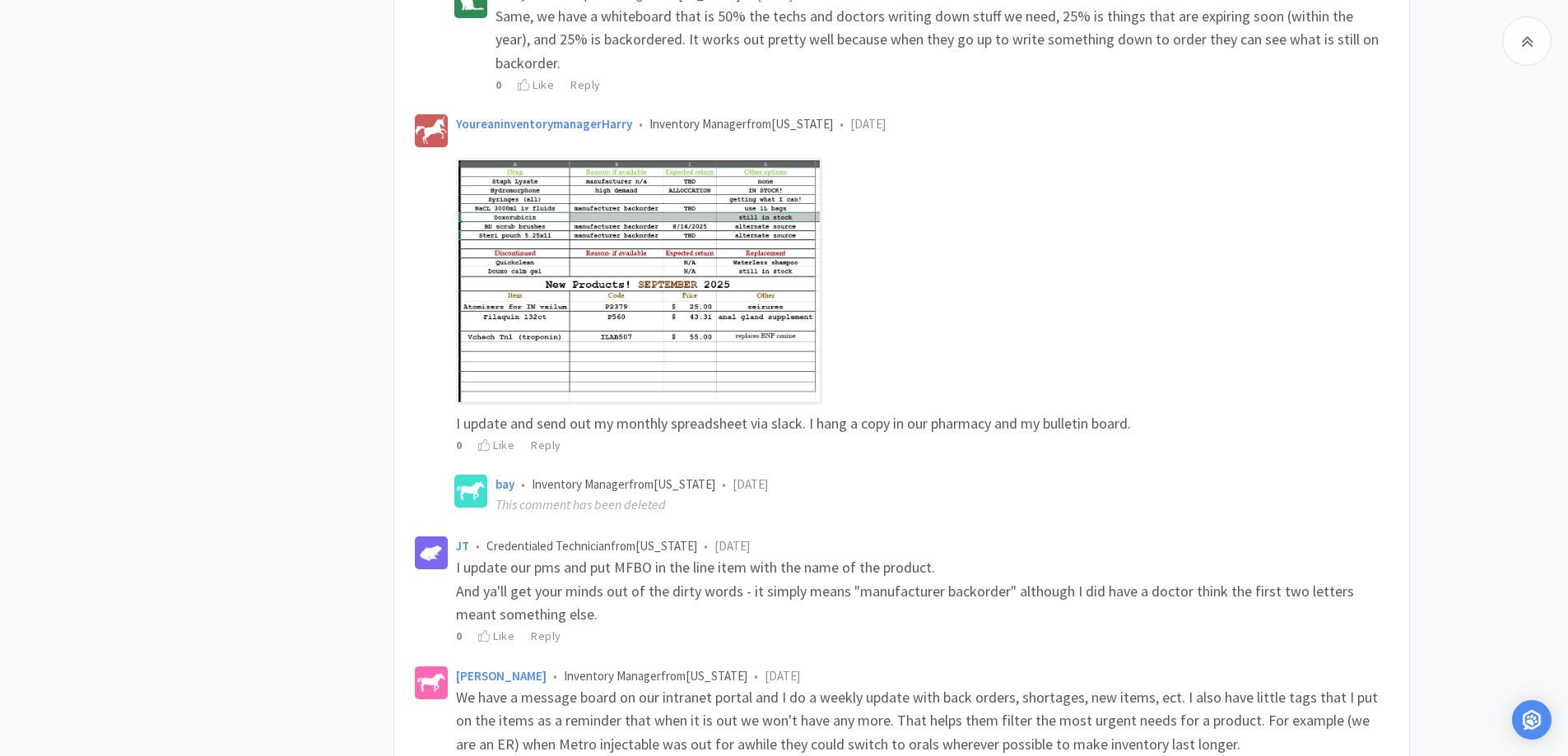
scroll to position [1152, 0]
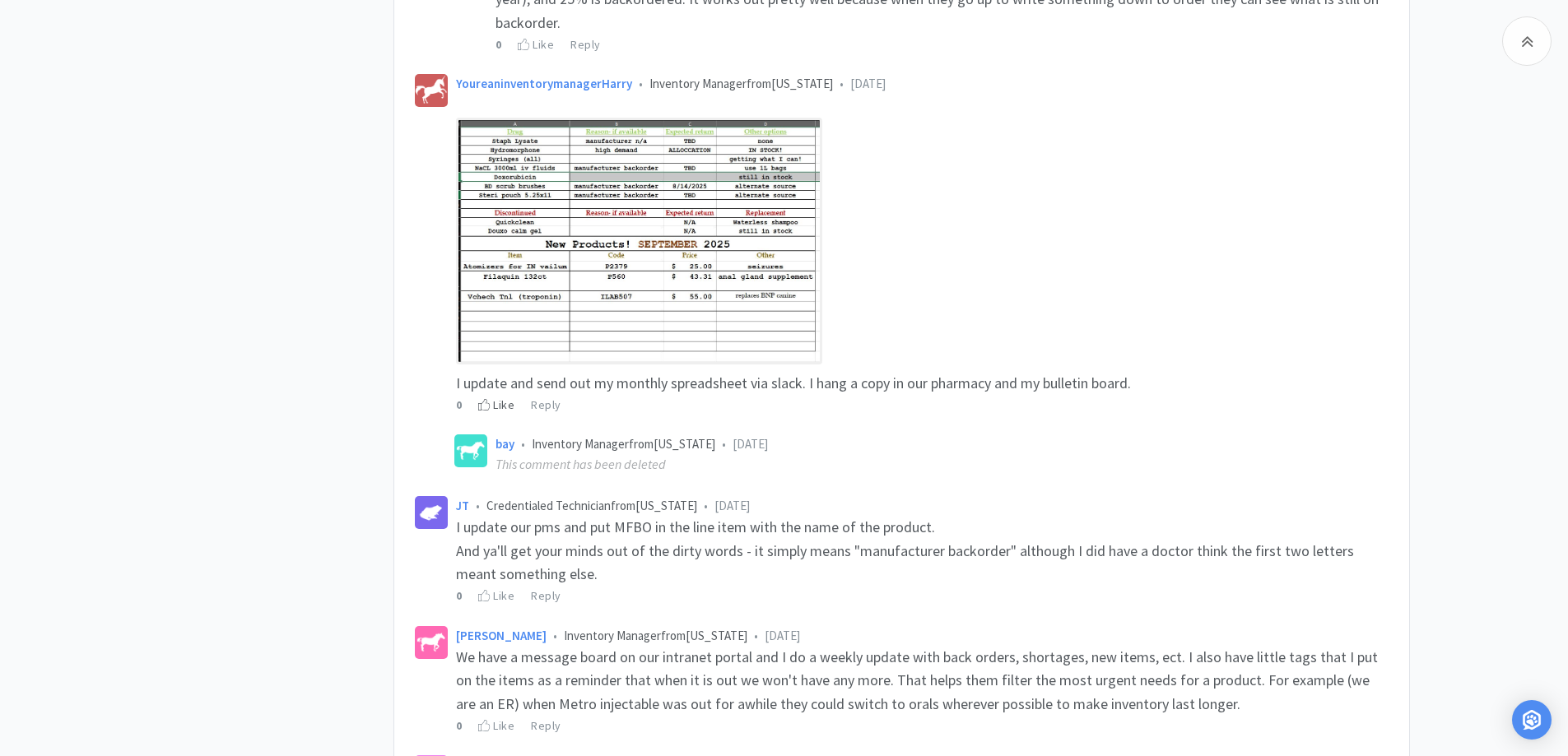
click at [484, 400] on icon at bounding box center [484, 405] width 12 height 11
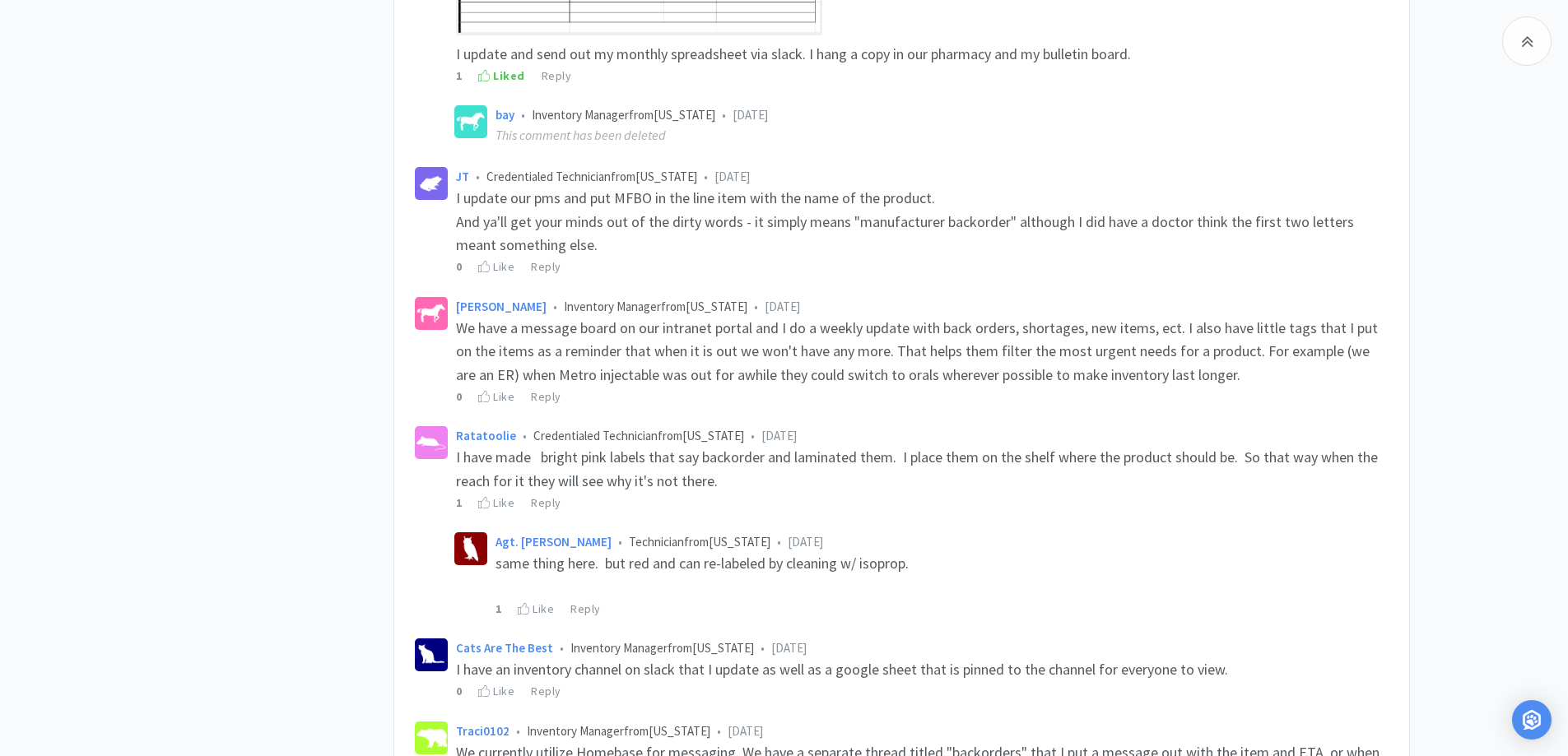
scroll to position [1646, 0]
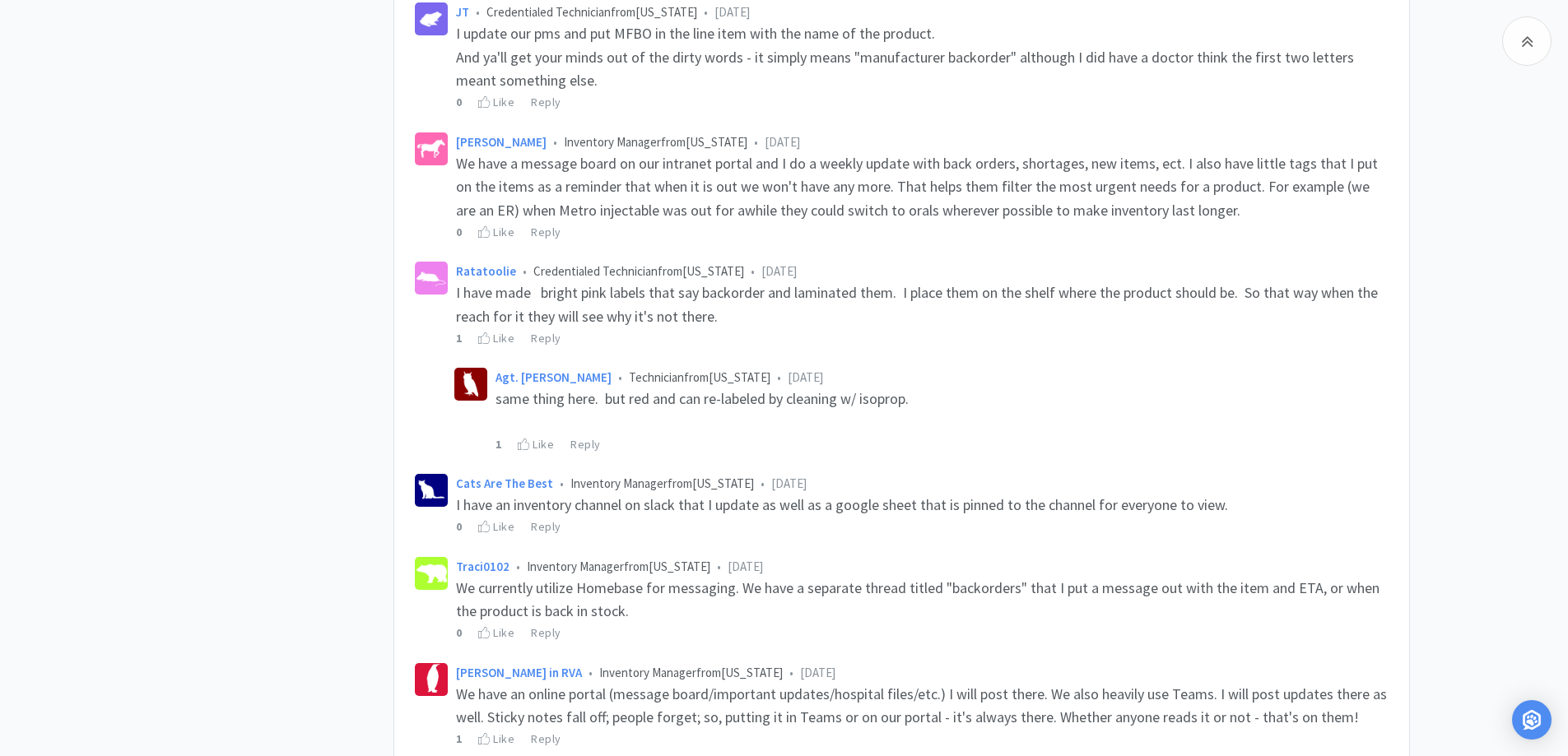
click at [1308, 372] on div "Agt. [PERSON_NAME] • Technician from [US_STATE] • [DATE]" at bounding box center [942, 377] width 893 height 19
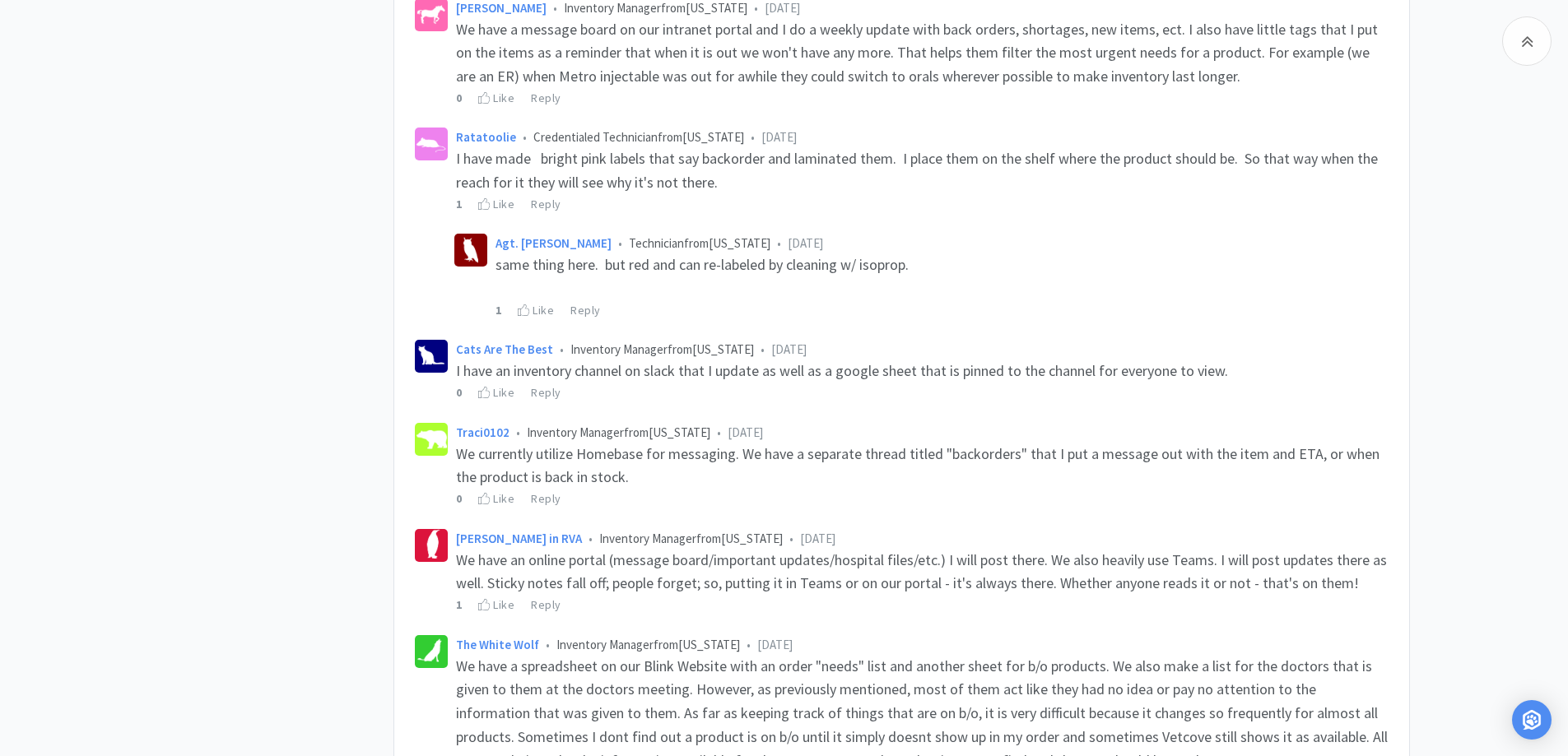
scroll to position [1811, 0]
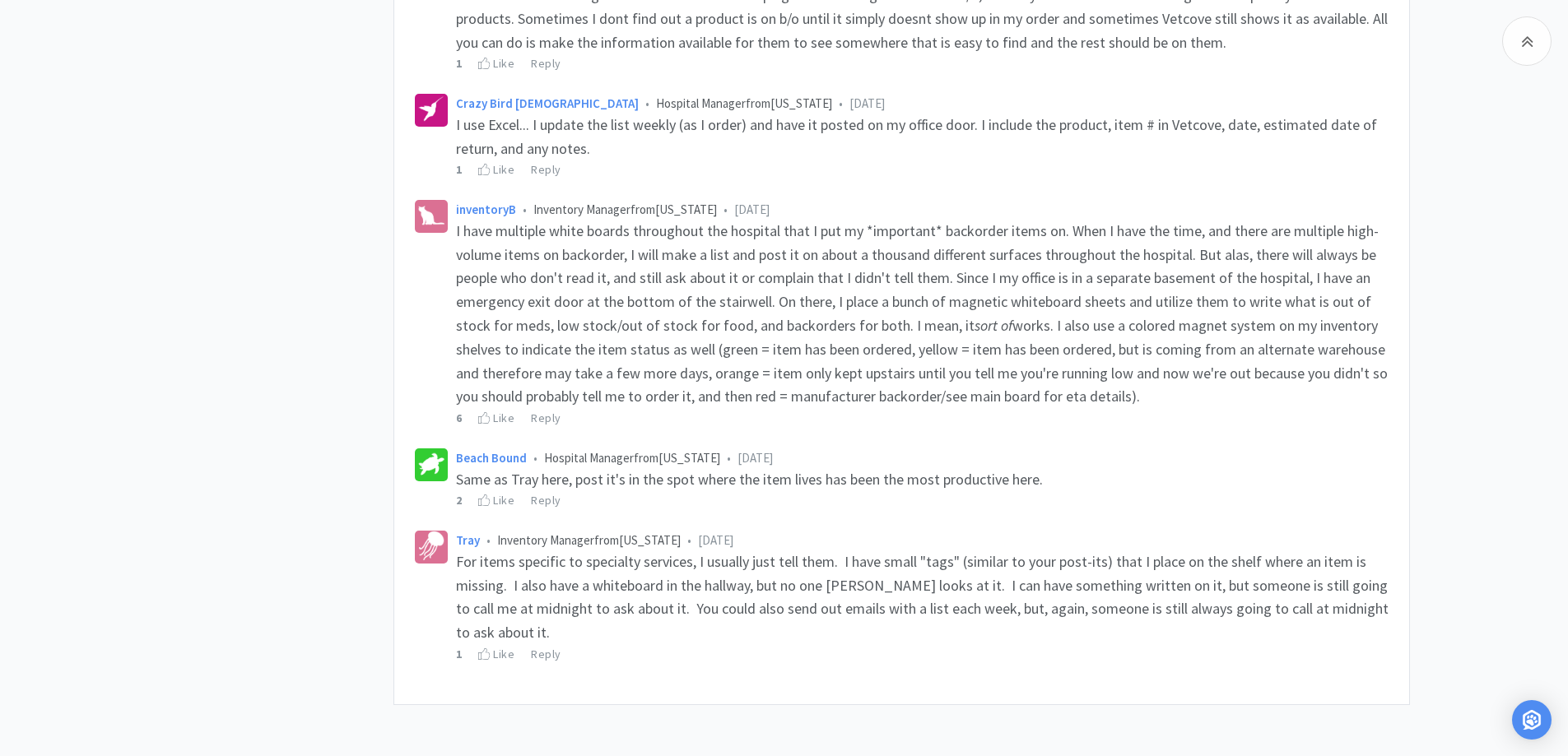
scroll to position [2526, 0]
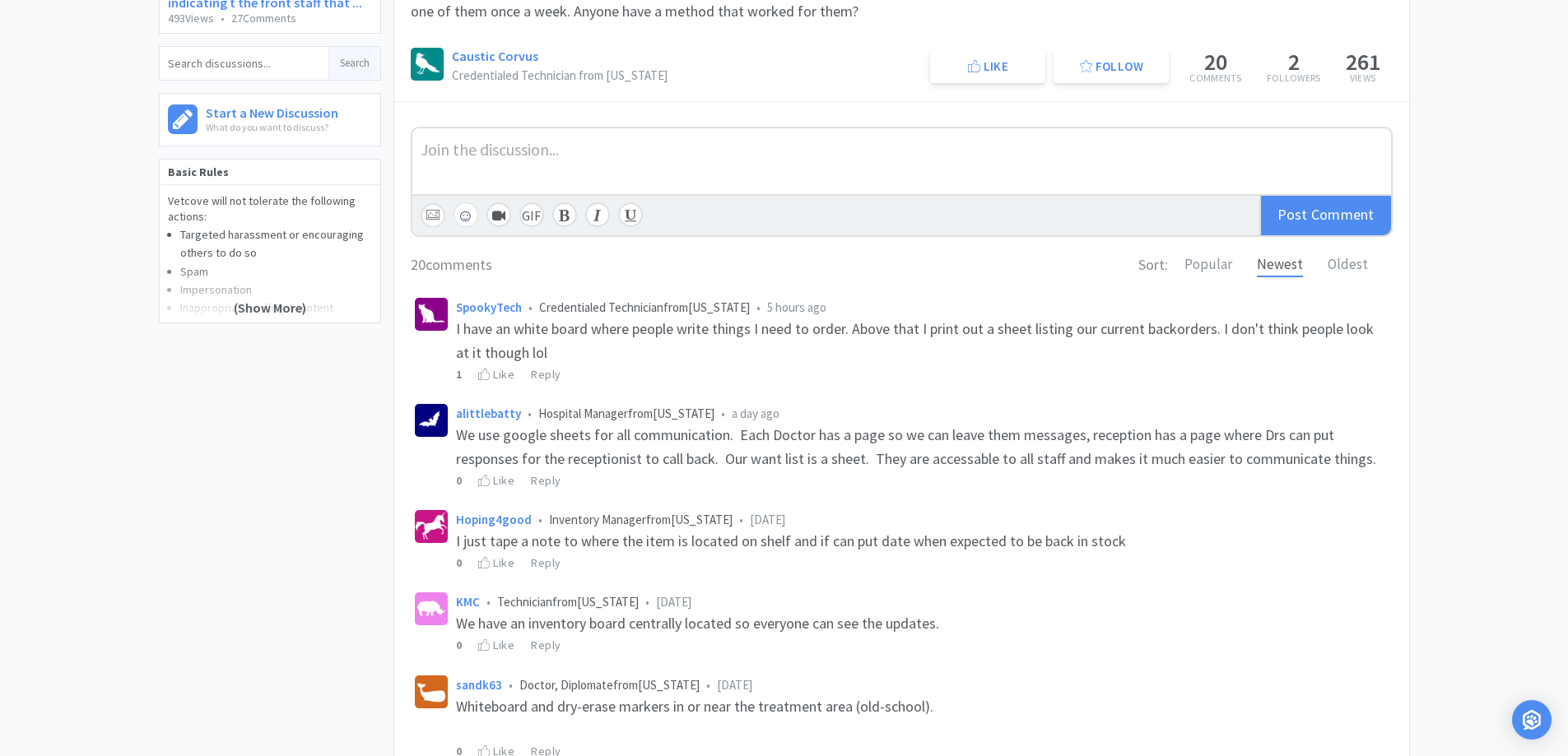
scroll to position [0, 0]
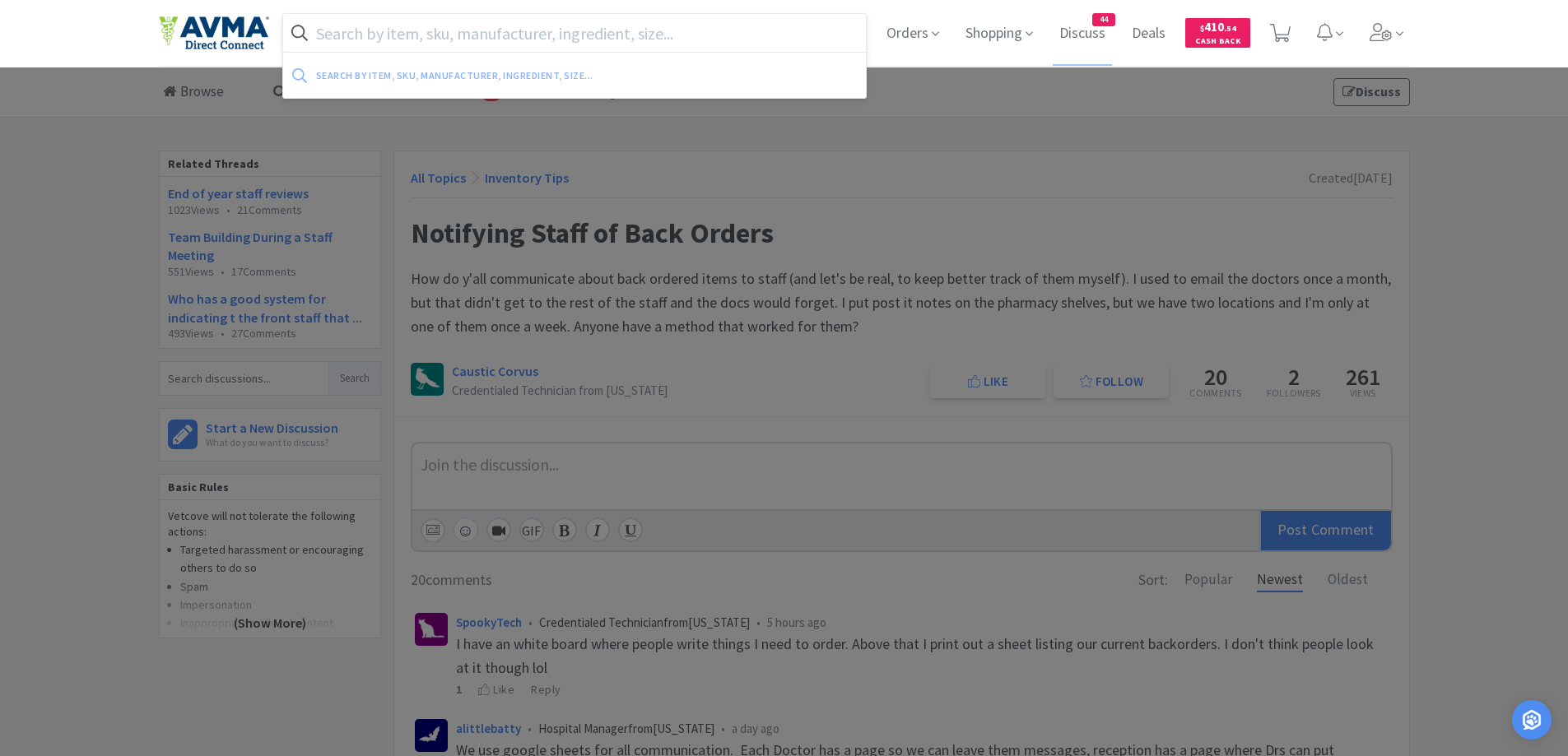
click at [569, 30] on input "text" at bounding box center [574, 32] width 583 height 38
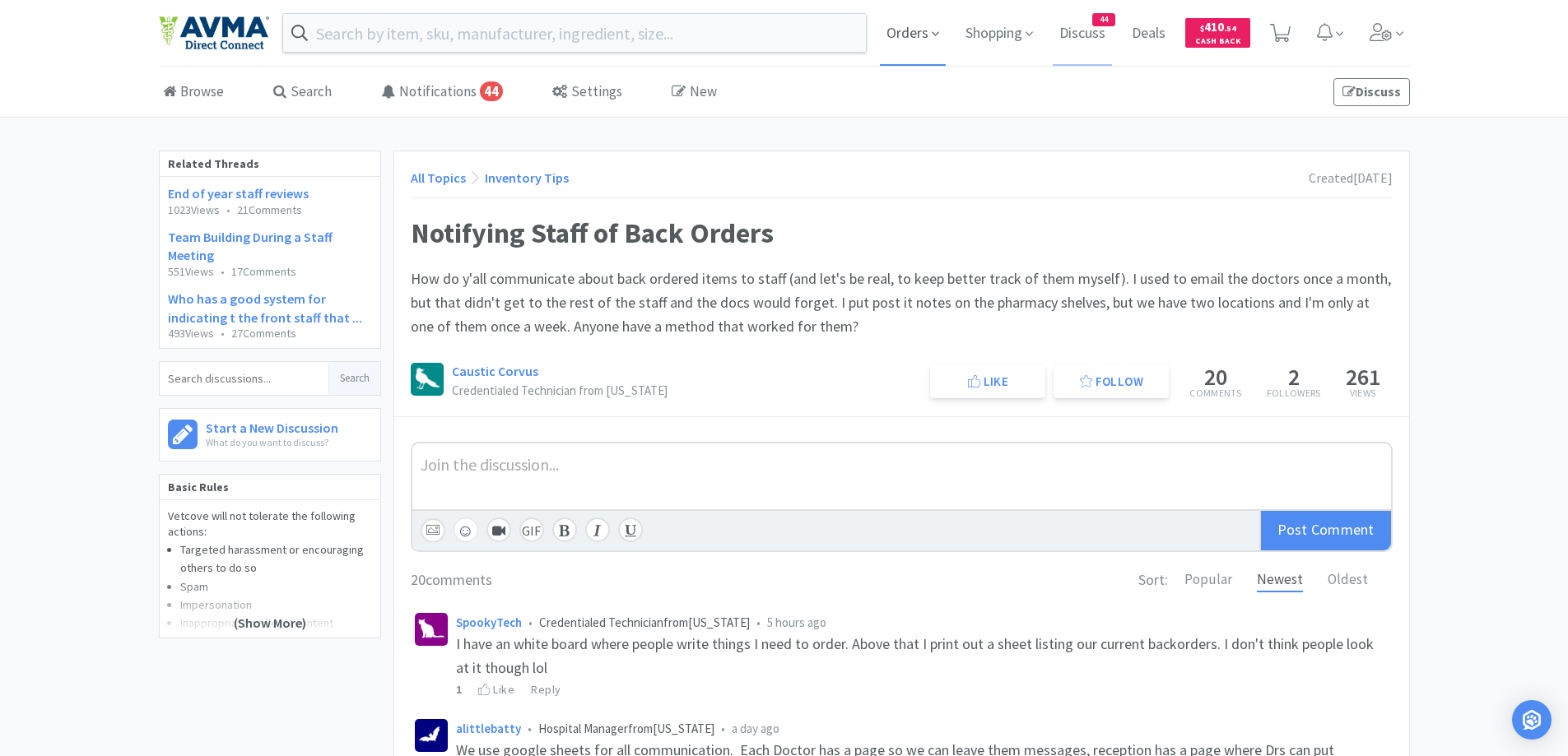
click at [913, 41] on span "Orders" at bounding box center [913, 32] width 66 height 66
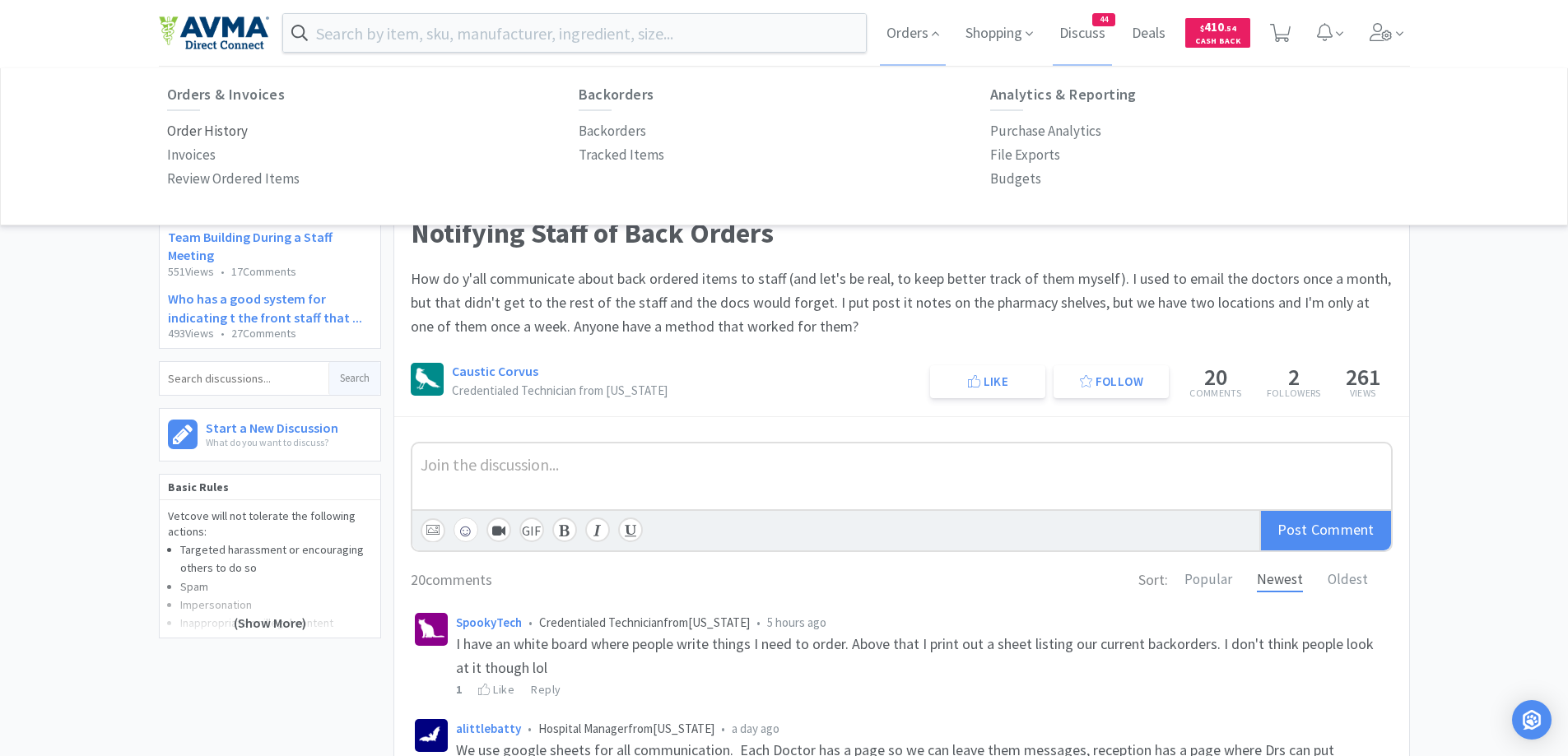
click at [182, 121] on p "Order History" at bounding box center [207, 131] width 80 height 22
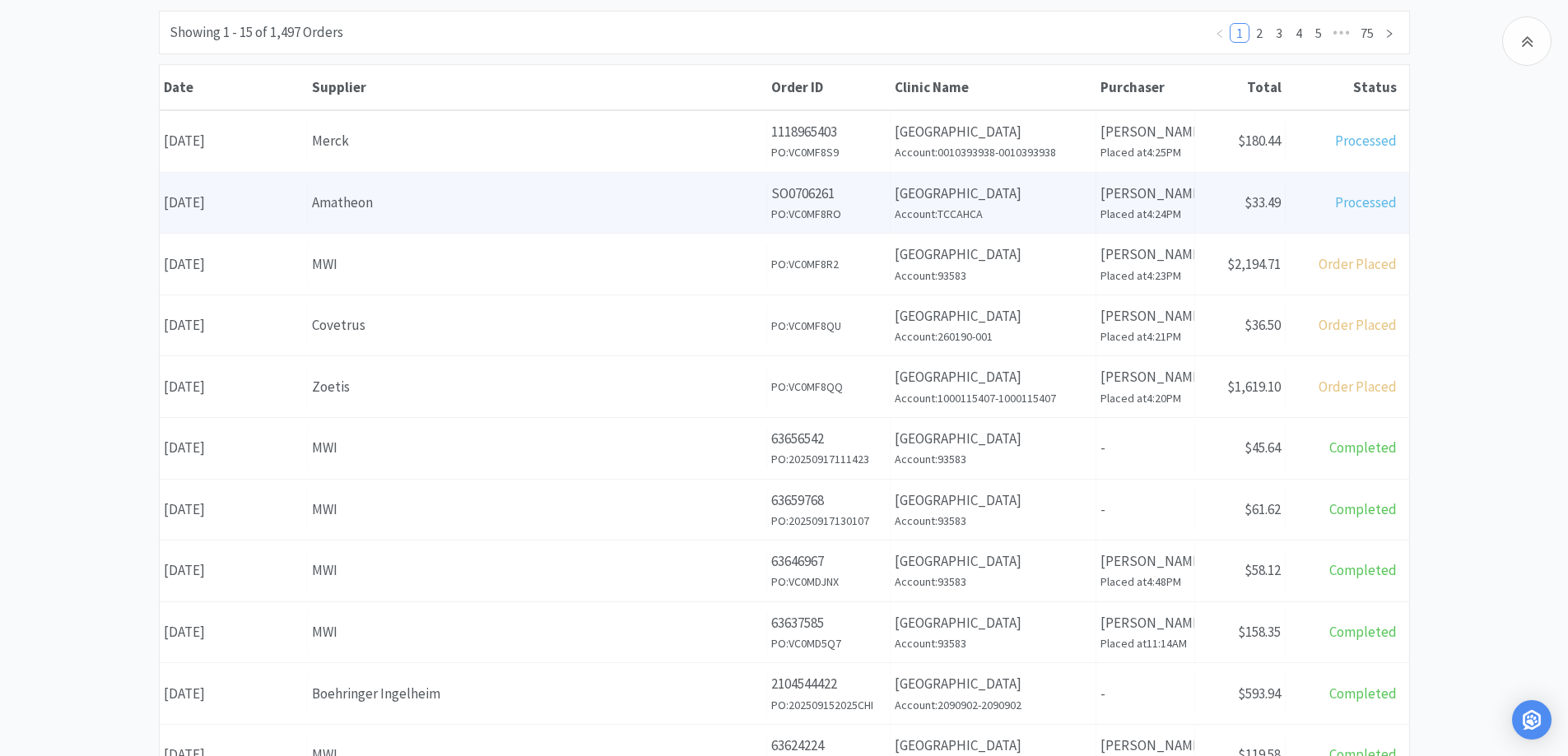
scroll to position [165, 0]
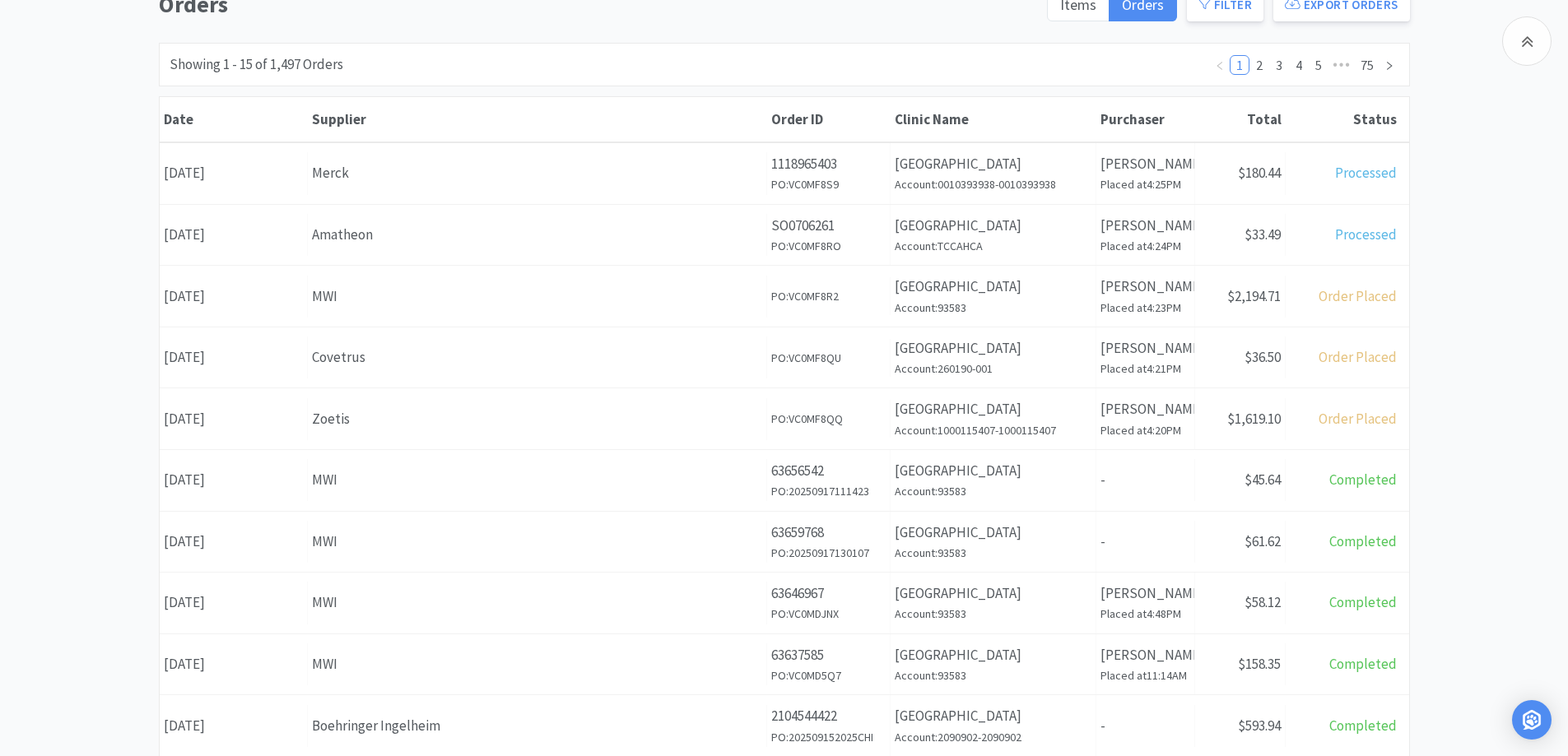
click at [137, 124] on div "Orders Items Orders Filter Export Orders Filters Filter Suppliers All Suppliers…" at bounding box center [784, 554] width 1568 height 1136
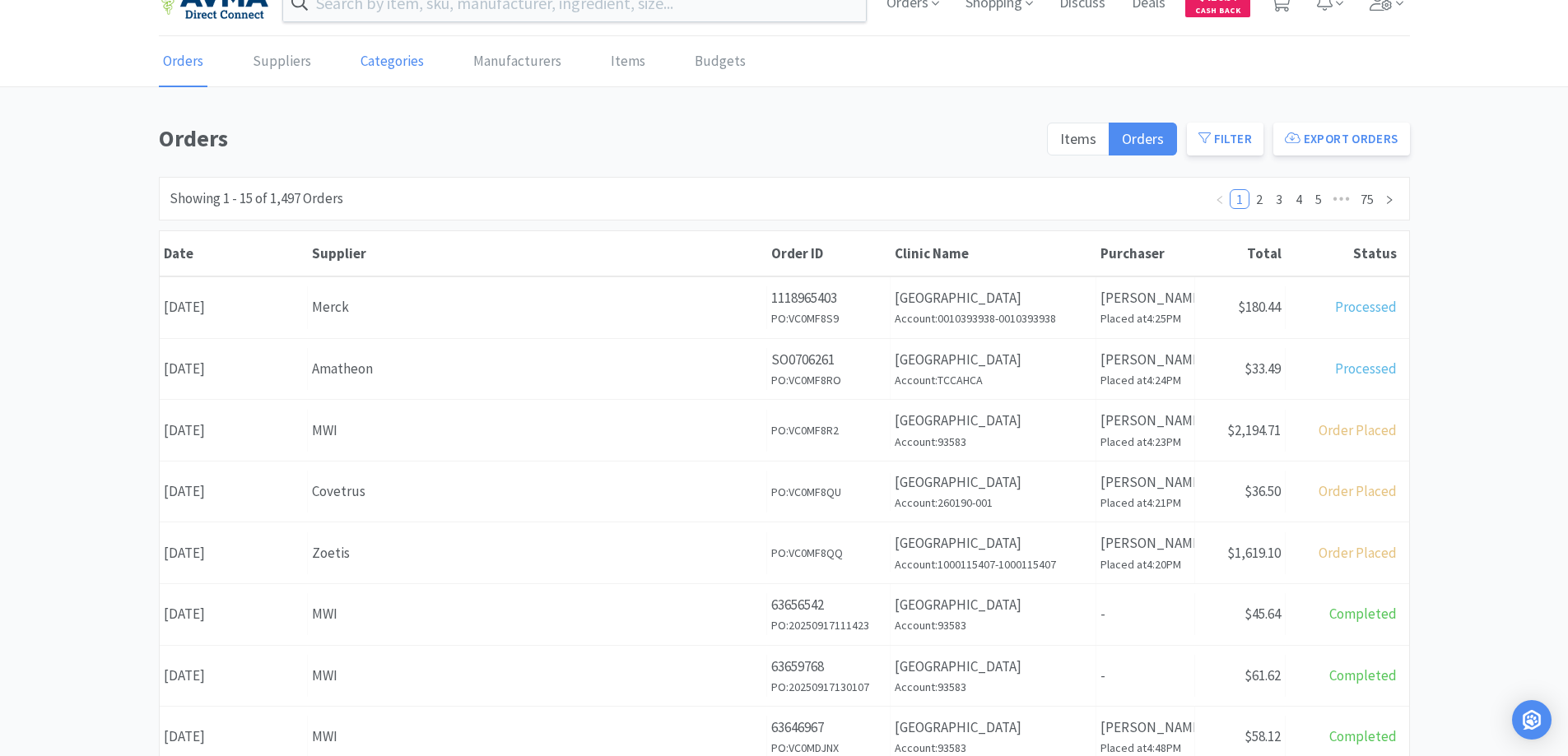
scroll to position [0, 0]
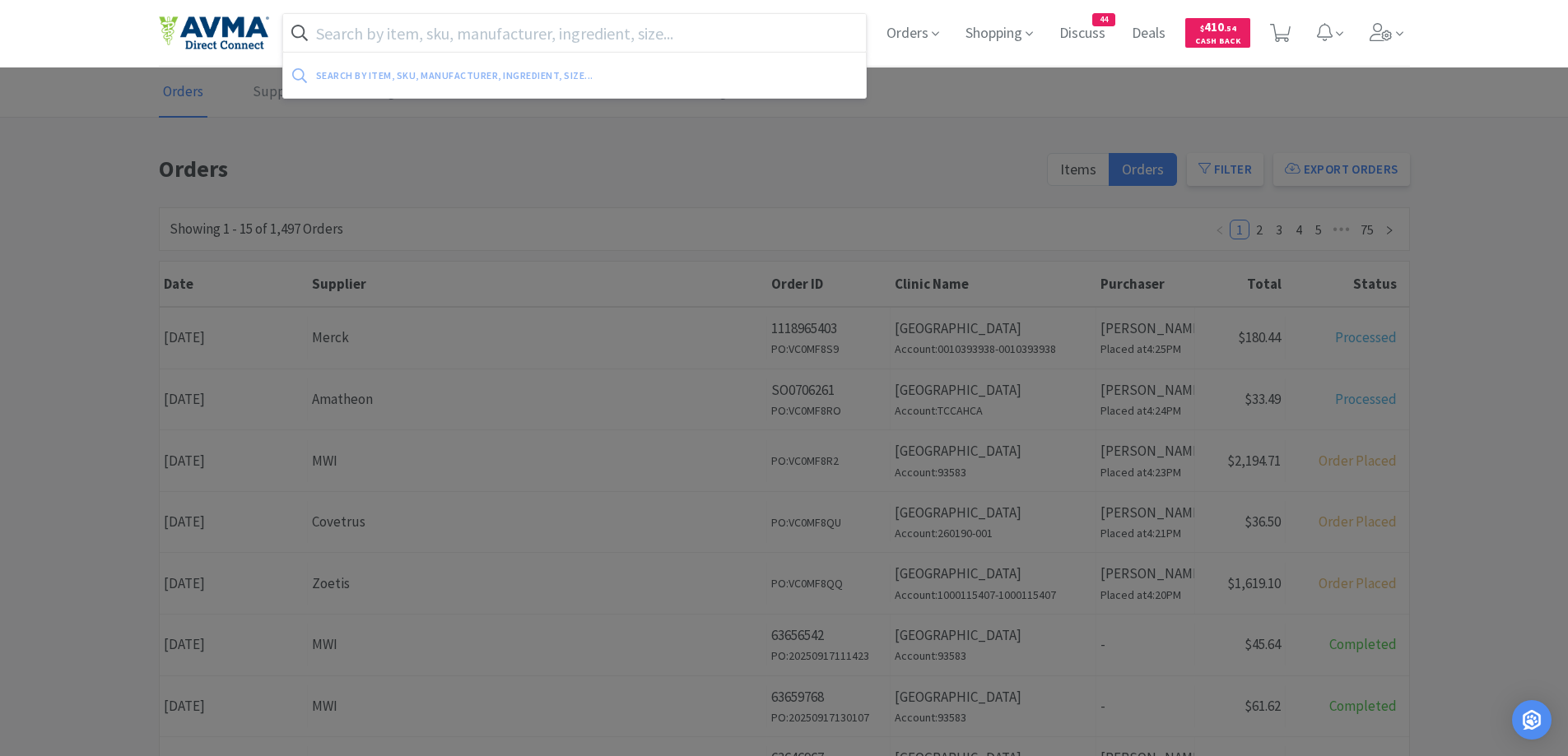
click at [481, 41] on input "text" at bounding box center [574, 32] width 583 height 38
click at [380, 461] on div at bounding box center [784, 378] width 1568 height 756
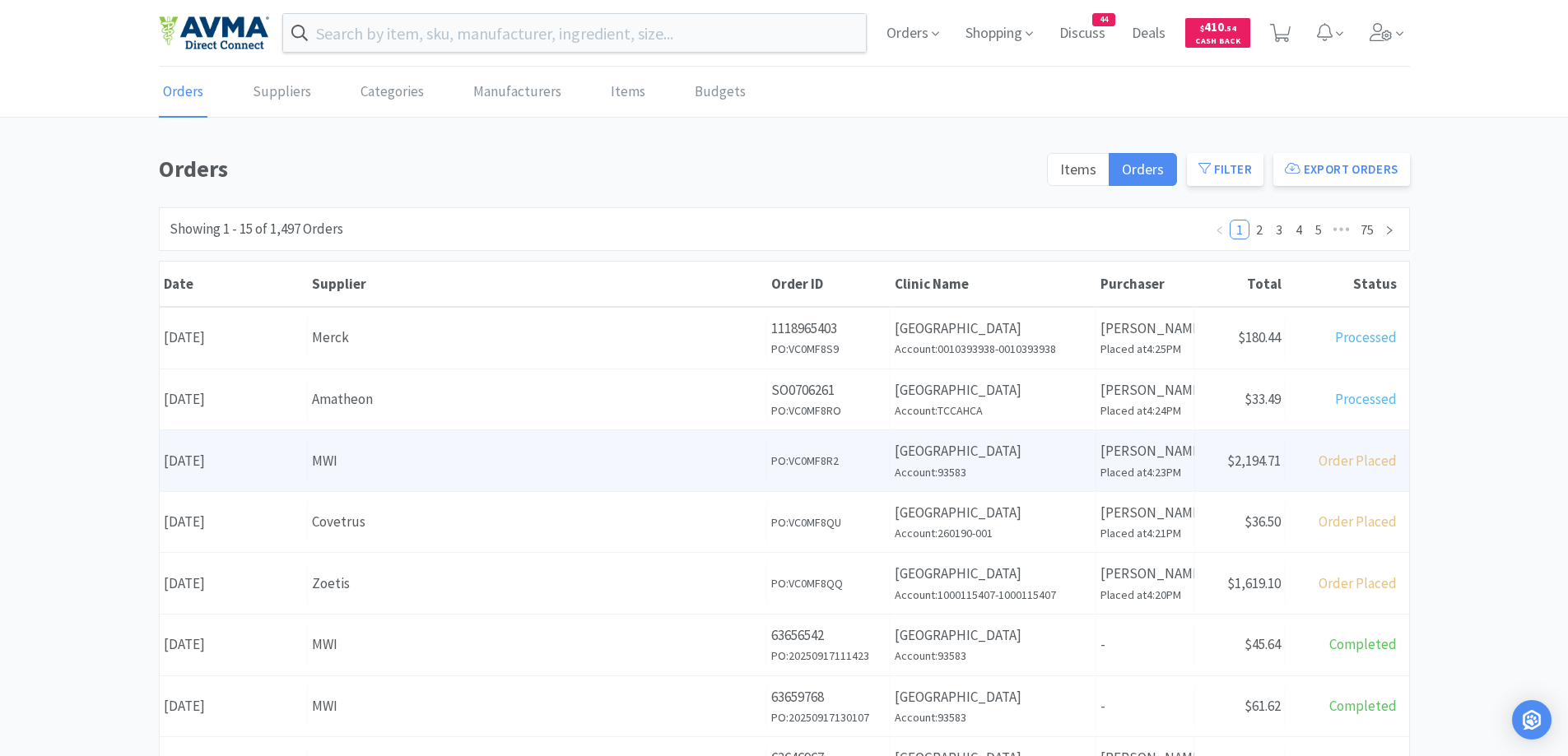
click at [362, 464] on div "MWI" at bounding box center [536, 461] width 450 height 22
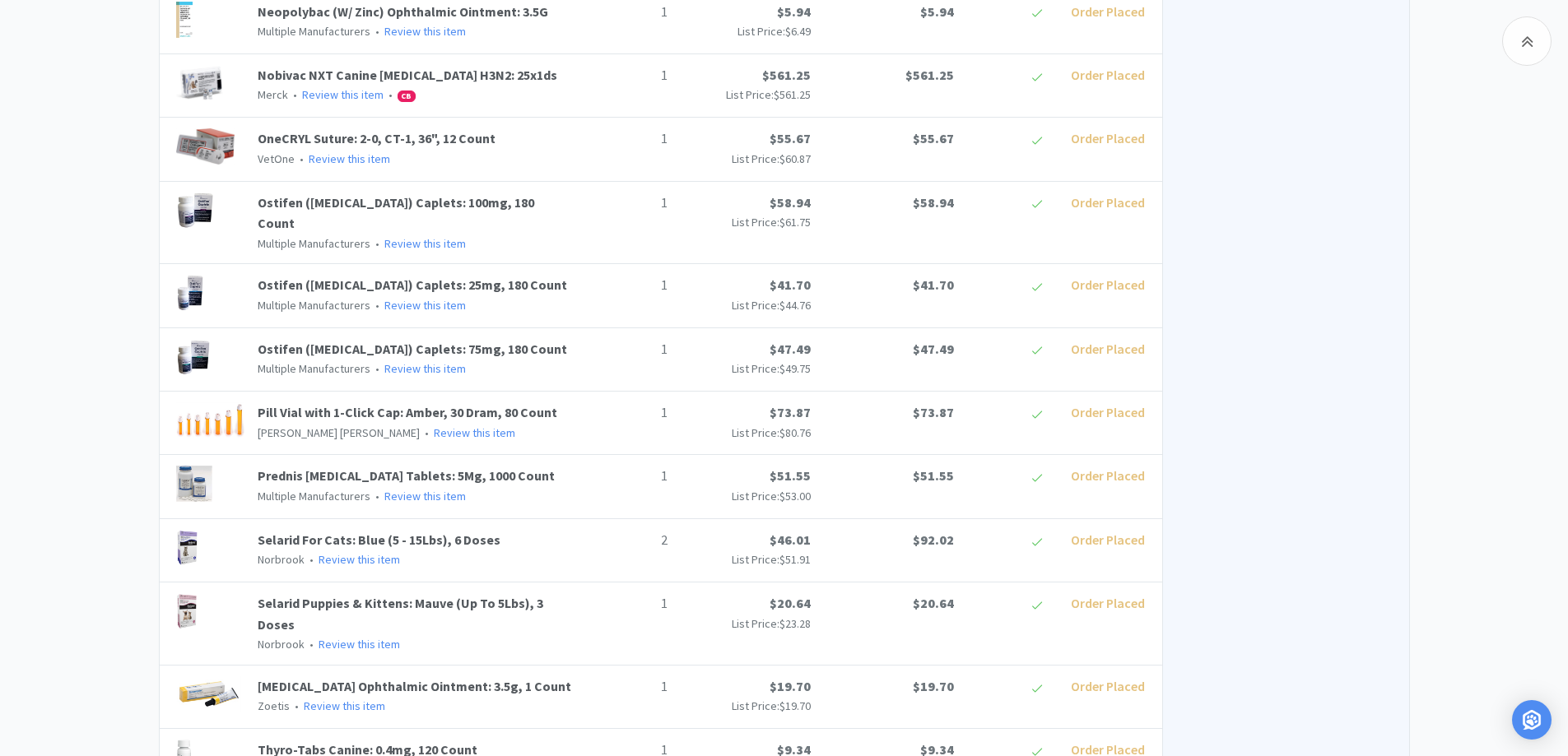
scroll to position [1456, 0]
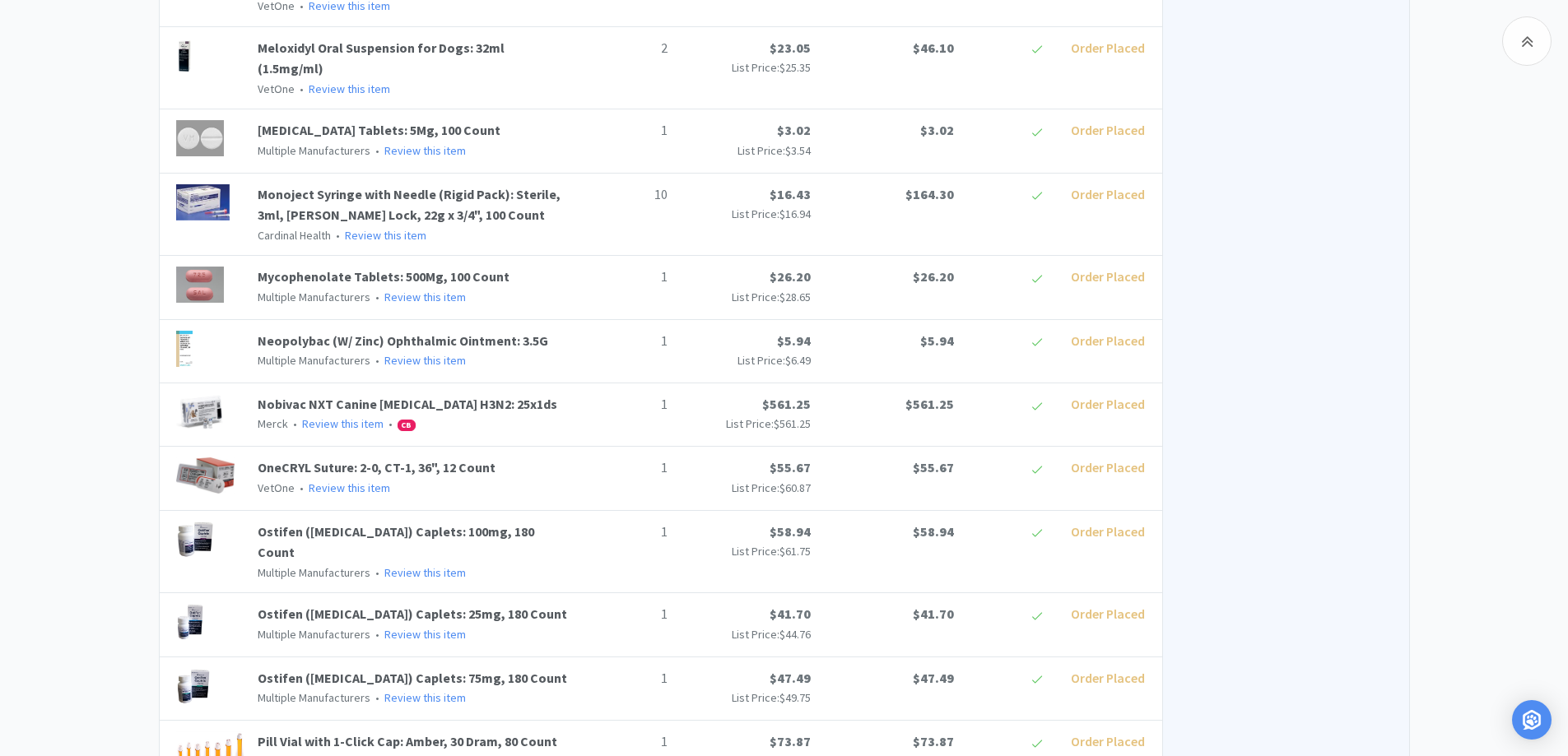
click at [142, 140] on div "Chico Animal Hospital Order Details for #VC0MF8R2 Orders VC0MF8R2 Download CSV …" at bounding box center [784, 131] width 1568 height 2873
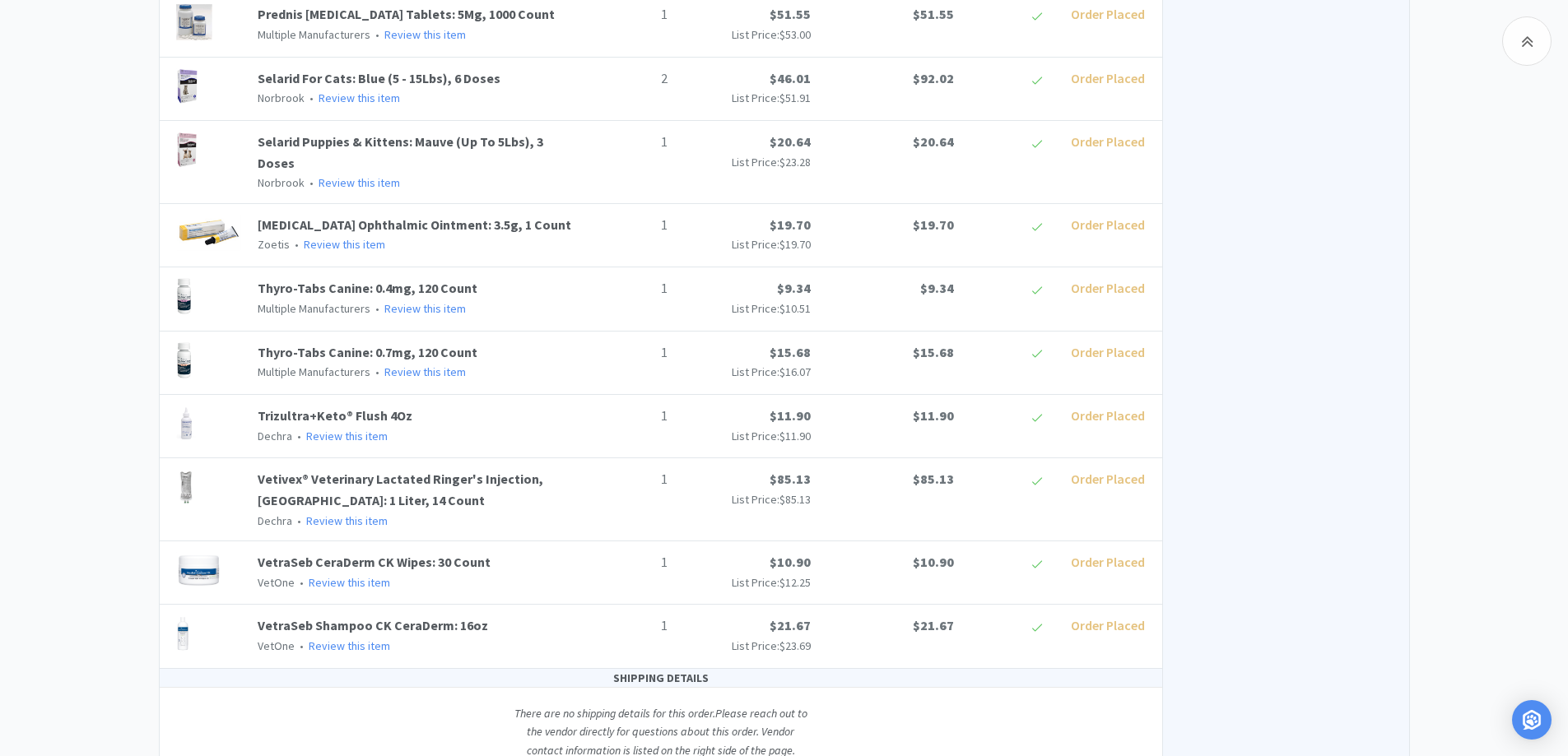
scroll to position [2279, 0]
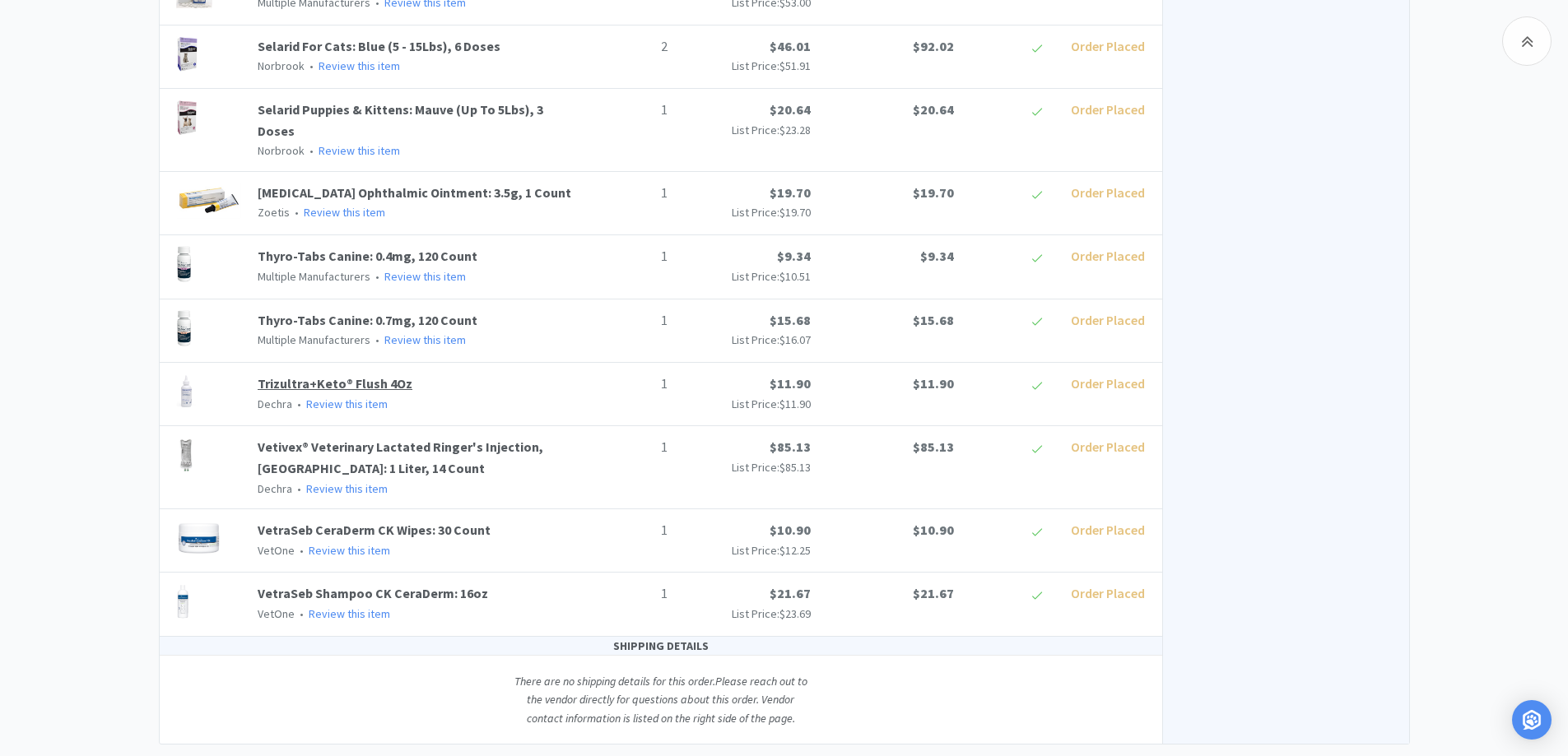
click at [375, 375] on link "Trizultra+Keto® Flush 4Oz" at bounding box center [335, 384] width 154 height 17
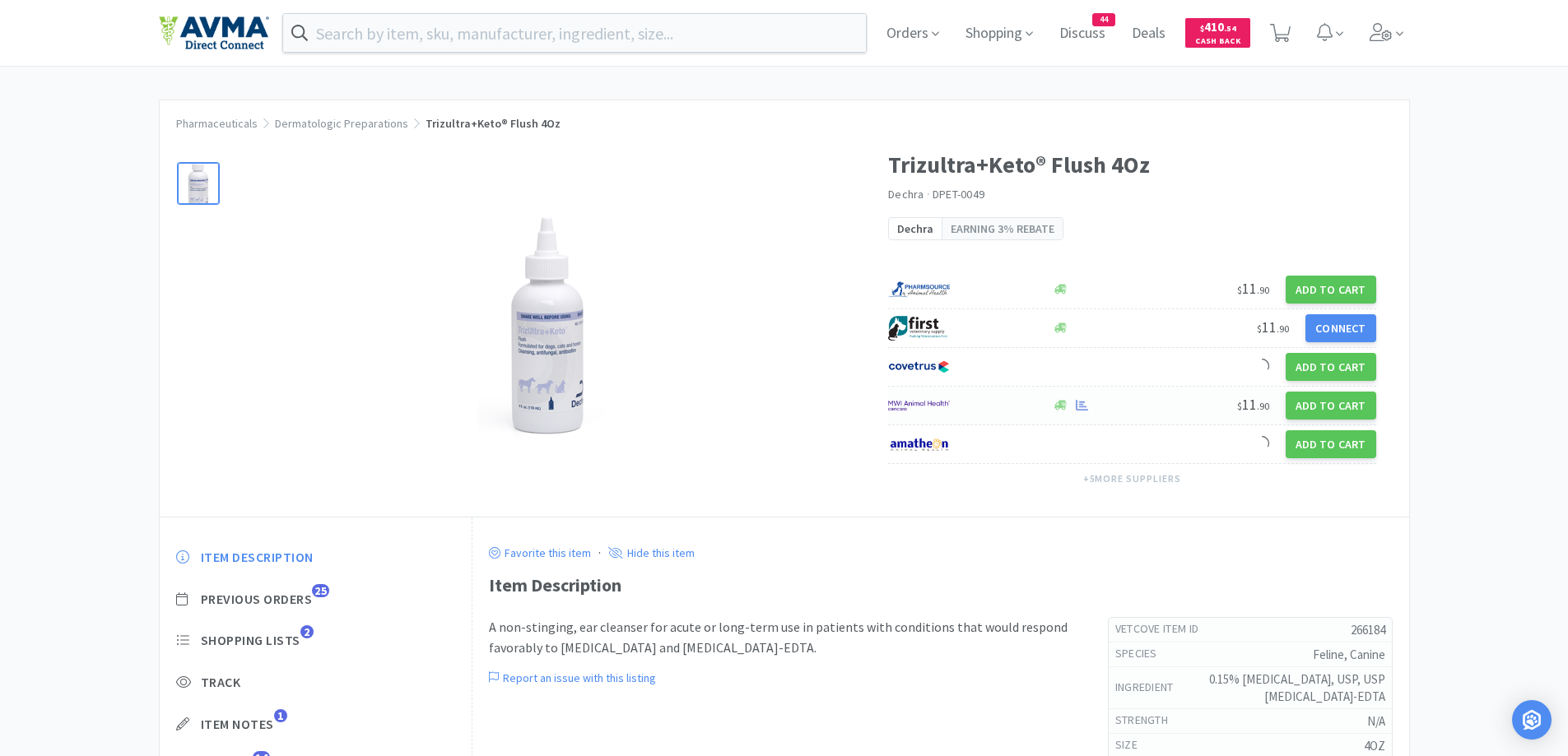
click at [1005, 402] on div at bounding box center [962, 406] width 147 height 28
select select "1"
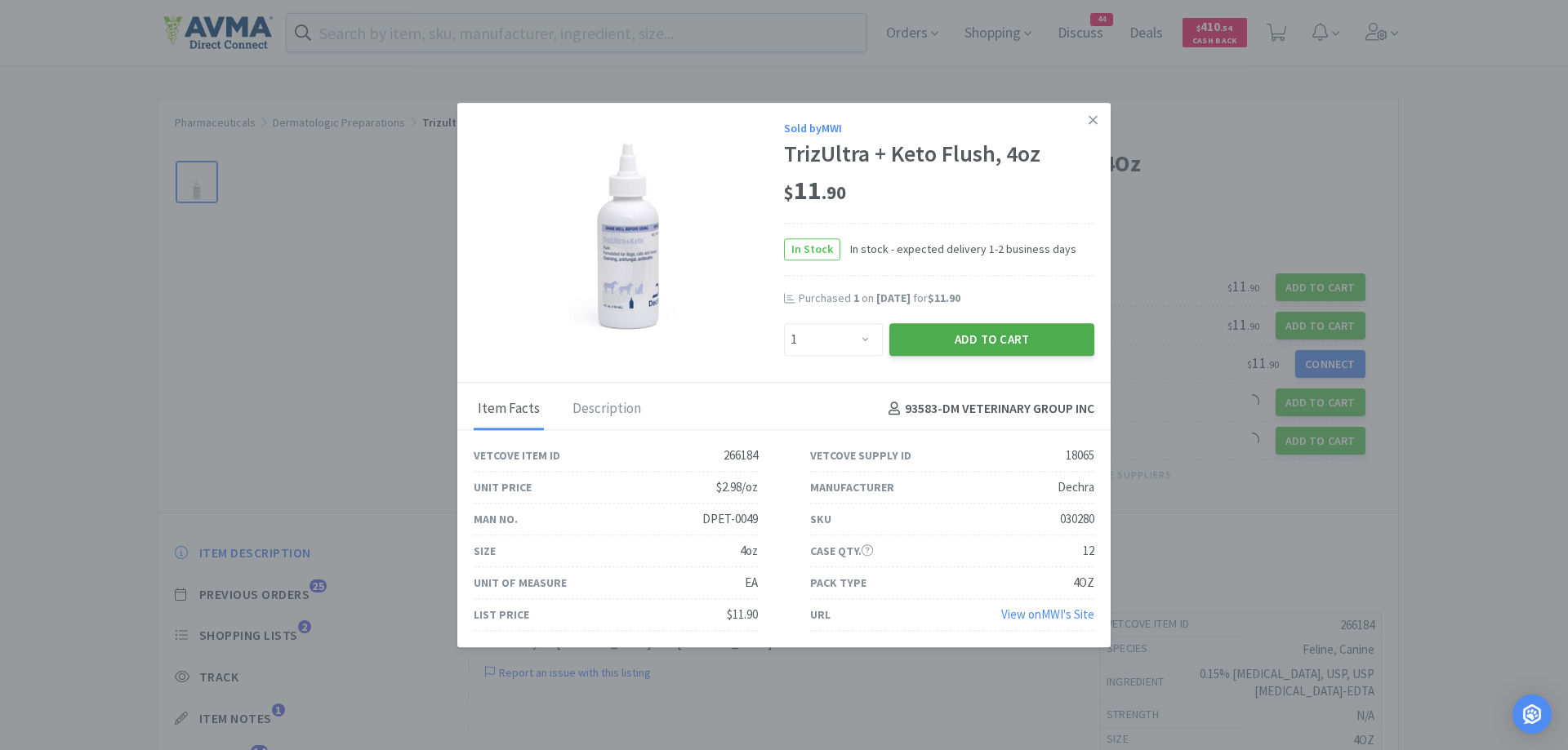
click at [935, 346] on button "Add to Cart" at bounding box center [992, 340] width 205 height 33
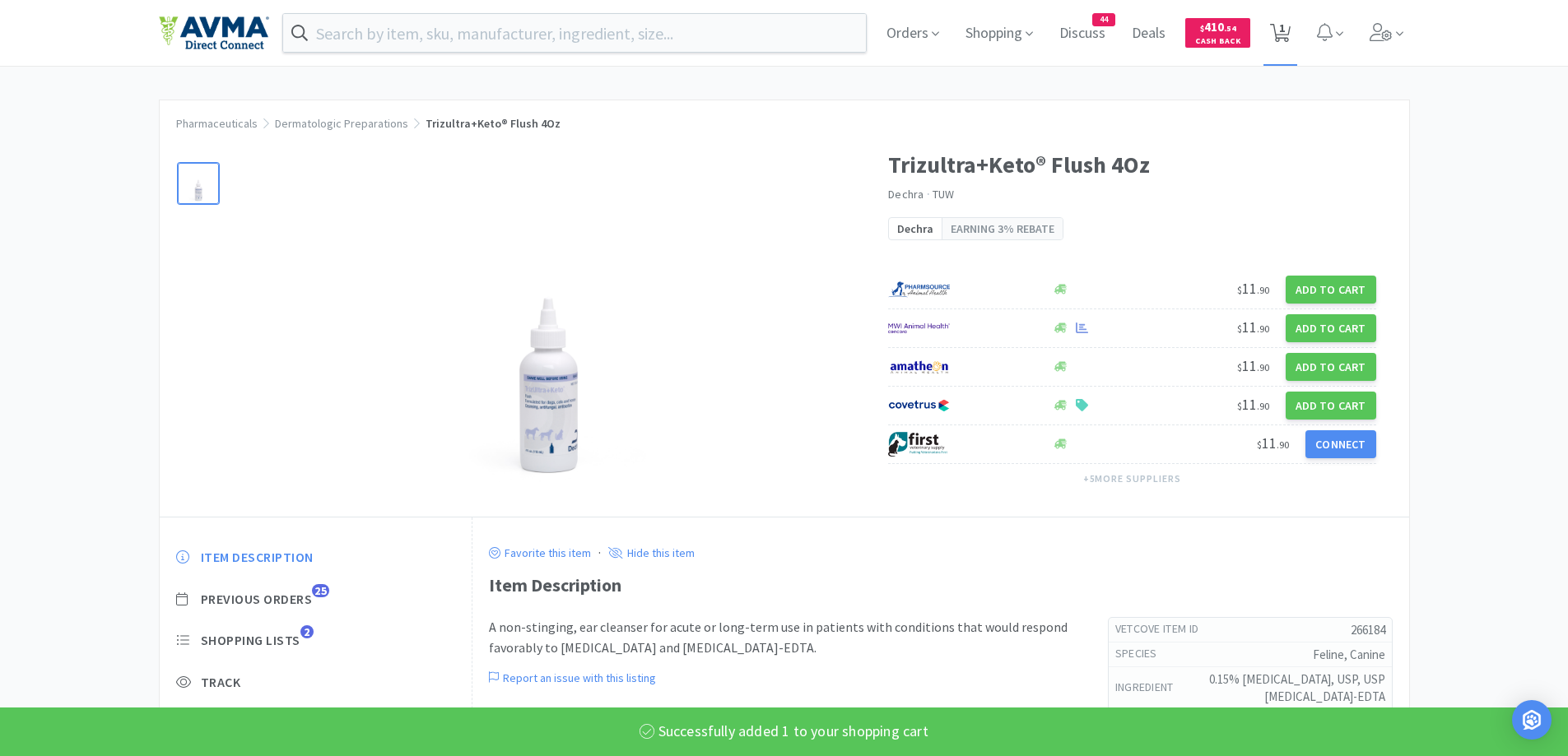
click at [1291, 39] on icon at bounding box center [1280, 33] width 20 height 18
select select "1"
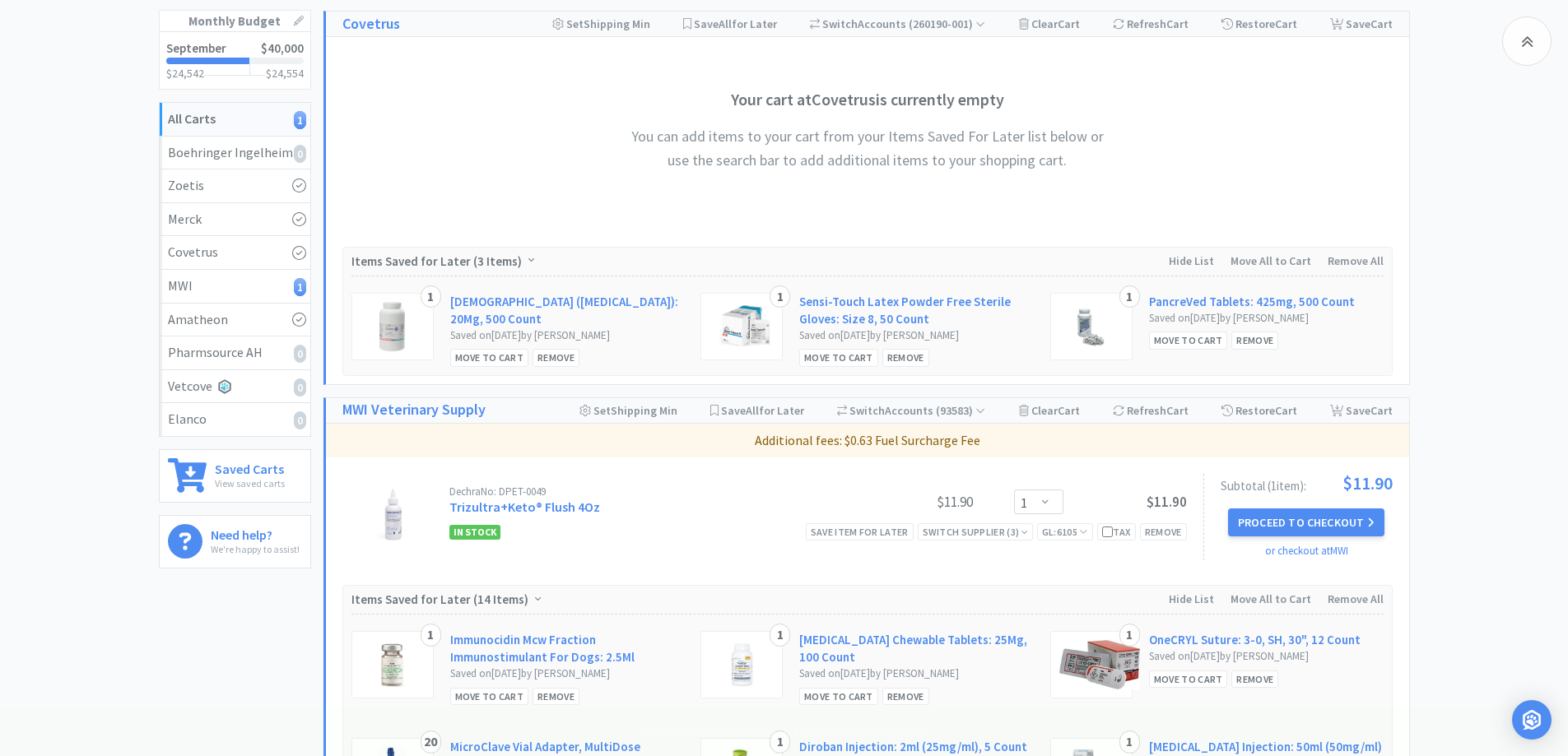
scroll to position [329, 0]
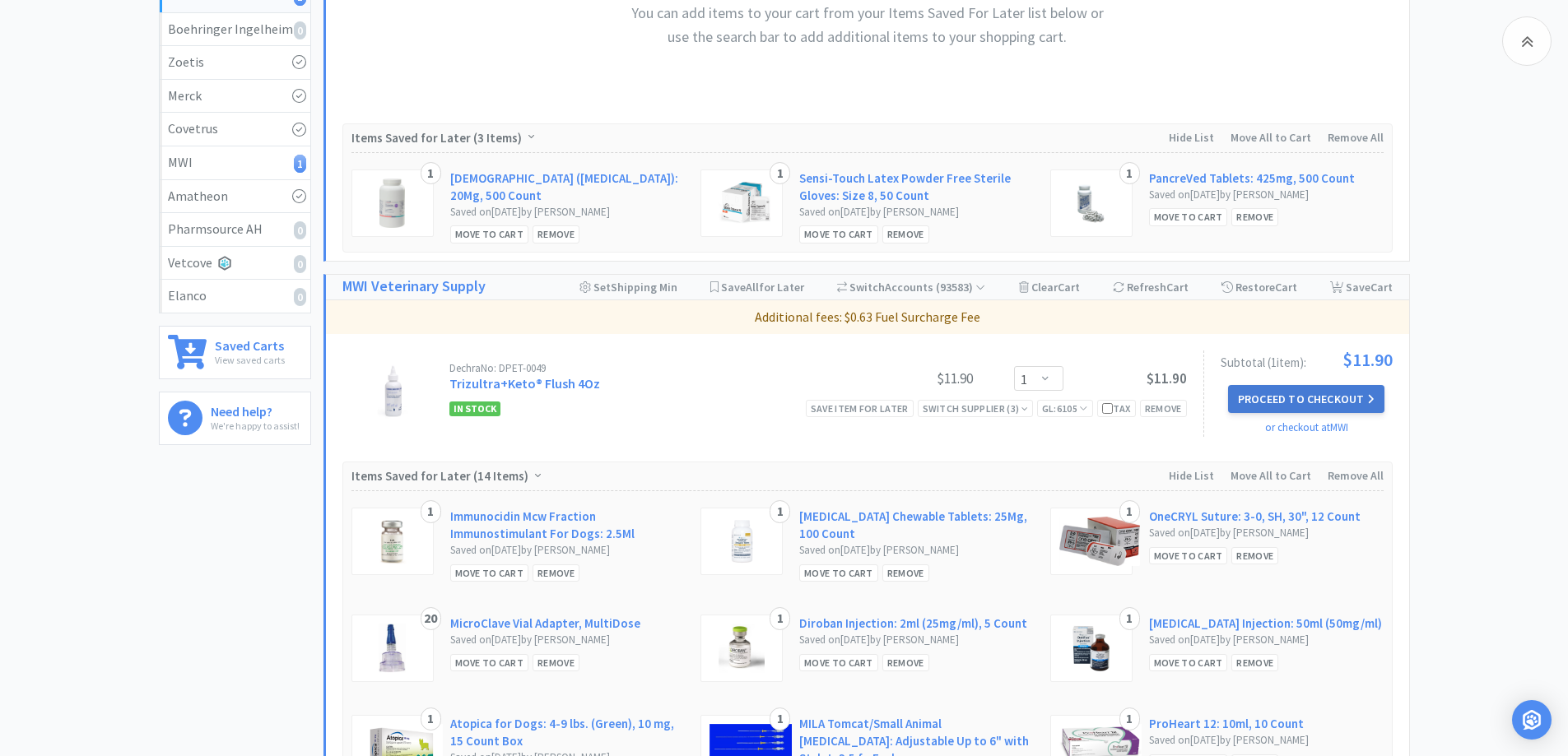
click at [1318, 404] on button "Proceed to Checkout" at bounding box center [1306, 399] width 156 height 28
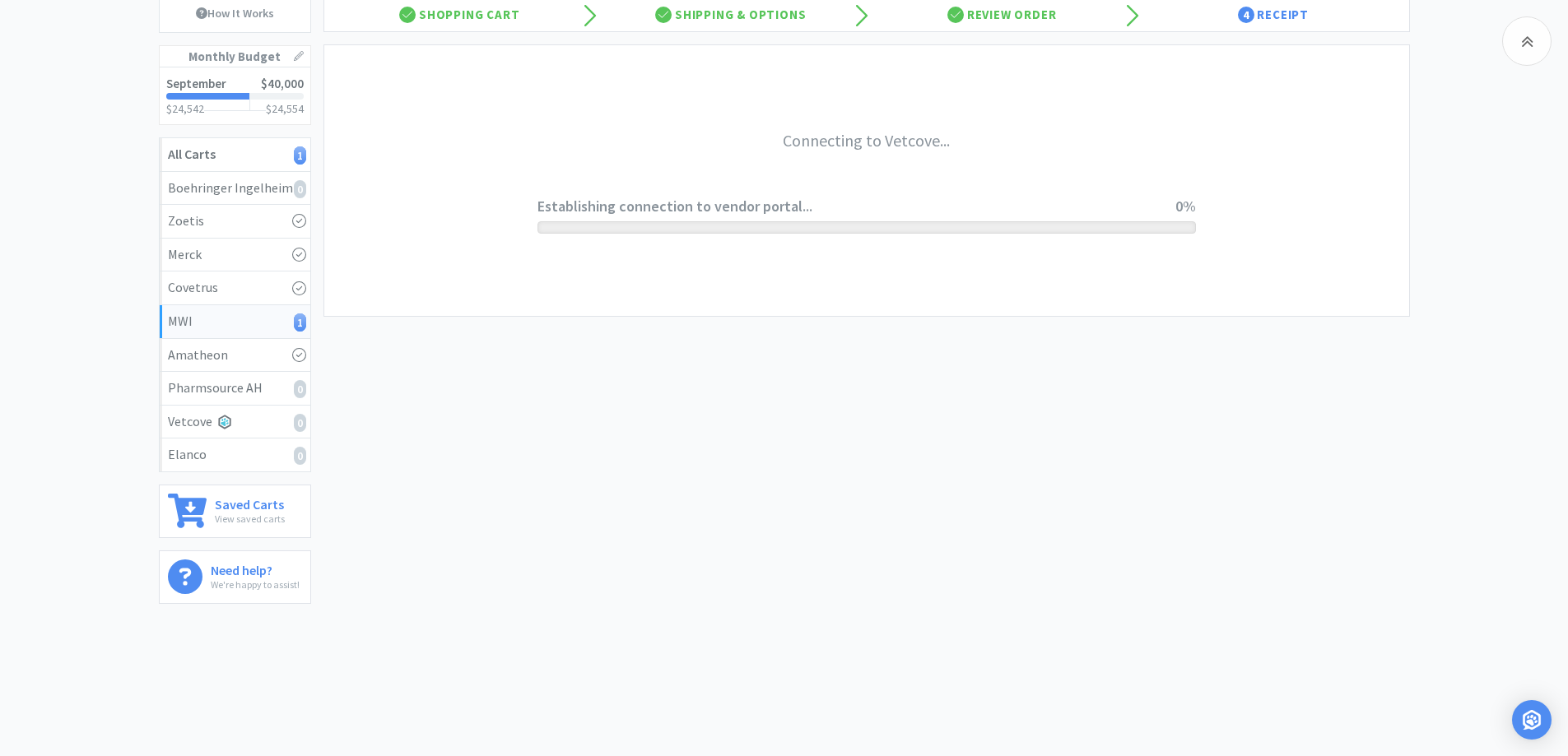
scroll to position [170, 0]
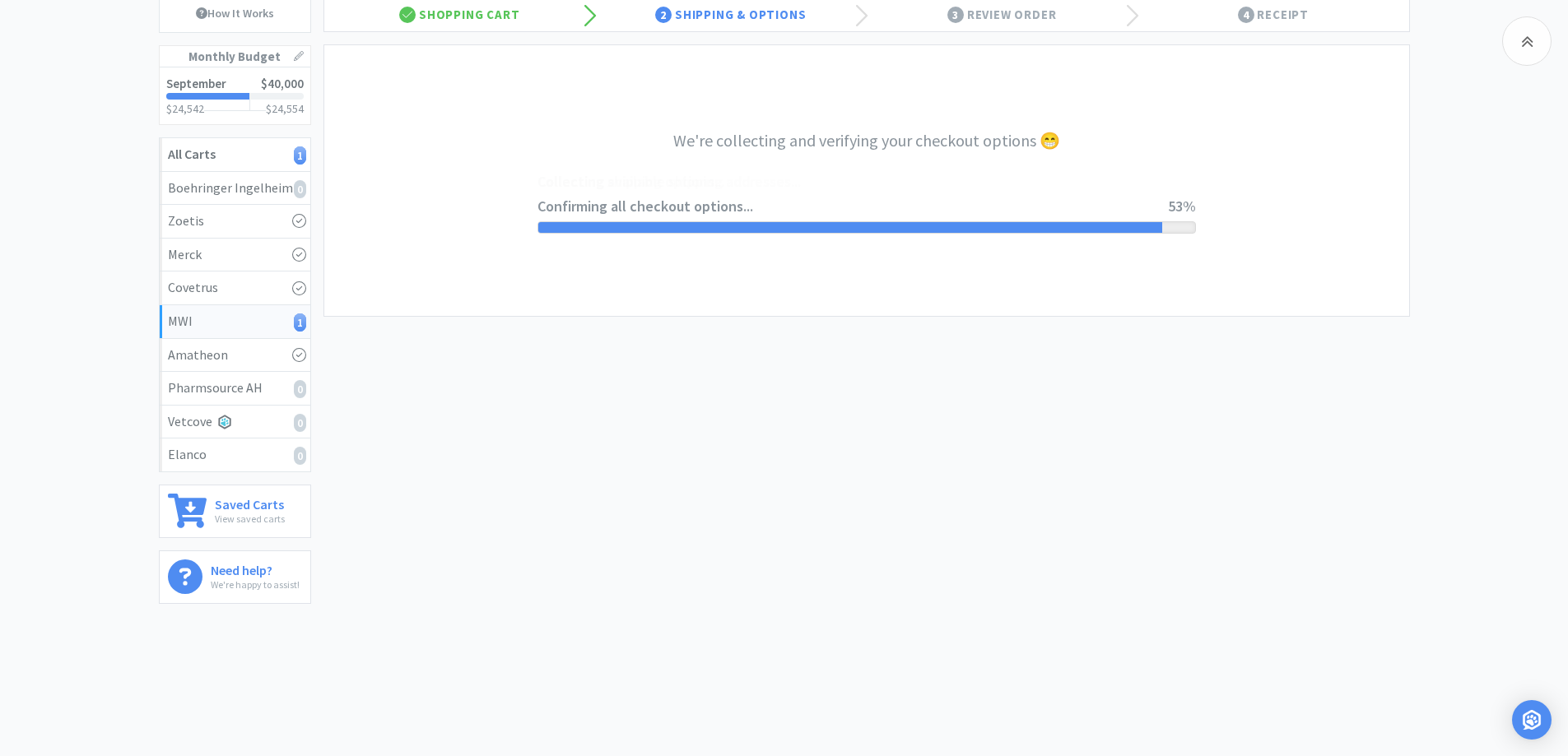
select select "CC_9421154621689816"
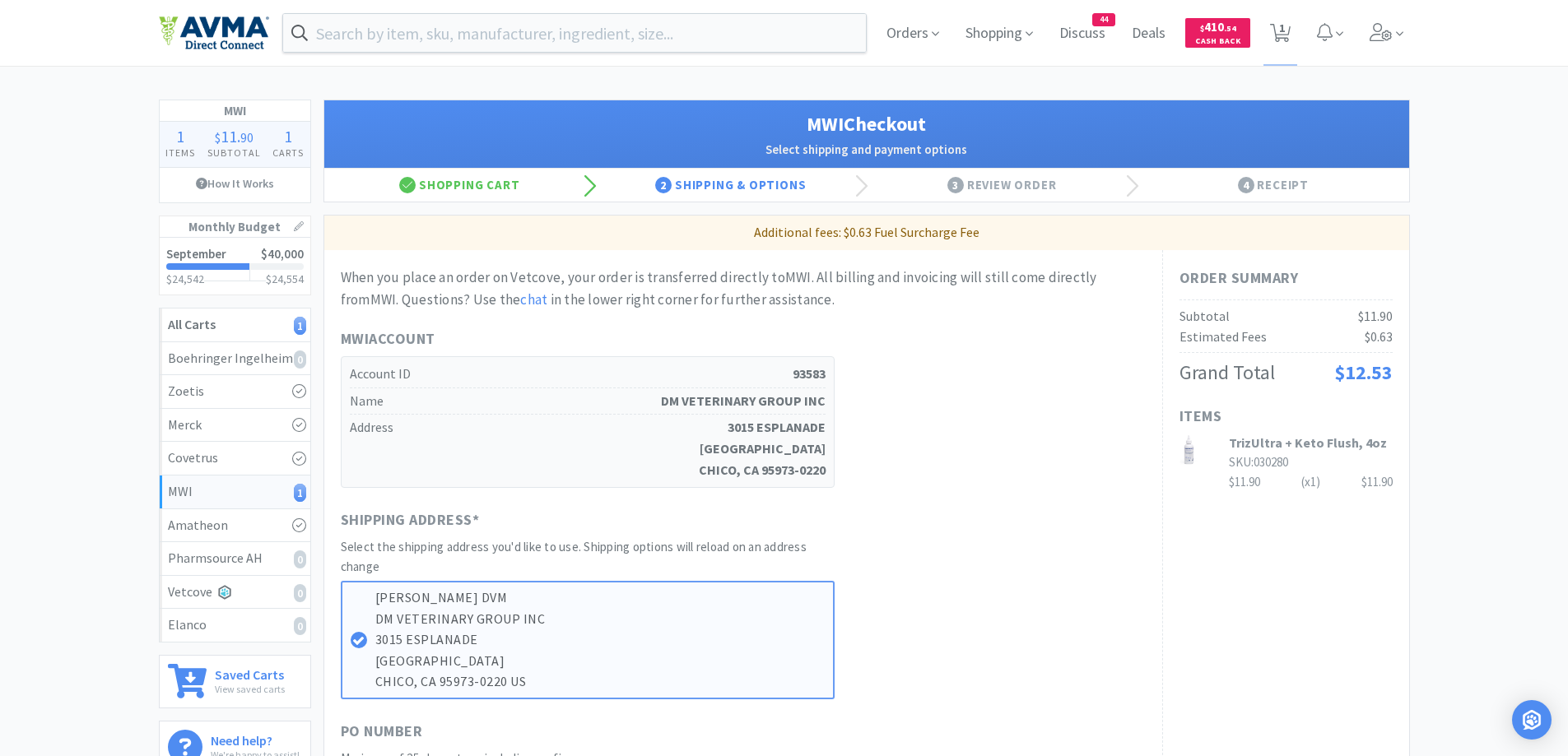
scroll to position [165, 0]
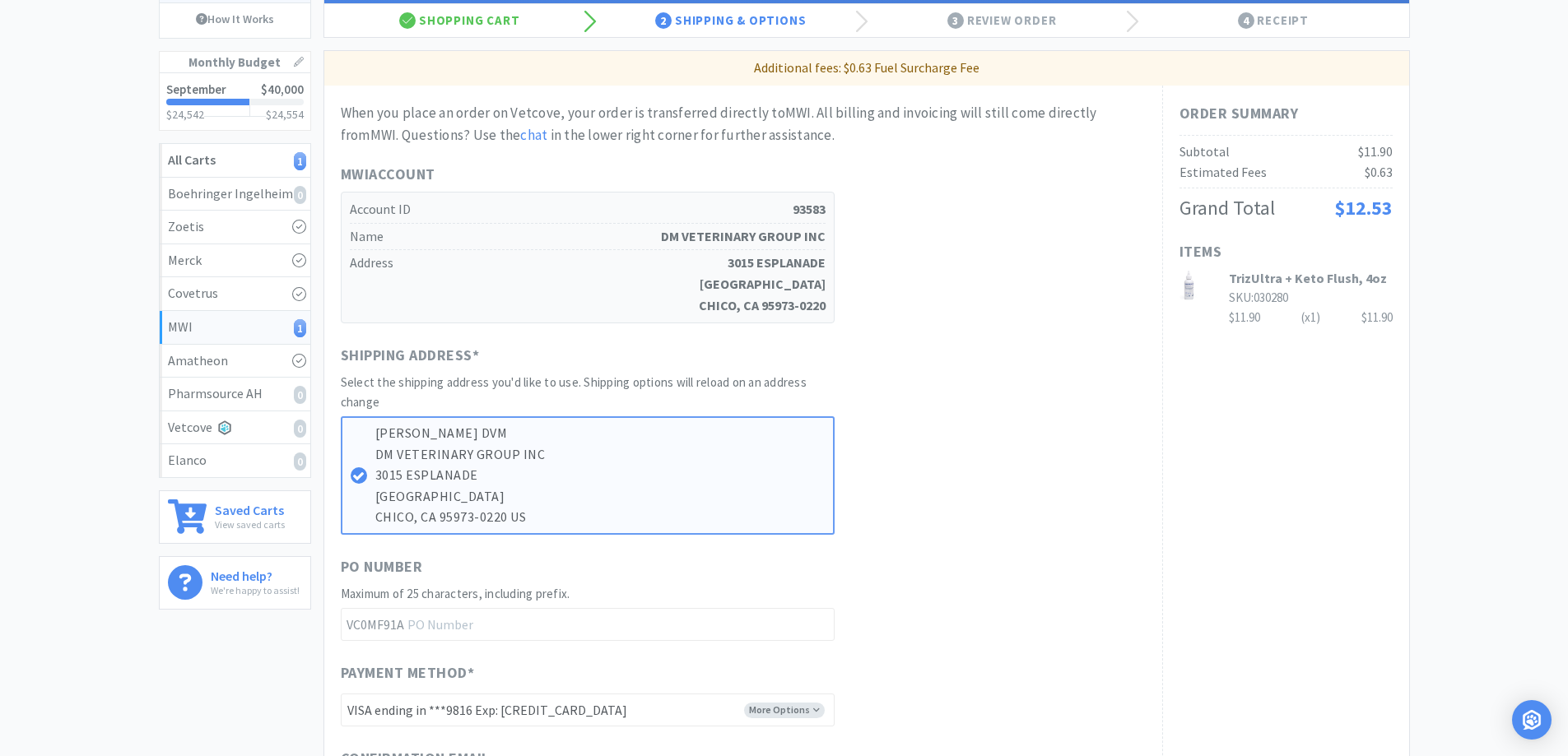
click at [1336, 448] on div "Order Summary Subtotal $11.90 Estimated Fees $0.63 Grand Total $12.53 Items Tri…" at bounding box center [1285, 625] width 247 height 1079
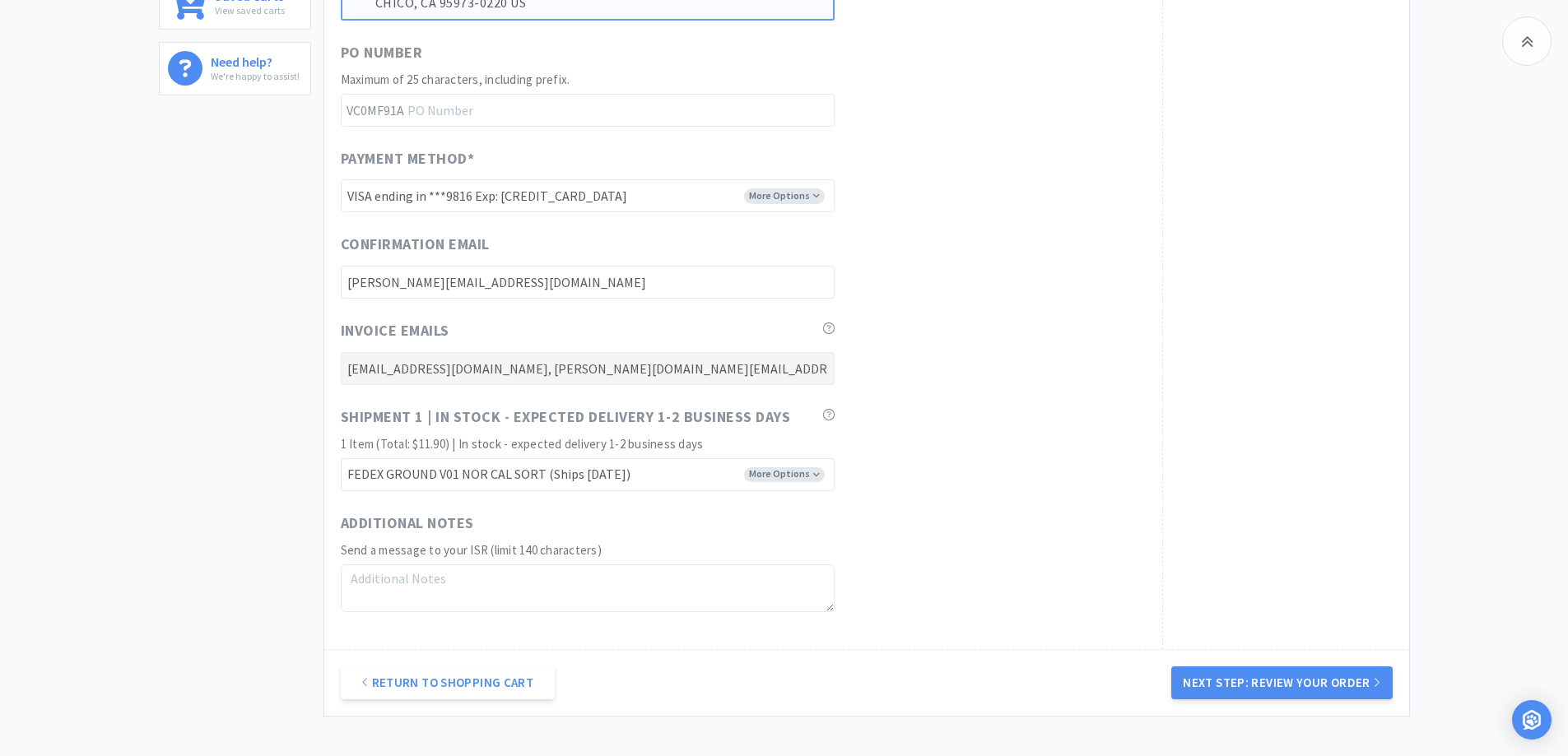
scroll to position [643, 0]
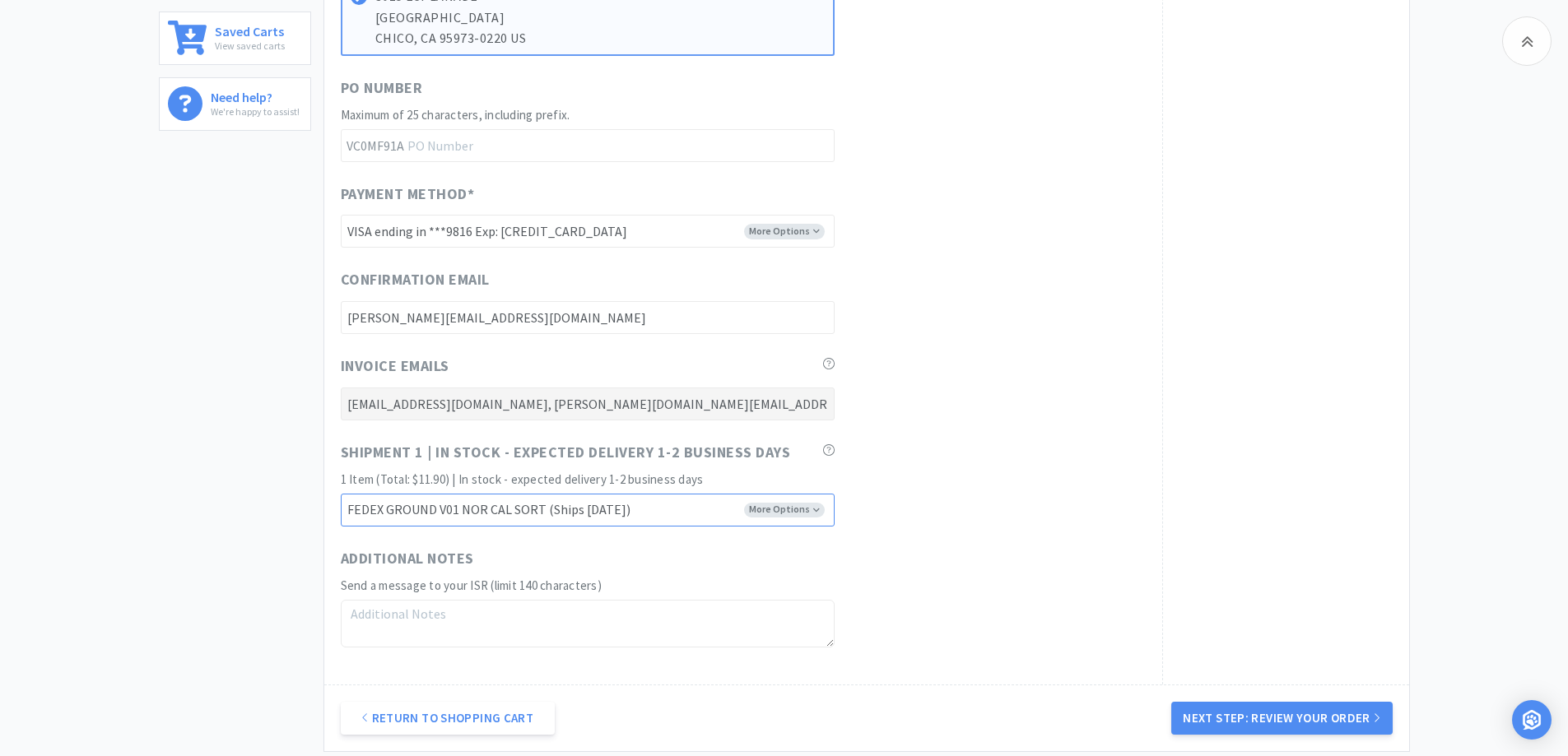
click at [631, 512] on select "FEDEX GROUND V01 NOR CAL SORT (Ships [DATE]) FEDEX GROUND V01 SO CAL SORT (Orde…" at bounding box center [588, 510] width 494 height 33
select select "FVS"
click at [341, 494] on select "FEDEX GROUND V01 NOR CAL SORT (Ships [DATE]) FEDEX GROUND V01 SO CAL SORT (Orde…" at bounding box center [588, 510] width 494 height 33
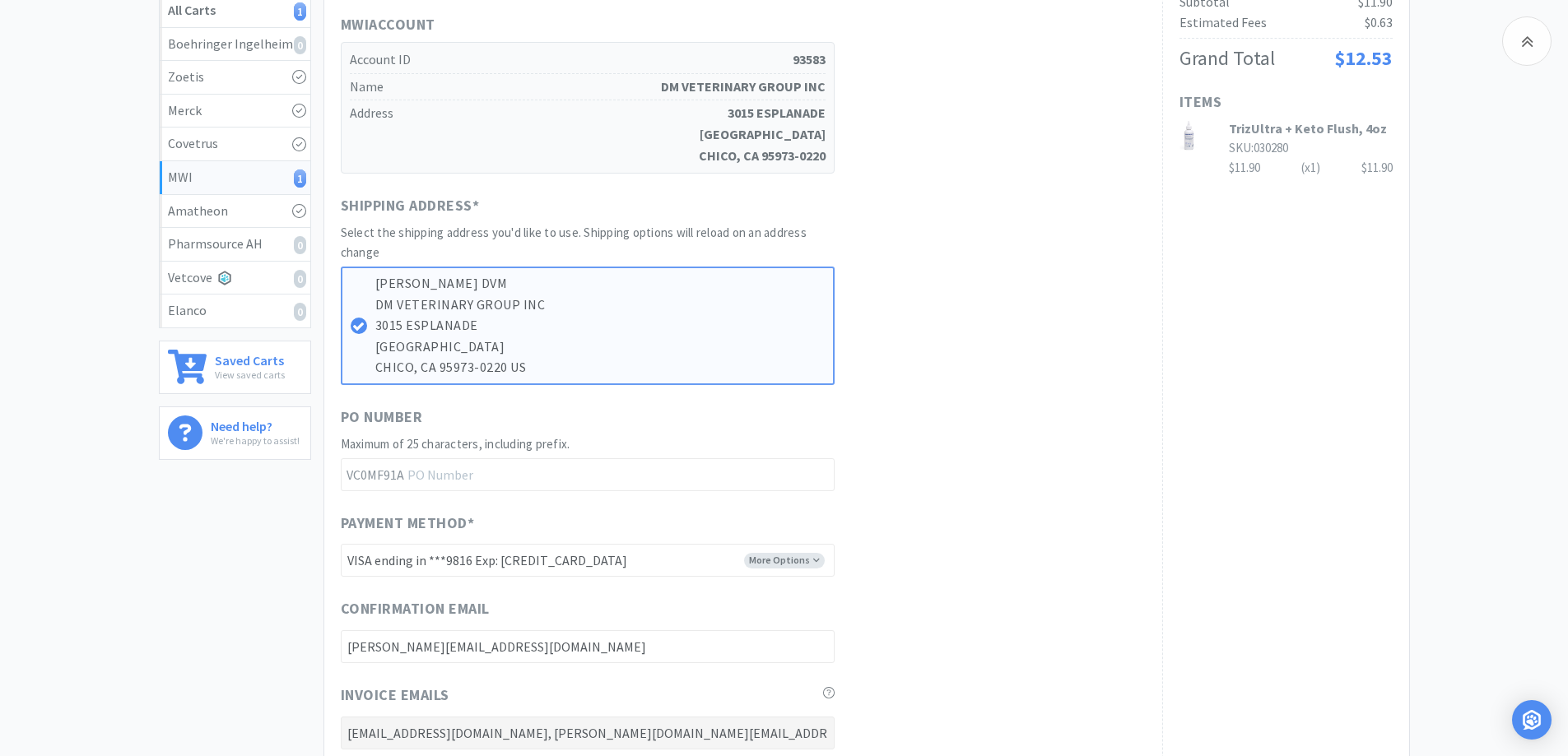
click at [1292, 311] on div "Order Summary Subtotal $11.90 Estimated Fees $0.63 Grand Total $12.53 Items Tri…" at bounding box center [1285, 475] width 247 height 1079
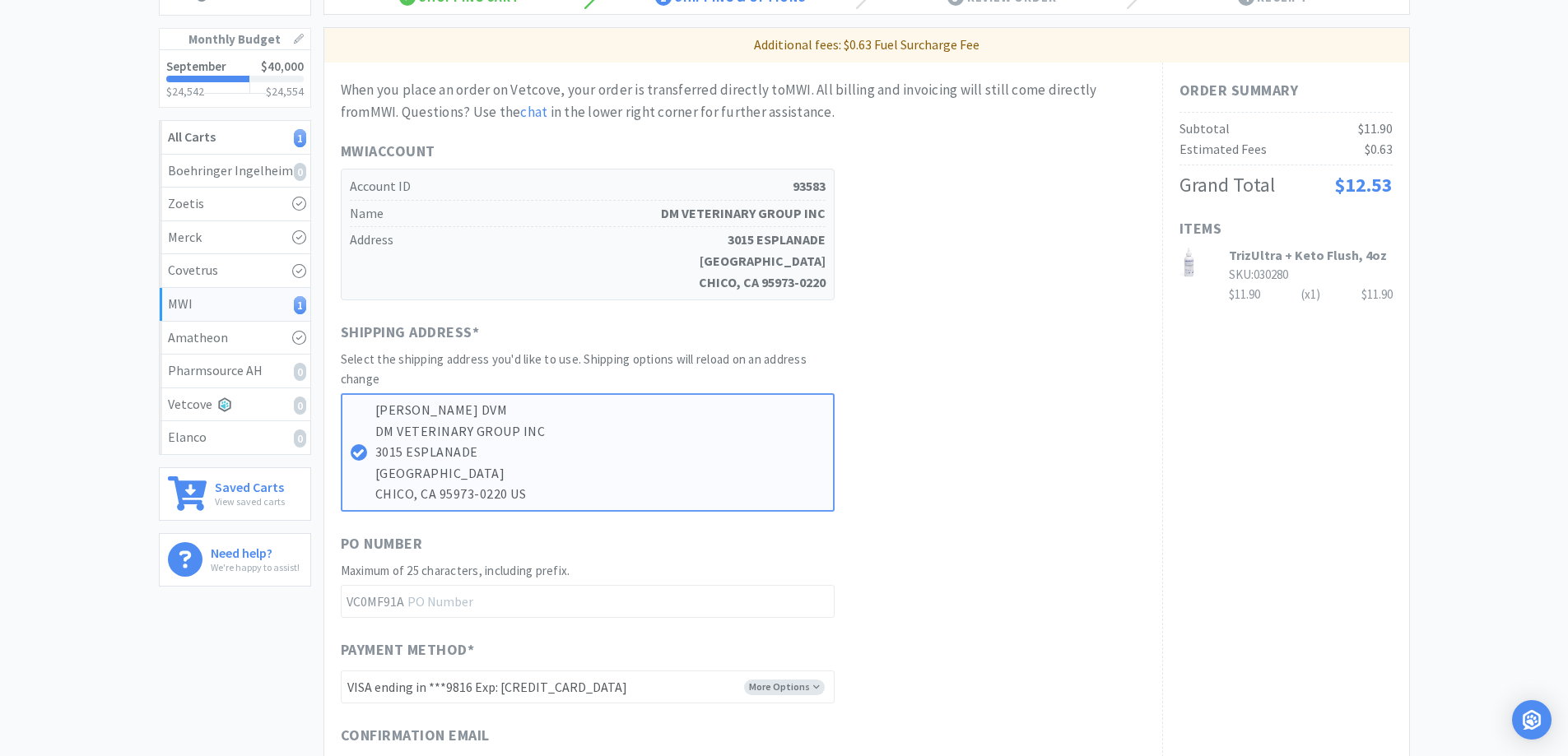
scroll to position [150, 0]
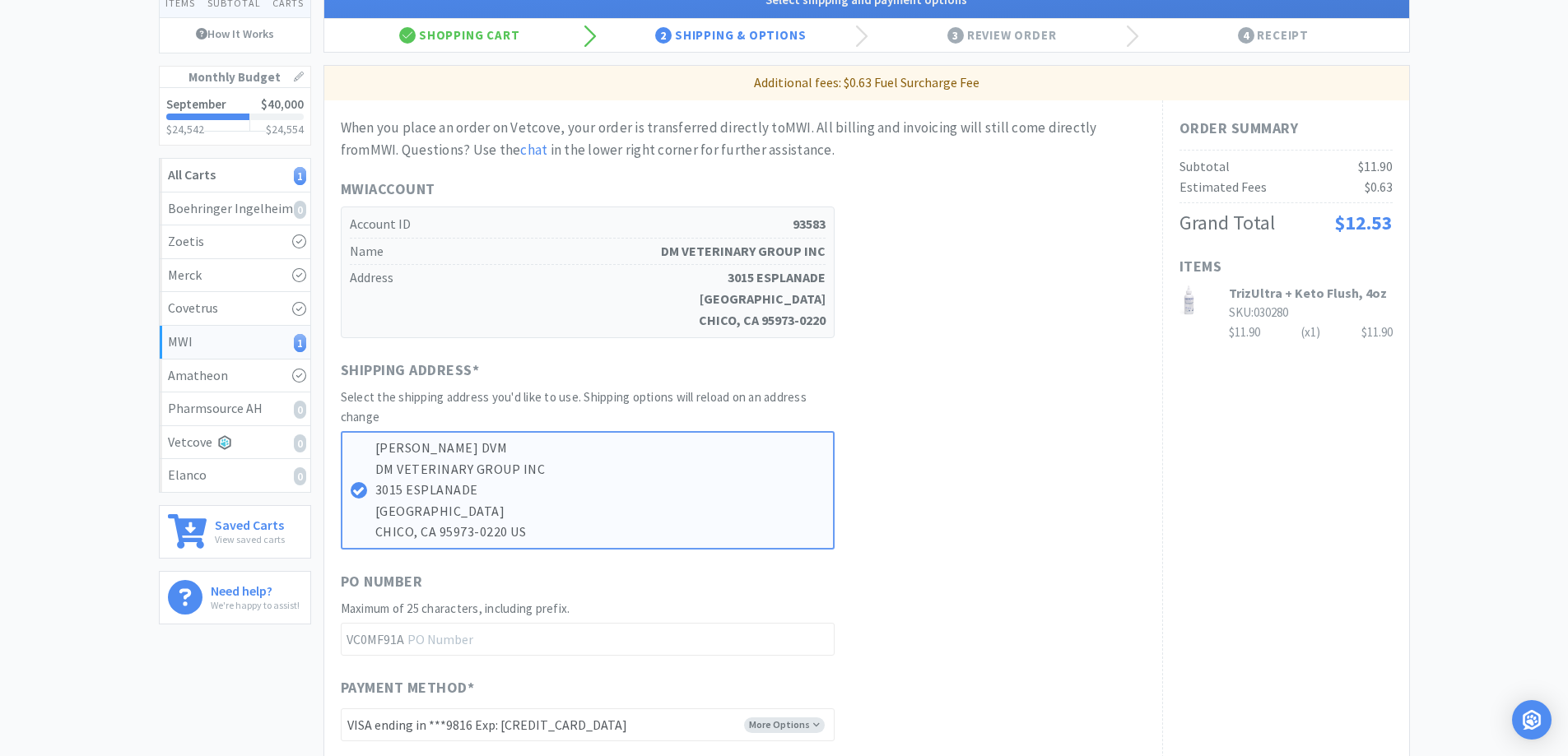
click at [1234, 429] on div "Order Summary Subtotal $11.90 Estimated Fees $0.63 Grand Total $12.53 Items Tri…" at bounding box center [1285, 640] width 247 height 1079
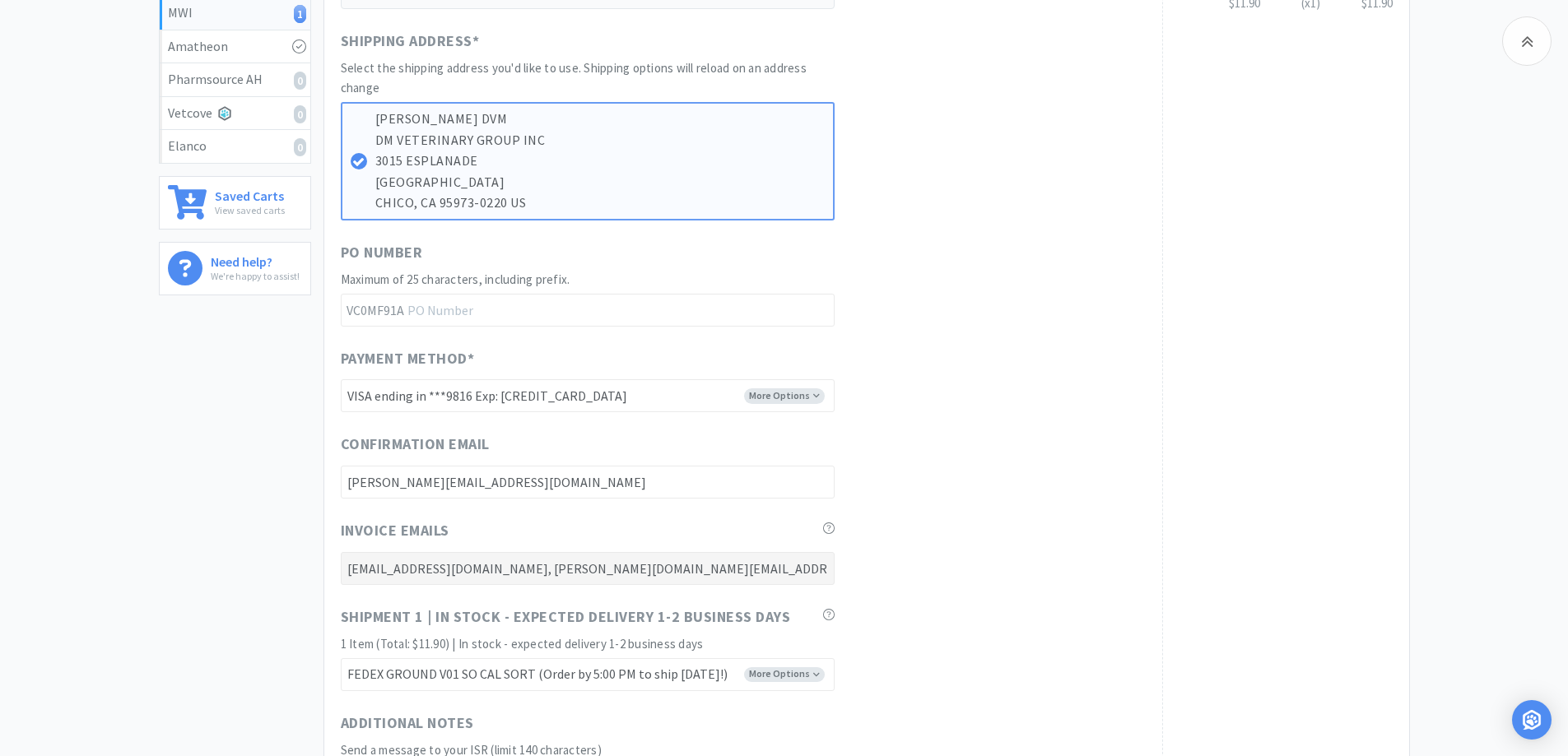
scroll to position [808, 0]
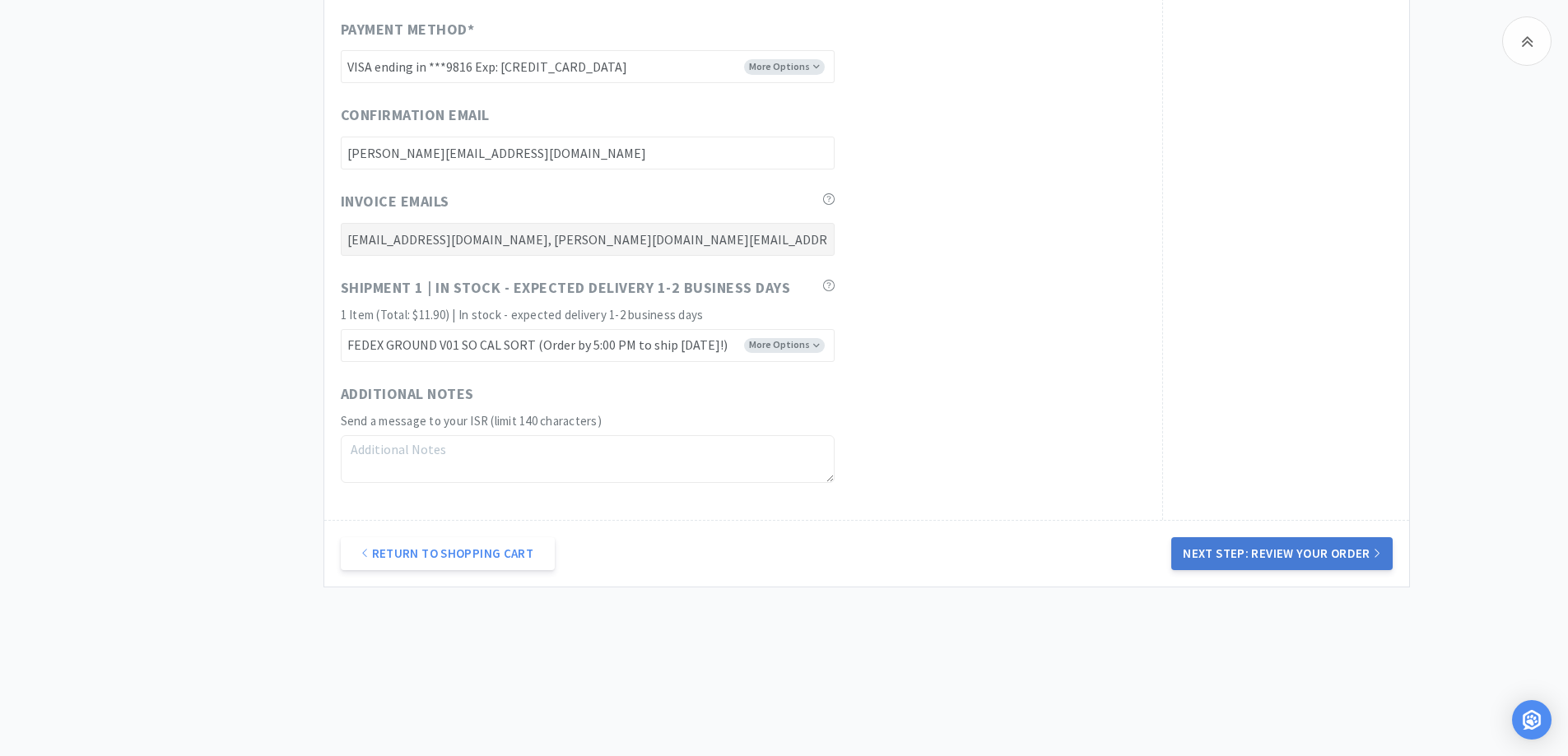
click at [1375, 548] on icon at bounding box center [1377, 553] width 7 height 12
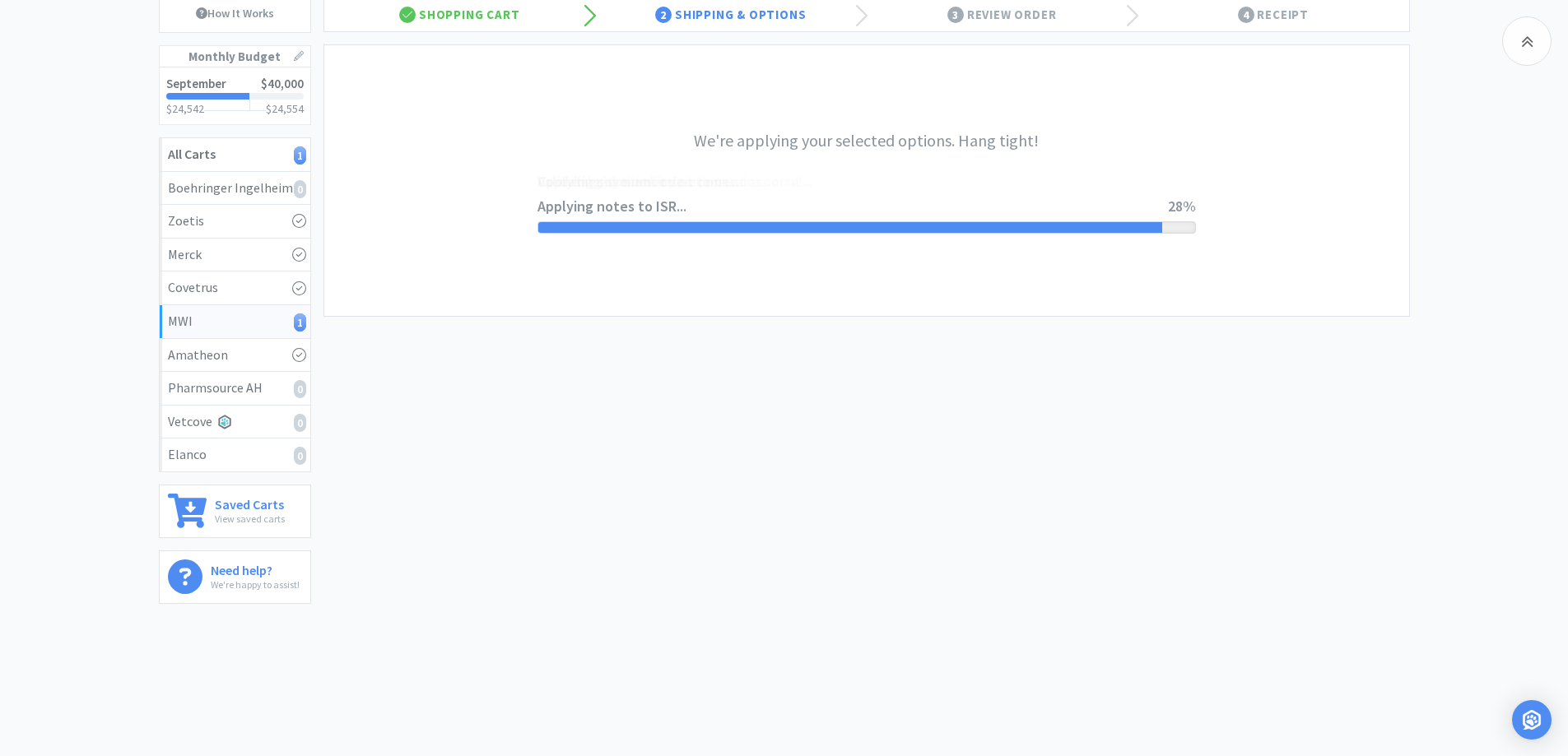
scroll to position [0, 0]
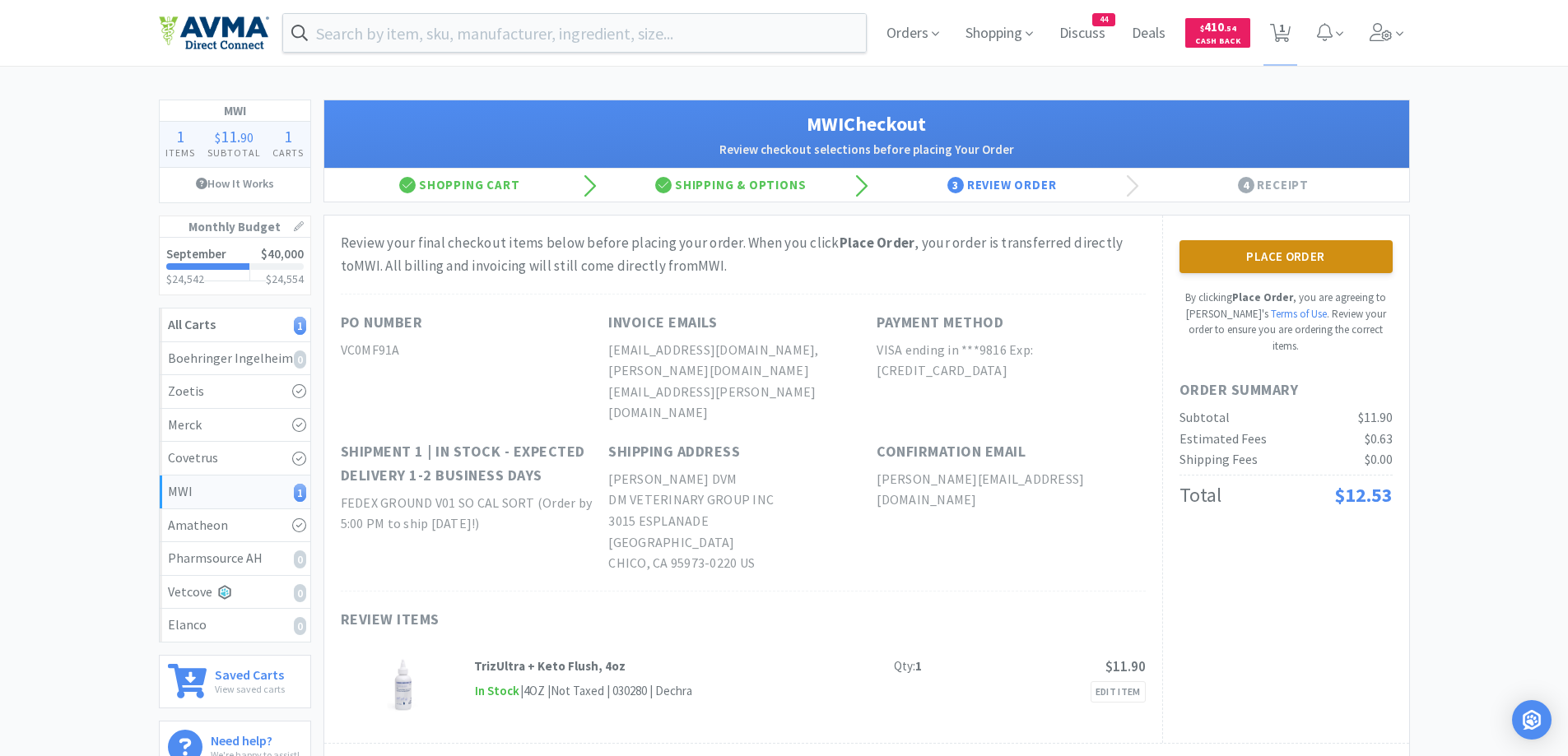
click at [1317, 257] on button "Place Order" at bounding box center [1286, 257] width 214 height 33
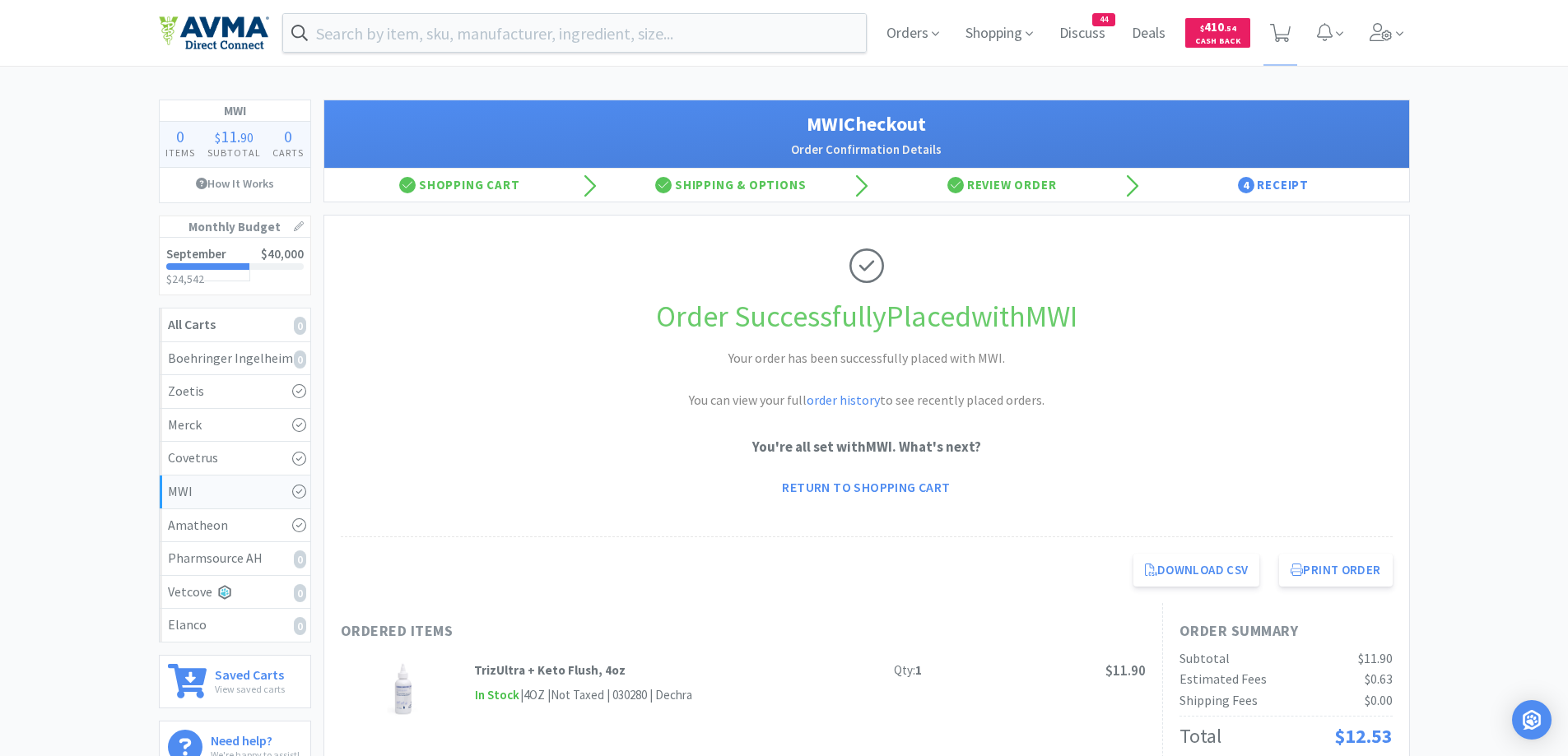
click at [1341, 589] on div "Download CSV Print Order Chico Animal Hospital Direct Checkout for MWI [DATE] P…" at bounding box center [867, 569] width 1085 height 66
click at [1335, 570] on button "Print Order" at bounding box center [1336, 570] width 113 height 33
